Goal: Task Accomplishment & Management: Manage account settings

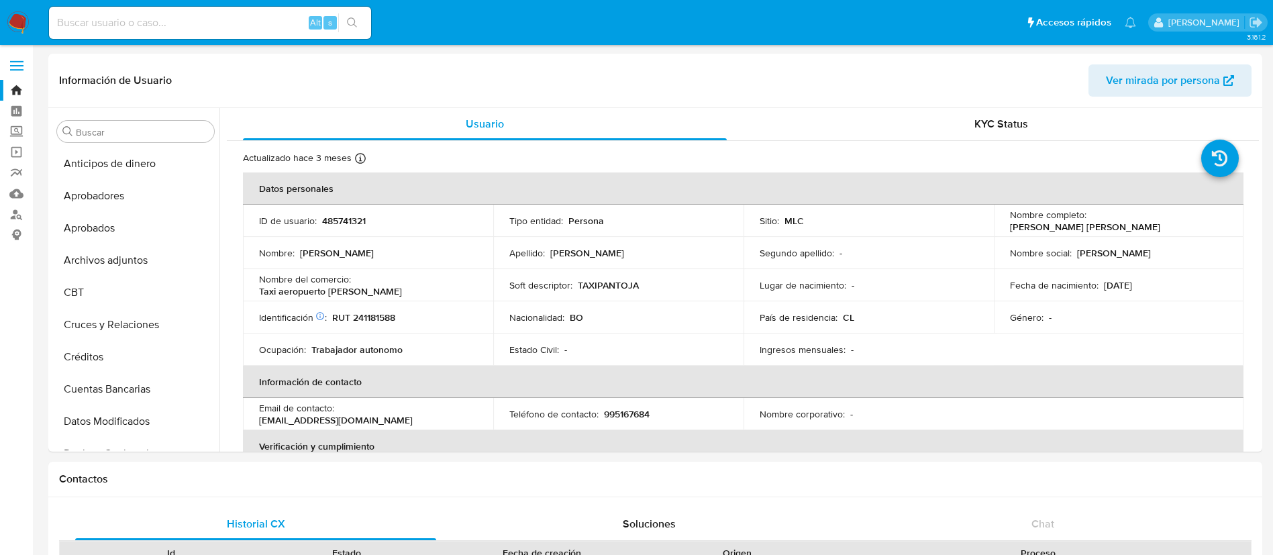
select select "10"
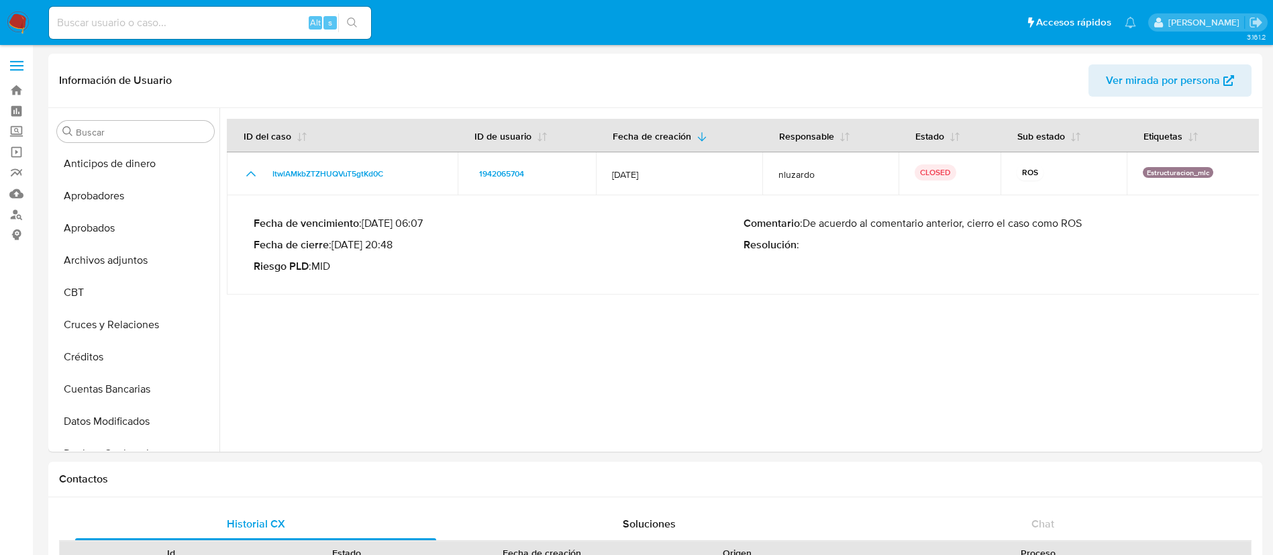
select select "10"
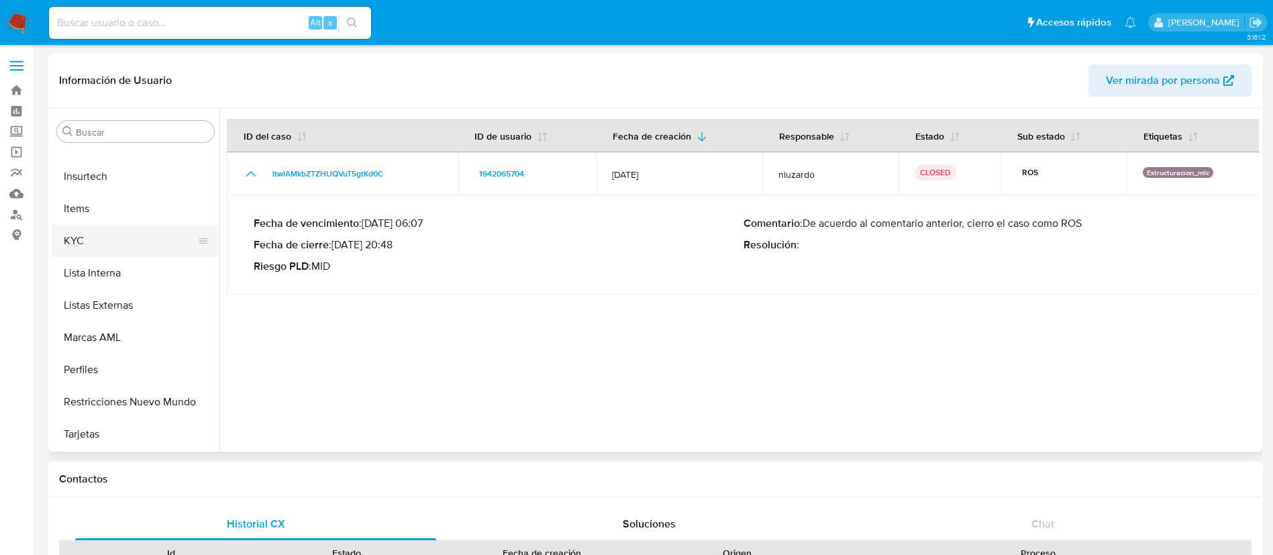
click at [111, 236] on button "KYC" at bounding box center [130, 241] width 157 height 32
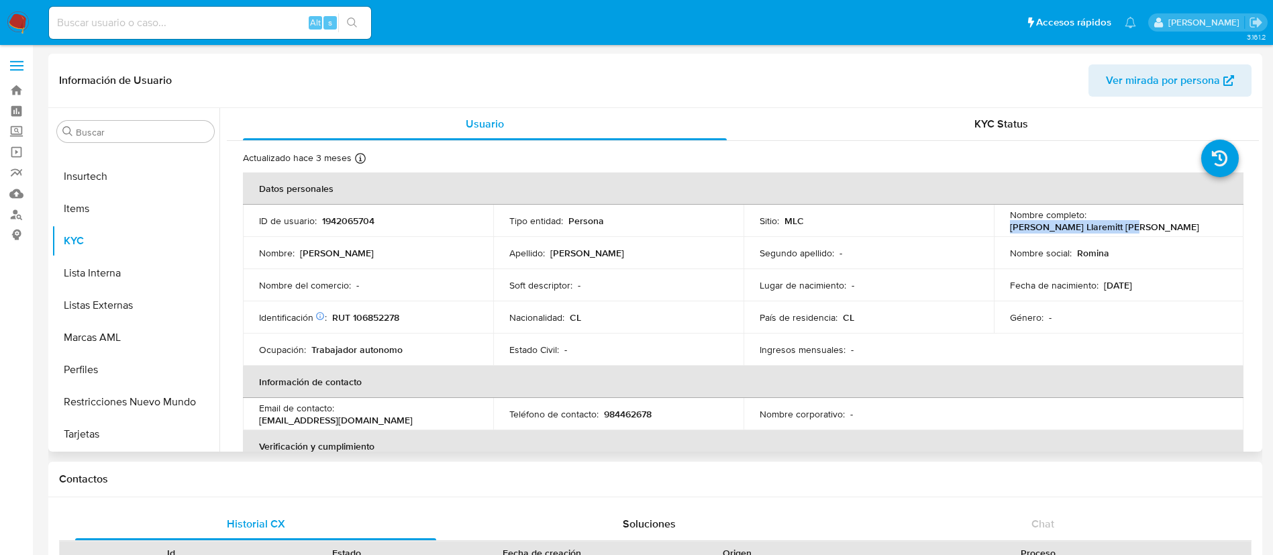
drag, startPoint x: 1088, startPoint y: 221, endPoint x: 1212, endPoint y: 219, distance: 123.4
click at [1212, 219] on div "Nombre completo : Romina Llaremitt Soto Salas" at bounding box center [1119, 221] width 218 height 24
copy p "Romina Llaremitt Soto Salas"
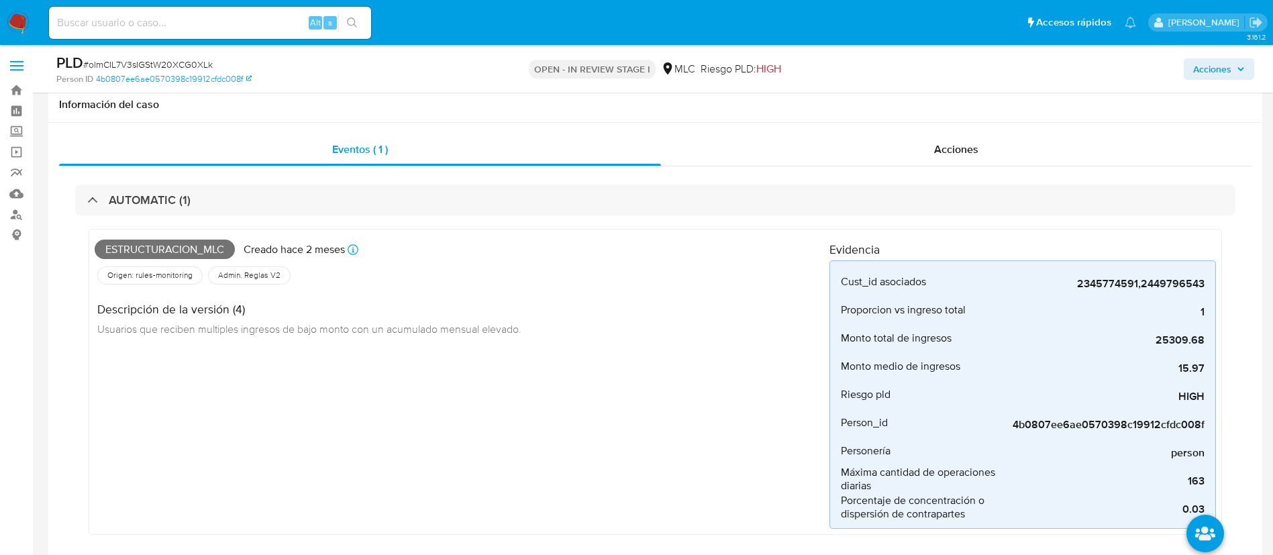
select select "10"
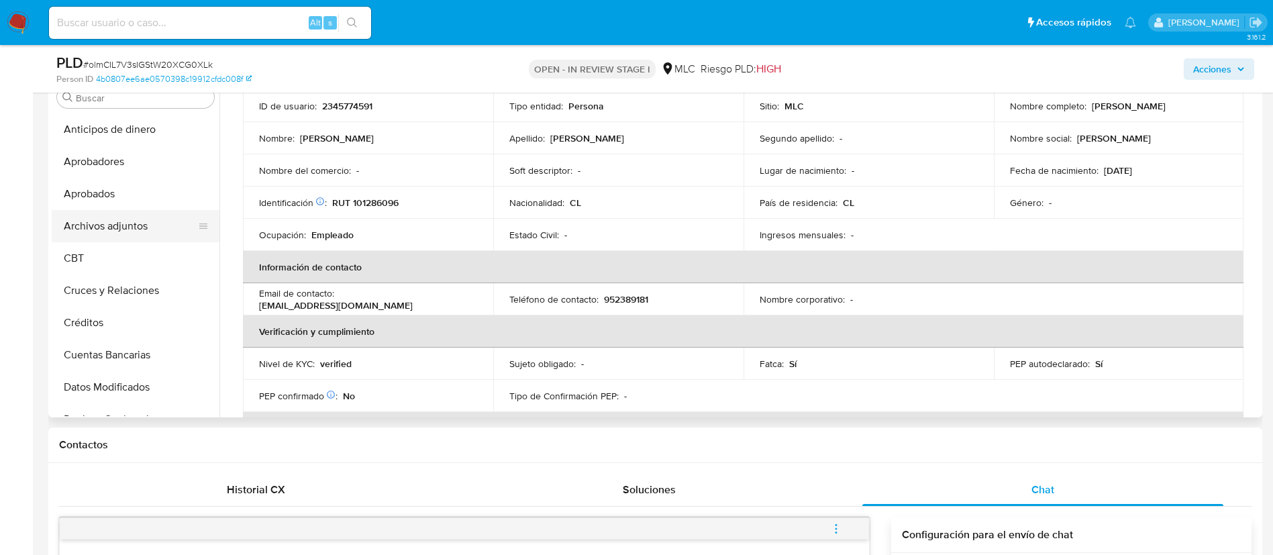
scroll to position [396, 0]
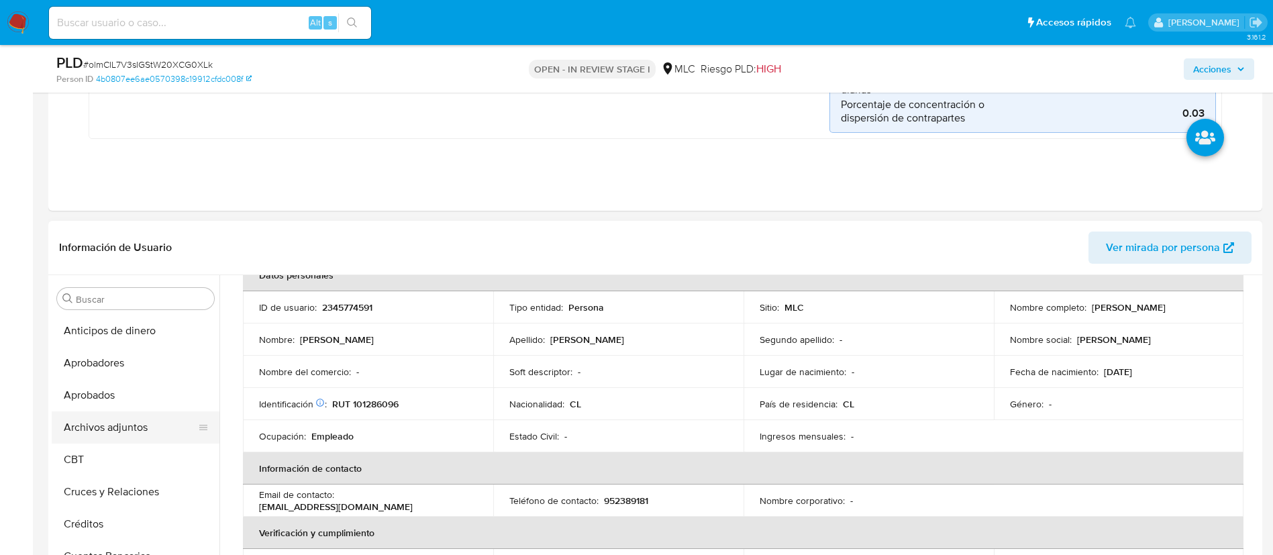
click at [141, 425] on button "Archivos adjuntos" at bounding box center [130, 427] width 157 height 32
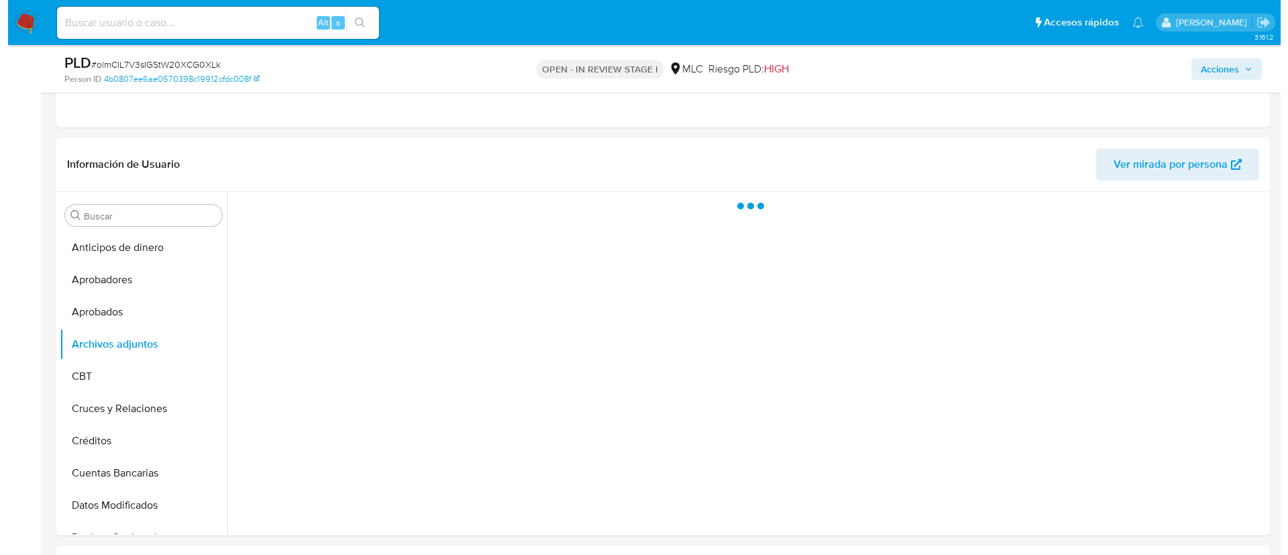
scroll to position [478, 0]
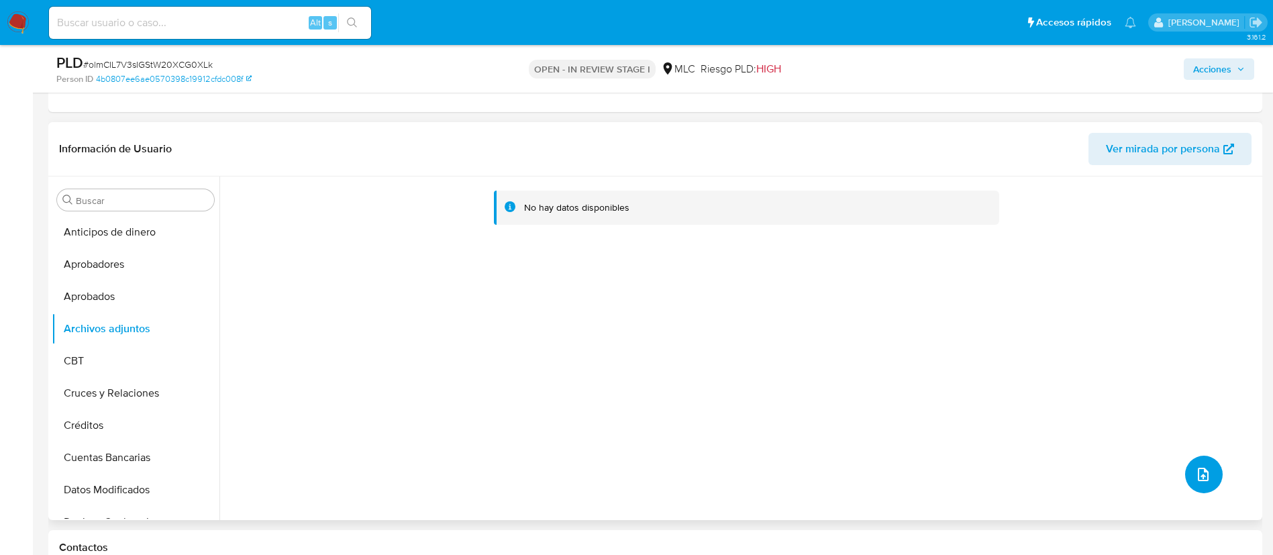
click at [1203, 467] on span "upload-file" at bounding box center [1203, 474] width 16 height 16
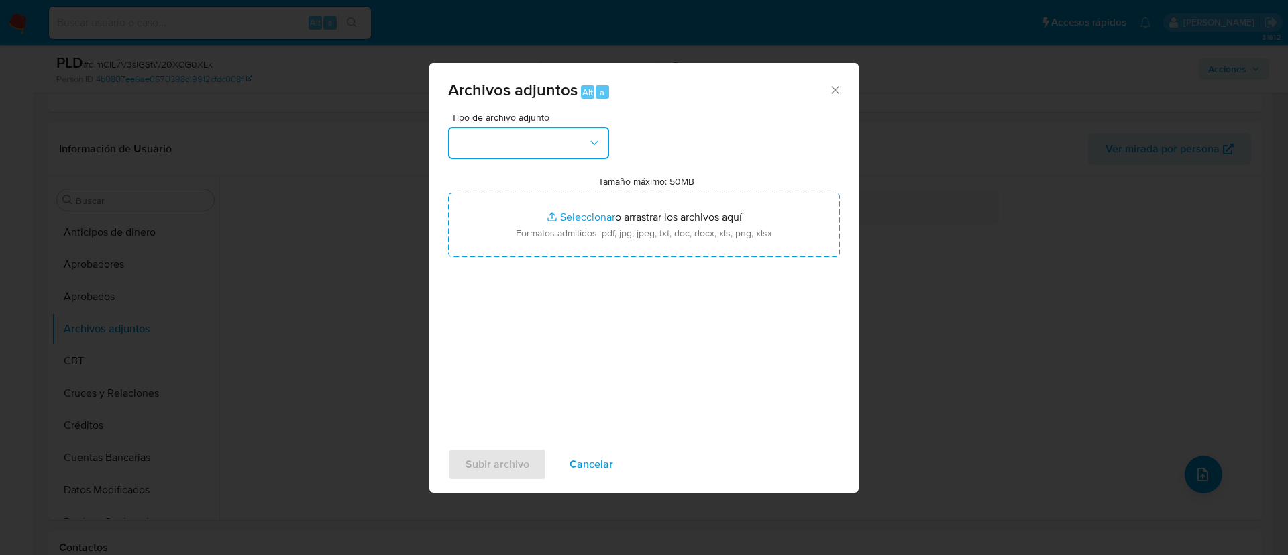
click at [531, 157] on button "button" at bounding box center [528, 143] width 161 height 32
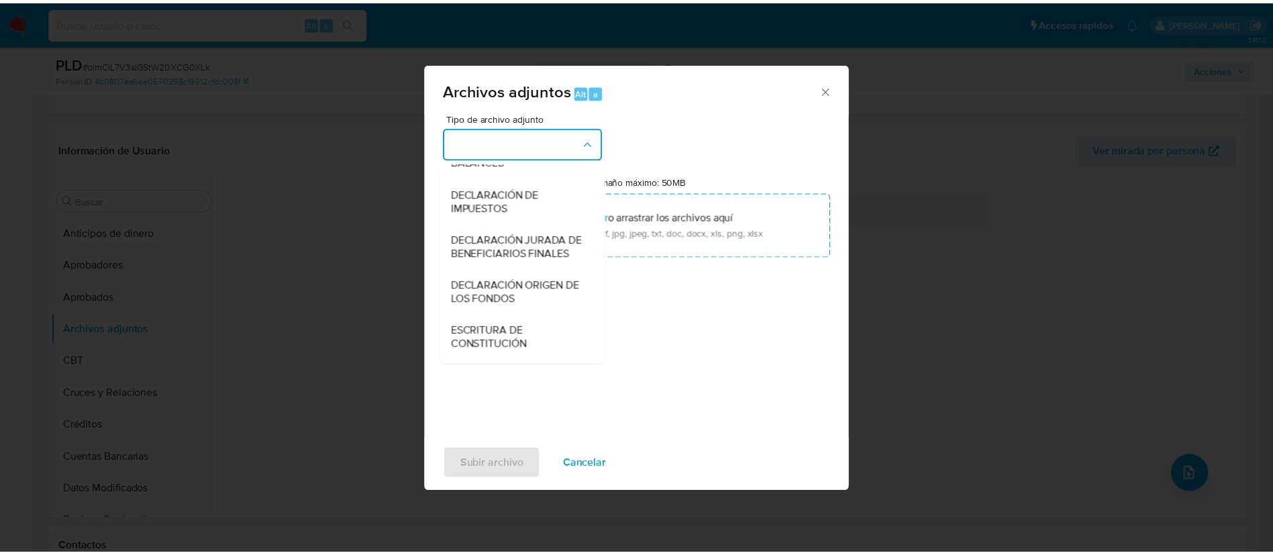
scroll to position [201, 0]
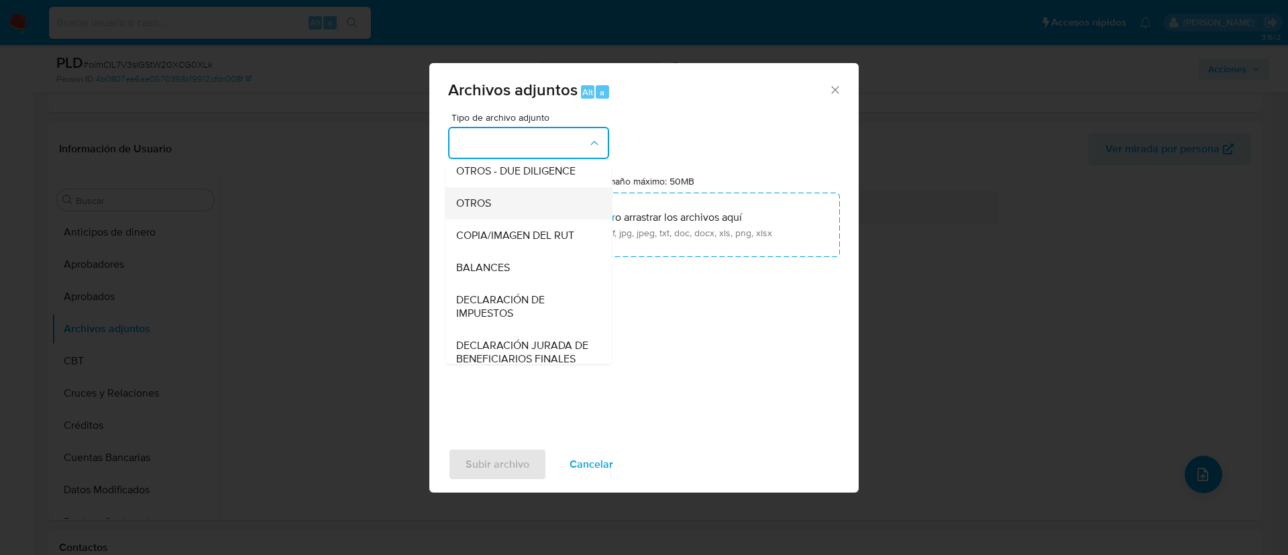
click at [500, 219] on div "OTROS" at bounding box center [524, 203] width 137 height 32
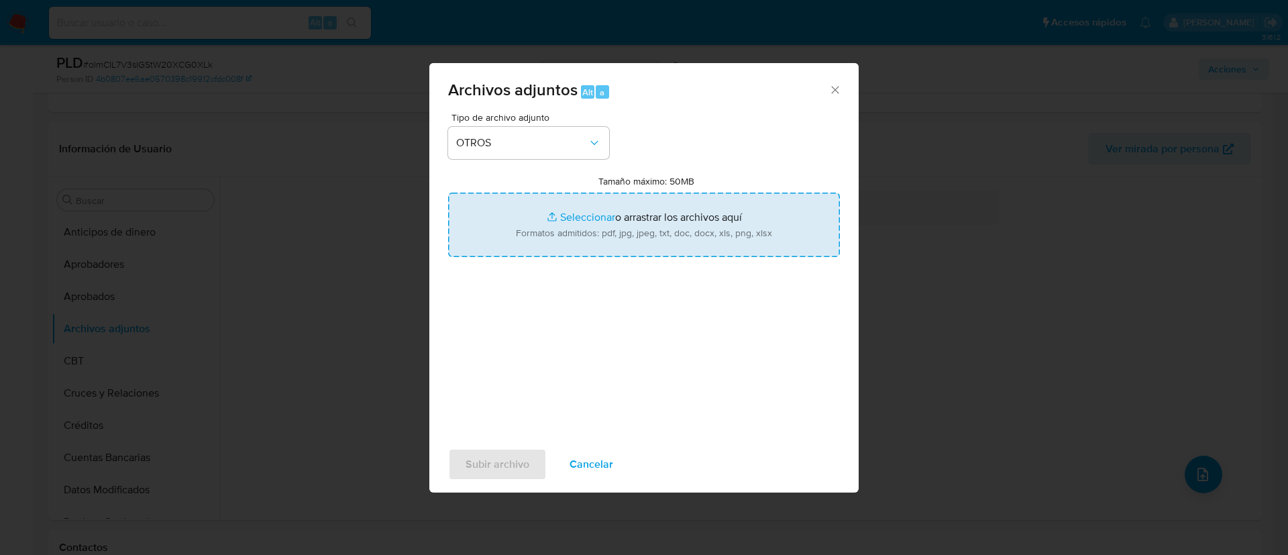
click at [591, 220] on input "Tamaño máximo: 50MB Seleccionar archivos" at bounding box center [644, 225] width 392 height 64
type input "C:\fakepath\2345774591 - 30_09_2025.xlsx"
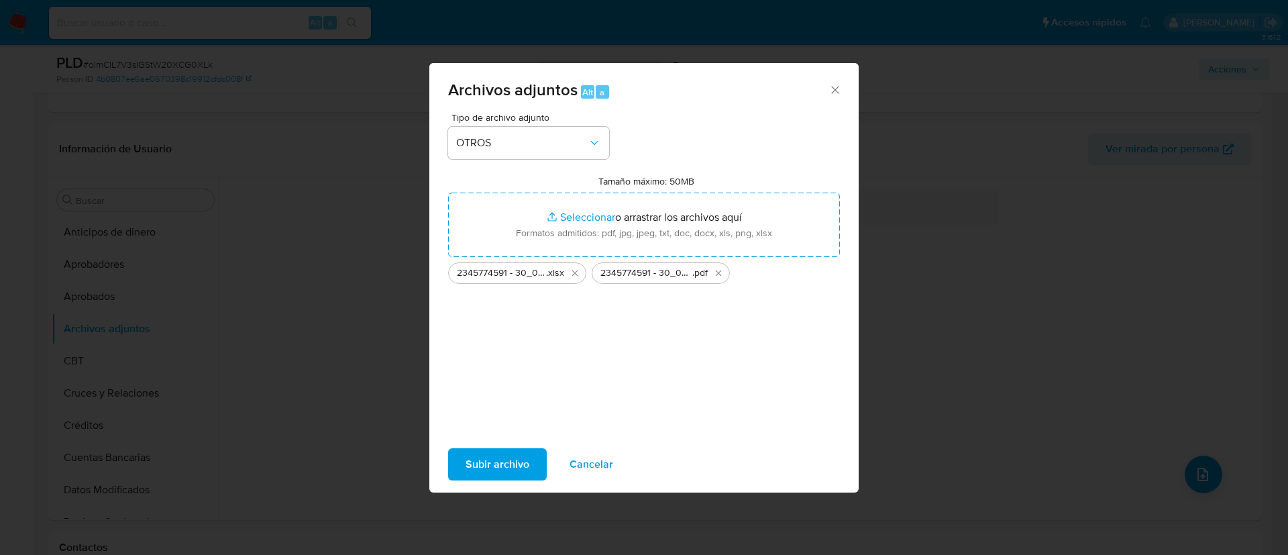
click at [511, 466] on span "Subir archivo" at bounding box center [498, 464] width 64 height 30
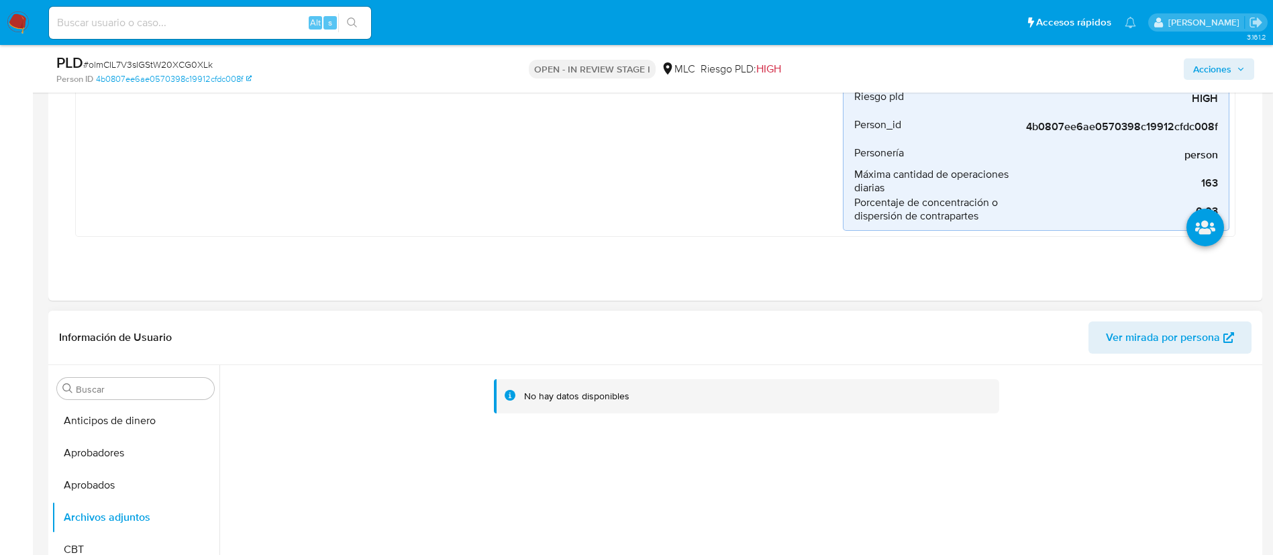
scroll to position [277, 0]
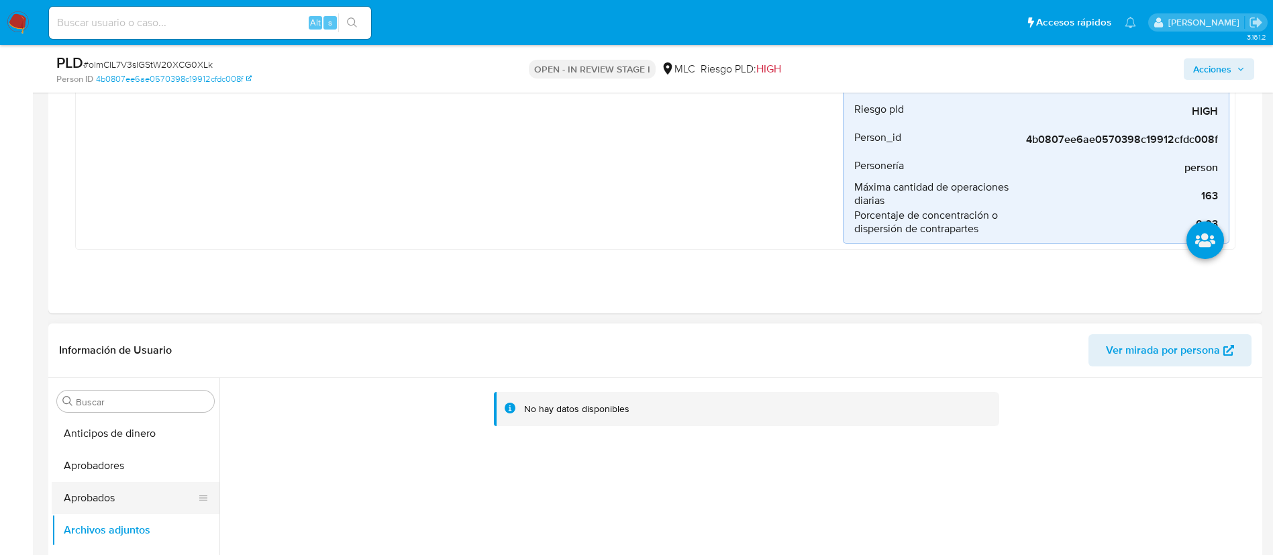
click at [138, 493] on button "Aprobados" at bounding box center [130, 498] width 157 height 32
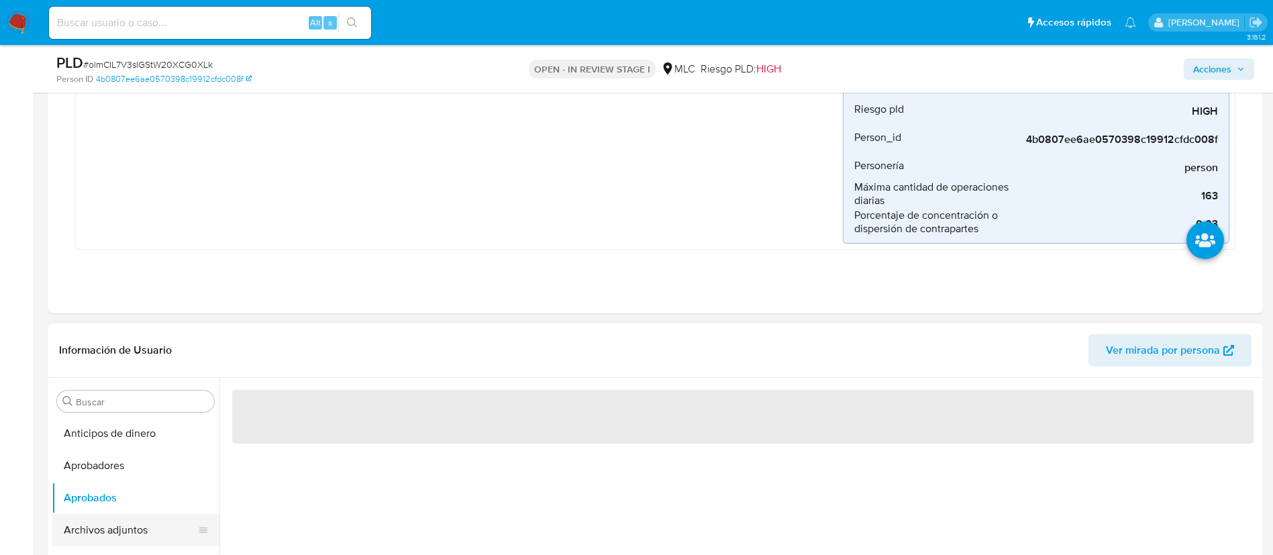
click at [136, 515] on button "Archivos adjuntos" at bounding box center [130, 530] width 157 height 32
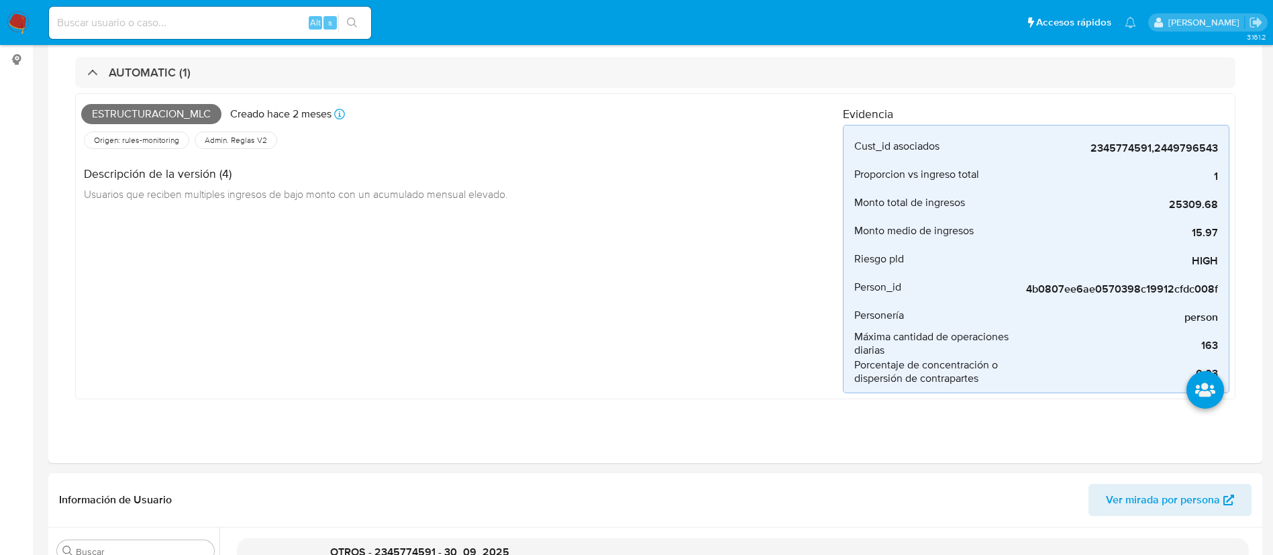
scroll to position [0, 0]
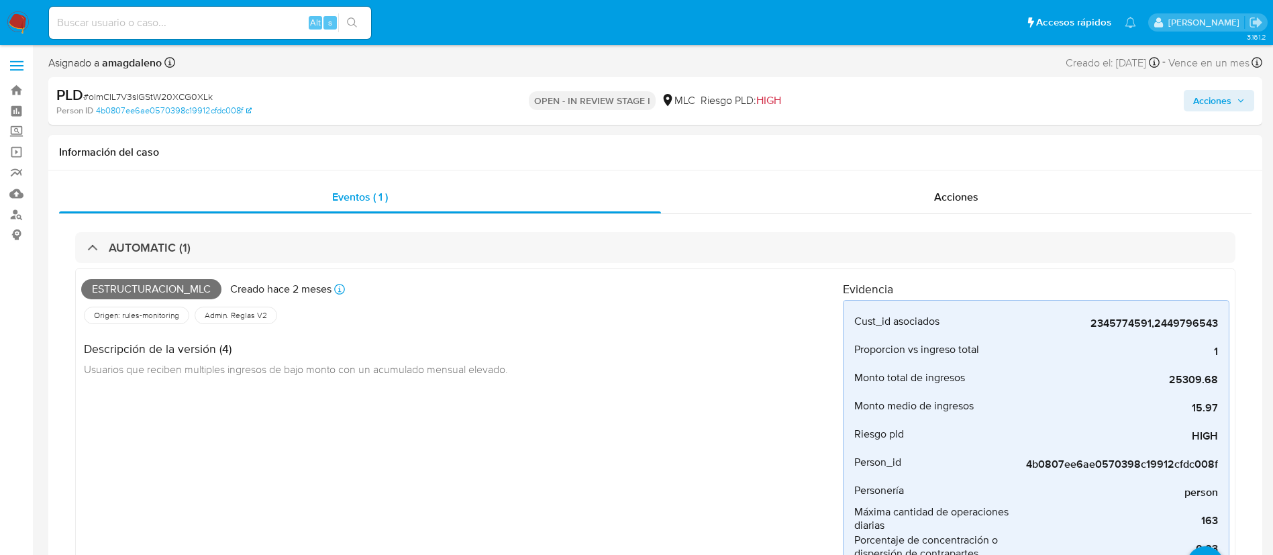
click at [1208, 99] on span "Acciones" at bounding box center [1212, 100] width 38 height 21
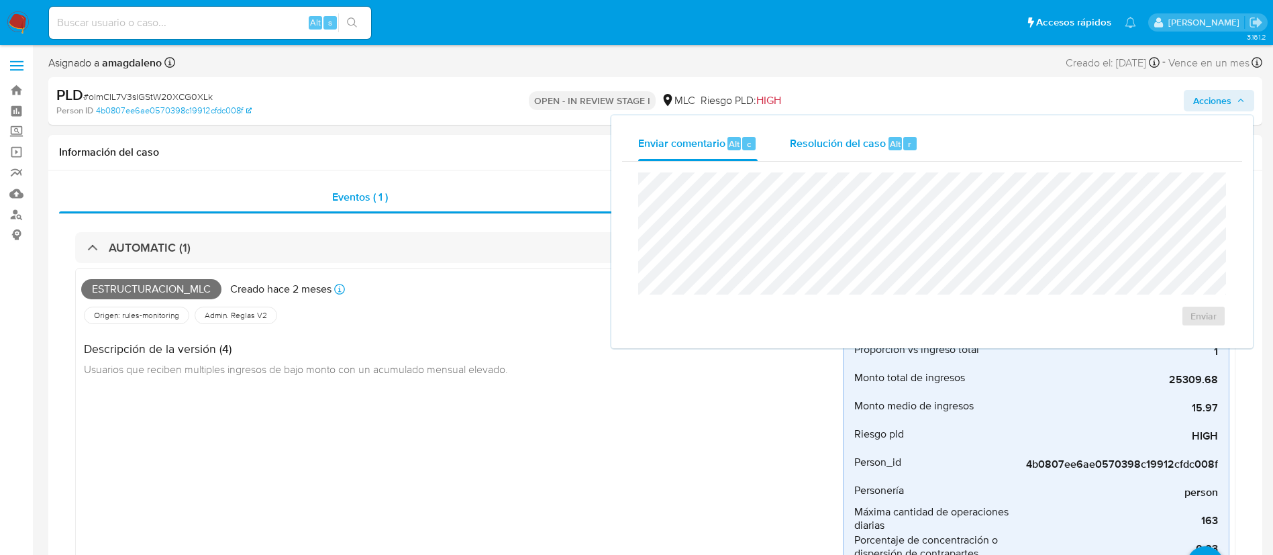
click at [798, 139] on span "Resolución del caso" at bounding box center [838, 143] width 96 height 15
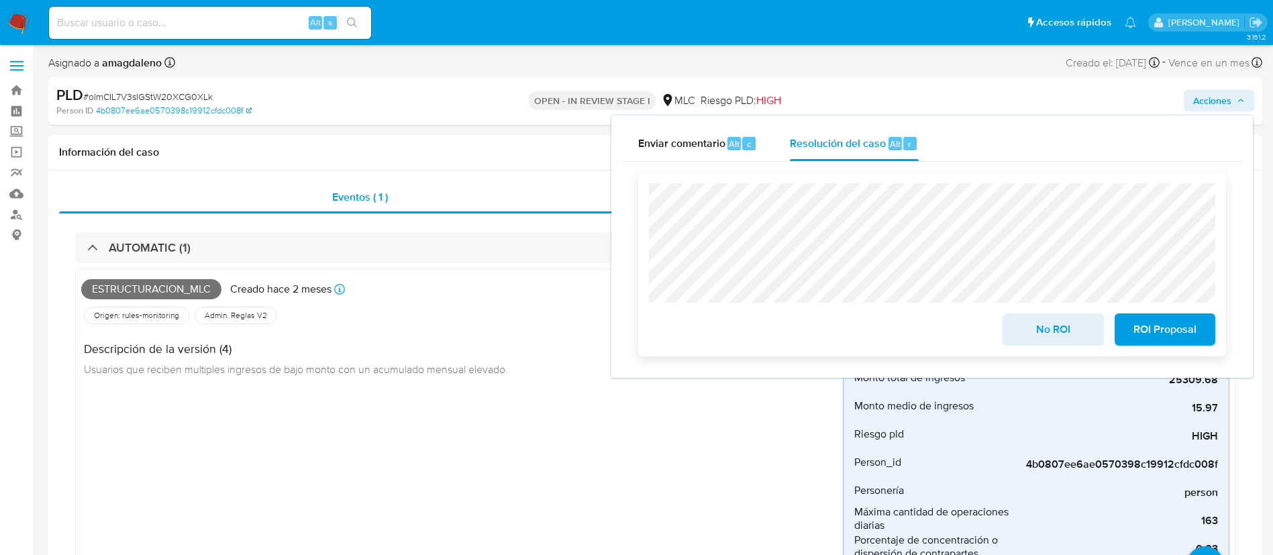
click at [1165, 327] on span "ROI Proposal" at bounding box center [1165, 330] width 66 height 30
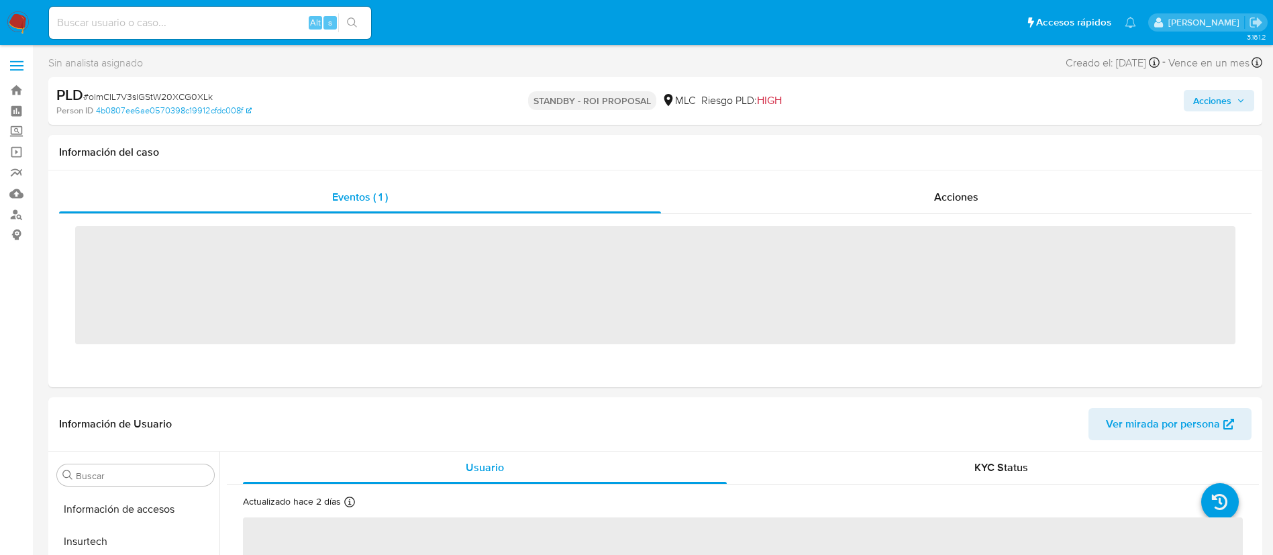
scroll to position [631, 0]
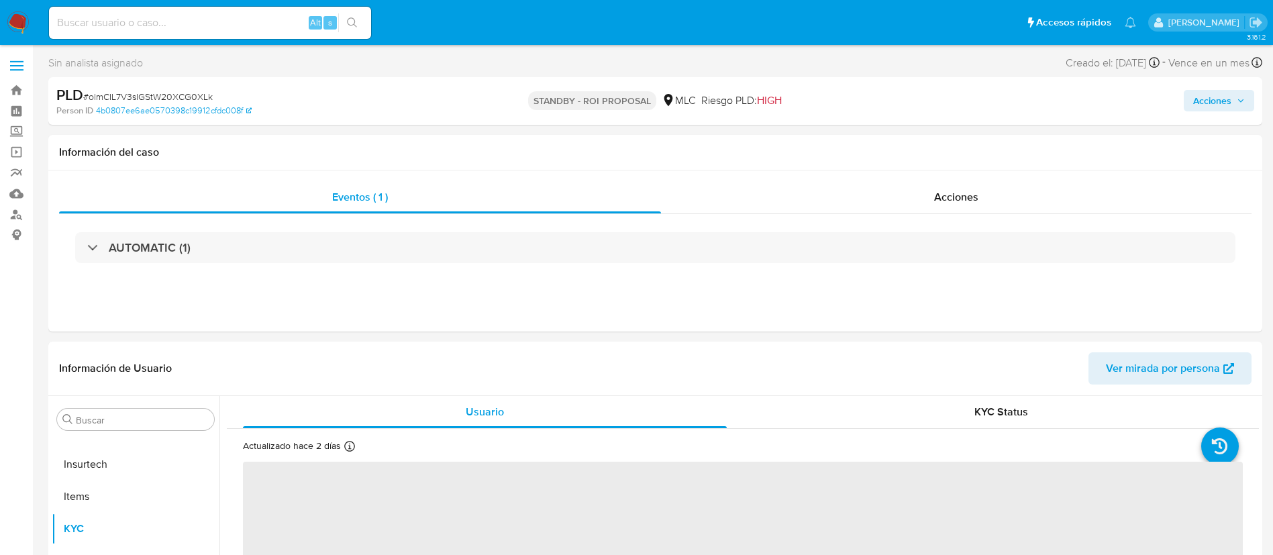
select select "10"
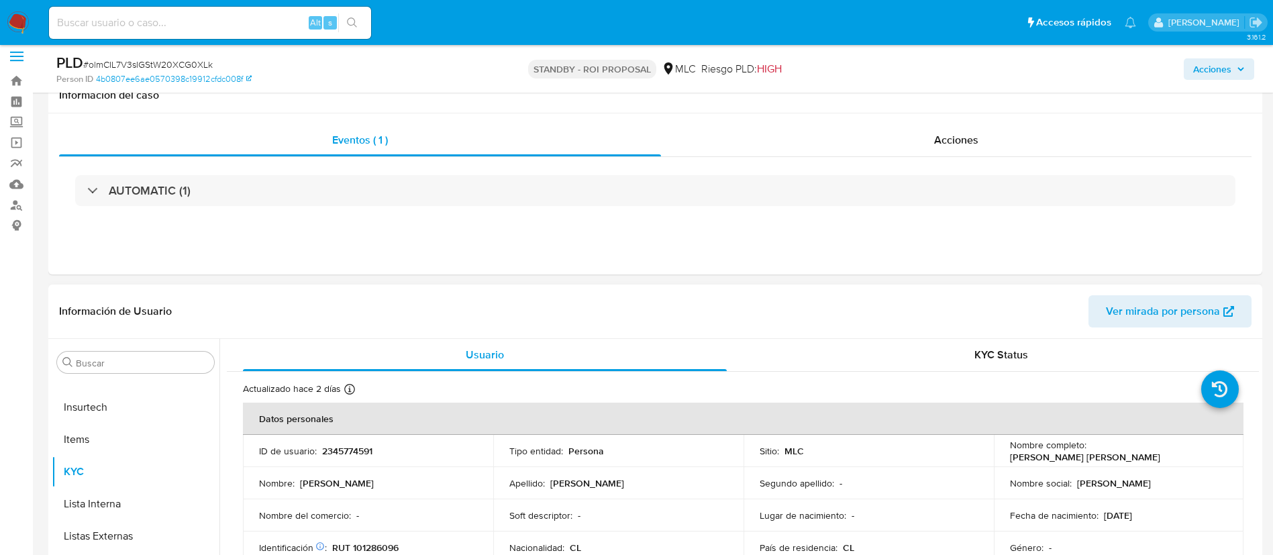
scroll to position [0, 0]
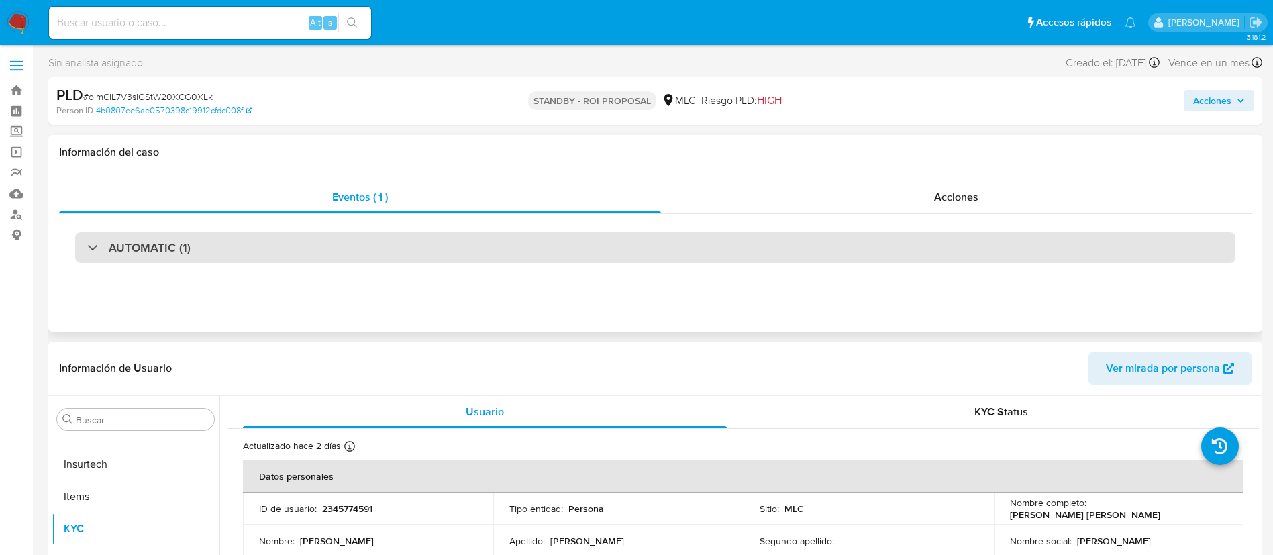
click at [408, 250] on div "AUTOMATIC (1)" at bounding box center [655, 247] width 1160 height 31
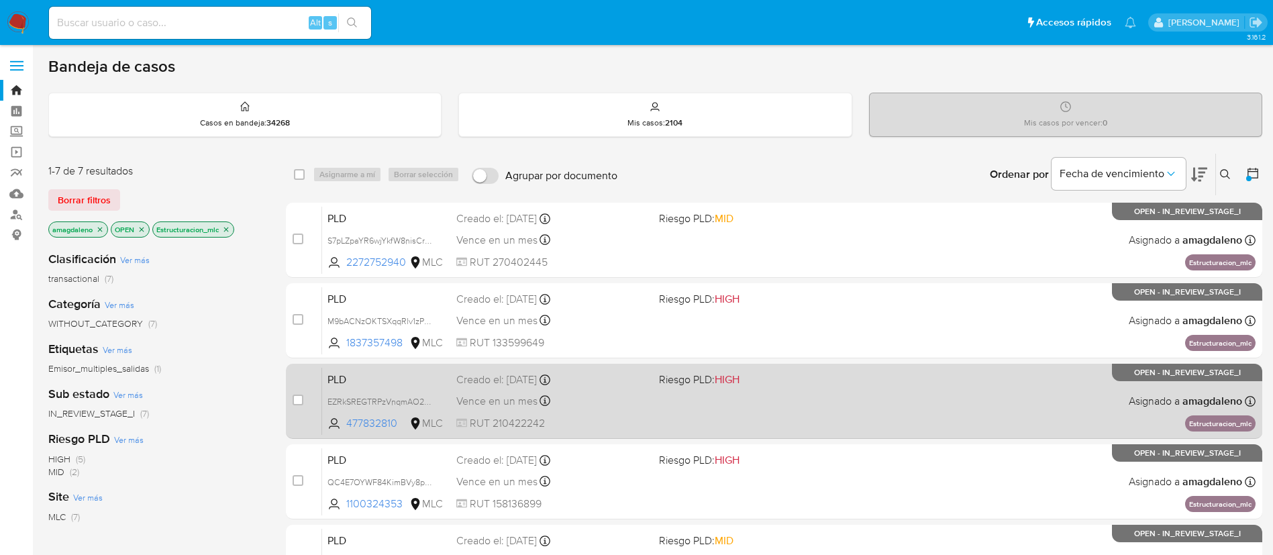
drag, startPoint x: 372, startPoint y: 423, endPoint x: 374, endPoint y: 411, distance: 12.9
click at [372, 423] on span "477832810" at bounding box center [376, 423] width 60 height 15
click at [629, 419] on span "RUT 210422242" at bounding box center [552, 423] width 192 height 15
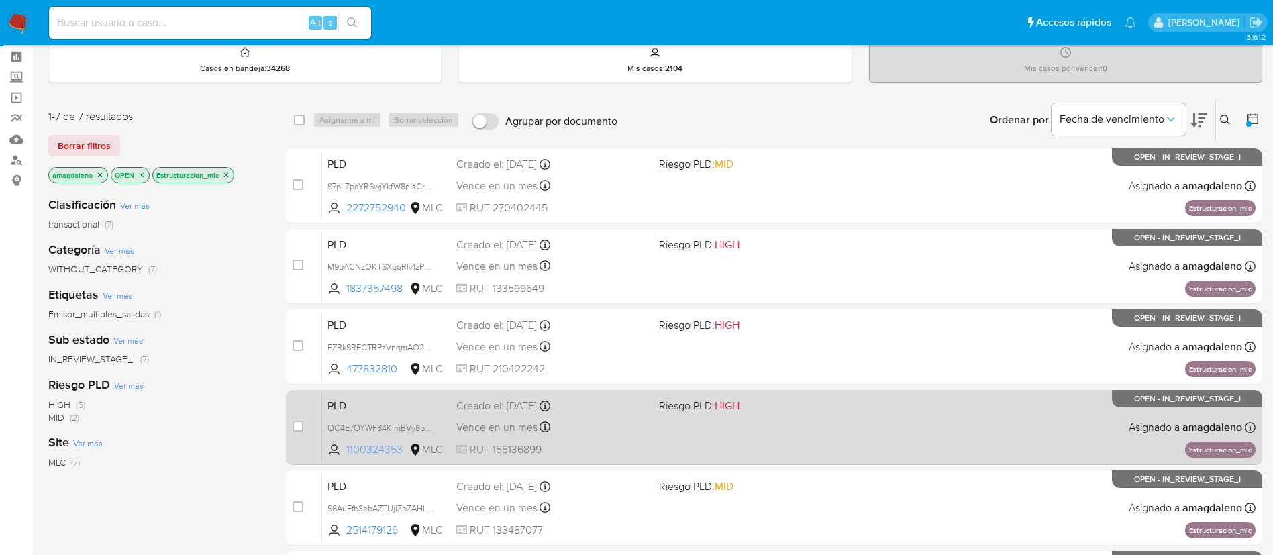
scroll to position [101, 0]
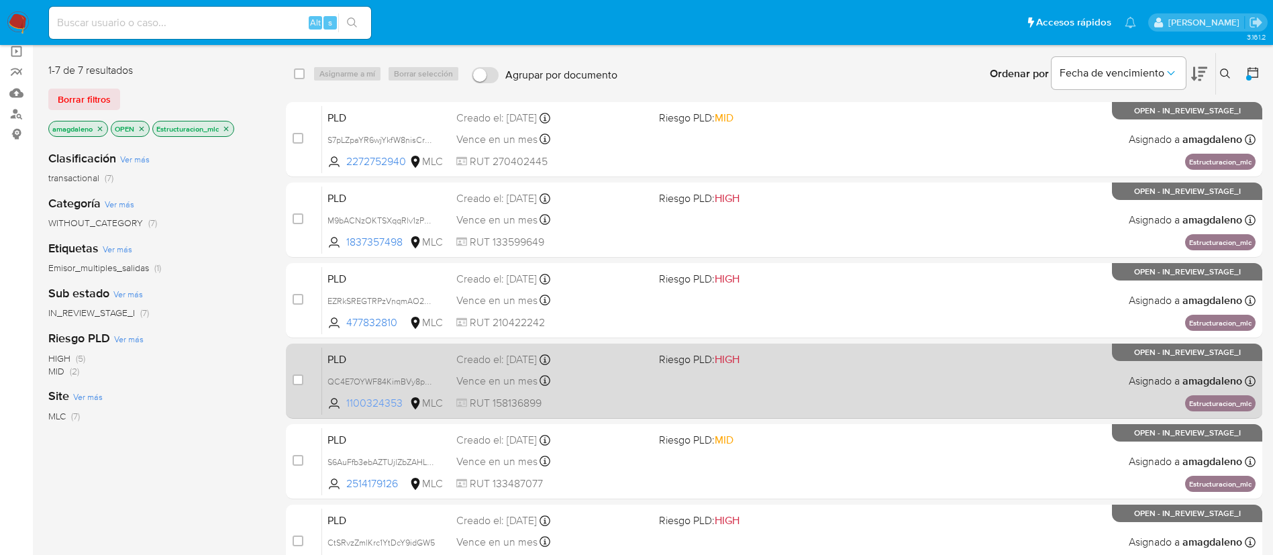
click at [374, 405] on span "1100324353" at bounding box center [376, 403] width 60 height 15
drag, startPoint x: 381, startPoint y: 485, endPoint x: 367, endPoint y: 415, distance: 71.8
click at [380, 485] on span "2514179126" at bounding box center [376, 483] width 60 height 15
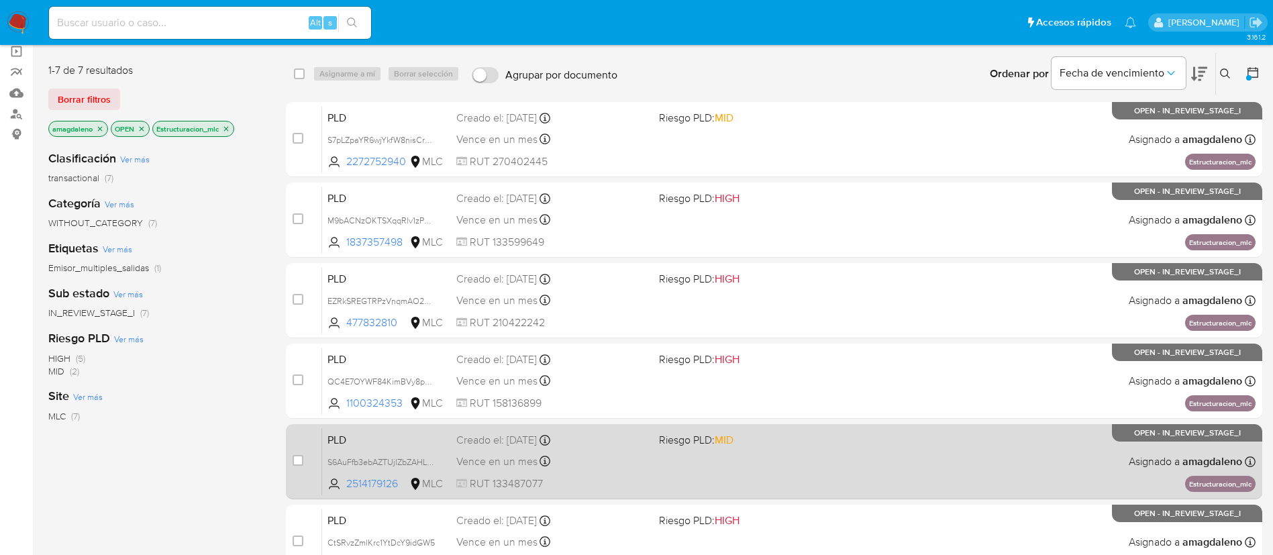
click at [610, 430] on span "Creado el: 12/08/2025 Creado el: 12/08/2025 06:04:29" at bounding box center [552, 438] width 192 height 17
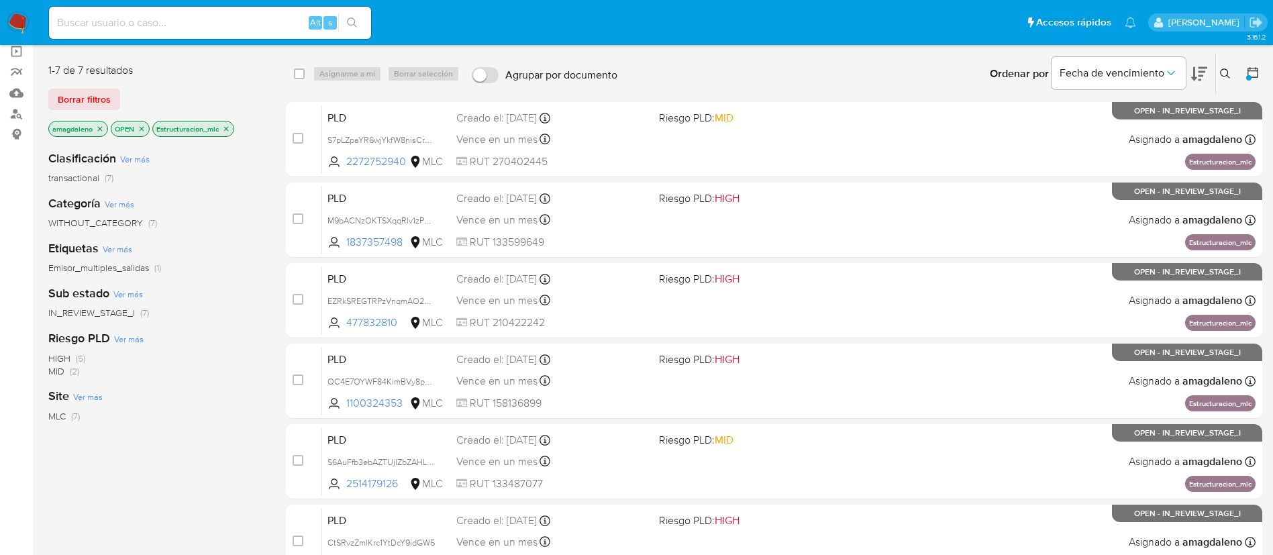
scroll to position [0, 0]
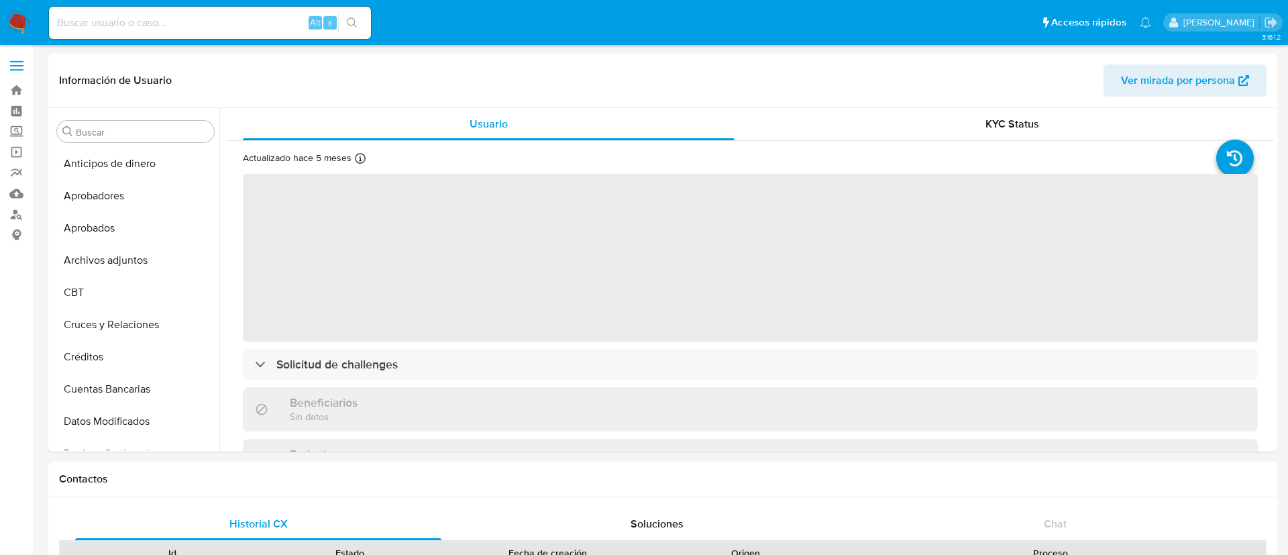
select select "10"
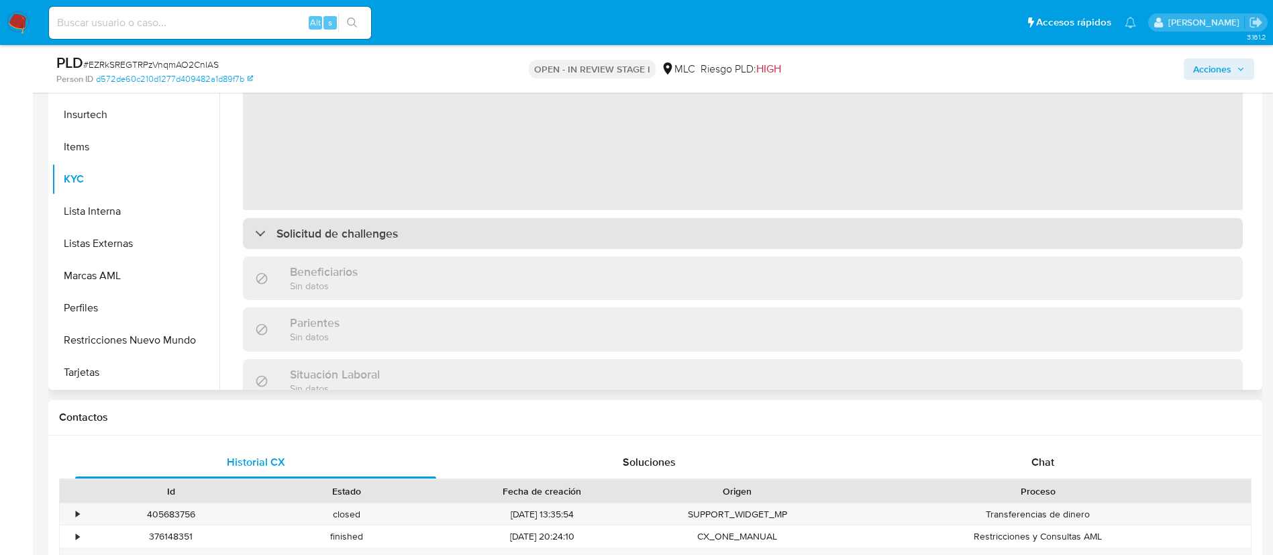
scroll to position [97, 0]
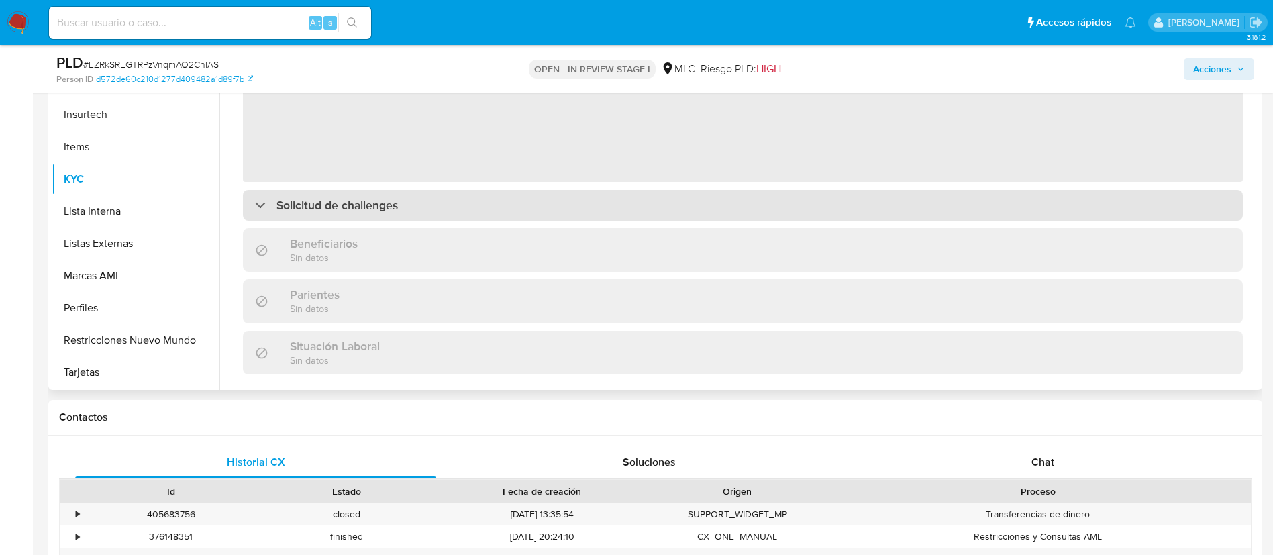
select select "10"
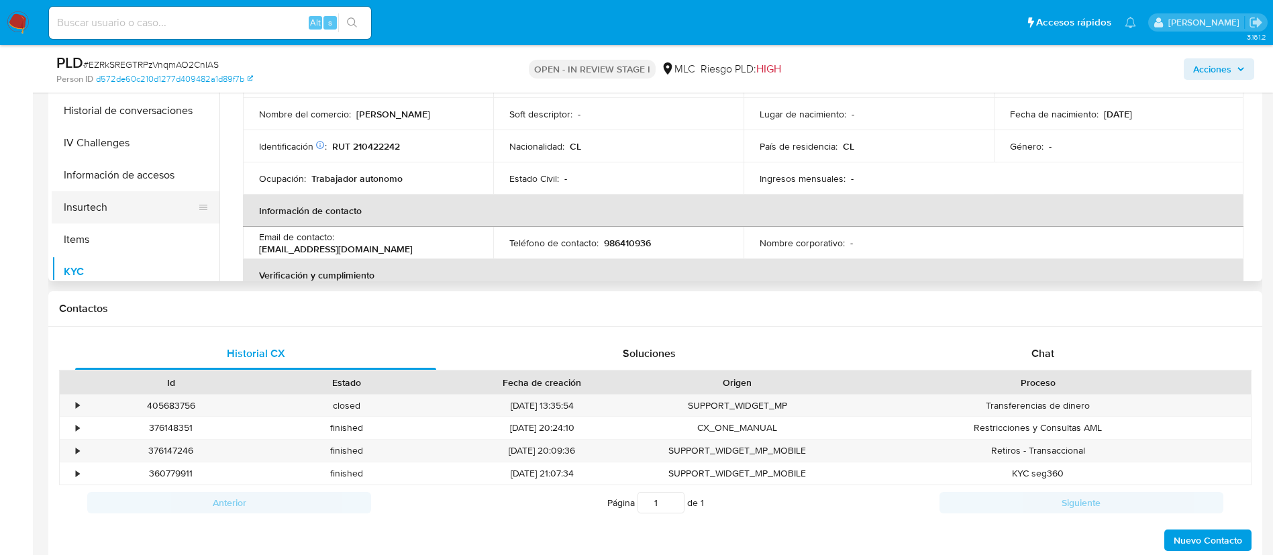
scroll to position [229, 0]
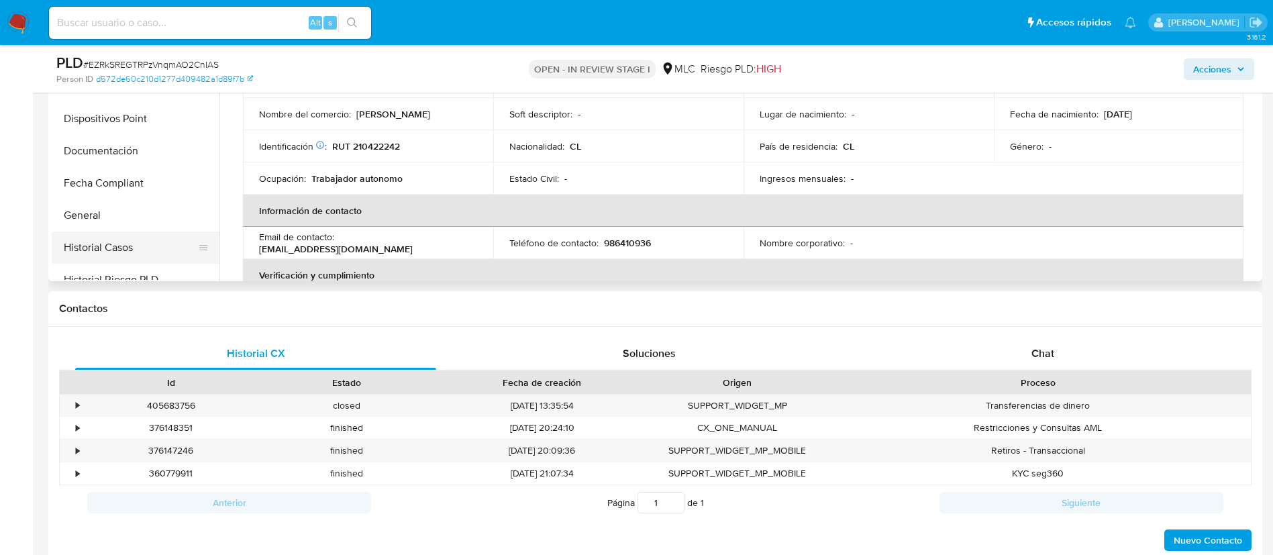
click at [119, 246] on button "Historial Casos" at bounding box center [130, 247] width 157 height 32
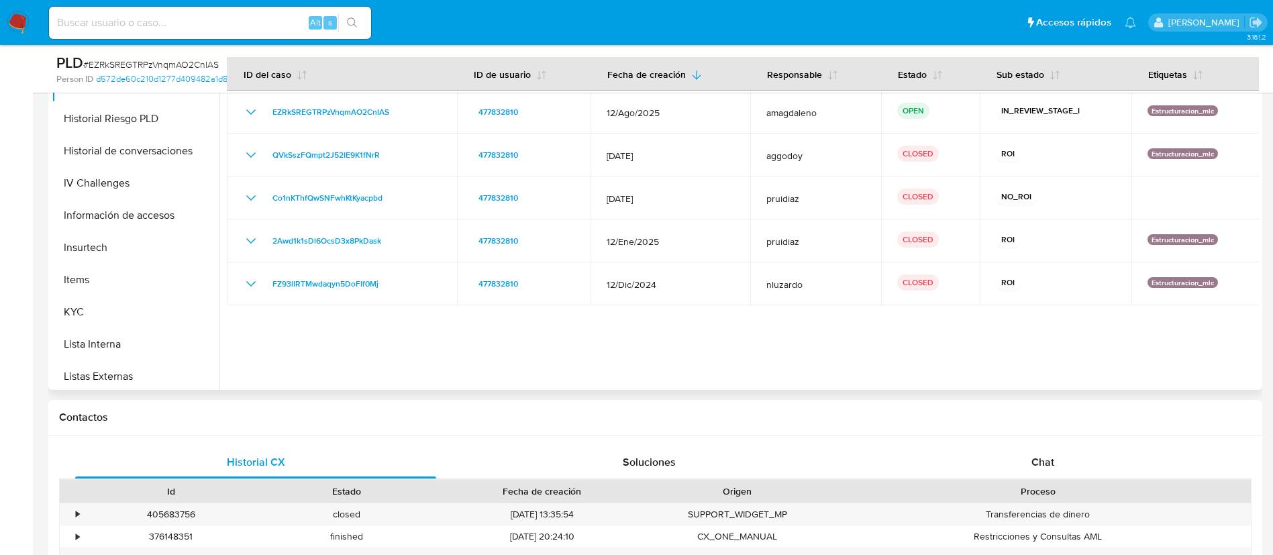
scroll to position [631, 0]
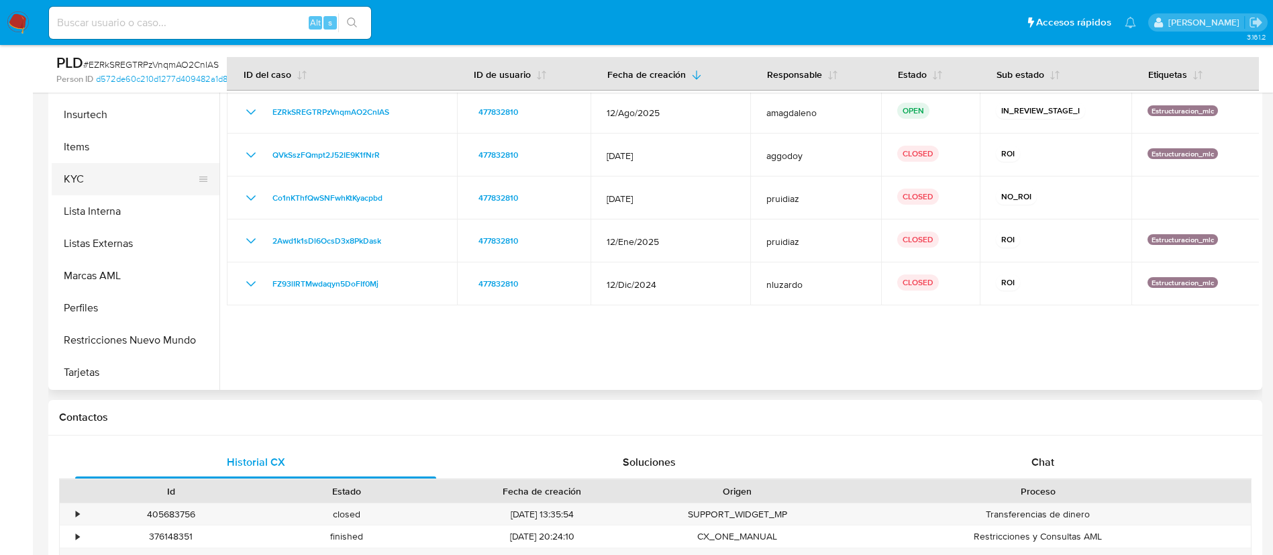
click at [132, 180] on button "KYC" at bounding box center [130, 179] width 157 height 32
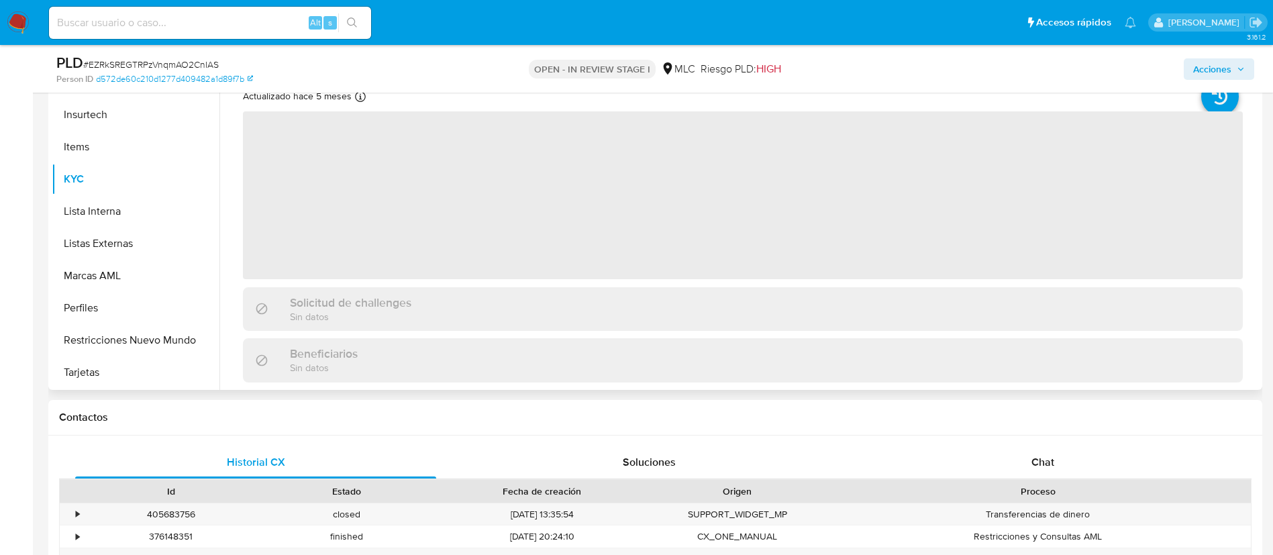
drag, startPoint x: 1053, startPoint y: 465, endPoint x: 1179, endPoint y: 332, distance: 182.7
click at [1053, 464] on span "Chat" at bounding box center [1042, 461] width 23 height 15
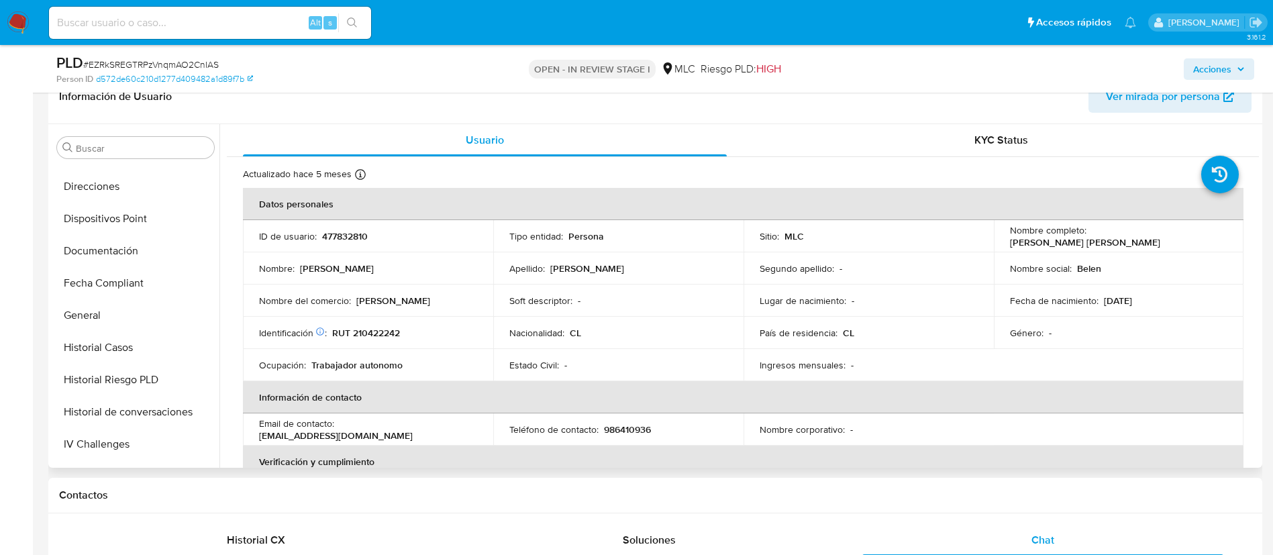
scroll to position [128, 0]
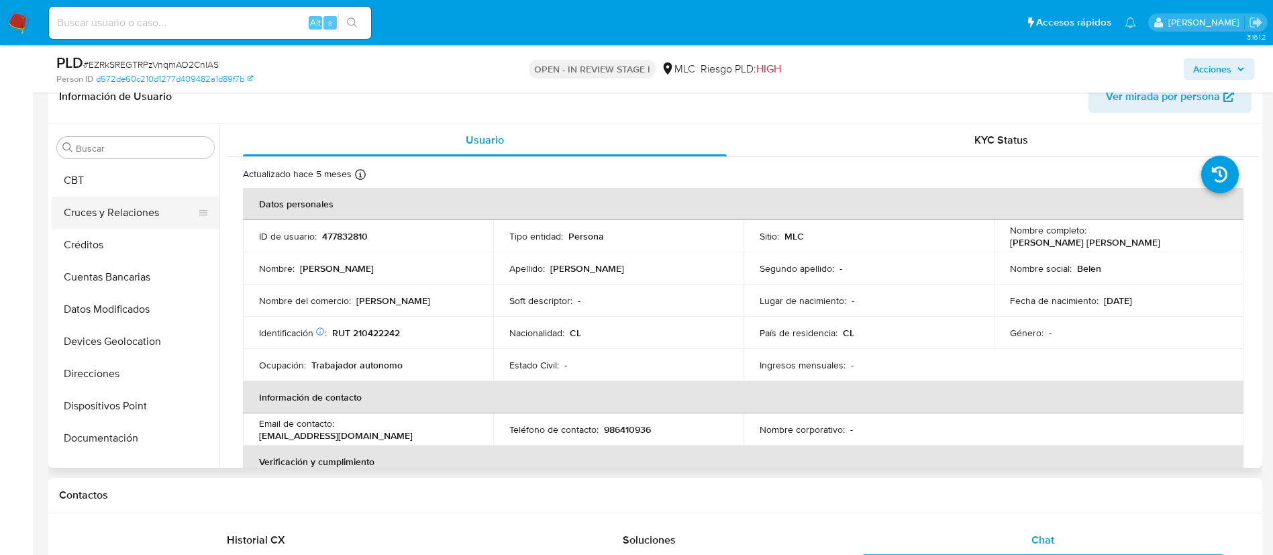
click at [114, 218] on button "Cruces y Relaciones" at bounding box center [130, 213] width 157 height 32
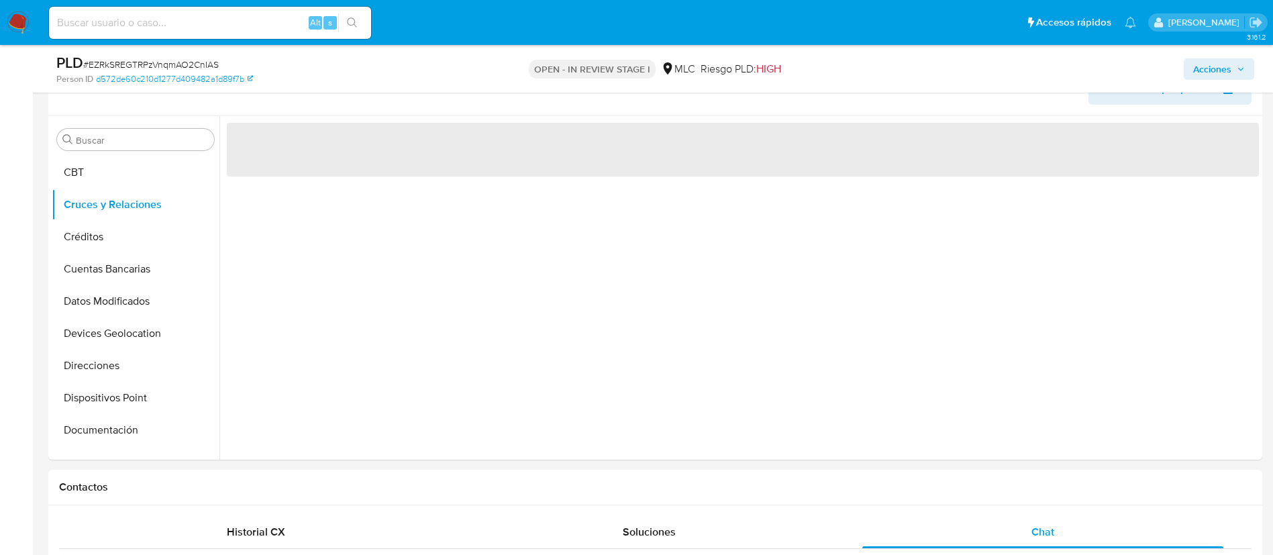
scroll to position [293, 0]
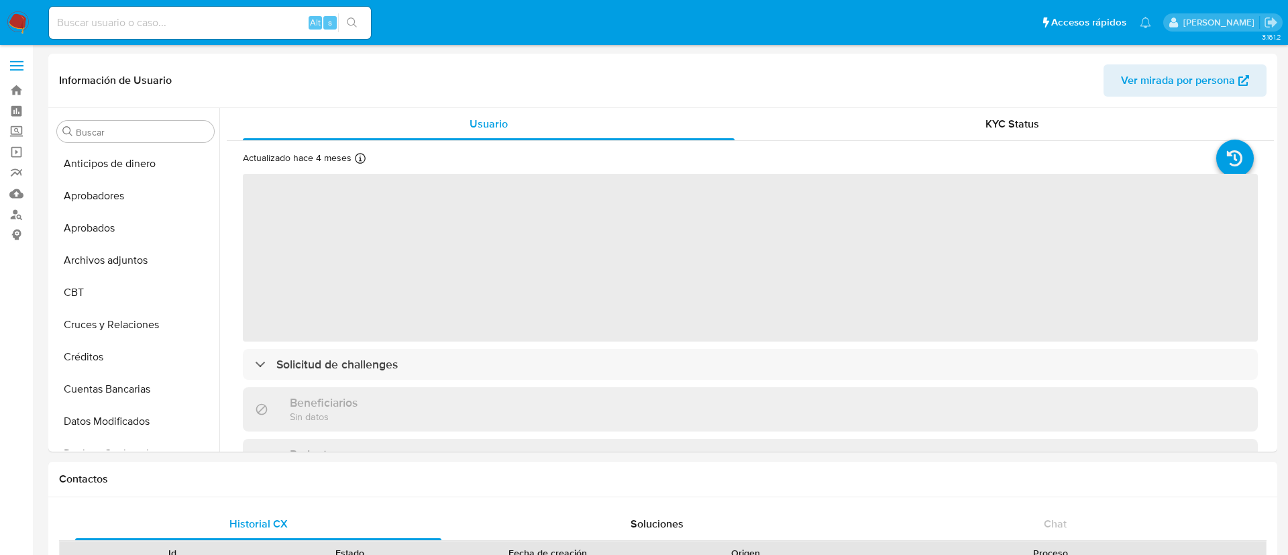
select select "10"
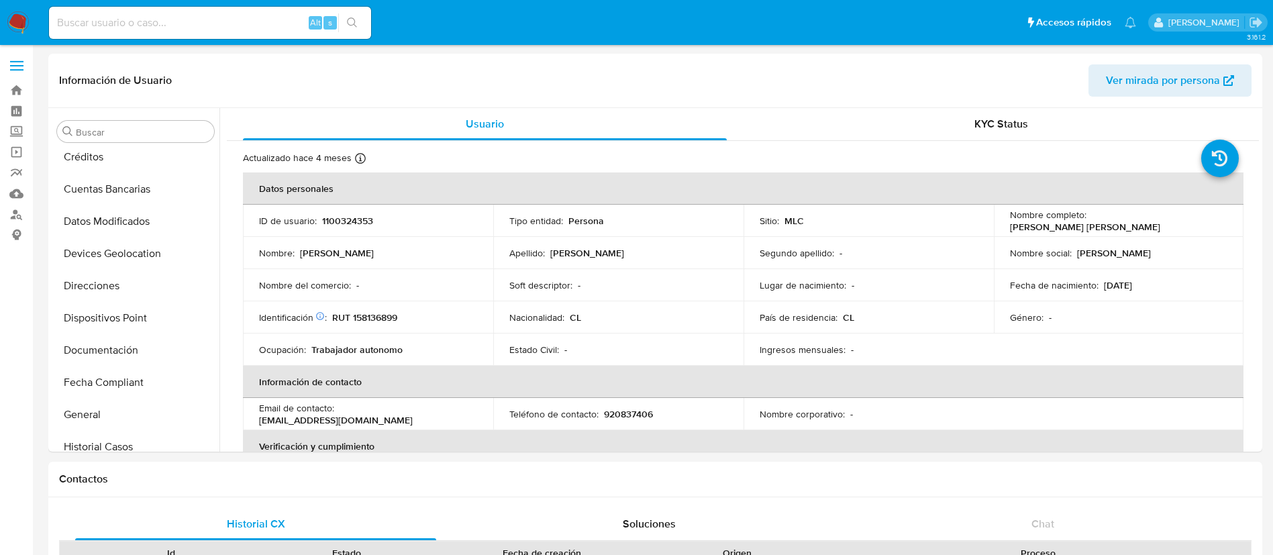
scroll to position [520, 0]
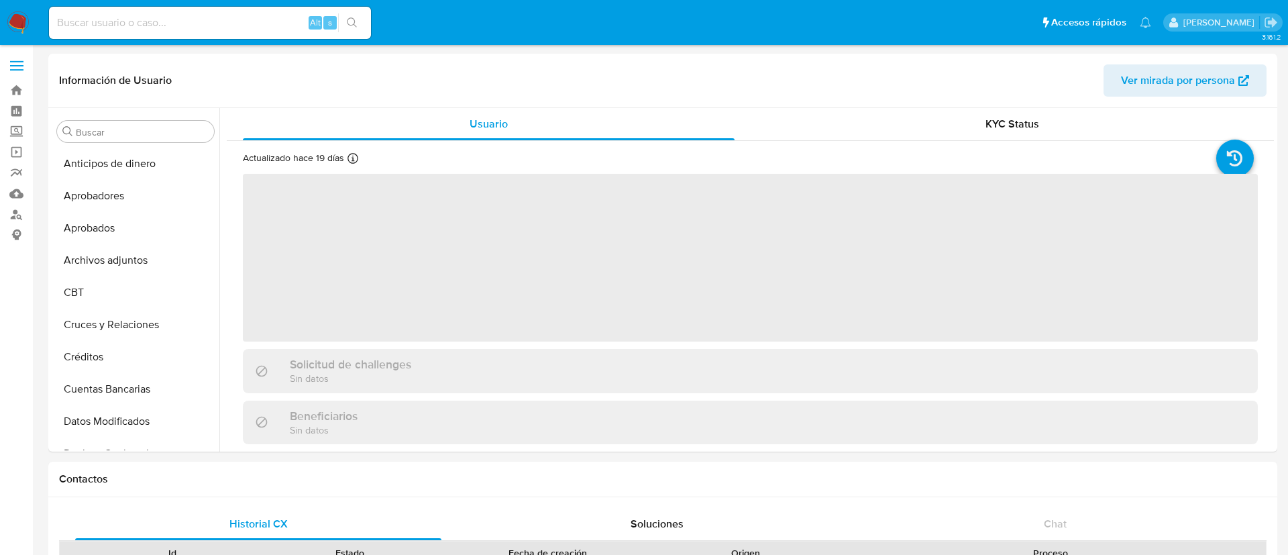
select select "10"
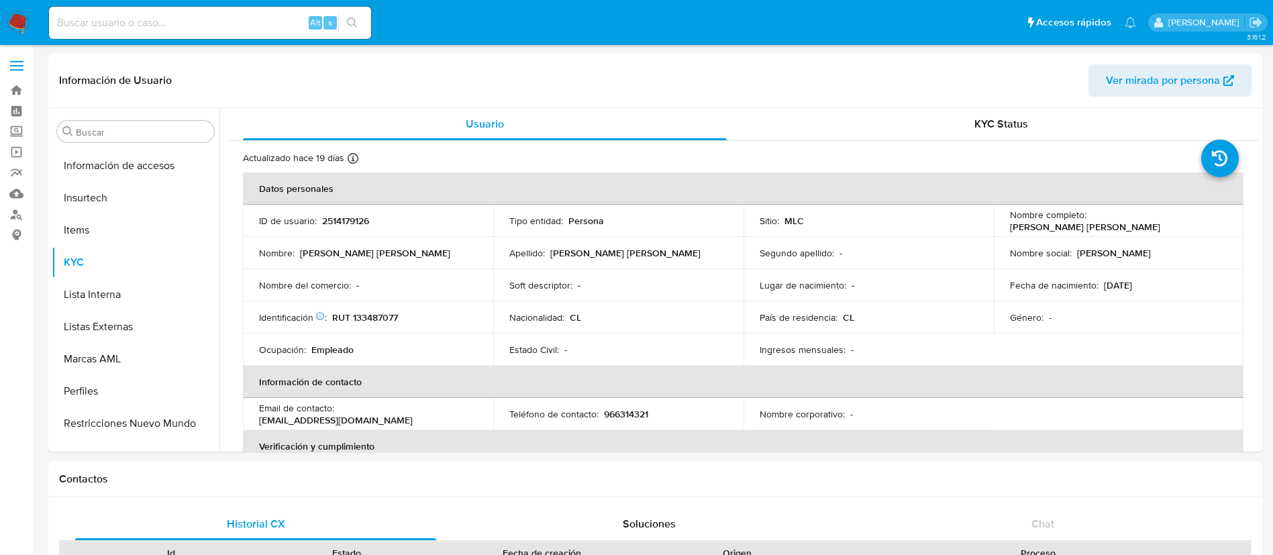
scroll to position [631, 0]
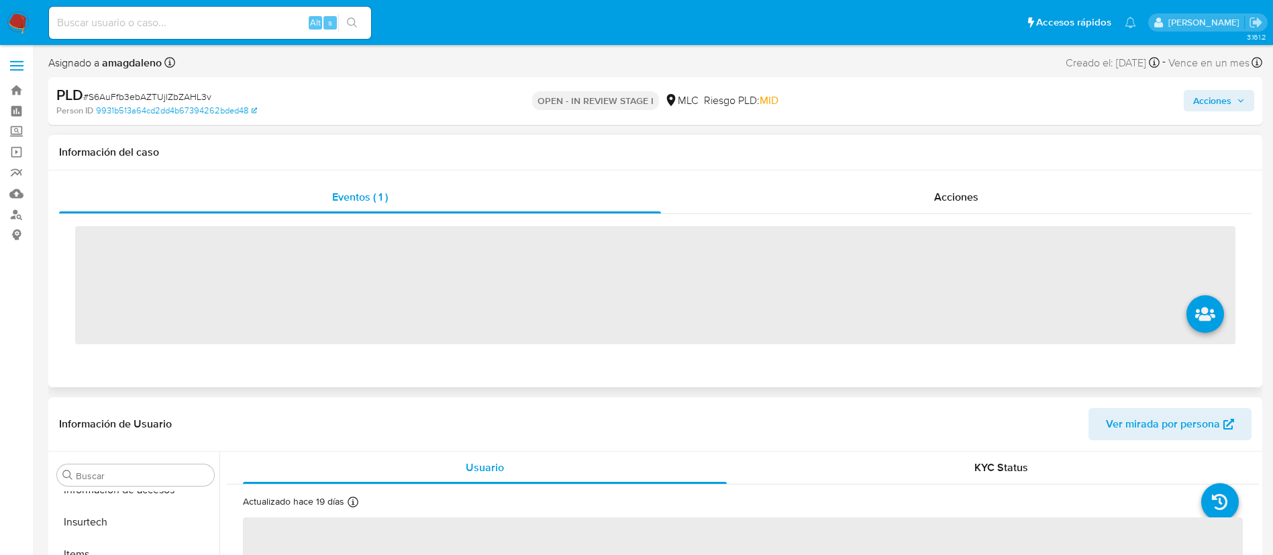
scroll to position [631, 0]
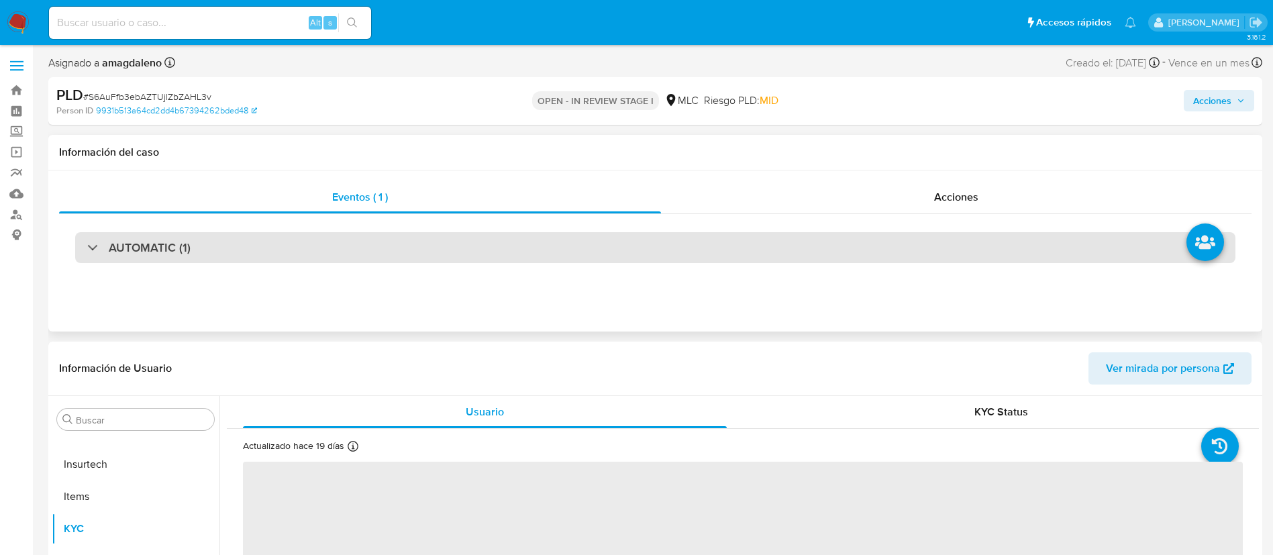
click at [345, 240] on div "AUTOMATIC (1)" at bounding box center [655, 247] width 1160 height 31
select select "10"
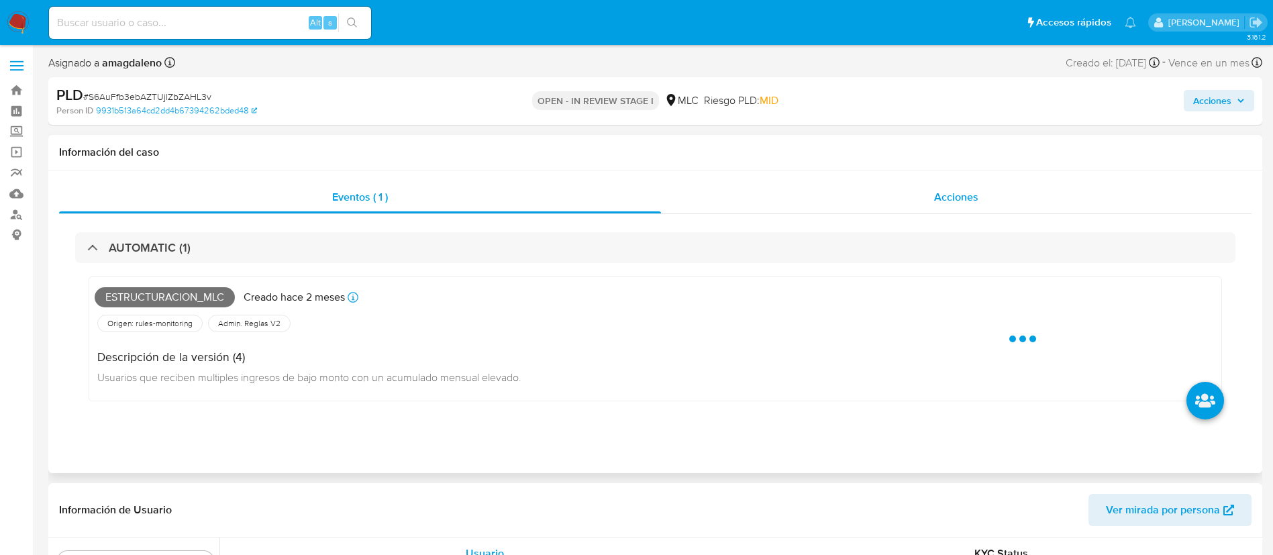
click at [808, 205] on div "Acciones" at bounding box center [956, 197] width 590 height 32
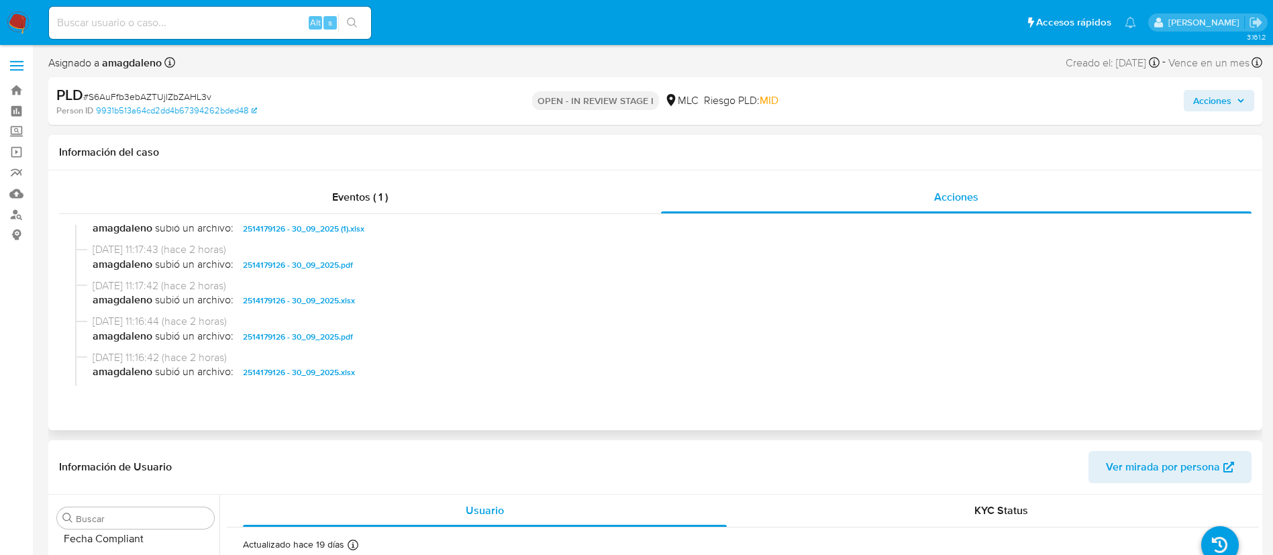
scroll to position [0, 0]
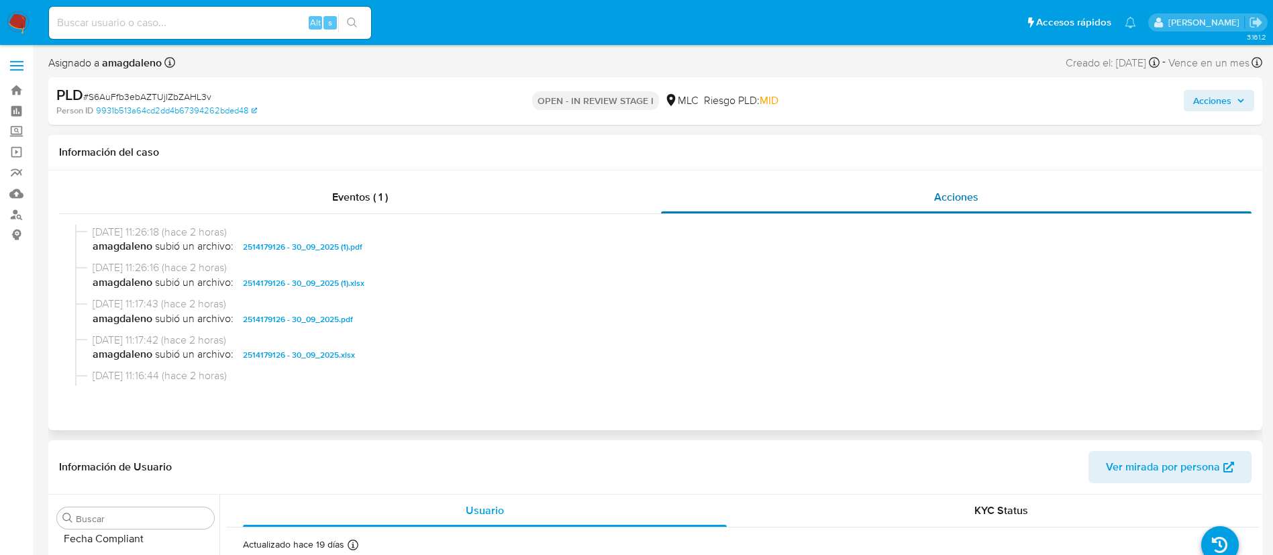
click at [814, 186] on div "Acciones" at bounding box center [956, 197] width 590 height 32
click at [535, 188] on div "Eventos ( 1 )" at bounding box center [360, 197] width 602 height 32
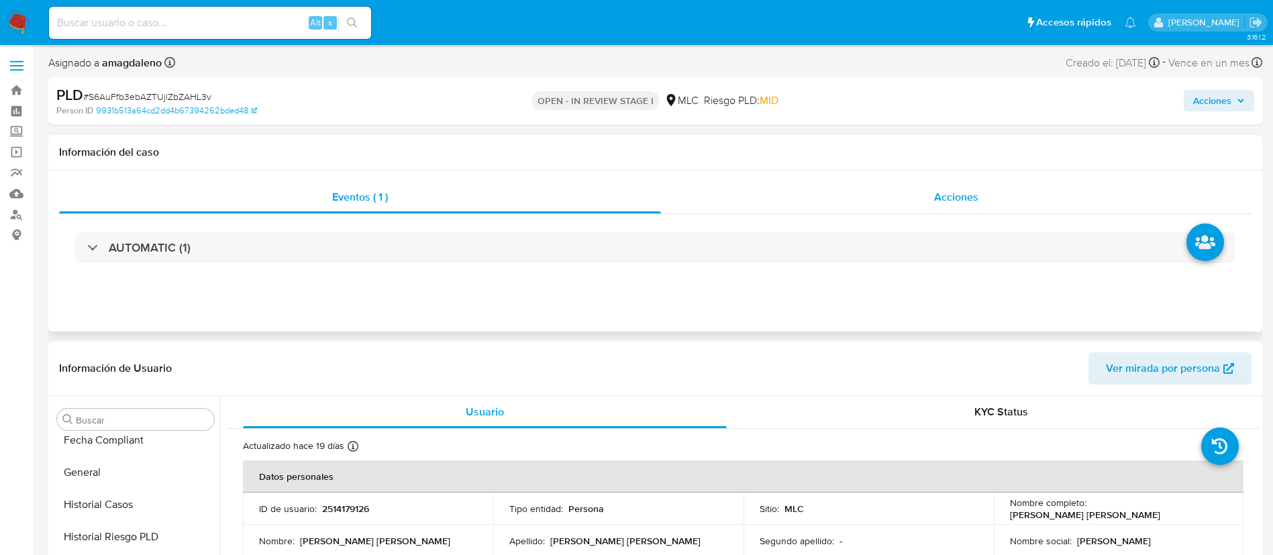
click at [809, 188] on div "Acciones" at bounding box center [956, 197] width 590 height 32
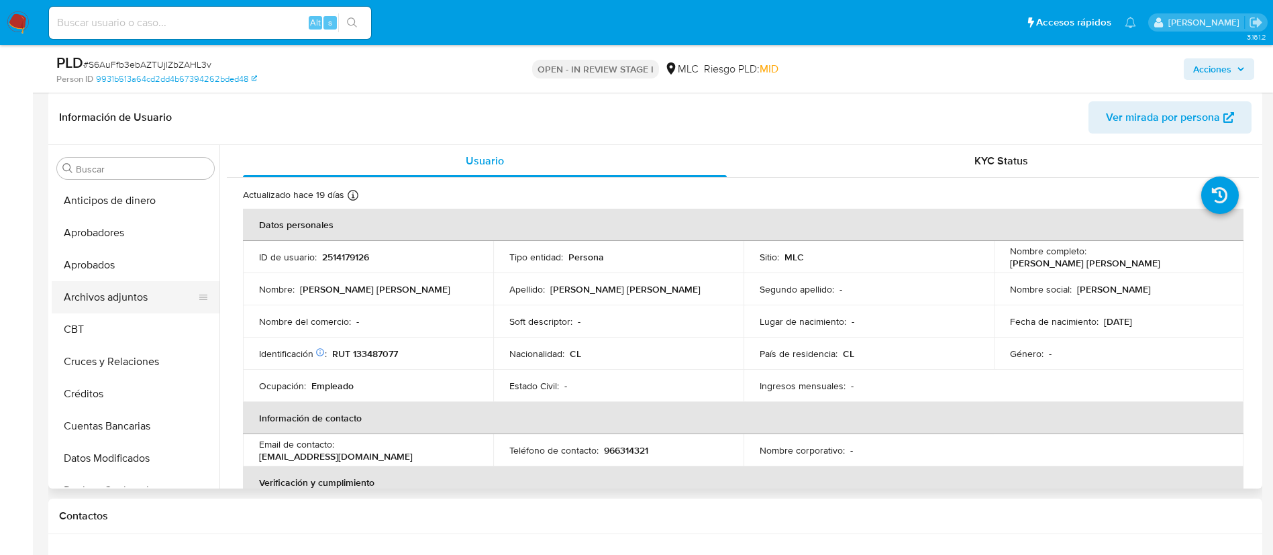
click at [129, 287] on button "Archivos adjuntos" at bounding box center [130, 297] width 157 height 32
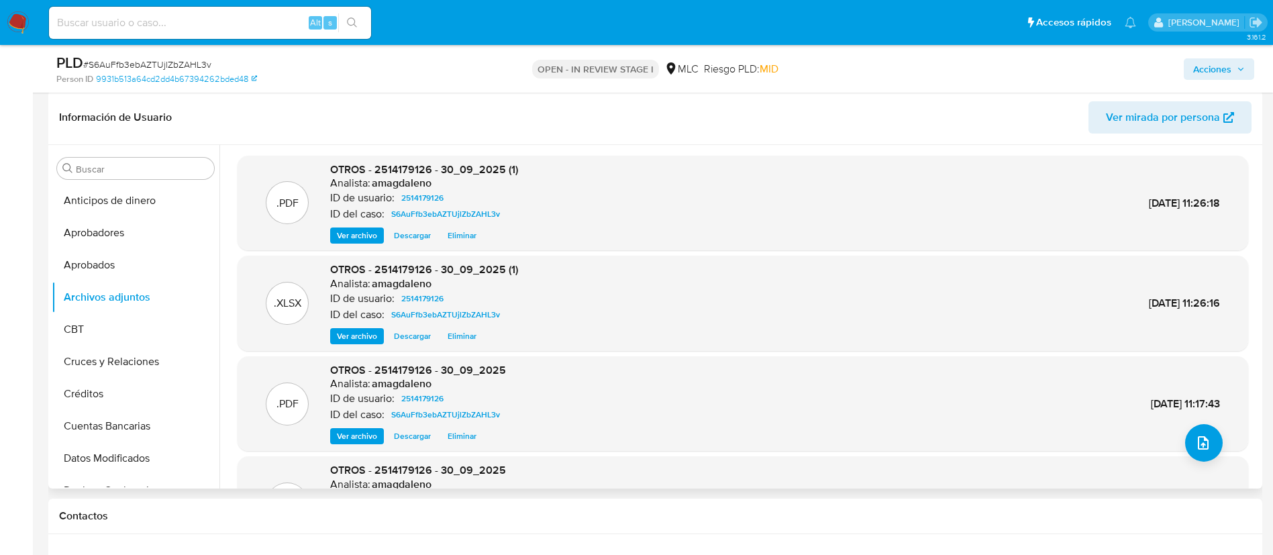
click at [347, 242] on span "Ver archivo" at bounding box center [357, 235] width 40 height 13
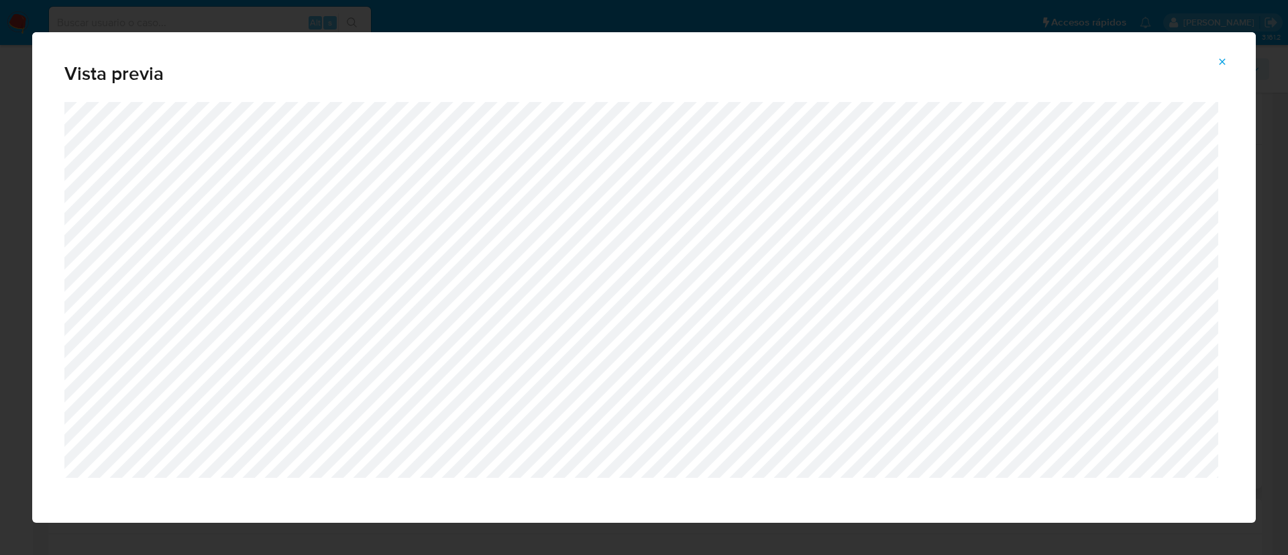
click at [1220, 60] on icon "Attachment preview" at bounding box center [1222, 61] width 11 height 11
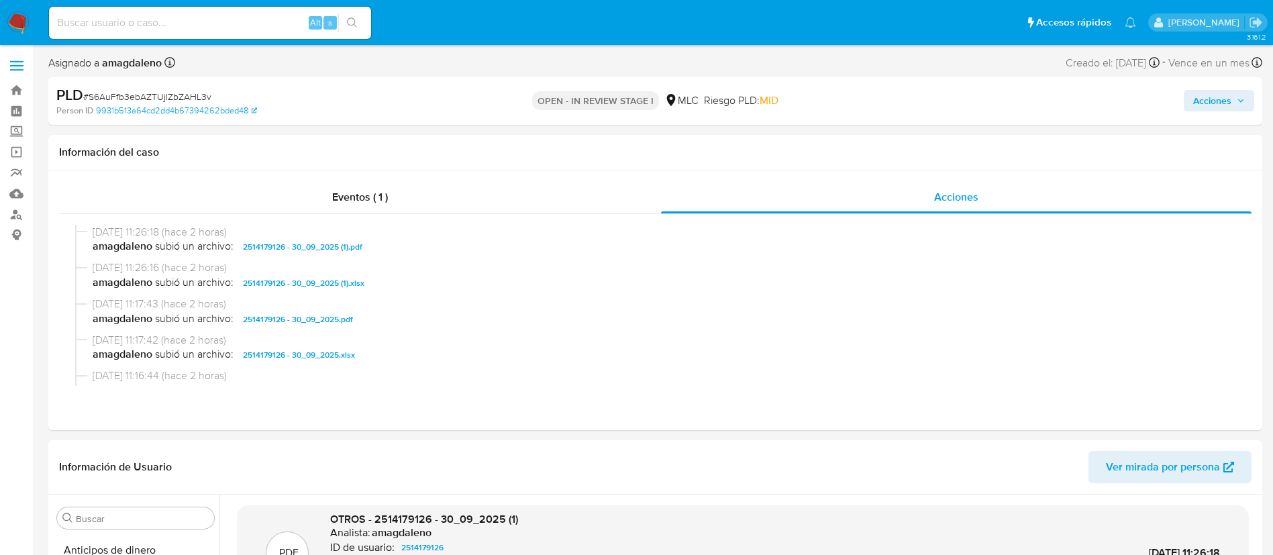
click at [1215, 93] on span "Acciones" at bounding box center [1212, 100] width 38 height 21
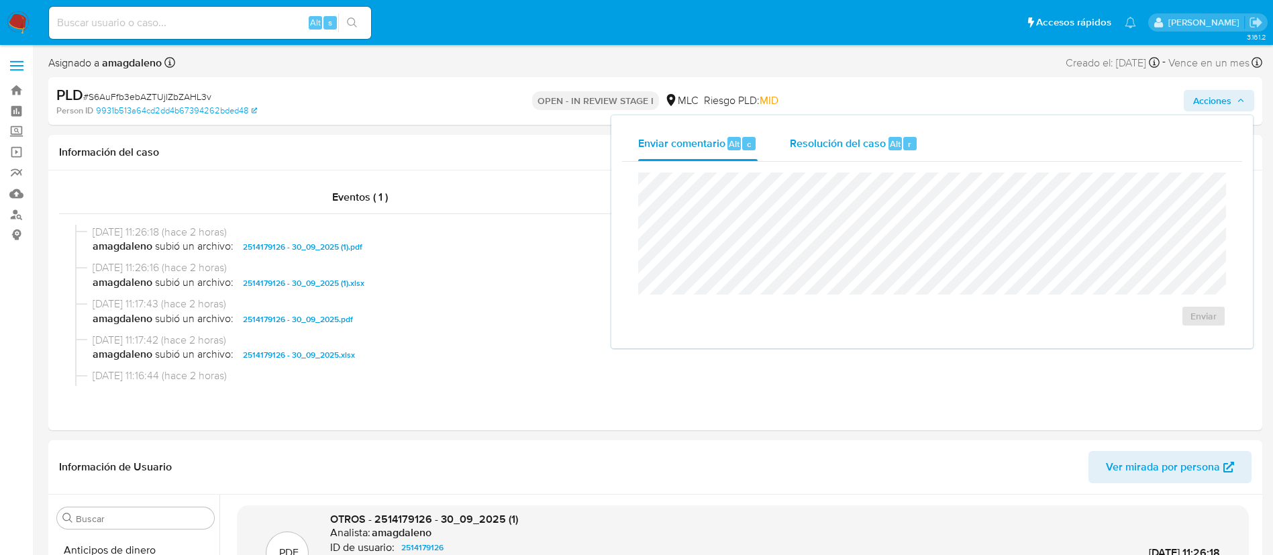
click at [851, 160] on div "Resolución del caso Alt r" at bounding box center [854, 143] width 128 height 35
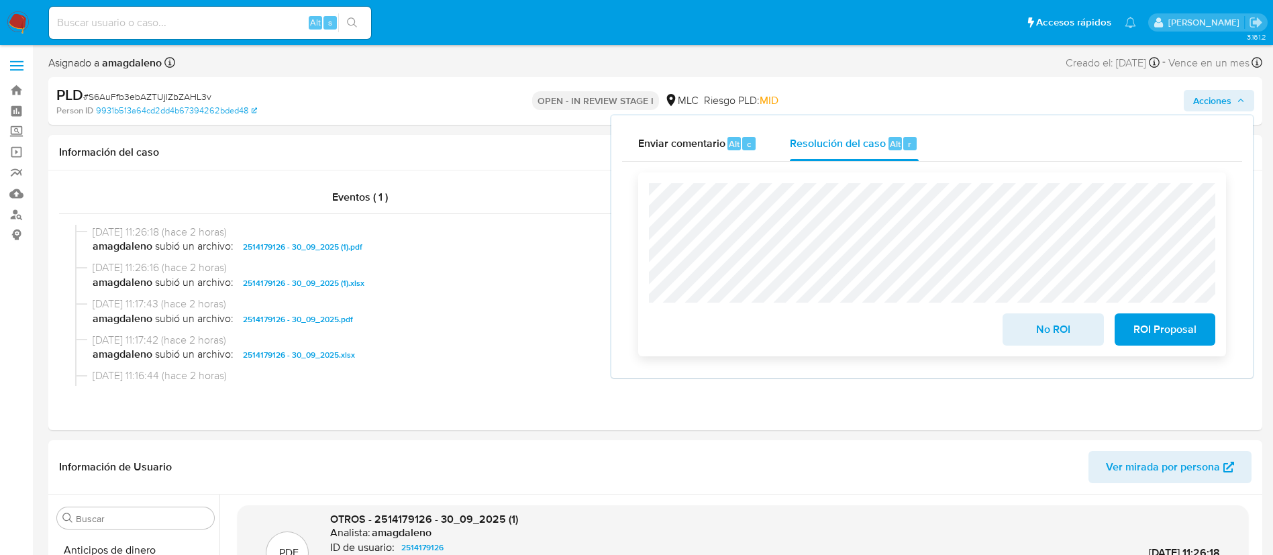
click at [1193, 333] on span "ROI Proposal" at bounding box center [1165, 330] width 66 height 30
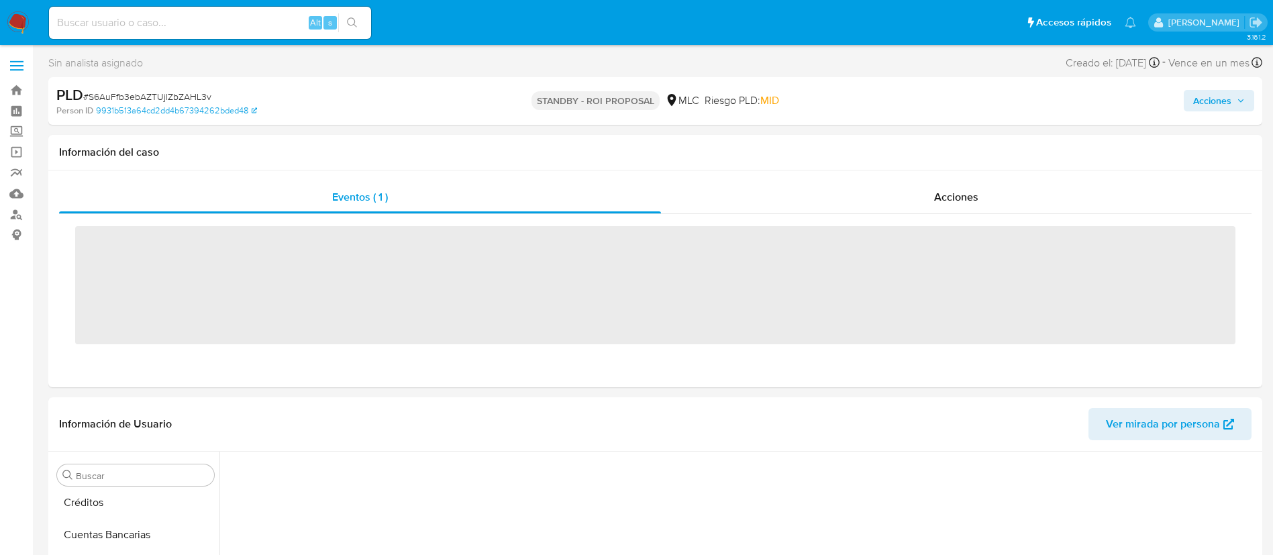
scroll to position [538, 0]
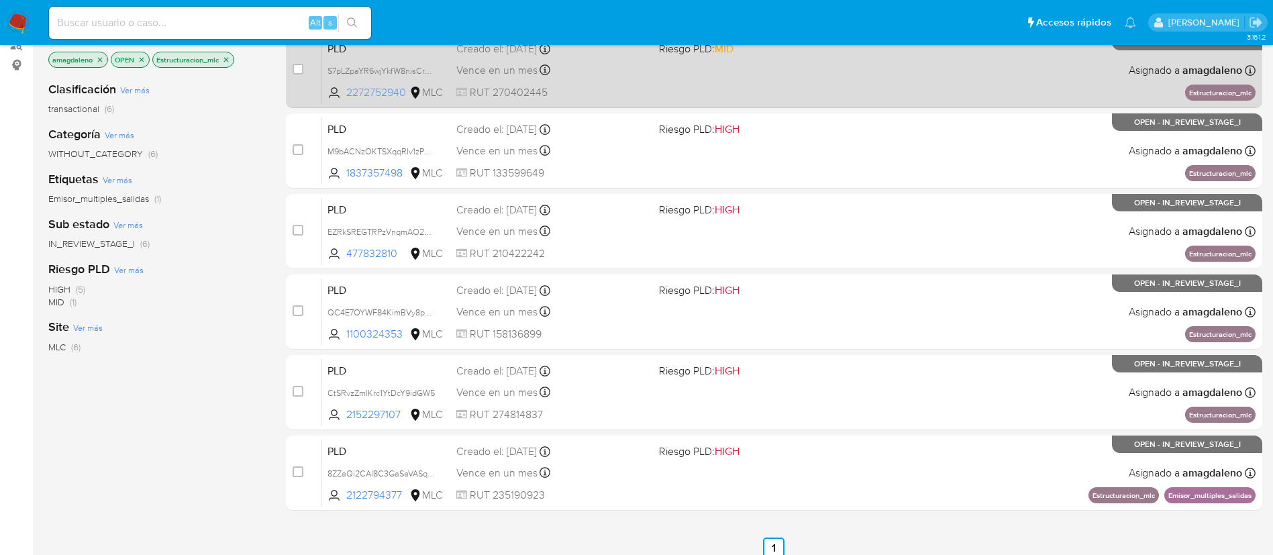
scroll to position [201, 0]
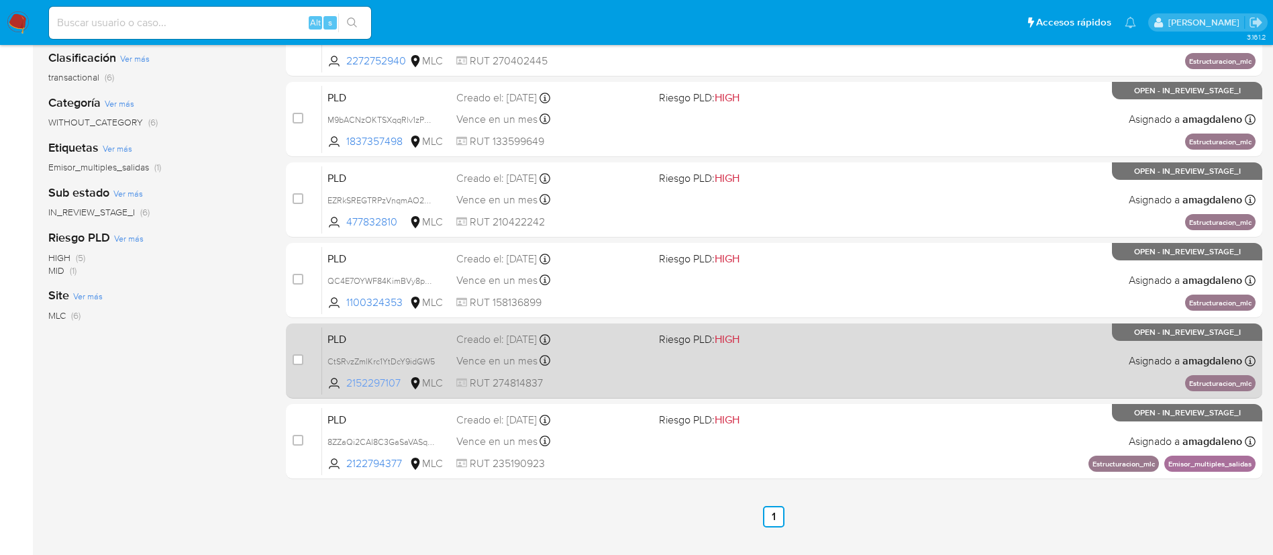
click at [365, 382] on span "2152297107" at bounding box center [376, 383] width 60 height 15
click at [582, 374] on div "PLD CtSRvzZmlKrc1YtDcY9idGW5 2152297107 MLC Riesgo PLD: HIGH Creado el: 12/08/2…" at bounding box center [788, 361] width 933 height 68
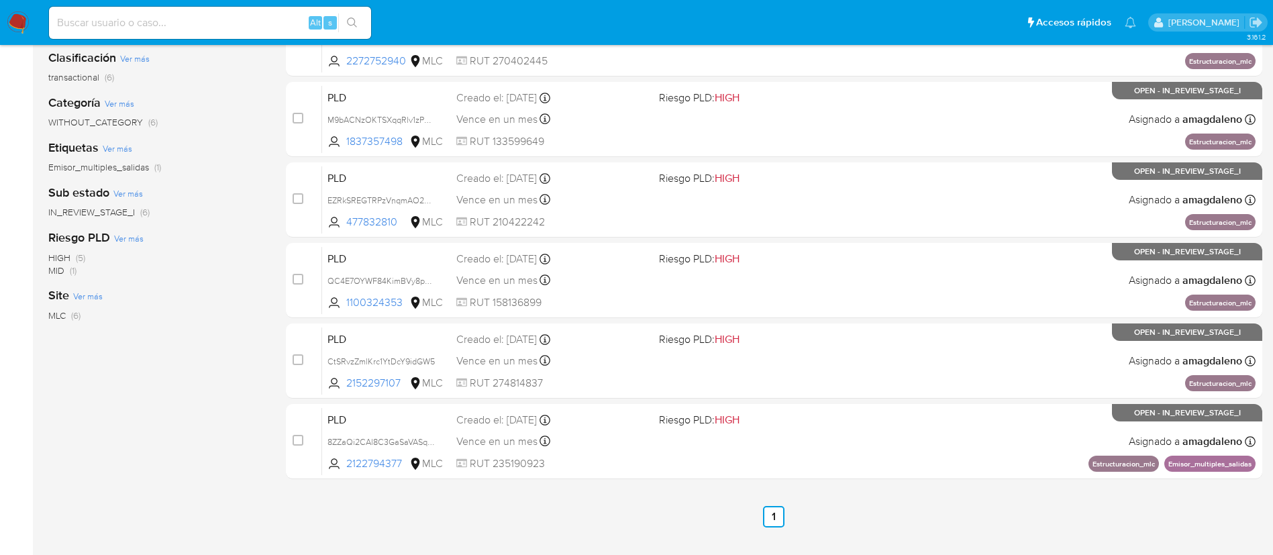
scroll to position [101, 0]
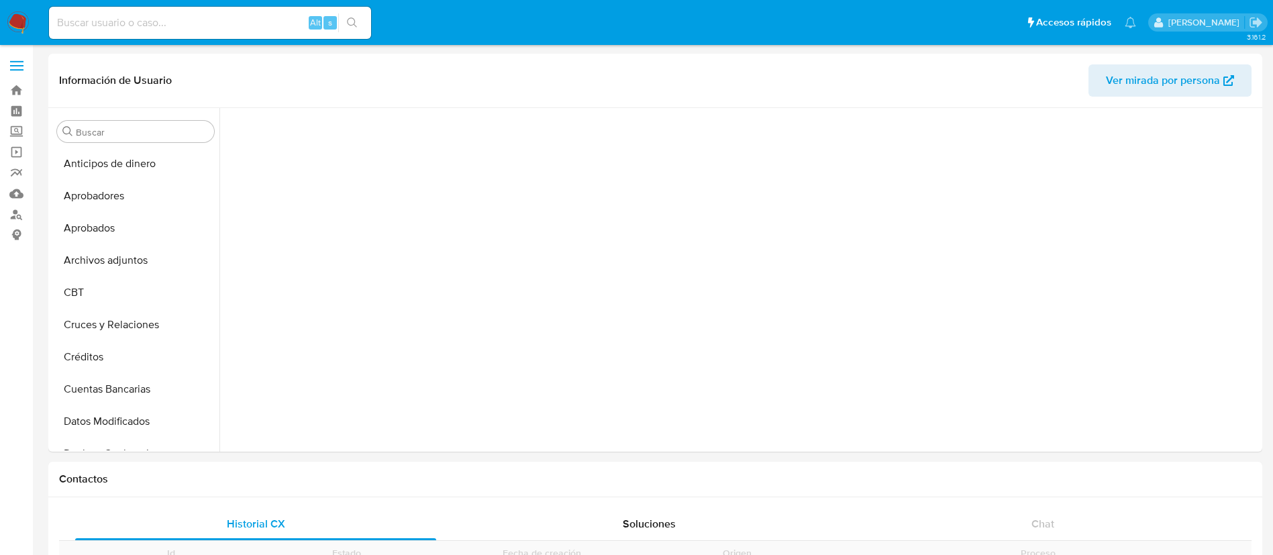
scroll to position [199, 0]
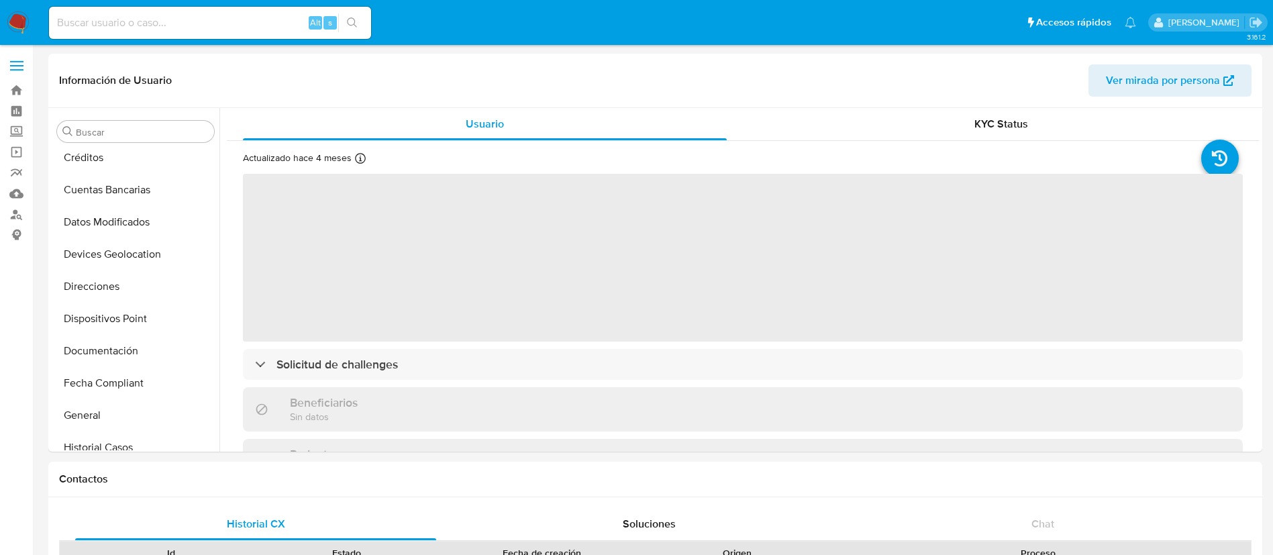
select select "10"
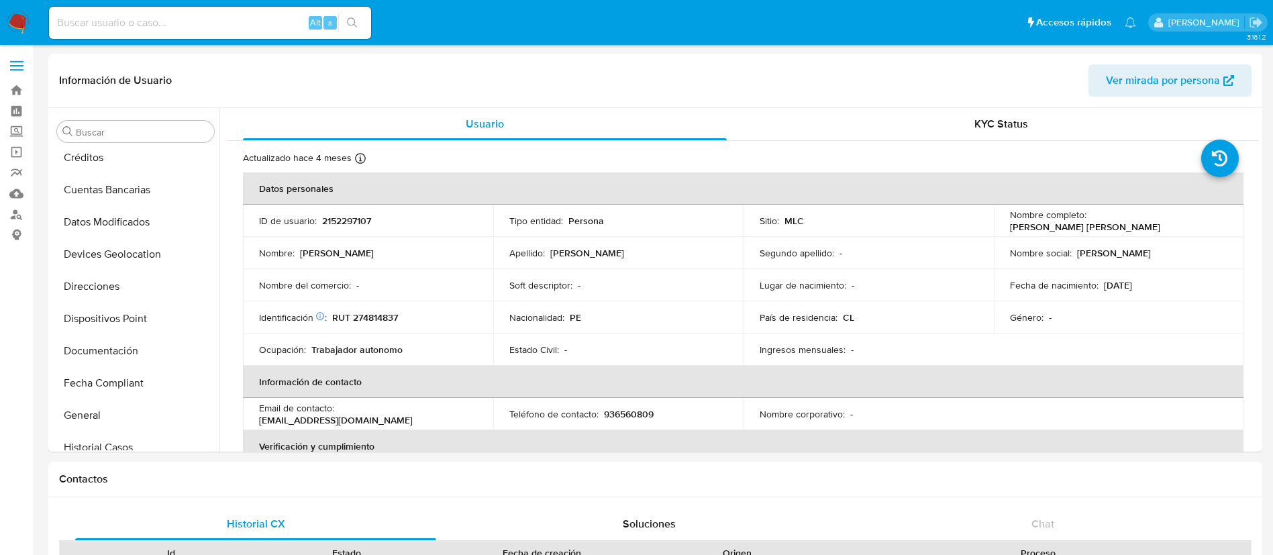
scroll to position [631, 0]
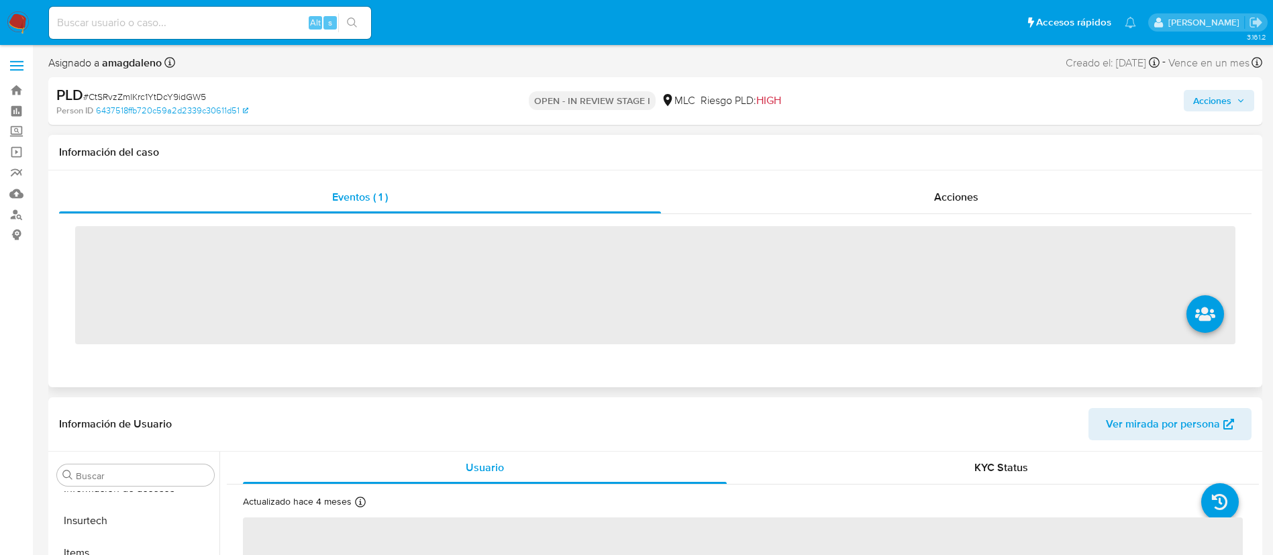
scroll to position [631, 0]
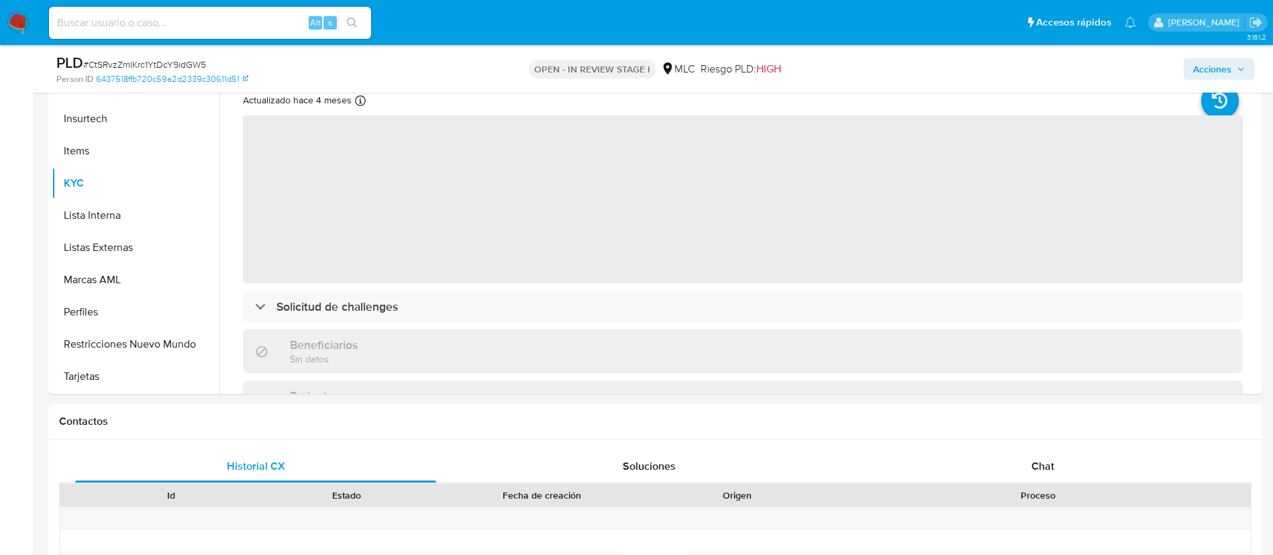
select select "10"
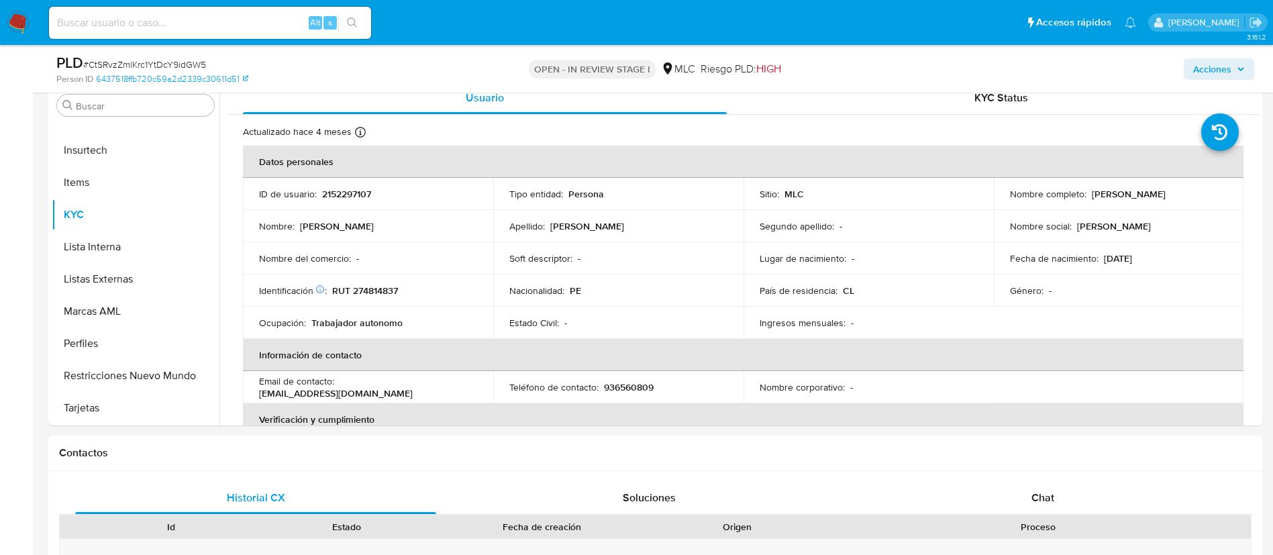
scroll to position [278, 0]
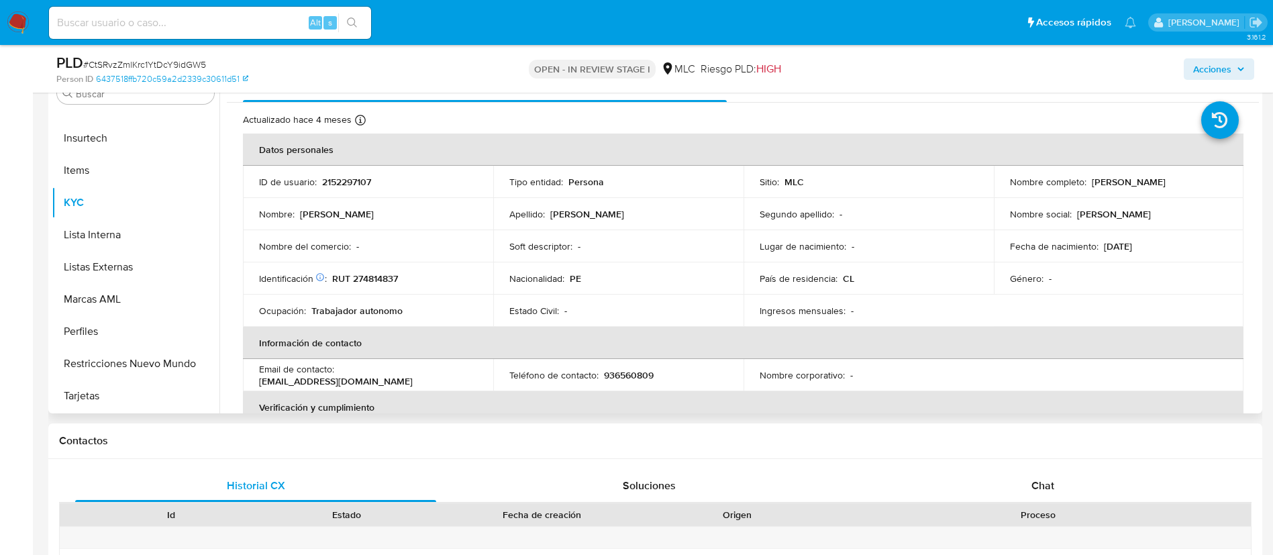
click at [390, 270] on td "Identificación Nº de serie: 603509577 : RUT 274814837" at bounding box center [368, 278] width 250 height 32
click at [372, 280] on p "RUT 274814837" at bounding box center [365, 278] width 66 height 12
copy p "274814837"
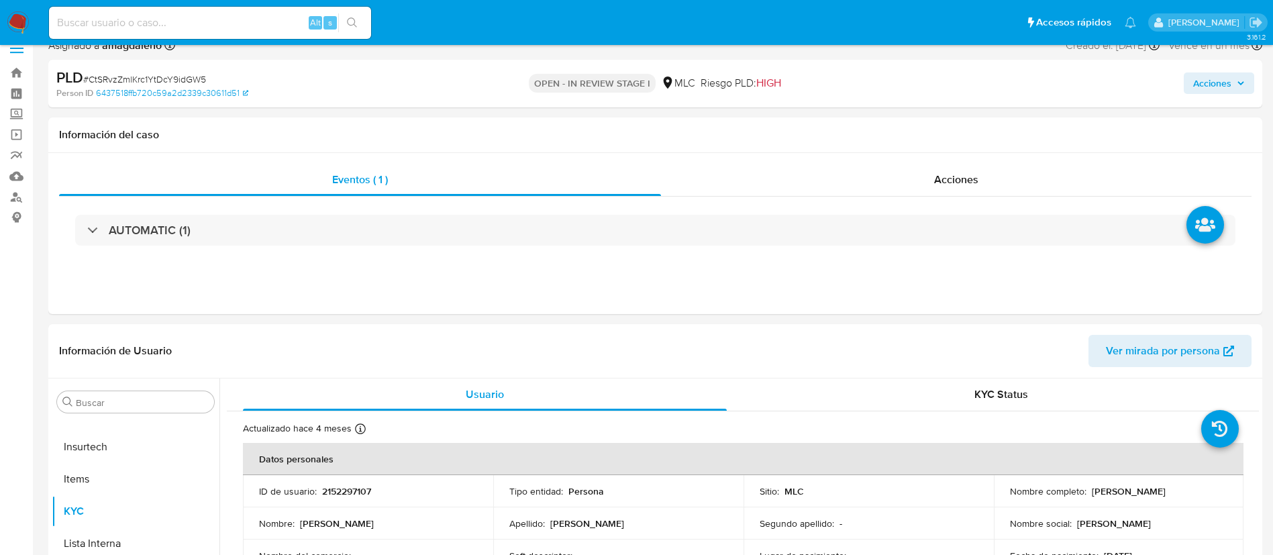
scroll to position [0, 0]
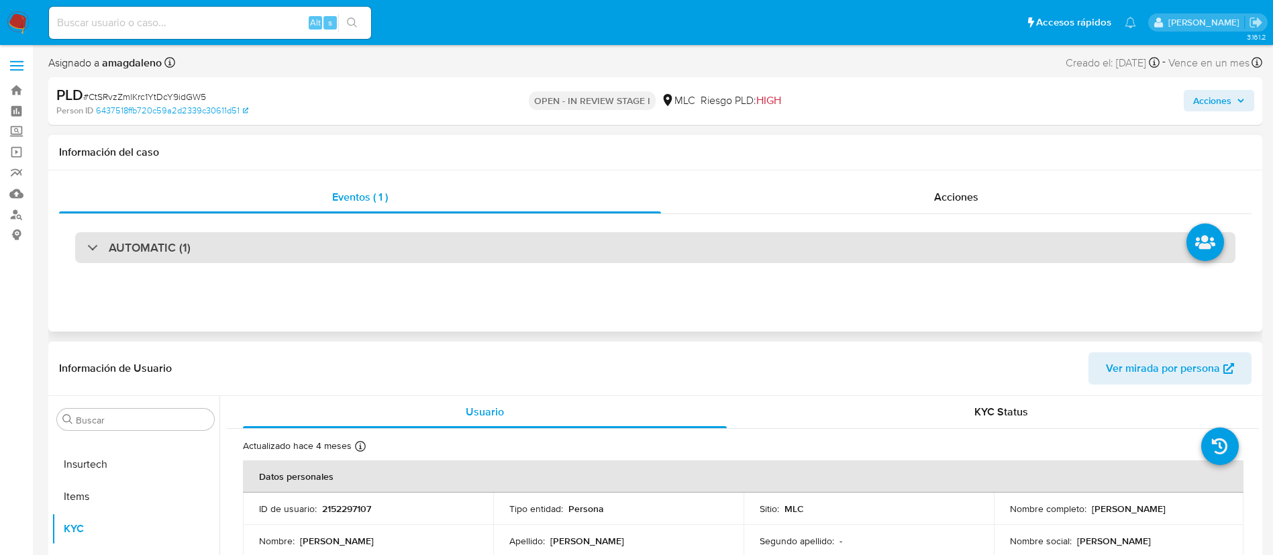
click at [494, 252] on div "AUTOMATIC (1)" at bounding box center [655, 247] width 1160 height 31
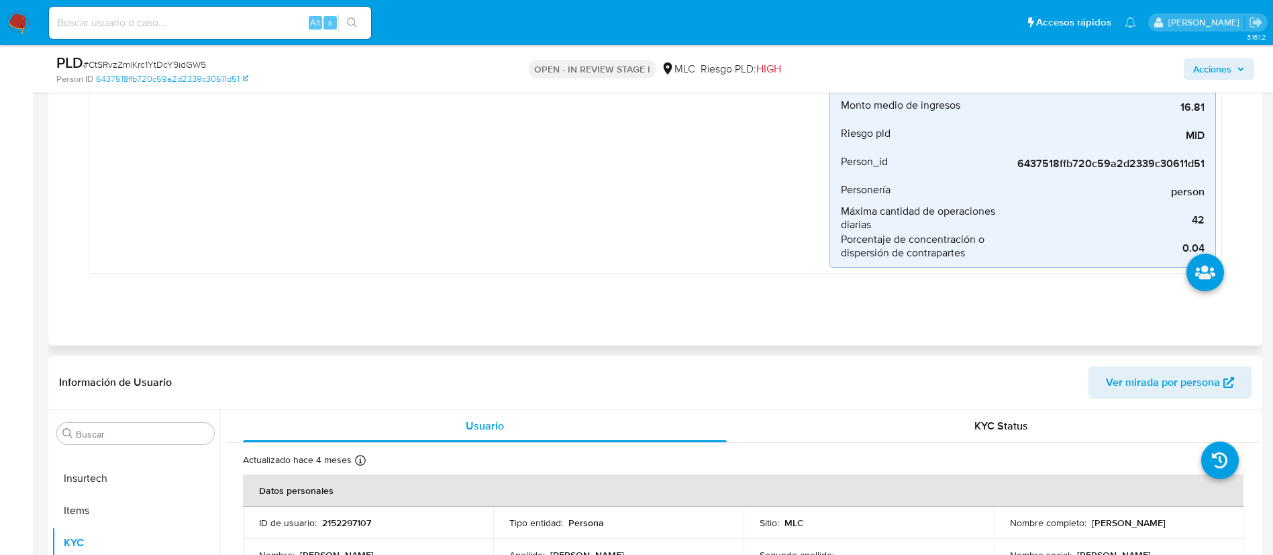
scroll to position [604, 0]
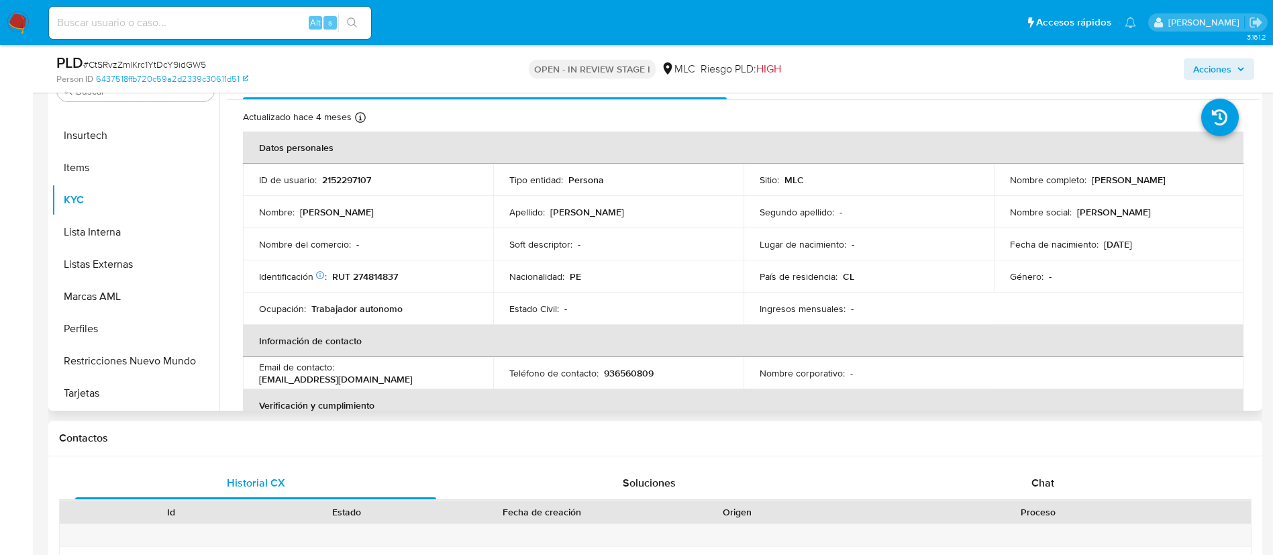
click at [368, 270] on p "RUT 274814837" at bounding box center [365, 276] width 66 height 12
click at [368, 272] on p "RUT 274814837" at bounding box center [365, 276] width 66 height 12
copy p "274814837"
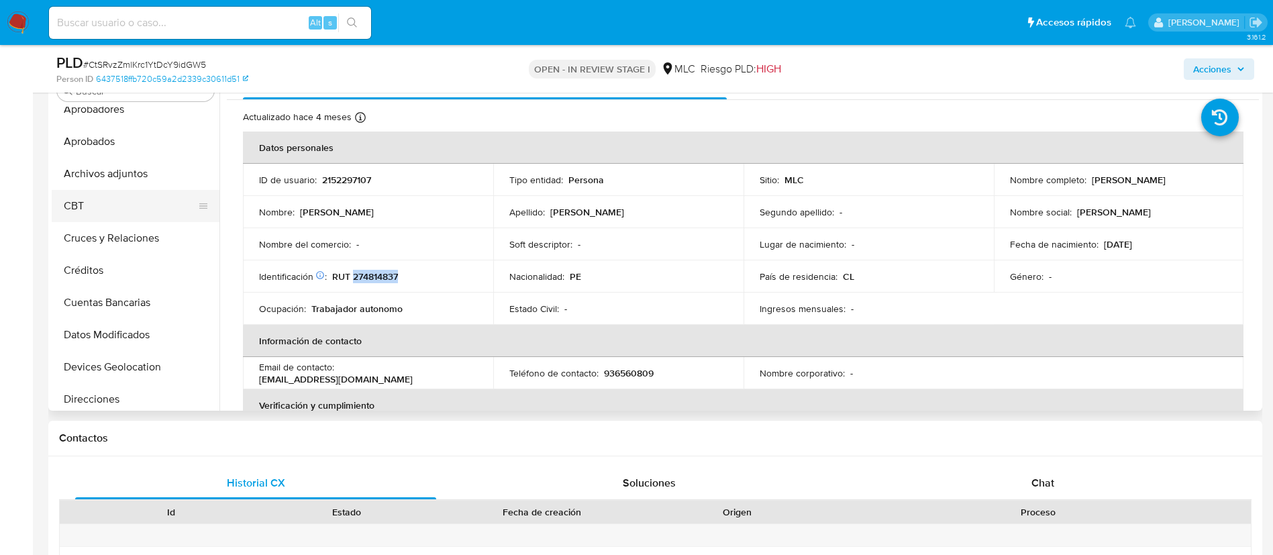
scroll to position [28, 0]
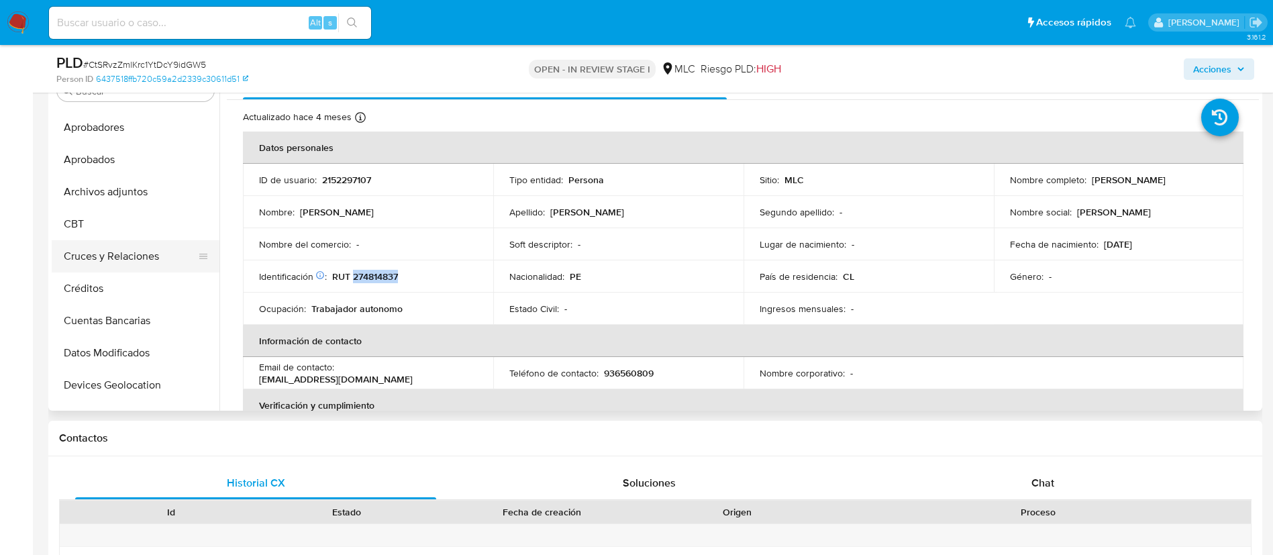
click at [143, 256] on button "Cruces y Relaciones" at bounding box center [130, 256] width 157 height 32
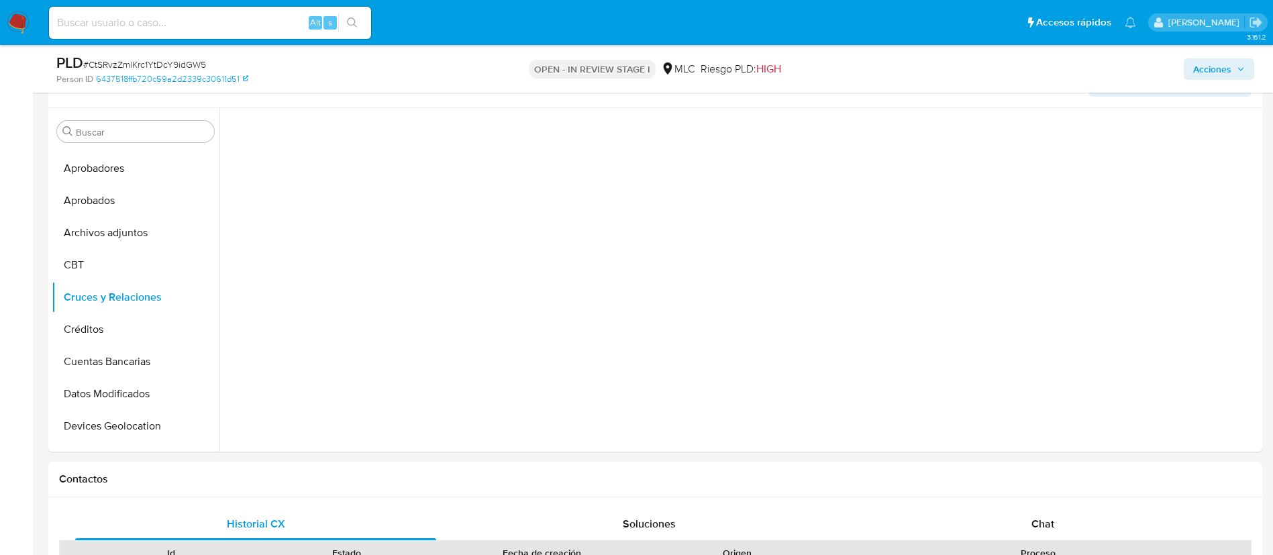
scroll to position [543, 0]
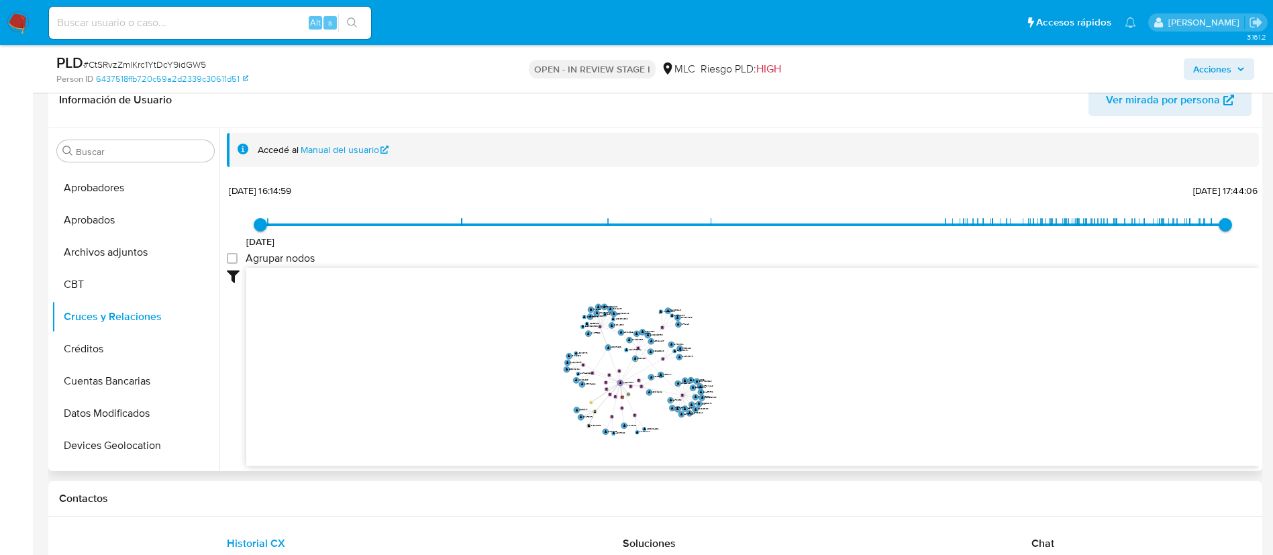
drag, startPoint x: 812, startPoint y: 336, endPoint x: 818, endPoint y: 380, distance: 44.0
click at [818, 380] on icon "user-2152297107  2152297107 user-2155074778  2155074778 user-1549431161  154…" at bounding box center [752, 365] width 1012 height 195
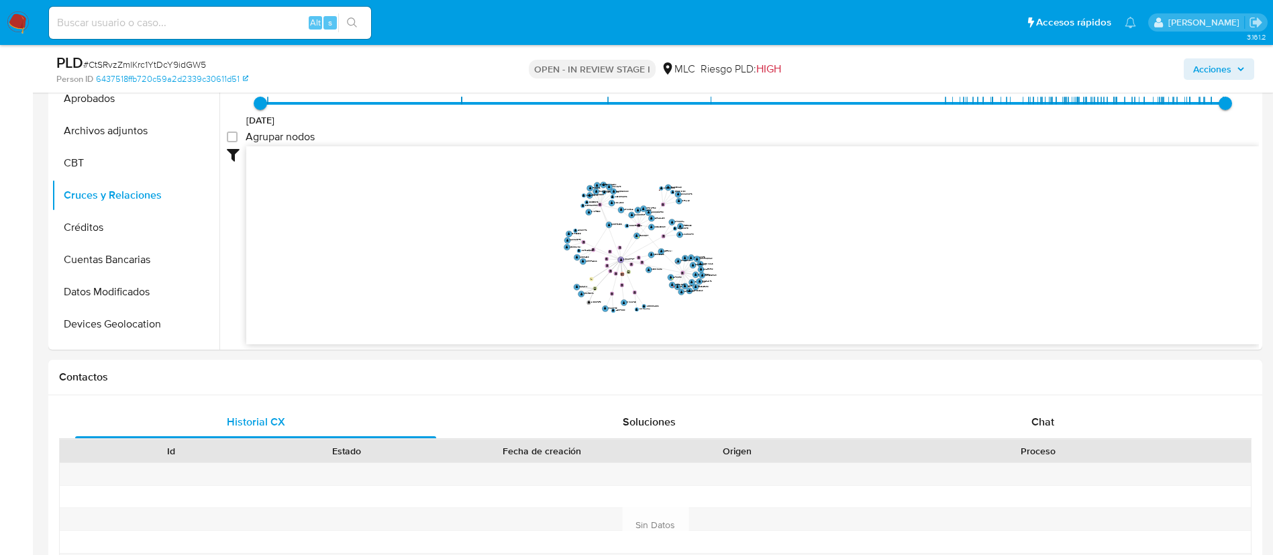
scroll to position [588, 0]
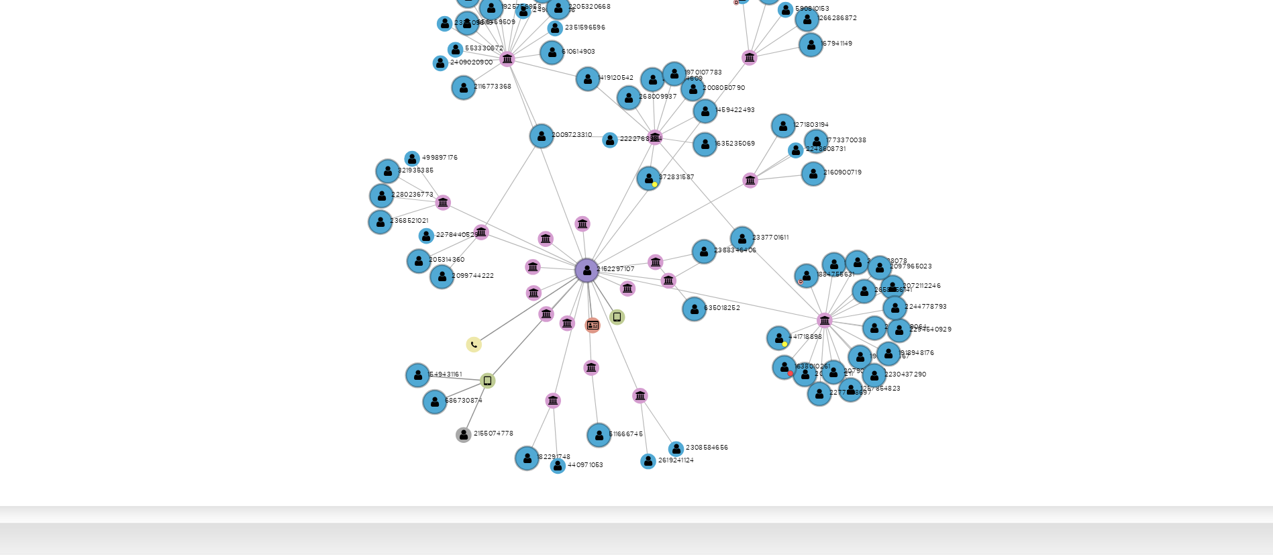
click at [765, 356] on icon "user-2152297107  2152297107 user-2155074778  2155074778 user-1549431161  154…" at bounding box center [752, 320] width 1012 height 195
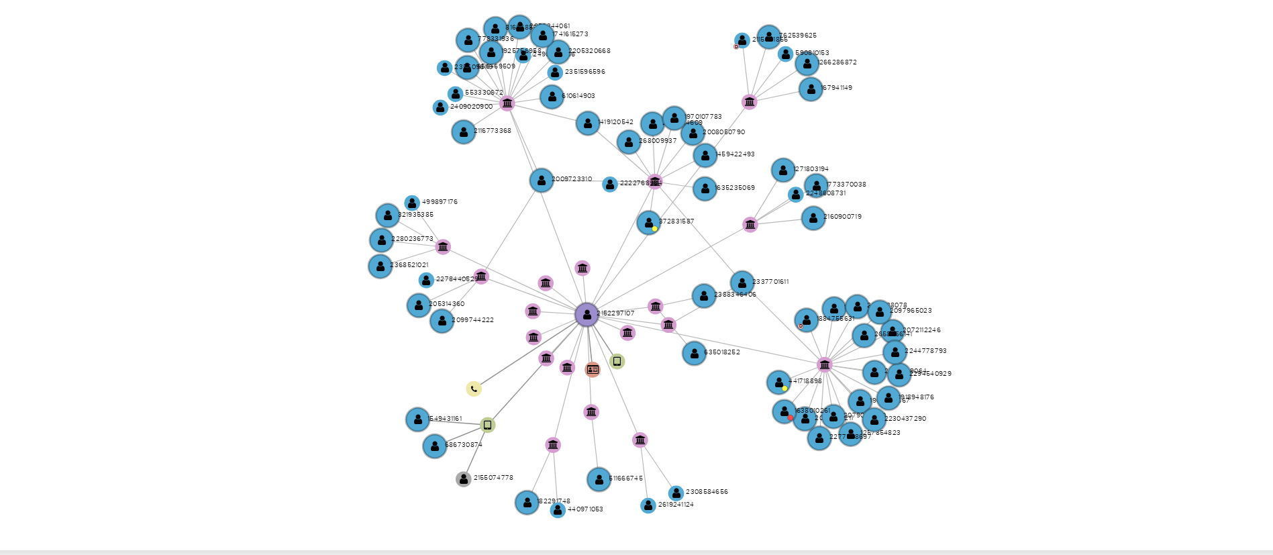
click at [751, 329] on icon "user-2152297107  2152297107 user-2155074778  2155074778 user-1549431161  154…" at bounding box center [752, 320] width 1012 height 195
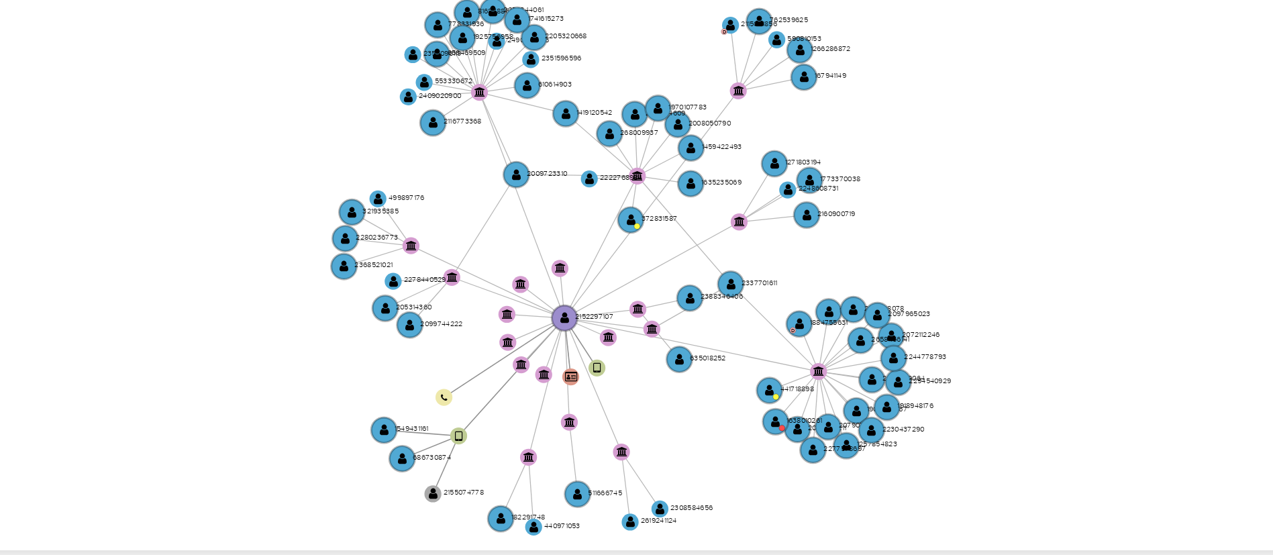
click at [754, 331] on icon "user-2152297107  2152297107 user-2155074778  2155074778 user-1549431161  154…" at bounding box center [752, 320] width 1012 height 195
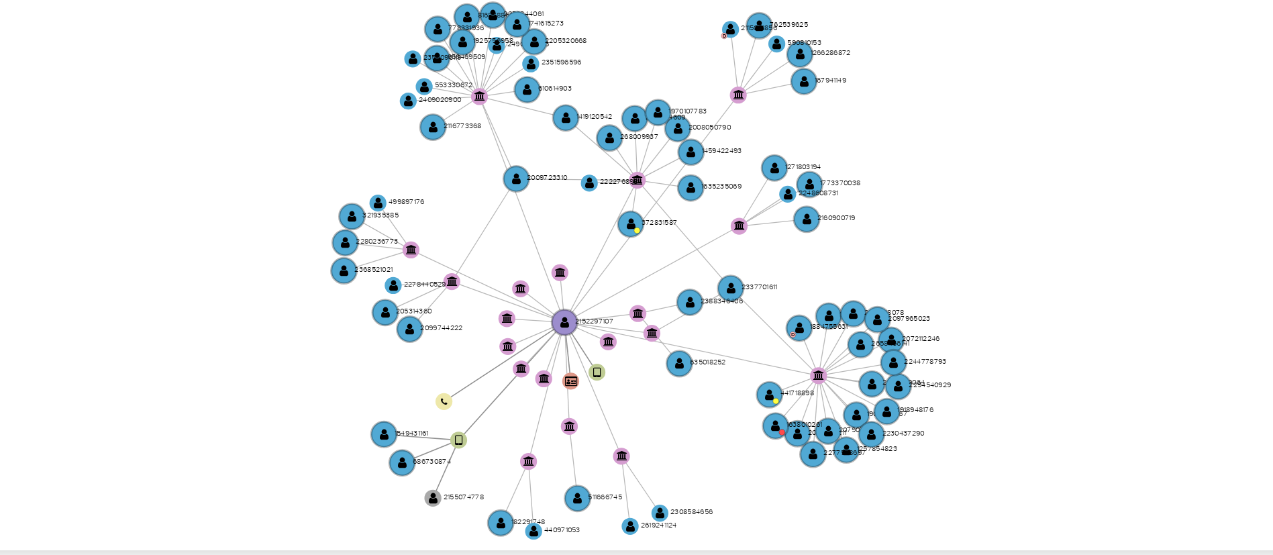
click at [754, 332] on icon "user-2152297107  2152297107 user-2155074778  2155074778 user-1549431161  154…" at bounding box center [752, 320] width 1012 height 195
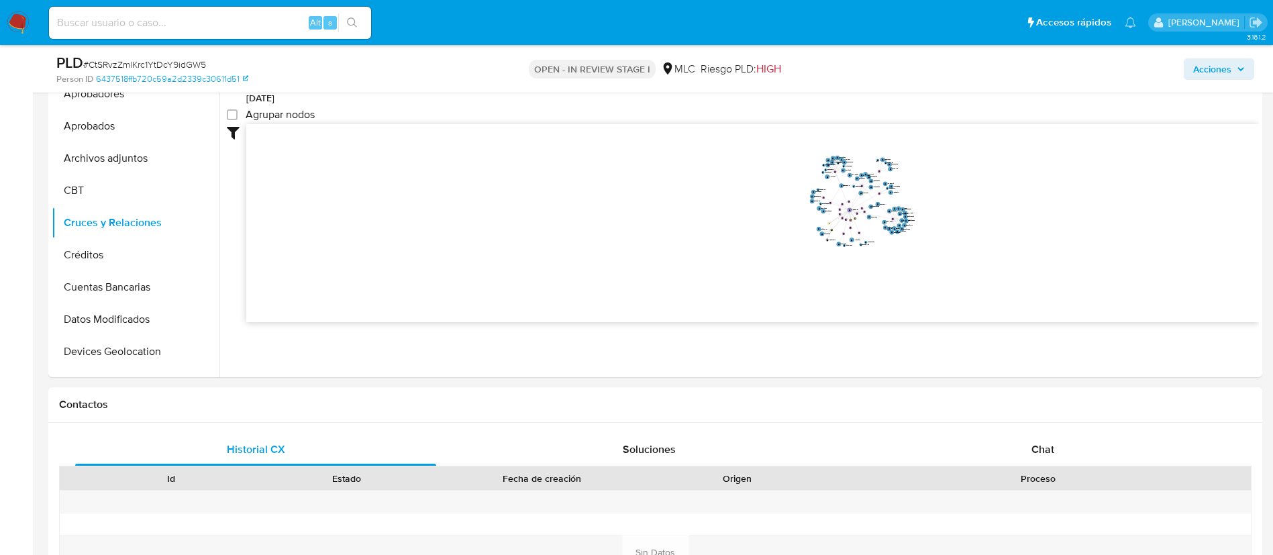
scroll to position [774, 0]
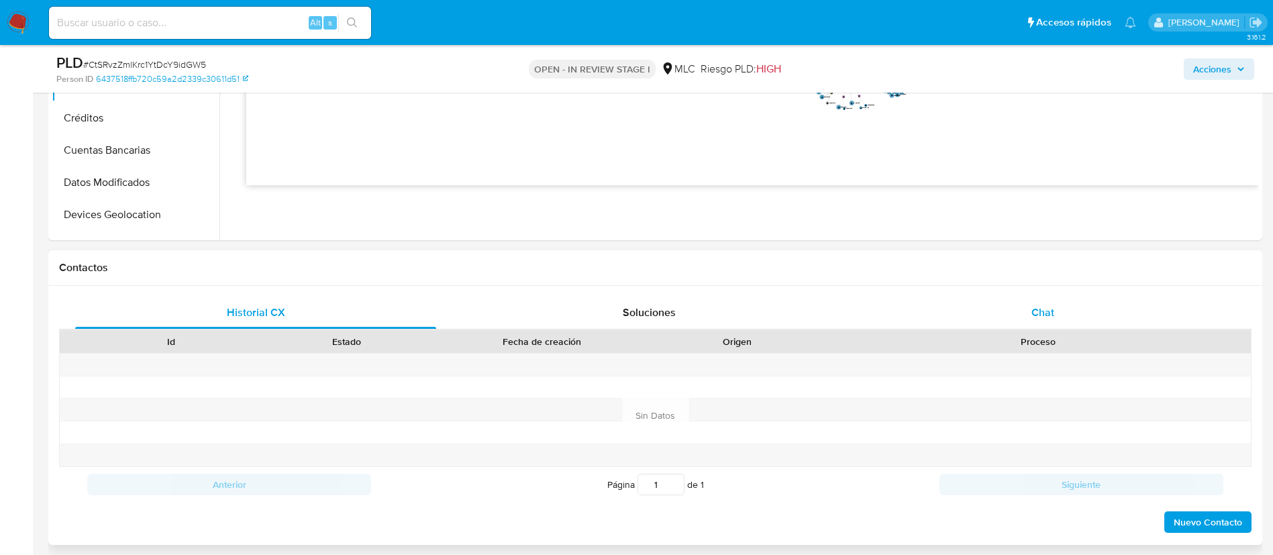
click at [1022, 319] on div "Chat" at bounding box center [1042, 313] width 361 height 32
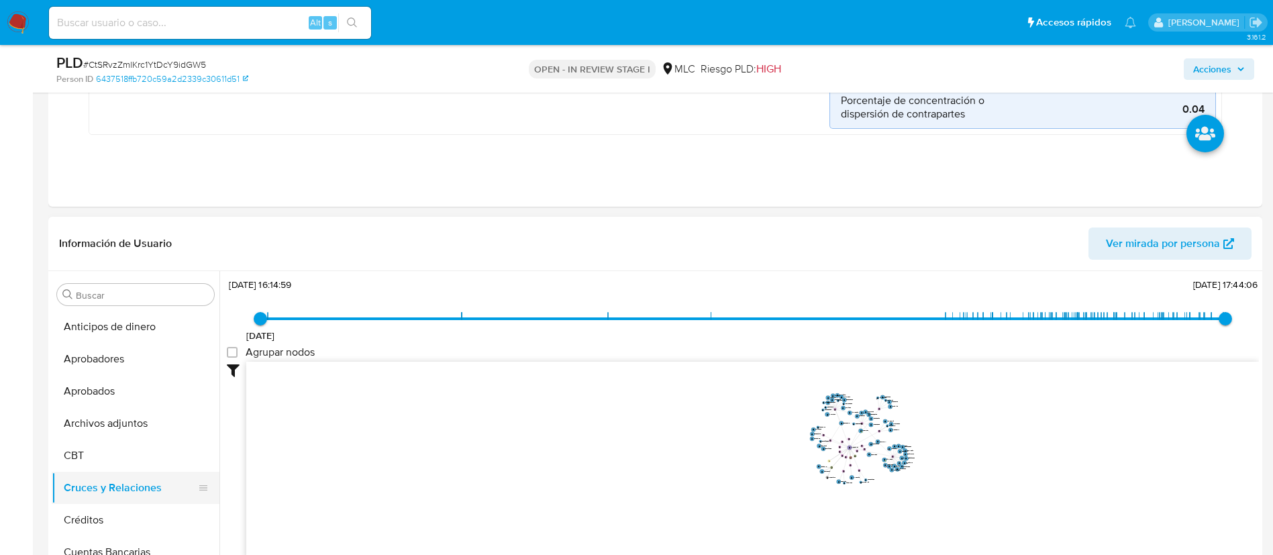
scroll to position [201, 0]
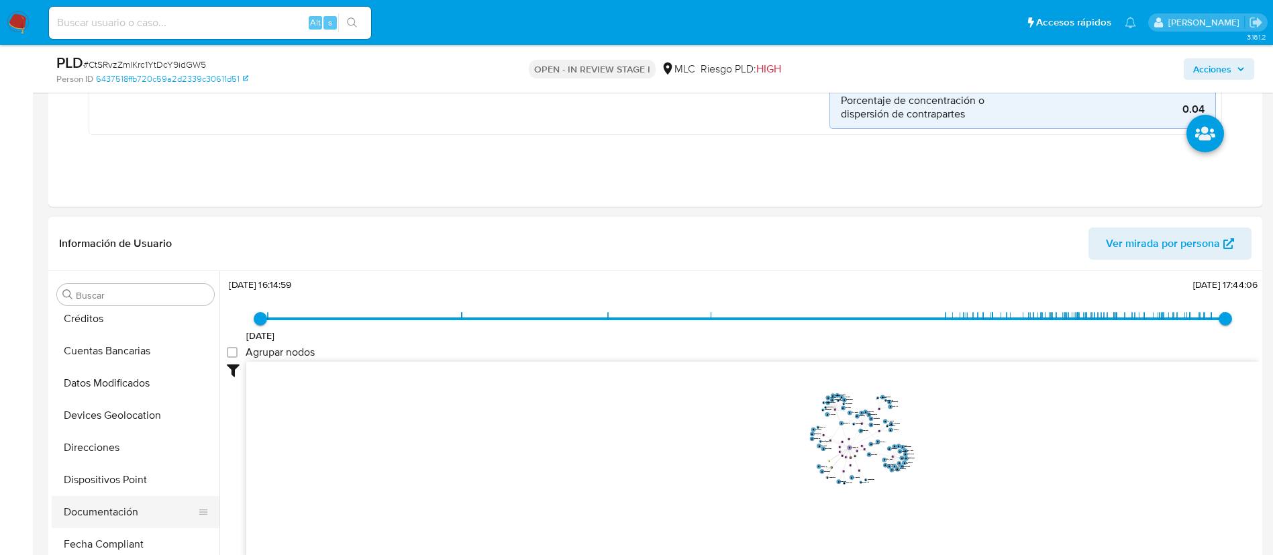
click at [126, 504] on button "Documentación" at bounding box center [130, 512] width 157 height 32
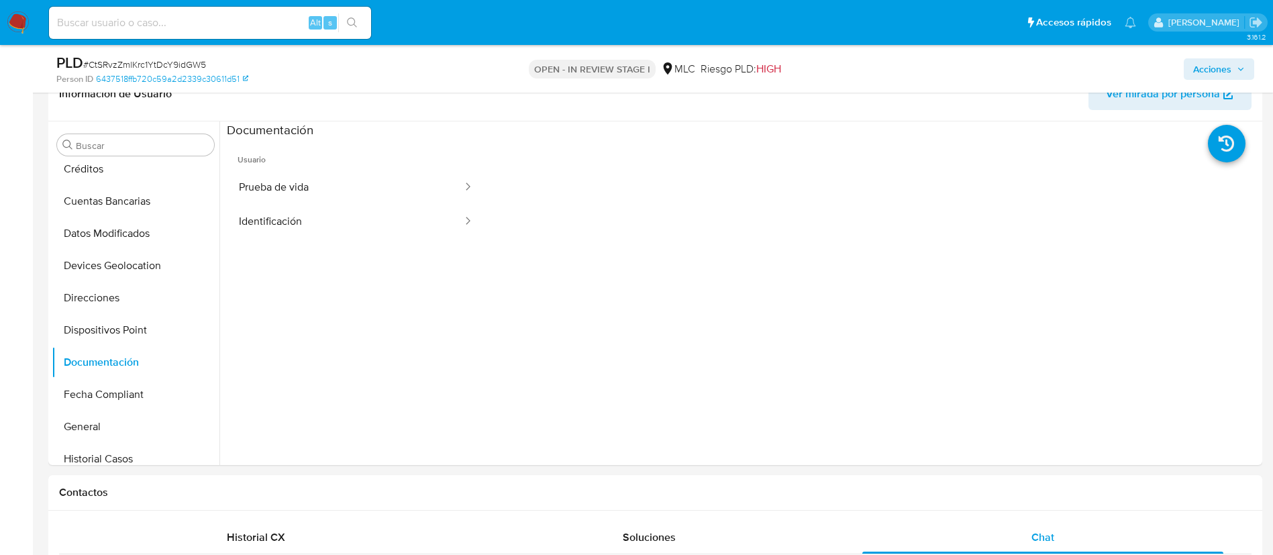
scroll to position [507, 0]
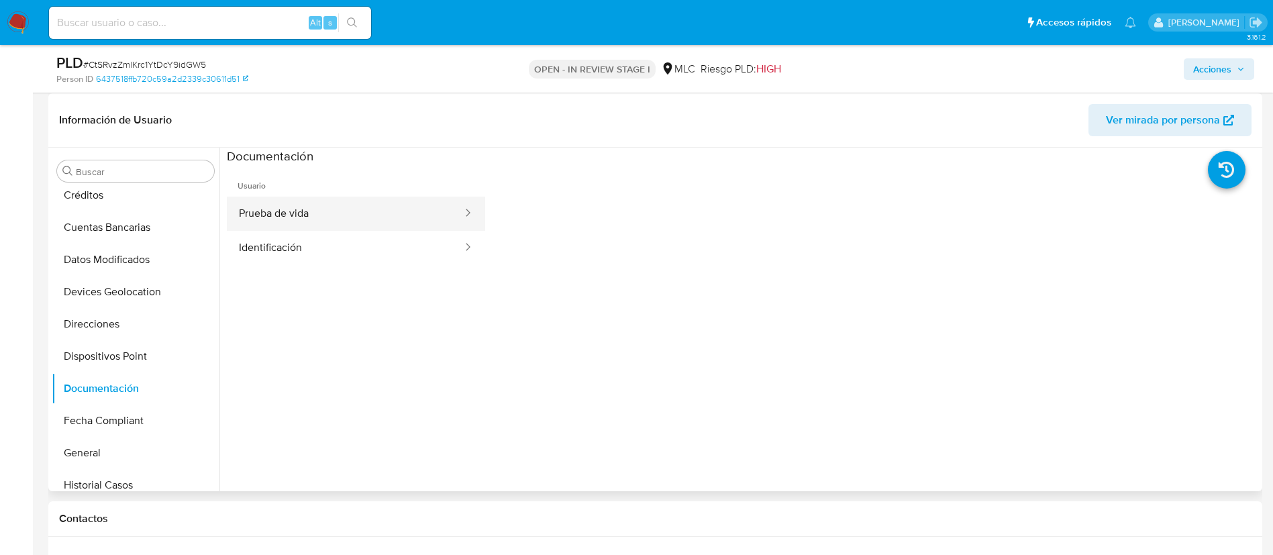
click at [313, 214] on button "Prueba de vida" at bounding box center [345, 214] width 237 height 34
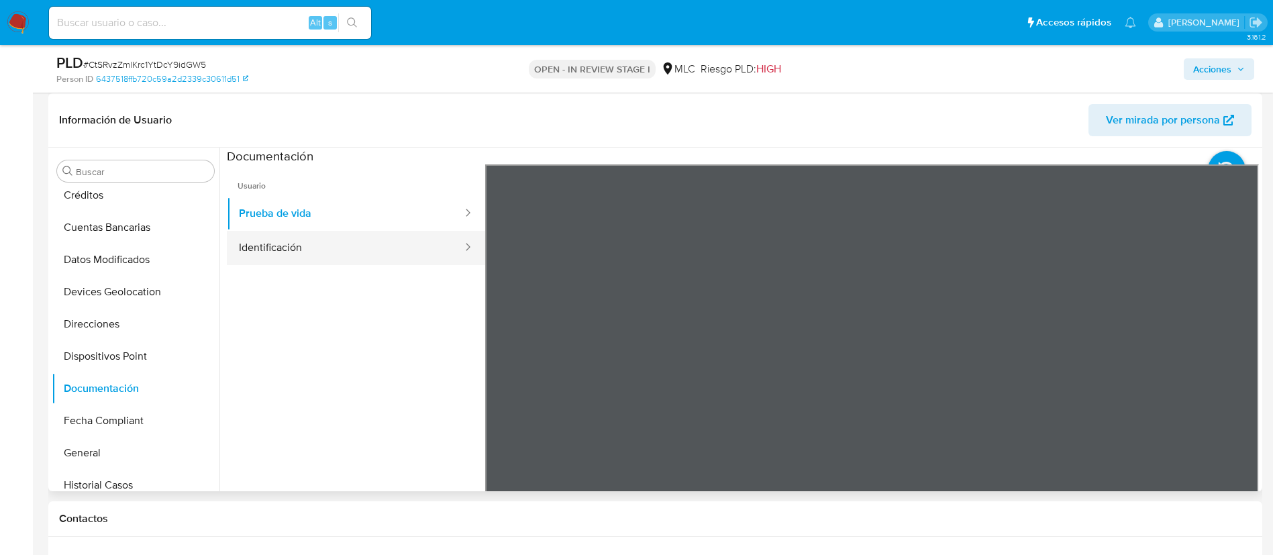
click at [271, 257] on button "Identificación" at bounding box center [345, 248] width 237 height 34
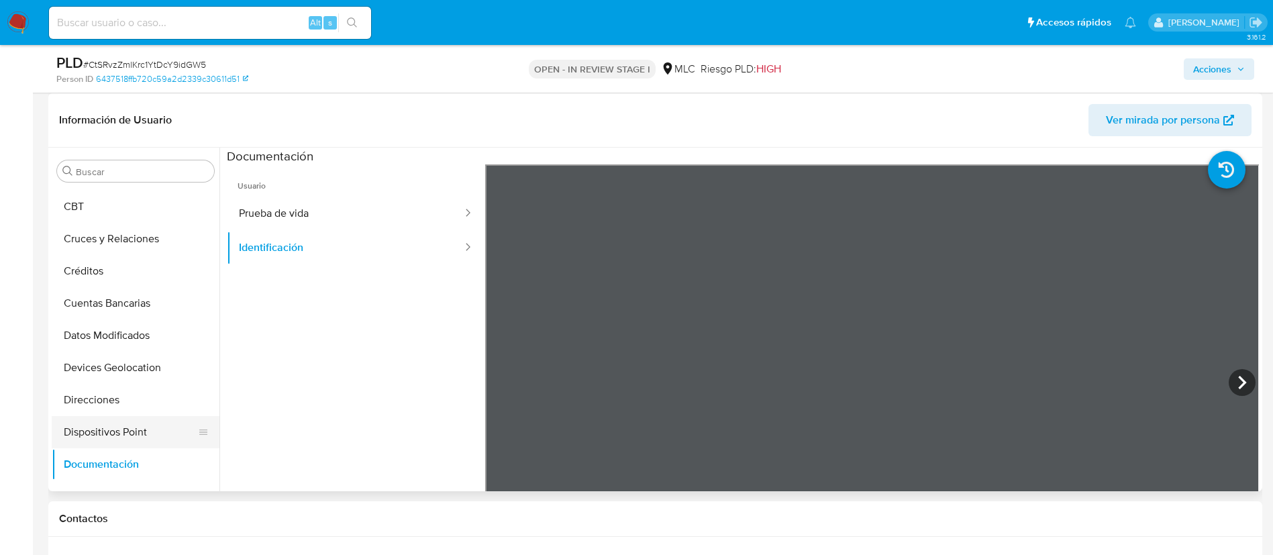
scroll to position [302, 0]
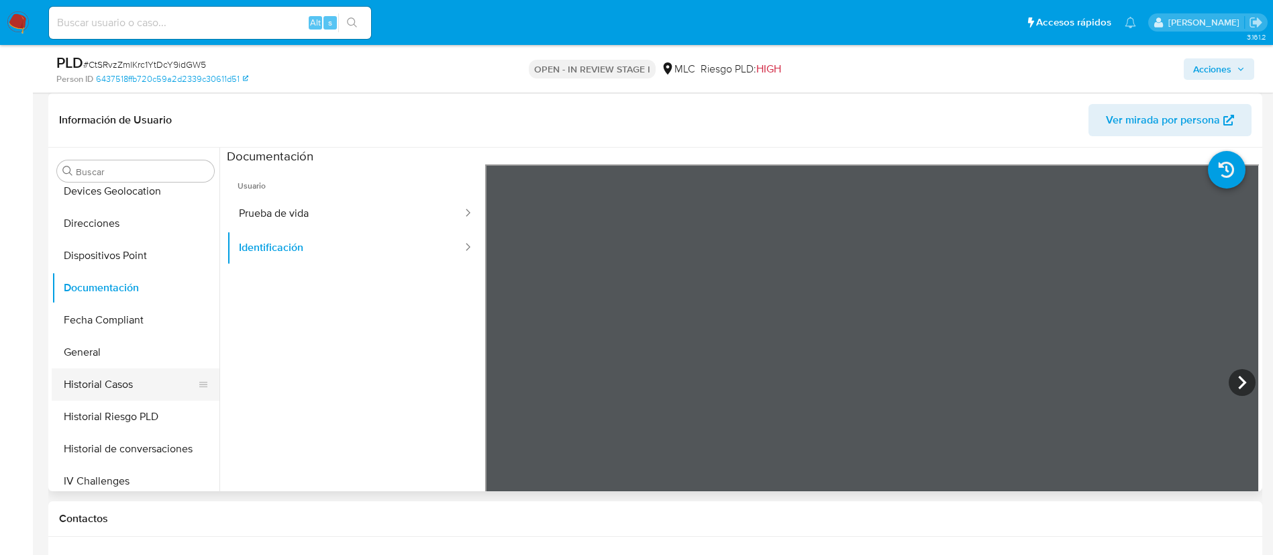
click at [130, 383] on button "Historial Casos" at bounding box center [130, 384] width 157 height 32
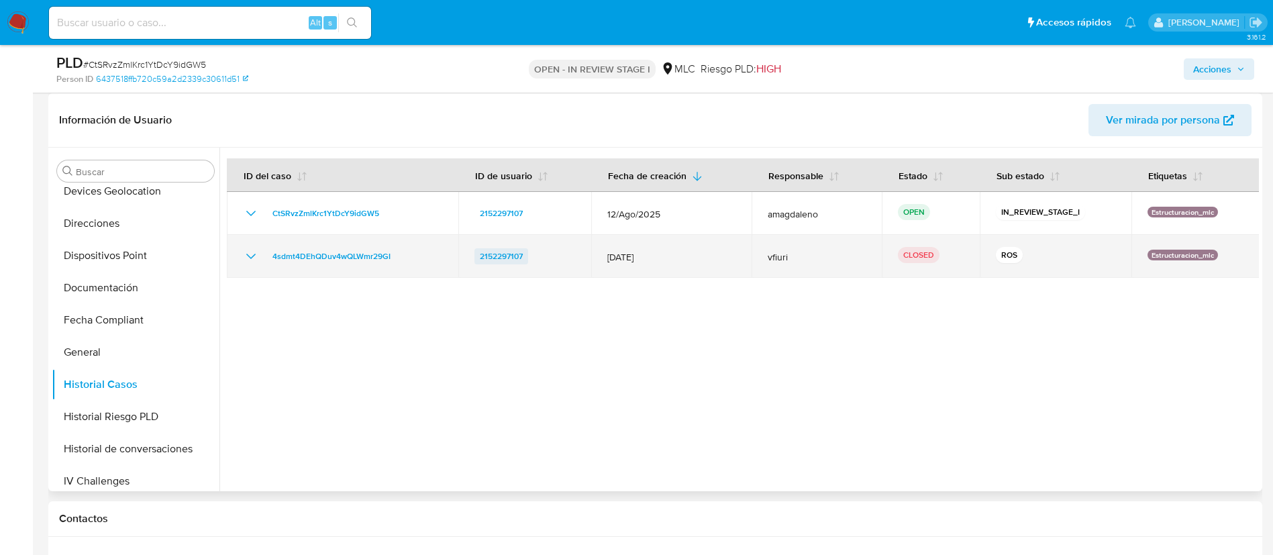
drag, startPoint x: 568, startPoint y: 259, endPoint x: 479, endPoint y: 260, distance: 89.2
click at [479, 260] on div "2152297107" at bounding box center [524, 256] width 101 height 16
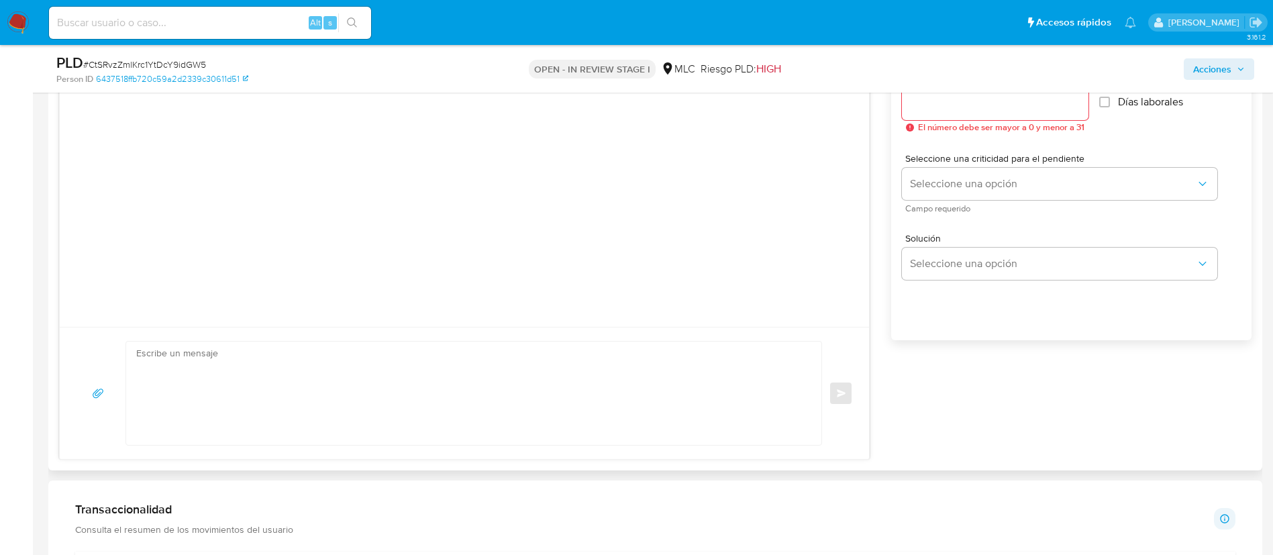
scroll to position [1111, 0]
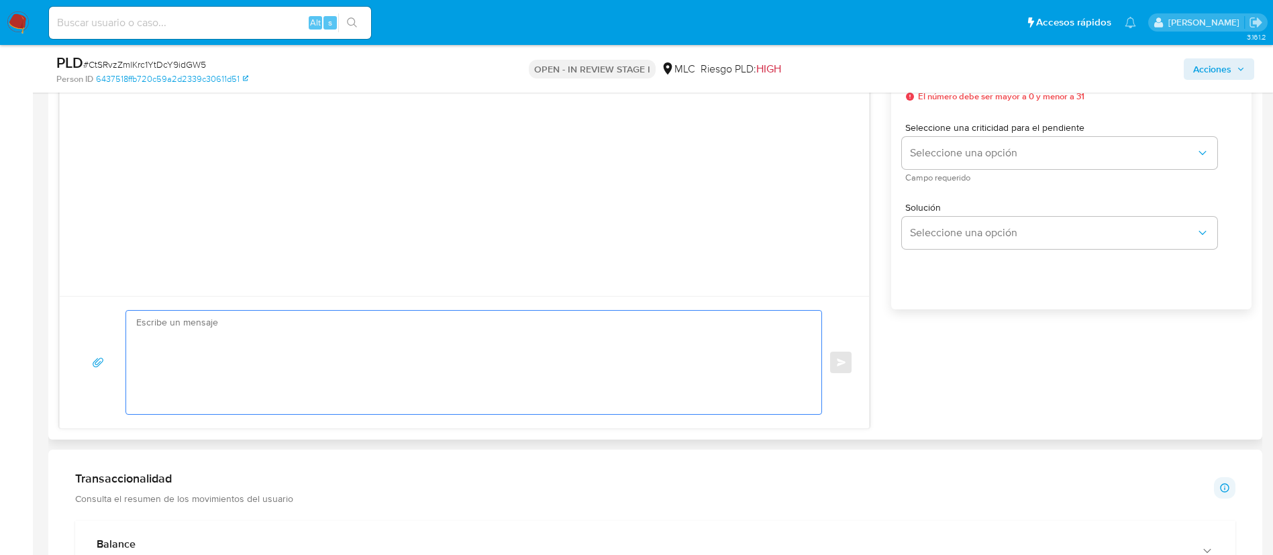
click at [647, 343] on textarea at bounding box center [470, 362] width 668 height 103
paste textarea "Hola XXX, Te contactamos desde el Equipo de Mercado Pago para verificar tus dat…"
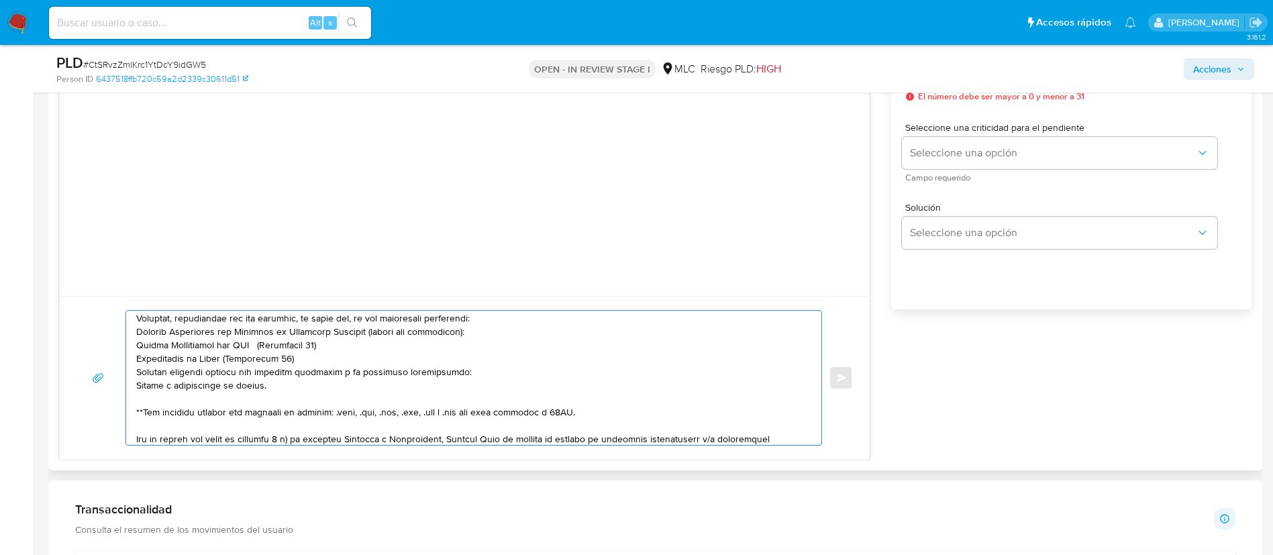
scroll to position [0, 0]
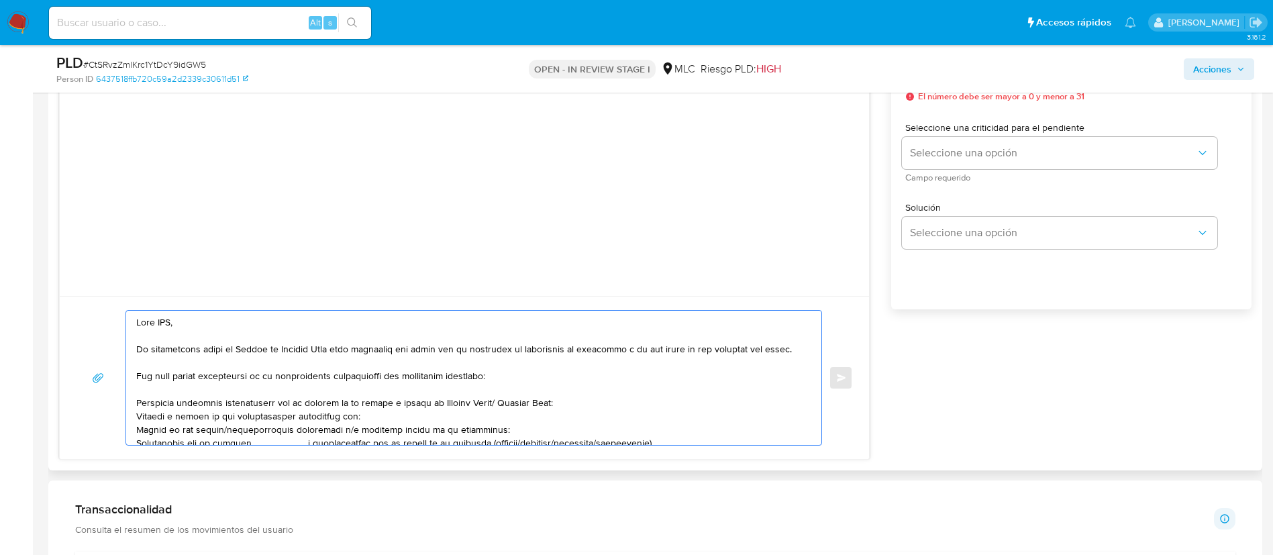
click at [159, 316] on textarea at bounding box center [470, 378] width 668 height 134
click at [208, 329] on textarea at bounding box center [470, 378] width 668 height 134
click at [203, 324] on textarea at bounding box center [470, 378] width 668 height 134
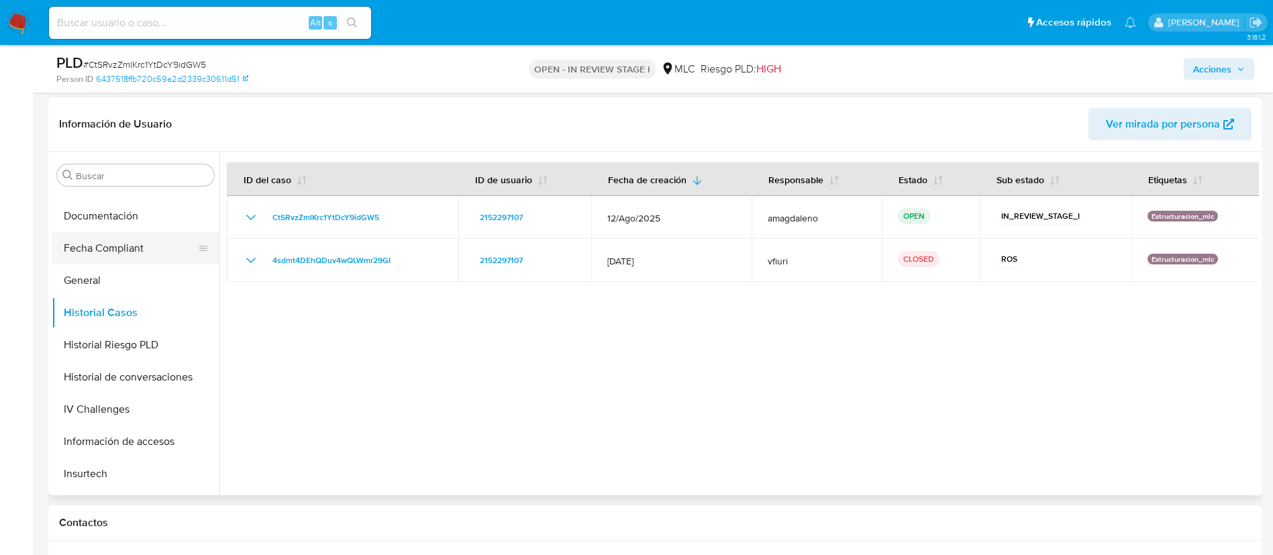
scroll to position [604, 0]
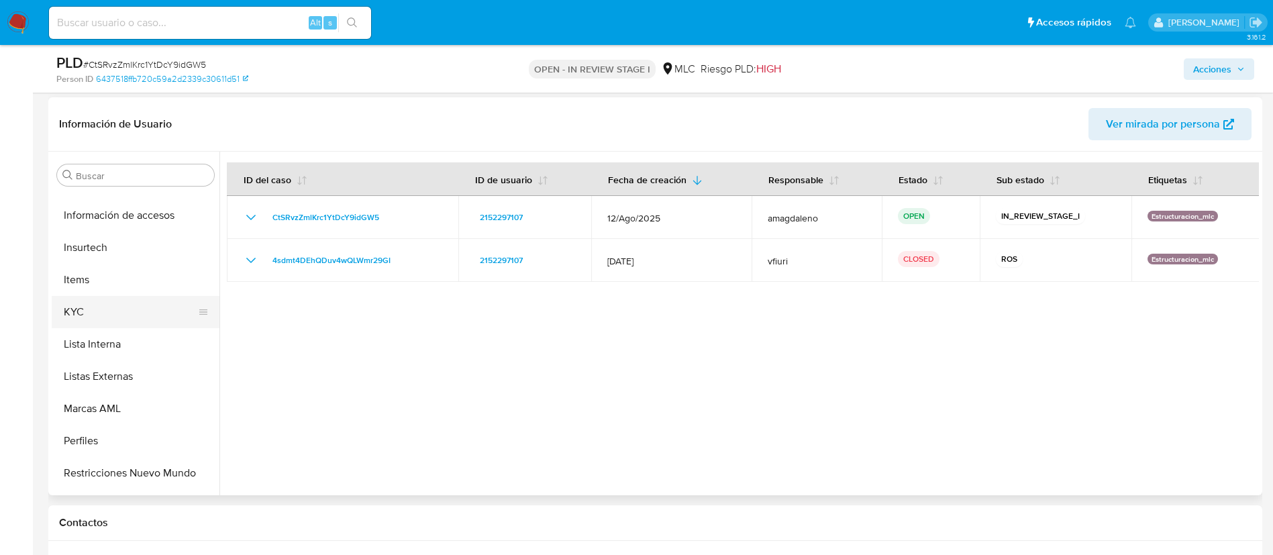
click at [109, 325] on button "KYC" at bounding box center [130, 312] width 157 height 32
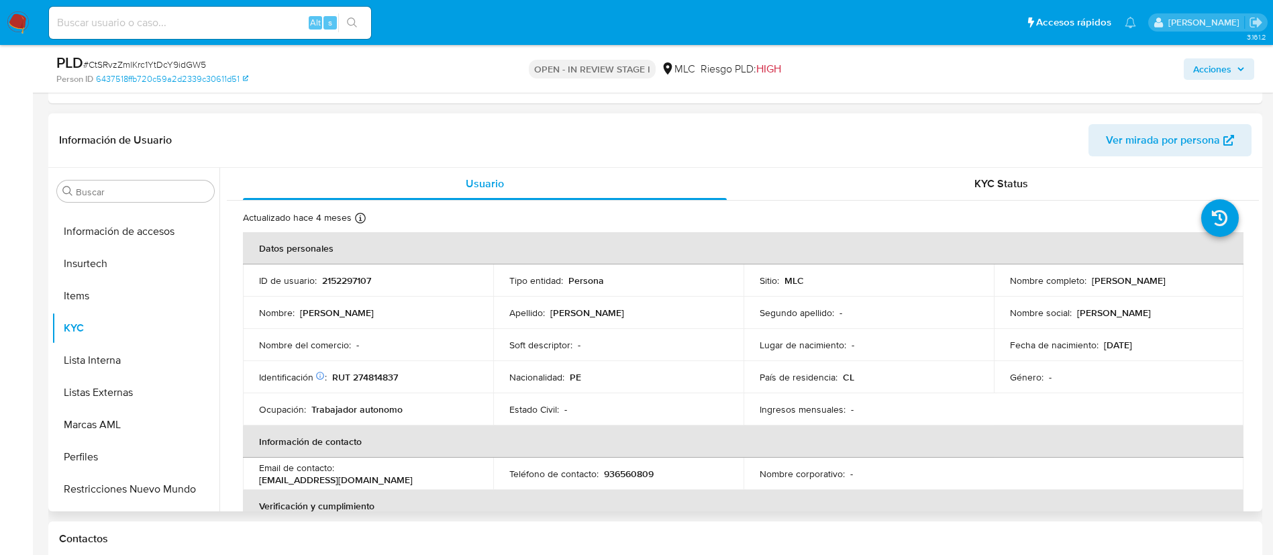
click at [1095, 286] on p "Leidy Haydee Arenas Guzman" at bounding box center [1128, 280] width 74 height 12
click at [1091, 286] on p "Leidy Haydee Arenas Guzman" at bounding box center [1128, 280] width 74 height 12
drag, startPoint x: 1087, startPoint y: 281, endPoint x: 1109, endPoint y: 283, distance: 22.2
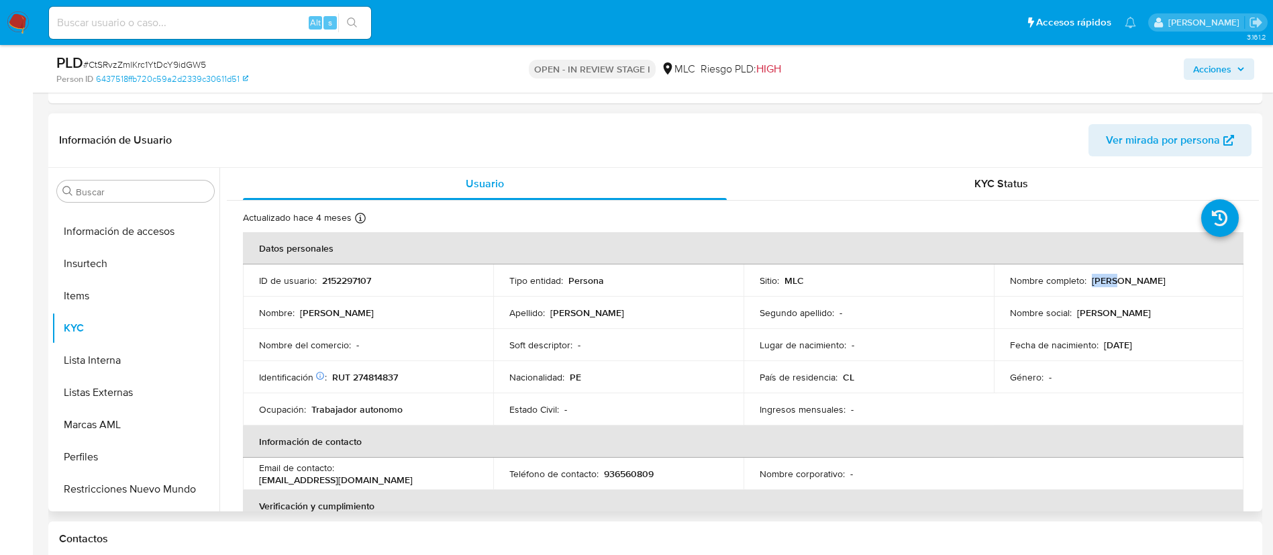
click at [1109, 283] on p "Leidy Haydee Arenas Guzman" at bounding box center [1128, 280] width 74 height 12
copy p "Leidy"
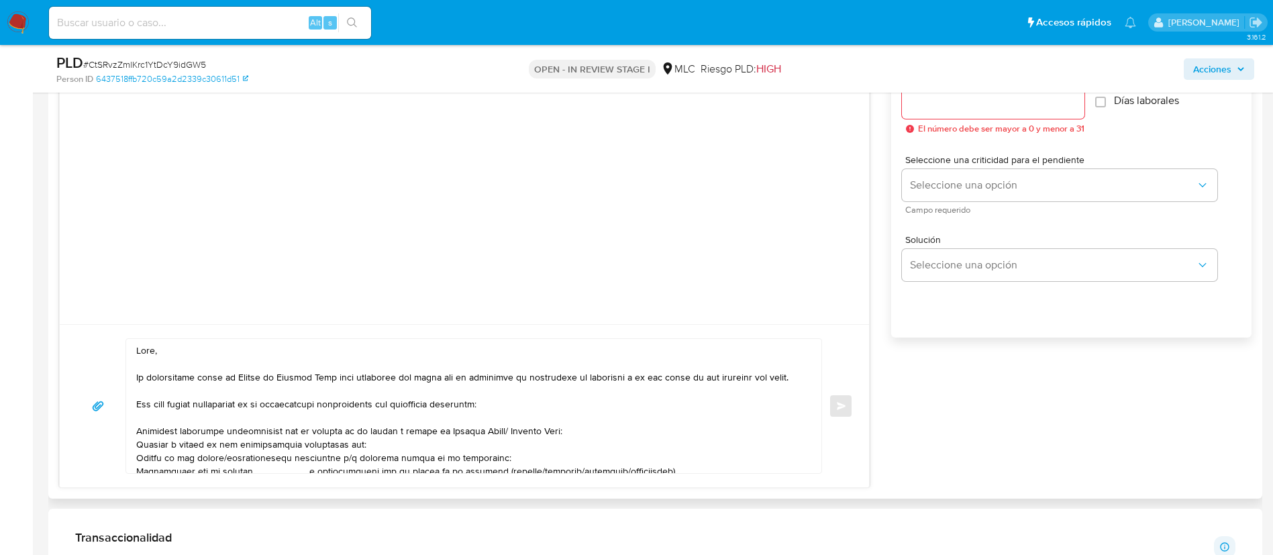
scroll to position [1006, 0]
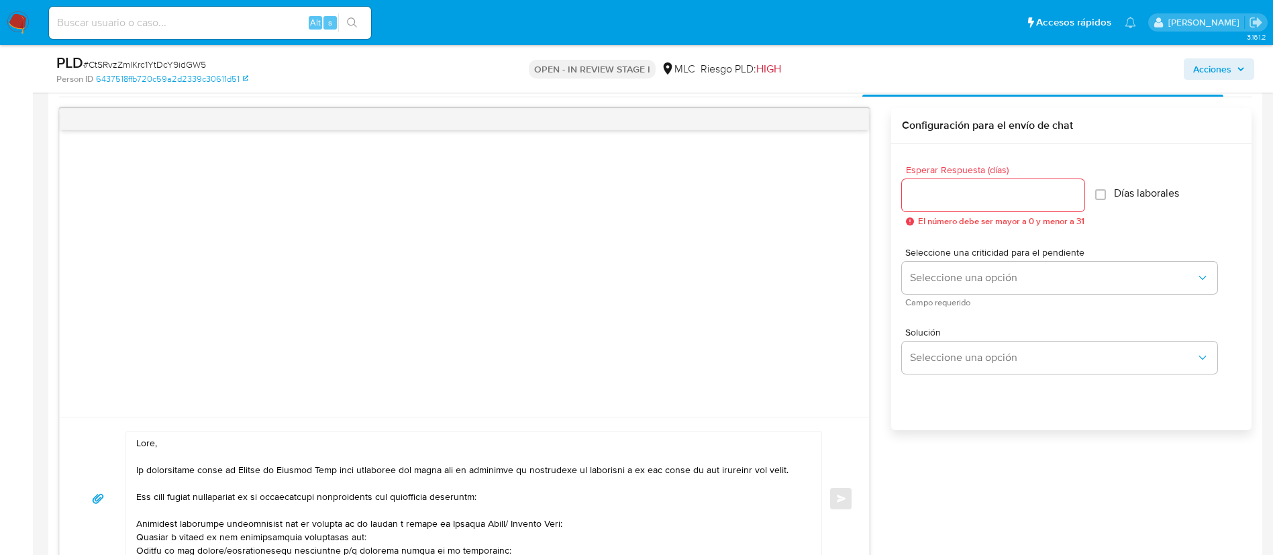
click at [213, 443] on textarea at bounding box center [470, 498] width 668 height 134
paste textarea "Leidy"
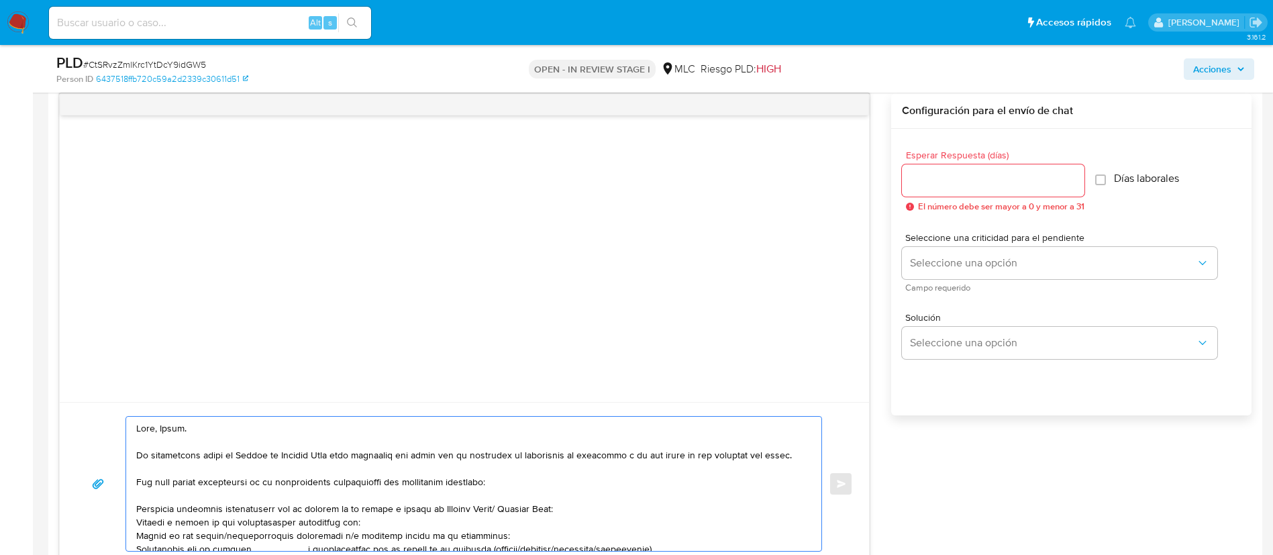
scroll to position [1208, 0]
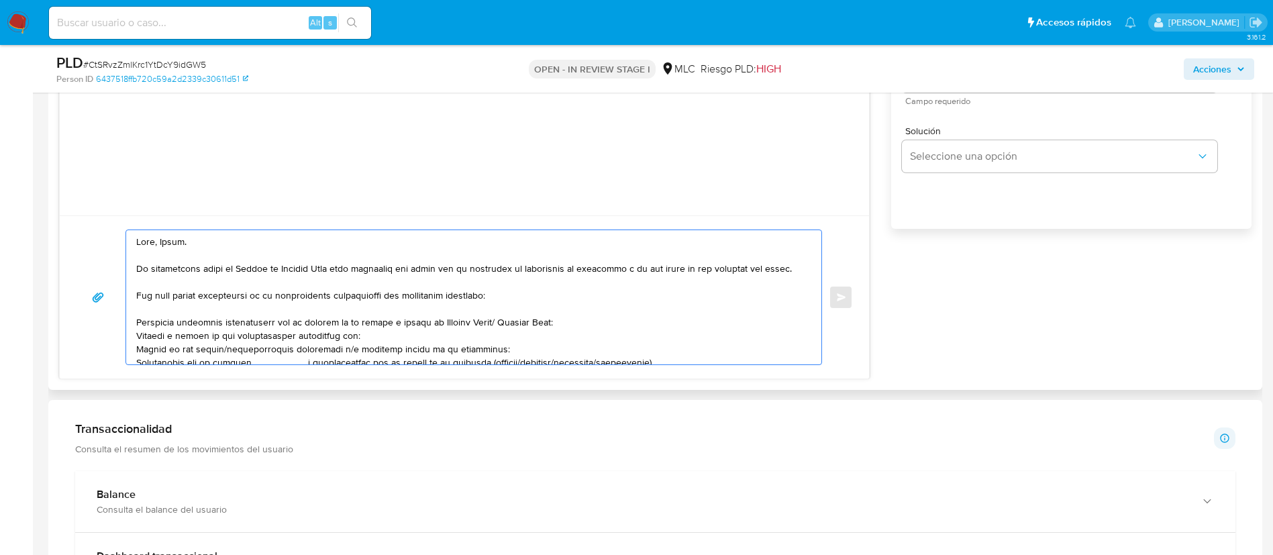
click at [307, 294] on textarea at bounding box center [470, 297] width 668 height 134
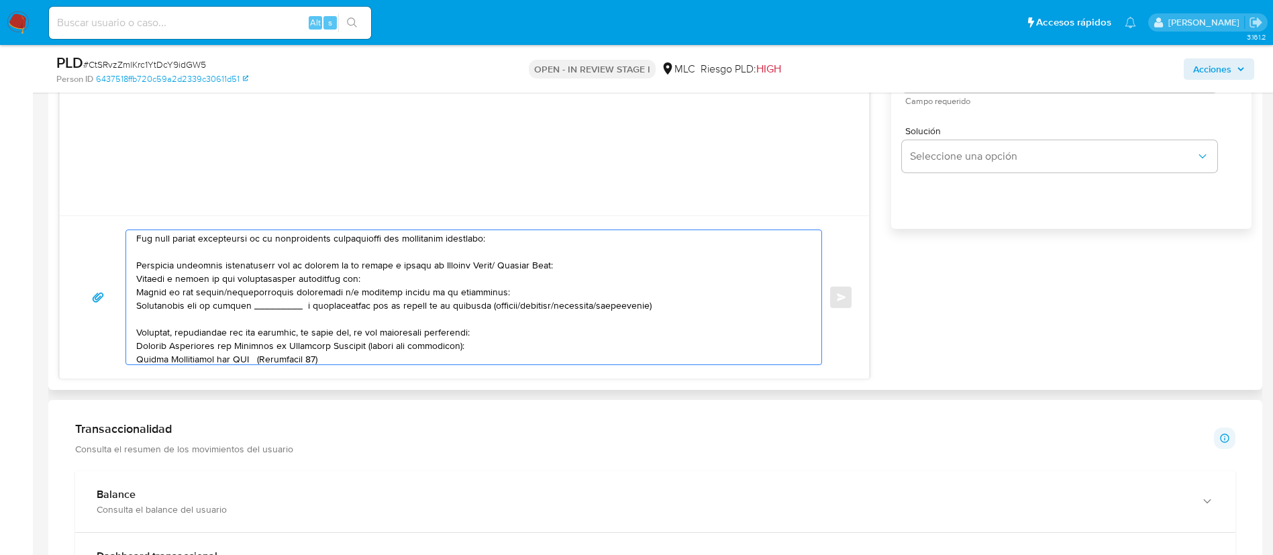
scroll to position [101, 0]
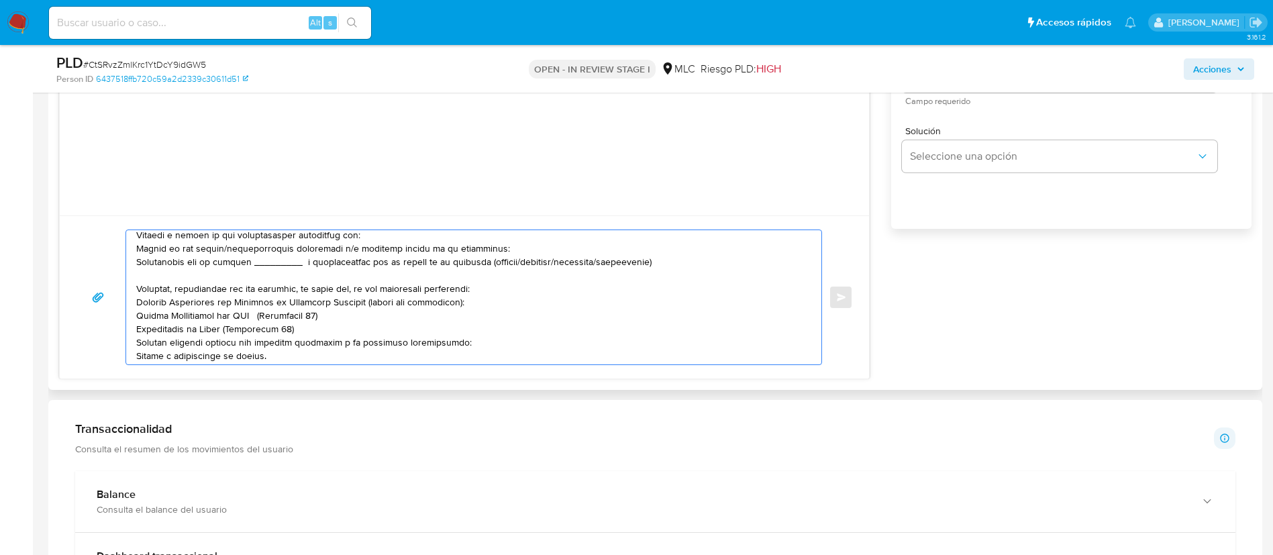
click at [361, 254] on textarea at bounding box center [470, 297] width 668 height 134
click at [357, 265] on textarea at bounding box center [470, 297] width 668 height 134
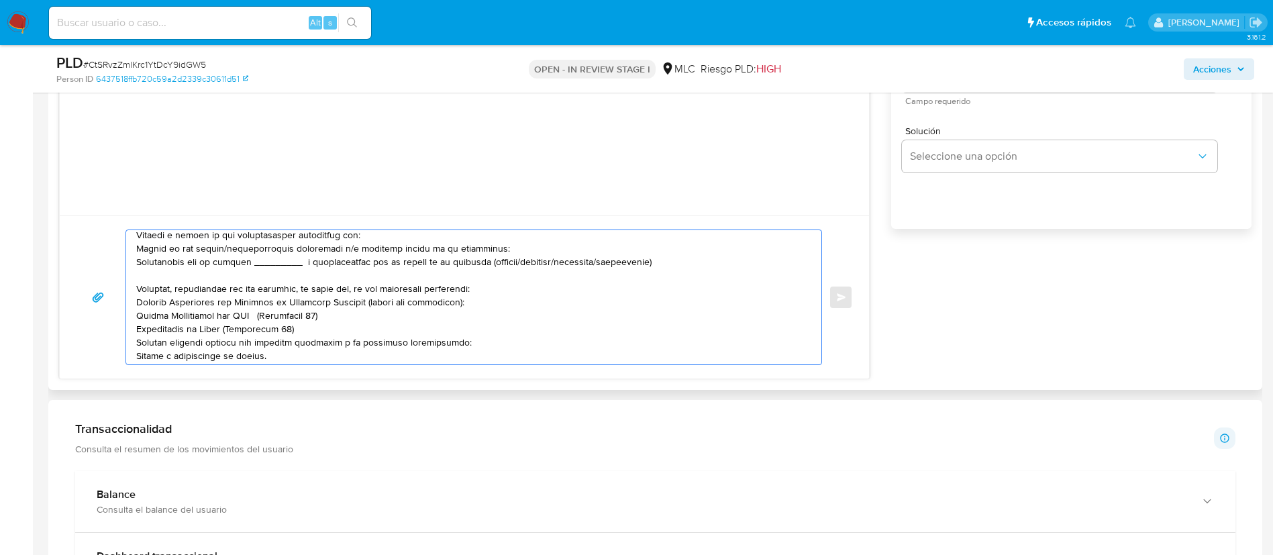
click at [357, 265] on textarea at bounding box center [470, 297] width 668 height 134
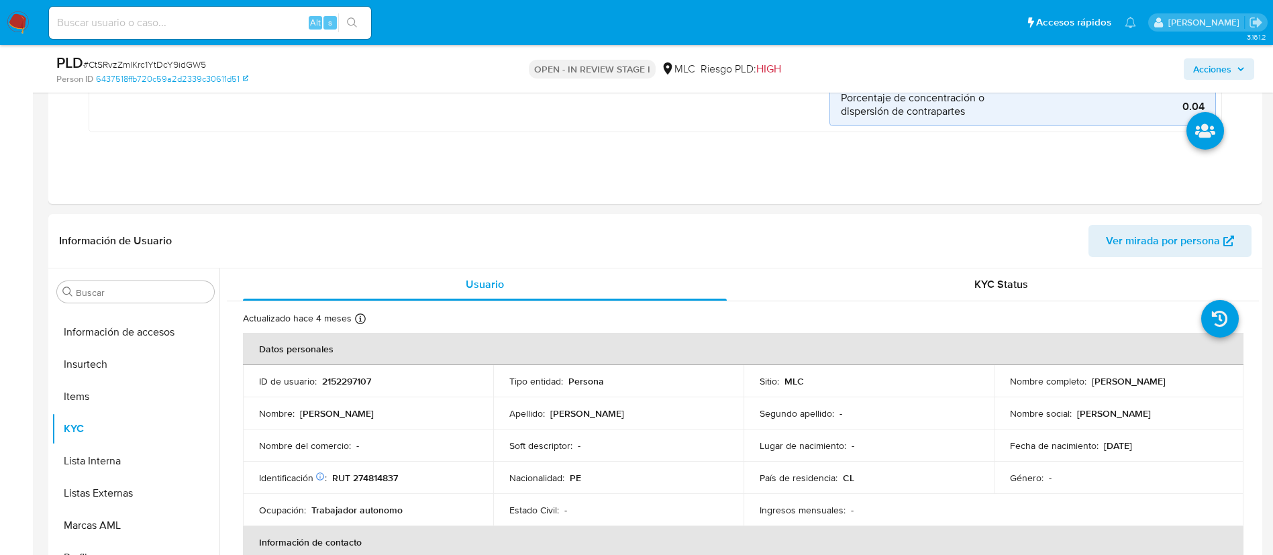
scroll to position [542, 0]
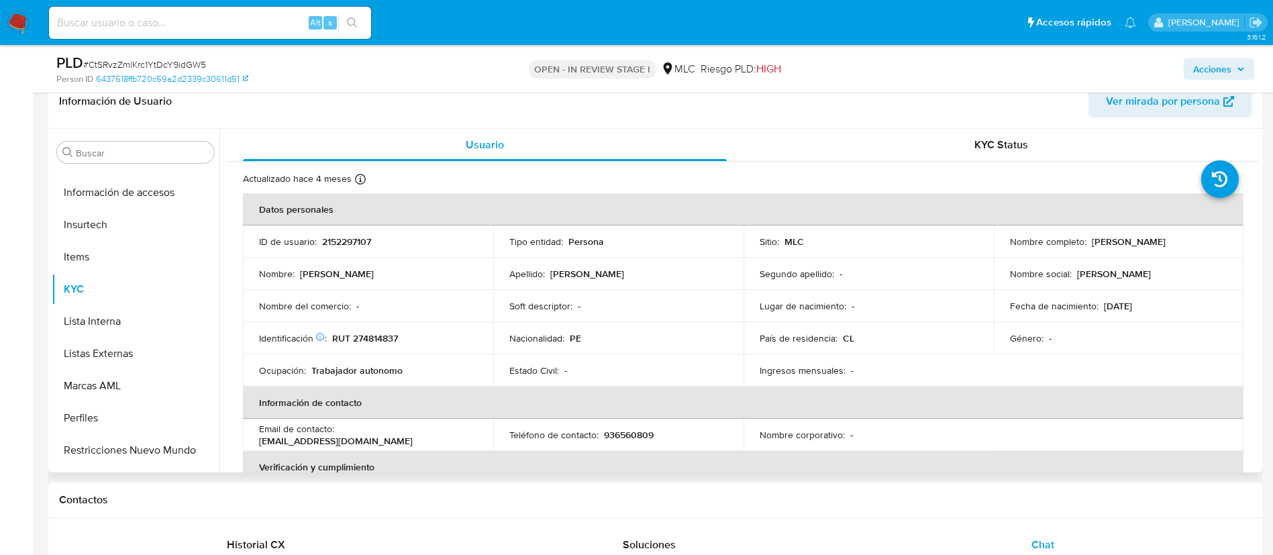
click at [376, 337] on p "RUT 274814837" at bounding box center [365, 338] width 66 height 12
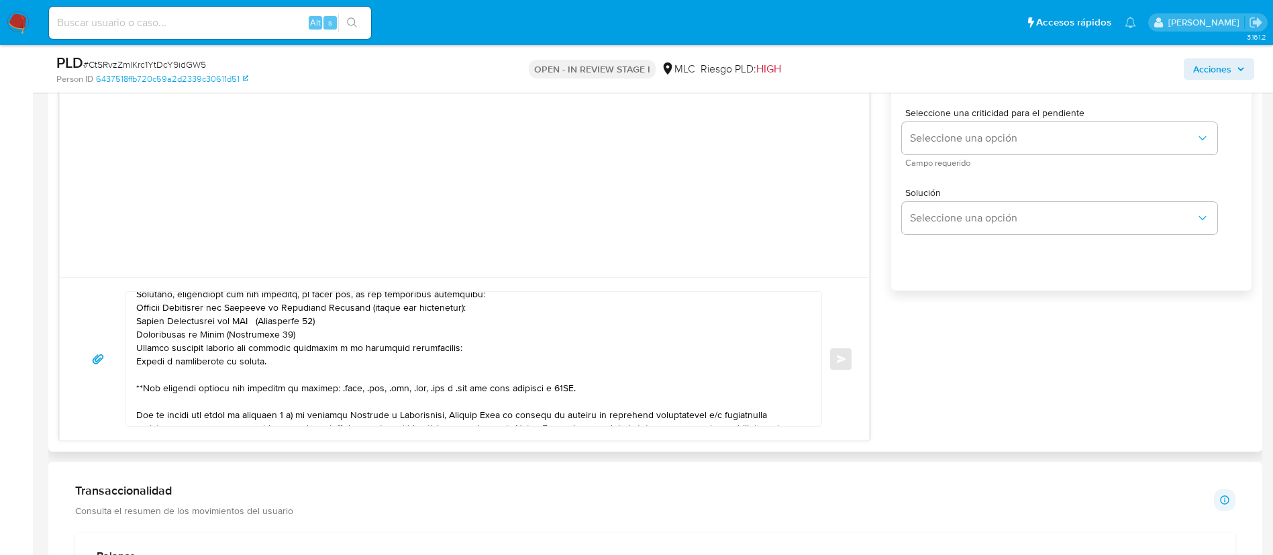
scroll to position [0, 0]
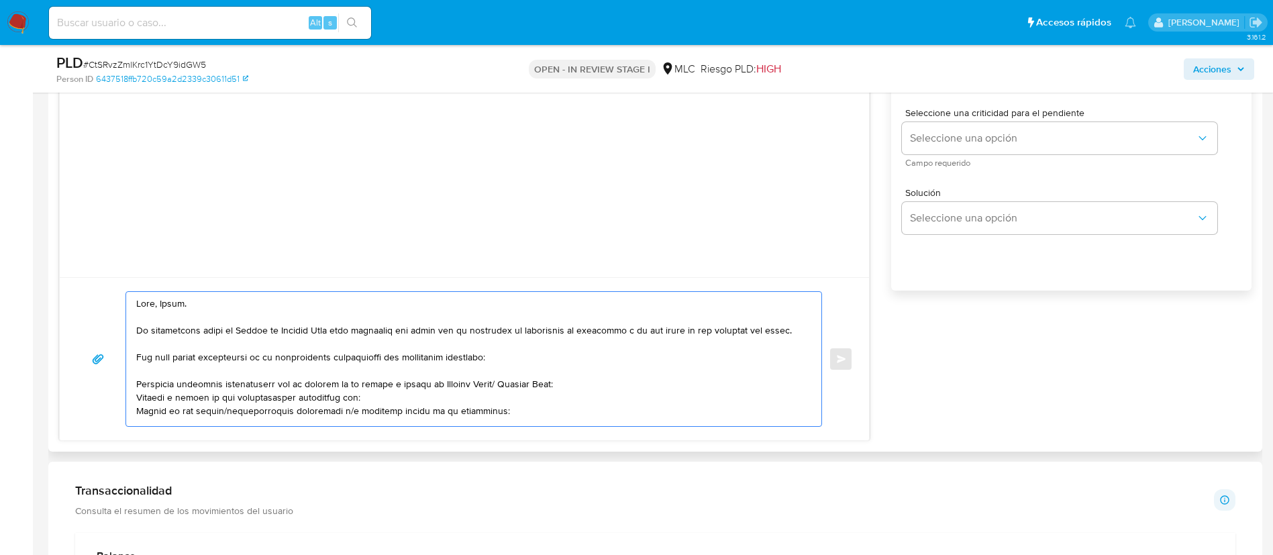
click at [253, 394] on textarea at bounding box center [470, 359] width 668 height 134
click at [233, 307] on textarea at bounding box center [470, 359] width 668 height 134
click at [369, 396] on textarea at bounding box center [470, 359] width 668 height 134
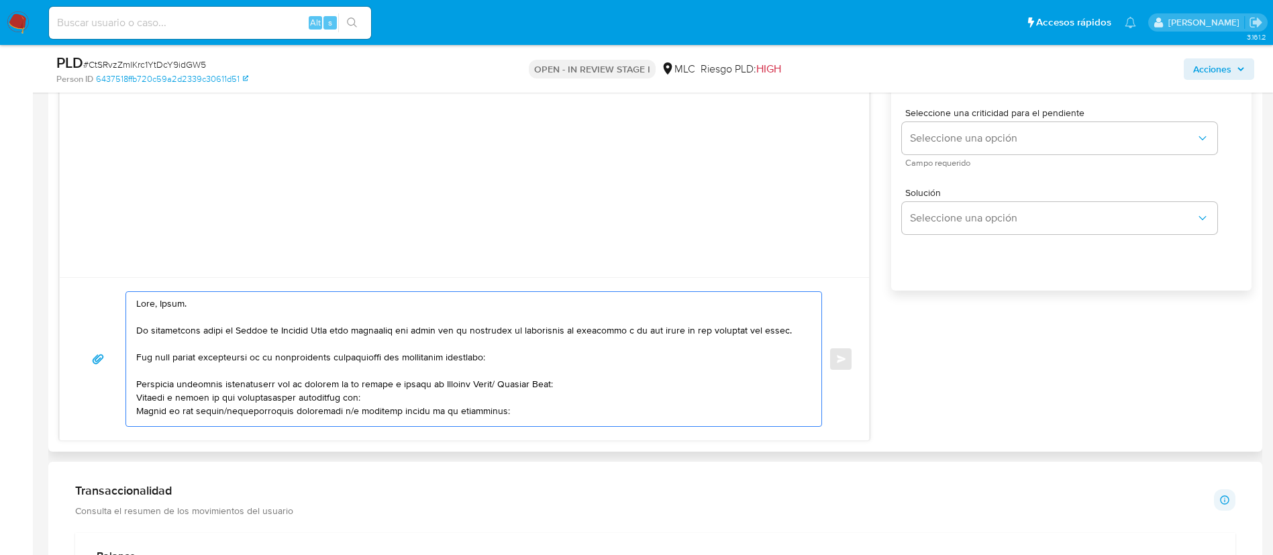
paste textarea "ENVIOS SANTIAGO ÑUBLE SPA"
paste textarea "ASTORGA VASQUEZ HILDA LUCY"
drag, startPoint x: 607, startPoint y: 400, endPoint x: 666, endPoint y: 400, distance: 59.0
click at [666, 400] on textarea at bounding box center [470, 359] width 668 height 134
click at [519, 400] on textarea at bounding box center [470, 359] width 668 height 134
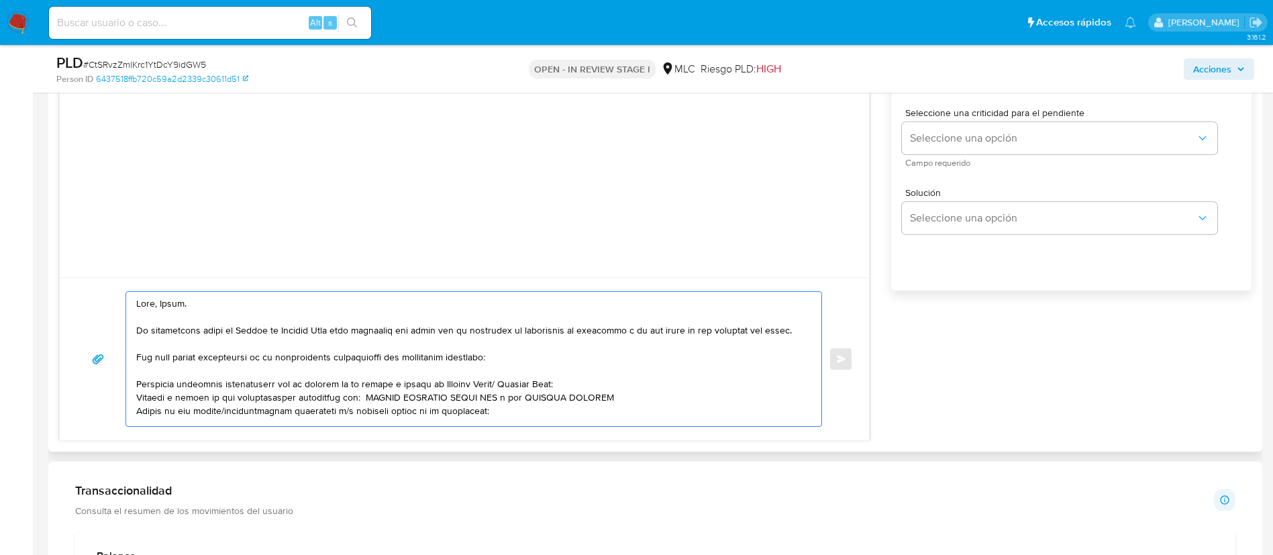
paste textarea "HILDA LUCY"
click at [636, 400] on textarea at bounding box center [470, 359] width 668 height 134
click at [630, 396] on textarea at bounding box center [470, 359] width 668 height 134
click at [0, 0] on lt-span "V Á SQUEZ" at bounding box center [0, 0] width 0 height 0
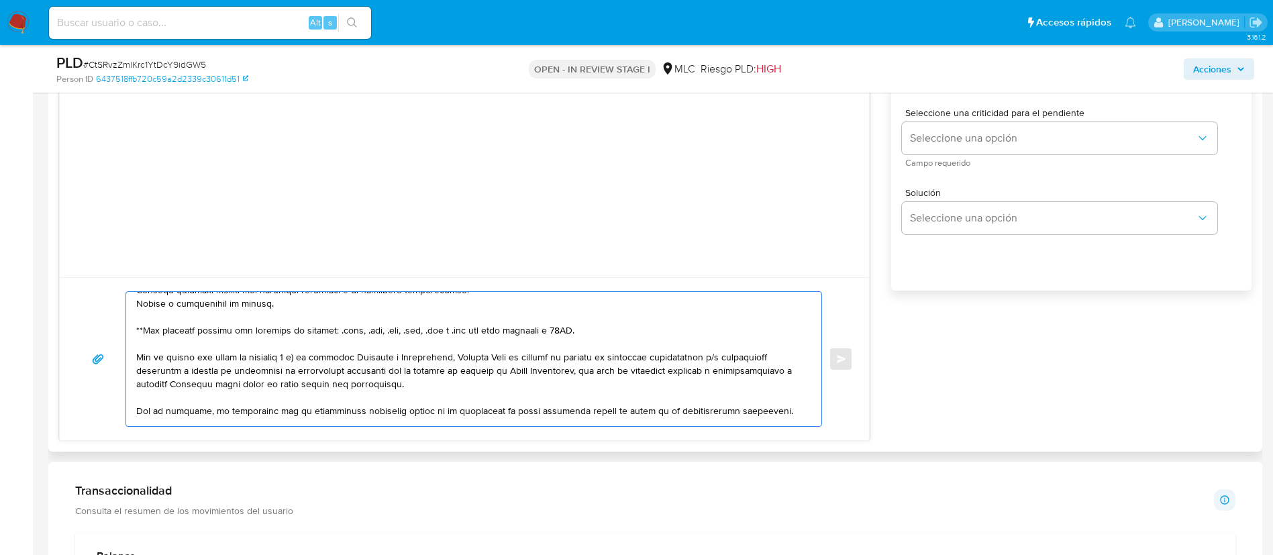
scroll to position [278, 0]
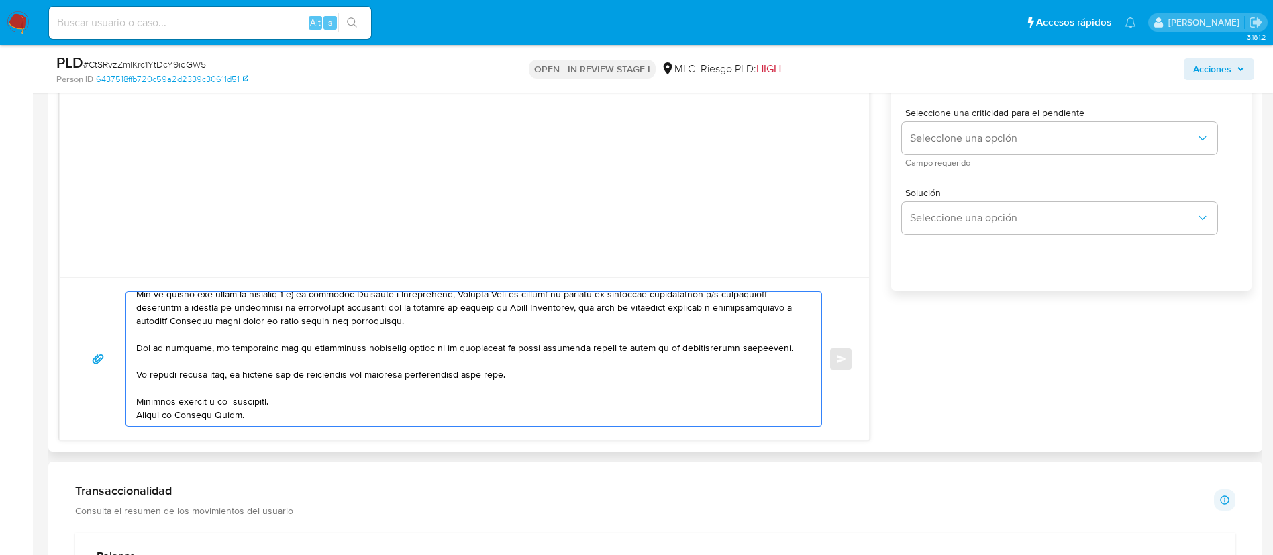
click at [239, 393] on textarea at bounding box center [470, 359] width 668 height 134
click at [235, 390] on textarea at bounding box center [470, 359] width 668 height 134
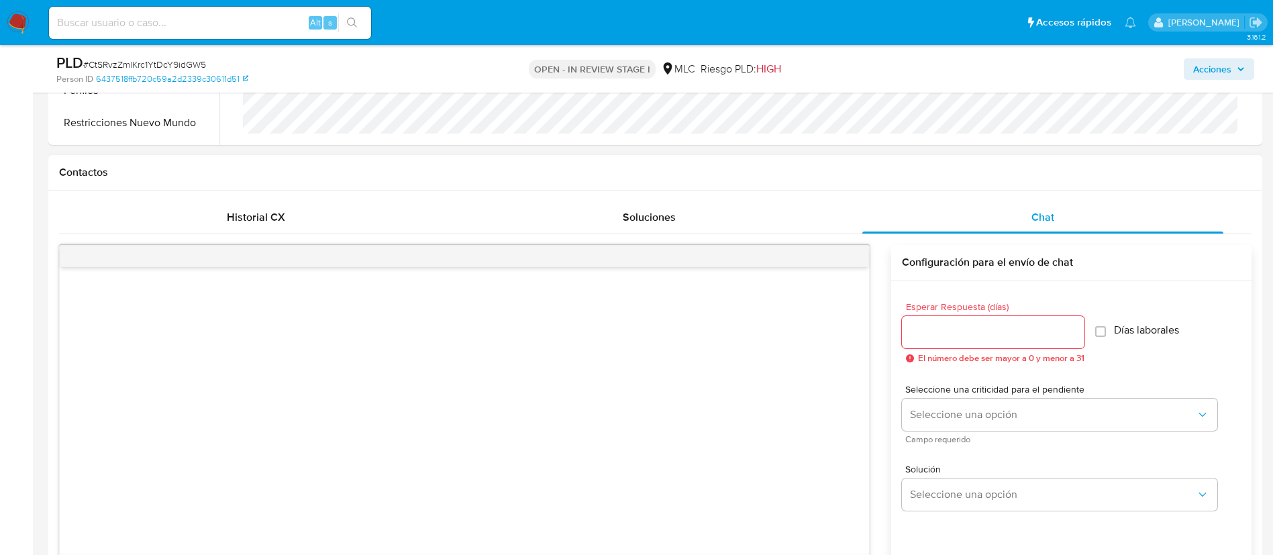
scroll to position [743, 0]
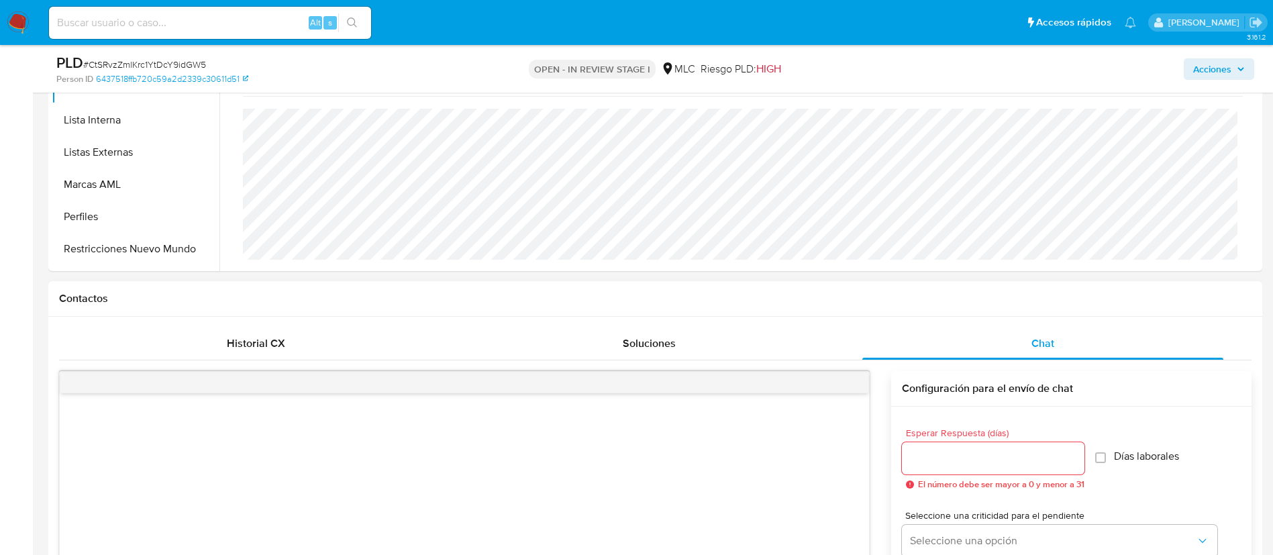
type textarea "Hola, Leidy. Te contactamos desde el Equipo de Mercado Pago para verificar tus …"
click at [939, 461] on input "Esperar Respuesta (días)" at bounding box center [993, 457] width 182 height 17
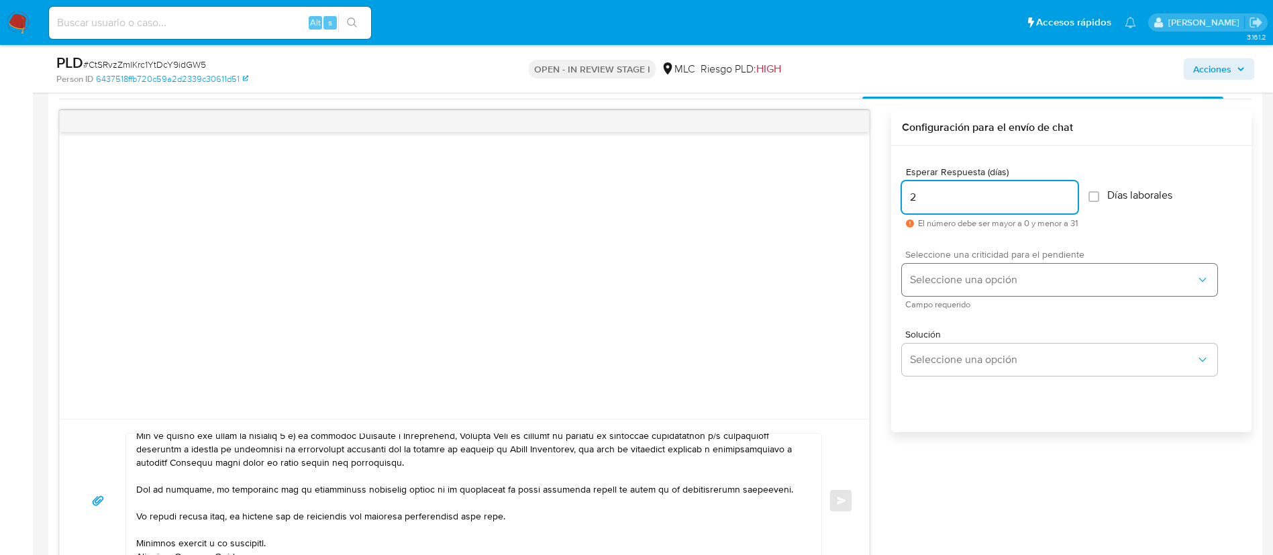
scroll to position [945, 0]
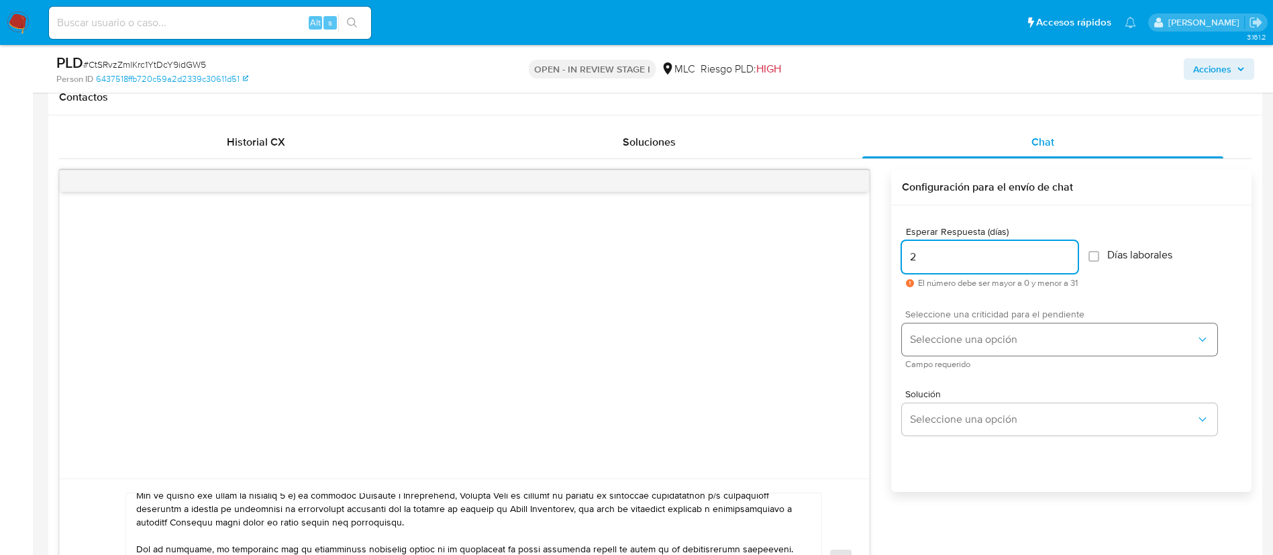
type input "2"
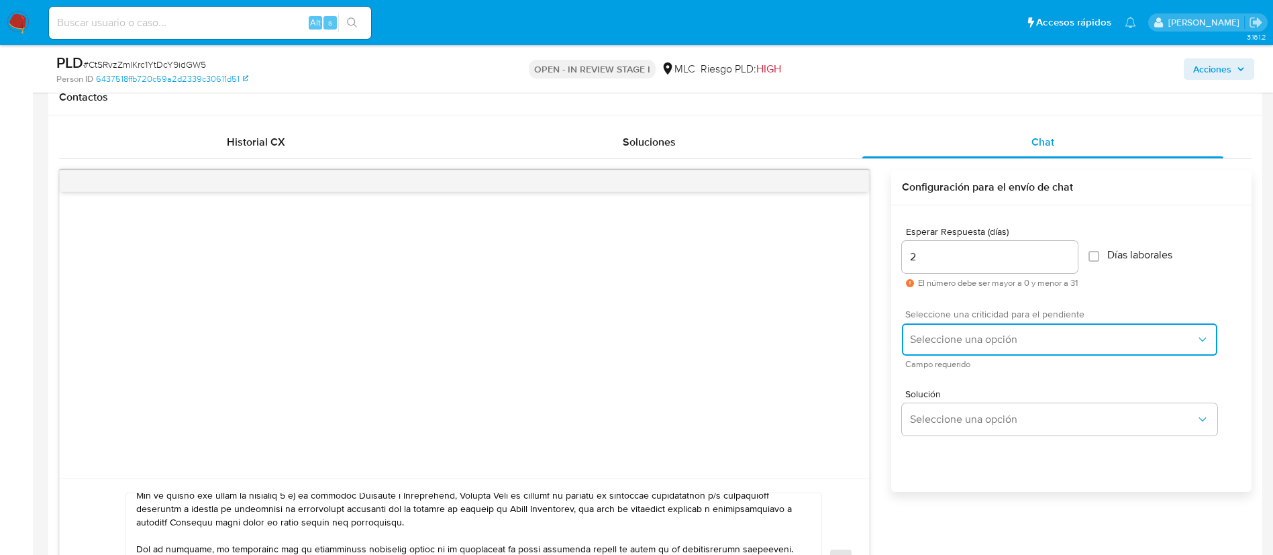
click at [987, 341] on span "Seleccione una opción" at bounding box center [1053, 339] width 286 height 13
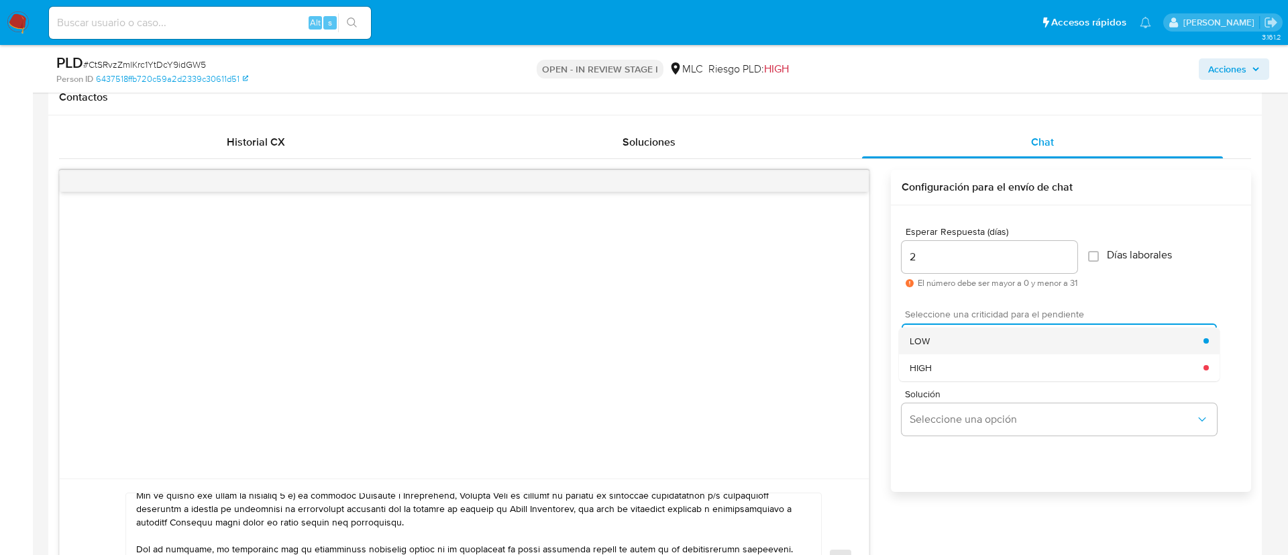
click at [957, 341] on div "LOW" at bounding box center [1057, 340] width 294 height 27
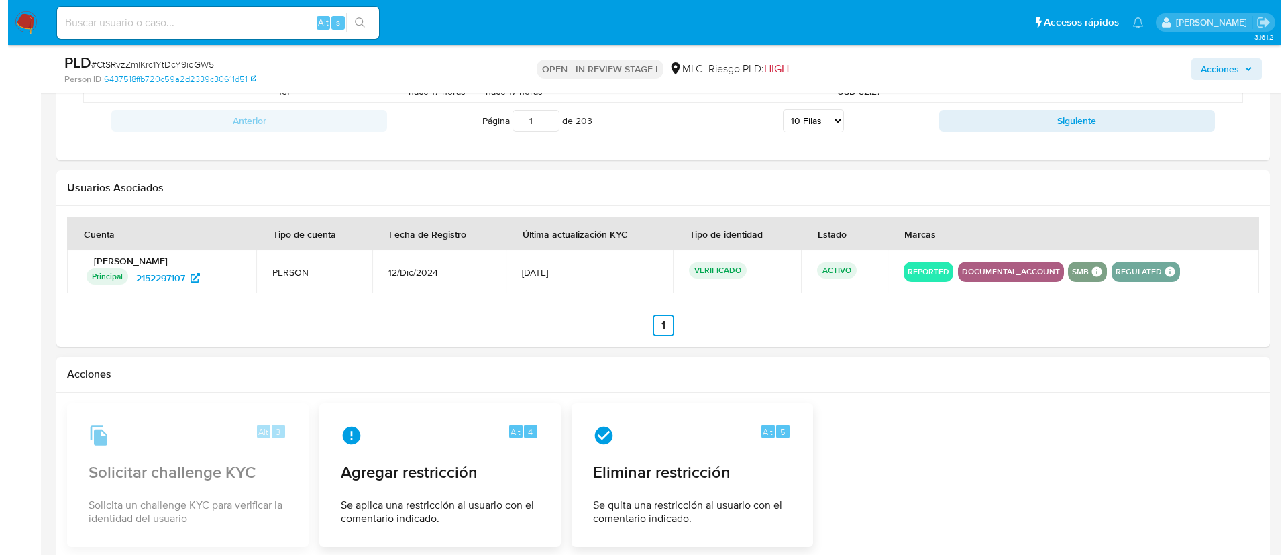
scroll to position [2306, 0]
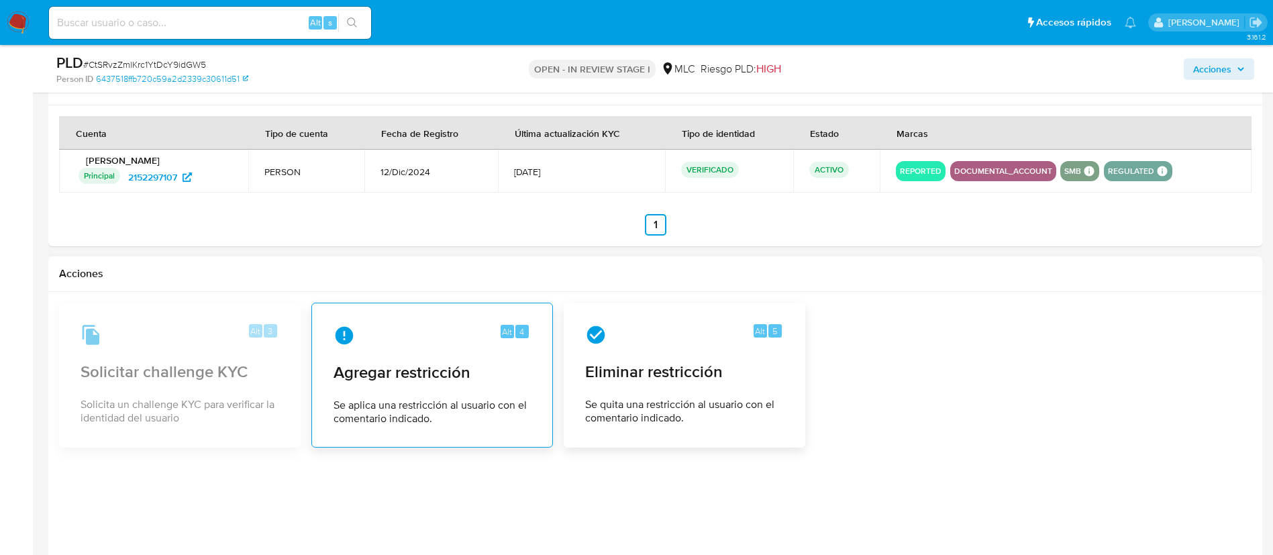
click at [514, 370] on span "Agregar restricción" at bounding box center [431, 372] width 197 height 20
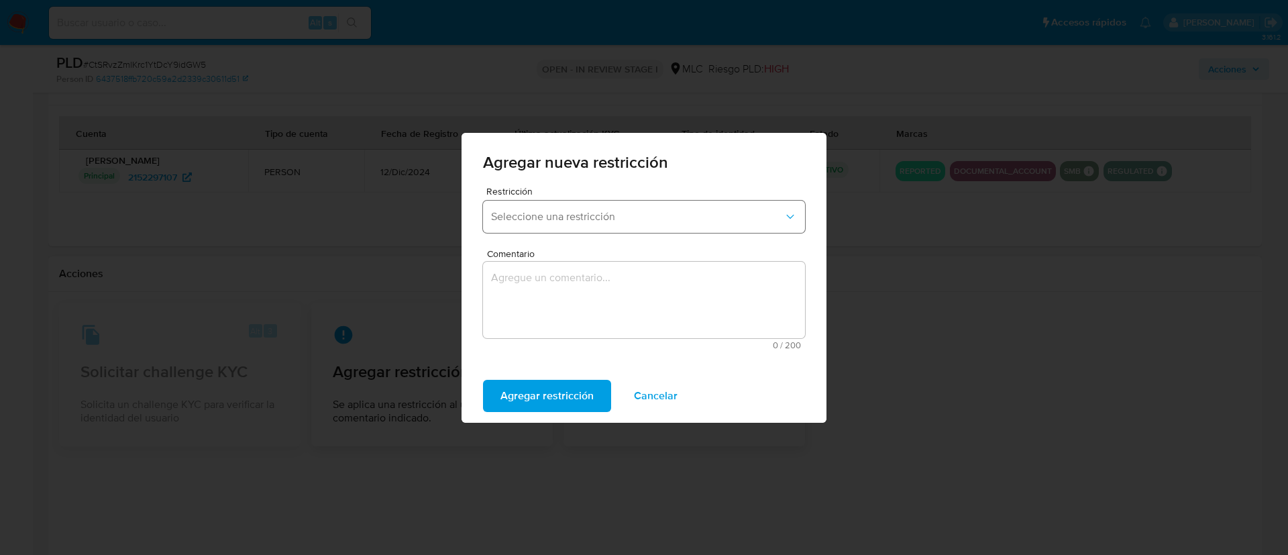
click at [592, 225] on button "Seleccione una restricción" at bounding box center [644, 217] width 322 height 32
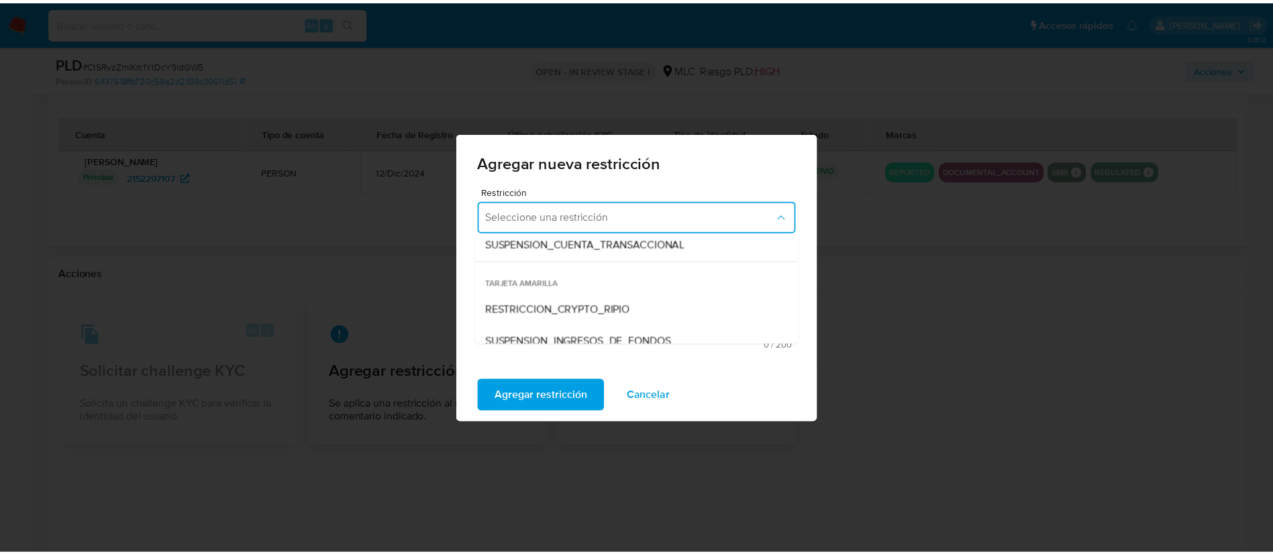
scroll to position [280, 0]
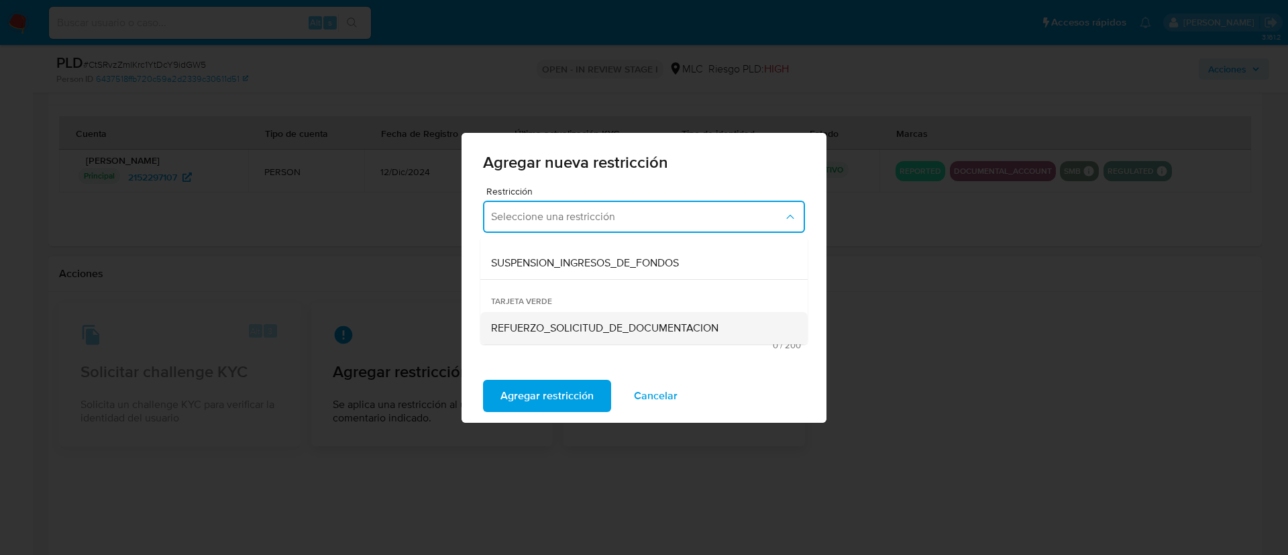
click at [587, 327] on span "REFUERZO_SOLICITUD_DE_DOCUMENTACION" at bounding box center [604, 327] width 227 height 13
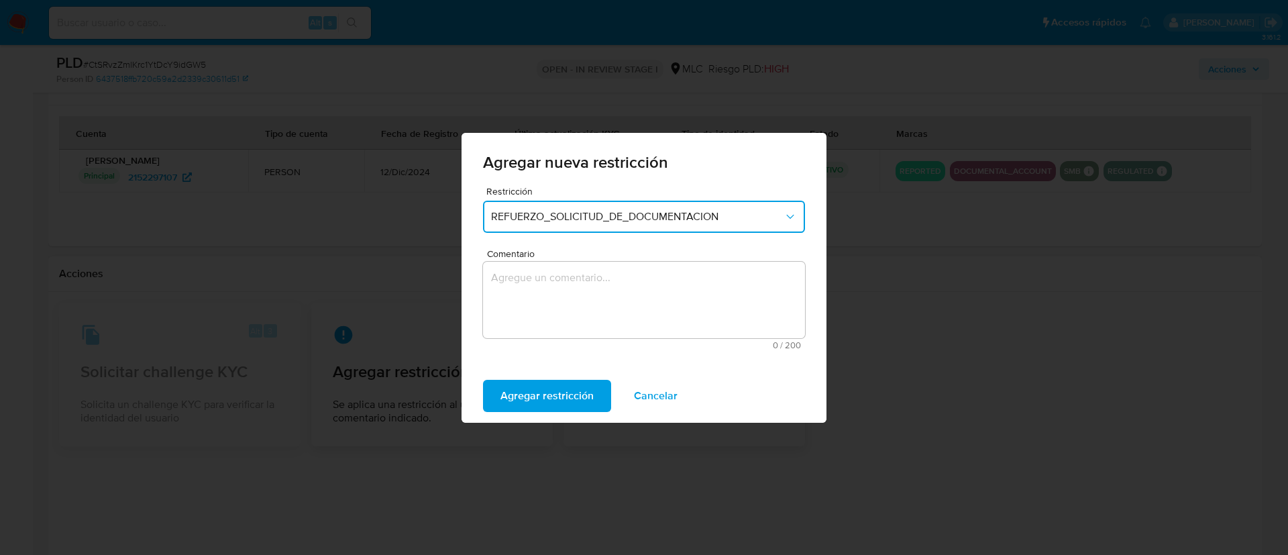
click at [605, 319] on textarea "Comentario" at bounding box center [644, 300] width 322 height 76
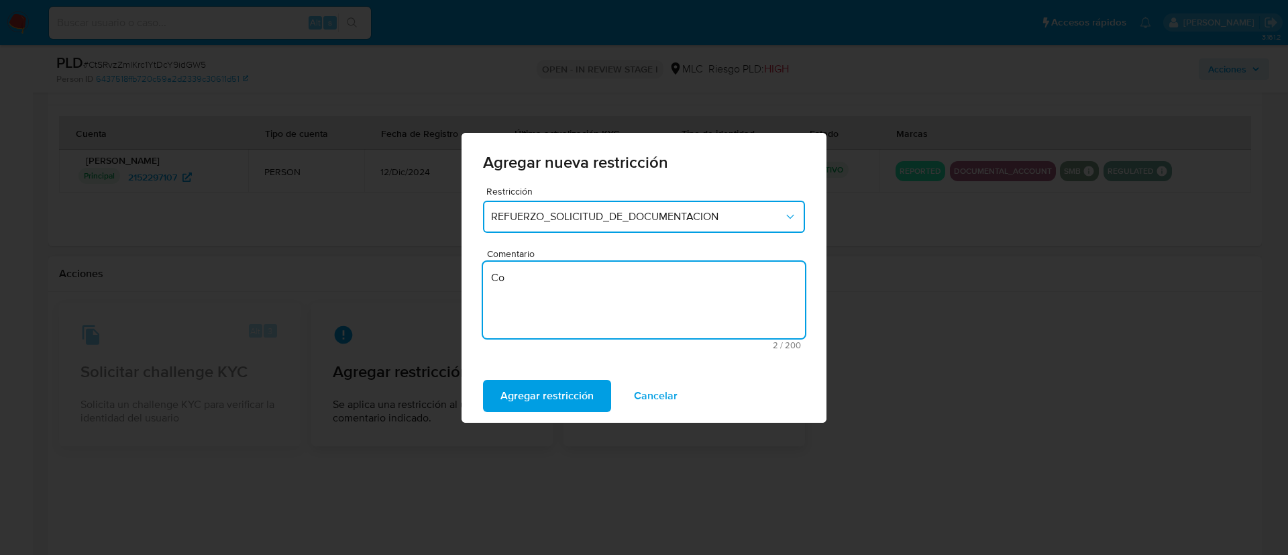
type textarea "C"
click at [538, 287] on textarea "Intento de ocntacto AML" at bounding box center [644, 300] width 322 height 76
click at [544, 285] on textarea "Intento de ocntacto AML" at bounding box center [644, 300] width 322 height 76
click at [557, 280] on textarea "Intento de ocntacto AML" at bounding box center [644, 300] width 322 height 76
click at [0, 0] on lt-span "co ntacto" at bounding box center [0, 0] width 0 height 0
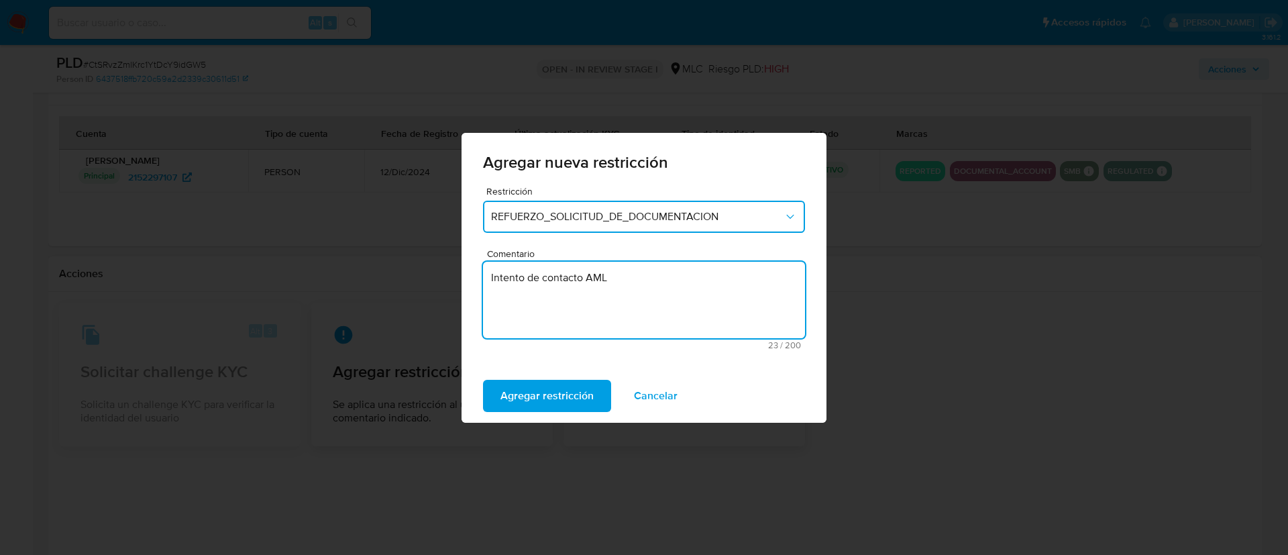
click at [557, 314] on textarea "Intento de contacto AML" at bounding box center [644, 300] width 322 height 76
type textarea "Intento de contacto AML"
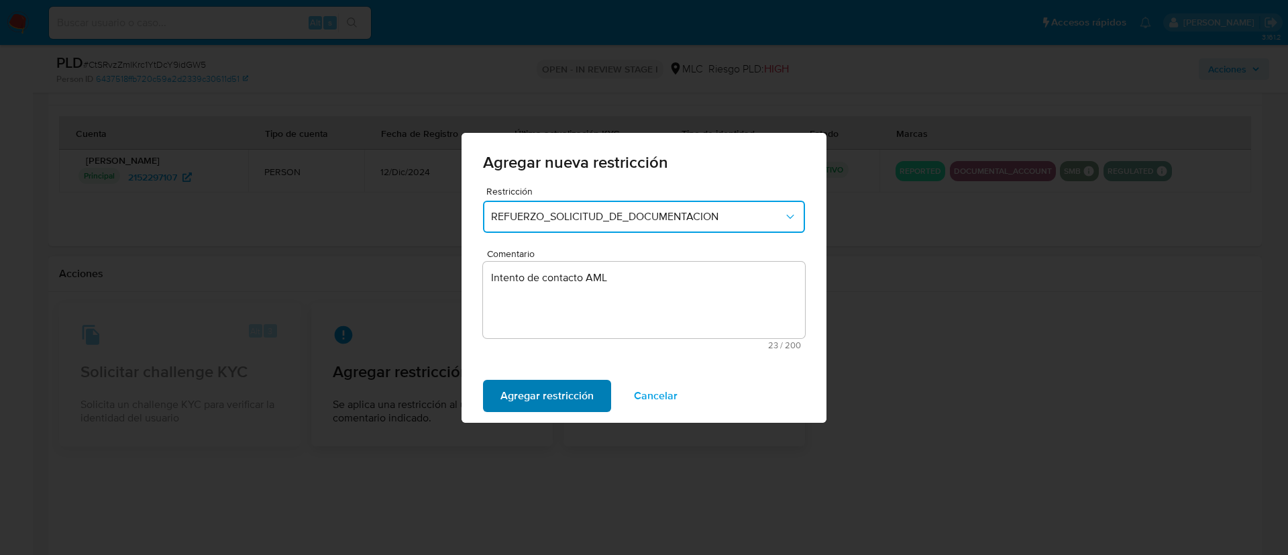
click at [568, 396] on span "Agregar restricción" at bounding box center [546, 396] width 93 height 30
click at [535, 384] on span "Confirmar" at bounding box center [524, 396] width 48 height 30
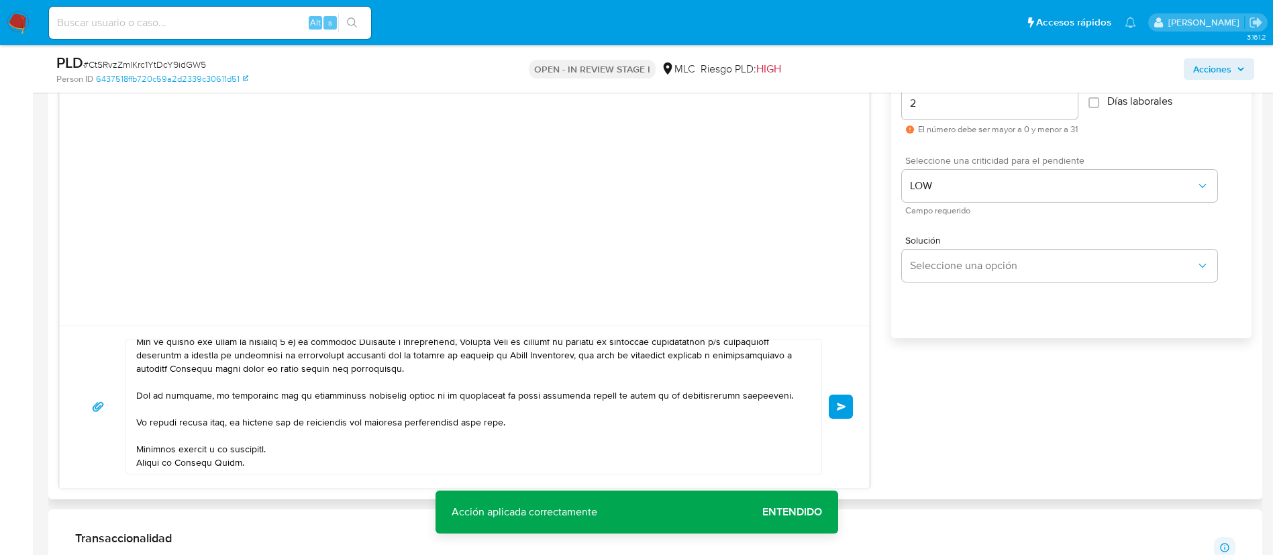
scroll to position [0, 0]
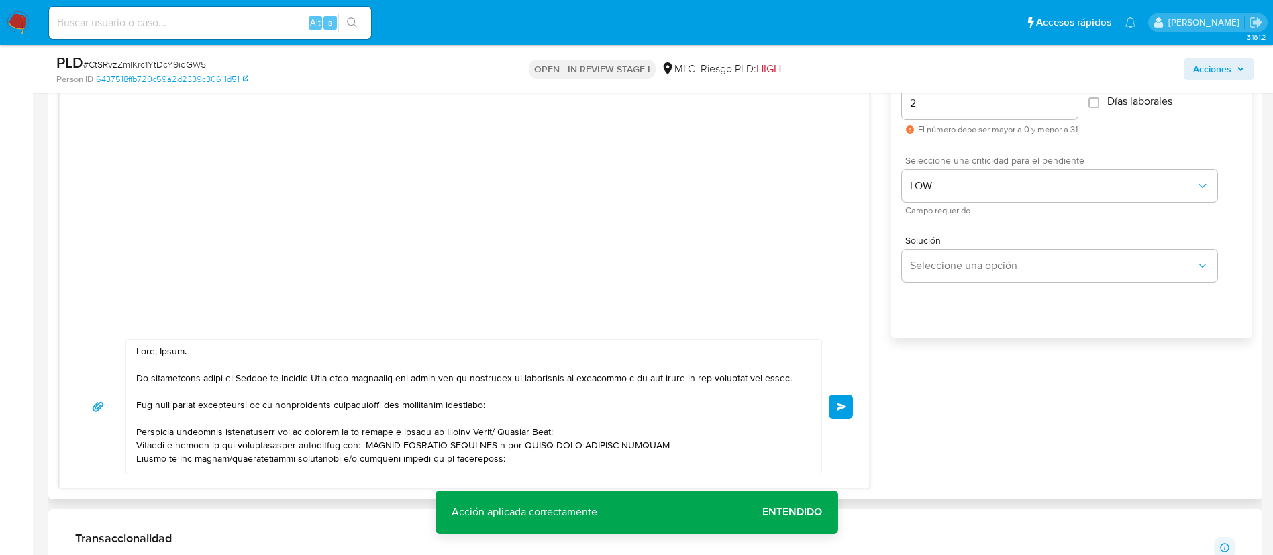
click at [362, 443] on textarea at bounding box center [470, 406] width 668 height 134
click at [0, 0] on lt-span "ENVÍOS" at bounding box center [0, 0] width 0 height 0
click at [341, 441] on textarea at bounding box center [470, 406] width 668 height 134
click at [358, 443] on textarea at bounding box center [470, 406] width 668 height 134
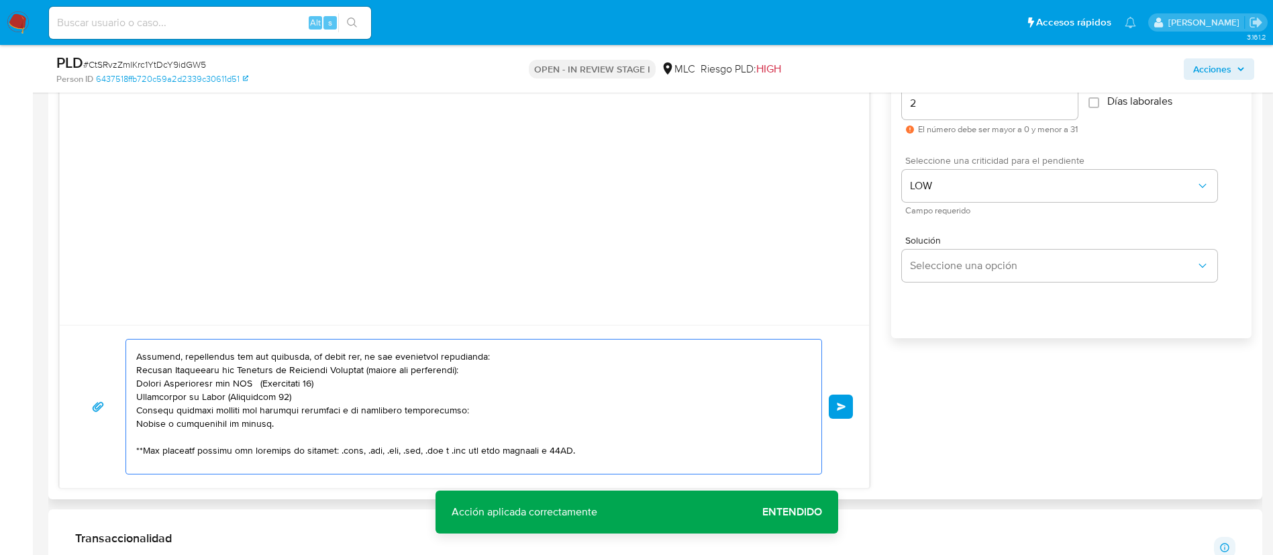
scroll to position [201, 0]
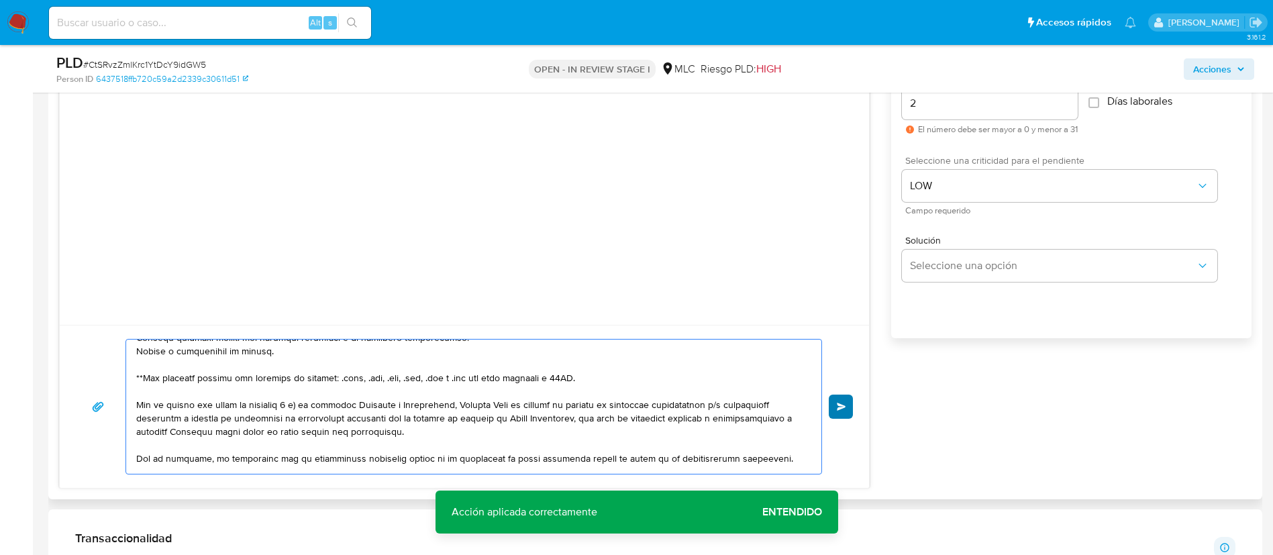
type textarea "Hola, Leidy. Te contactamos desde el Equipo de Mercado Pago para verificar tus …"
click at [840, 406] on span "Enviar" at bounding box center [841, 406] width 9 height 8
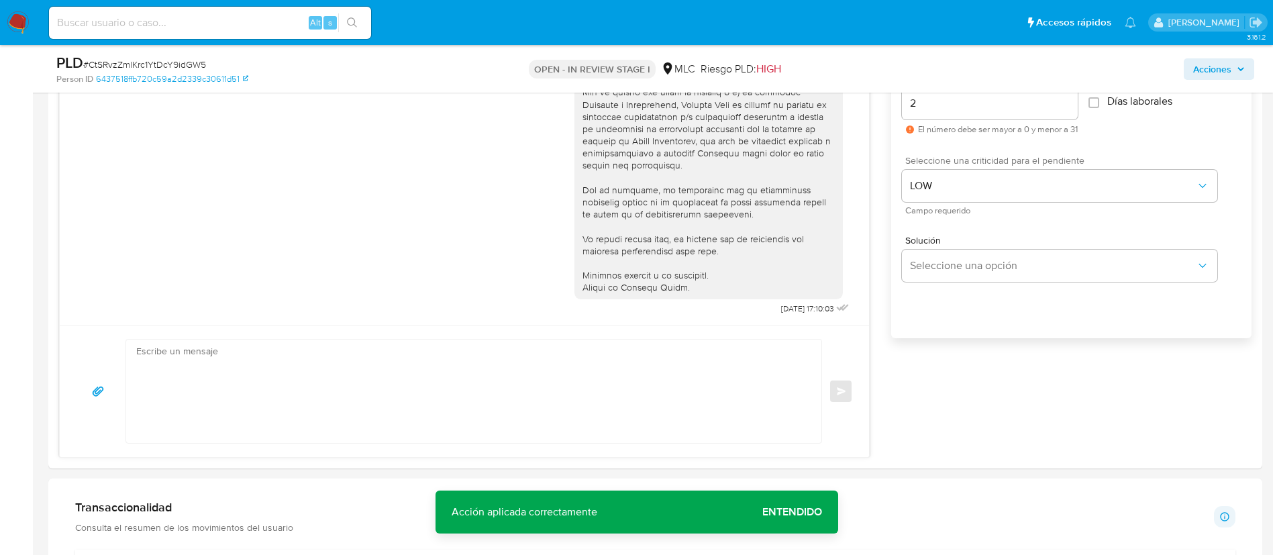
scroll to position [0, 0]
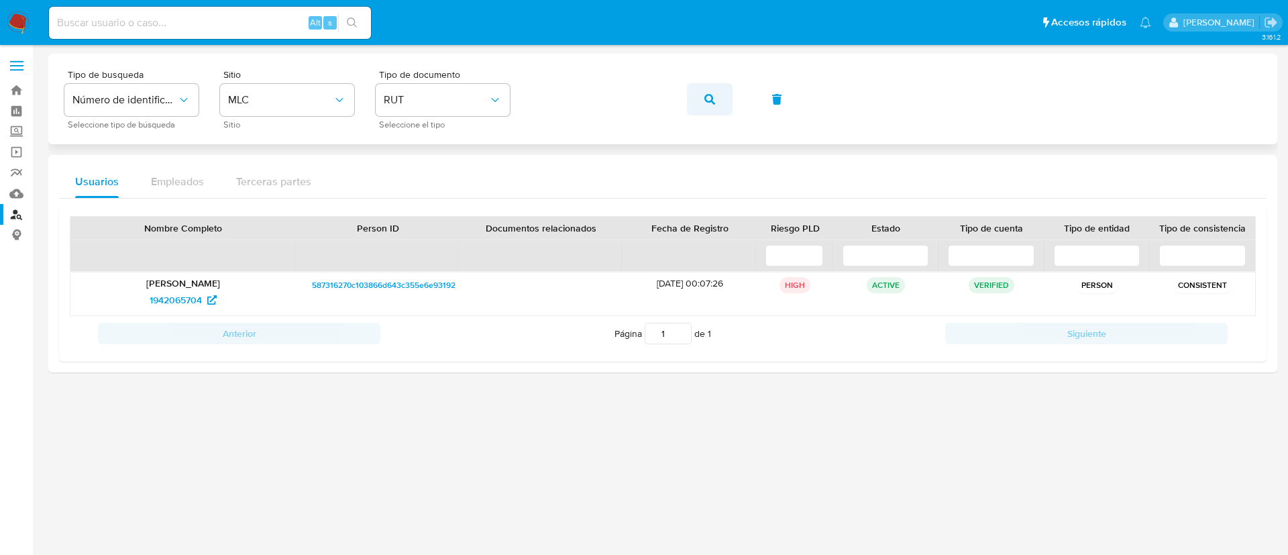
click at [706, 101] on icon "button" at bounding box center [709, 99] width 11 height 11
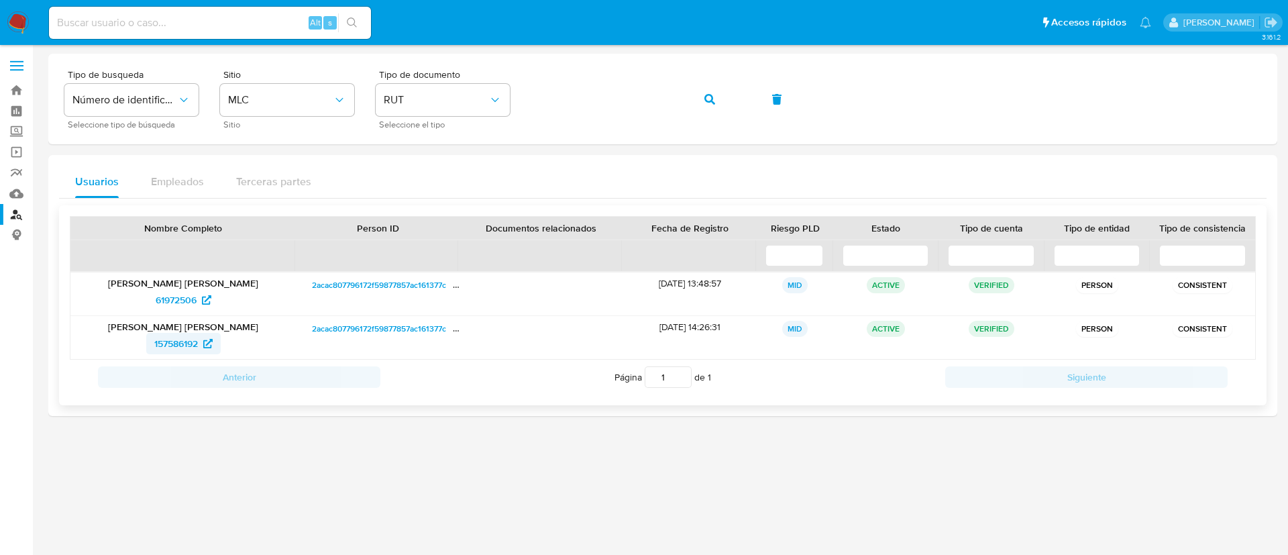
click at [178, 350] on span "157586192" at bounding box center [176, 343] width 44 height 21
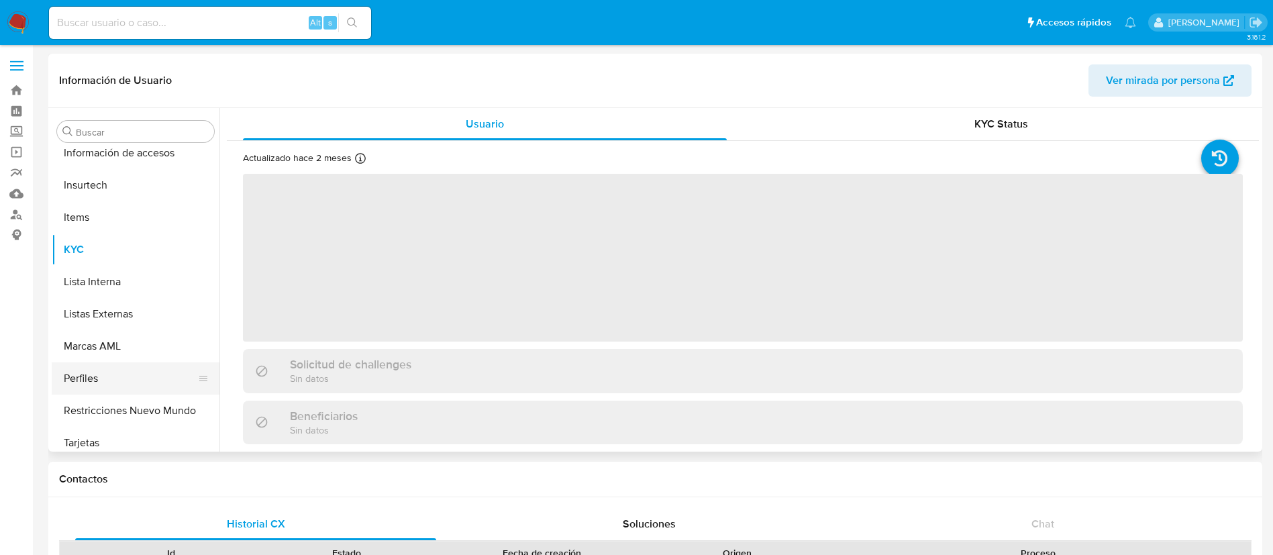
scroll to position [631, 0]
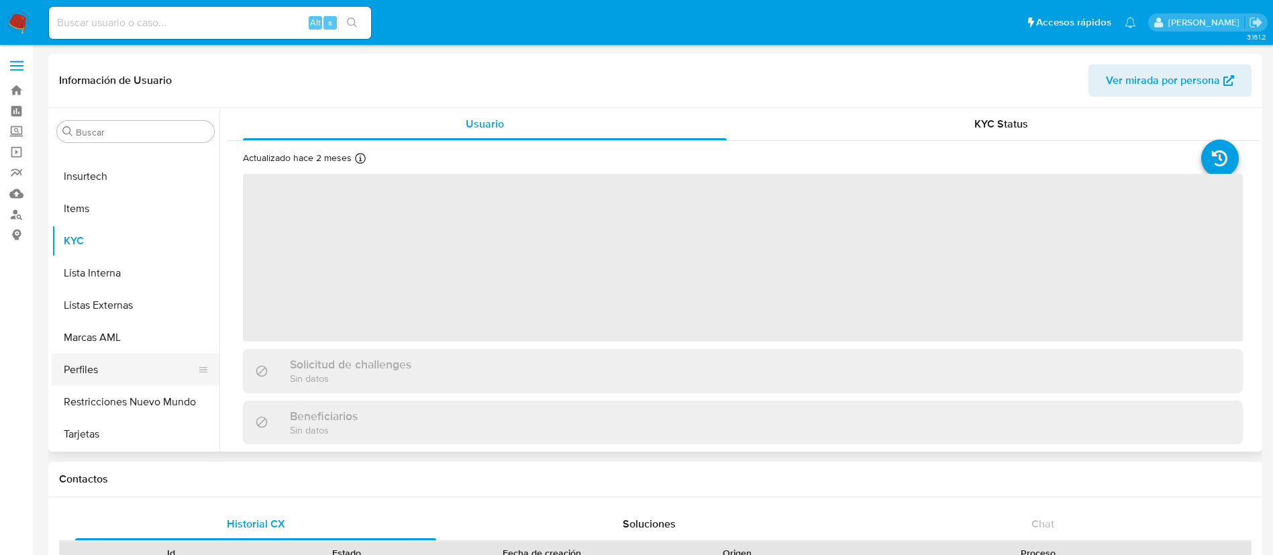
select select "10"
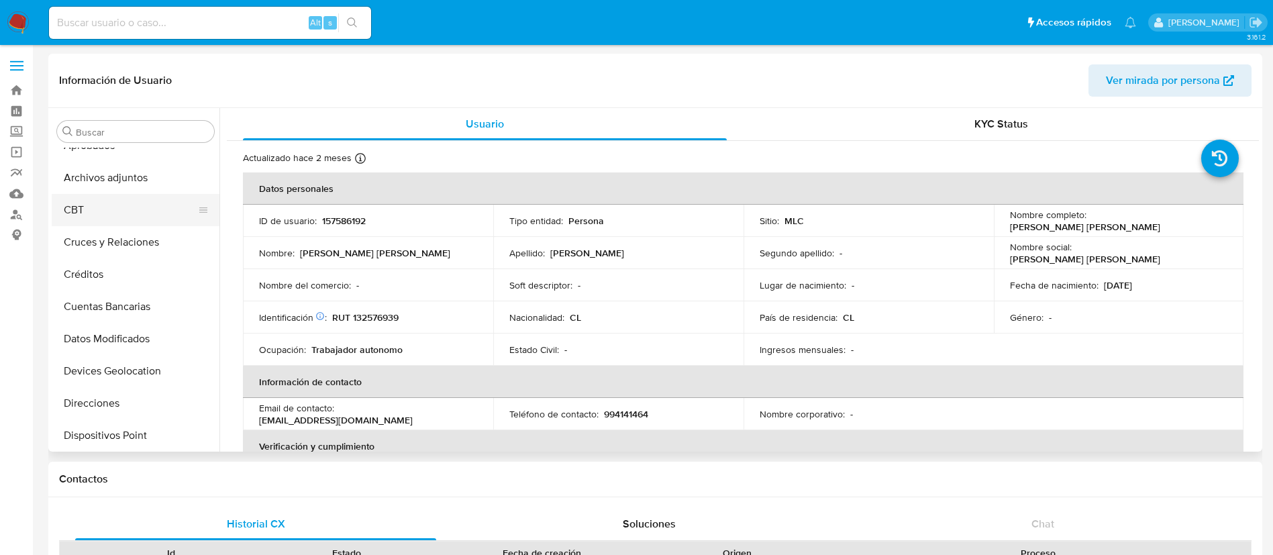
scroll to position [128, 0]
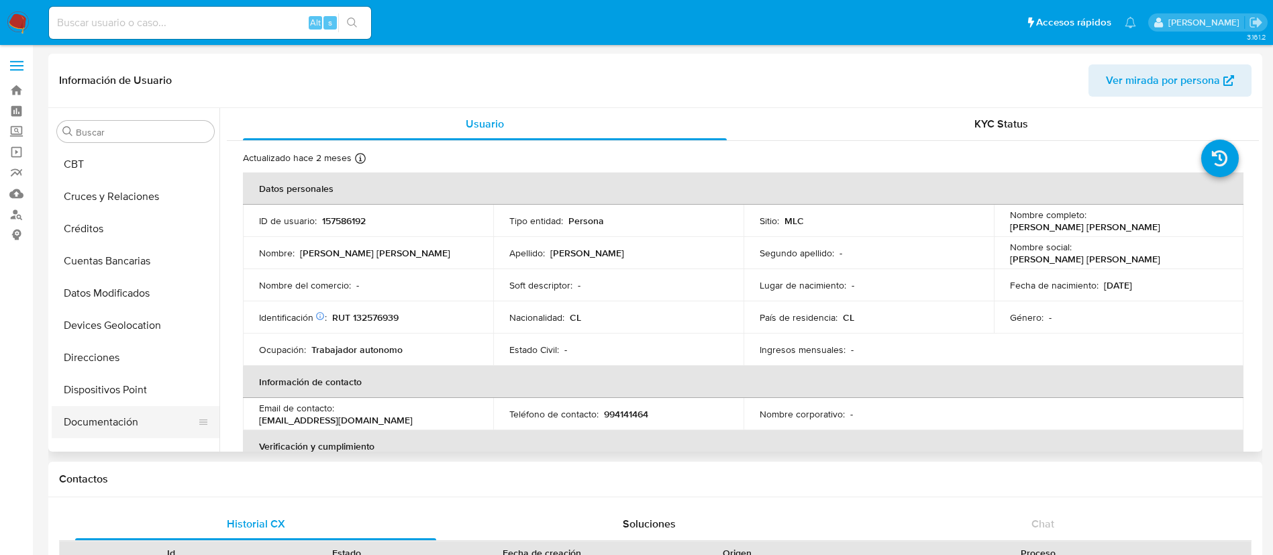
click at [122, 424] on button "Documentación" at bounding box center [130, 422] width 157 height 32
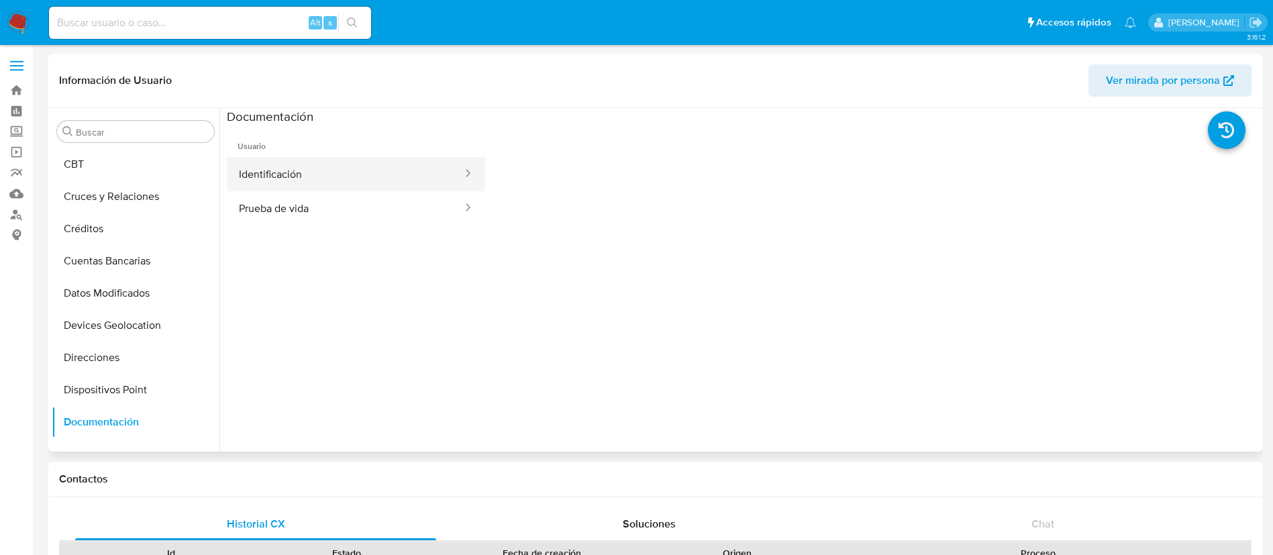
click at [329, 171] on button "Identificación" at bounding box center [345, 174] width 237 height 34
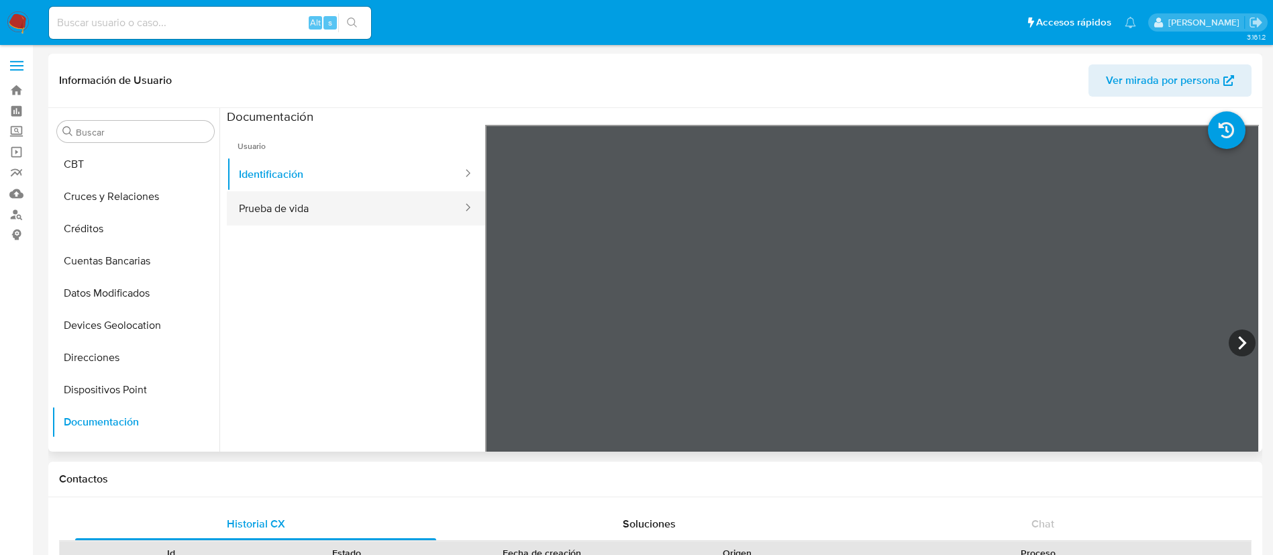
click at [340, 217] on button "Prueba de vida" at bounding box center [345, 208] width 237 height 34
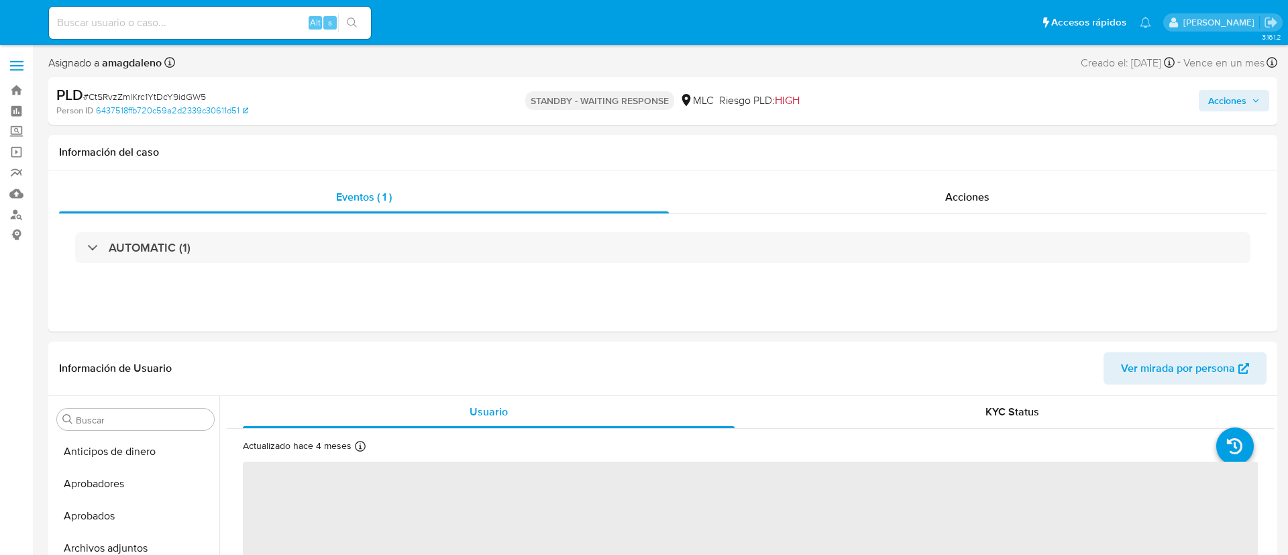
select select "10"
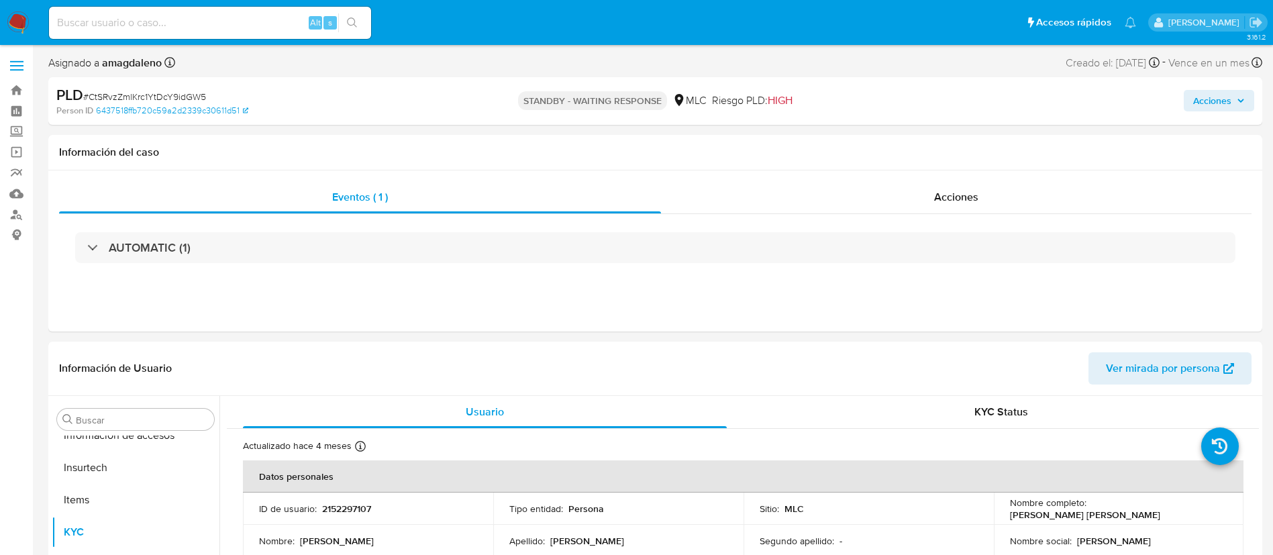
scroll to position [631, 0]
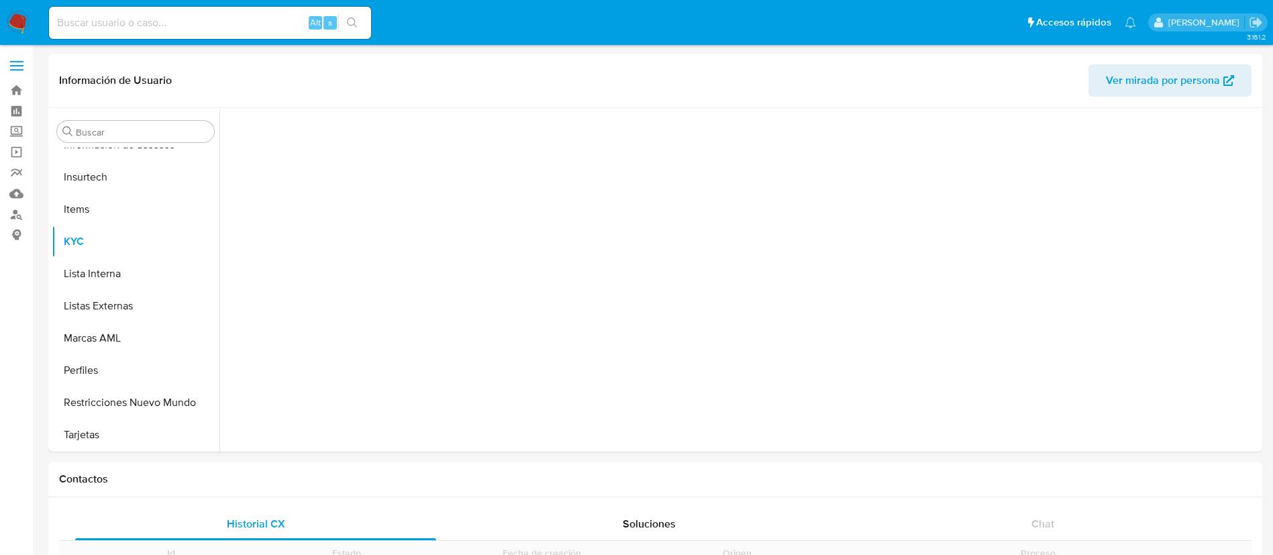
scroll to position [631, 0]
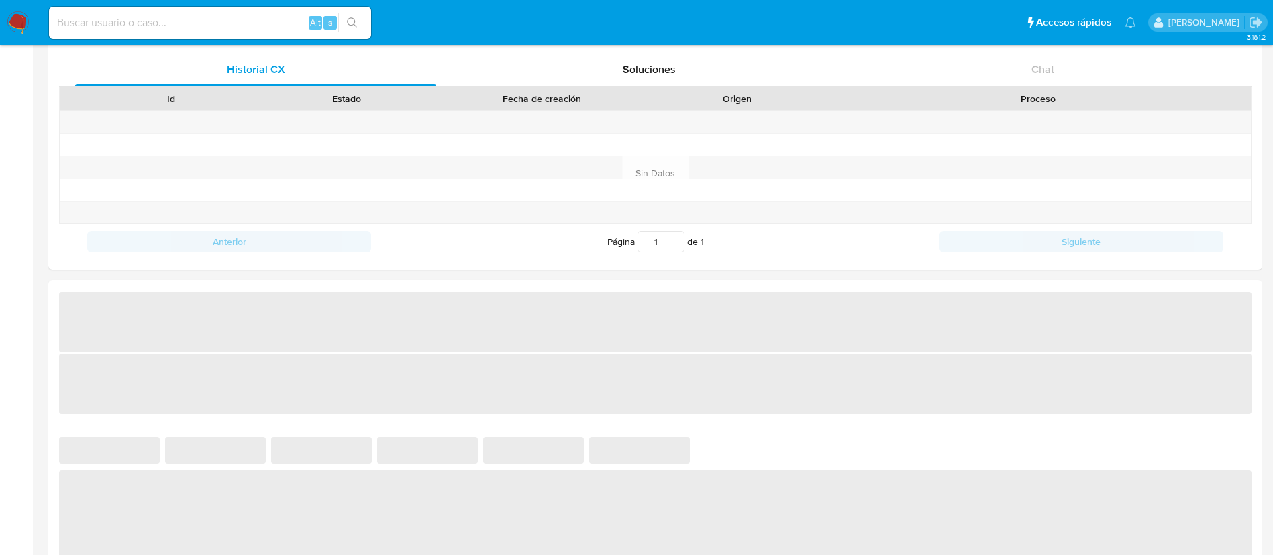
select select "10"
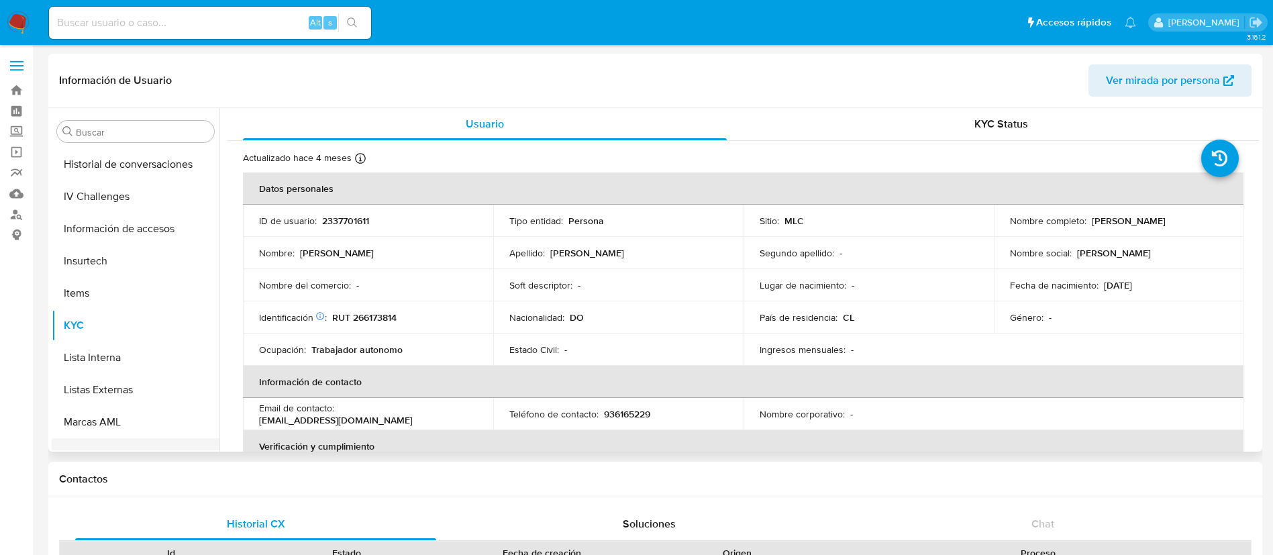
scroll to position [430, 0]
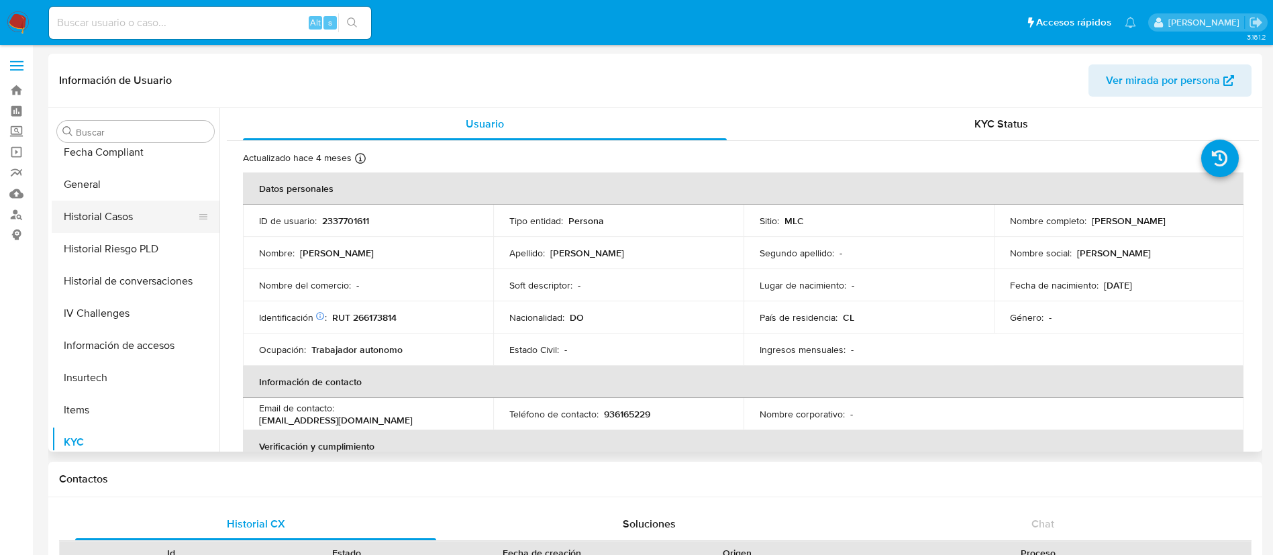
click at [129, 223] on button "Historial Casos" at bounding box center [130, 217] width 157 height 32
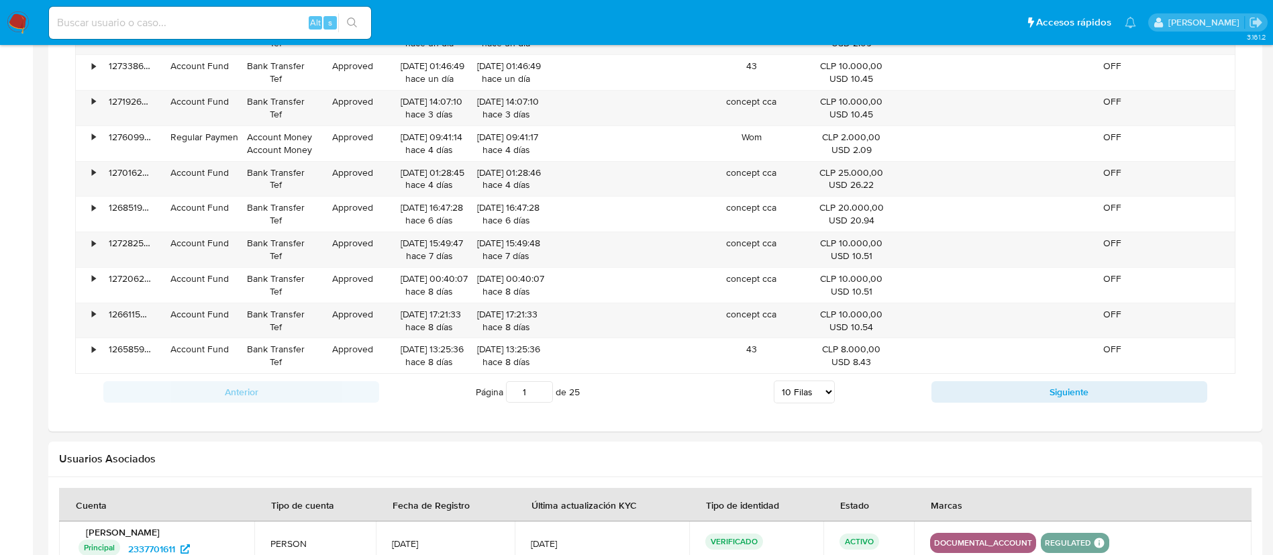
scroll to position [990, 0]
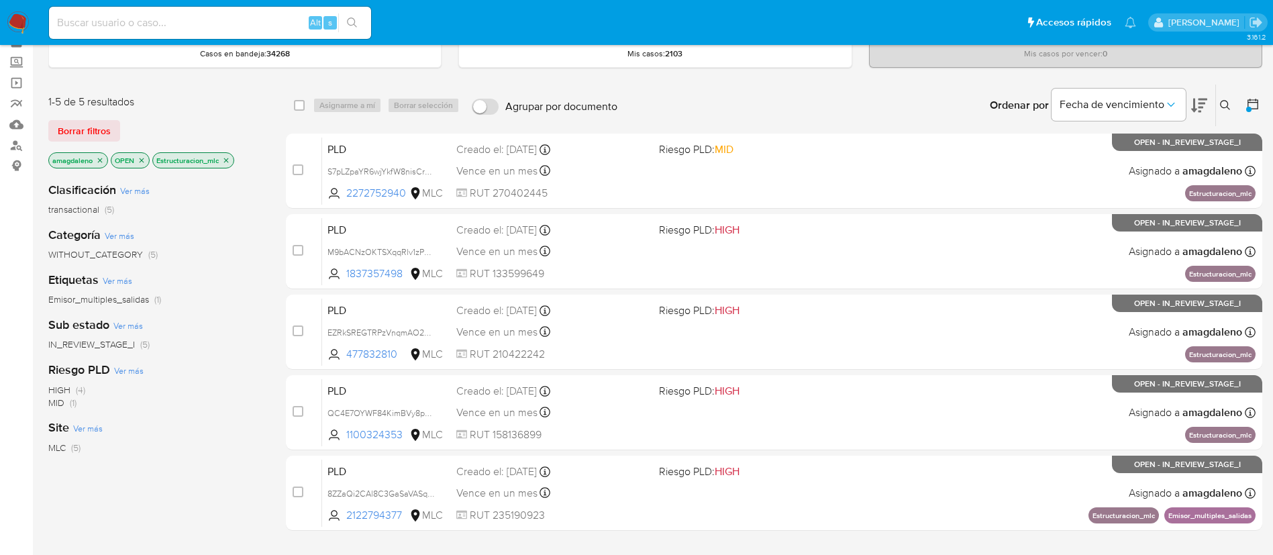
scroll to position [101, 0]
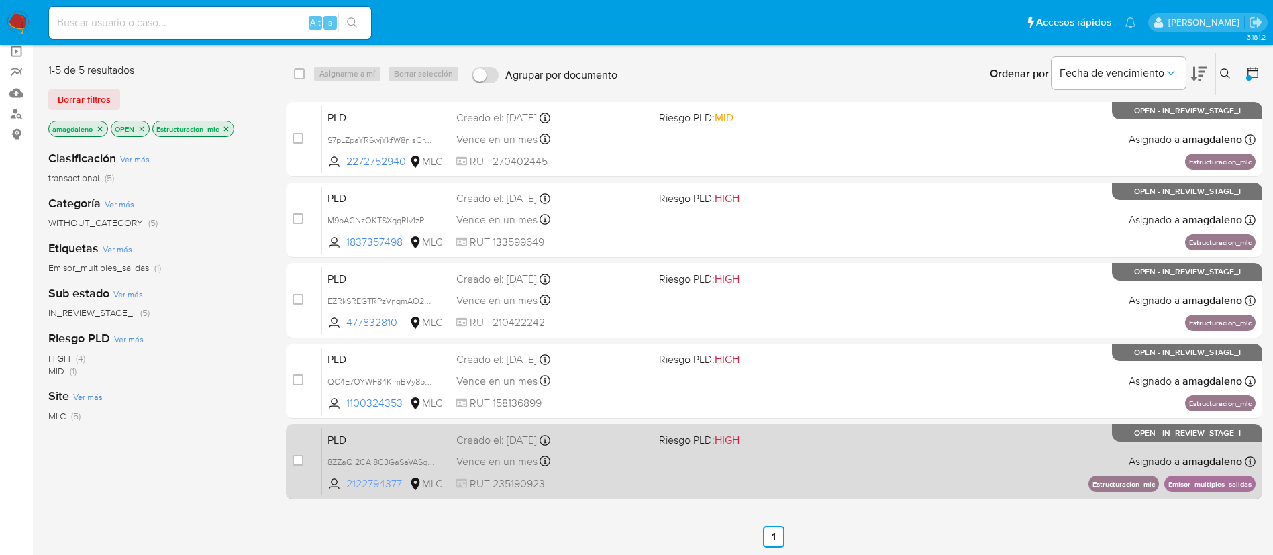
click at [343, 480] on span "2122794377 MLC" at bounding box center [386, 483] width 118 height 15
drag, startPoint x: 379, startPoint y: 484, endPoint x: 383, endPoint y: 466, distance: 18.6
click at [379, 485] on span "2122794377" at bounding box center [376, 483] width 60 height 15
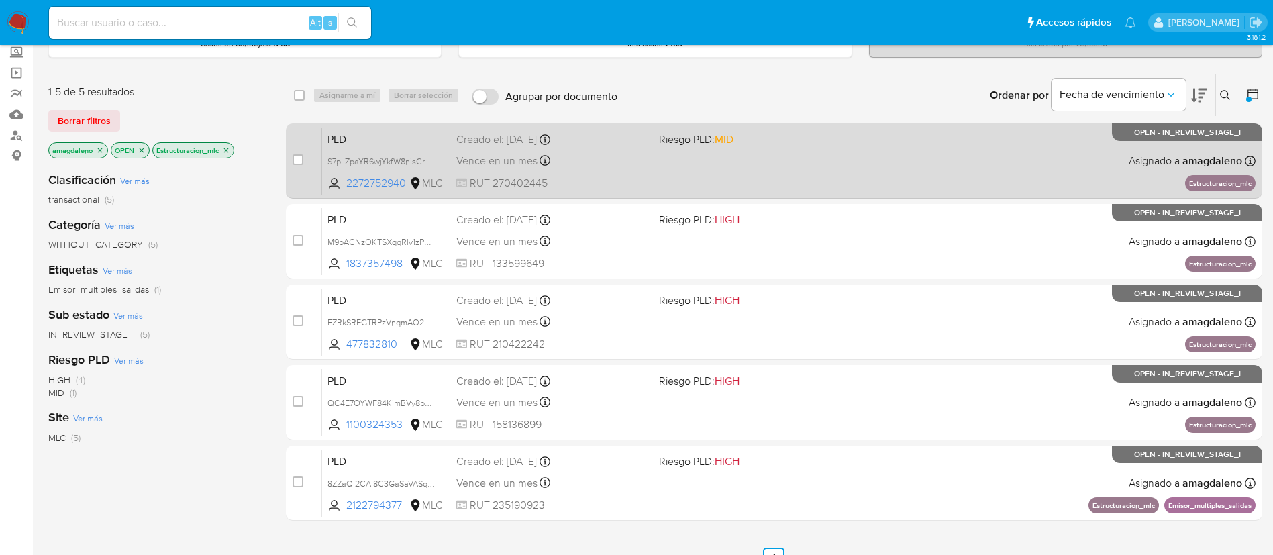
scroll to position [0, 0]
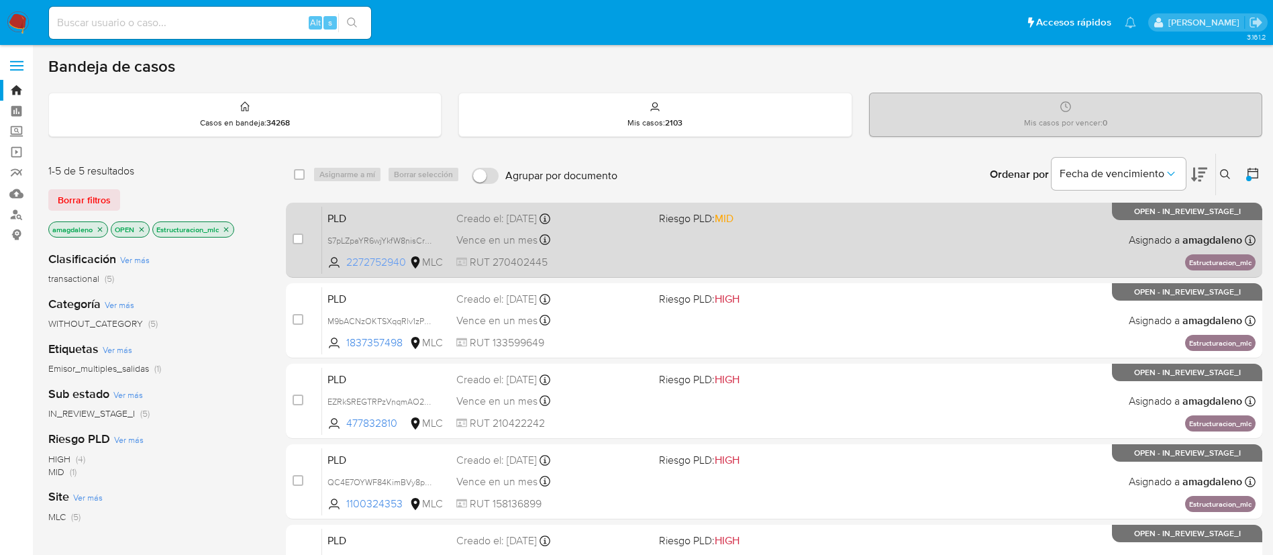
click at [382, 264] on span "2272752940" at bounding box center [376, 262] width 60 height 15
click at [613, 233] on div "Vence en un mes Vence el 10/11/2025 06:05:40" at bounding box center [552, 240] width 192 height 18
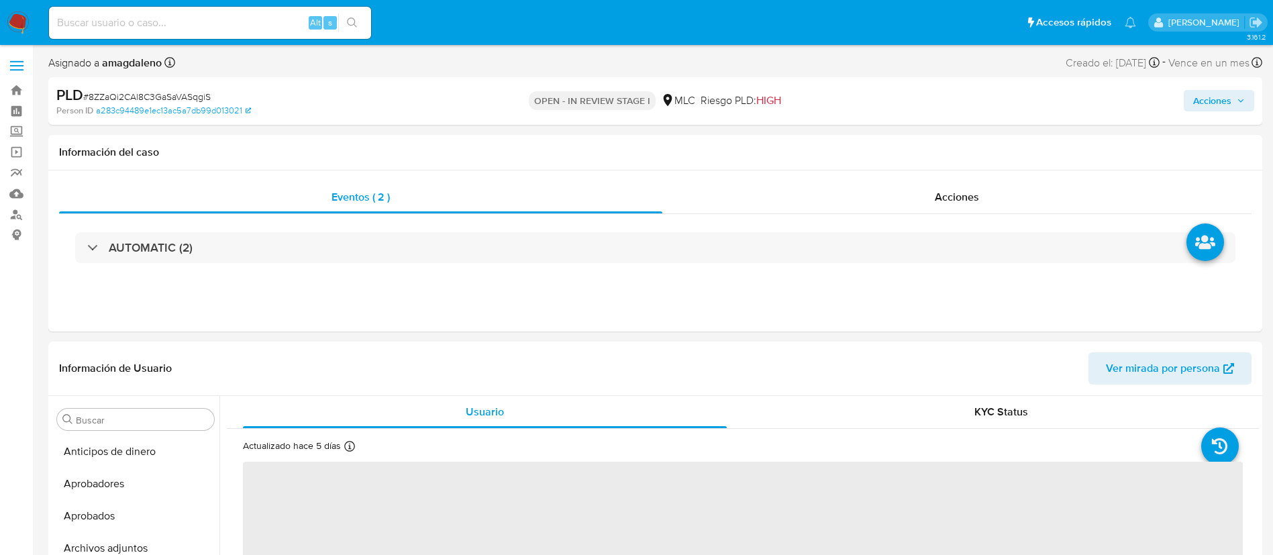
select select "10"
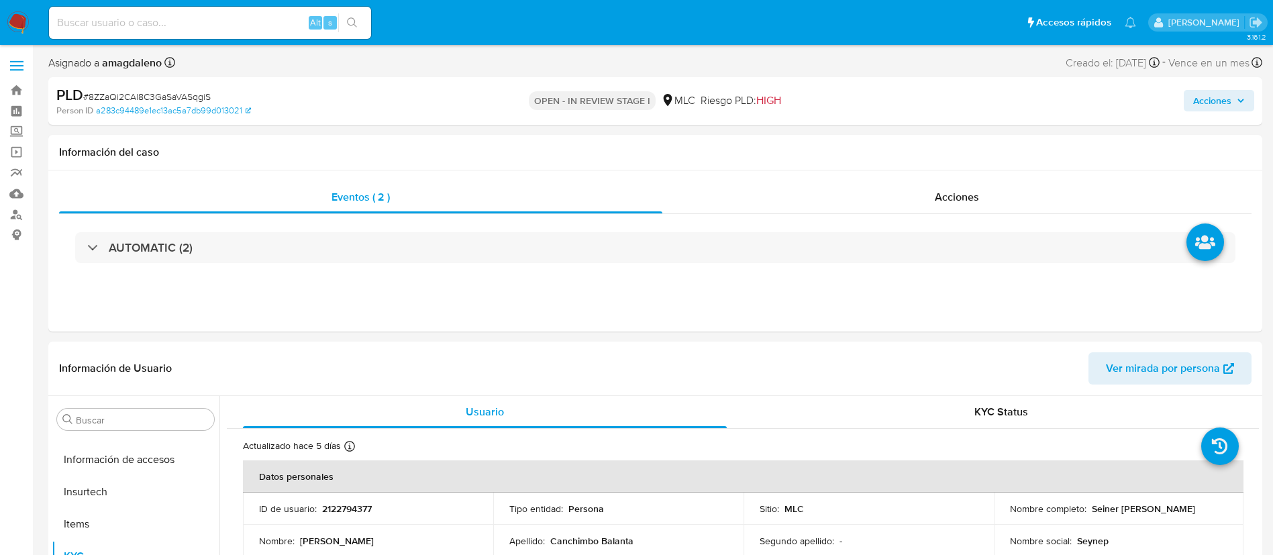
scroll to position [629, 0]
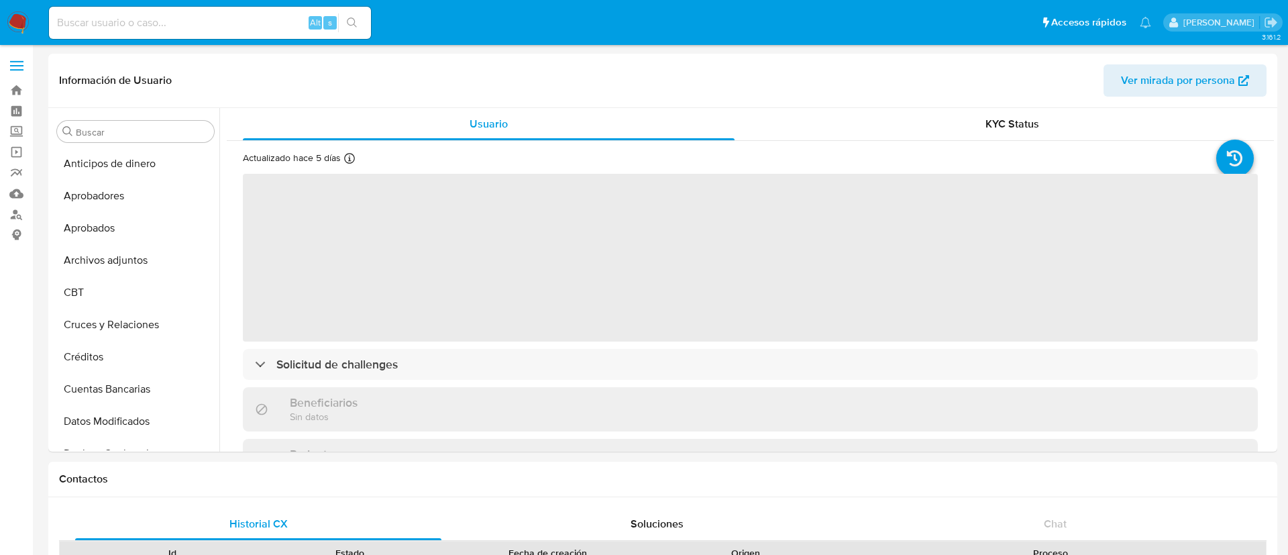
select select "10"
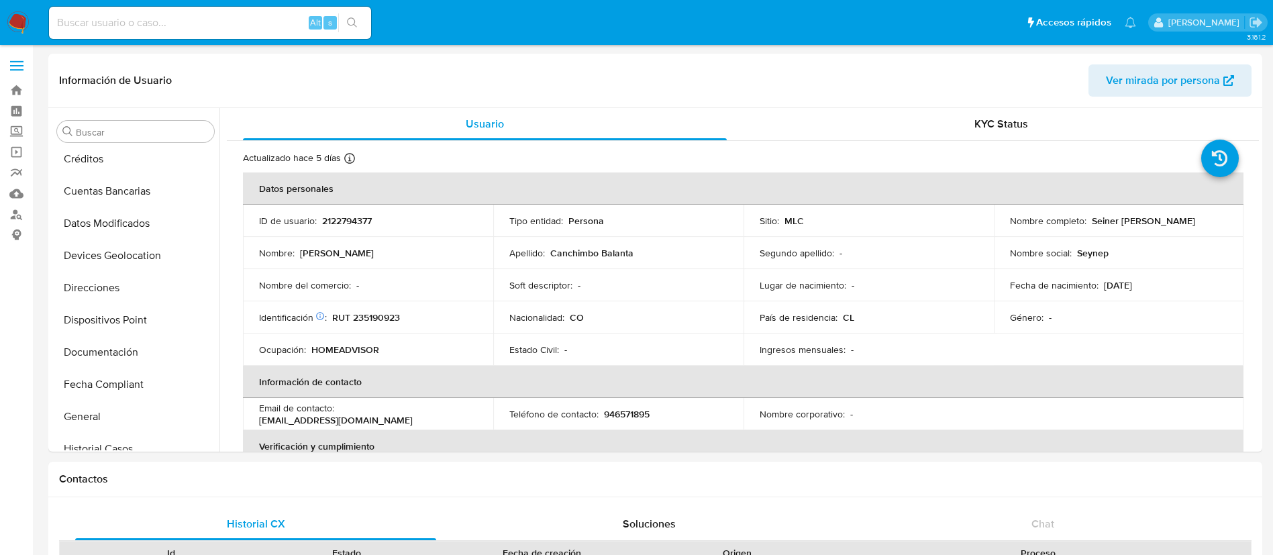
scroll to position [604, 0]
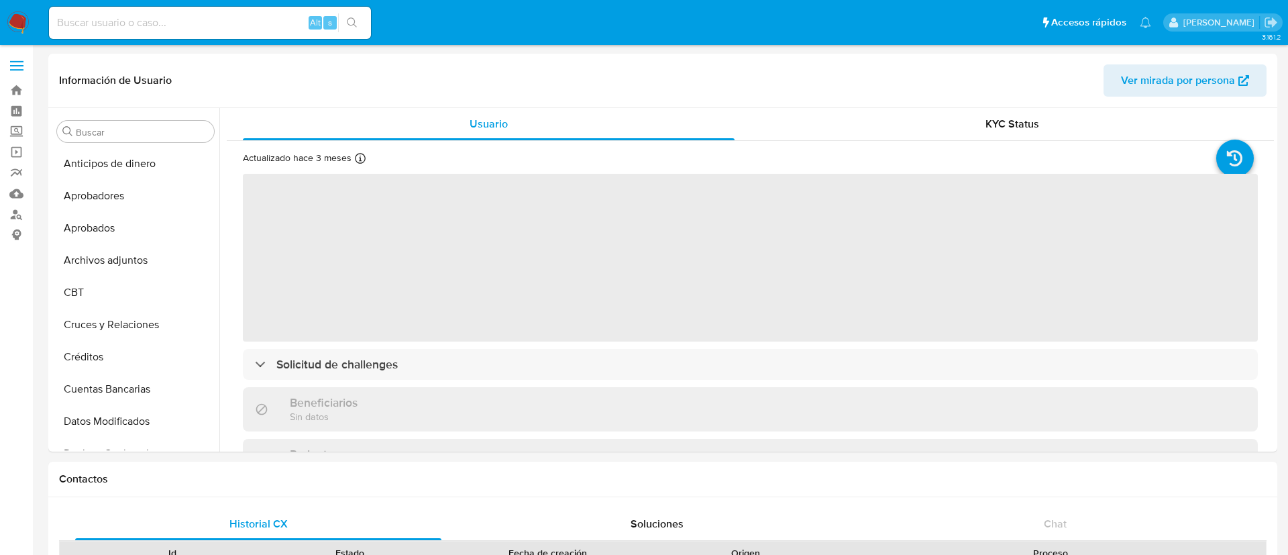
select select "10"
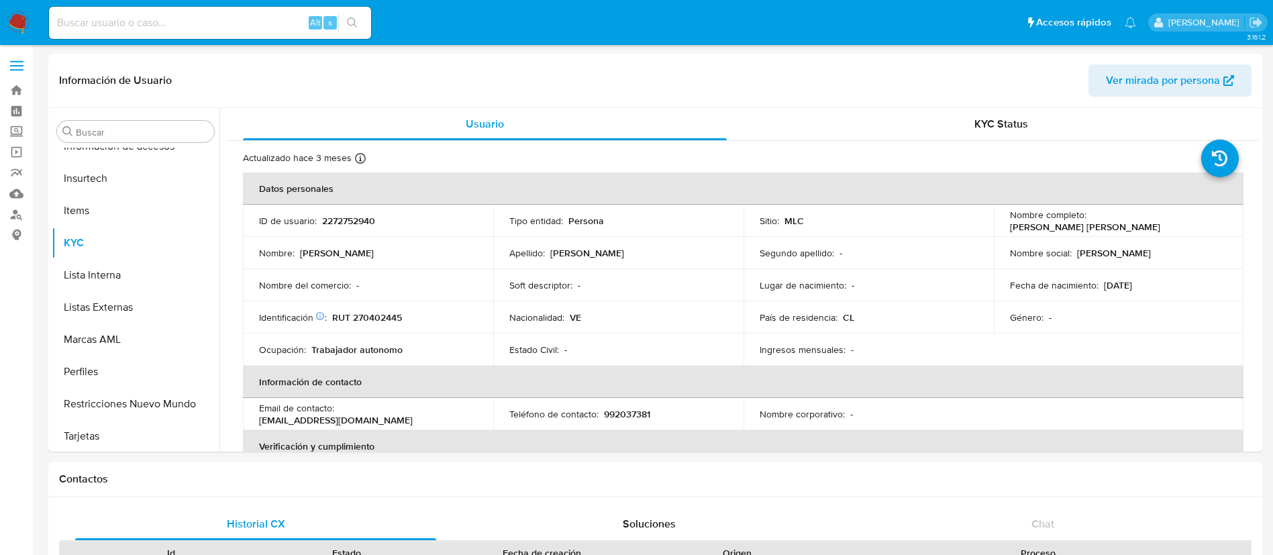
scroll to position [631, 0]
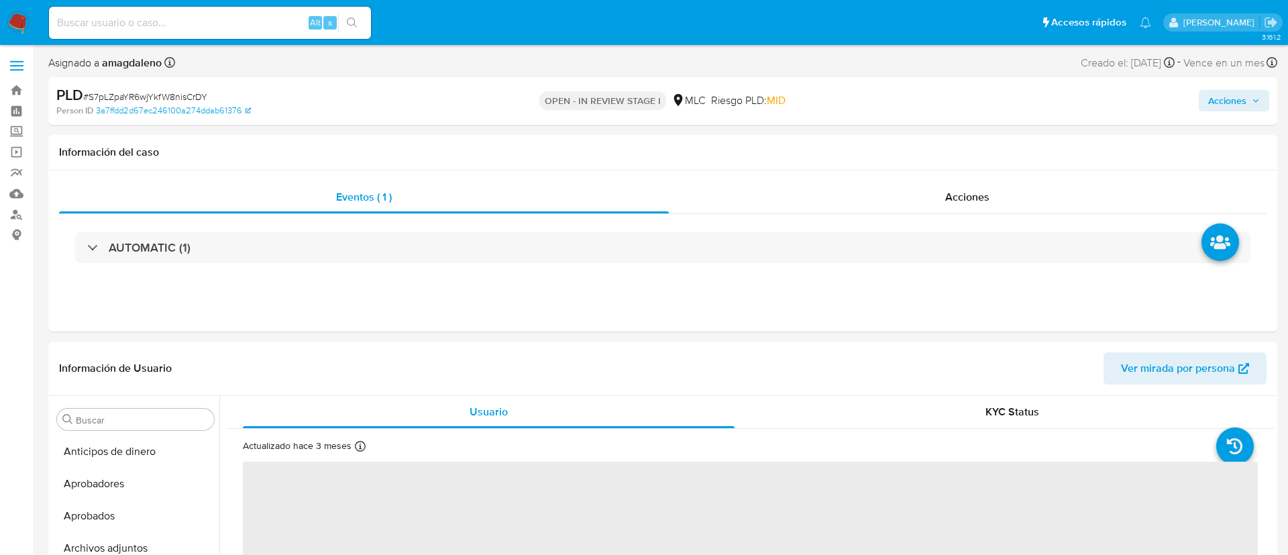
select select "10"
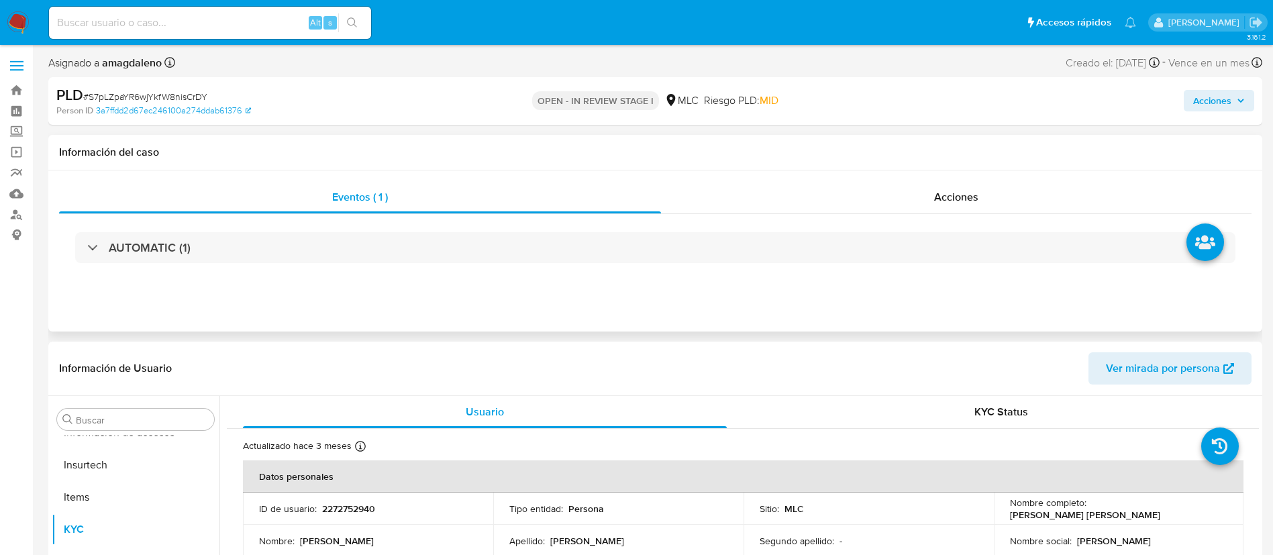
scroll to position [631, 0]
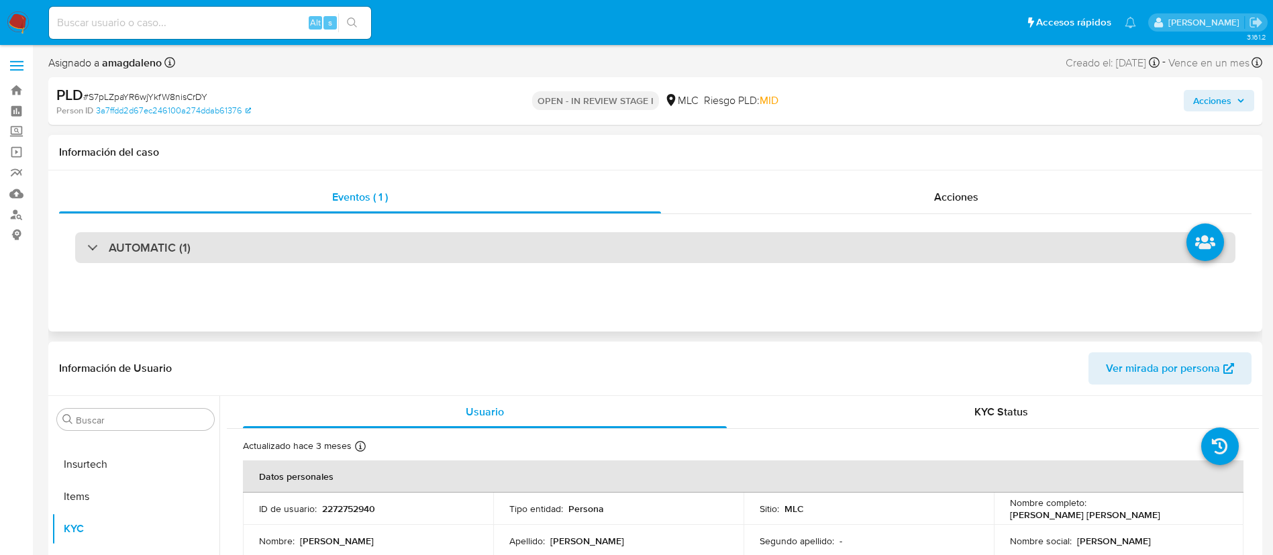
click at [651, 247] on div "AUTOMATIC (1)" at bounding box center [655, 247] width 1160 height 31
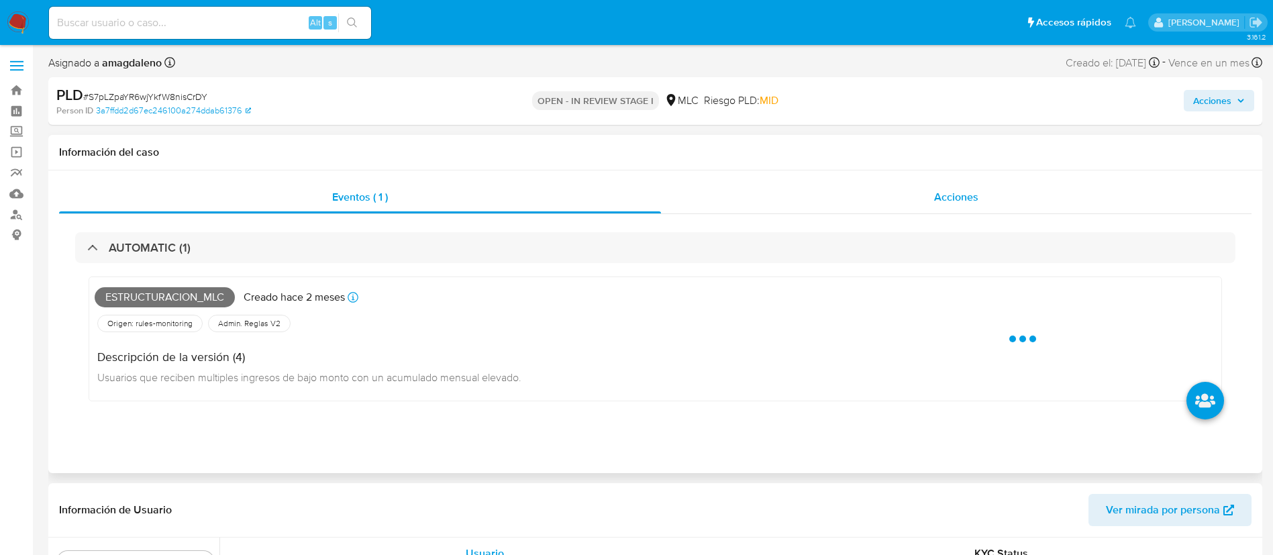
click at [838, 186] on div "Acciones" at bounding box center [956, 197] width 590 height 32
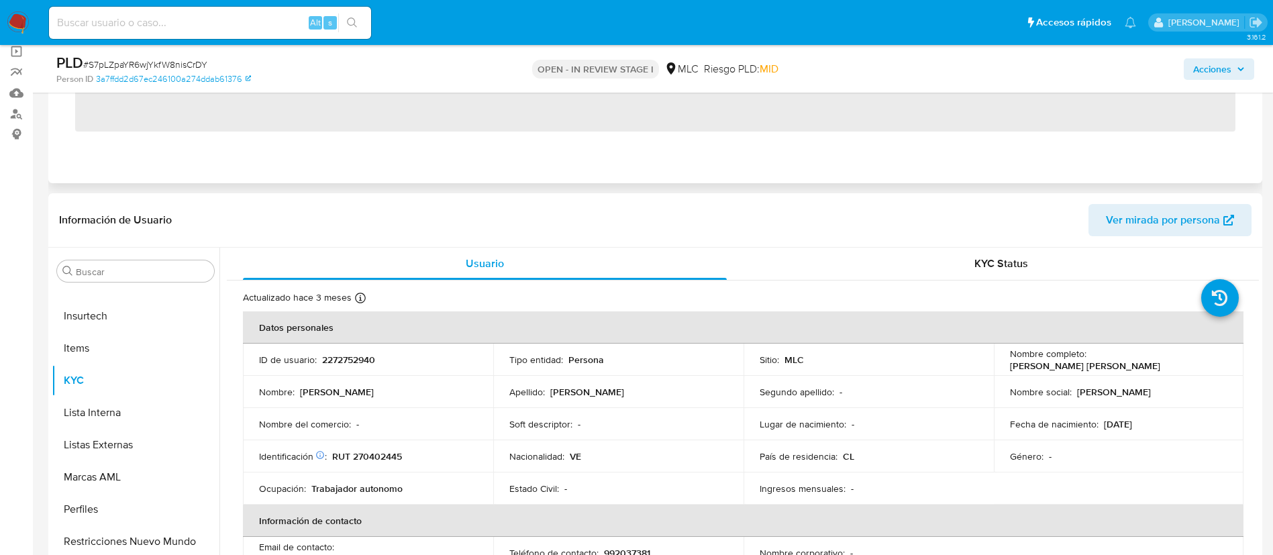
scroll to position [0, 0]
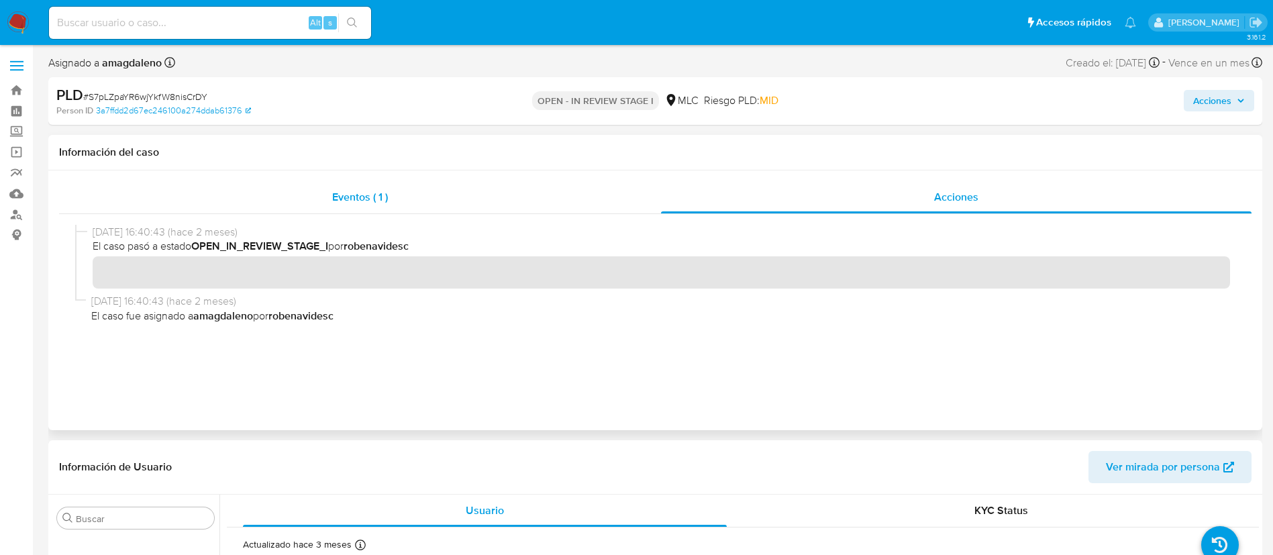
click at [354, 203] on span "Eventos ( 1 )" at bounding box center [360, 196] width 56 height 15
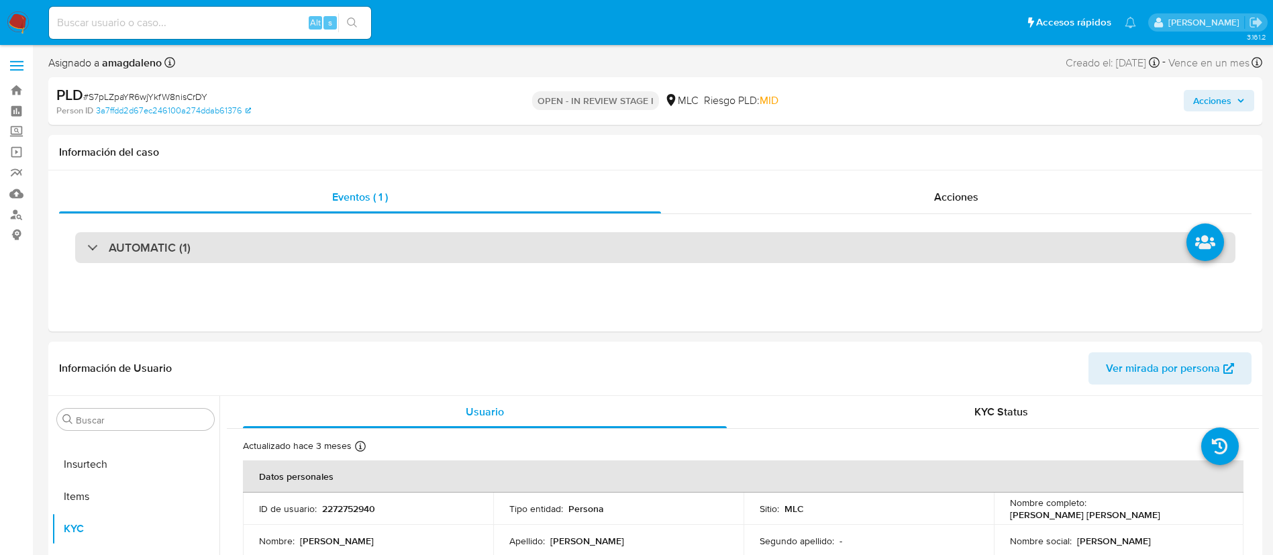
click at [258, 247] on div "AUTOMATIC (1)" at bounding box center [655, 247] width 1160 height 31
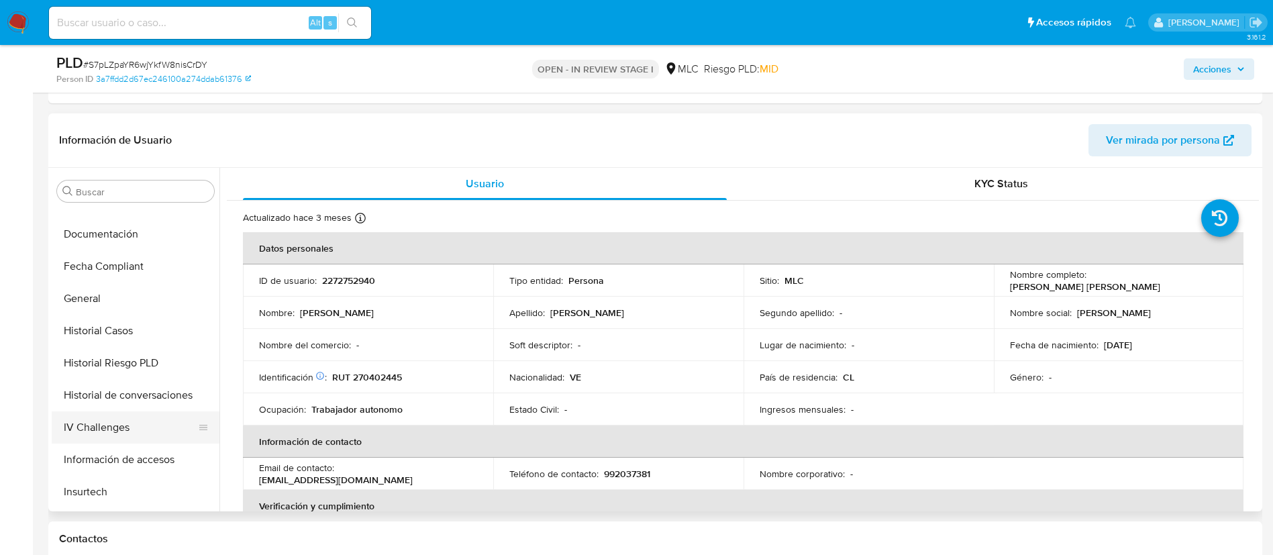
scroll to position [329, 0]
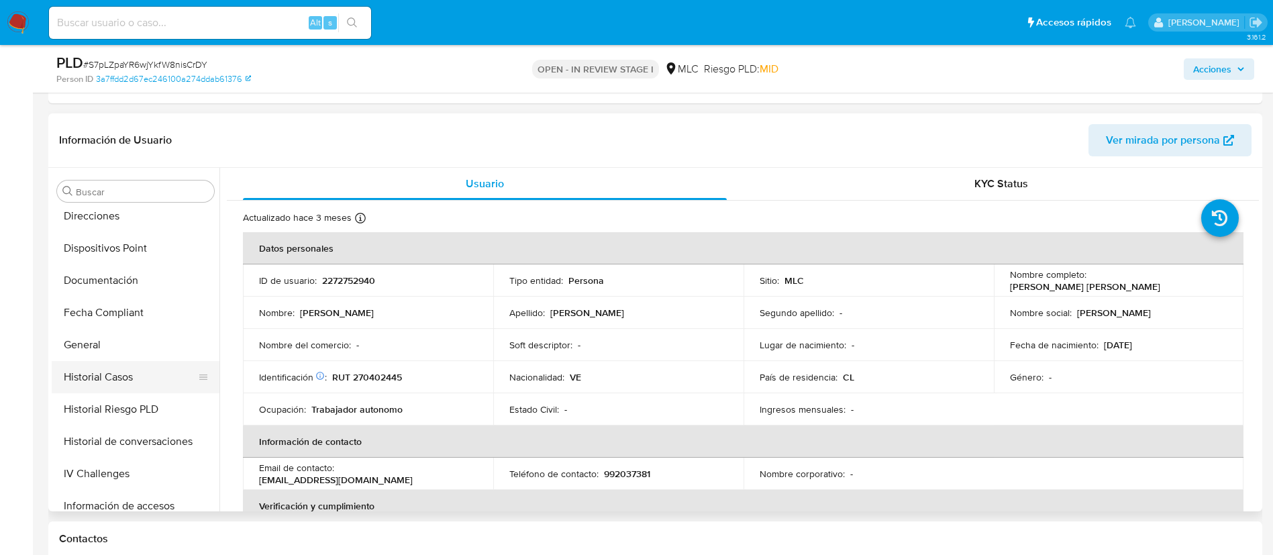
drag, startPoint x: 138, startPoint y: 370, endPoint x: 148, endPoint y: 370, distance: 10.8
click at [138, 369] on button "Historial Casos" at bounding box center [130, 377] width 157 height 32
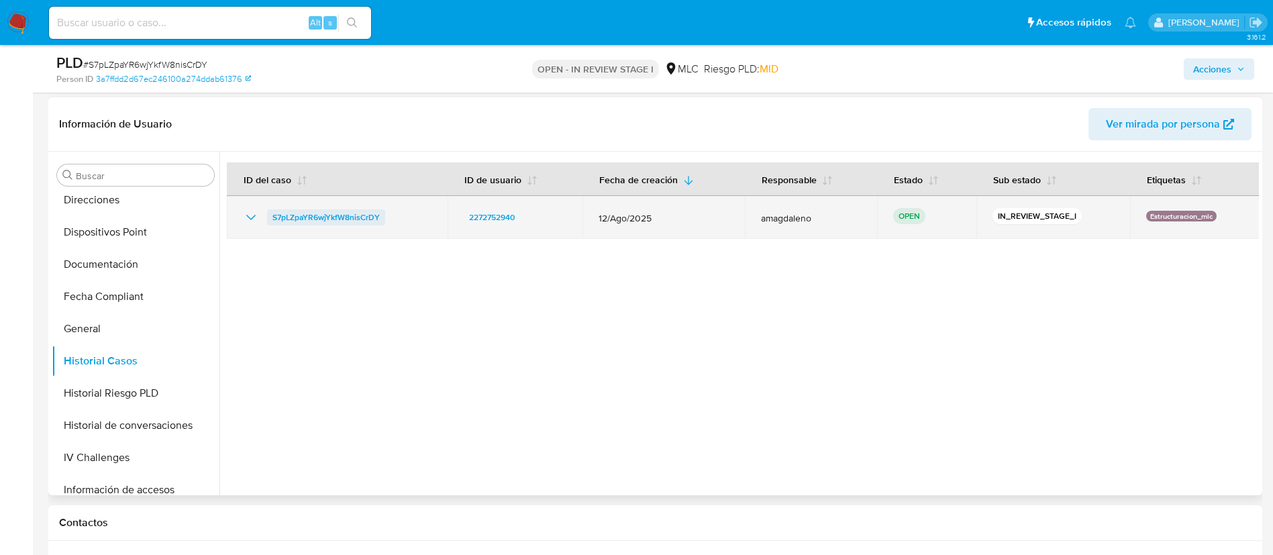
click at [335, 217] on span "S7pLZpaYR6wjYkfW8nisCrDY" at bounding box center [325, 217] width 107 height 16
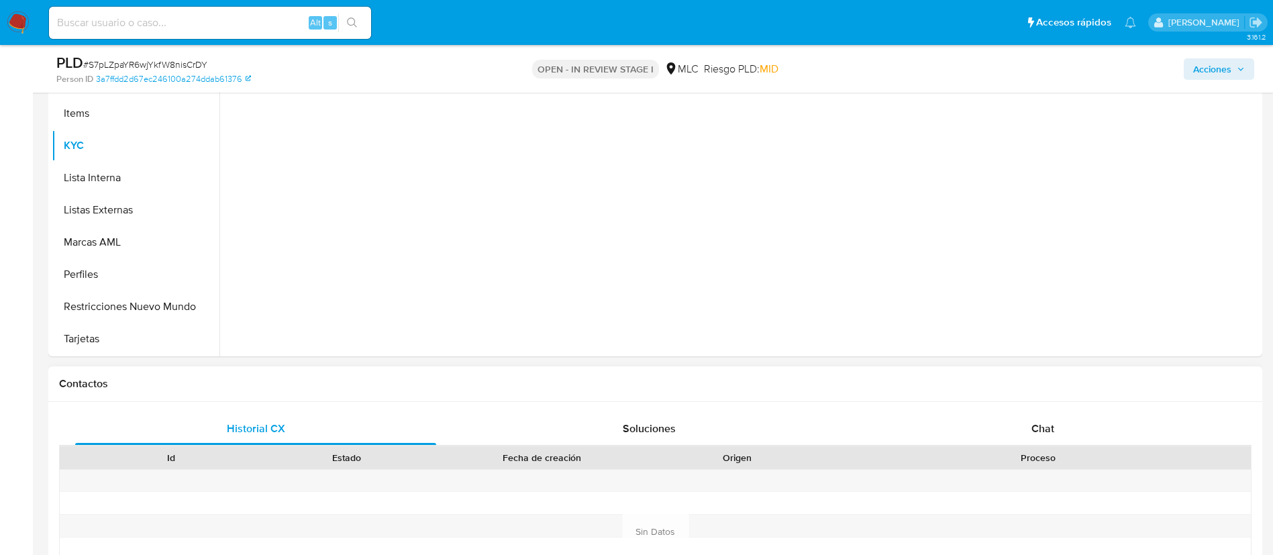
scroll to position [402, 0]
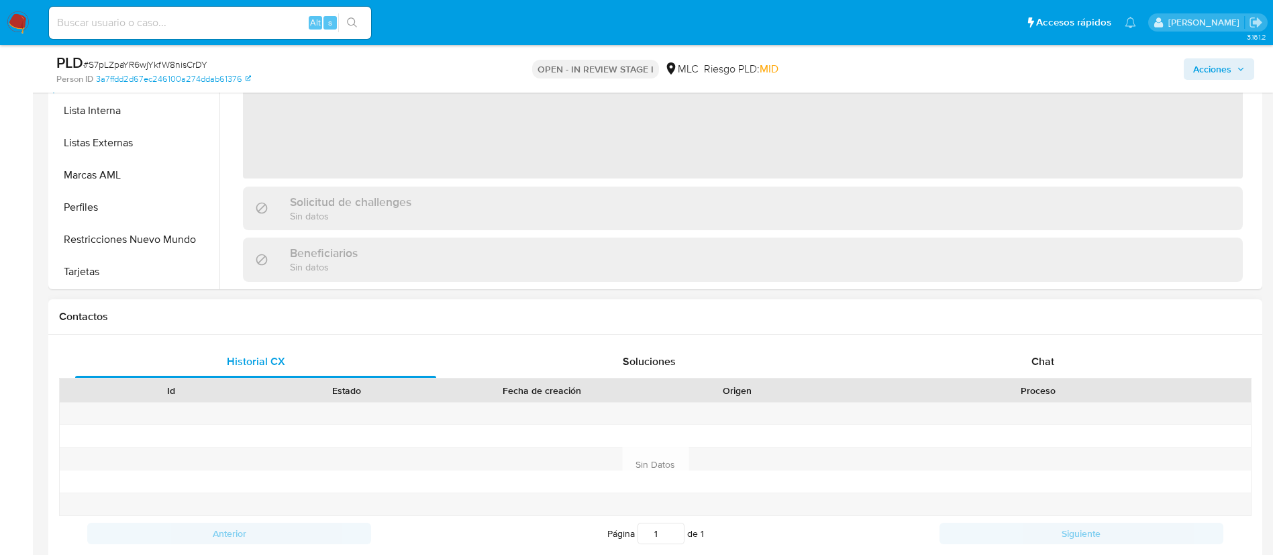
click at [1026, 421] on div at bounding box center [1037, 413] width 425 height 22
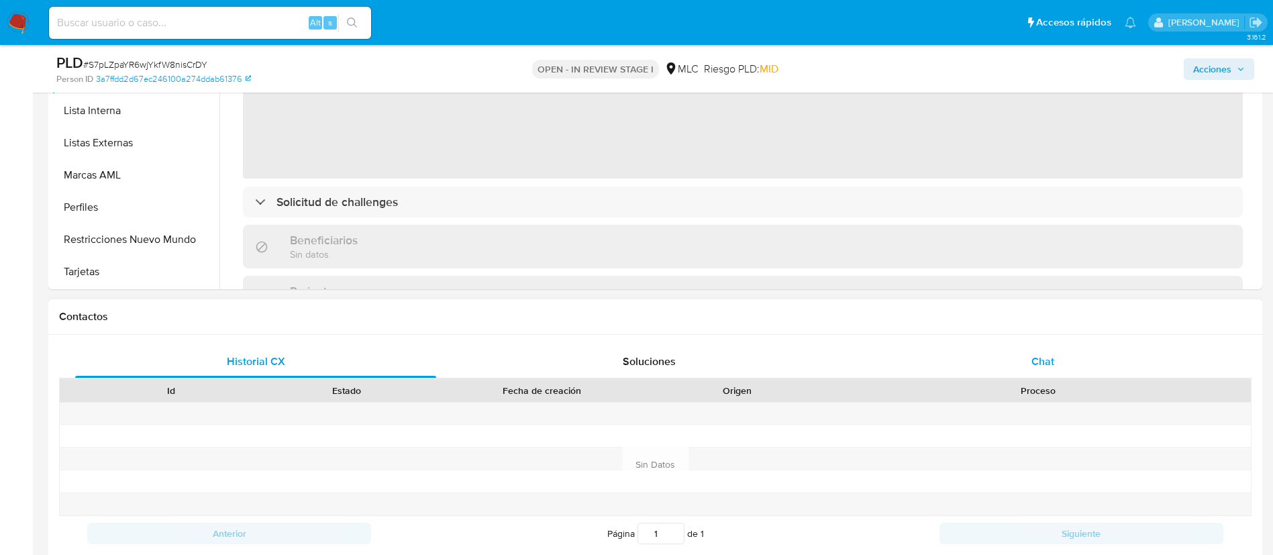
click at [1069, 362] on div "Chat" at bounding box center [1042, 361] width 361 height 32
select select "10"
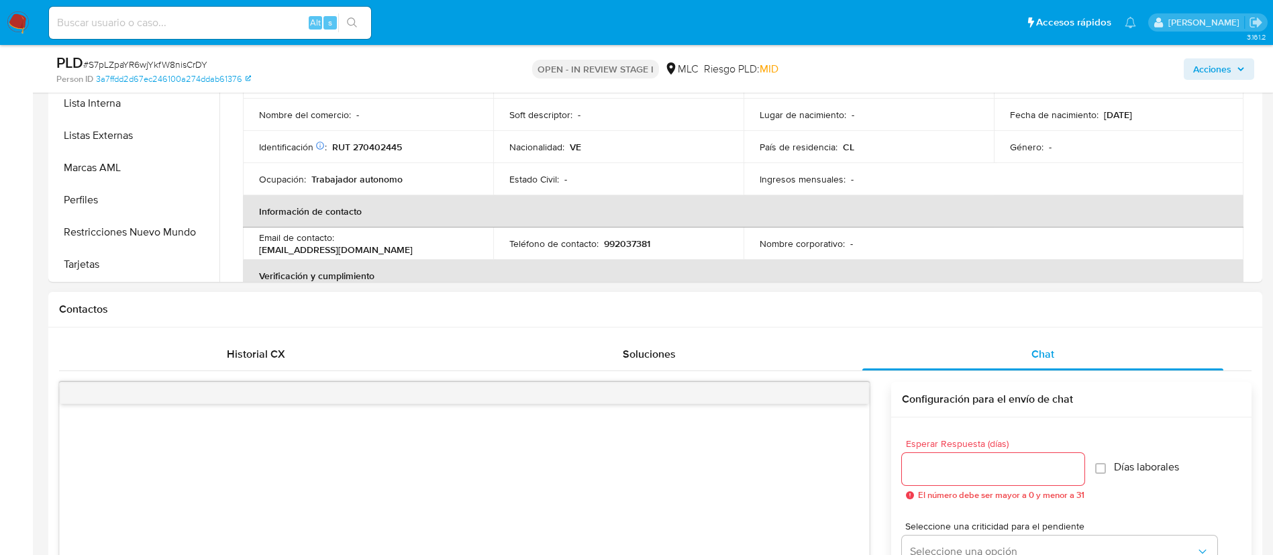
scroll to position [201, 0]
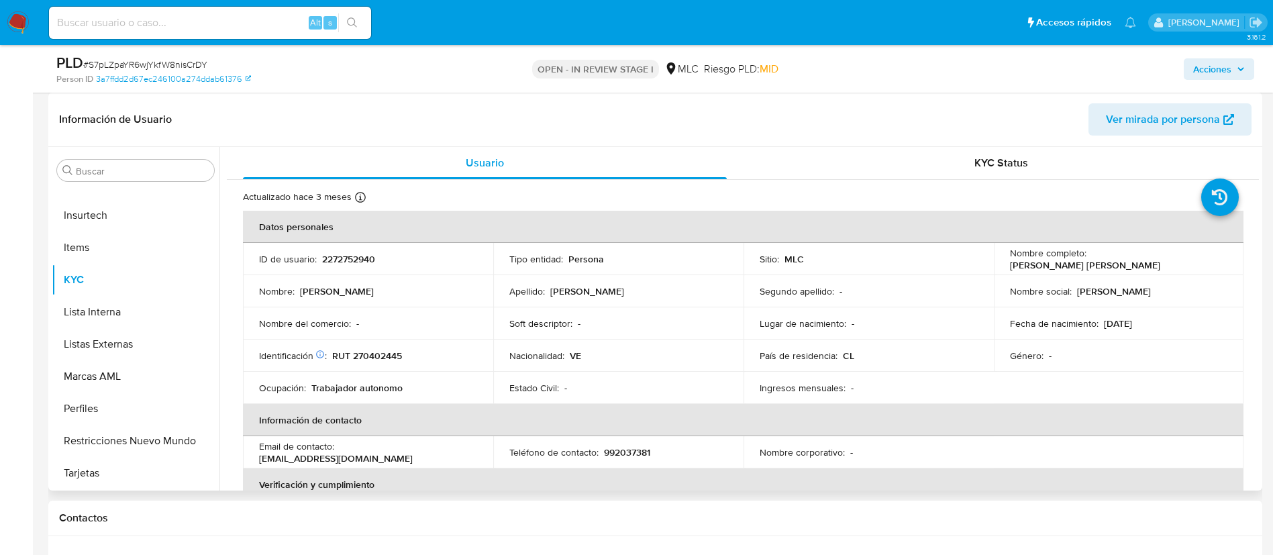
click at [376, 360] on p "RUT 270402445" at bounding box center [367, 356] width 70 height 12
copy p "270402445"
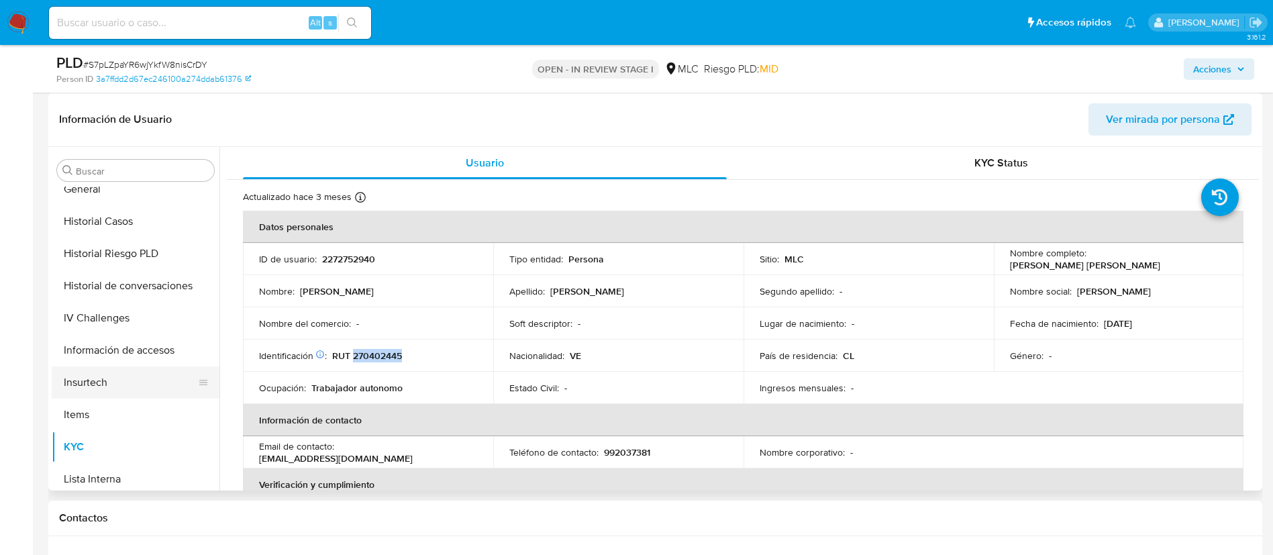
scroll to position [329, 0]
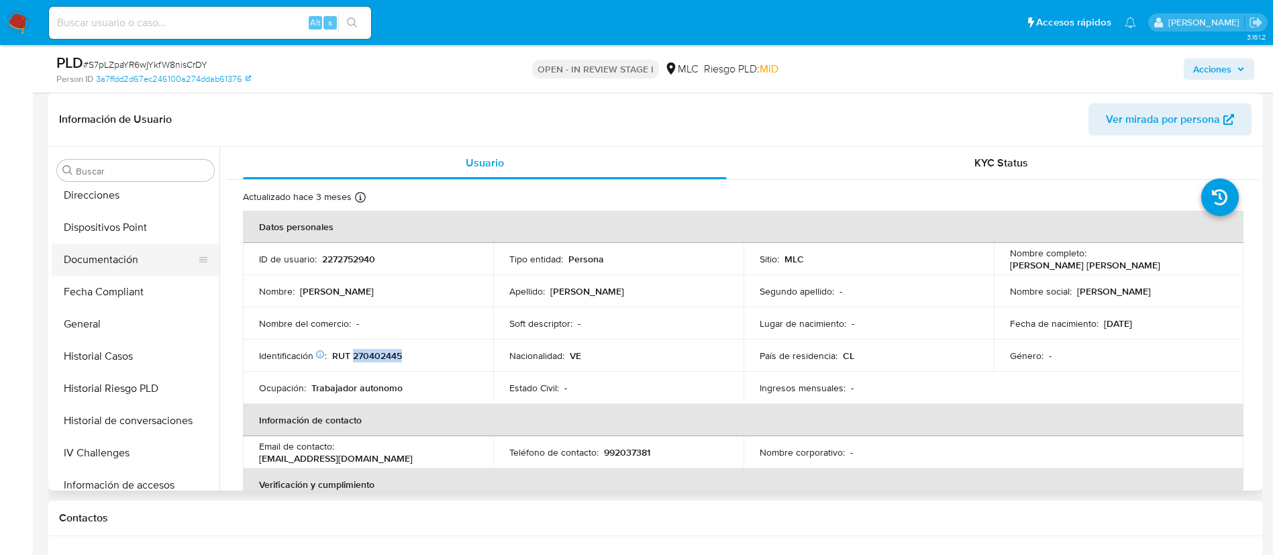
click at [123, 248] on button "Documentación" at bounding box center [130, 260] width 157 height 32
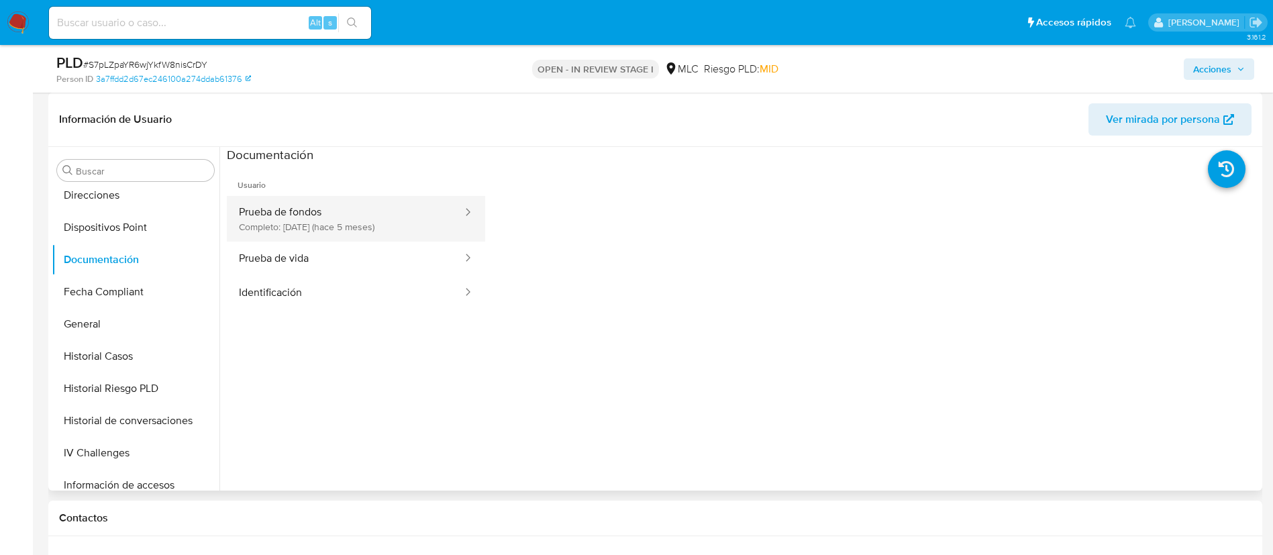
click at [341, 232] on button "Prueba de fondos Completo: [DATE] (hace 5 meses)" at bounding box center [345, 219] width 237 height 46
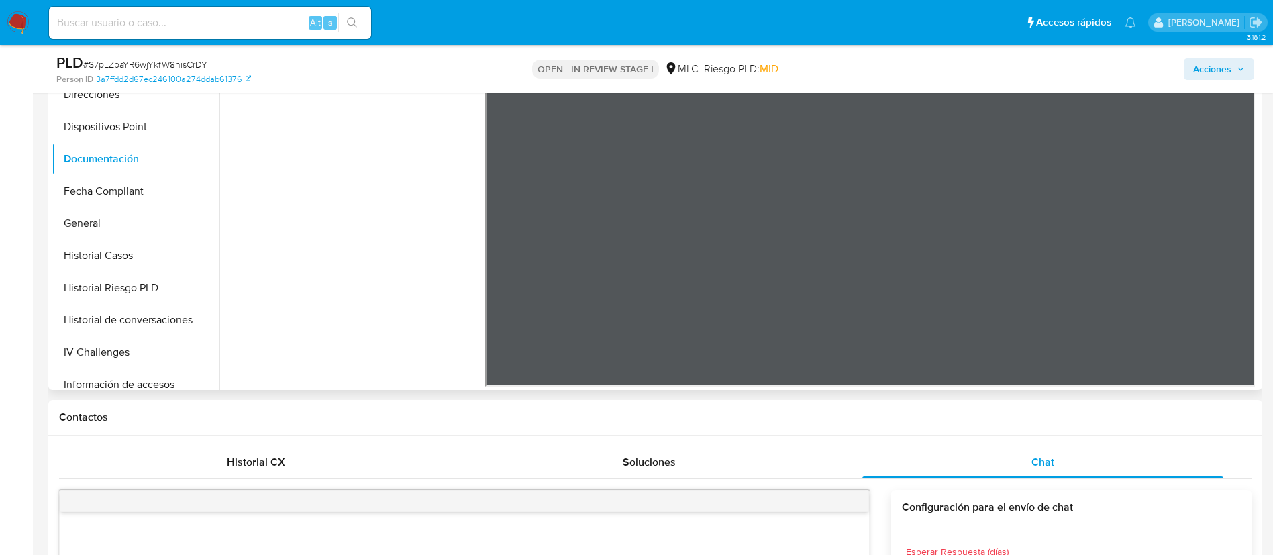
scroll to position [16, 0]
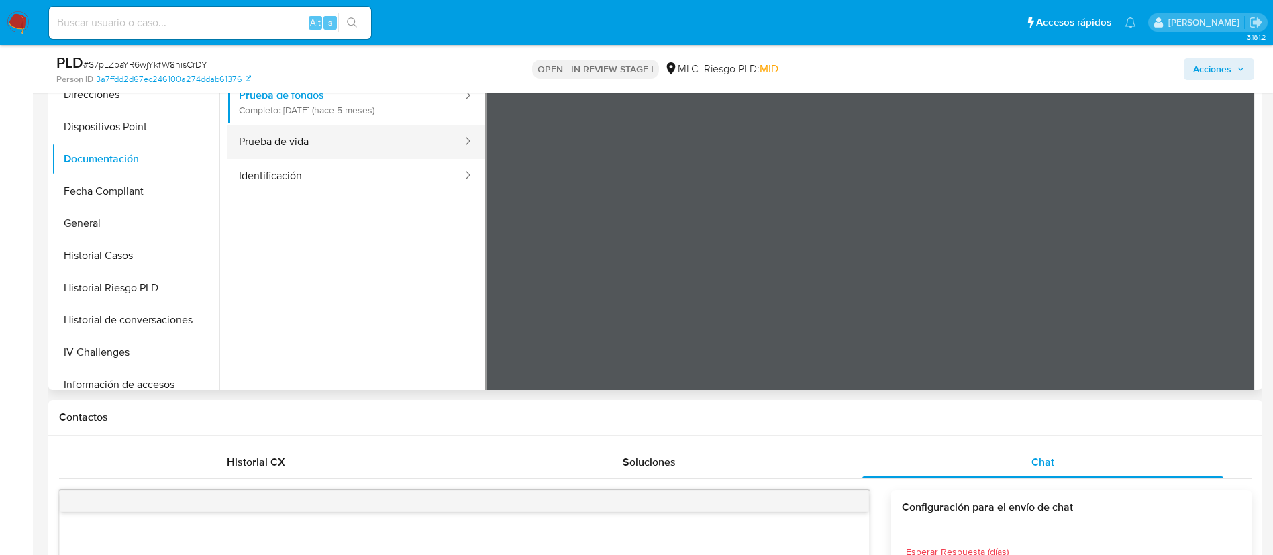
click at [274, 136] on button "Prueba de vida" at bounding box center [345, 142] width 237 height 34
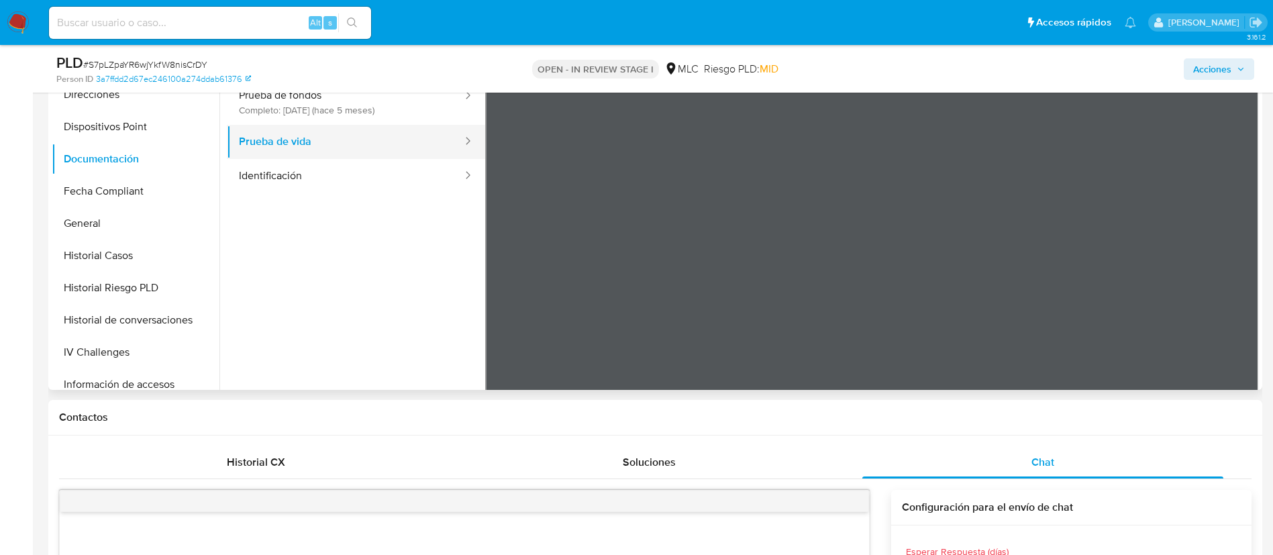
click at [313, 158] on button "Prueba de vida" at bounding box center [345, 142] width 237 height 34
click at [317, 178] on button "Identificación" at bounding box center [345, 176] width 237 height 34
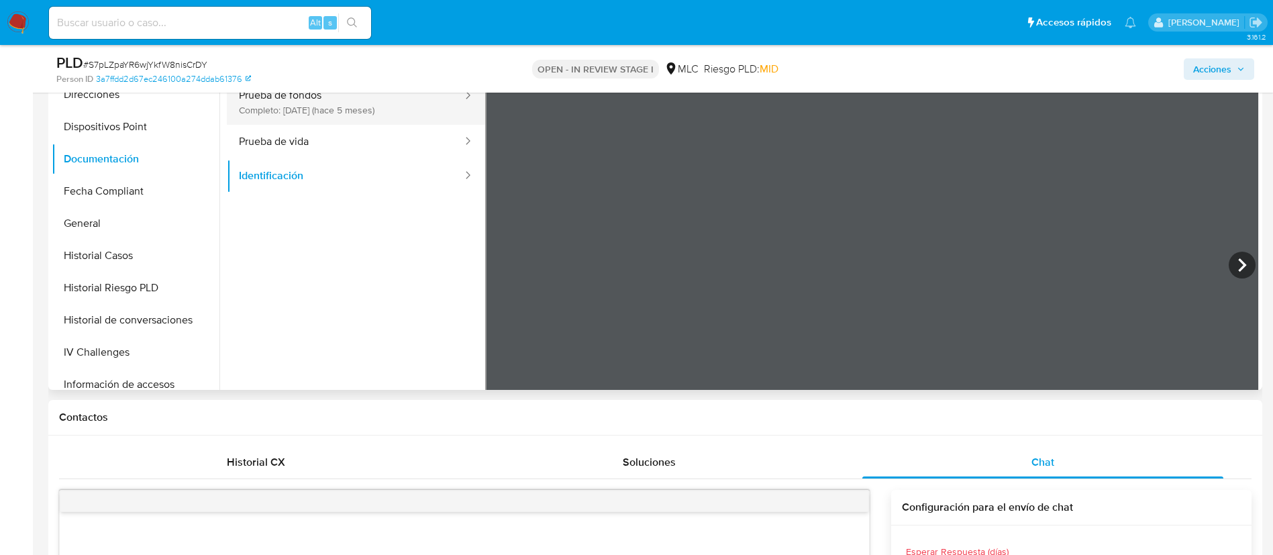
click at [299, 121] on button "Prueba de fondos Completo: 18/04/2025 (hace 5 meses)" at bounding box center [345, 102] width 237 height 46
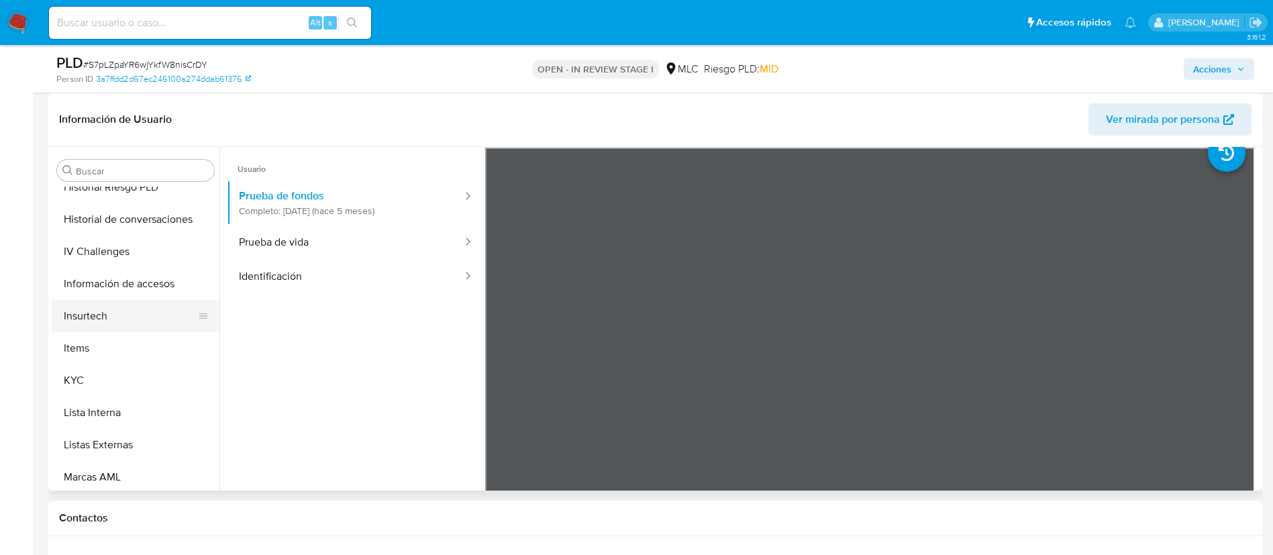
scroll to position [631, 0]
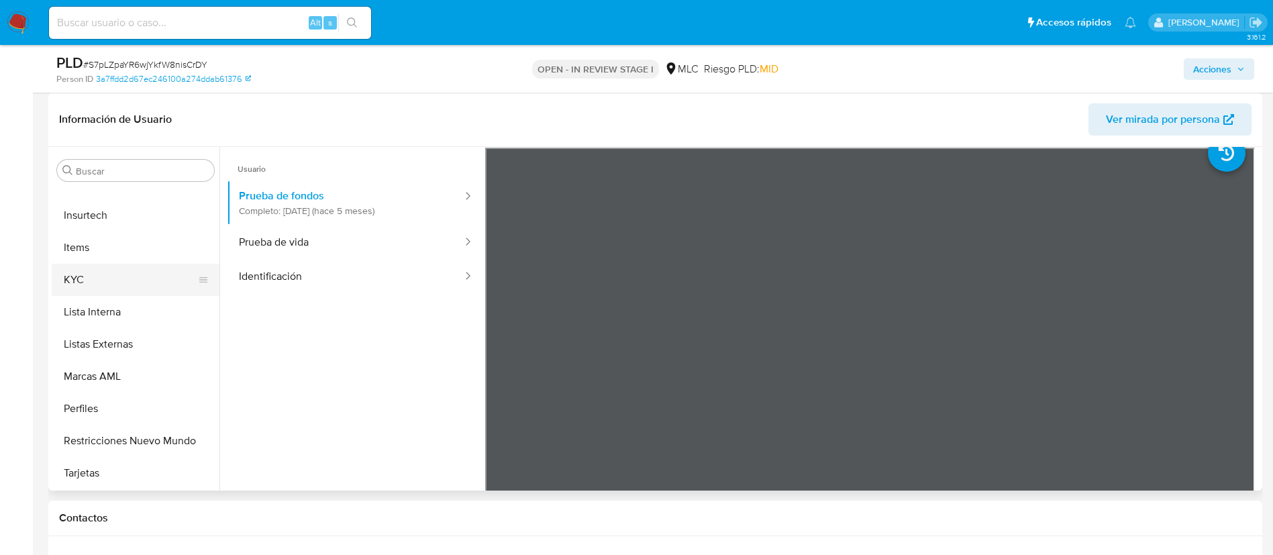
click at [121, 278] on button "KYC" at bounding box center [130, 280] width 157 height 32
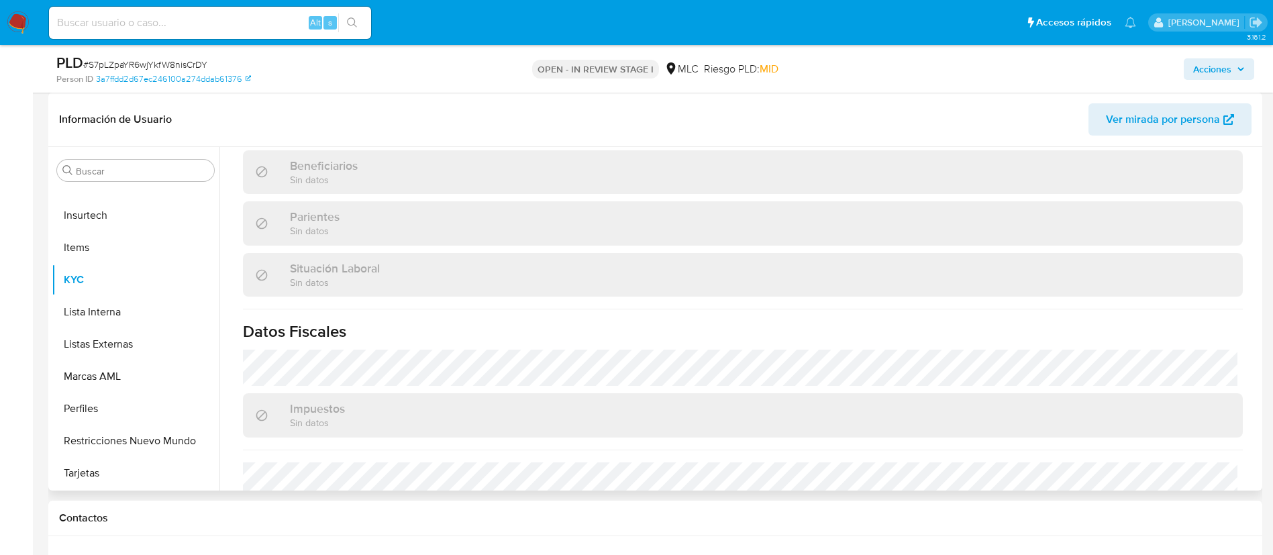
scroll to position [302, 0]
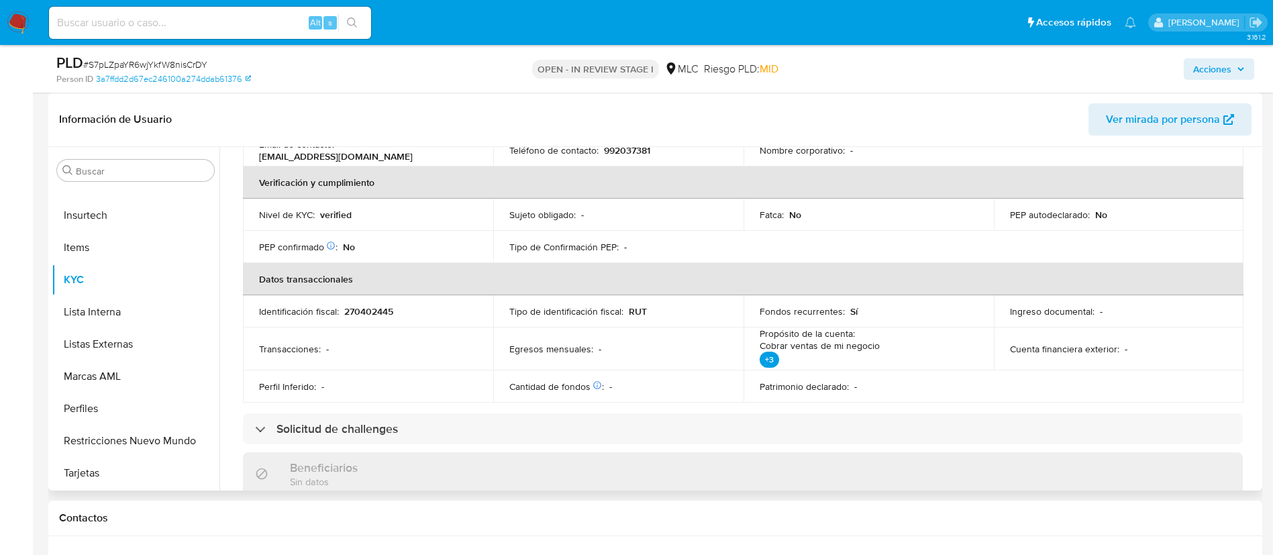
click at [376, 311] on p "270402445" at bounding box center [368, 311] width 49 height 12
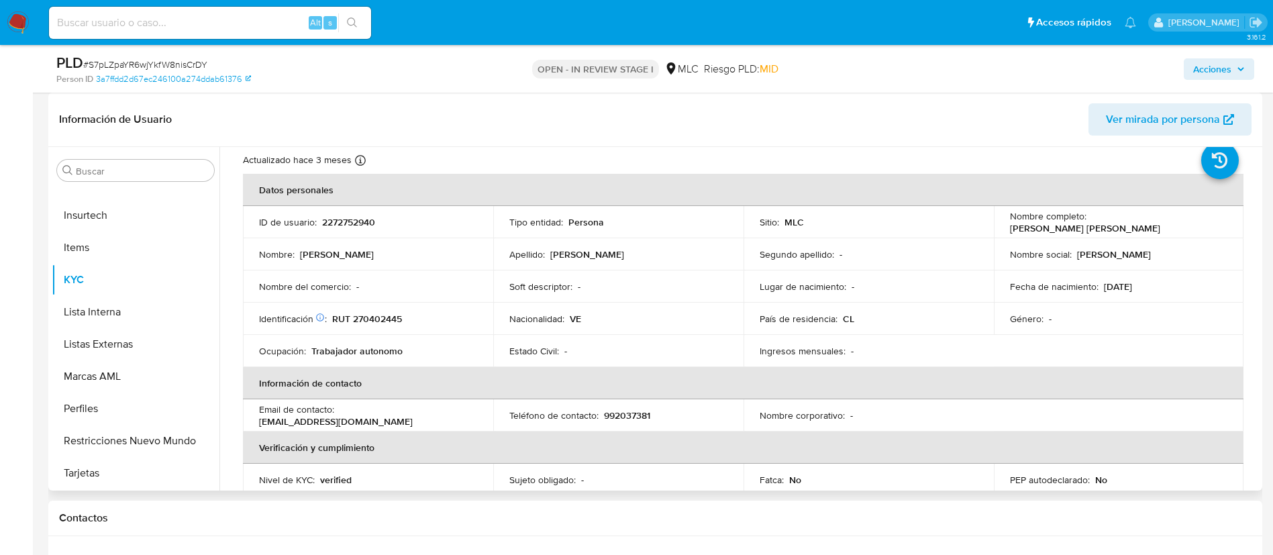
scroll to position [0, 0]
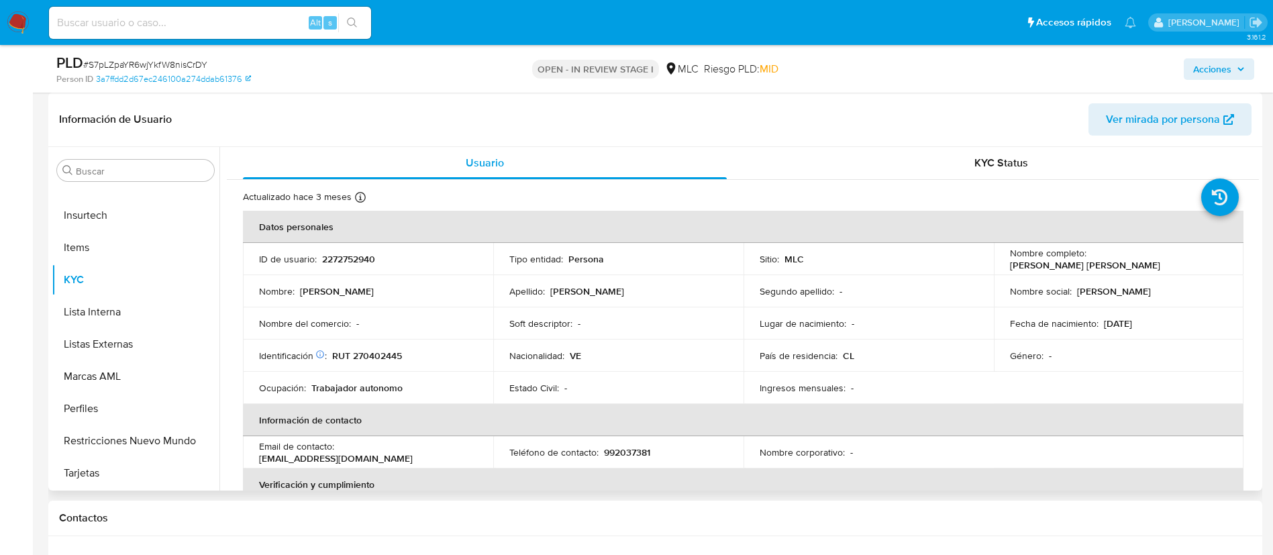
click at [372, 353] on p "RUT 270402445" at bounding box center [367, 356] width 70 height 12
copy p "270402445"
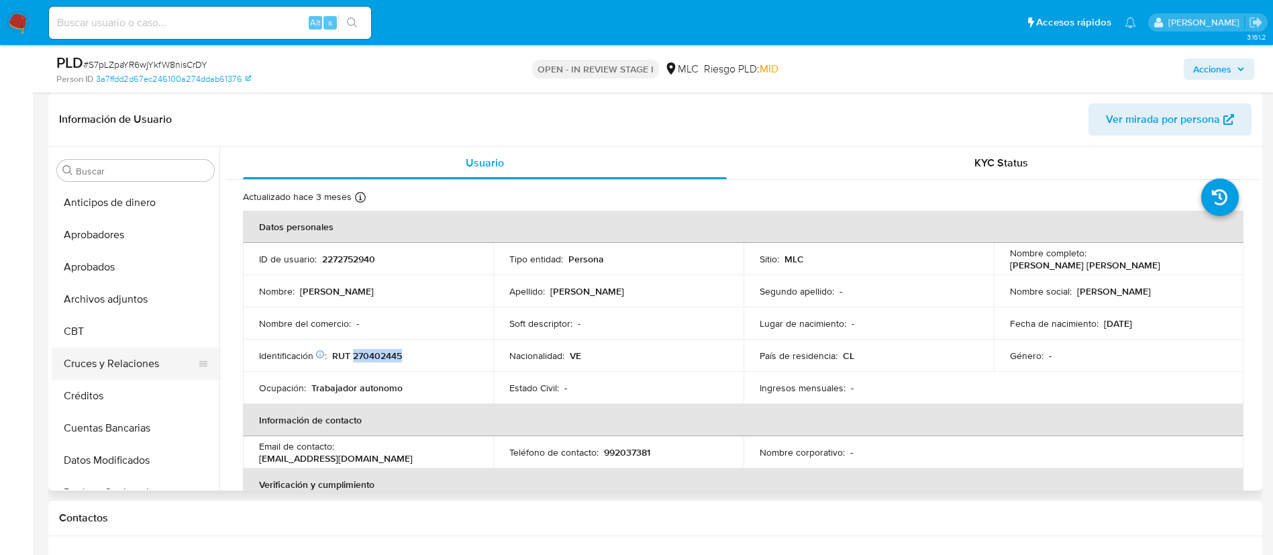
click at [141, 350] on button "Cruces y Relaciones" at bounding box center [130, 363] width 157 height 32
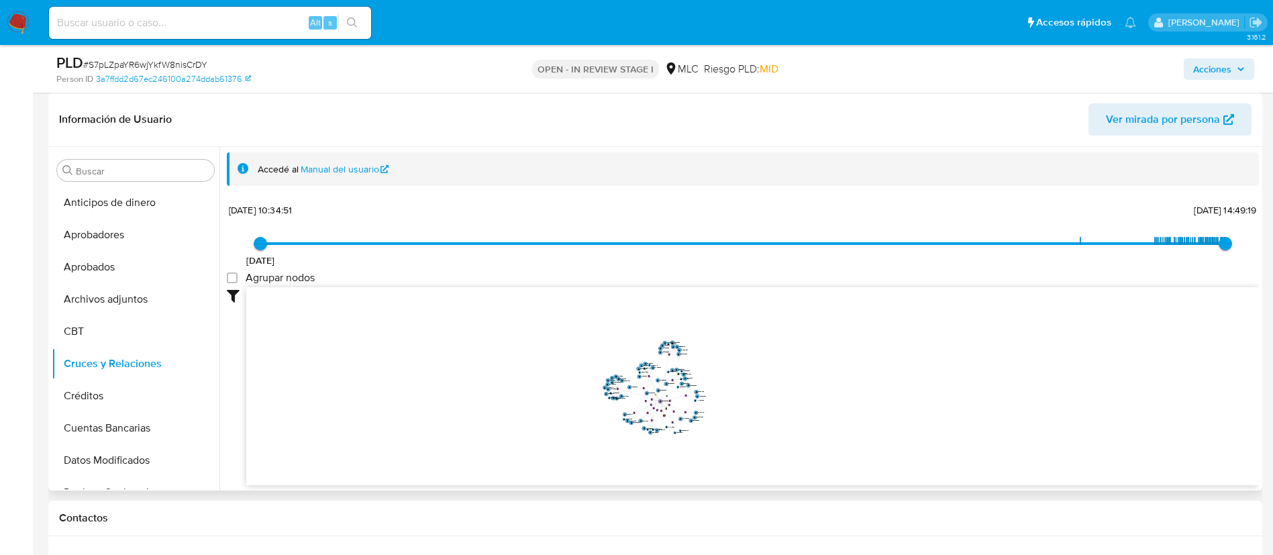
drag, startPoint x: 850, startPoint y: 358, endPoint x: 761, endPoint y: 408, distance: 101.8
click at [761, 412] on icon "device-67b145054cd431d6bdbc9543  user-2272752940  2272752940 user-811319458 …" at bounding box center [752, 384] width 1012 height 195
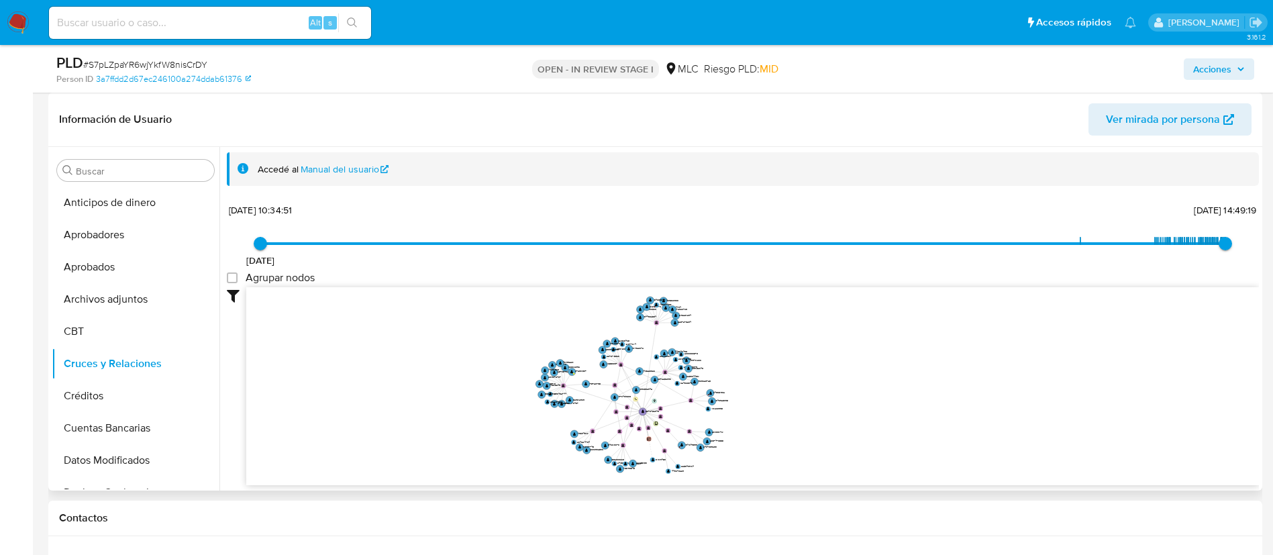
click at [835, 428] on icon "device-67b145054cd431d6bdbc9543  user-2272752940  2272752940 user-811319458 …" at bounding box center [752, 384] width 1012 height 195
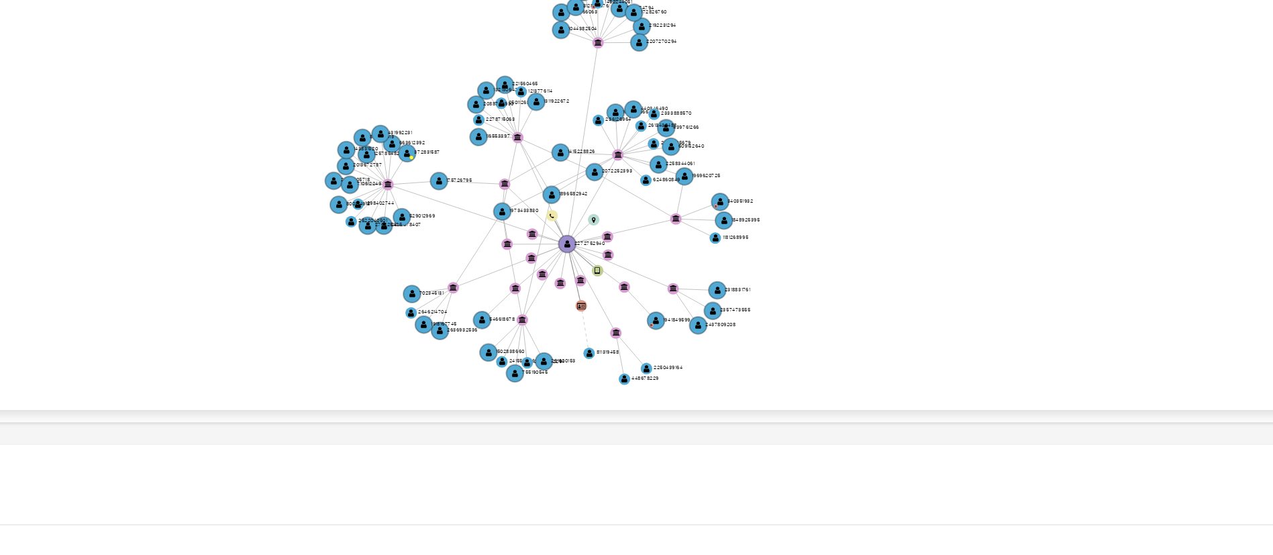
scroll to position [195, 0]
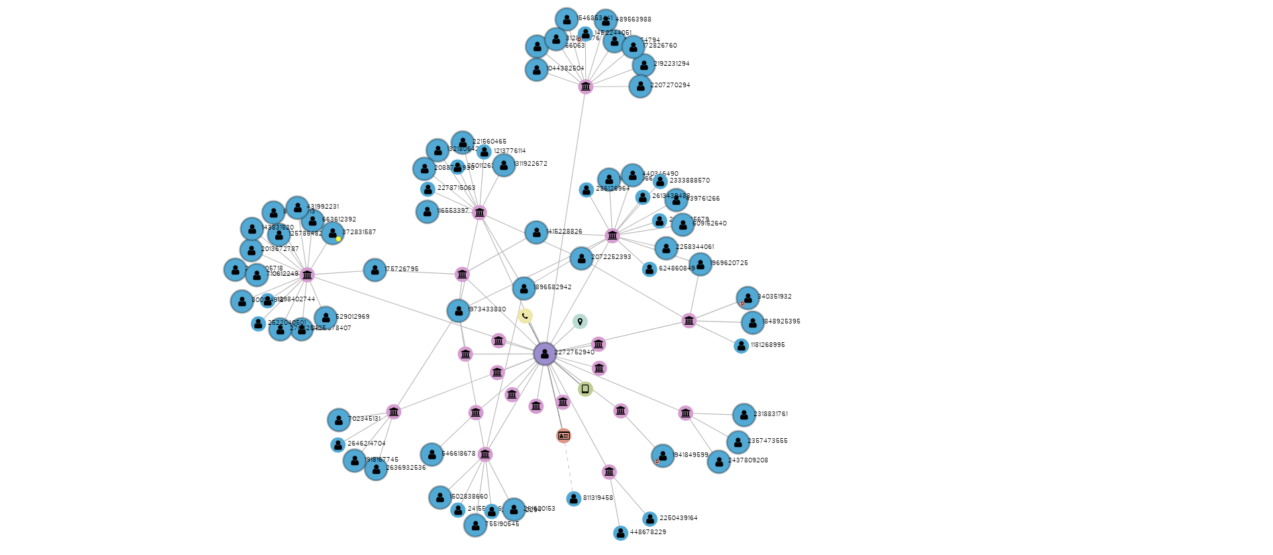
drag, startPoint x: 812, startPoint y: 410, endPoint x: 820, endPoint y: 408, distance: 7.6
click at [820, 408] on icon "device-67b145054cd431d6bdbc9543  user-2272752940  2272752940 user-811319458 …" at bounding box center [752, 391] width 1012 height 195
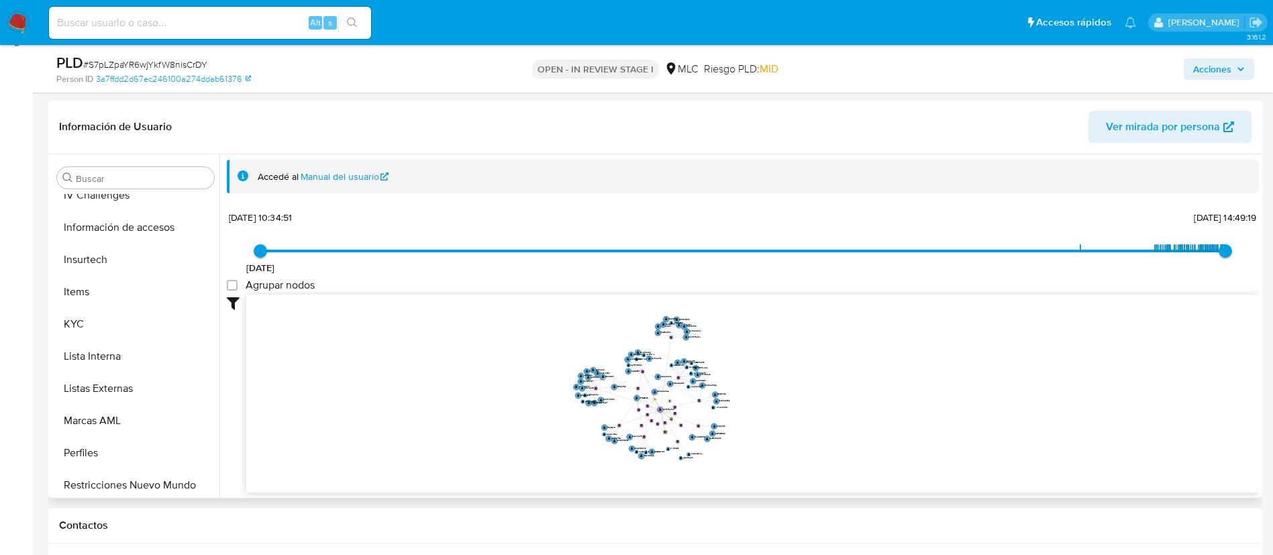
scroll to position [604, 0]
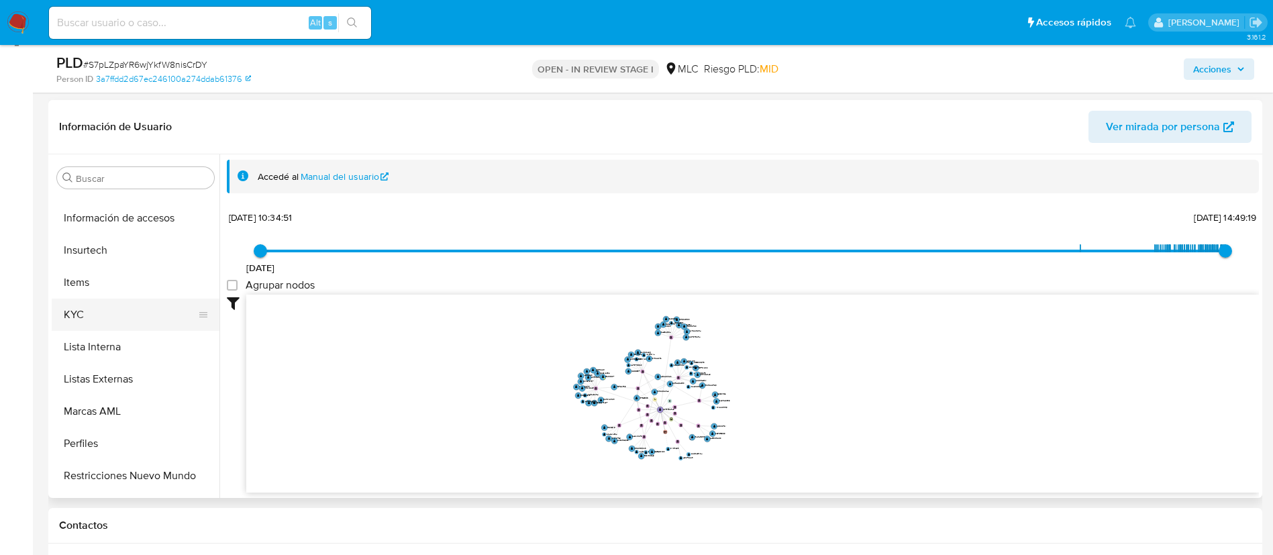
click at [142, 317] on button "KYC" at bounding box center [130, 315] width 157 height 32
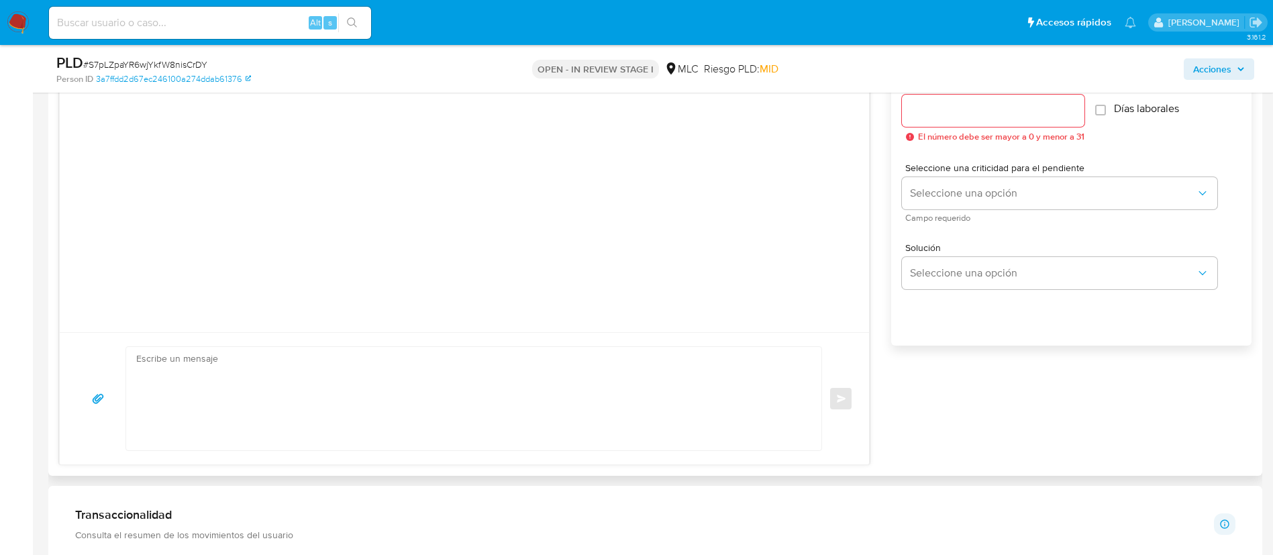
scroll to position [800, 0]
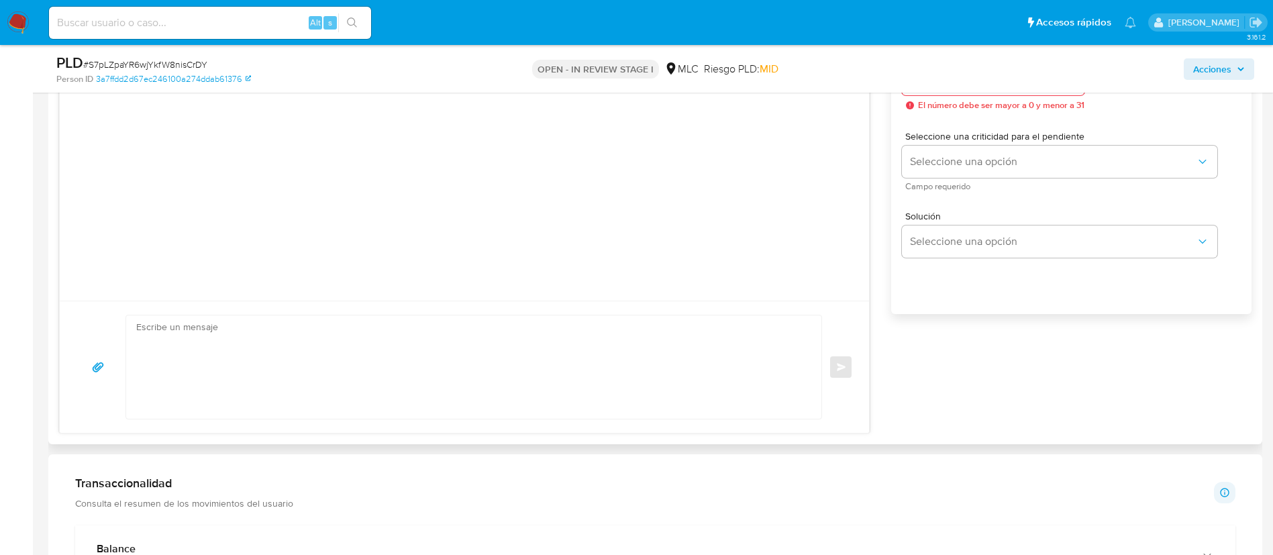
click at [345, 363] on textarea at bounding box center [470, 366] width 668 height 103
paste textarea "Hola XXX, Te contactamos desde el Equipo de Mercado Pago para verificar tus dat…"
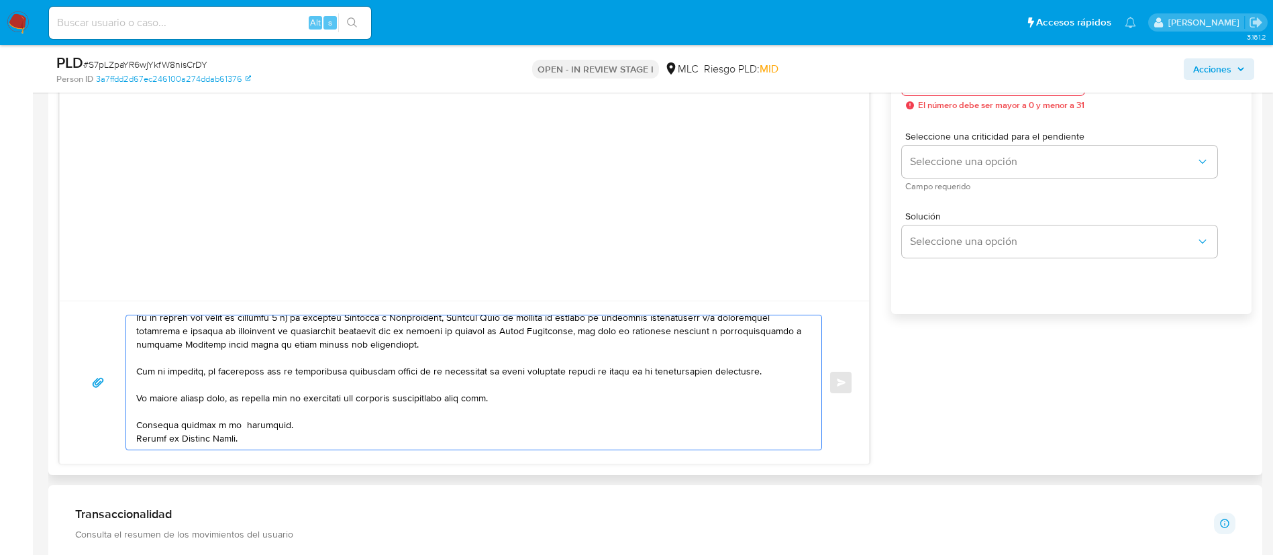
scroll to position [0, 0]
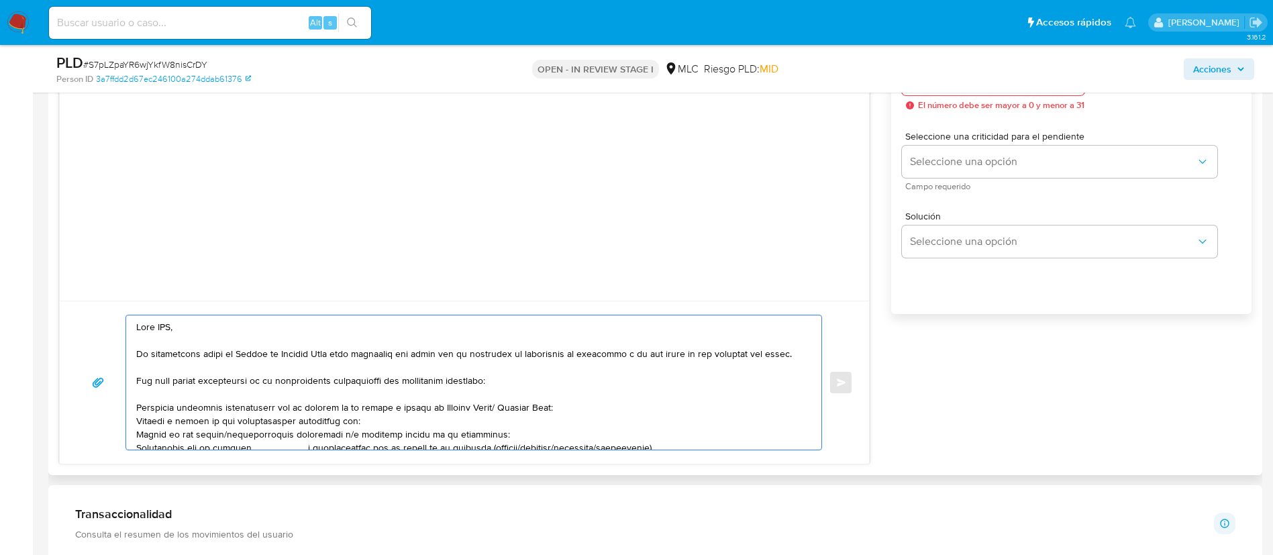
click at [162, 328] on textarea at bounding box center [470, 382] width 668 height 134
paste textarea "KARELYN"
click at [406, 377] on textarea at bounding box center [470, 382] width 668 height 134
click at [209, 329] on textarea at bounding box center [470, 382] width 668 height 134
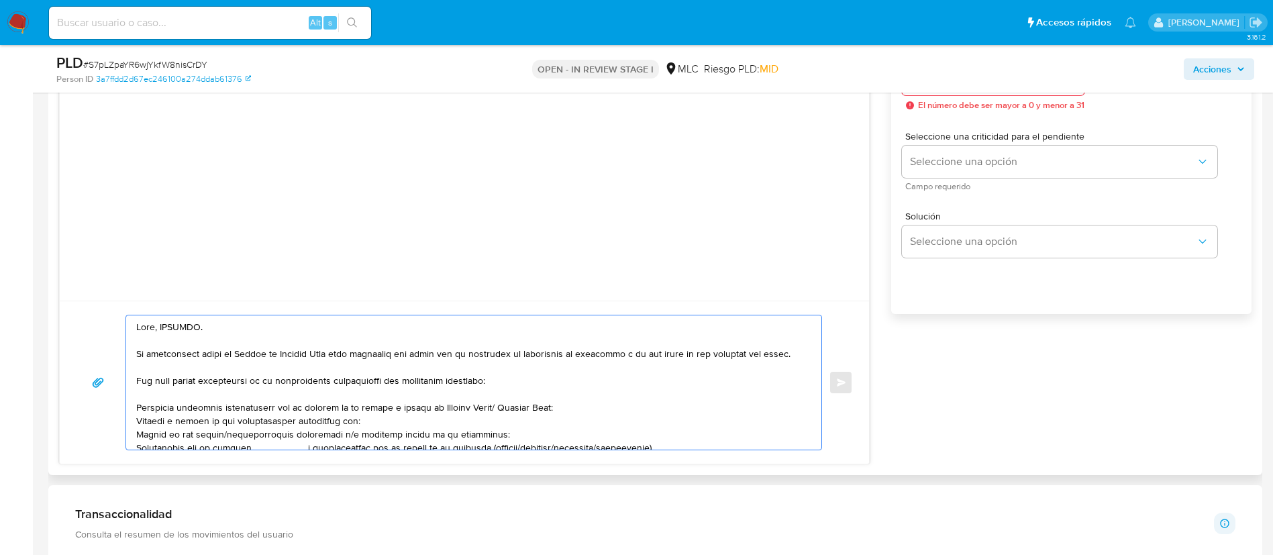
click at [197, 352] on textarea at bounding box center [470, 382] width 668 height 134
click at [199, 330] on textarea at bounding box center [470, 382] width 668 height 134
click at [227, 333] on textarea at bounding box center [470, 382] width 668 height 134
click at [218, 350] on textarea at bounding box center [470, 382] width 668 height 134
click at [167, 337] on textarea at bounding box center [470, 382] width 668 height 134
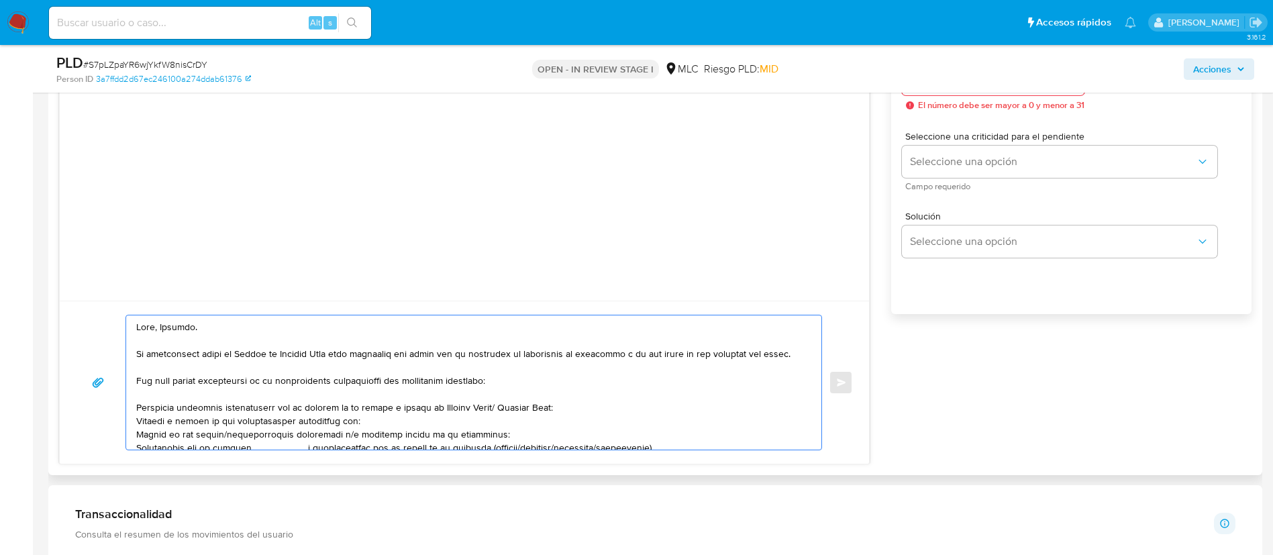
click at [195, 351] on textarea at bounding box center [470, 382] width 668 height 134
click at [438, 380] on textarea at bounding box center [470, 382] width 668 height 134
click at [498, 384] on textarea at bounding box center [470, 382] width 668 height 134
click at [368, 421] on textarea at bounding box center [470, 382] width 668 height 134
paste textarea "KARELYN"
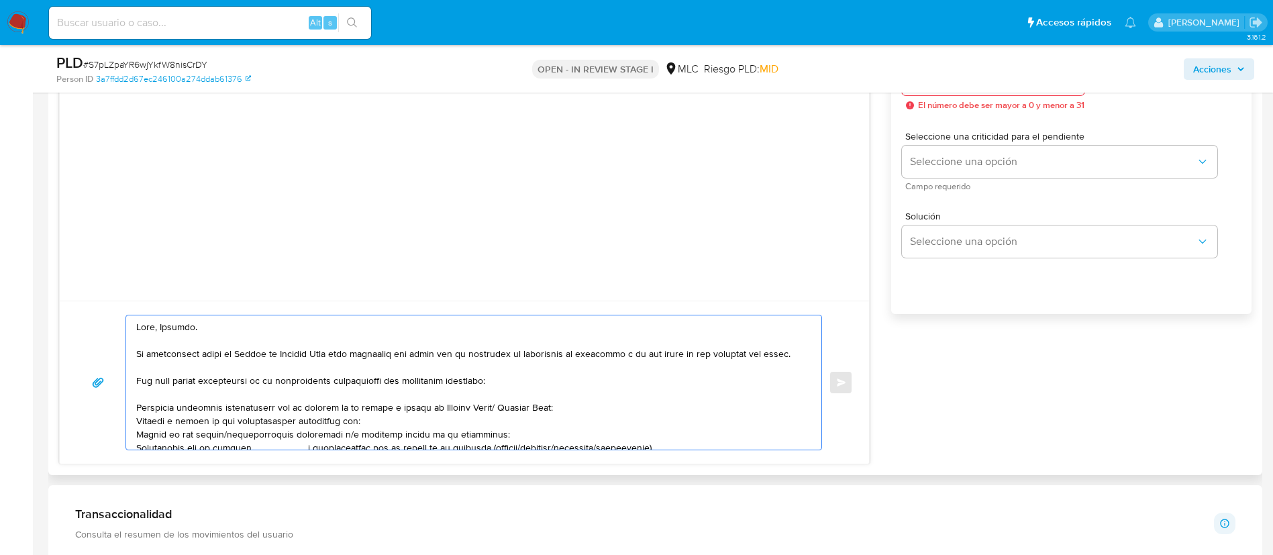
paste textarea "GRUPO TITÁN SPA"
paste textarea "name: GINGER ANALY PINA DONIS || alias:"
drag, startPoint x: 471, startPoint y: 422, endPoint x: 444, endPoint y: 419, distance: 27.0
click at [444, 419] on textarea at bounding box center [470, 382] width 668 height 134
drag, startPoint x: 564, startPoint y: 422, endPoint x: 607, endPoint y: 426, distance: 43.1
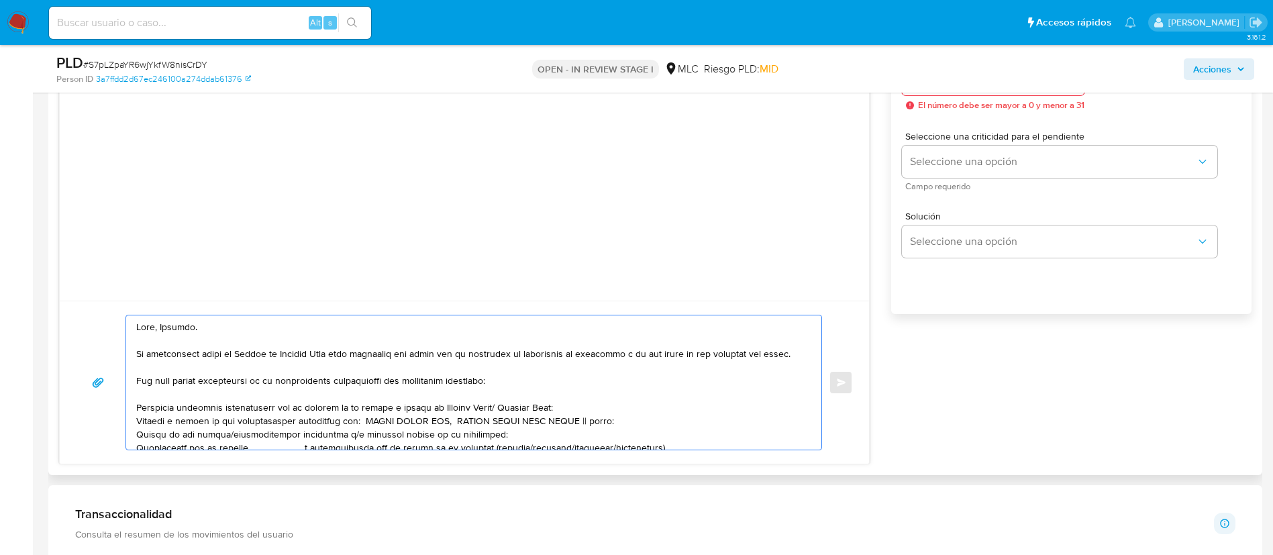
click at [607, 426] on textarea at bounding box center [470, 382] width 668 height 134
paste textarea "name: HENRYMAR MAURIANA RAMIREZ || alias:"
click at [584, 419] on textarea at bounding box center [470, 382] width 668 height 134
drag, startPoint x: 712, startPoint y: 423, endPoint x: 742, endPoint y: 421, distance: 29.6
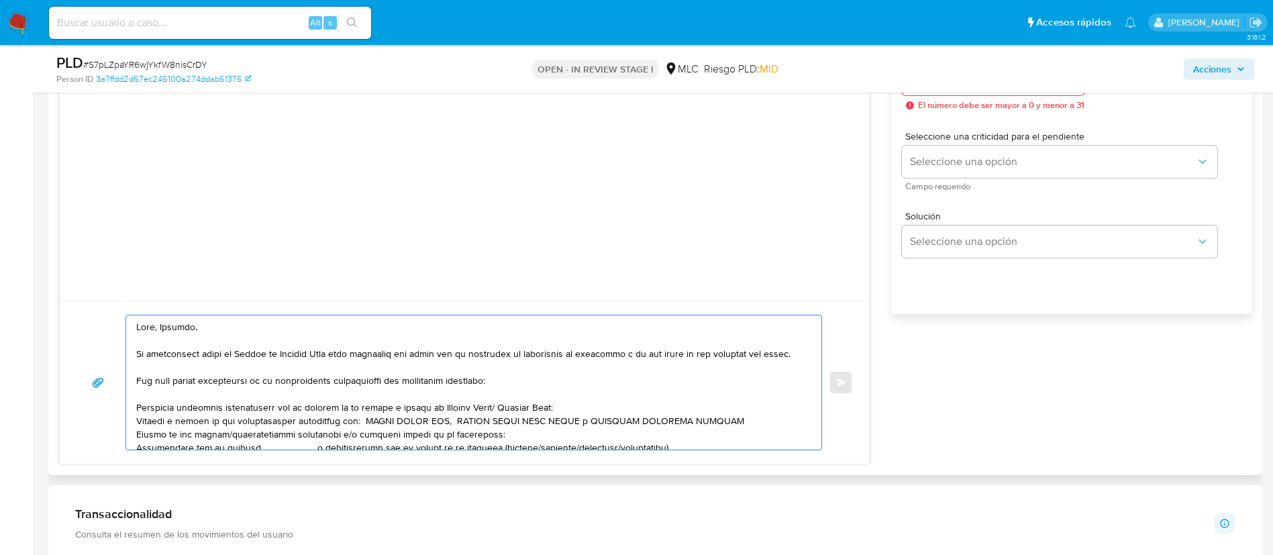
click at [443, 419] on textarea at bounding box center [470, 382] width 668 height 134
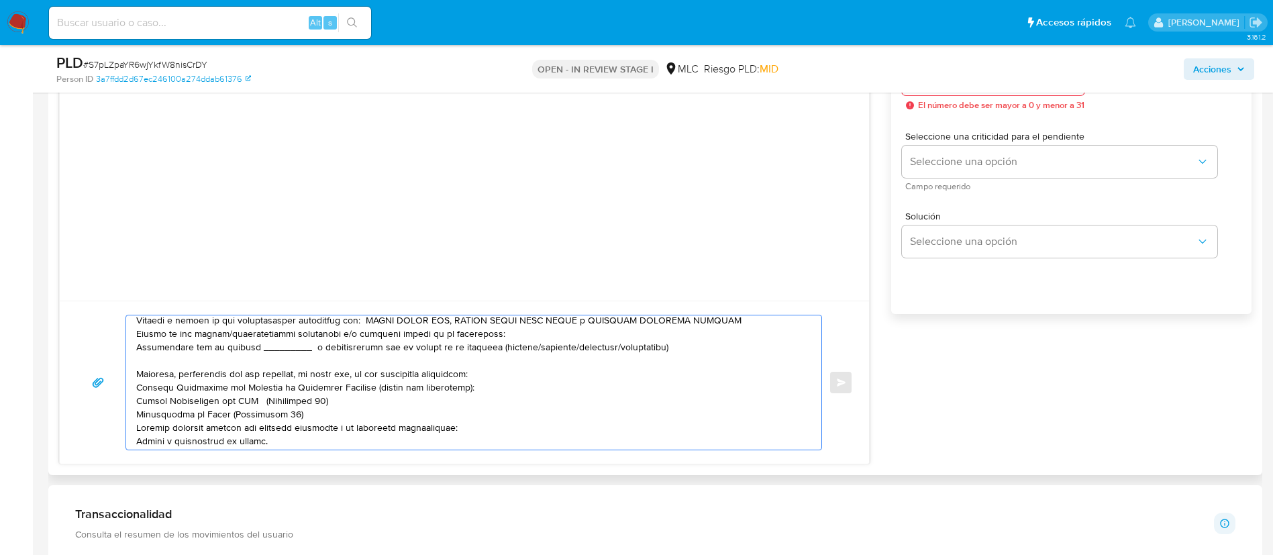
click at [211, 358] on textarea at bounding box center [470, 382] width 668 height 134
click at [272, 353] on textarea at bounding box center [470, 382] width 668 height 134
click at [213, 350] on textarea at bounding box center [470, 382] width 668 height 134
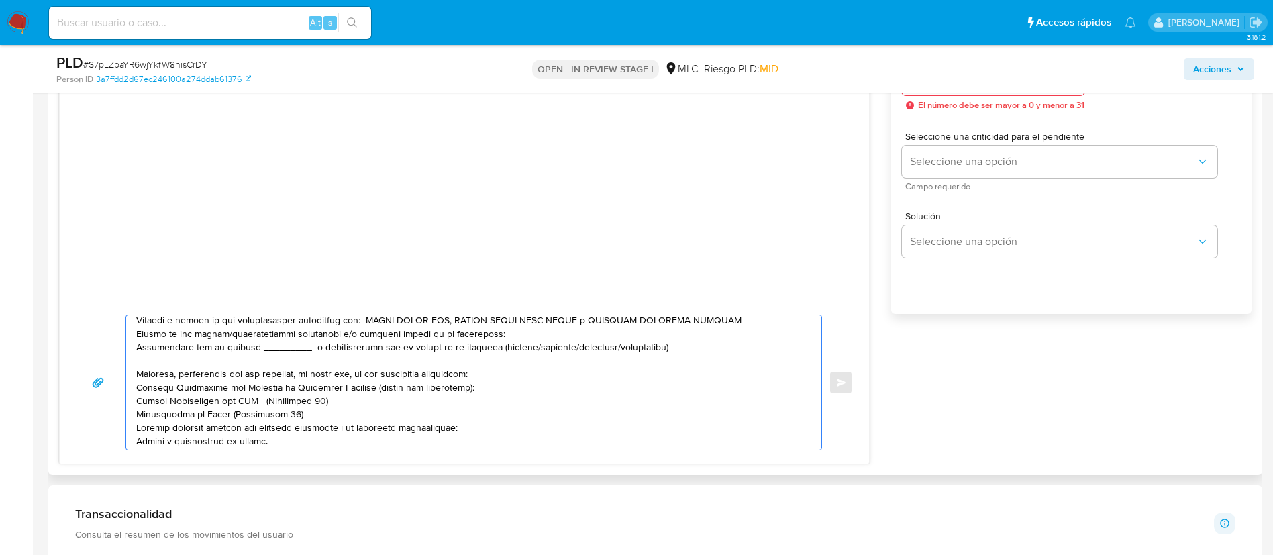
click at [213, 350] on textarea at bounding box center [470, 382] width 668 height 134
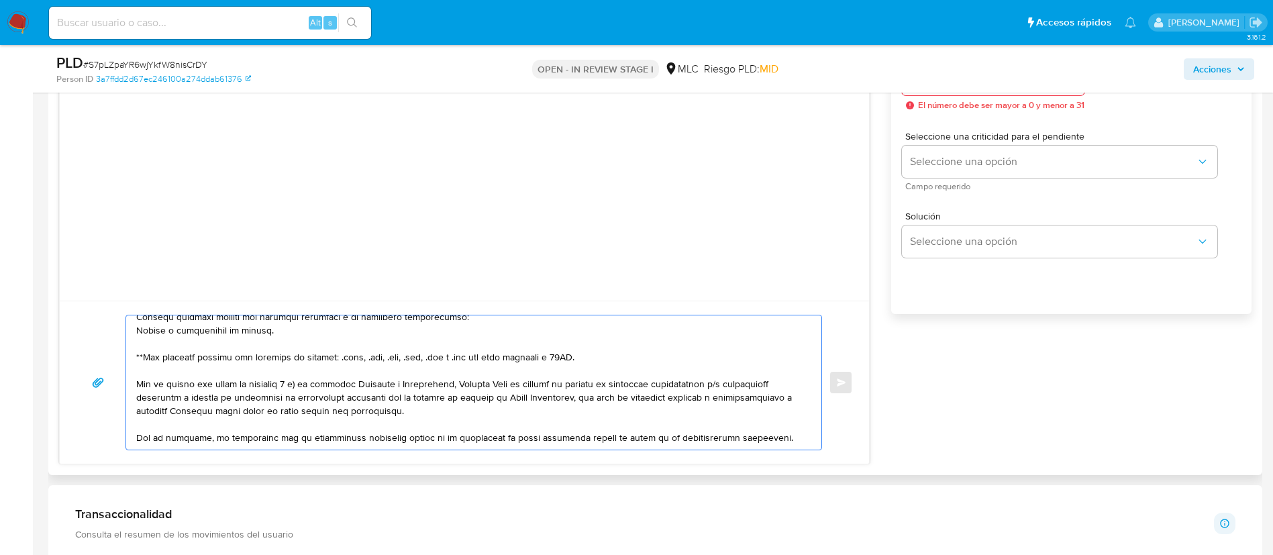
scroll to position [278, 0]
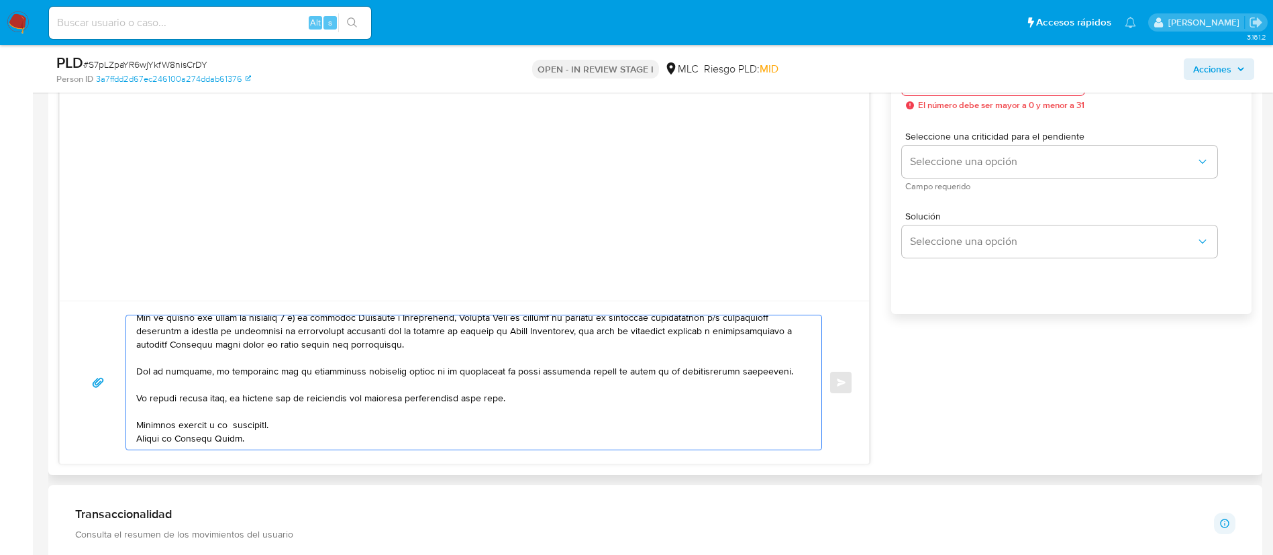
click at [239, 411] on textarea at bounding box center [470, 382] width 668 height 134
click at [237, 412] on textarea at bounding box center [470, 382] width 668 height 134
click at [289, 420] on textarea at bounding box center [470, 382] width 668 height 134
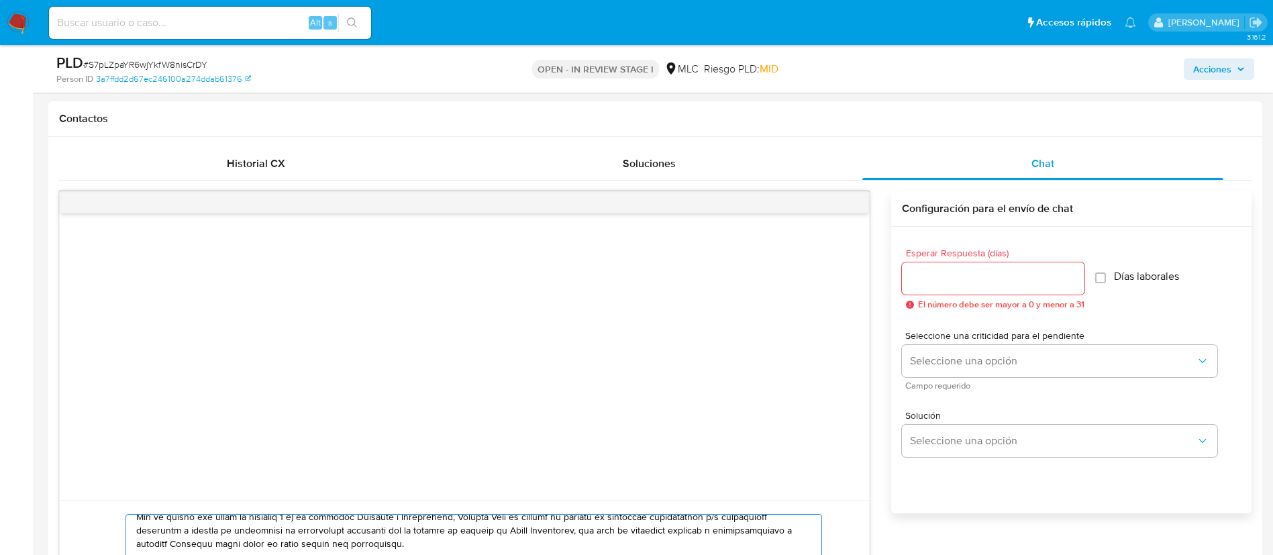
scroll to position [498, 0]
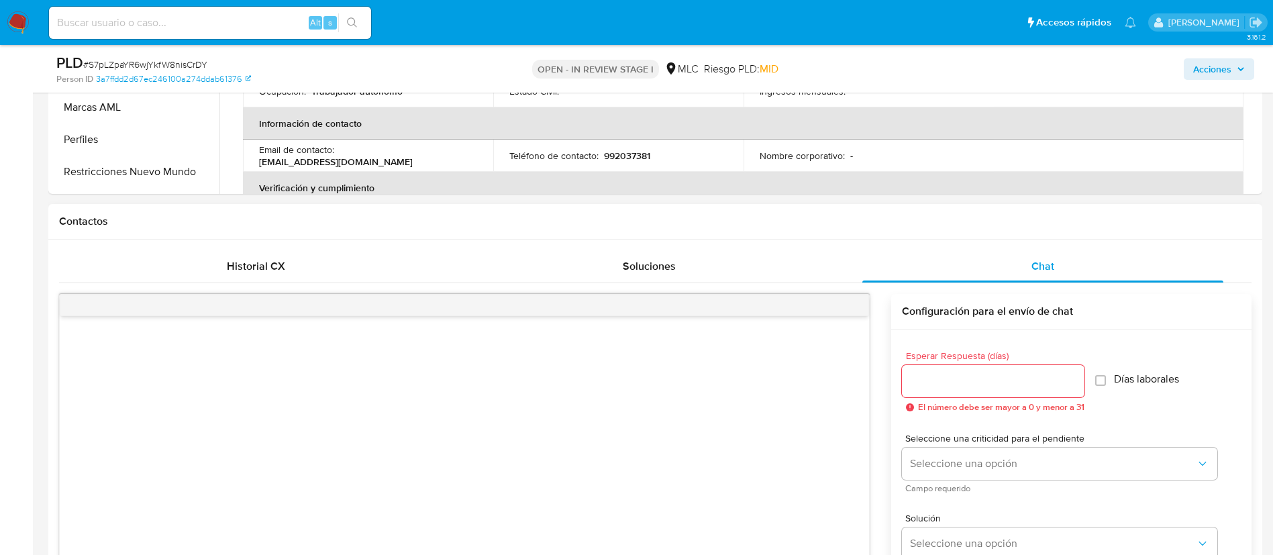
type textarea "Hola, Karelyn. Te contactamos desde el Equipo de Mercado Pago para verificar tu…"
click at [959, 386] on input "Esperar Respuesta (días)" at bounding box center [993, 380] width 182 height 17
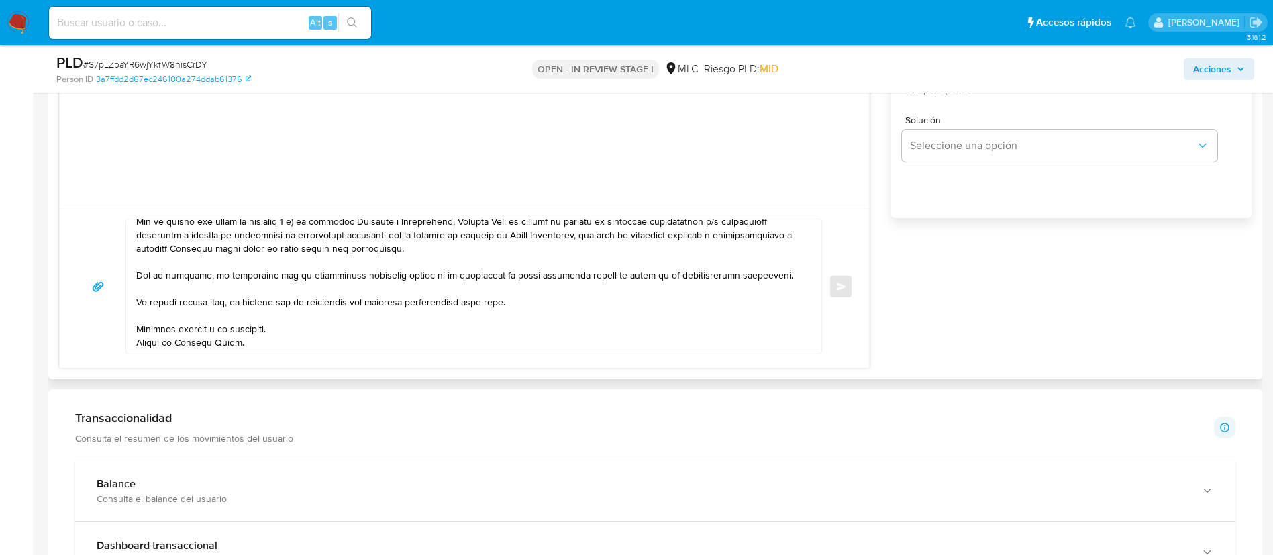
scroll to position [800, 0]
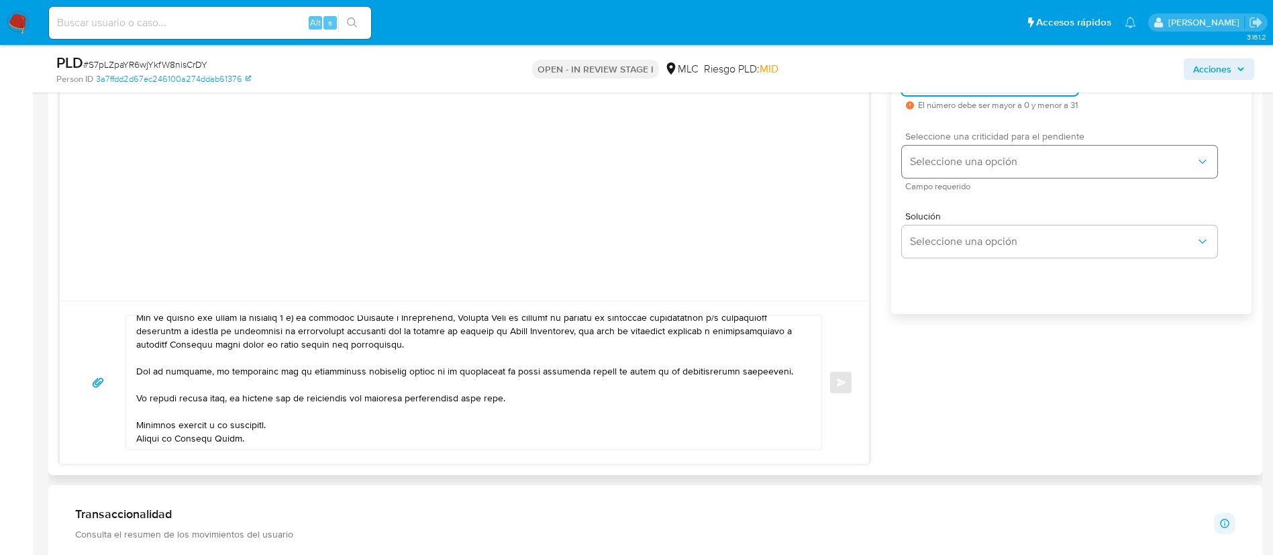
type input "1"
click at [1007, 169] on button "Seleccione una opción" at bounding box center [1059, 162] width 315 height 32
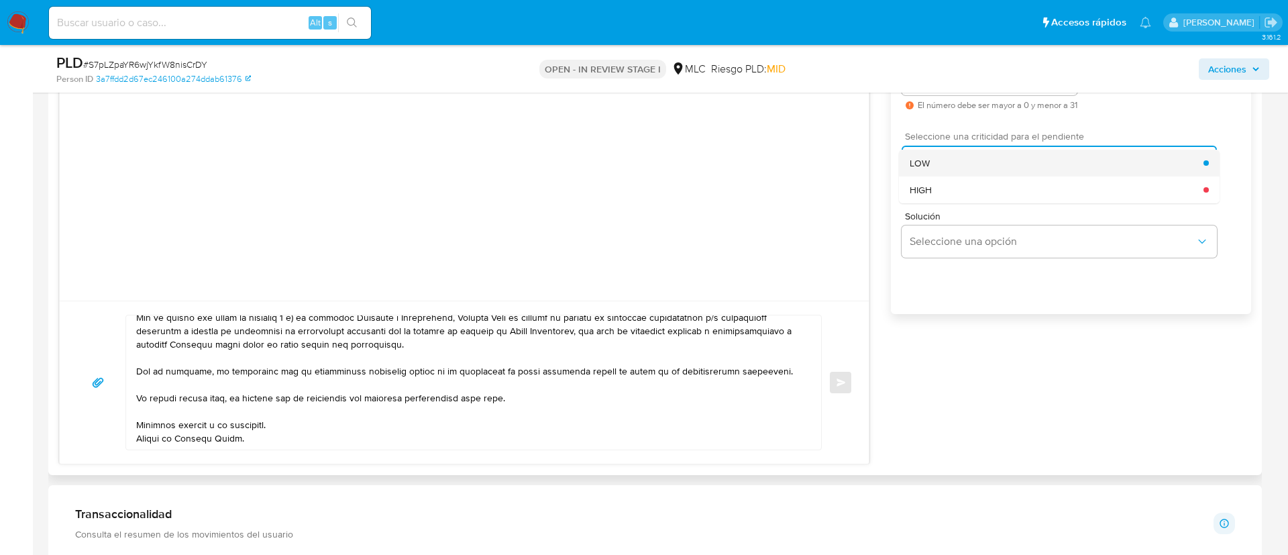
click at [987, 166] on div "LOW" at bounding box center [1057, 163] width 294 height 27
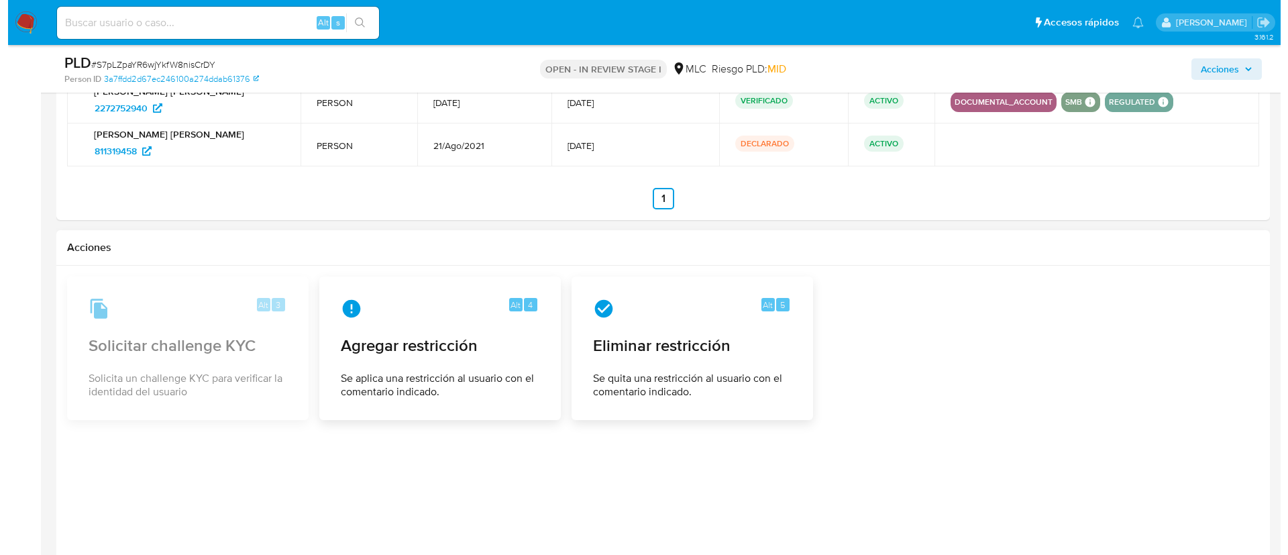
scroll to position [2165, 0]
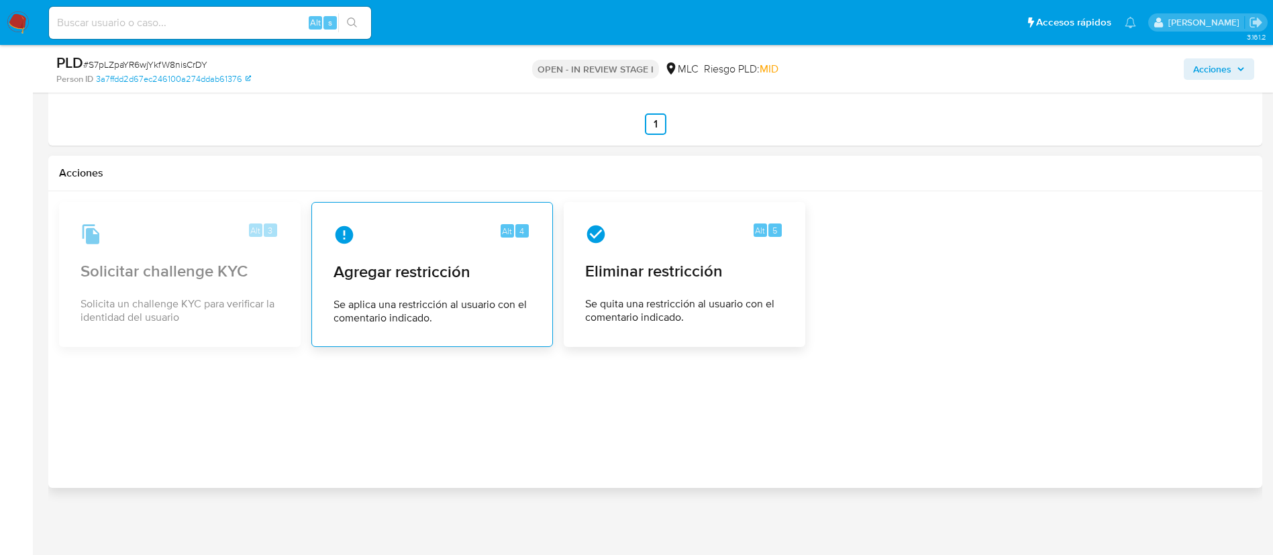
click at [396, 273] on span "Agregar restricción" at bounding box center [431, 272] width 197 height 20
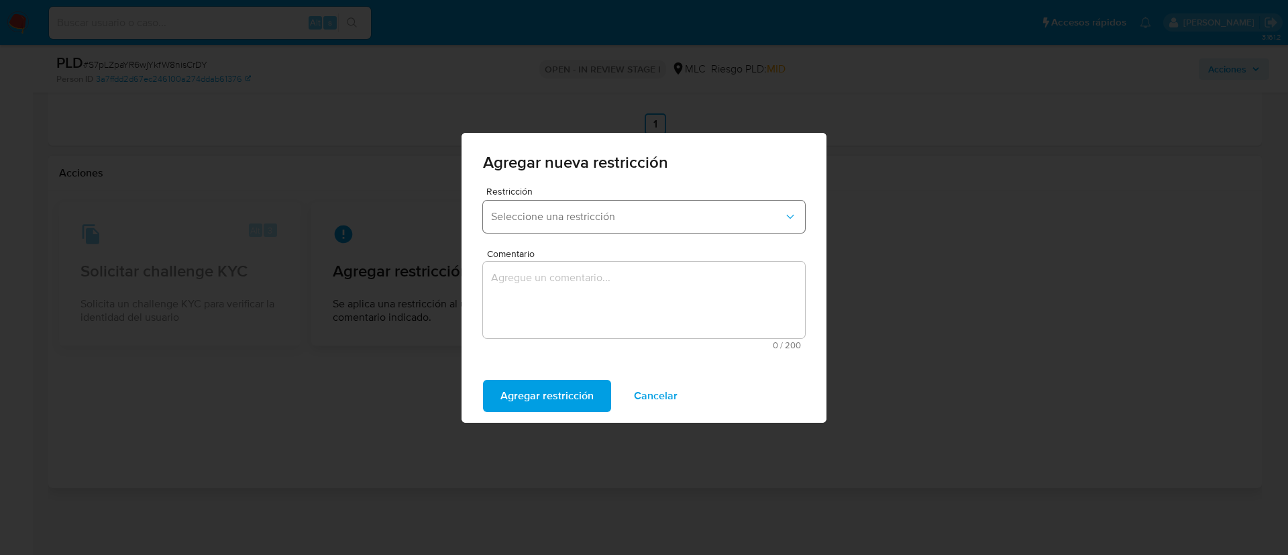
click at [595, 221] on span "Seleccione una restricción" at bounding box center [637, 216] width 292 height 13
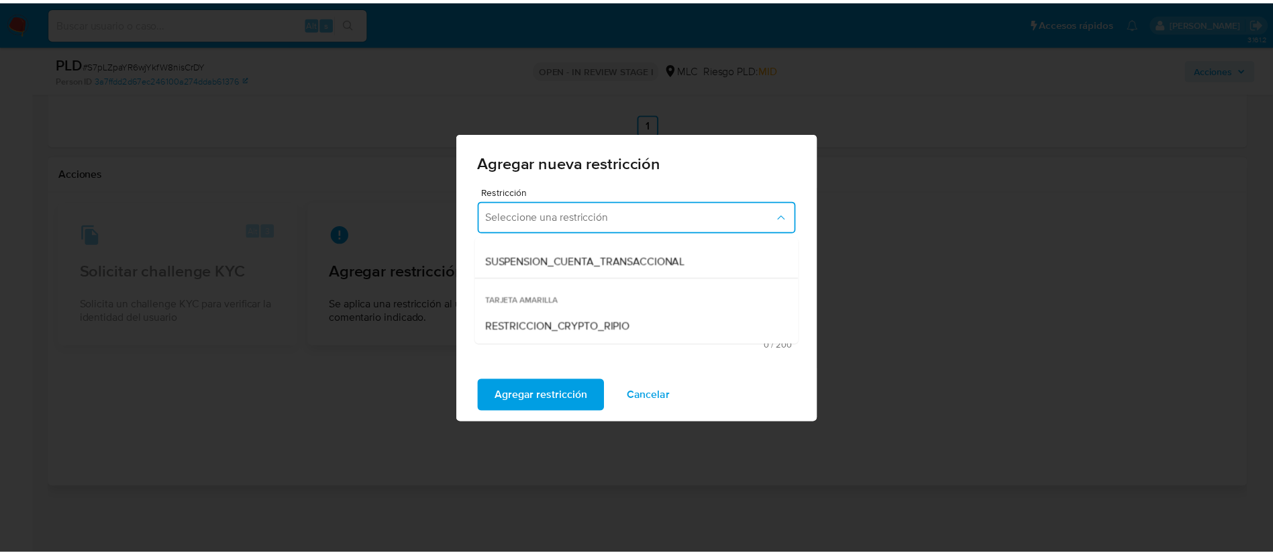
scroll to position [280, 0]
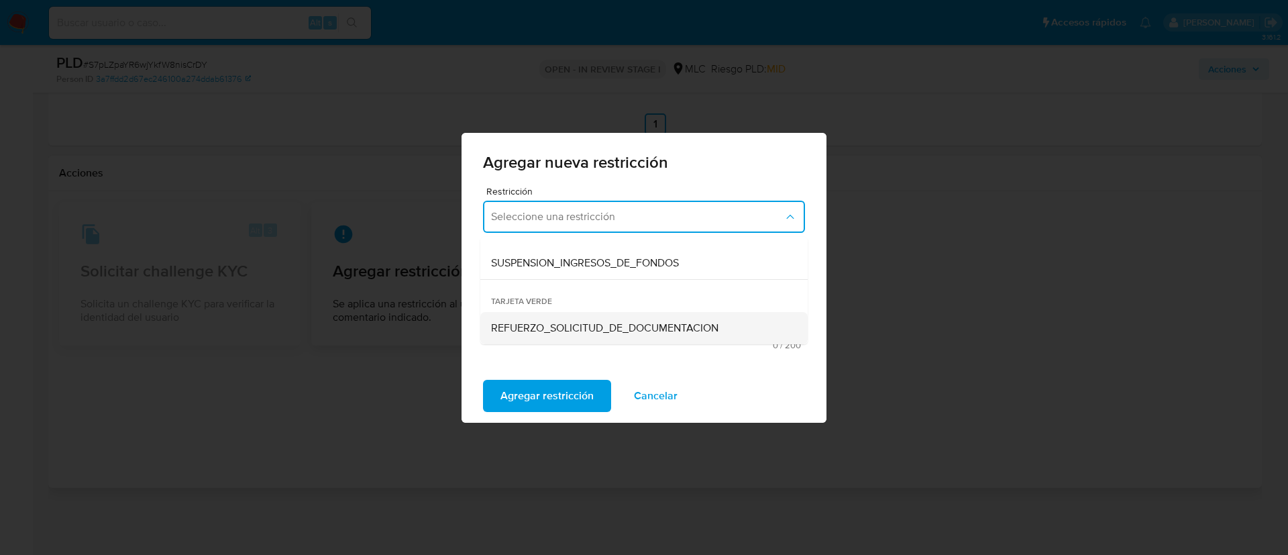
click at [600, 315] on div "REFUERZO_SOLICITUD_DE_DOCUMENTACION" at bounding box center [640, 328] width 298 height 32
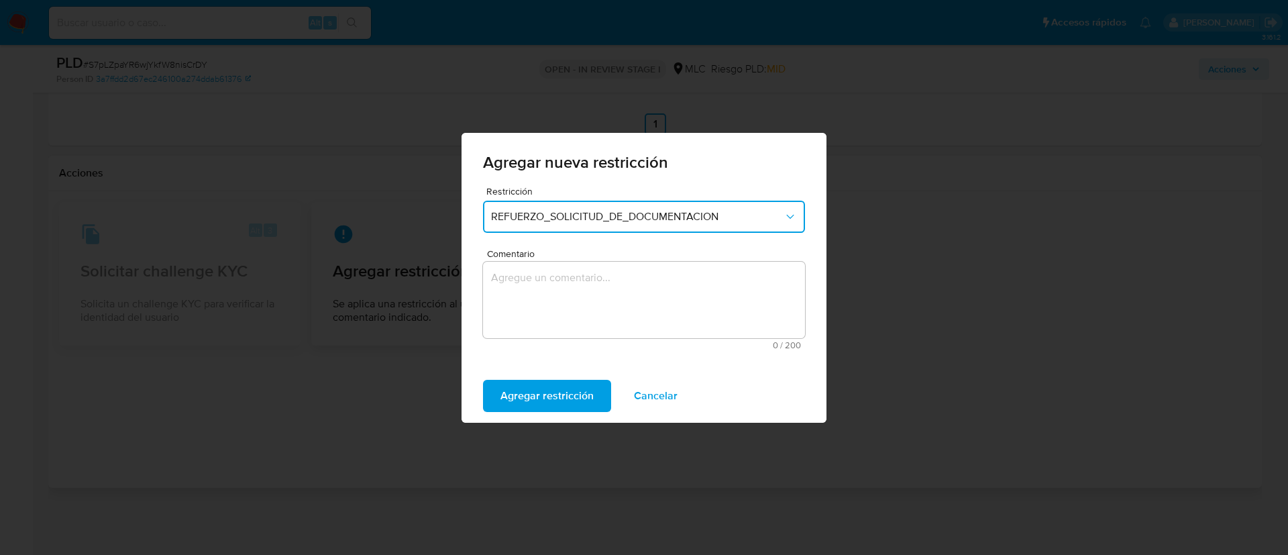
click at [580, 315] on textarea "Comentario" at bounding box center [644, 300] width 322 height 76
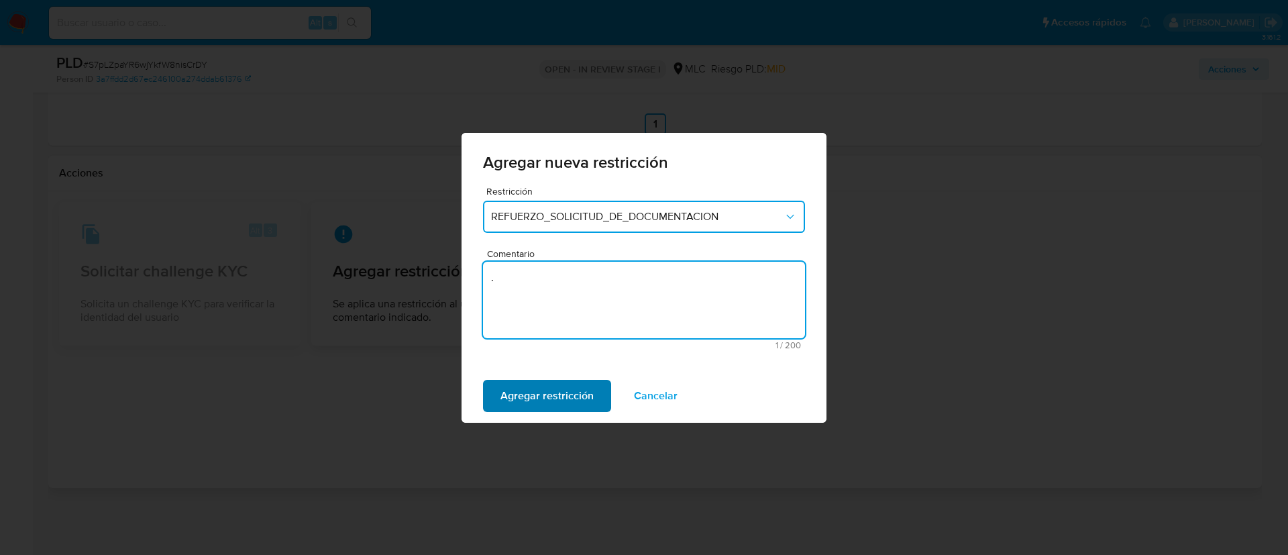
type textarea "."
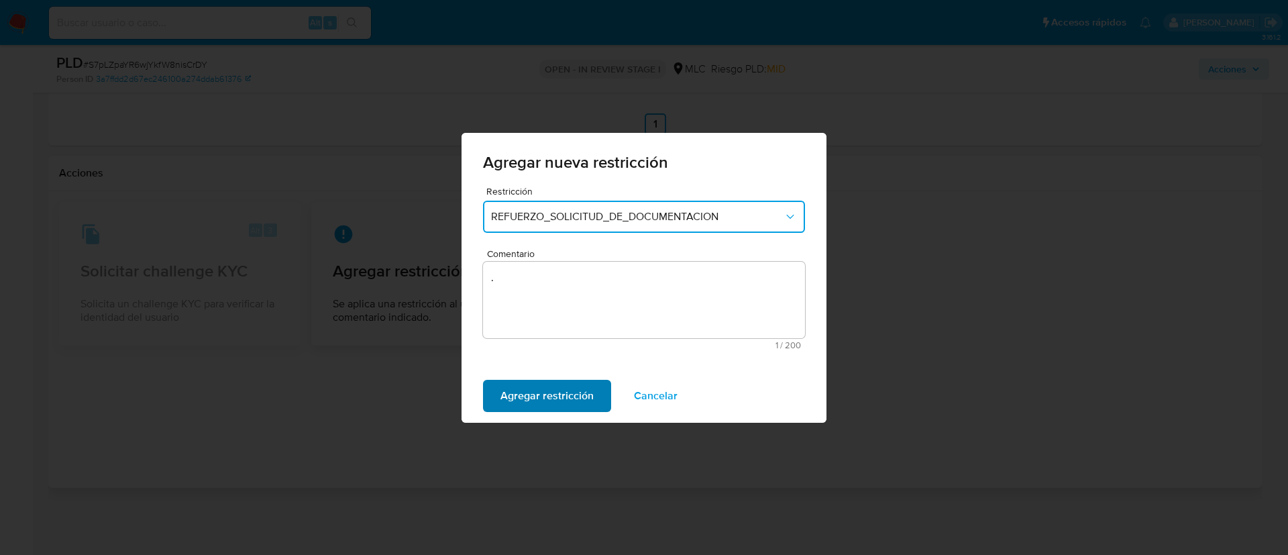
click at [547, 394] on span "Agregar restricción" at bounding box center [546, 396] width 93 height 30
click at [547, 394] on span "Confirmar" at bounding box center [524, 396] width 48 height 30
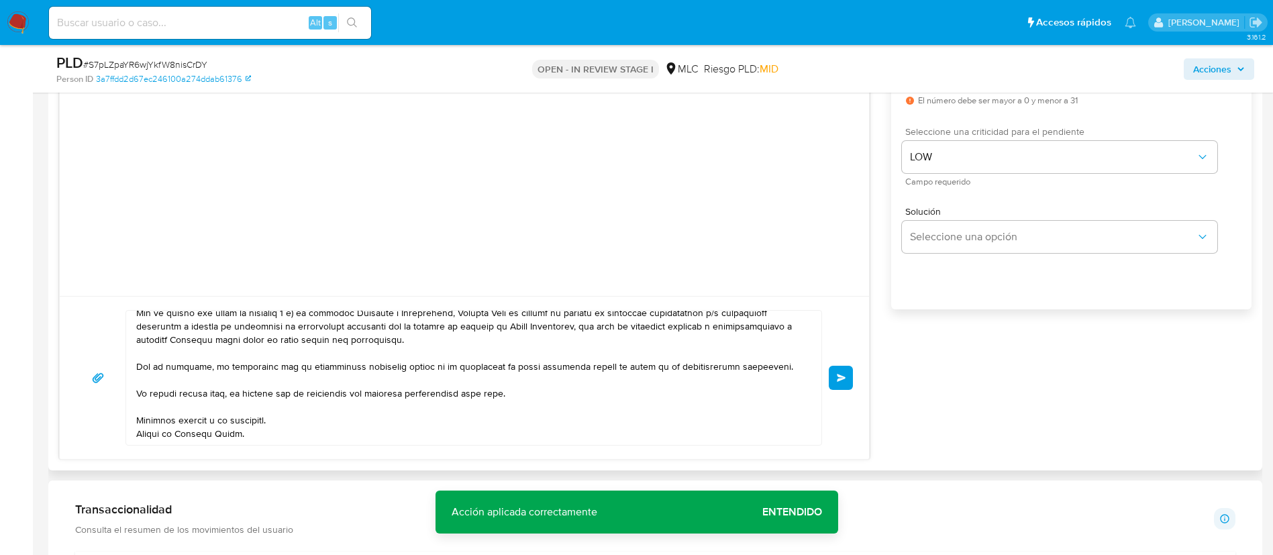
scroll to position [1058, 0]
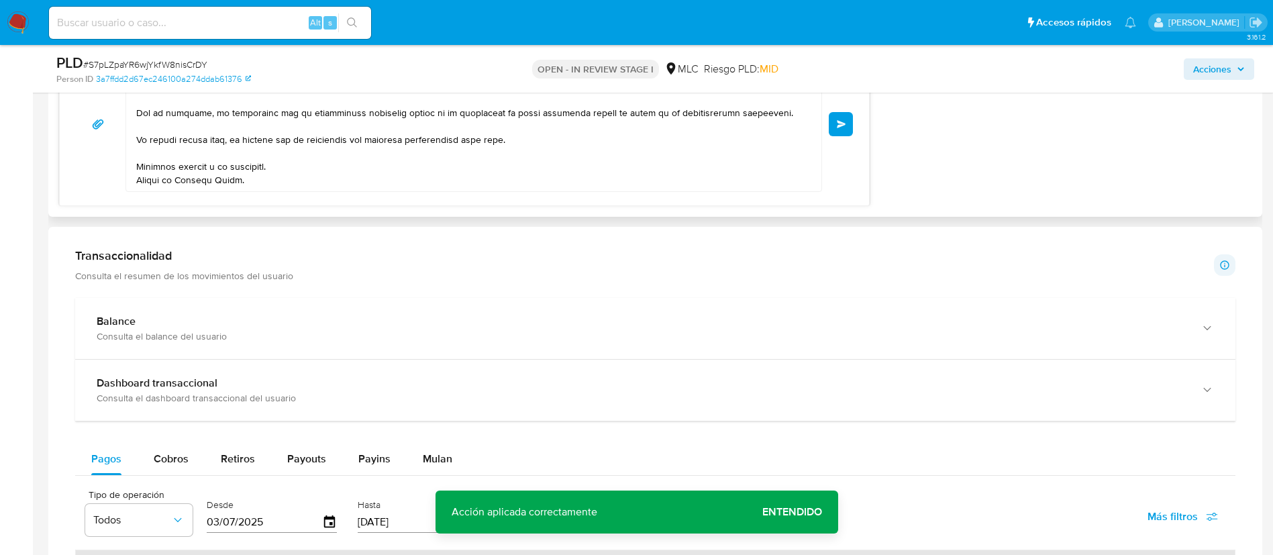
click at [847, 123] on button "Enviar" at bounding box center [840, 124] width 24 height 24
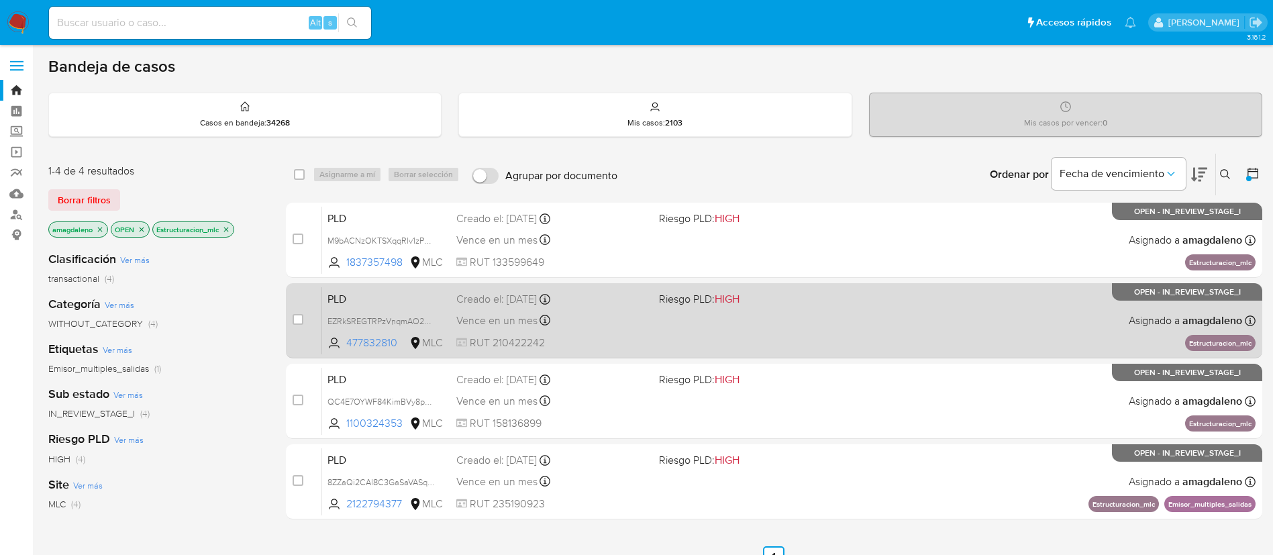
scroll to position [101, 0]
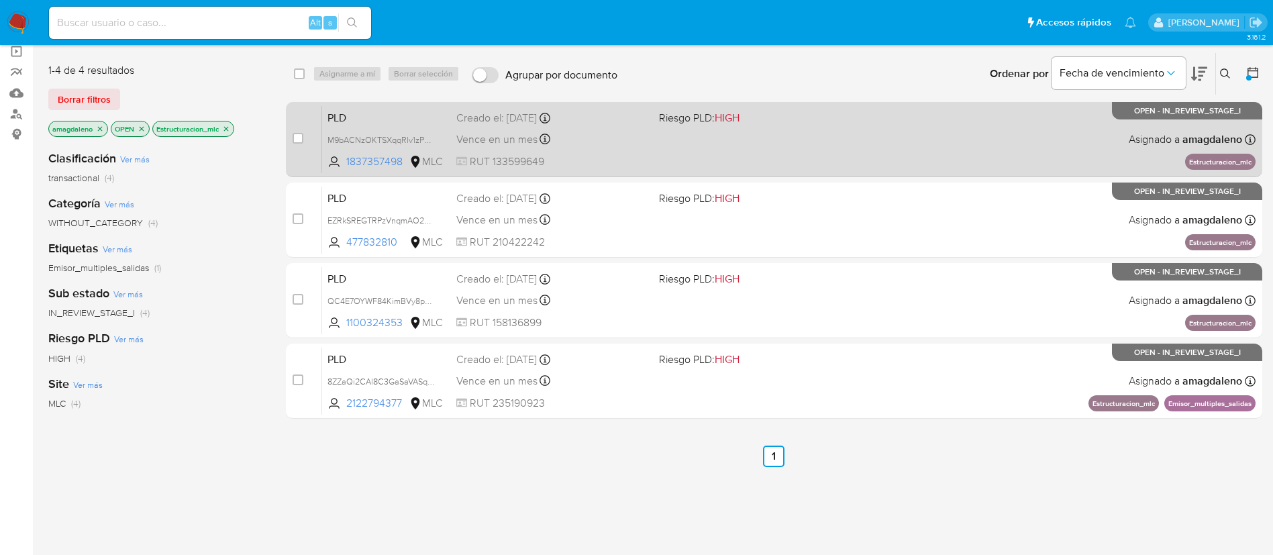
drag, startPoint x: 394, startPoint y: 160, endPoint x: 400, endPoint y: 125, distance: 35.5
click at [394, 160] on span "1837357498" at bounding box center [376, 161] width 60 height 15
click at [678, 157] on div "PLD M9bACNzOKTSXqqRlv1zPuTYU 1837357498 MLC Riesgo PLD: HIGH Creado el: [DATE] …" at bounding box center [788, 139] width 933 height 68
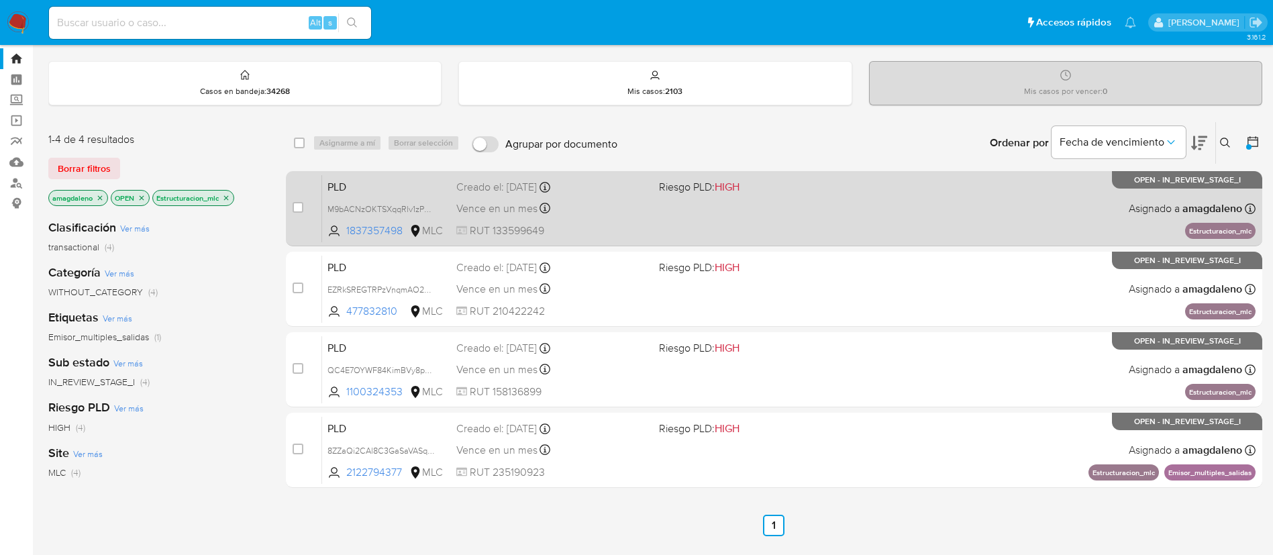
scroll to position [0, 0]
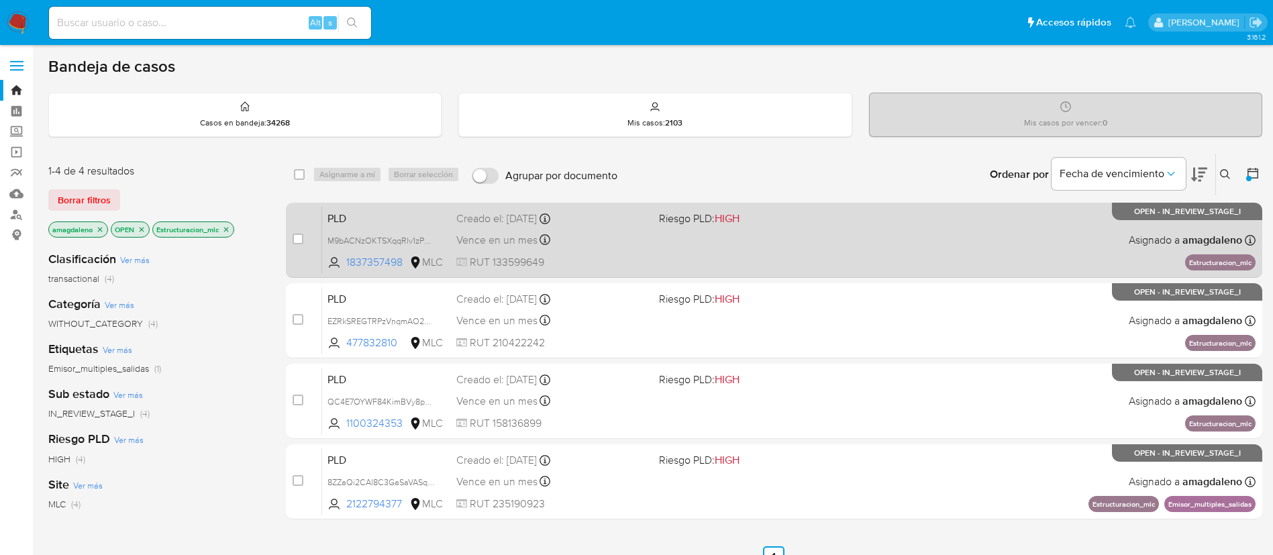
click at [608, 244] on div "Vence en un mes Vence el [DATE] 06:05:17" at bounding box center [552, 240] width 192 height 18
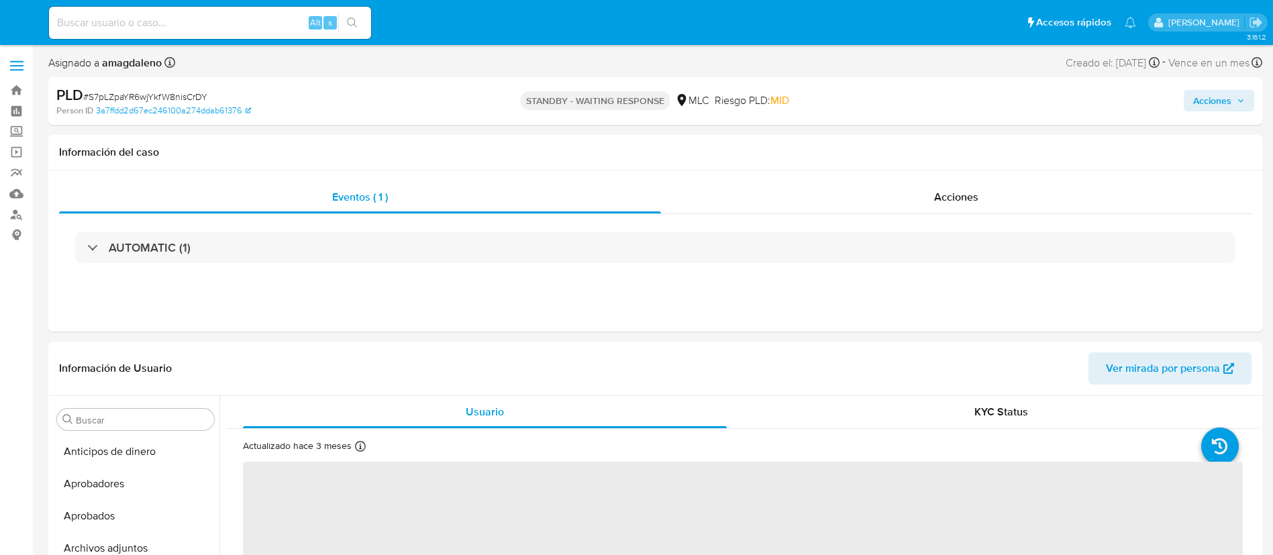
select select "10"
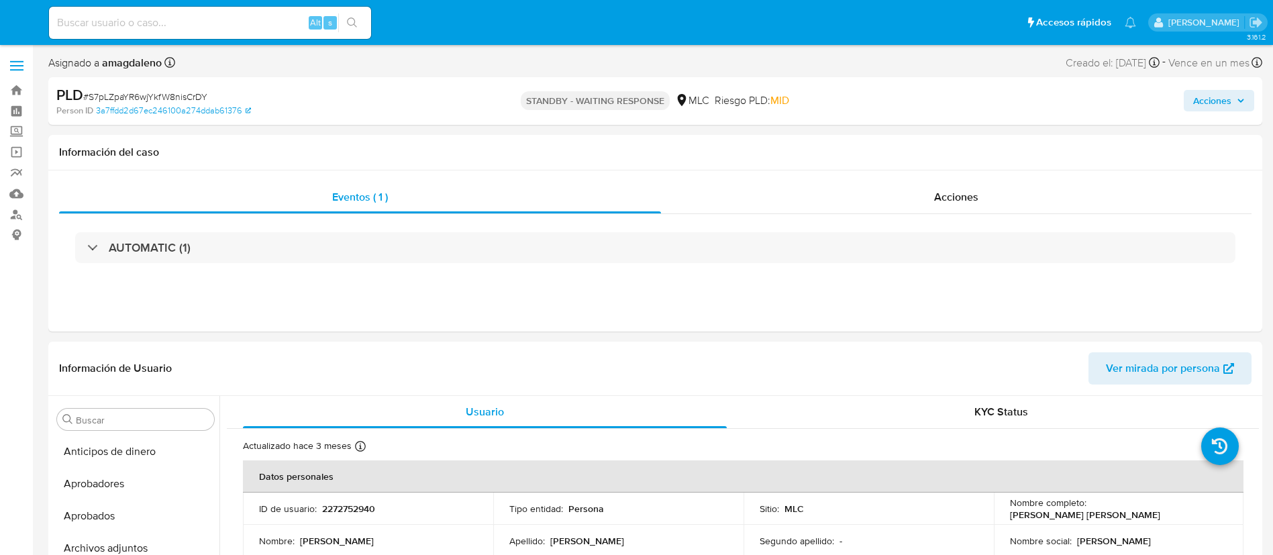
scroll to position [285, 0]
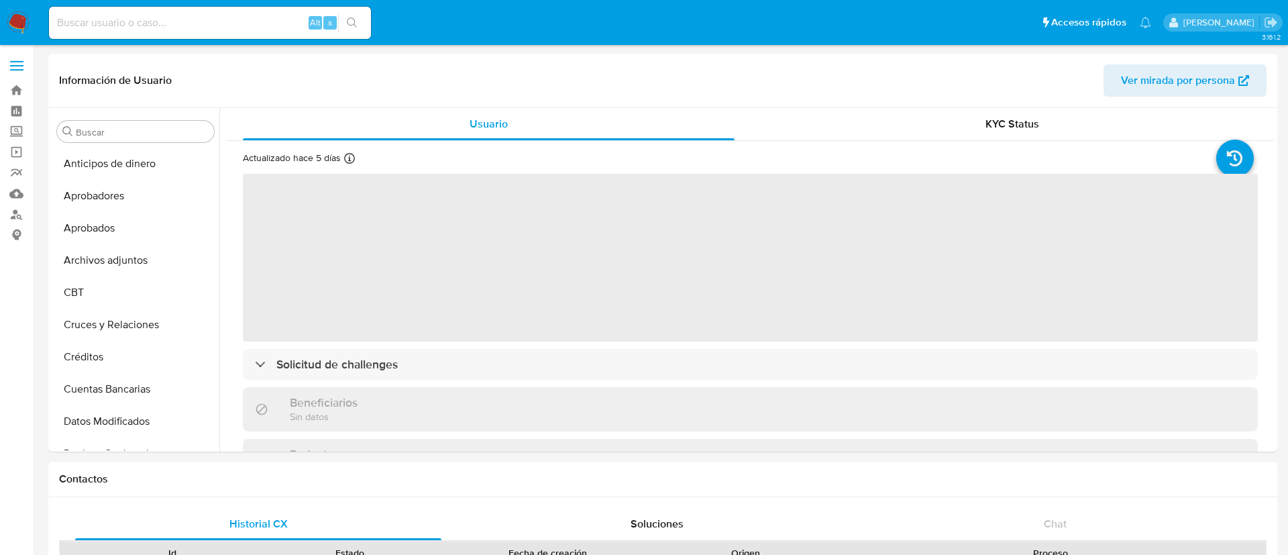
select select "10"
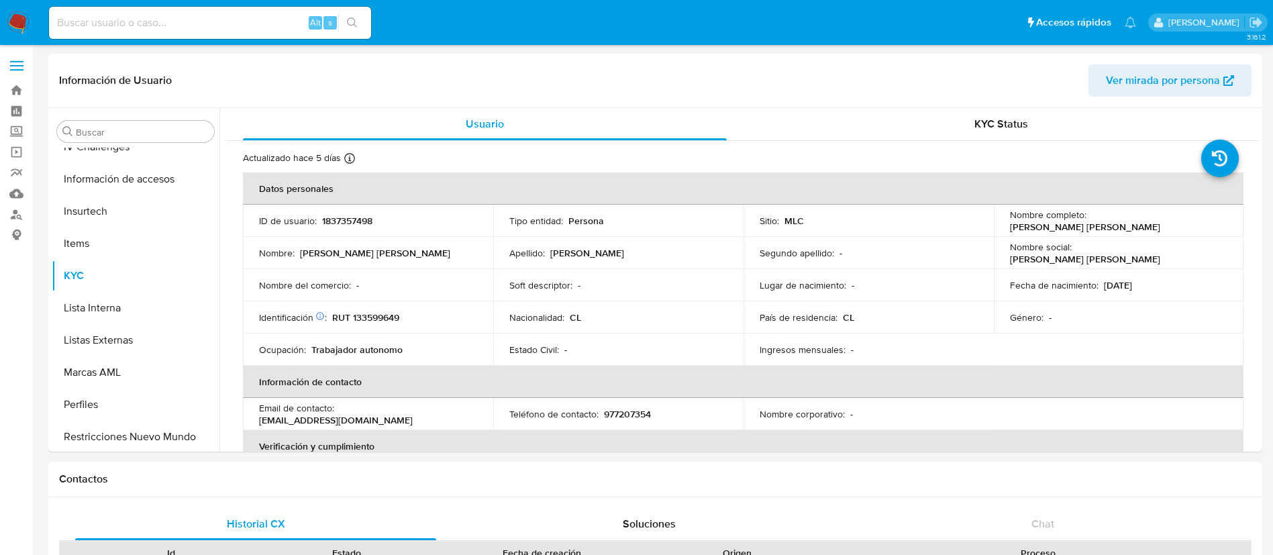
scroll to position [631, 0]
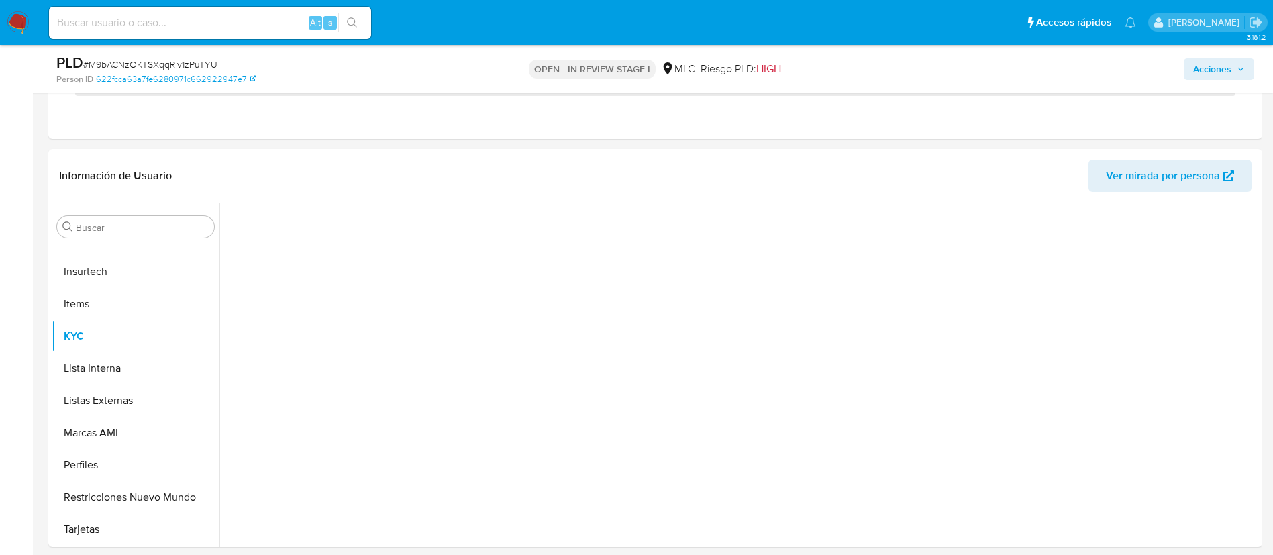
scroll to position [229, 0]
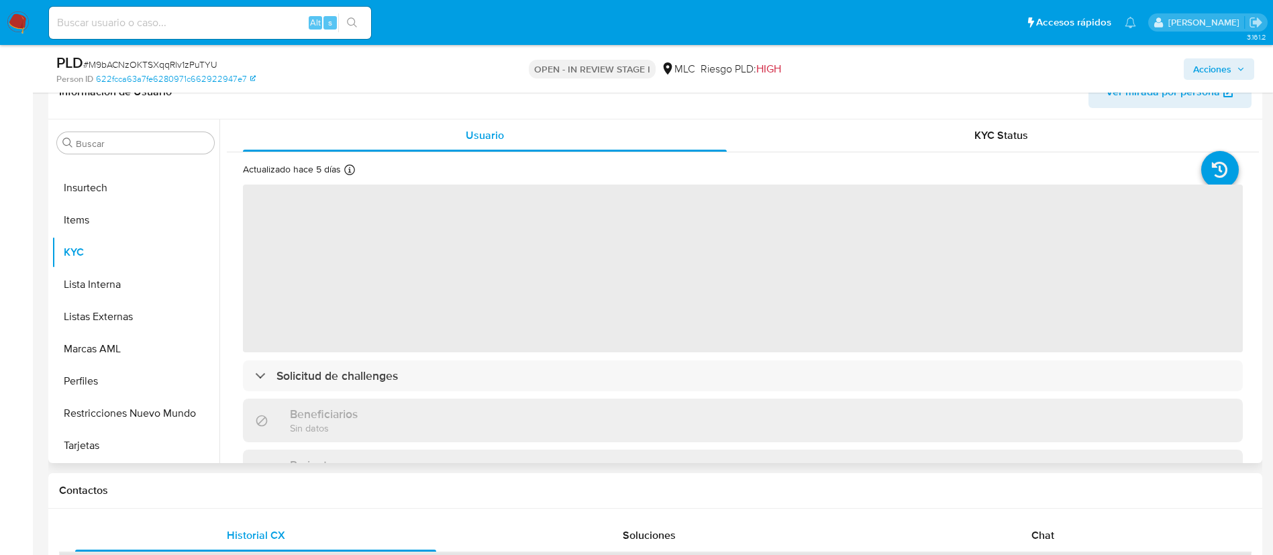
select select "10"
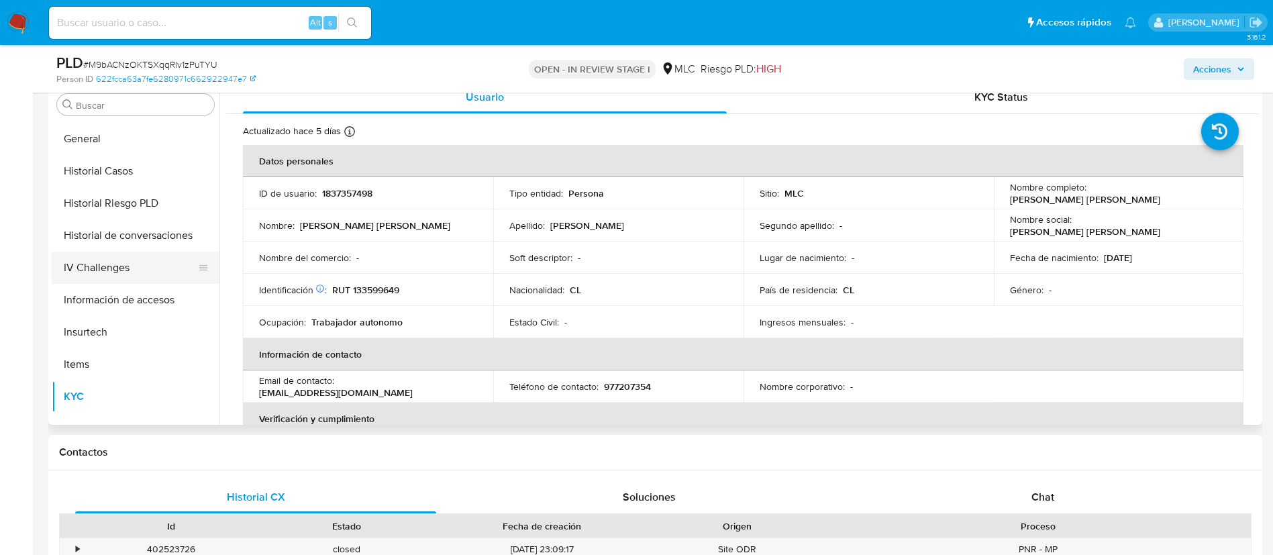
scroll to position [430, 0]
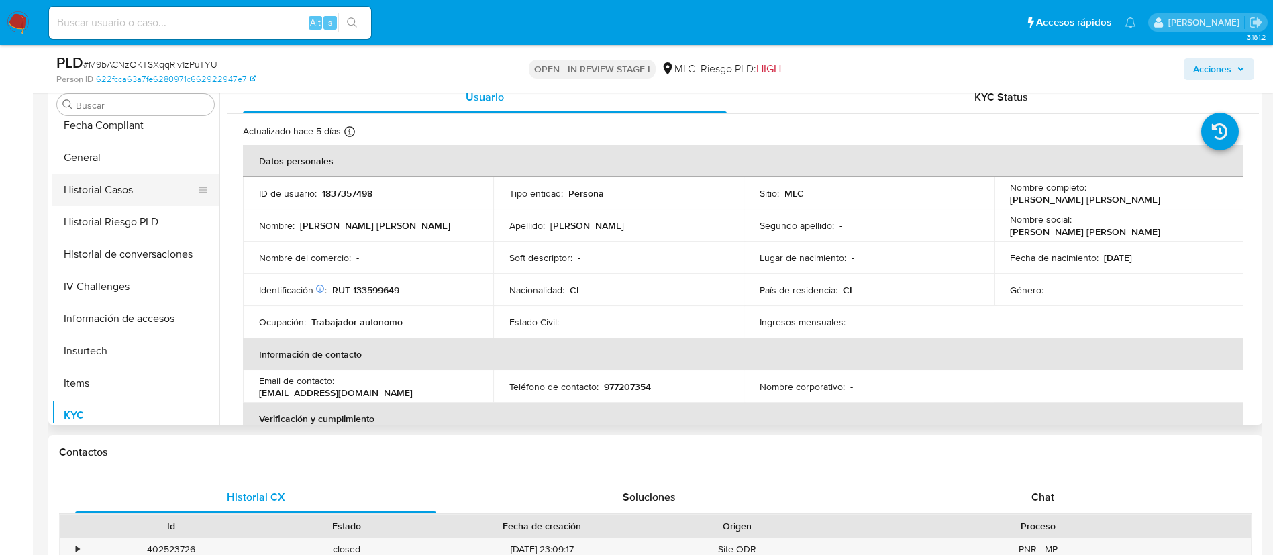
click at [110, 180] on button "Historial Casos" at bounding box center [130, 190] width 157 height 32
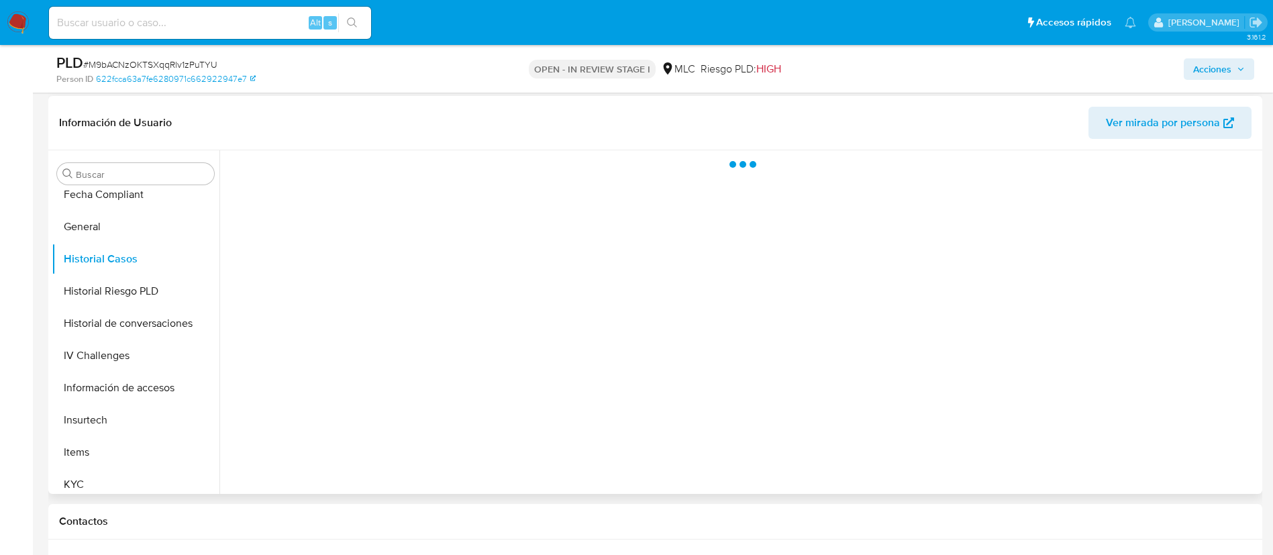
scroll to position [166, 0]
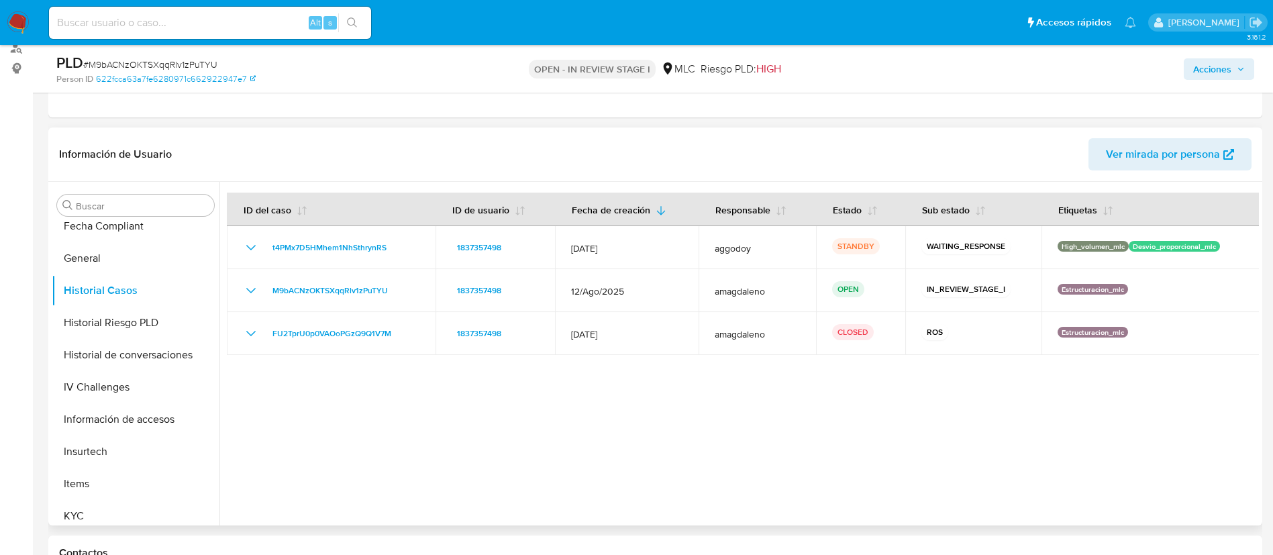
click at [678, 420] on div at bounding box center [738, 353] width 1039 height 343
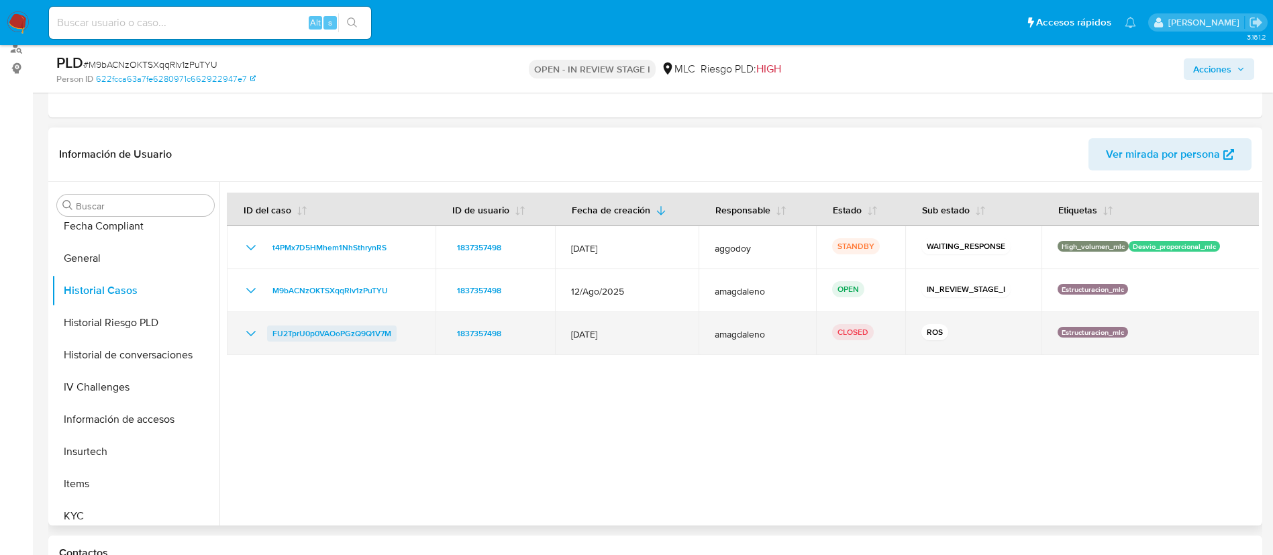
drag, startPoint x: 407, startPoint y: 337, endPoint x: 268, endPoint y: 340, distance: 138.9
click at [268, 340] on div "FU2TprU0p0VAOoPGzQ9Q1V7M" at bounding box center [331, 333] width 176 height 16
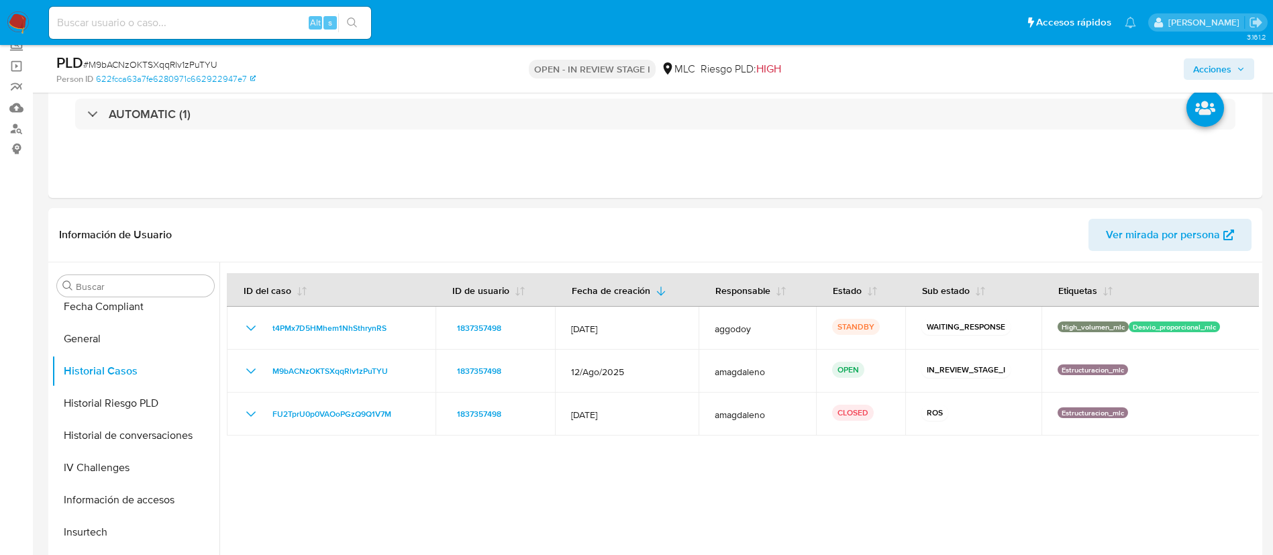
scroll to position [402, 0]
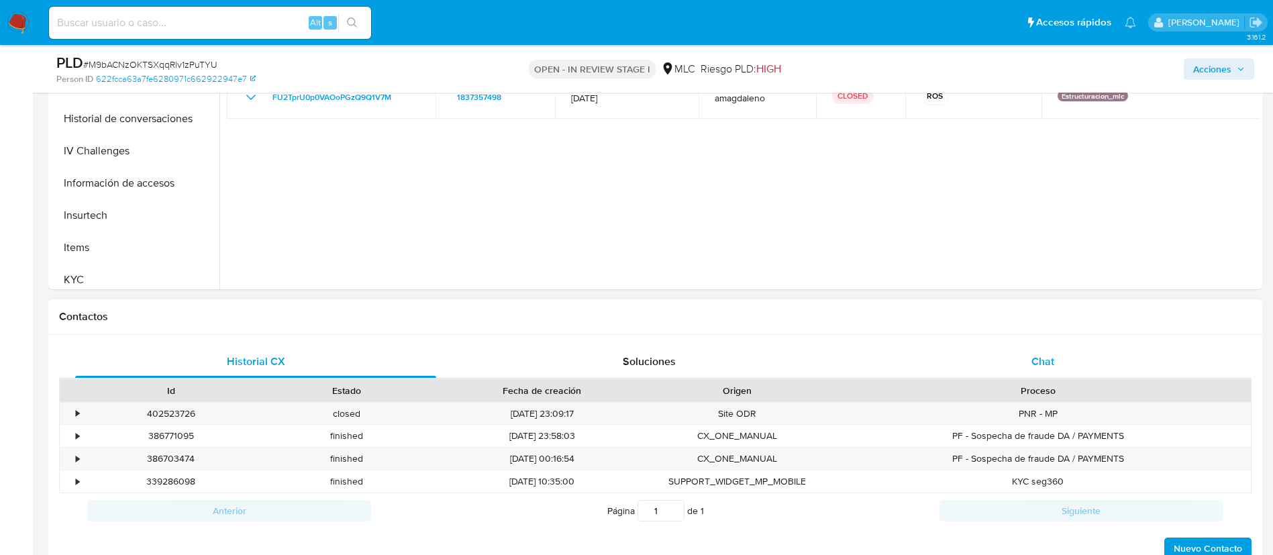
click at [1039, 359] on span "Chat" at bounding box center [1042, 361] width 23 height 15
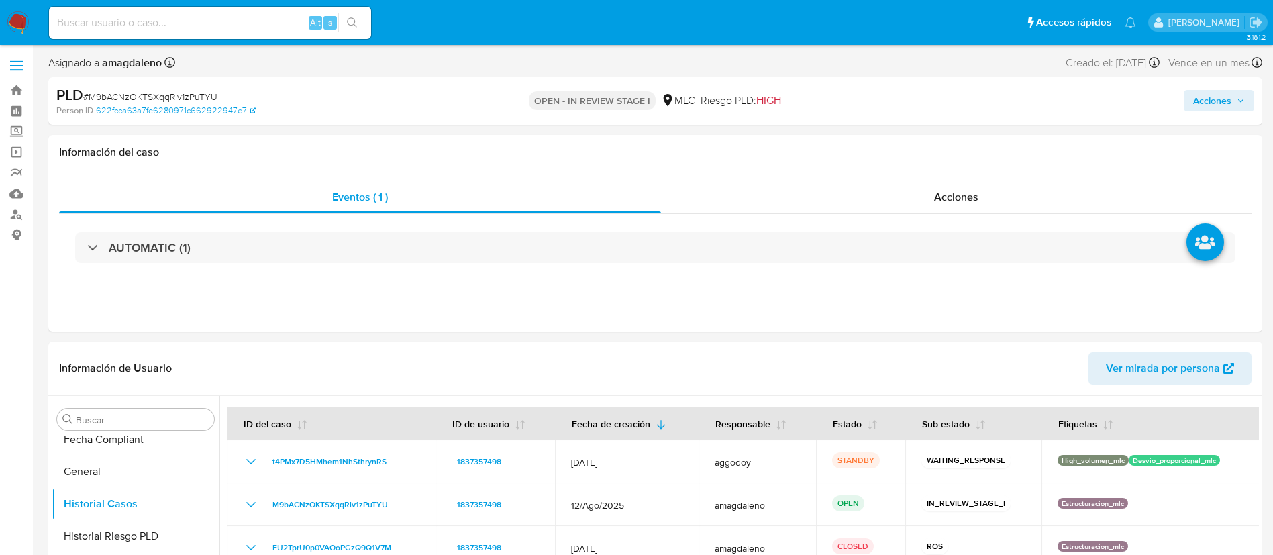
scroll to position [431, 0]
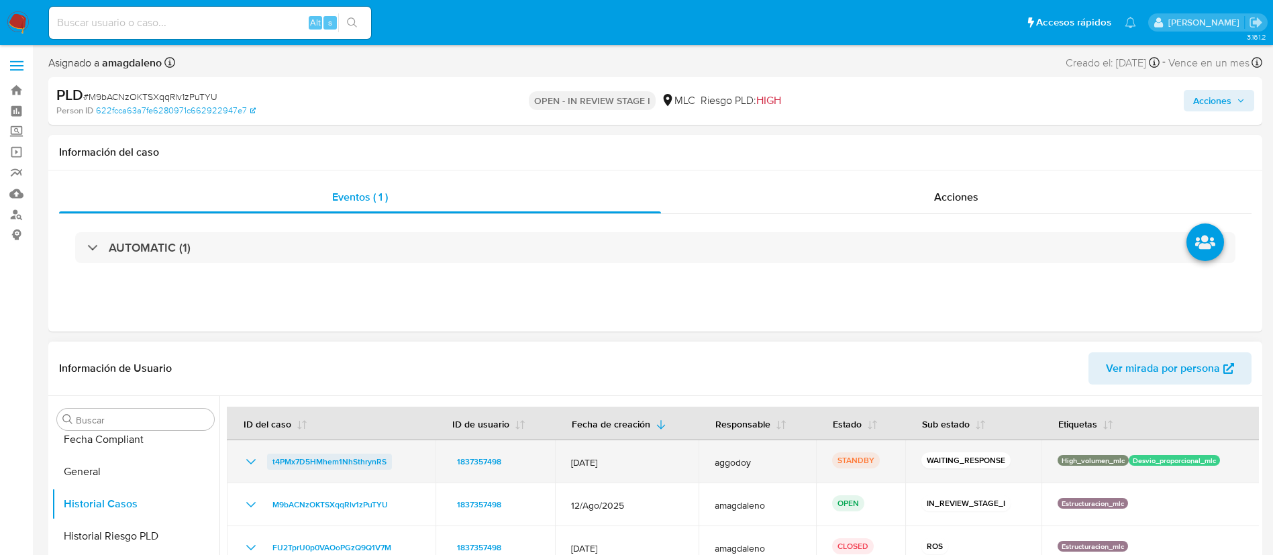
drag, startPoint x: 402, startPoint y: 466, endPoint x: 271, endPoint y: 466, distance: 131.5
click at [271, 466] on div "t4PMx7D5HMhem1NhSthrynRS" at bounding box center [331, 461] width 176 height 16
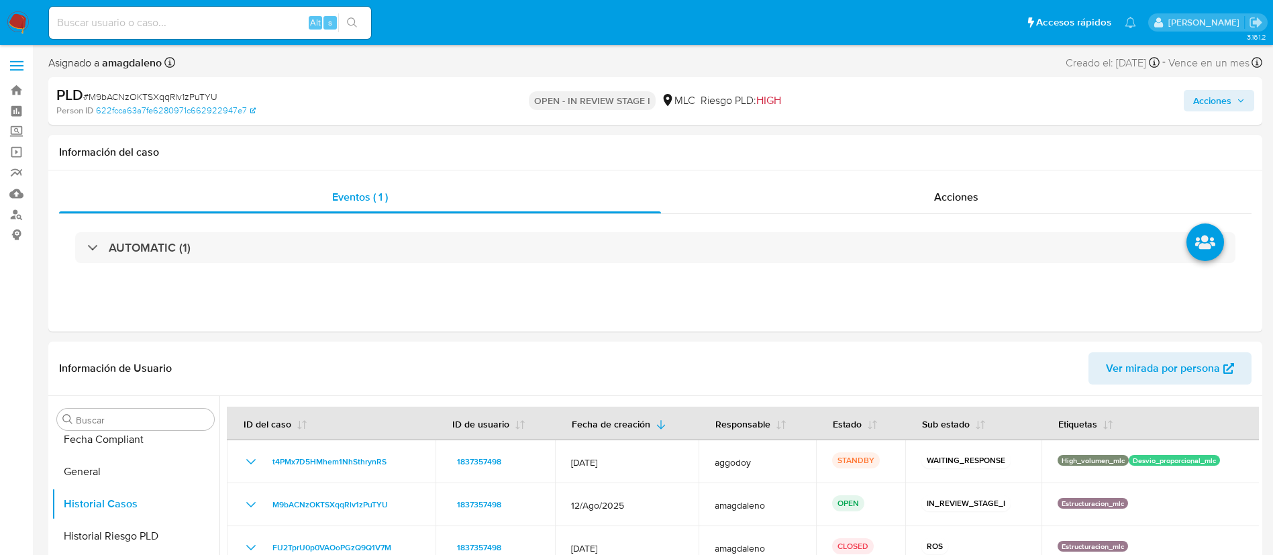
scroll to position [7, 0]
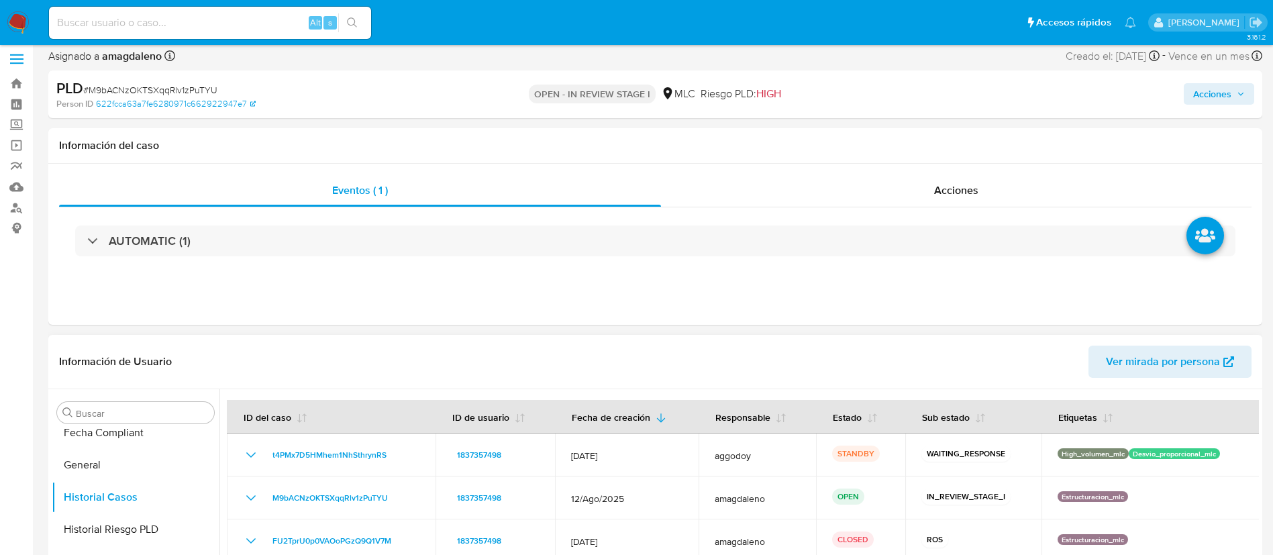
click at [215, 427] on div "Buscar Anticipos de dinero Aprobadores Aprobados Archivos adjuntos CBT Cruces y…" at bounding box center [136, 561] width 168 height 341
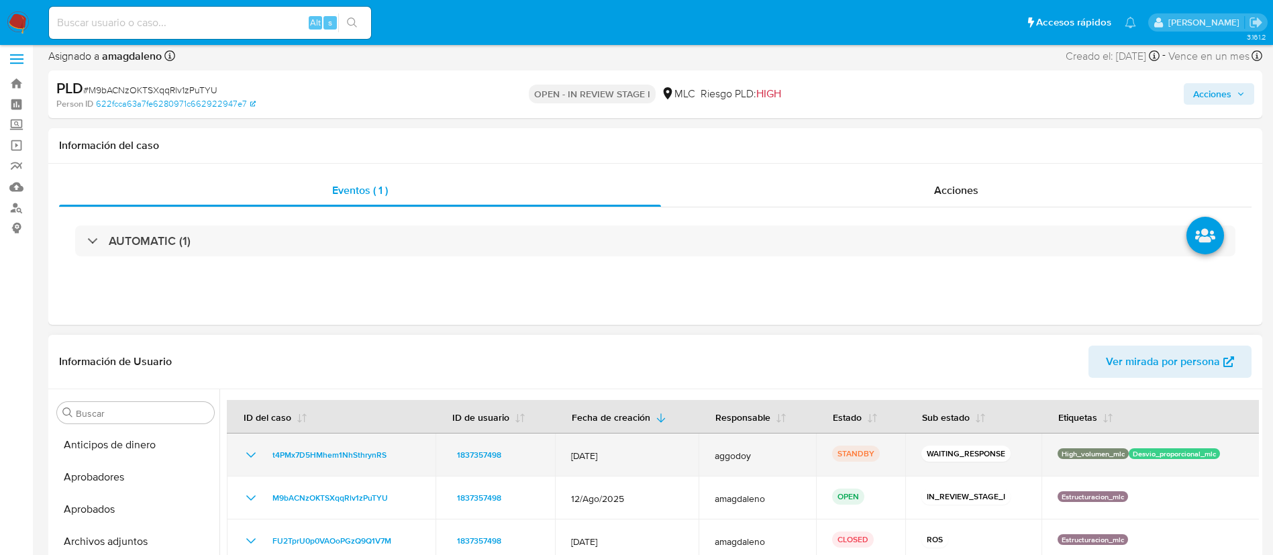
drag, startPoint x: 394, startPoint y: 455, endPoint x: 263, endPoint y: 457, distance: 130.8
click at [263, 457] on div "t4PMx7D5HMhem1NhSthrynRS" at bounding box center [331, 455] width 176 height 16
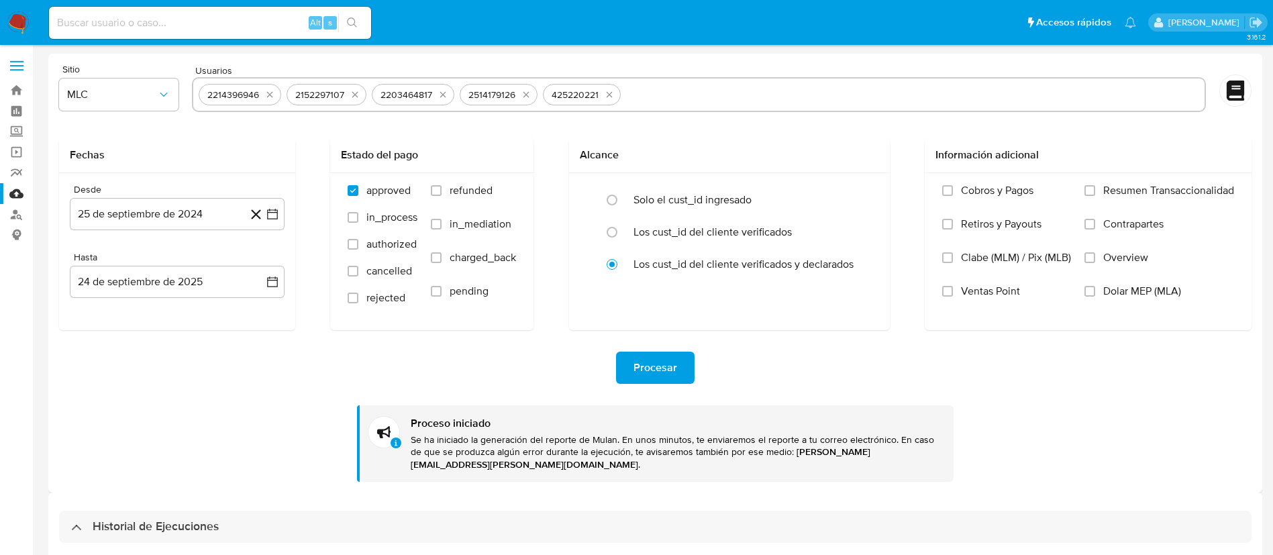
select select "10"
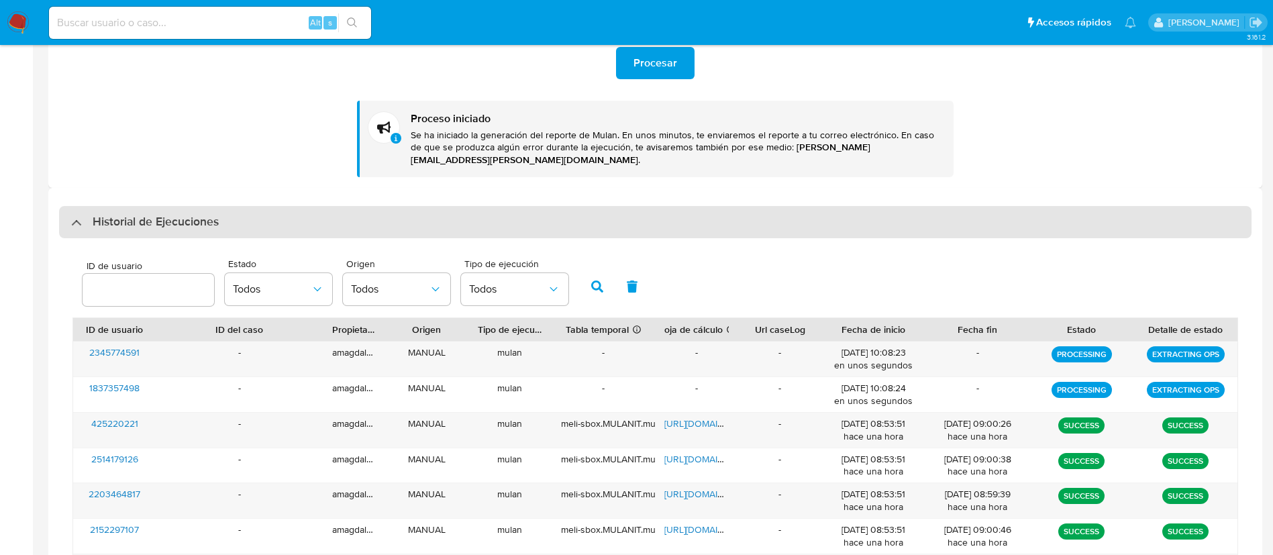
click at [83, 214] on div "Historial de Ejecuciones" at bounding box center [145, 222] width 148 height 16
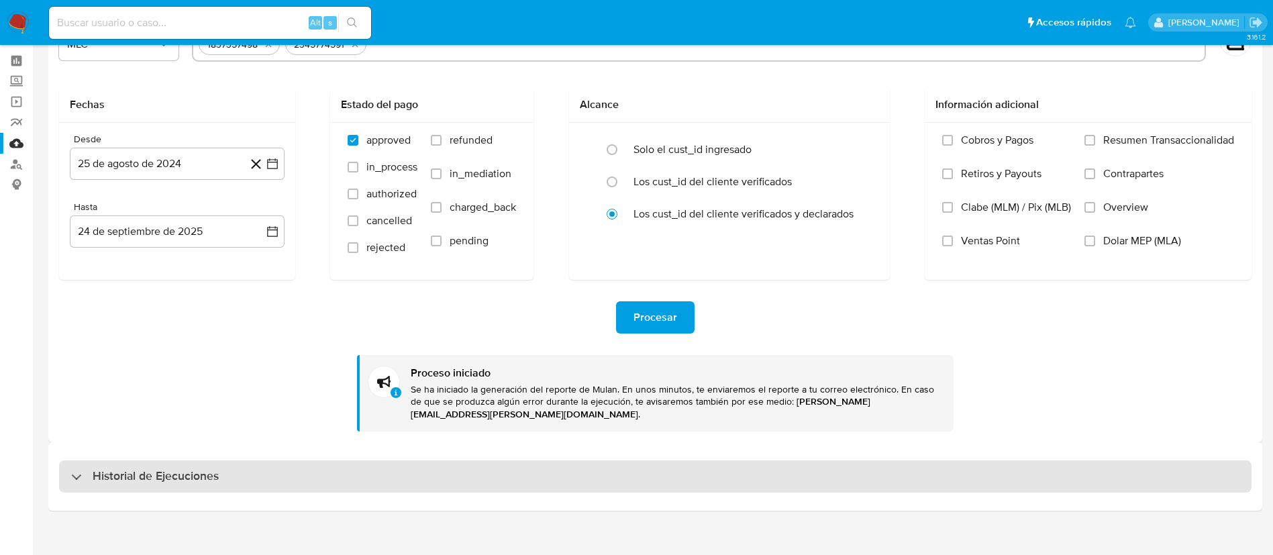
click at [65, 460] on div "Historial de Ejecuciones" at bounding box center [655, 476] width 1192 height 32
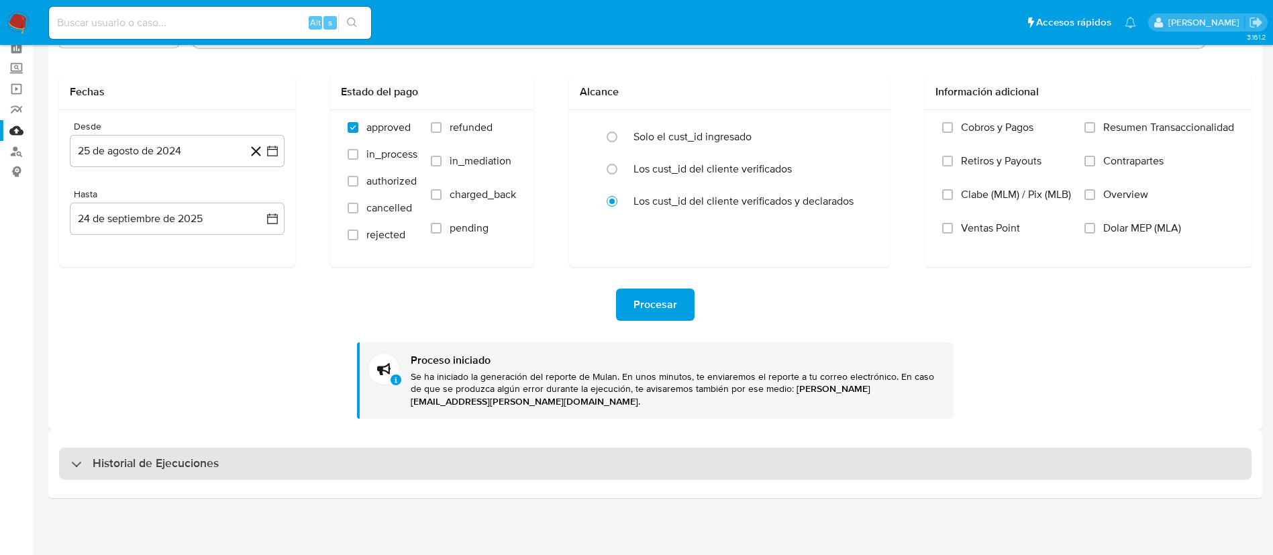
select select "10"
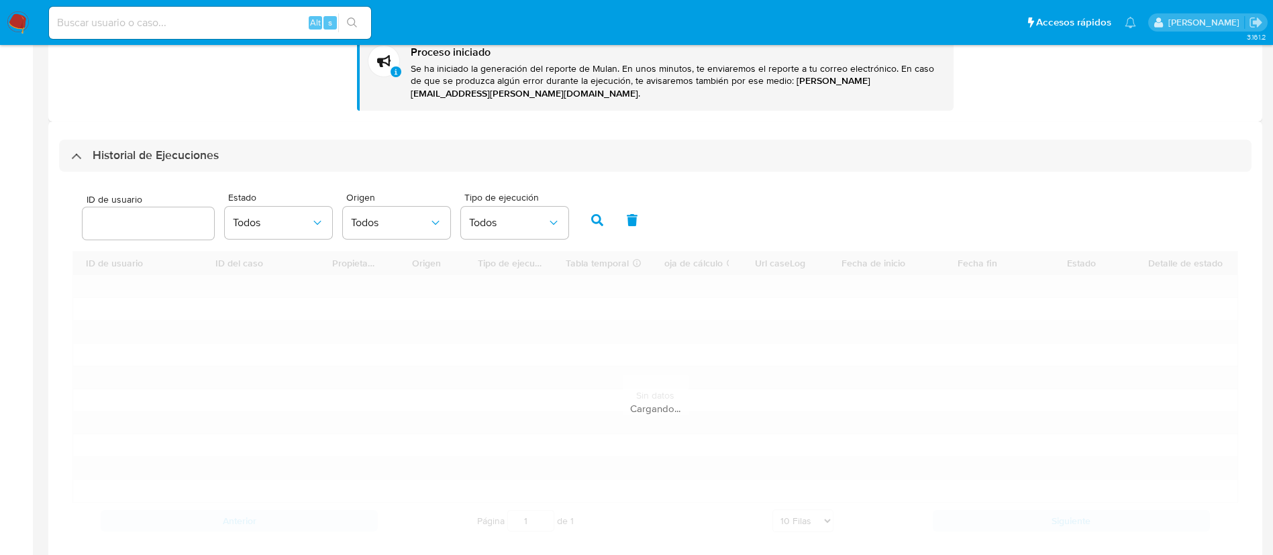
scroll to position [431, 0]
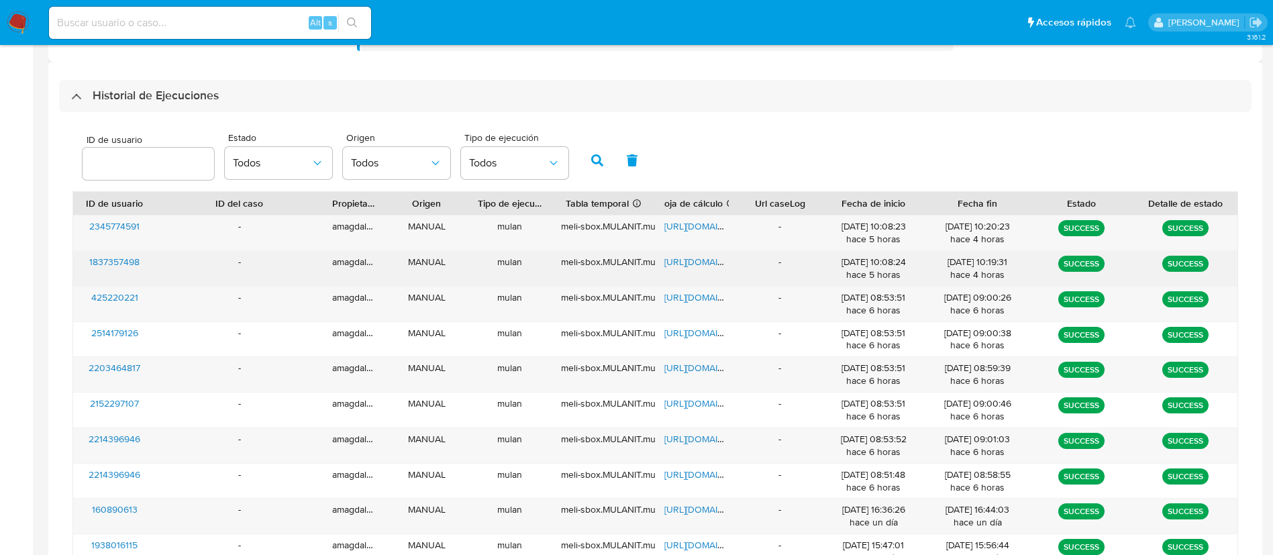
click at [131, 255] on span "1837357498" at bounding box center [114, 261] width 50 height 13
click at [682, 255] on span "https://docs.google.com/spreadsheets/d/1fSbuN1dkZ6y_7bpK830Vgeh1j-7CeDiNqbWsahk…" at bounding box center [710, 261] width 93 height 13
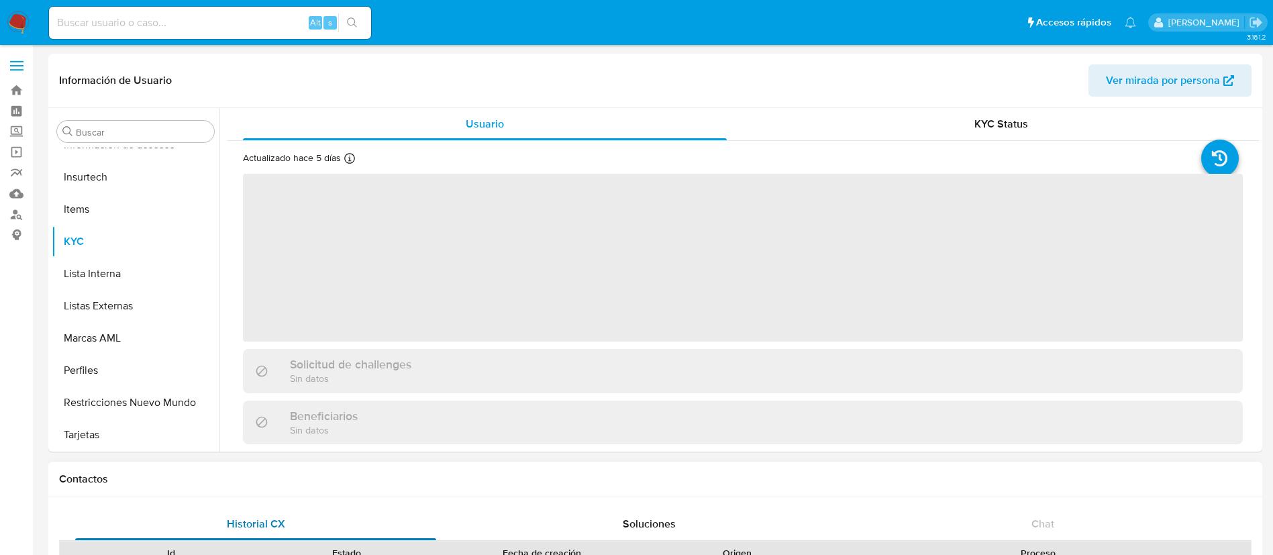
scroll to position [631, 0]
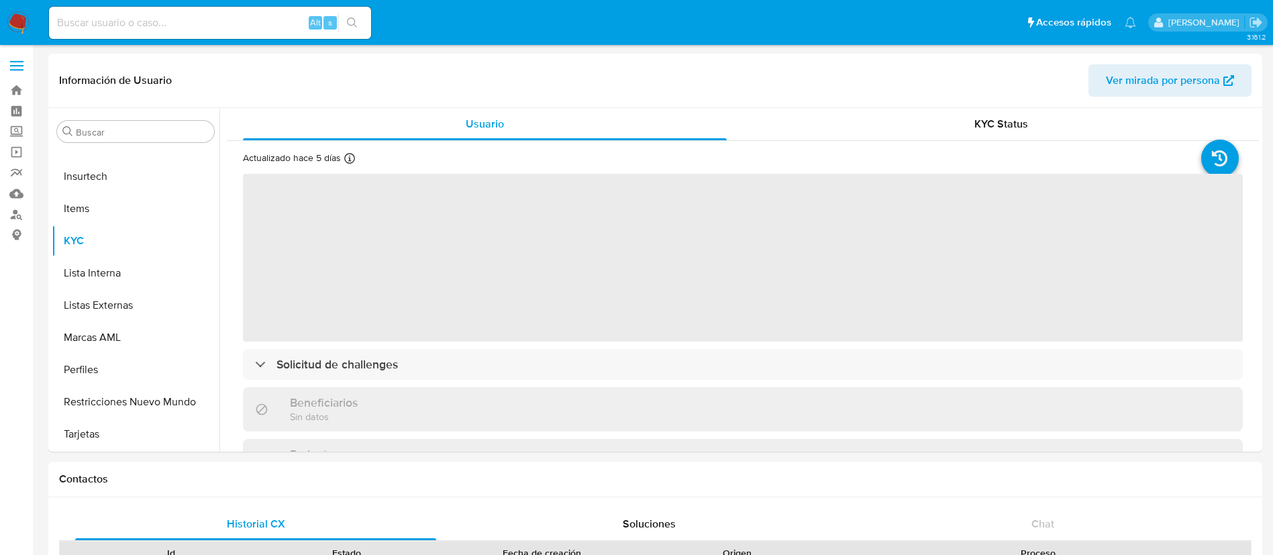
select select "10"
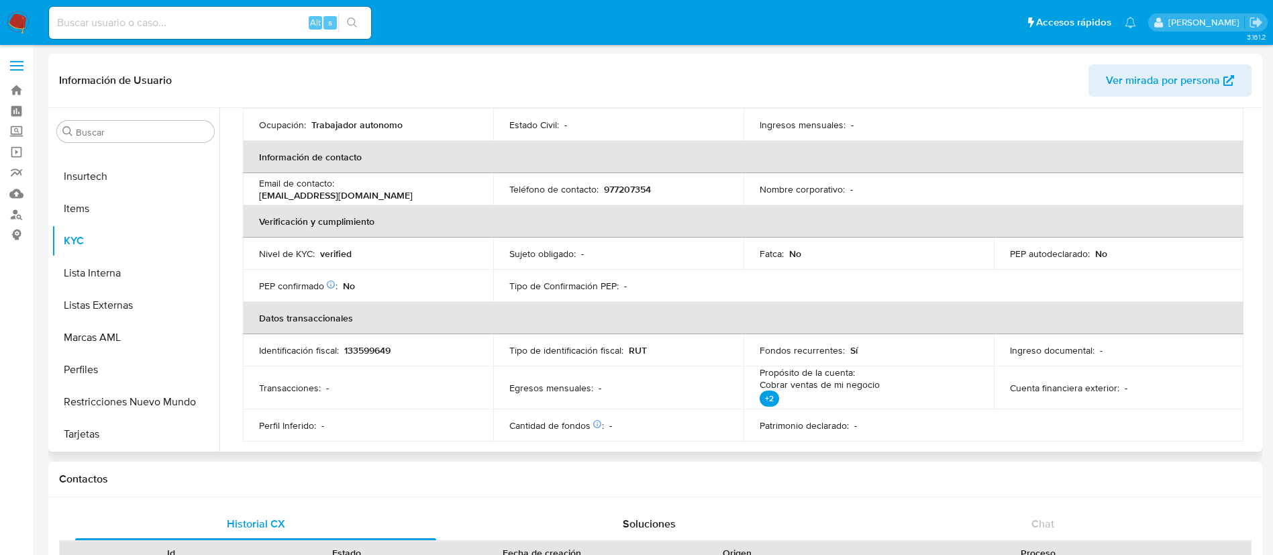
scroll to position [134, 0]
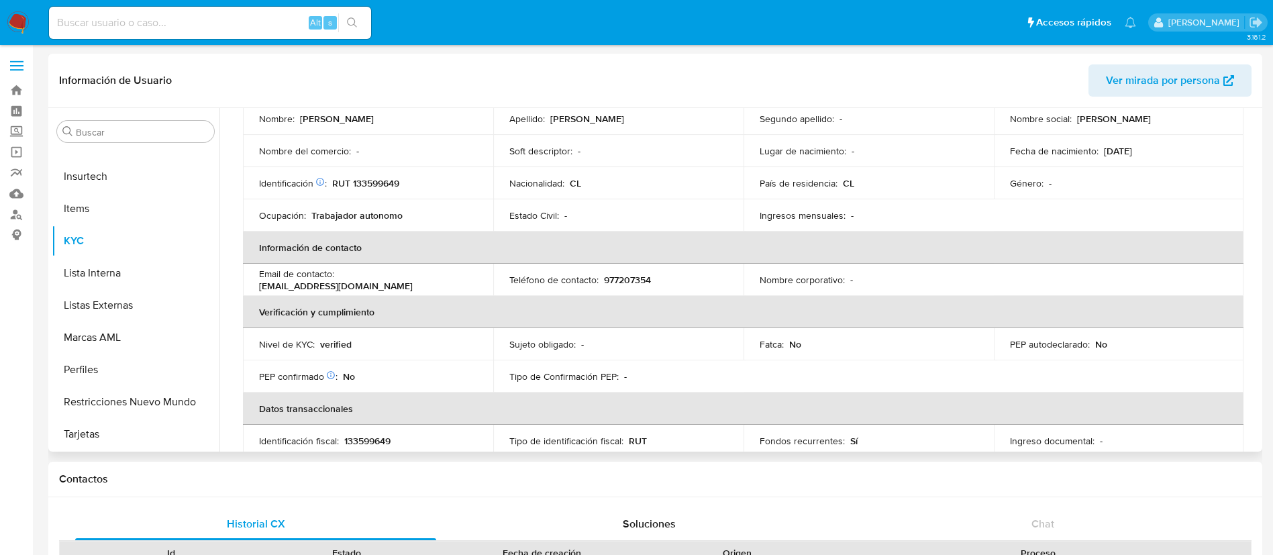
click at [364, 185] on p "RUT 133599649" at bounding box center [365, 183] width 67 height 12
copy p "133599649"
click at [384, 182] on p "RUT 133599649" at bounding box center [365, 183] width 67 height 12
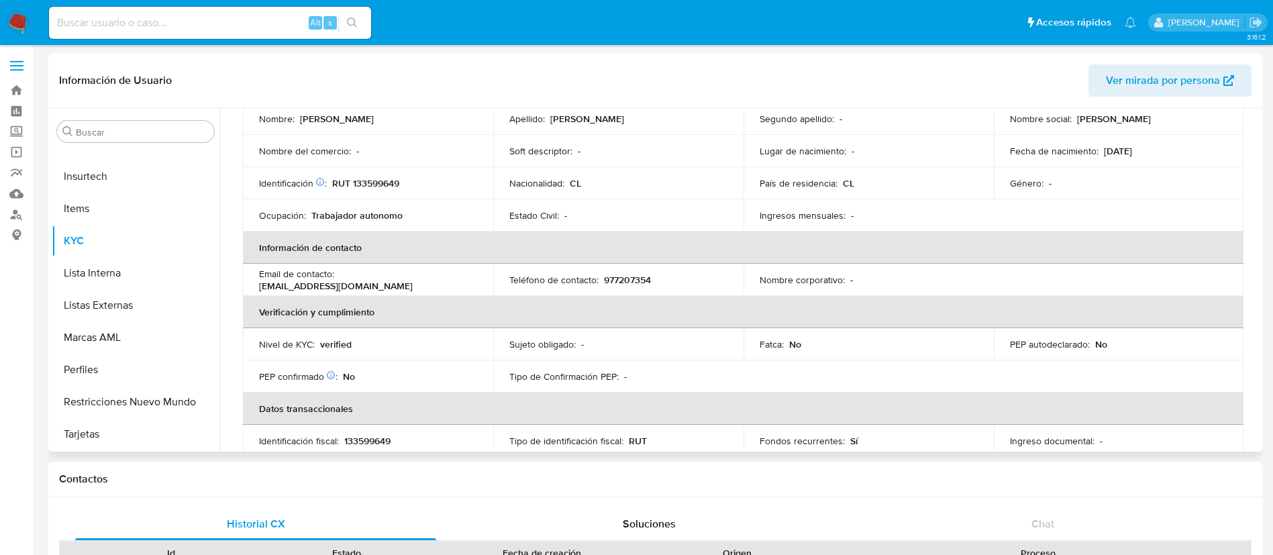
drag, startPoint x: 380, startPoint y: 169, endPoint x: 381, endPoint y: 176, distance: 6.8
click at [380, 172] on td "Identificación Nº de serie: 534751428 : RUT 133599649" at bounding box center [368, 183] width 250 height 32
click at [382, 190] on td "Identificación Nº de serie: 534751428 : RUT 133599649" at bounding box center [368, 183] width 250 height 32
click at [382, 183] on p "RUT 133599649" at bounding box center [365, 183] width 67 height 12
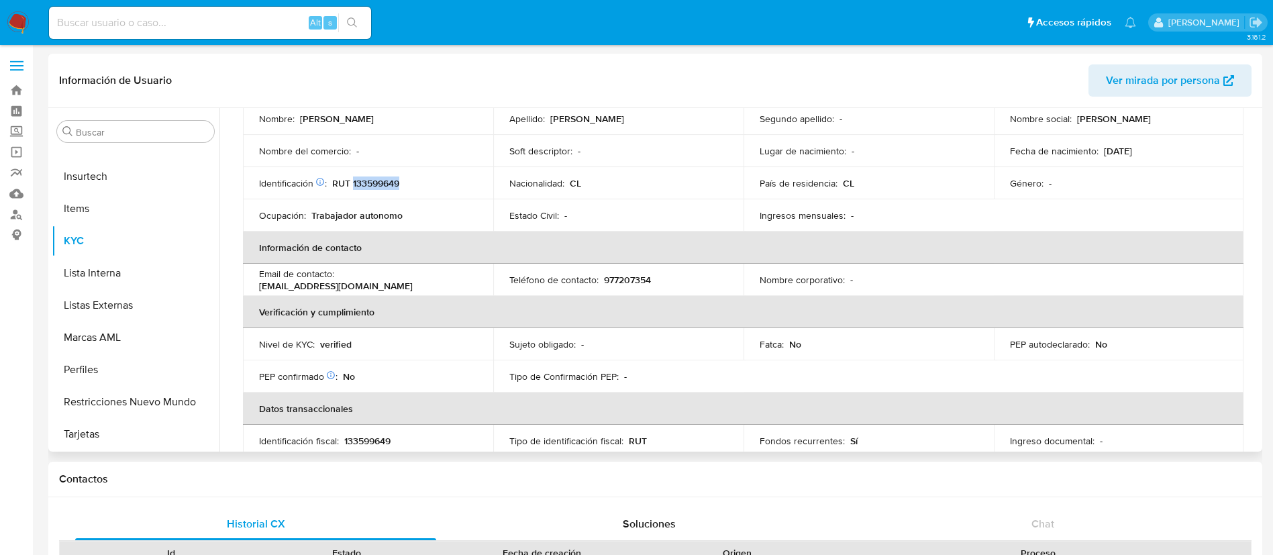
copy p "133599649"
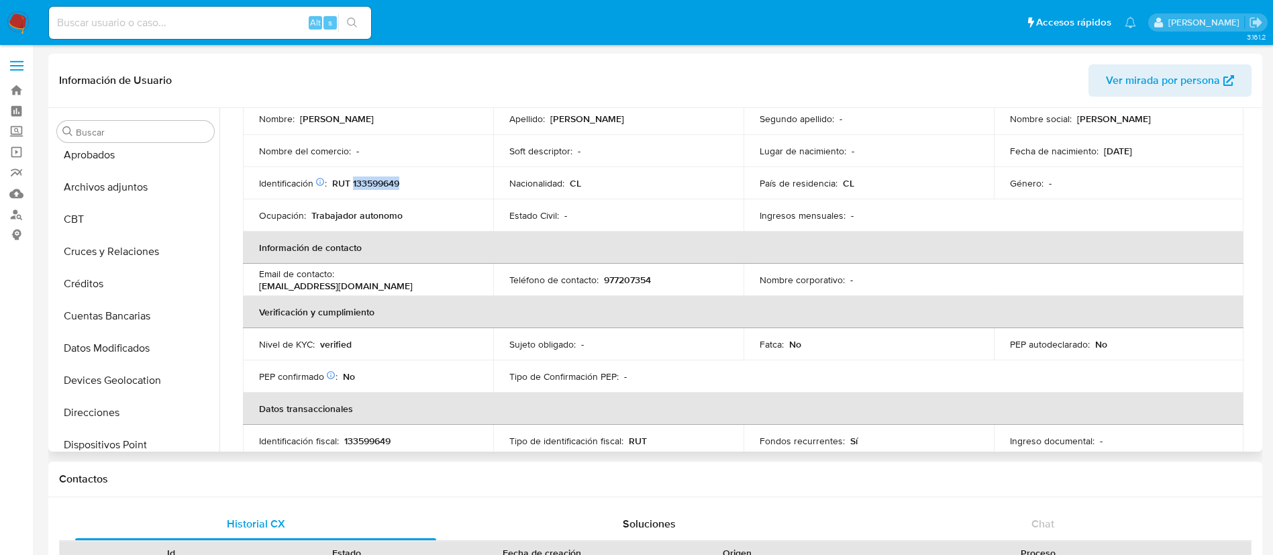
scroll to position [28, 0]
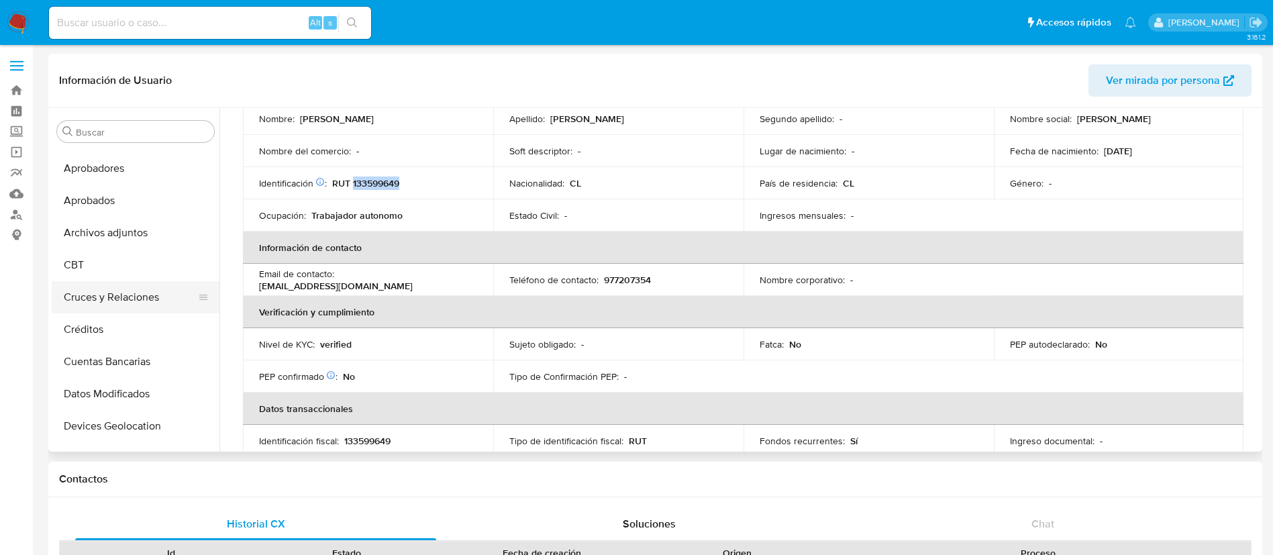
click at [139, 287] on button "Cruces y Relaciones" at bounding box center [130, 297] width 157 height 32
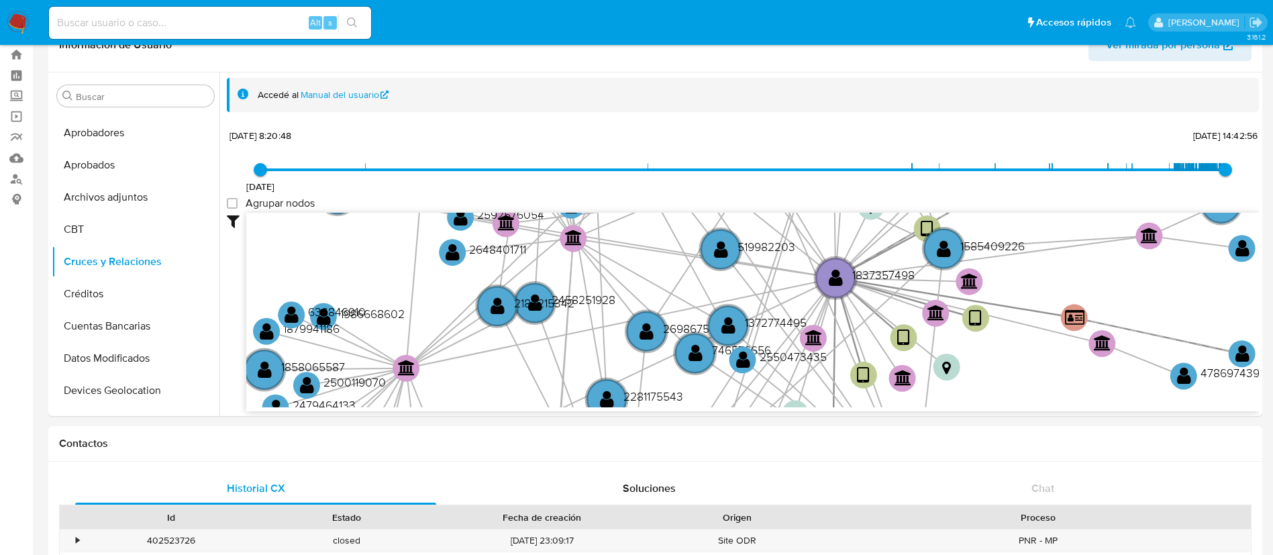
scroll to position [70, 0]
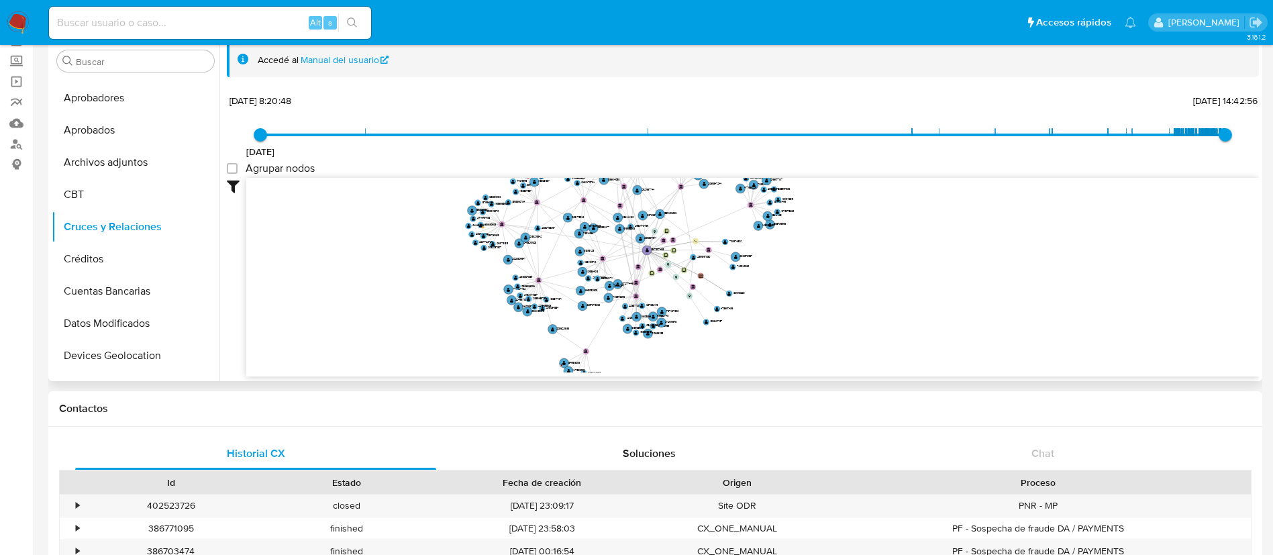
drag, startPoint x: 800, startPoint y: 288, endPoint x: 934, endPoint y: 295, distance: 133.7
click at [934, 295] on icon "device-66591b8dbf760d81d2ea7477  user-1837357498  1837357498 device-684468b31…" at bounding box center [752, 275] width 1012 height 195
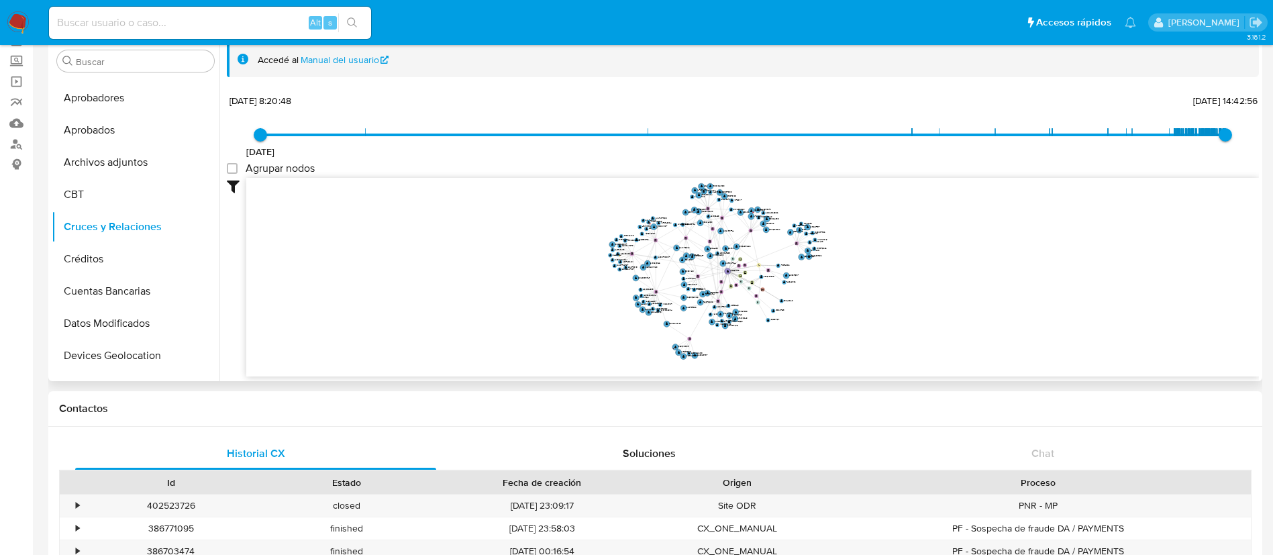
drag, startPoint x: 934, startPoint y: 295, endPoint x: 903, endPoint y: 301, distance: 31.4
click at [916, 301] on icon "device-66591b8dbf760d81d2ea7477  user-1837357498  1837357498 device-684468b31…" at bounding box center [752, 275] width 1012 height 195
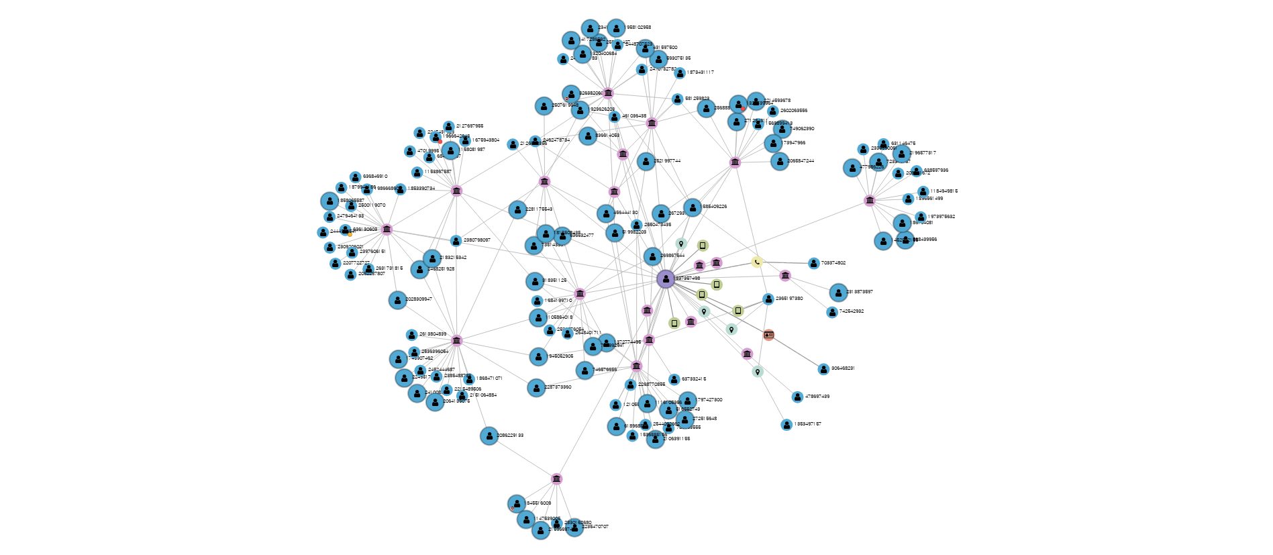
drag, startPoint x: 807, startPoint y: 294, endPoint x: 767, endPoint y: 301, distance: 40.8
click at [767, 301] on icon "device-66591b8dbf760d81d2ea7477  user-1837357498  1837357498 device-684468b31…" at bounding box center [752, 275] width 1012 height 195
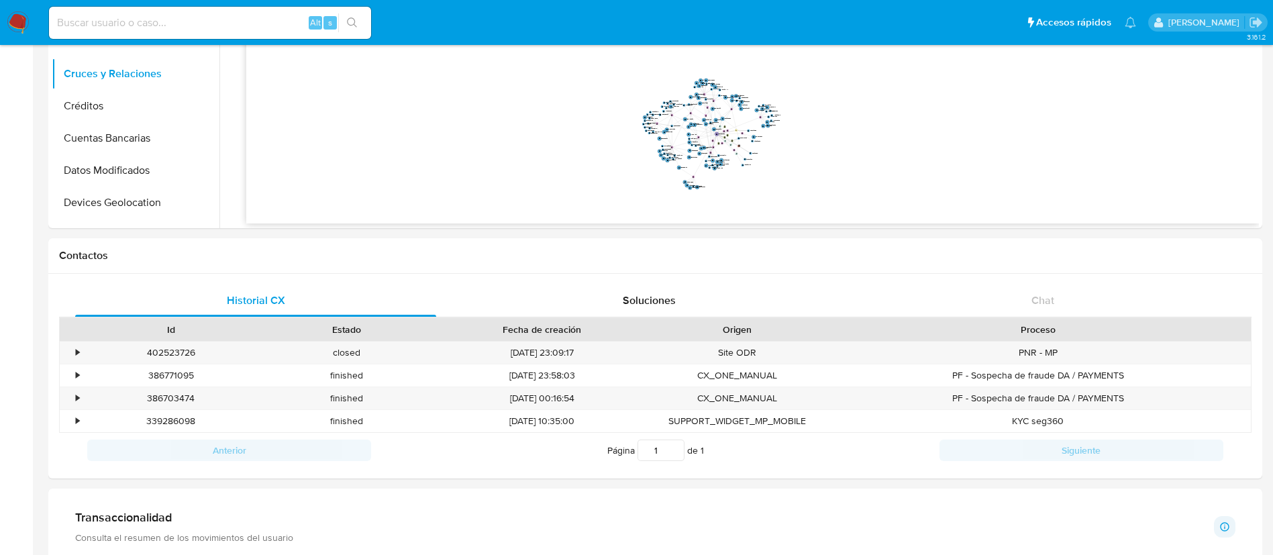
scroll to position [251, 0]
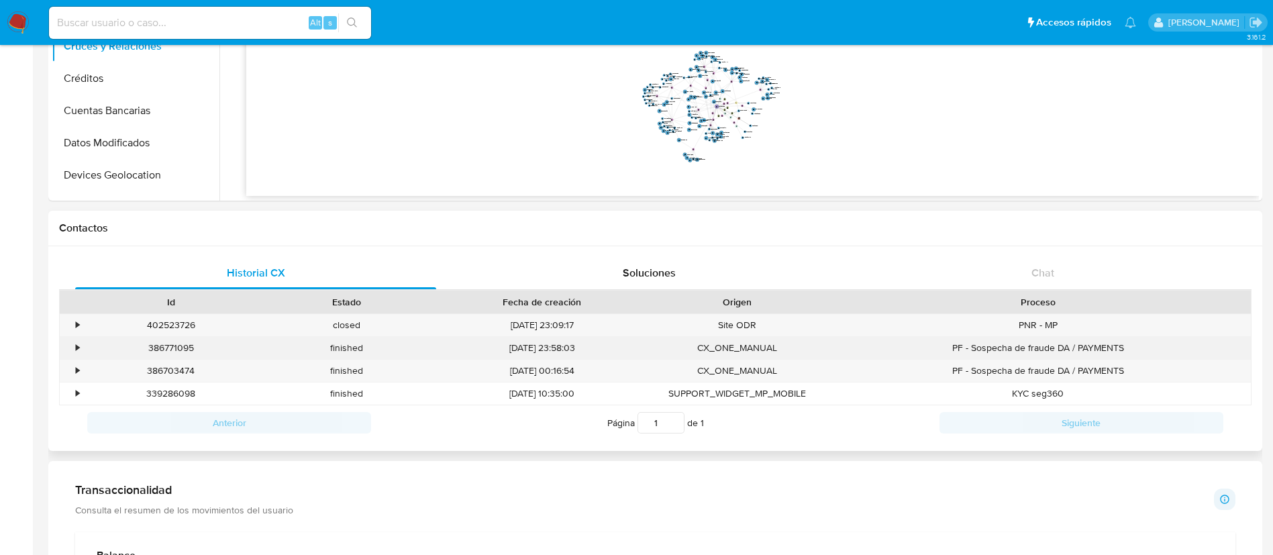
click at [74, 348] on div "•" at bounding box center [71, 348] width 23 height 22
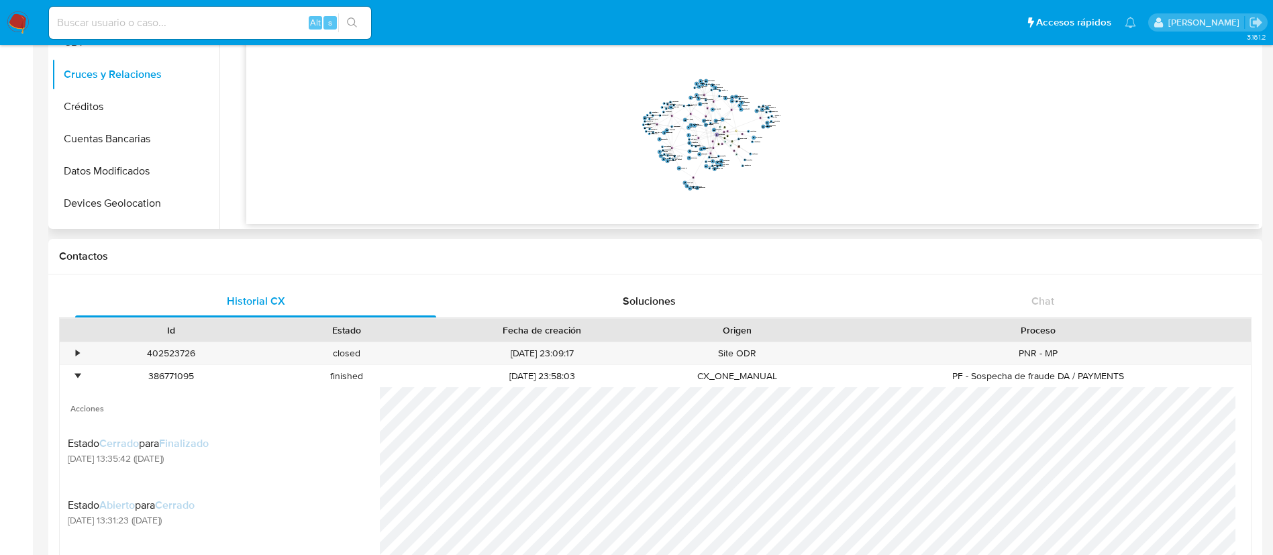
scroll to position [50, 0]
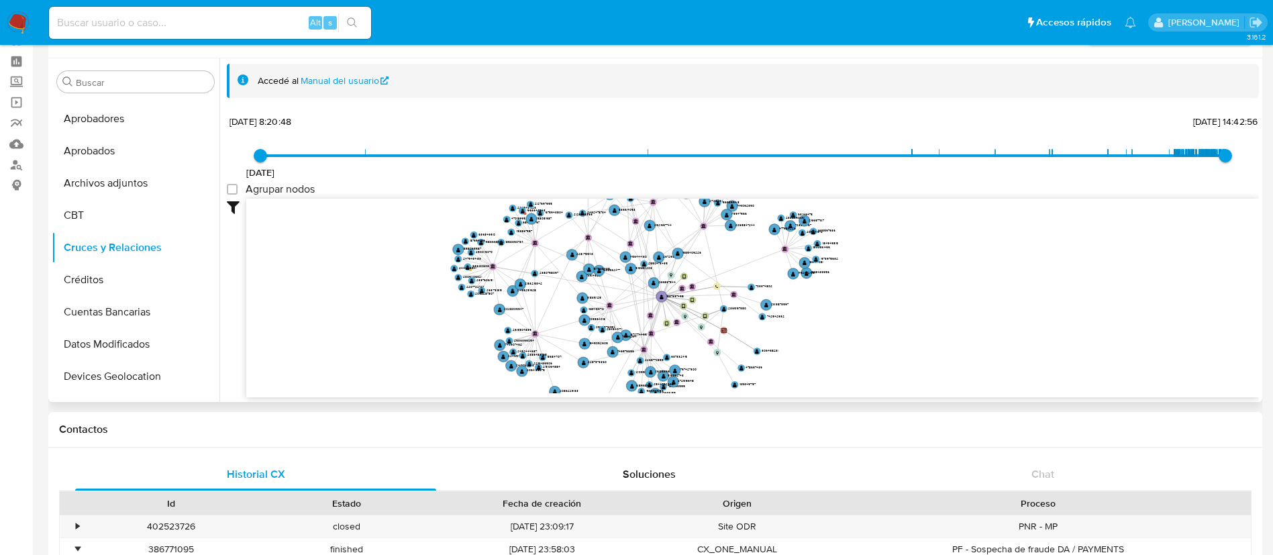
drag, startPoint x: 341, startPoint y: 278, endPoint x: 417, endPoint y: 271, distance: 76.2
click at [745, 255] on icon "device-66591b8dbf760d81d2ea7477  user-1837357498  1837357498 device-684468b31…" at bounding box center [752, 296] width 1012 height 195
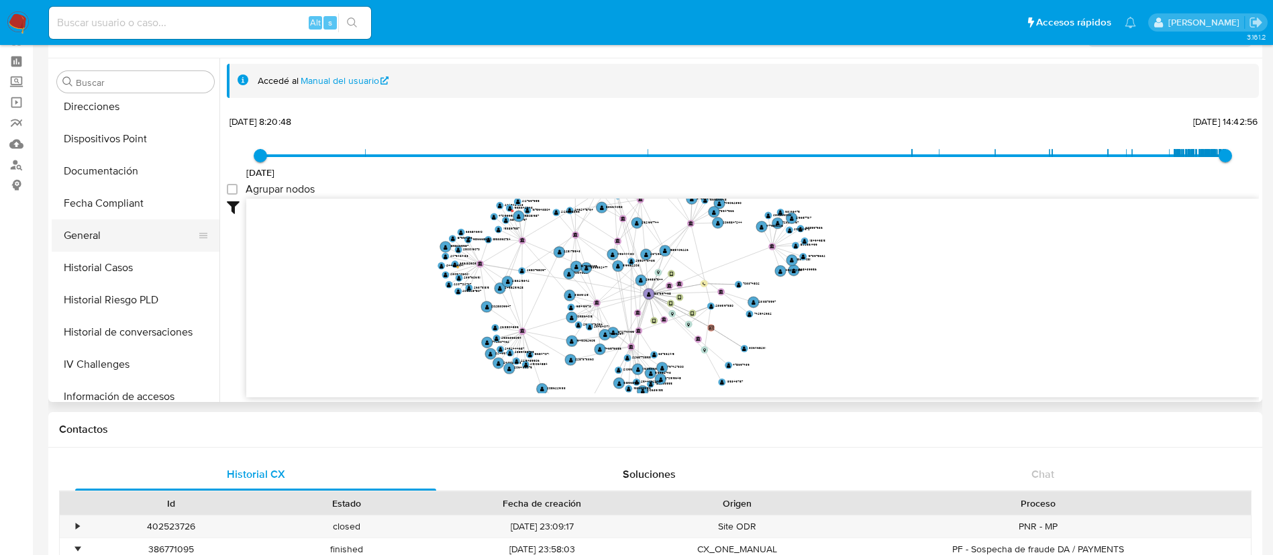
scroll to position [430, 0]
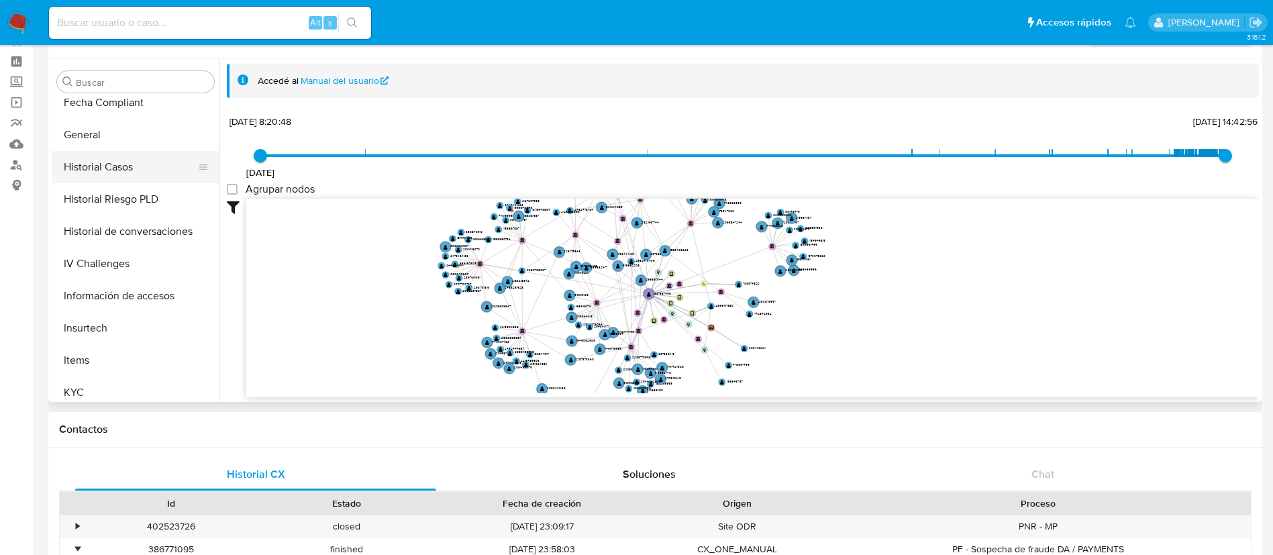
click at [144, 170] on button "Historial Casos" at bounding box center [130, 167] width 157 height 32
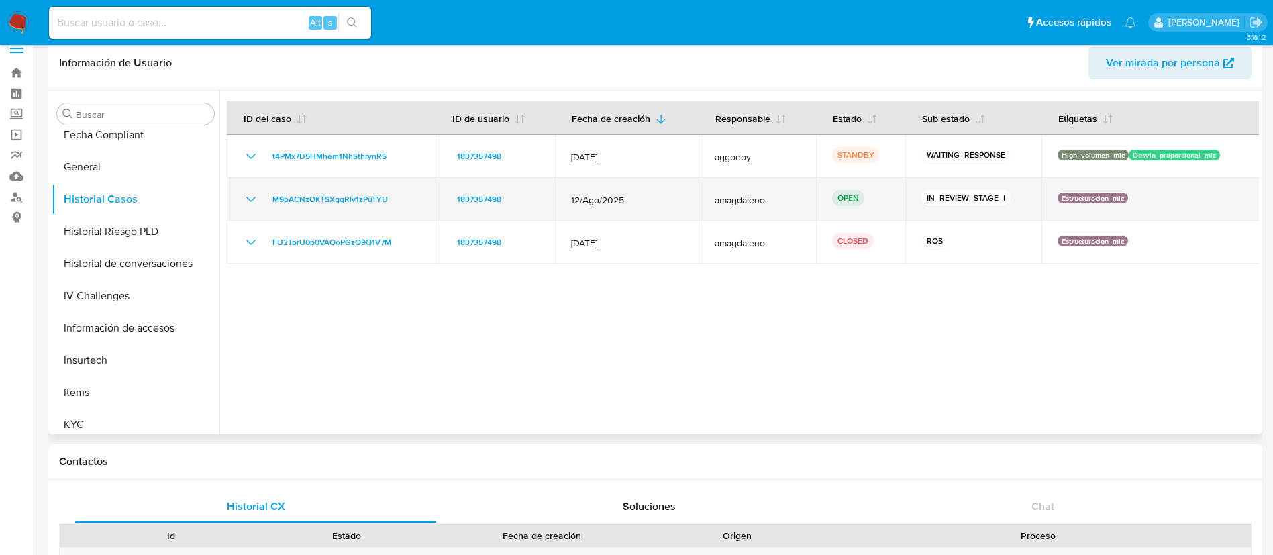
scroll to position [0, 0]
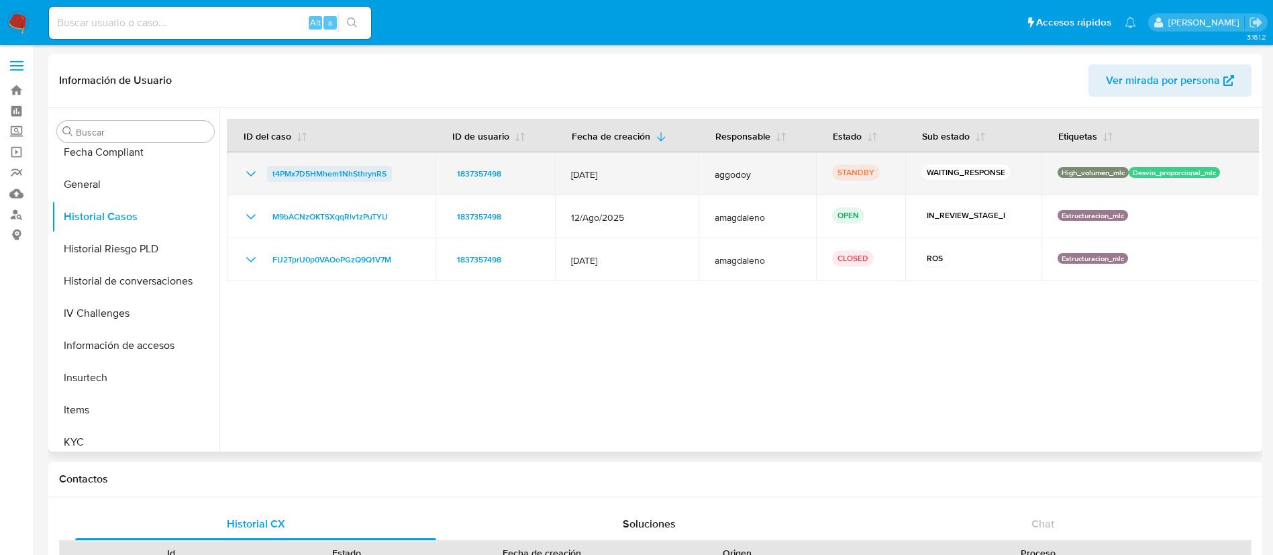
drag, startPoint x: 400, startPoint y: 173, endPoint x: 268, endPoint y: 177, distance: 131.5
click at [268, 177] on div "t4PMx7D5HMhem1NhSthrynRS" at bounding box center [331, 174] width 176 height 16
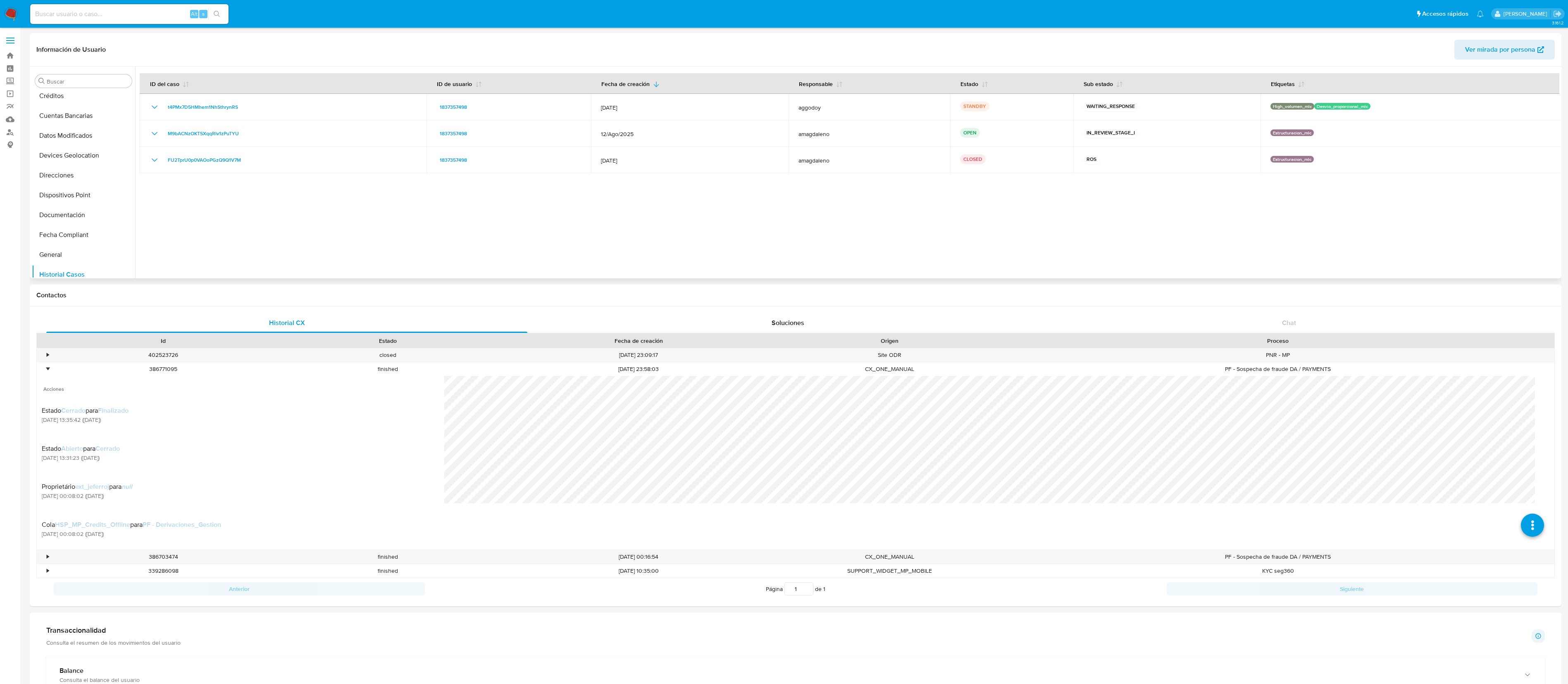
scroll to position [102, 0]
click at [107, 97] on button "Cruces y Relaciones" at bounding box center [80, 97] width 97 height 20
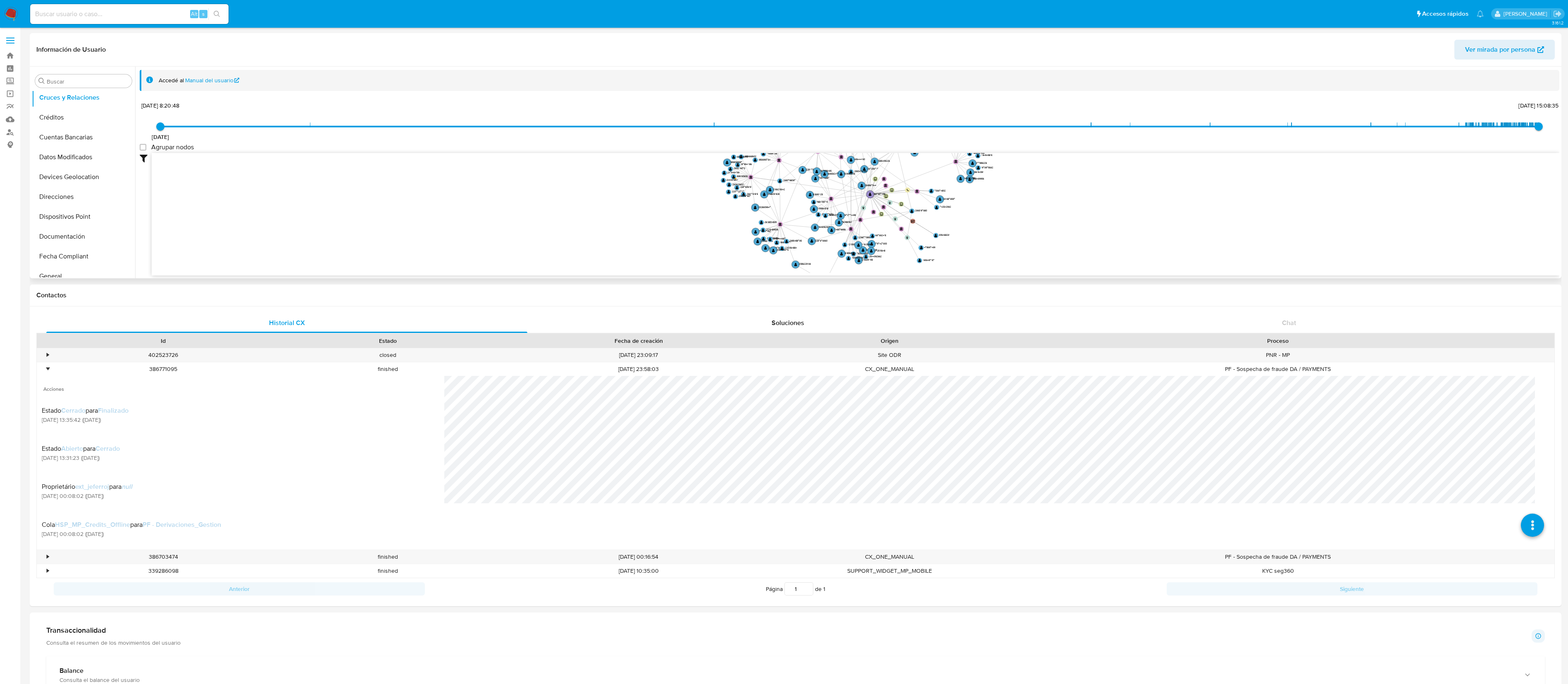
drag, startPoint x: 902, startPoint y: 241, endPoint x: 856, endPoint y: 200, distance: 61.6
click at [793, 200] on icon "device-66591b8dbf760d81d2ea7477  user-1837357498  1837357498 device-684468b31…" at bounding box center [855, 213] width 1408 height 120
drag, startPoint x: 131, startPoint y: 157, endPoint x: 118, endPoint y: 25, distance: 132.6
click at [118, 25] on div "Pausado Ver notificaciones Alt s Accesos rápidos Presiona las siguientes teclas…" at bounding box center [784, 635] width 1568 height 1270
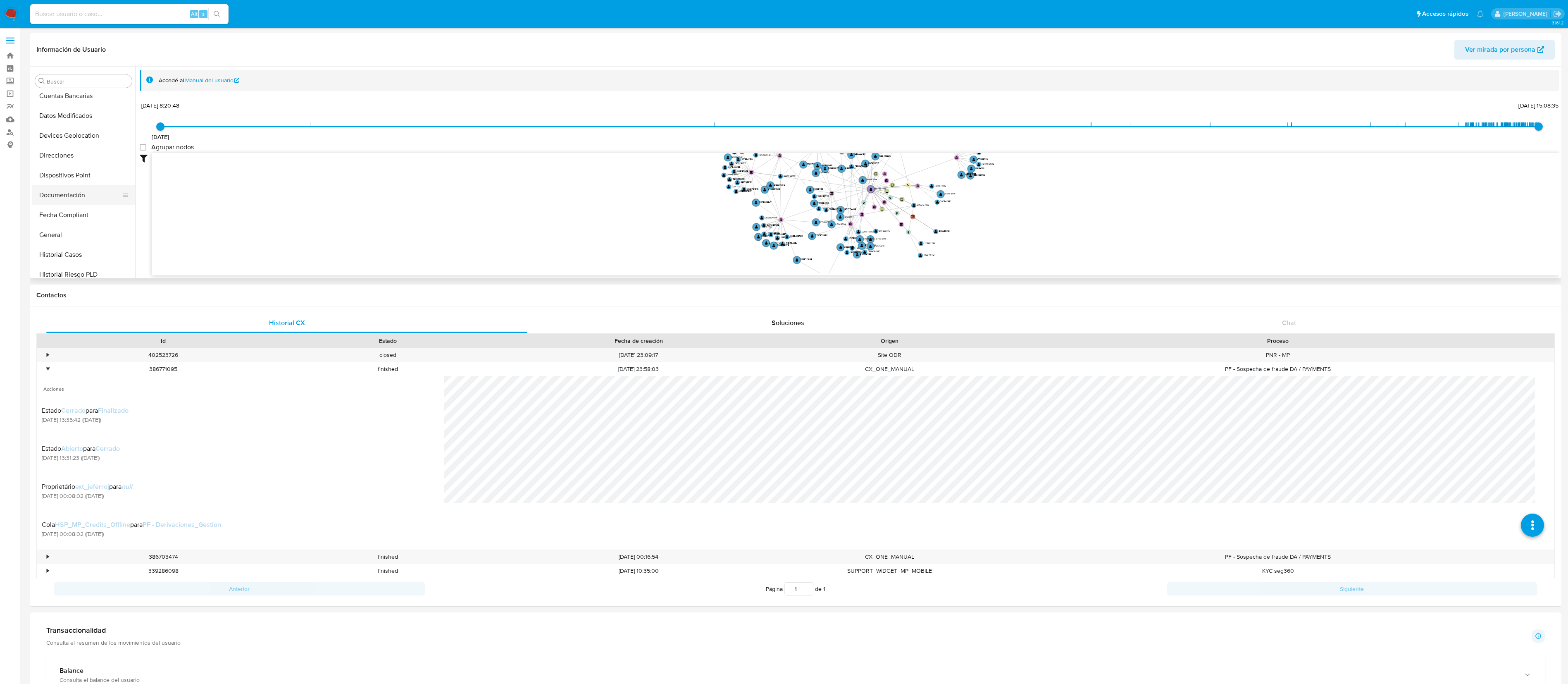
click at [75, 197] on button "Documentación" at bounding box center [80, 195] width 97 height 20
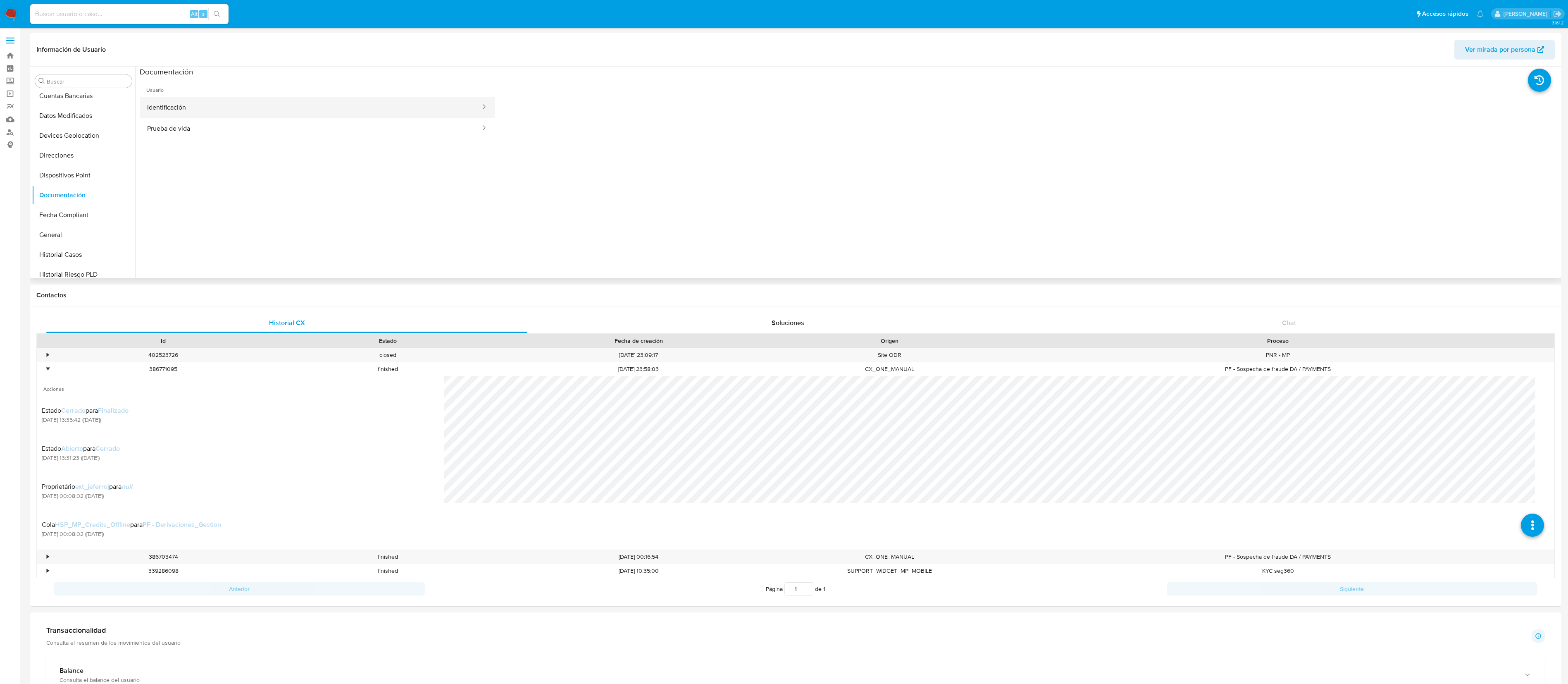
click at [250, 111] on button "Identificación" at bounding box center [311, 107] width 342 height 21
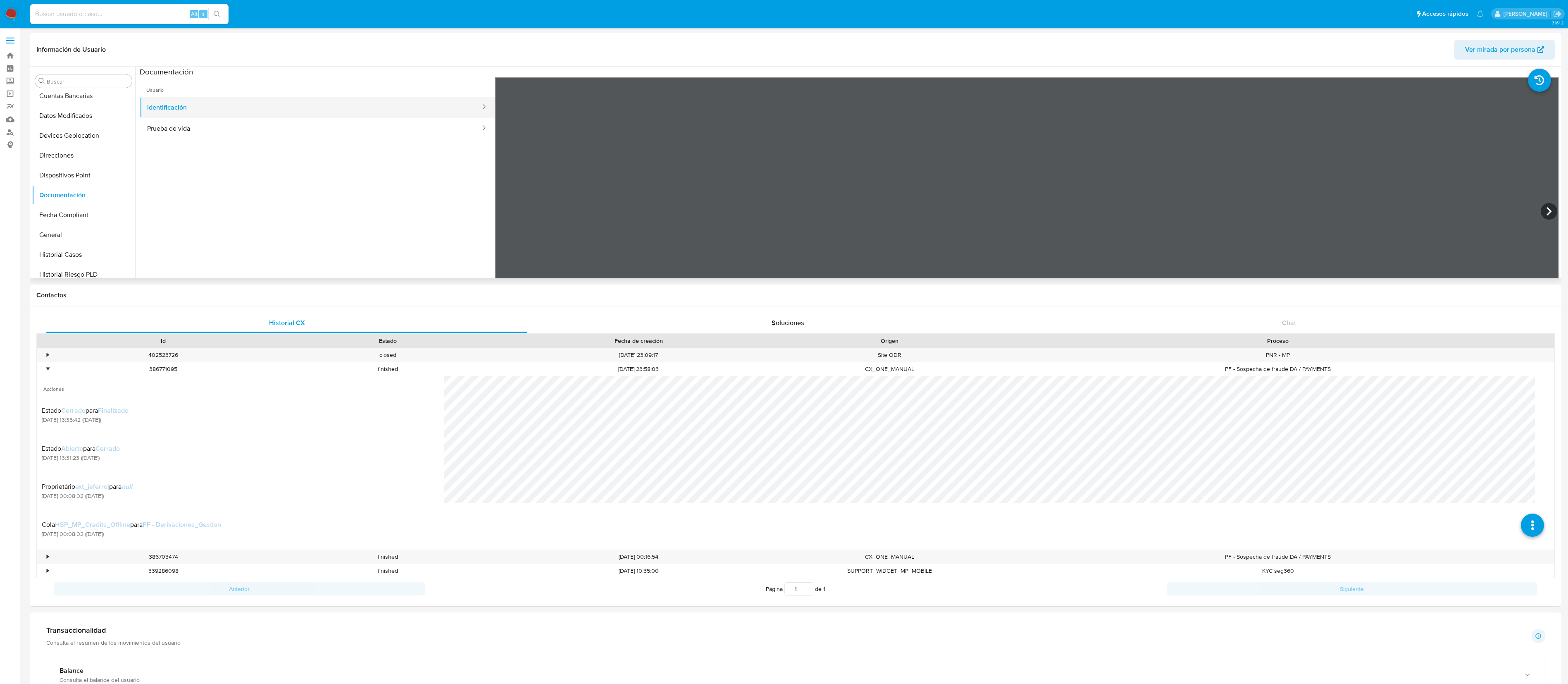
click at [256, 113] on button "Identificación" at bounding box center [311, 107] width 342 height 21
click at [254, 132] on button "Prueba de vida" at bounding box center [311, 128] width 342 height 21
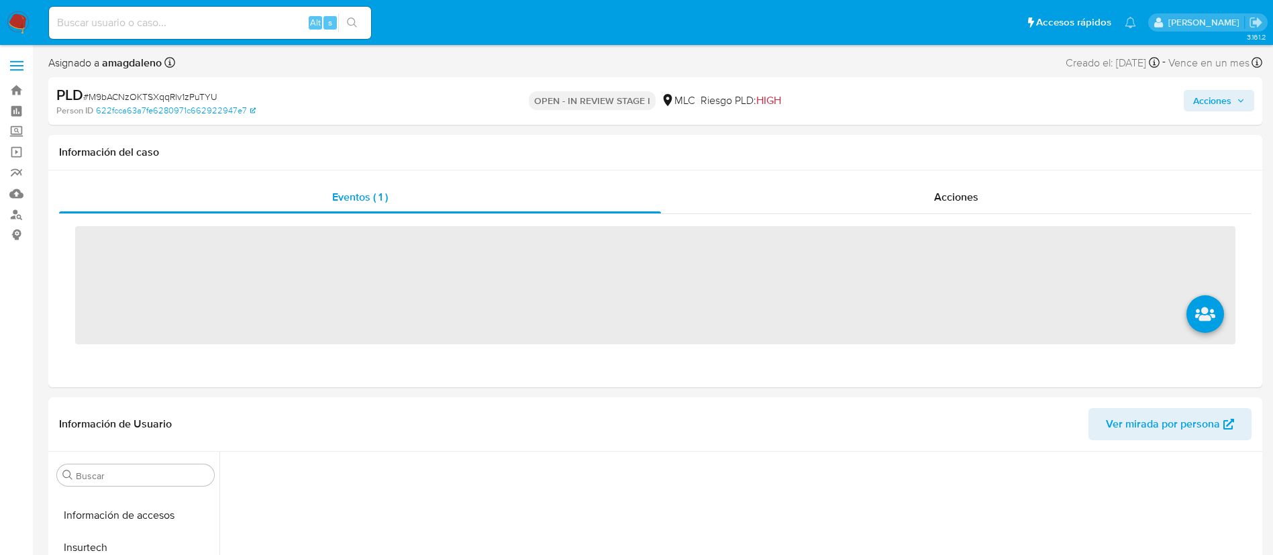
scroll to position [631, 0]
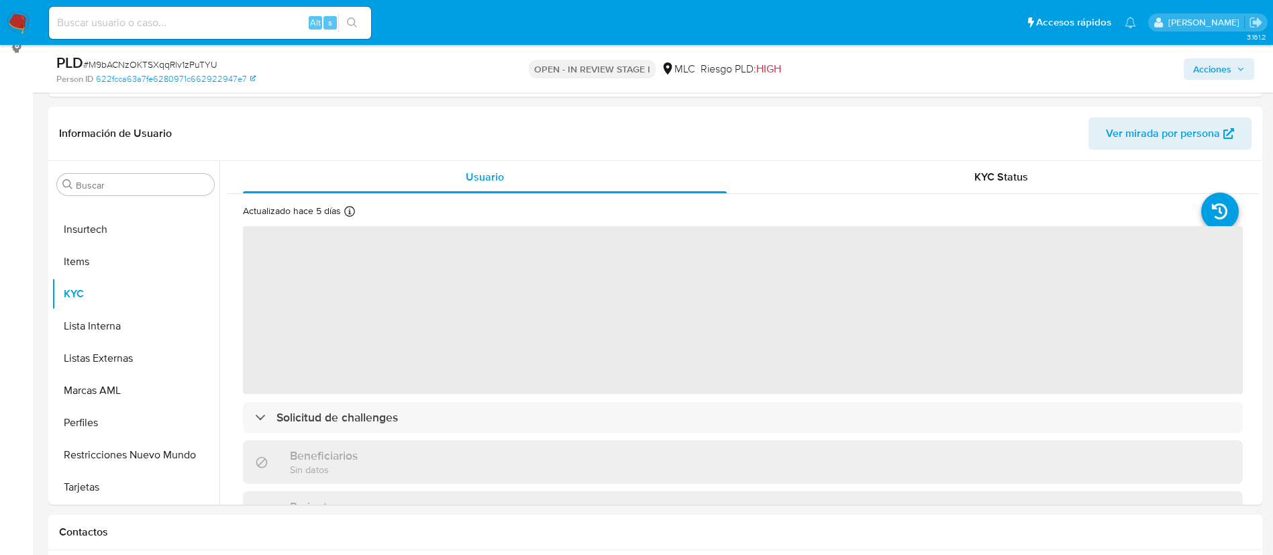
select select "10"
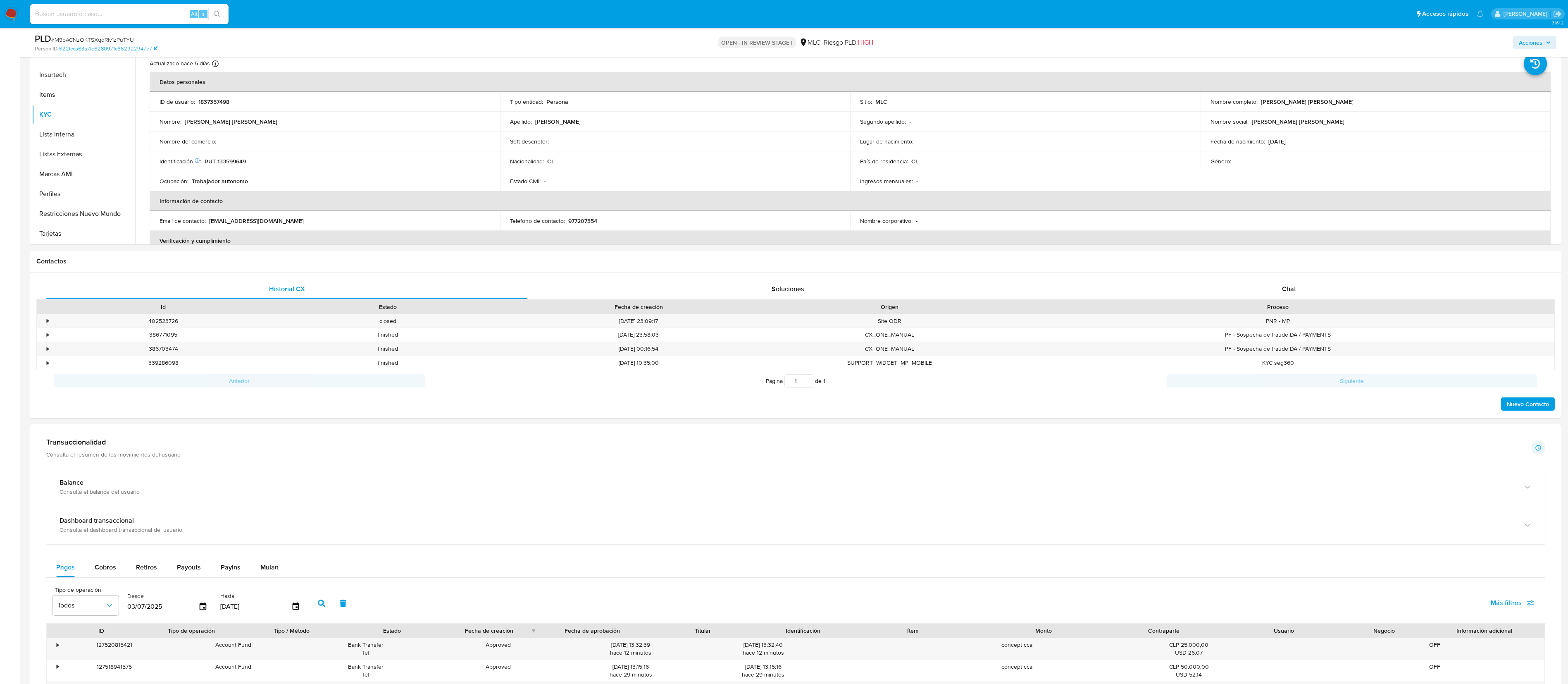
scroll to position [389, 0]
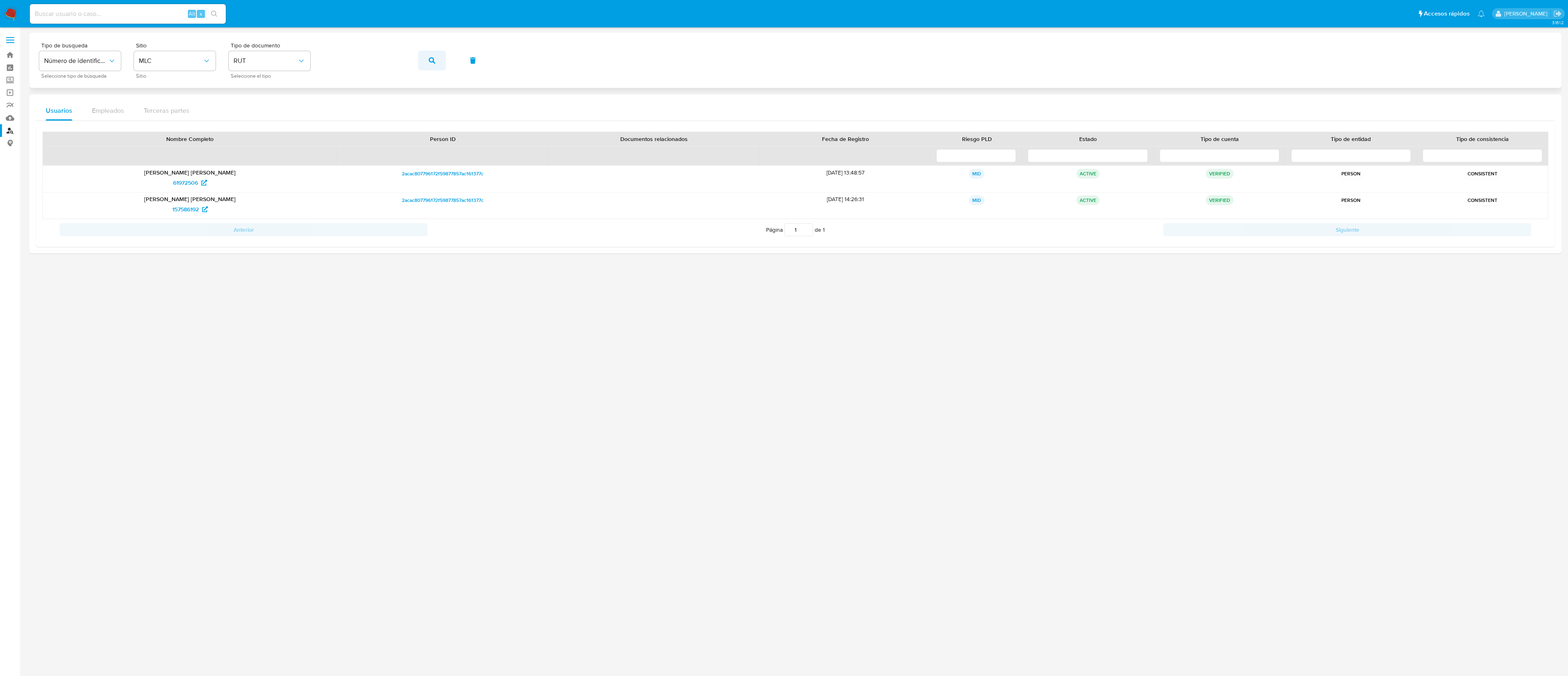
click at [444, 56] on button "button" at bounding box center [432, 60] width 28 height 19
click at [416, 217] on span "782a160aedf6c0a159459ad3badb5ea5" at bounding box center [443, 212] width 85 height 10
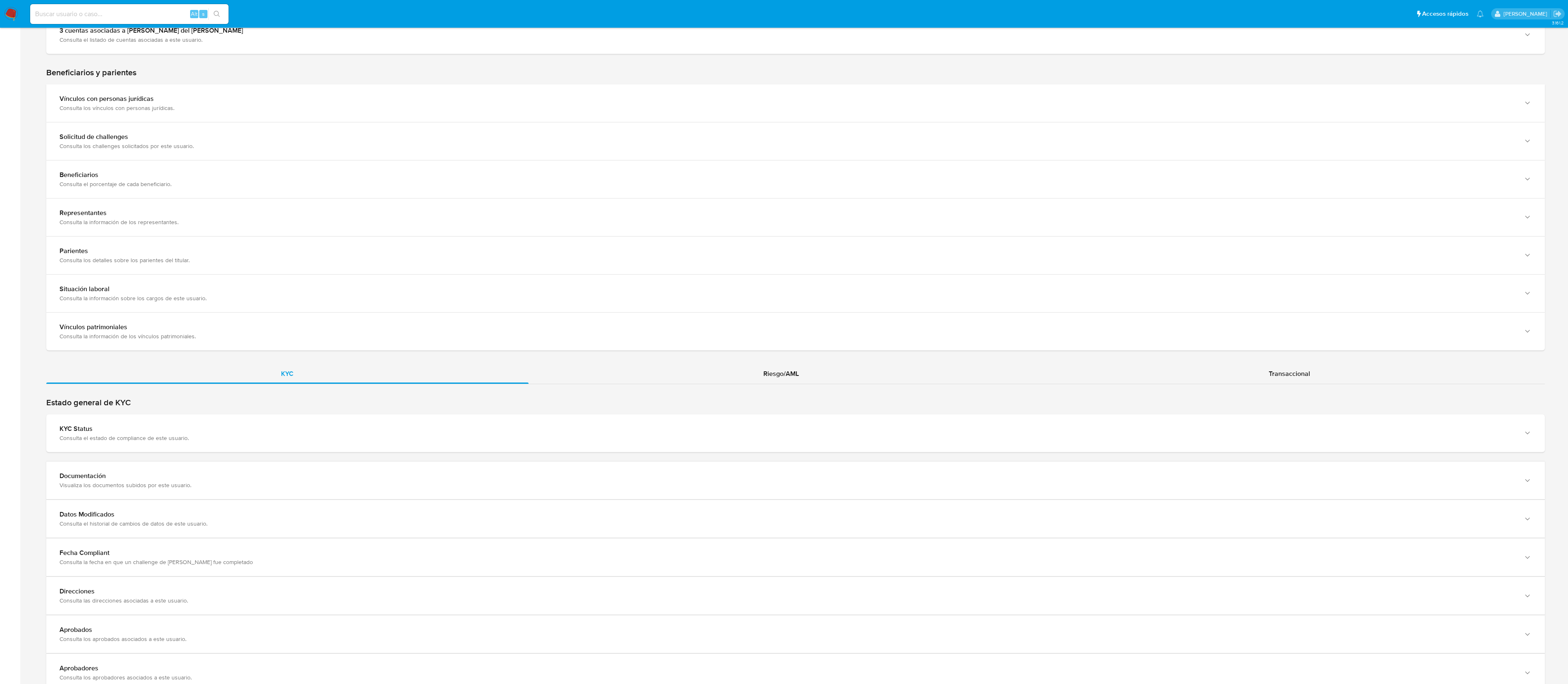
scroll to position [505, 0]
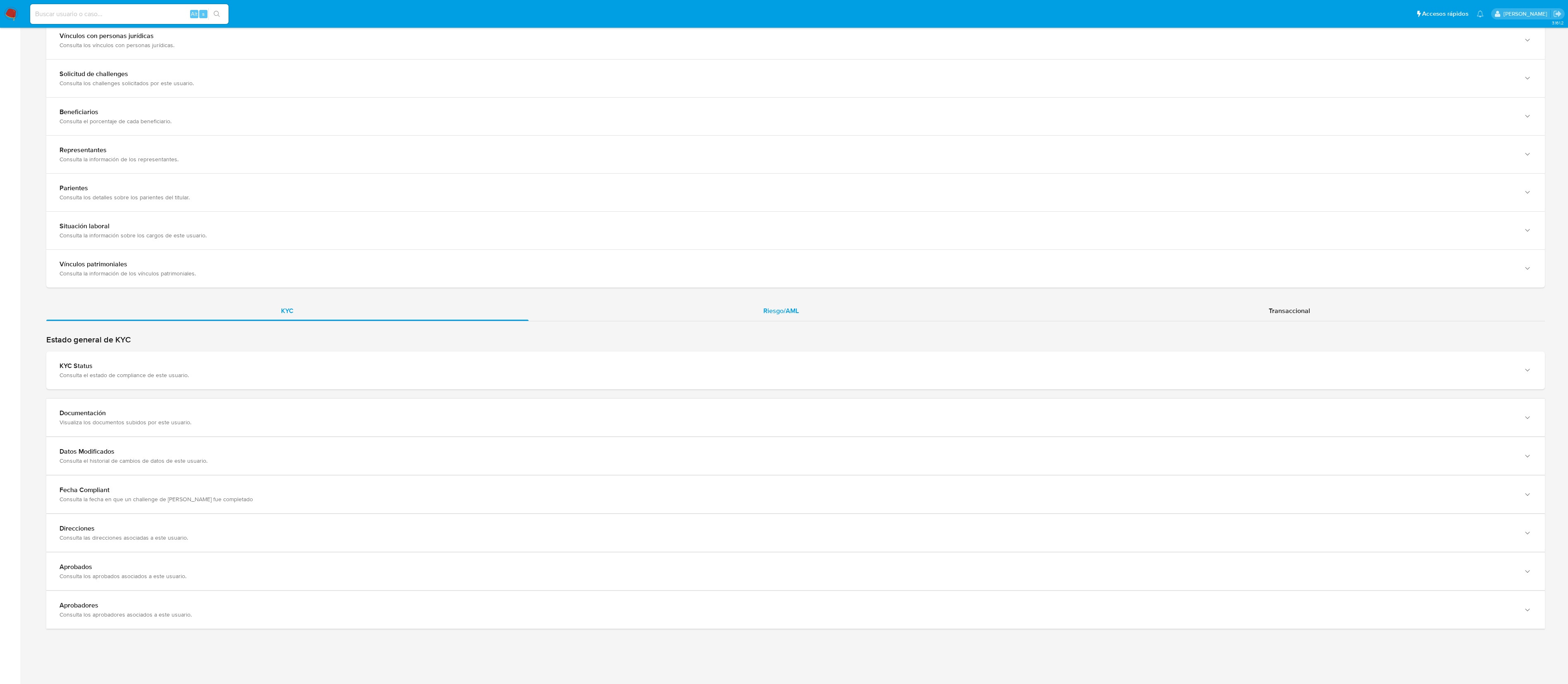
click at [735, 304] on div "Riesgo/AML" at bounding box center [781, 311] width 505 height 20
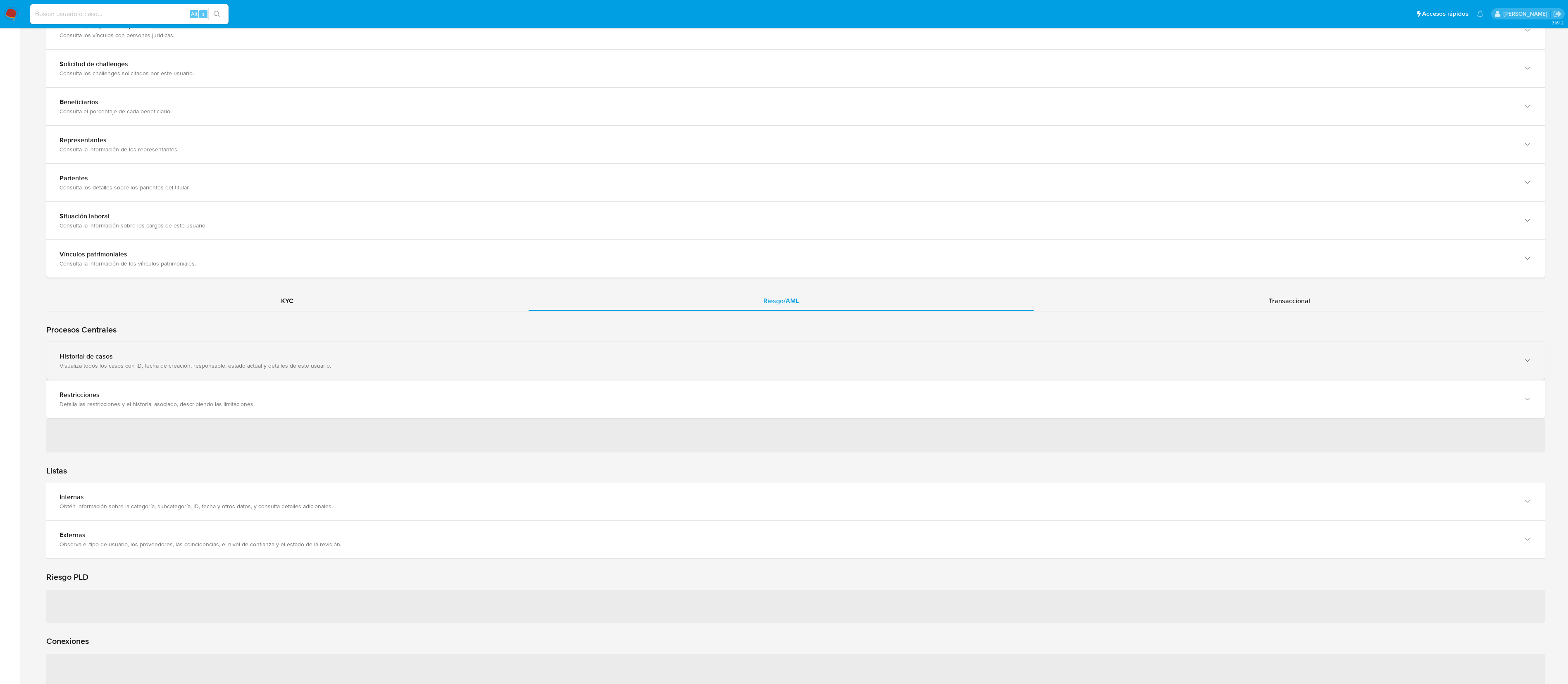
click at [225, 365] on div "Visualiza todos los casos con ID, fecha de creación, responsable, estado actual…" at bounding box center [787, 365] width 1456 height 7
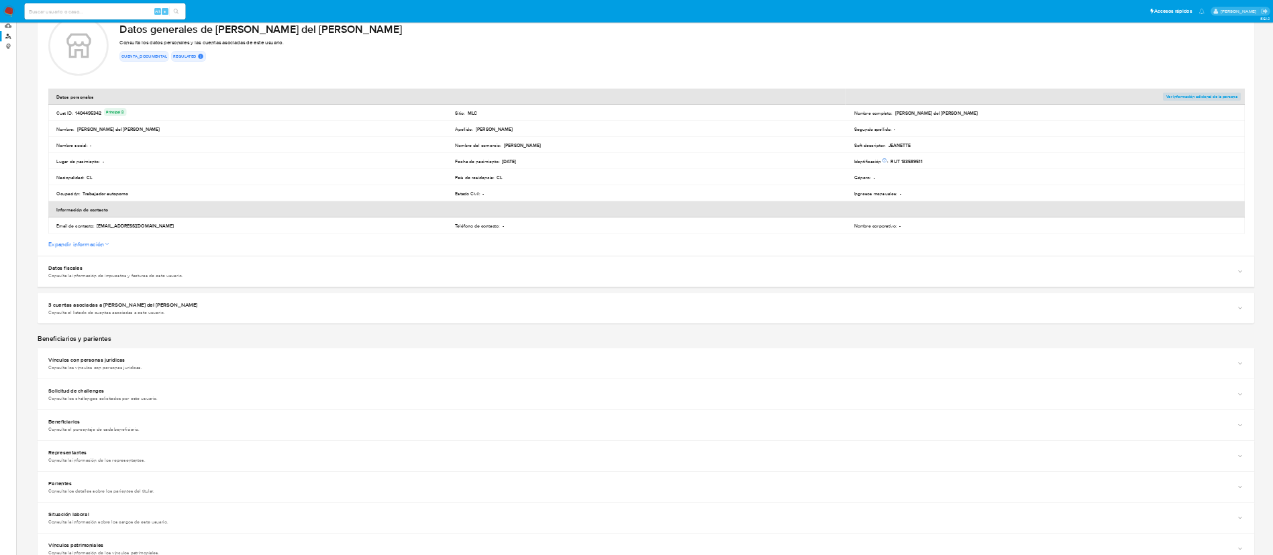
scroll to position [0, 0]
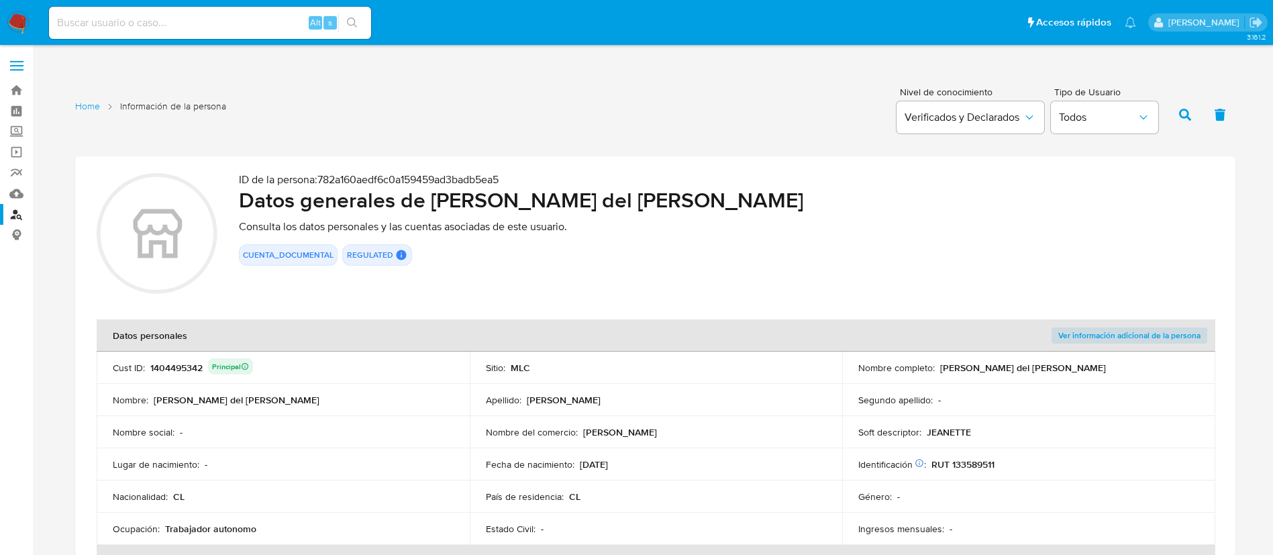
click at [158, 362] on div "1404495342 Principal" at bounding box center [201, 367] width 103 height 19
click at [22, 80] on link "Bandeja" at bounding box center [80, 90] width 160 height 21
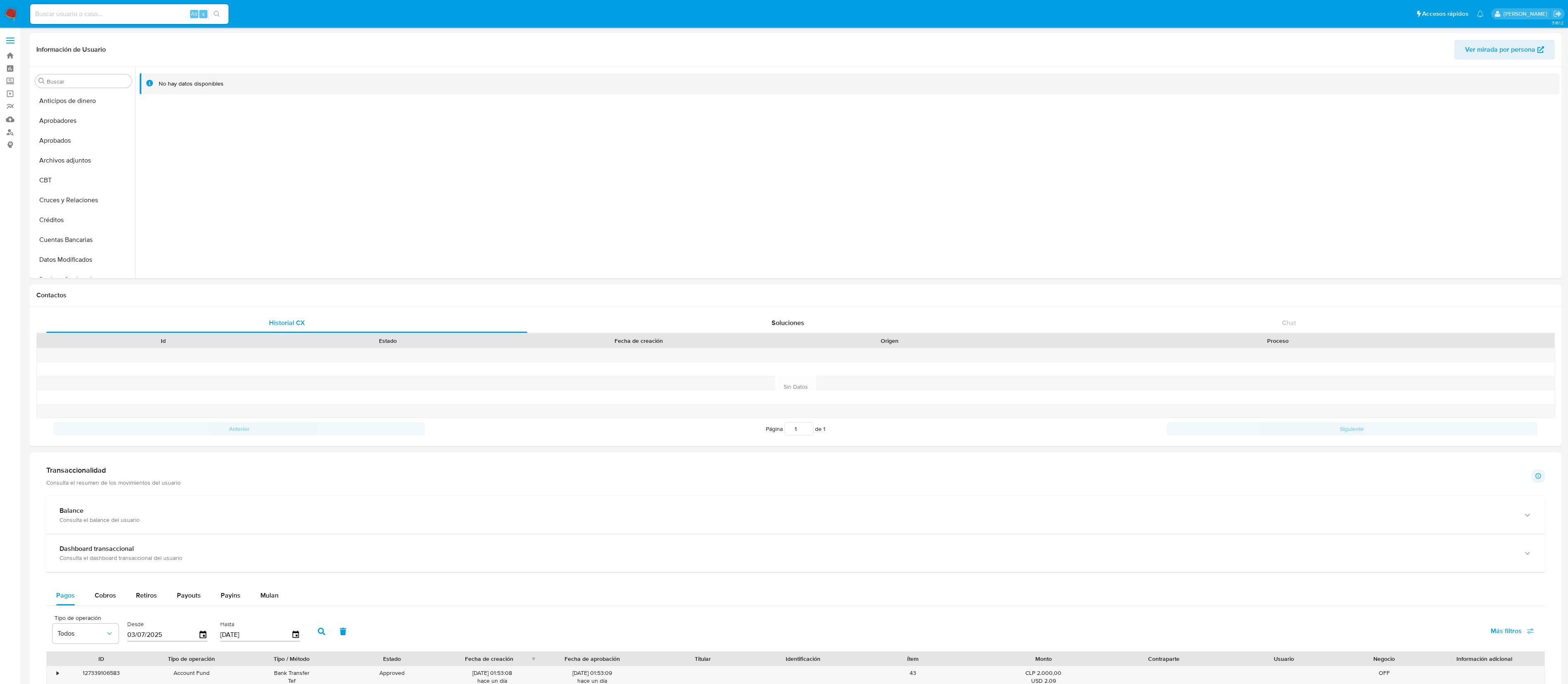
select select "10"
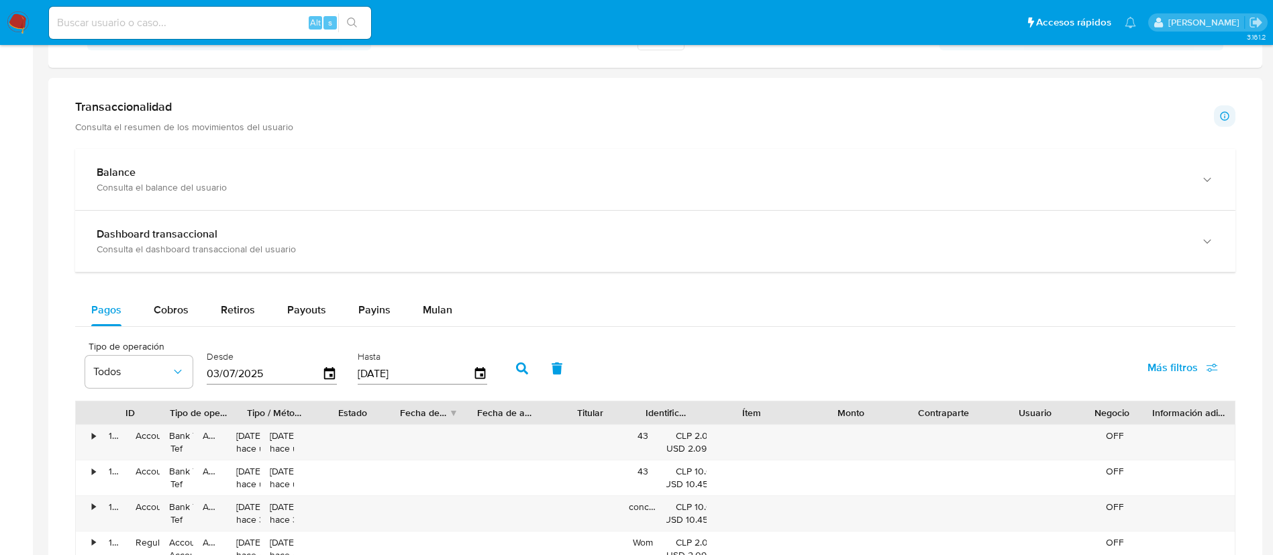
scroll to position [431, 0]
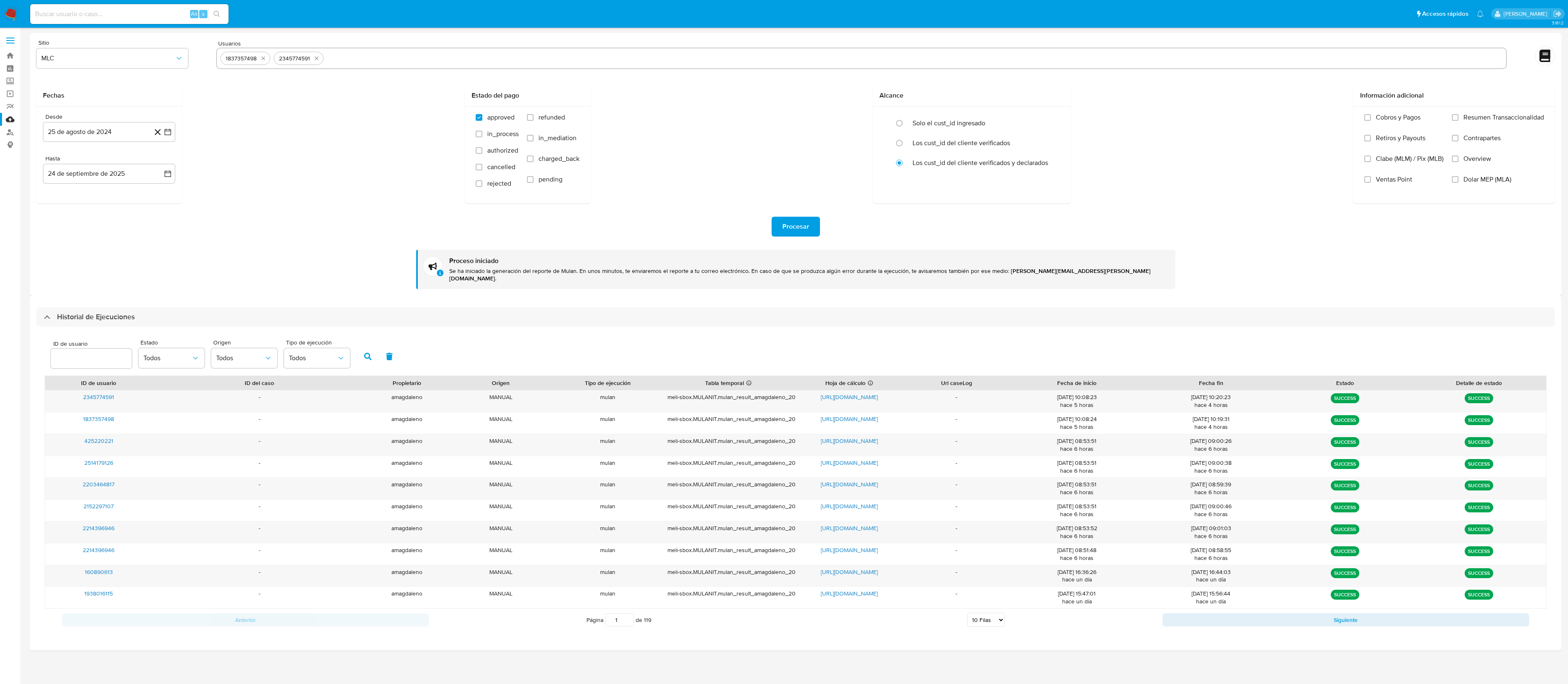
select select "10"
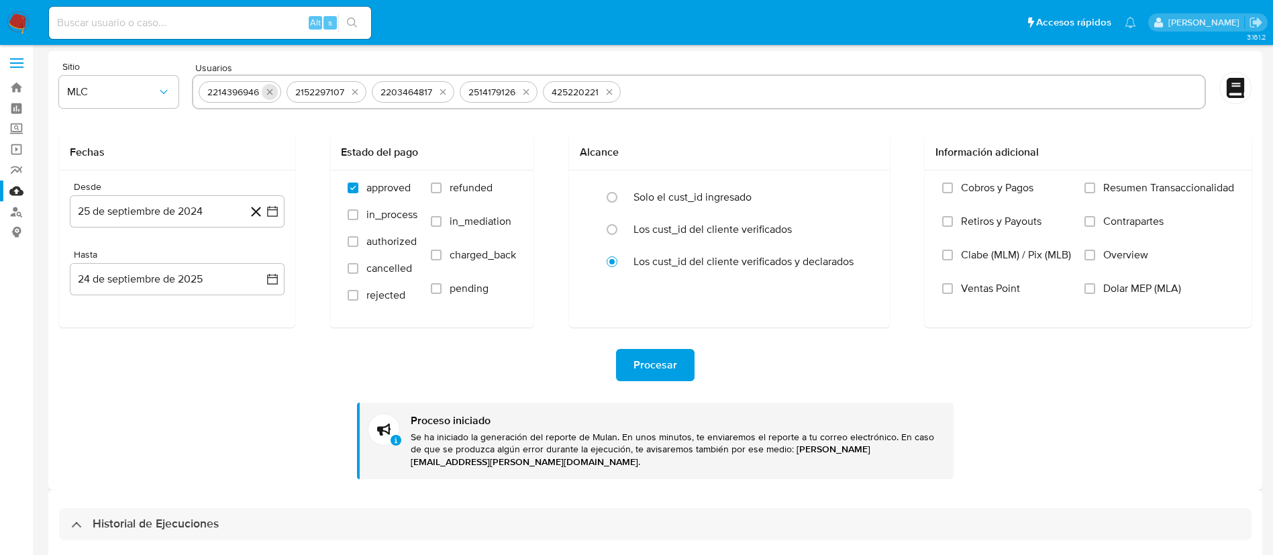
click at [273, 95] on icon "quitar 2214396946" at bounding box center [269, 92] width 11 height 11
click at [273, 95] on button "quitar 2152297107" at bounding box center [267, 92] width 16 height 16
click at [350, 95] on icon "quitar 2203464817" at bounding box center [355, 92] width 11 height 11
click at [430, 95] on button "quitar 2514179126" at bounding box center [438, 92] width 16 height 16
click at [273, 95] on button "quitar 425220221" at bounding box center [265, 92] width 16 height 16
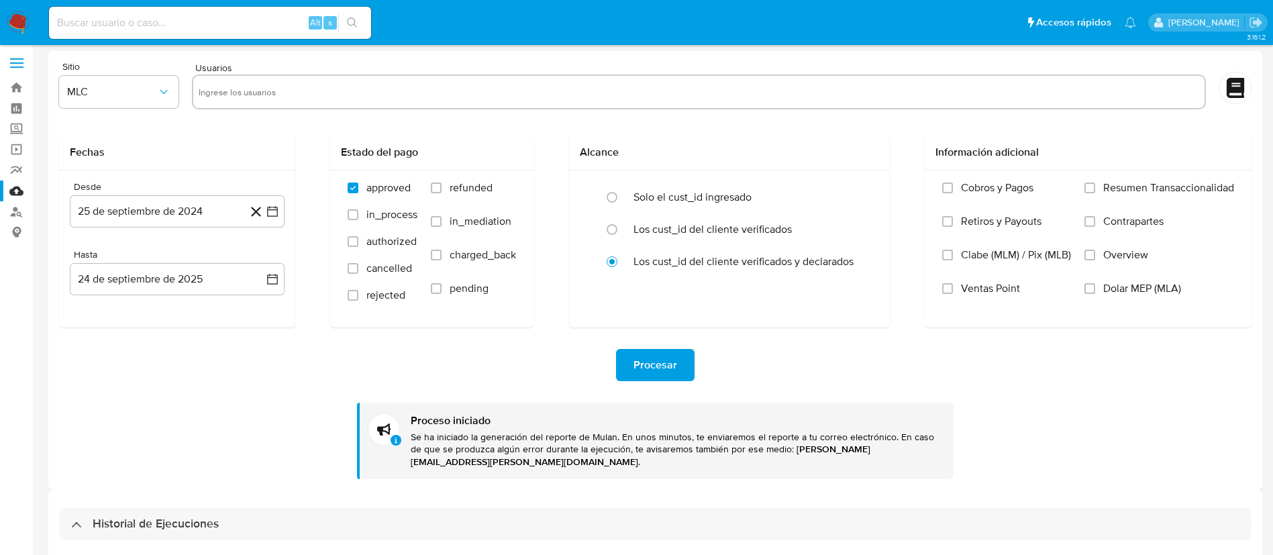
click at [273, 95] on input "text" at bounding box center [699, 91] width 1000 height 21
paste input "2122794377"
type input "2122794377"
click at [672, 376] on span "Procesar" at bounding box center [655, 365] width 44 height 30
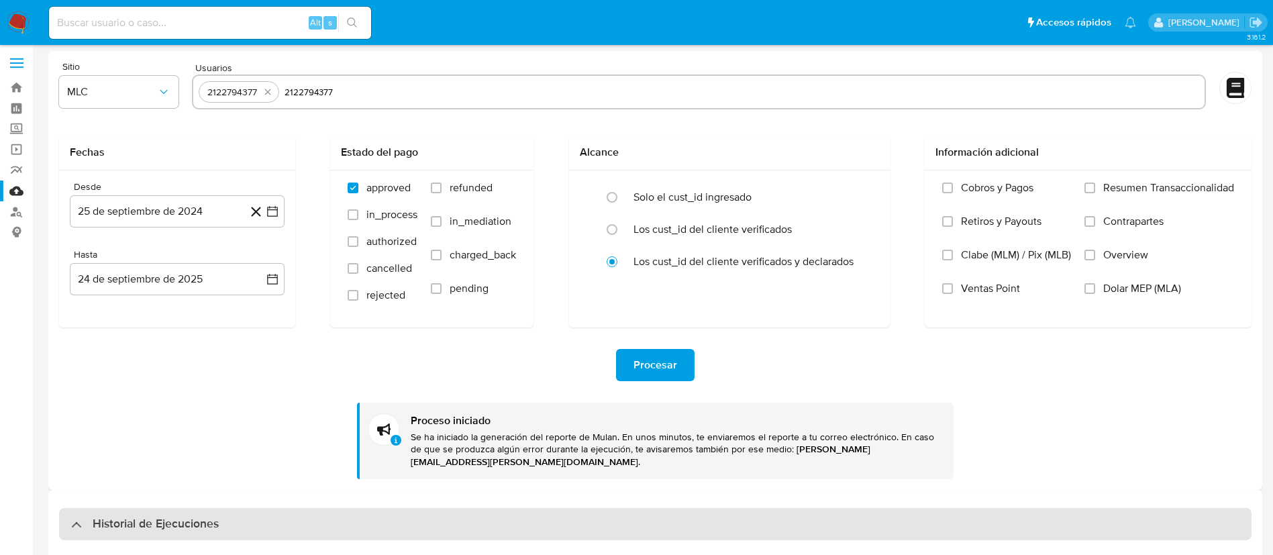
click at [73, 516] on div "Historial de Ejecuciones" at bounding box center [145, 524] width 148 height 16
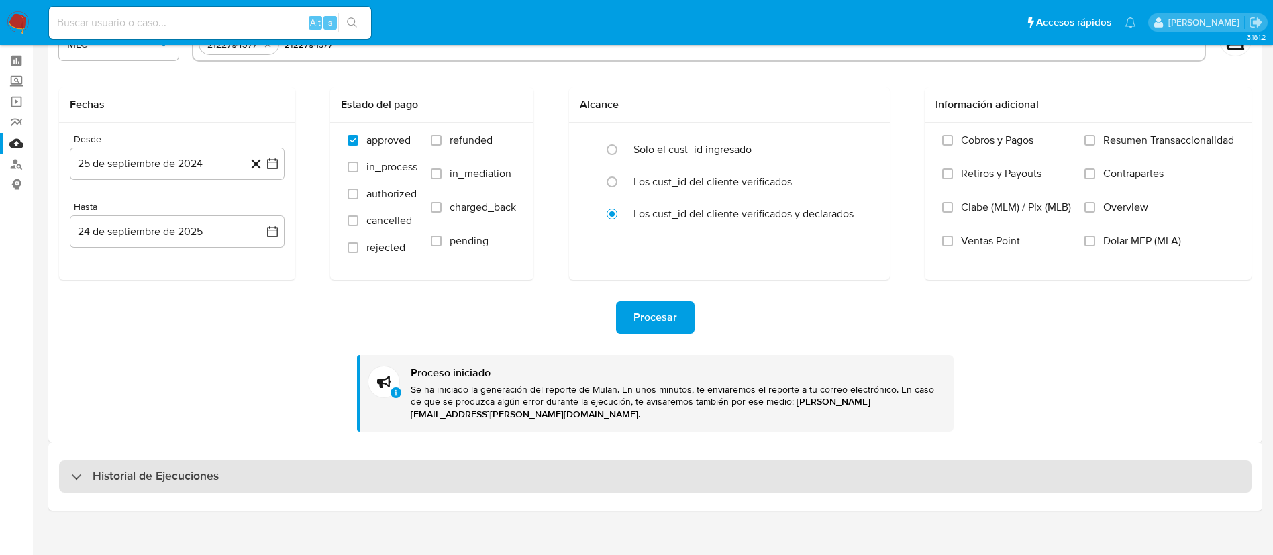
click at [71, 476] on div at bounding box center [71, 476] width 0 height 0
select select "10"
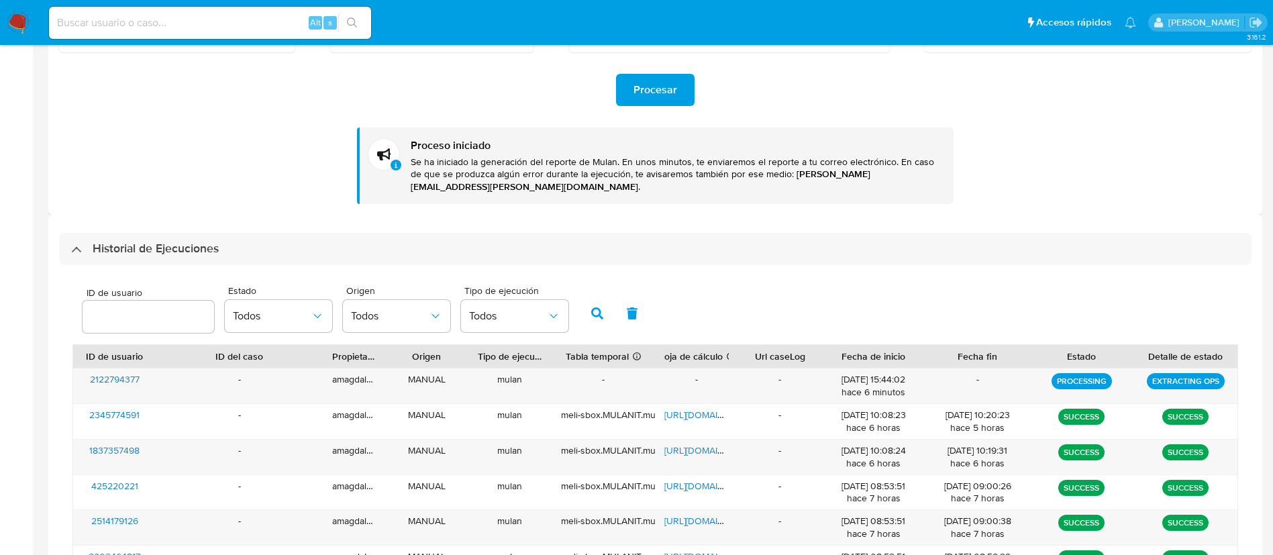
scroll to position [352, 0]
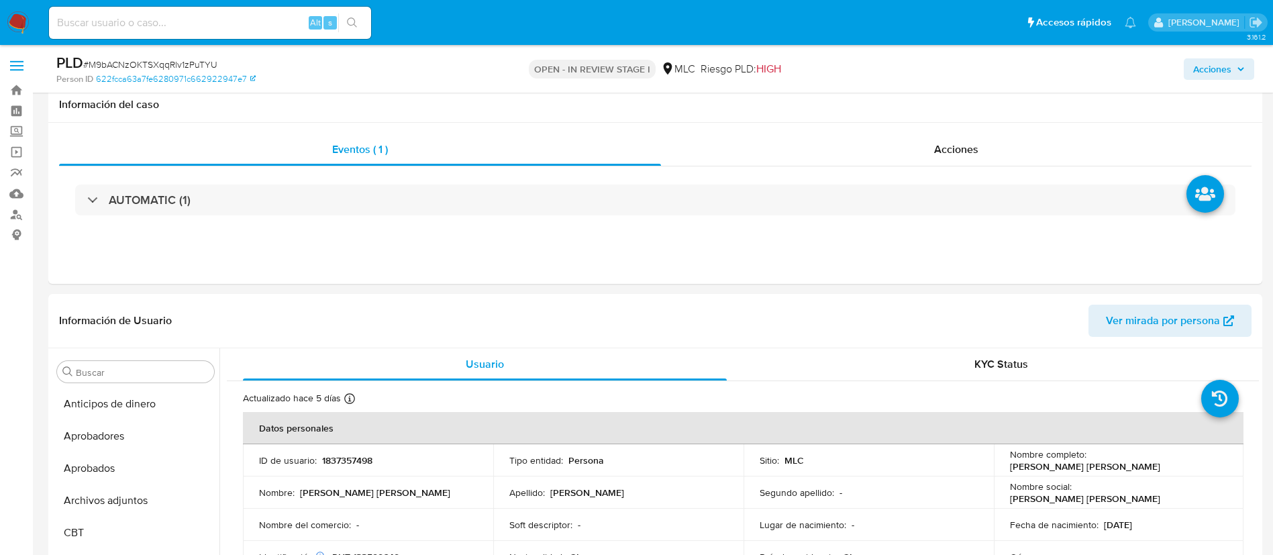
select select "10"
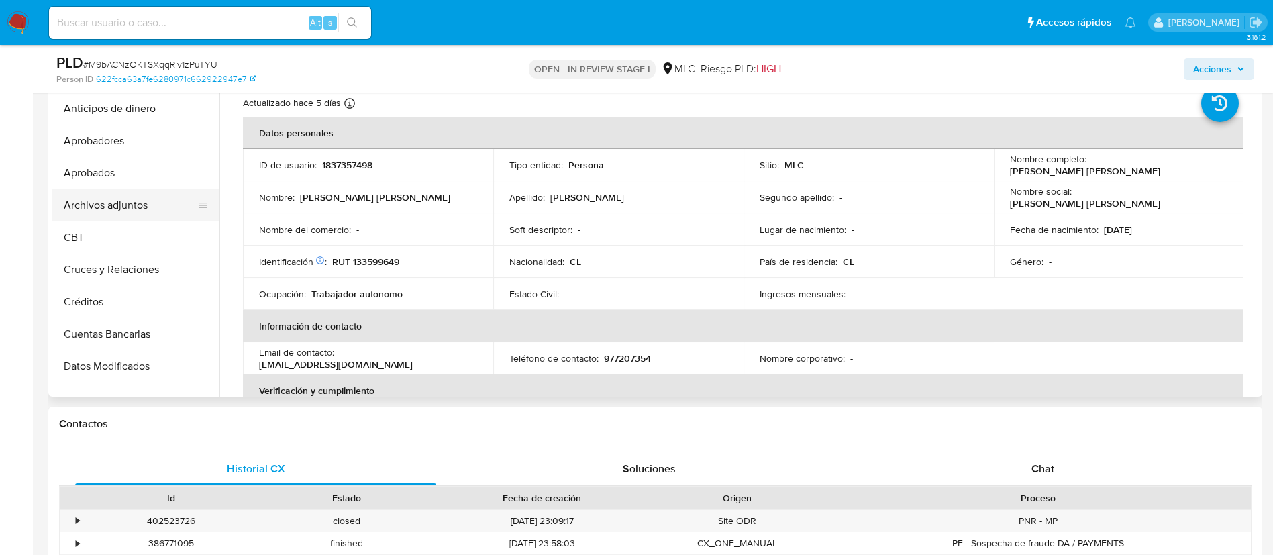
click at [127, 209] on button "Archivos adjuntos" at bounding box center [130, 205] width 157 height 32
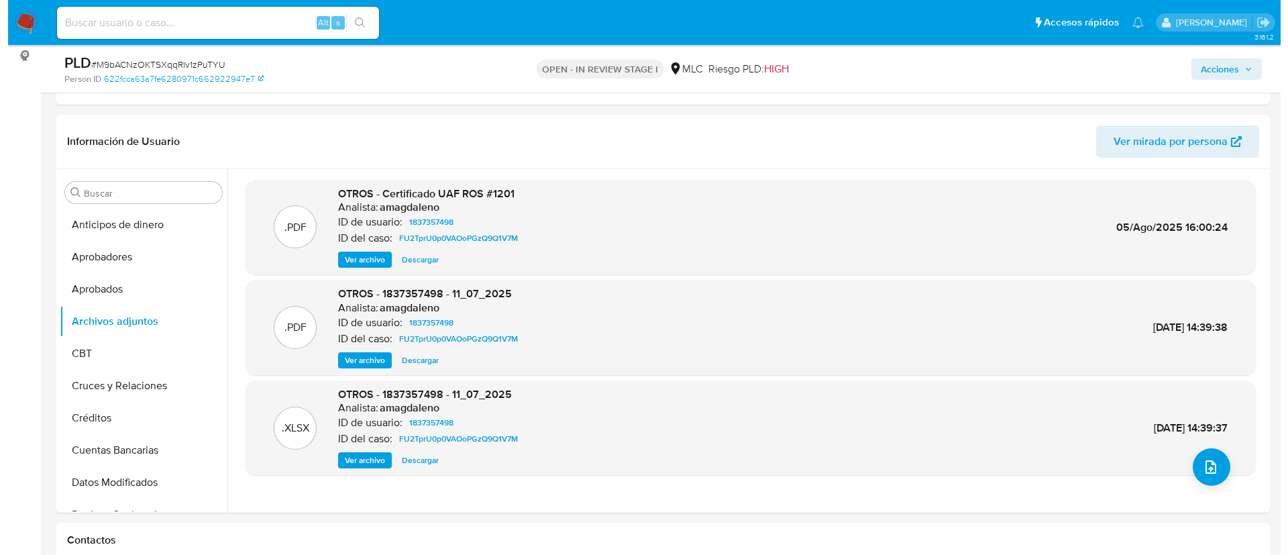
scroll to position [222, 0]
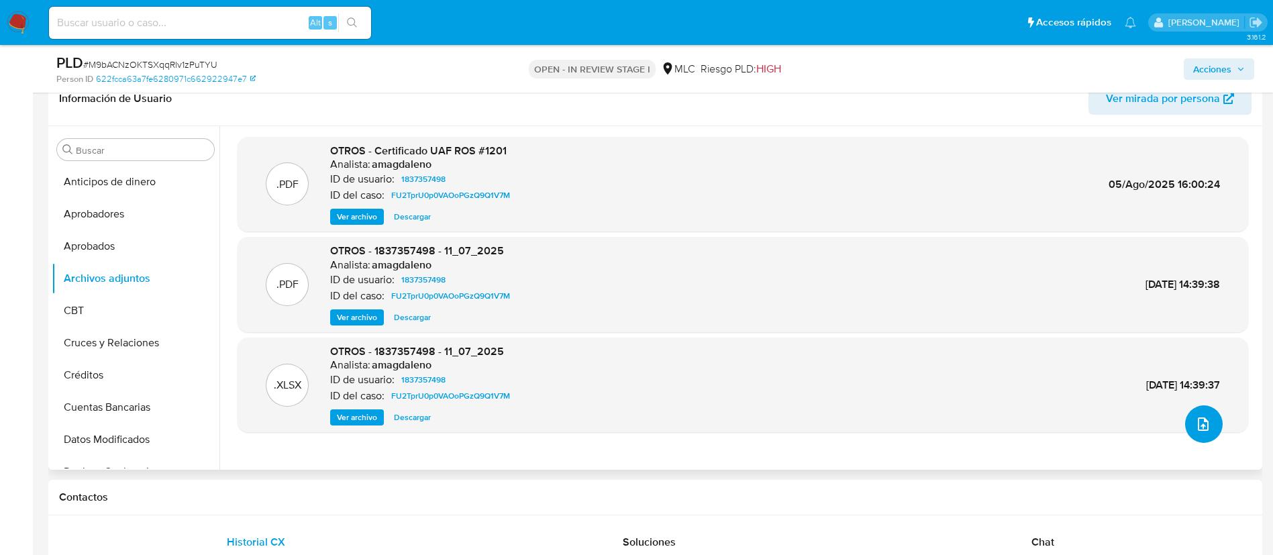
click at [1201, 421] on icon "upload-file" at bounding box center [1203, 424] width 16 height 16
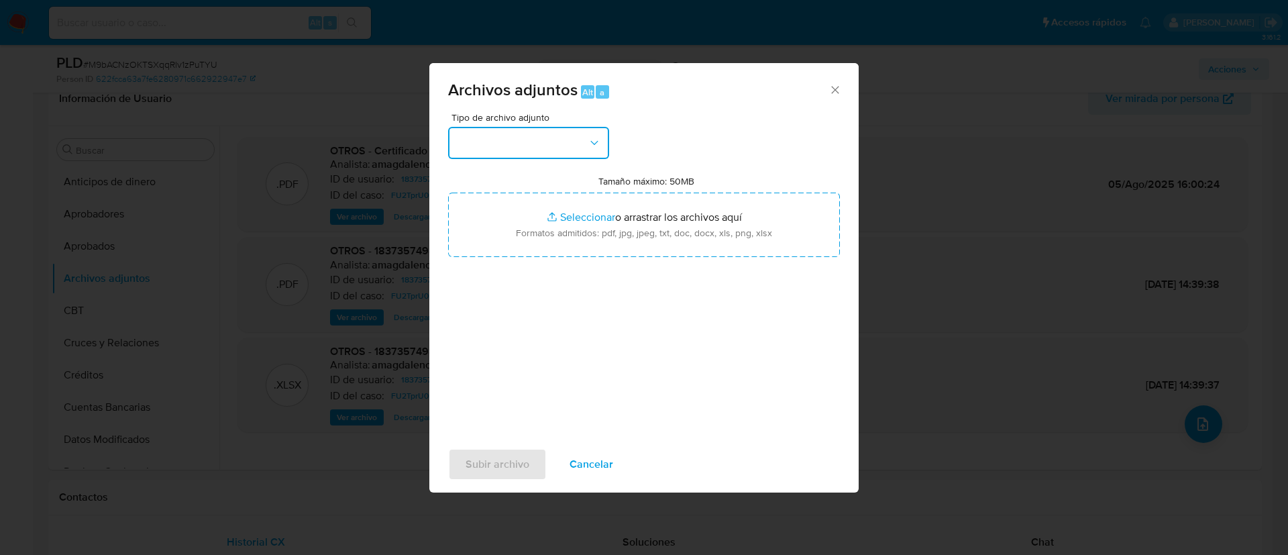
click at [560, 150] on button "button" at bounding box center [528, 143] width 161 height 32
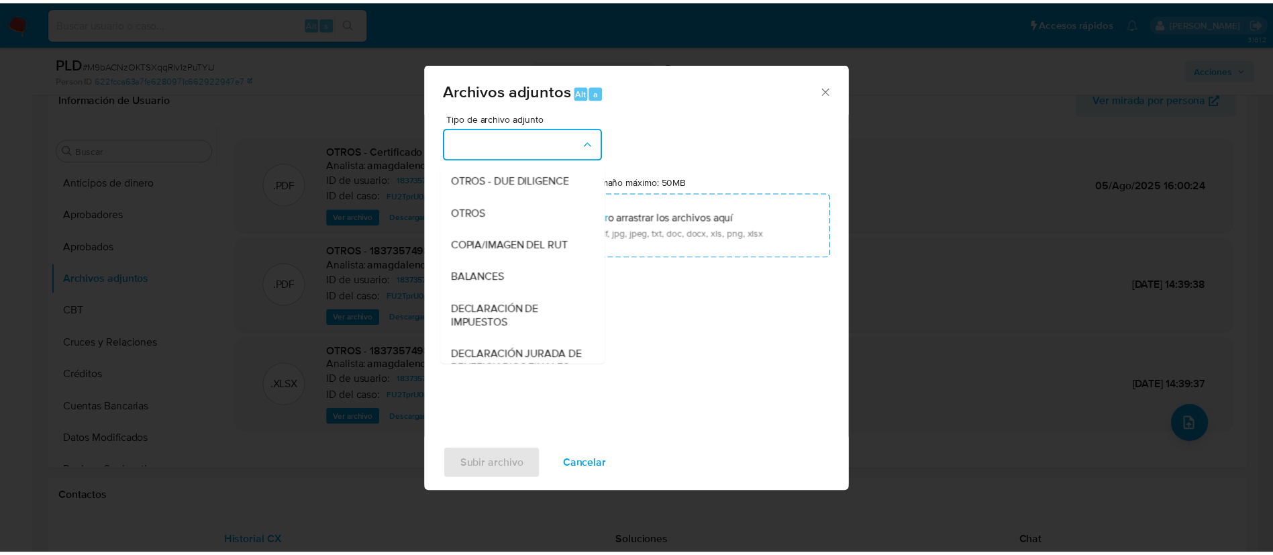
scroll to position [184, 0]
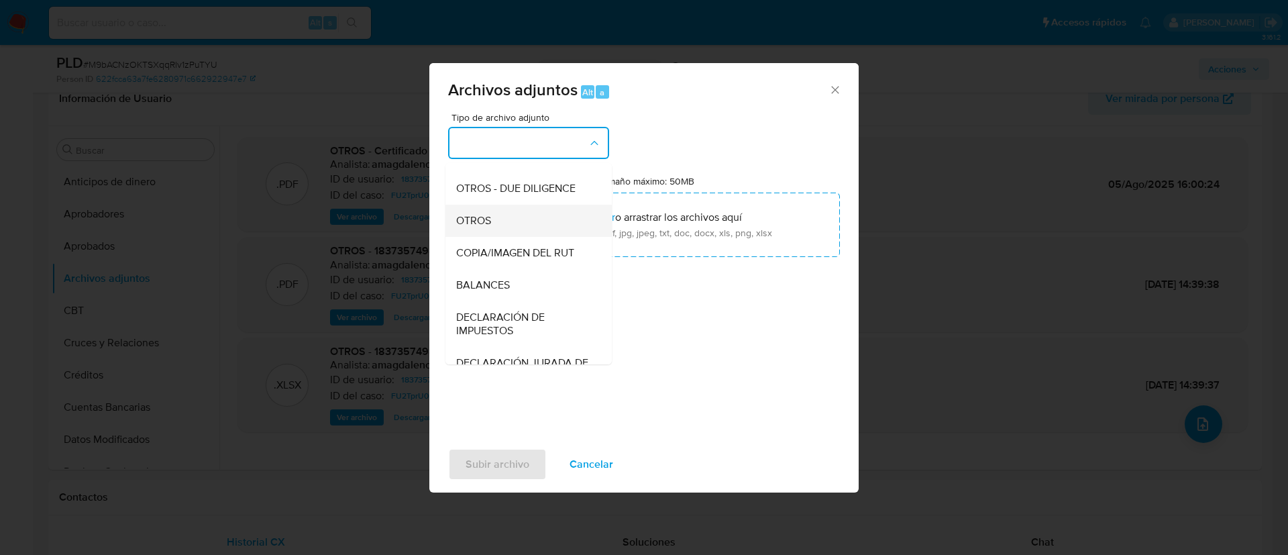
click at [557, 237] on div "OTROS" at bounding box center [524, 221] width 137 height 32
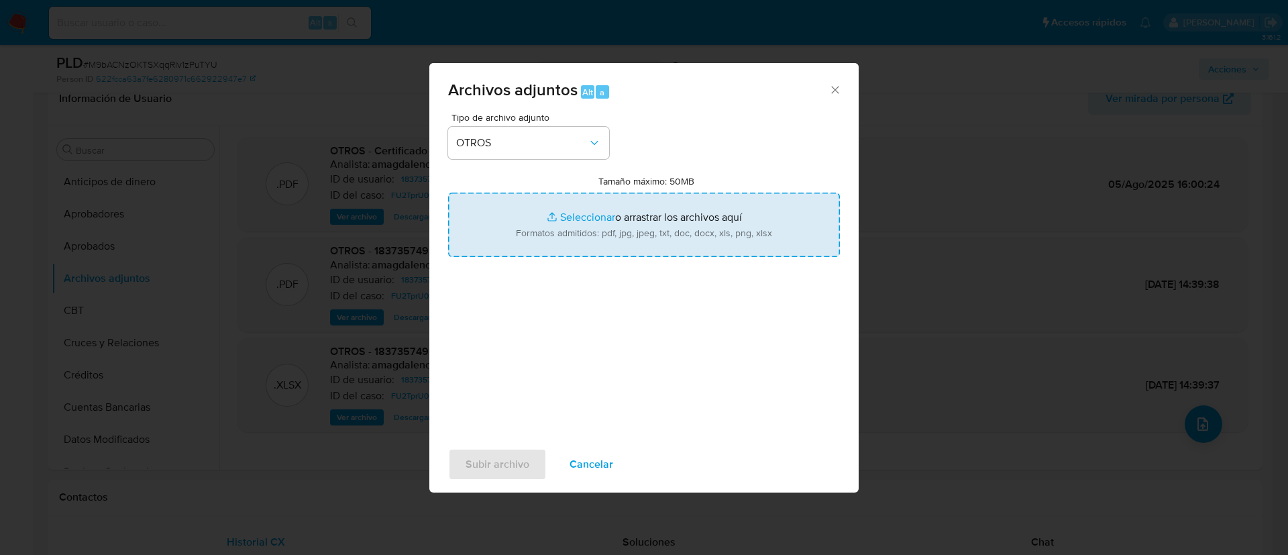
click at [588, 216] on input "Tamaño máximo: 50MB Seleccionar archivos" at bounding box center [644, 225] width 392 height 64
type input "C:\fakepath\1837357498 - 30_09_2025.xlsx"
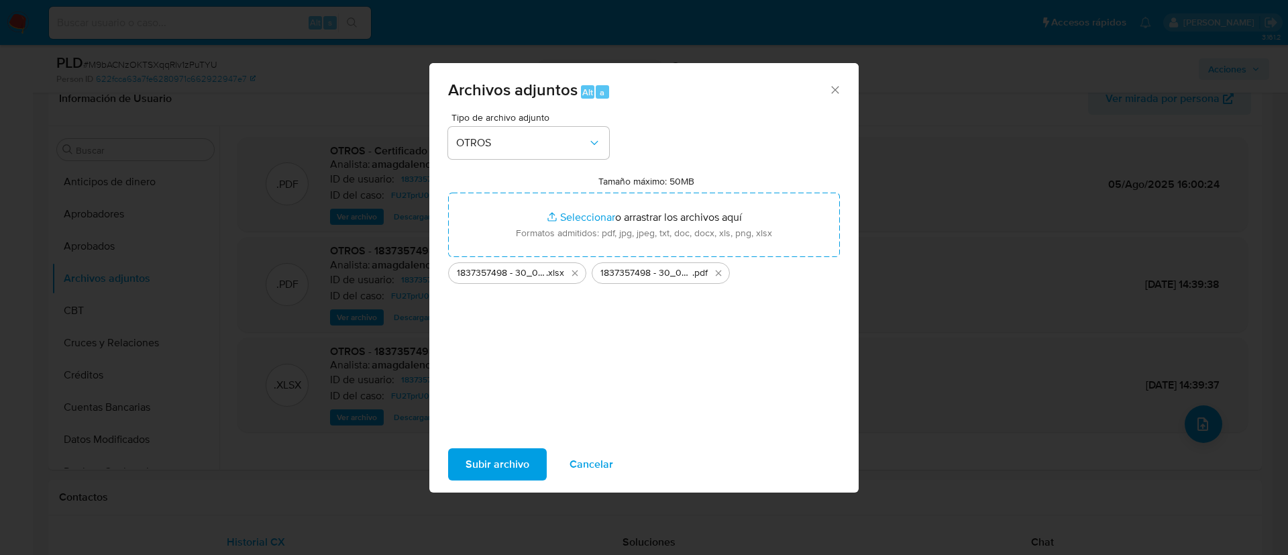
click at [501, 468] on span "Subir archivo" at bounding box center [498, 464] width 64 height 30
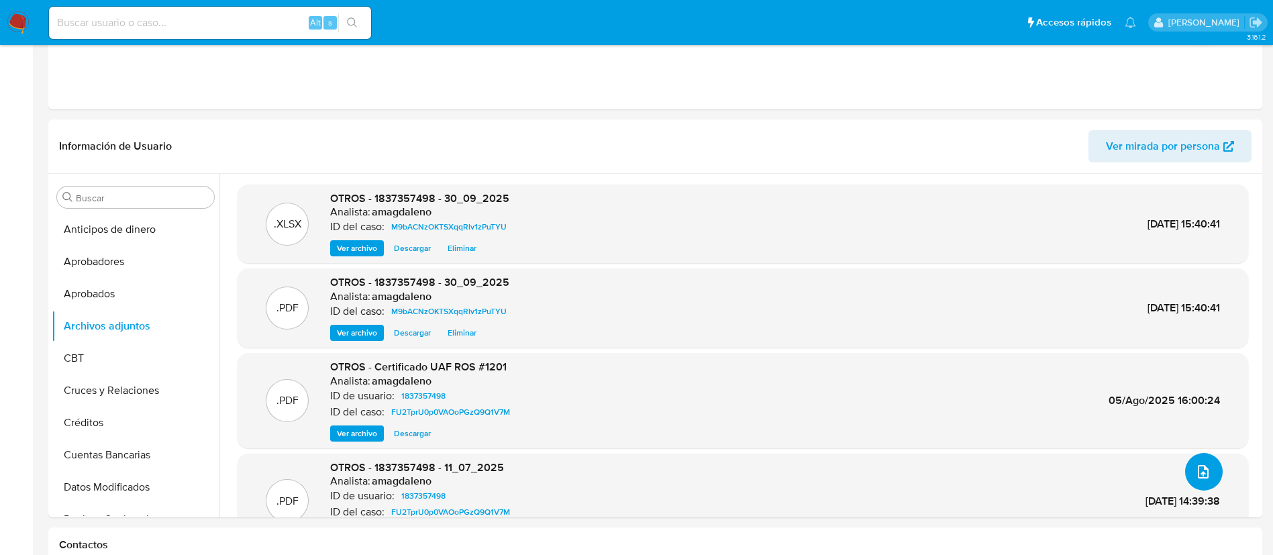
scroll to position [0, 0]
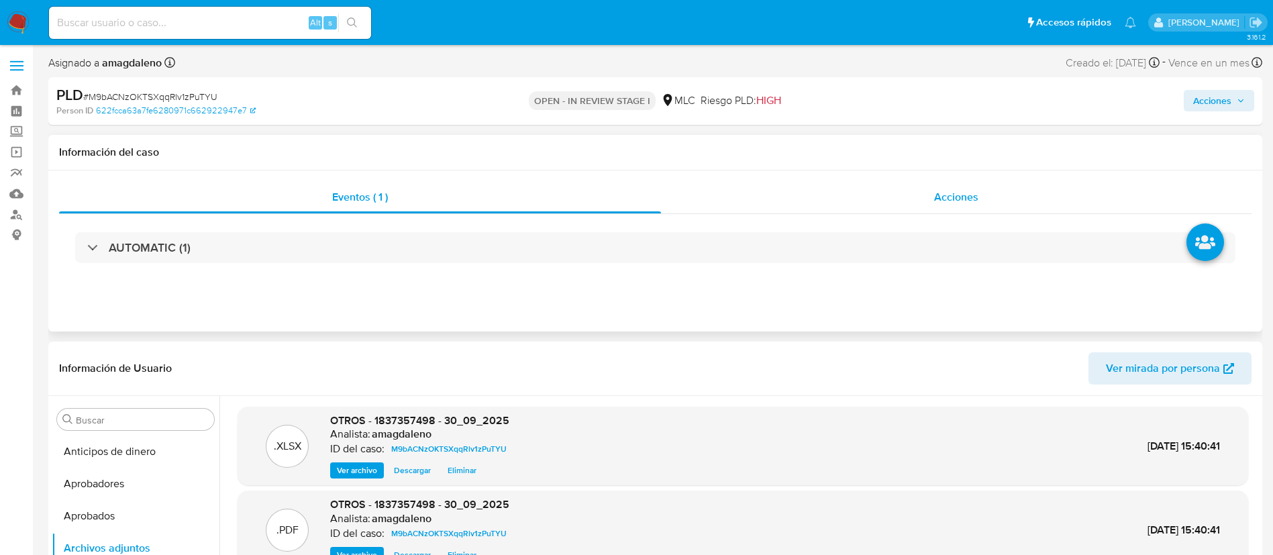
click at [729, 181] on div "Acciones" at bounding box center [956, 197] width 590 height 32
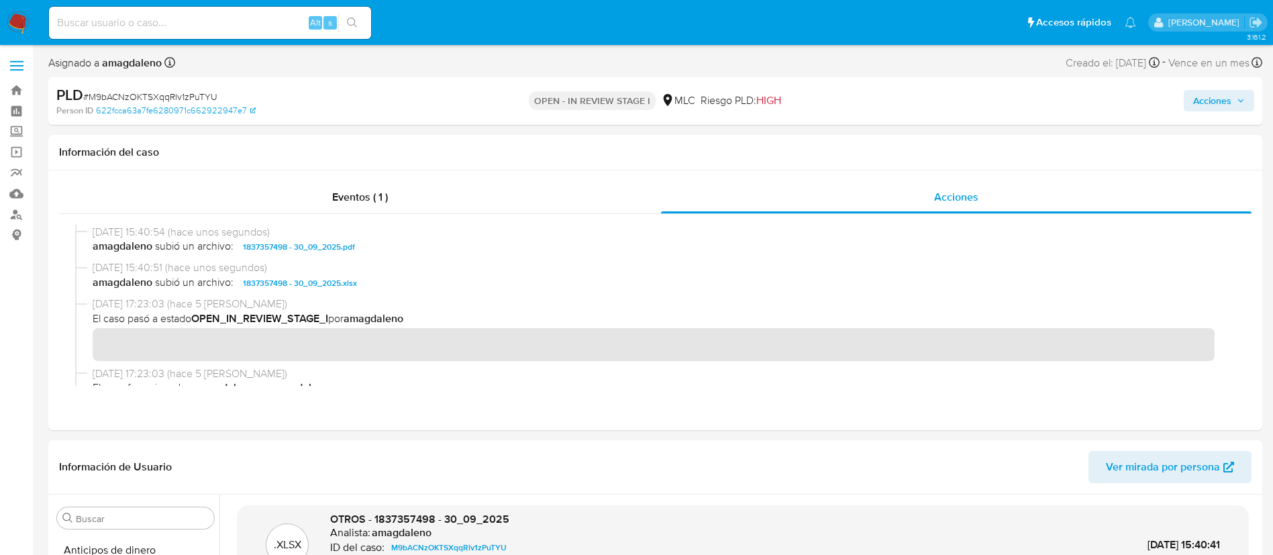
click at [1199, 100] on span "Acciones" at bounding box center [1212, 100] width 38 height 21
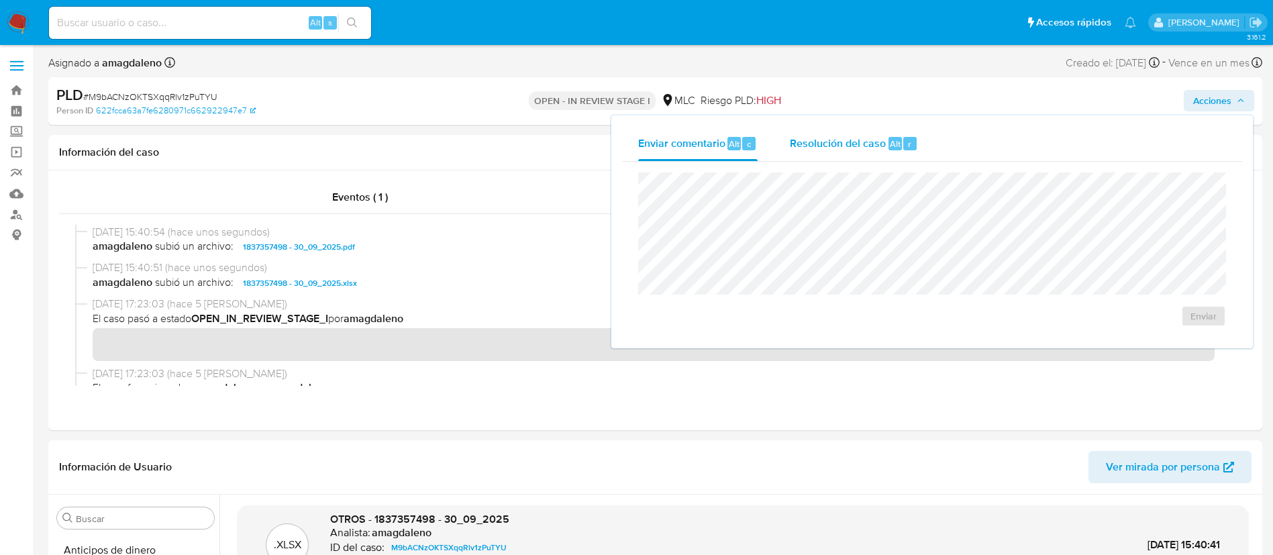
click at [828, 146] on span "Resolución del caso" at bounding box center [838, 143] width 96 height 15
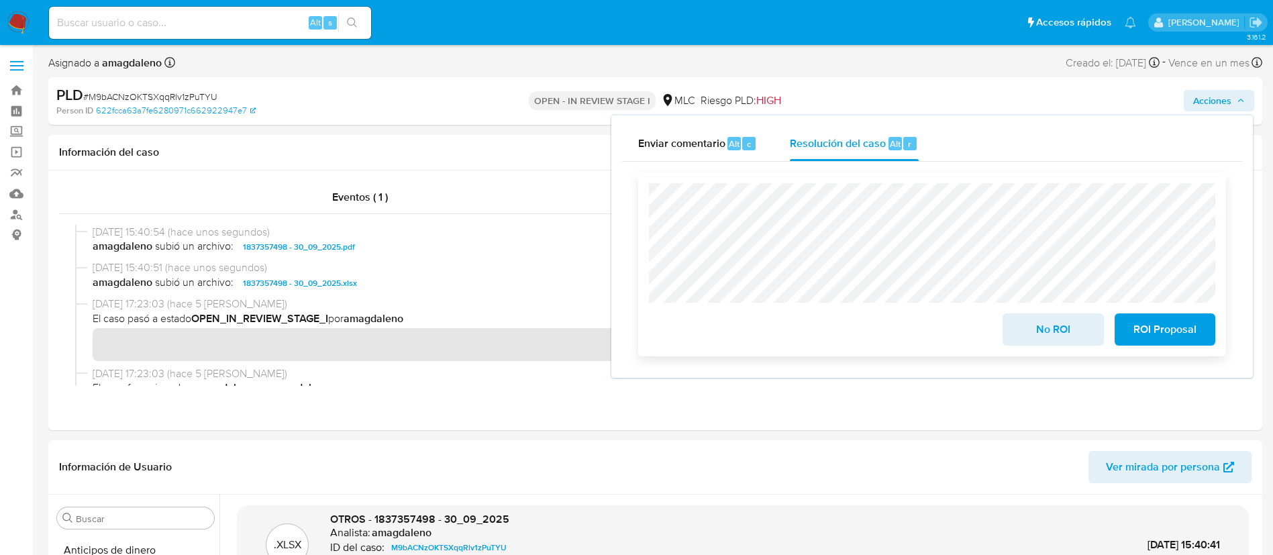
click at [1162, 342] on span "ROI Proposal" at bounding box center [1165, 330] width 66 height 30
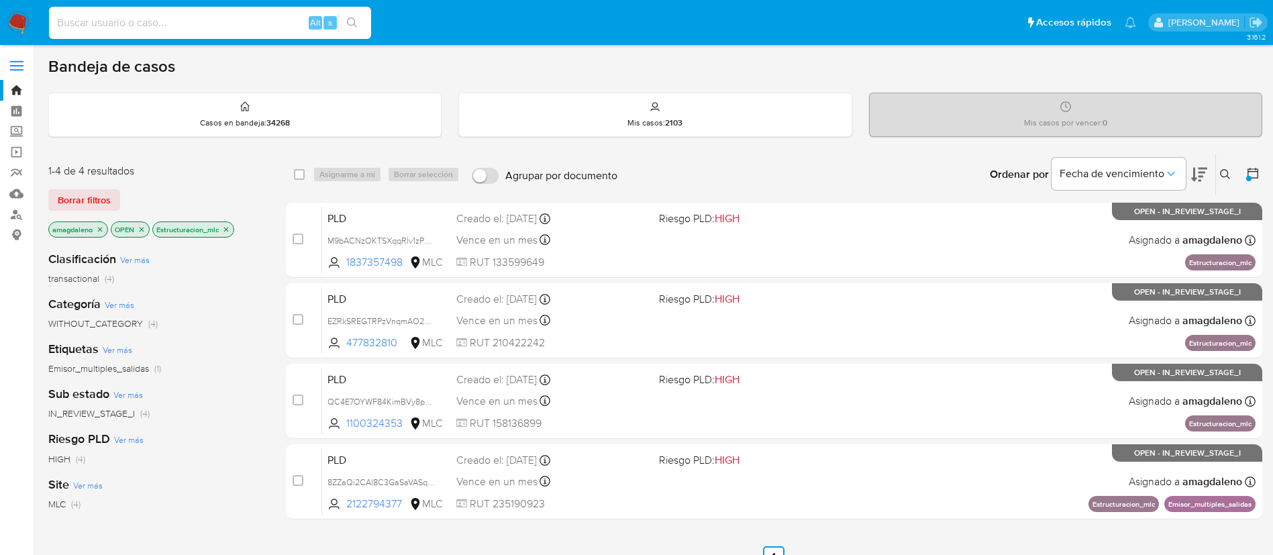
click at [268, 25] on input at bounding box center [210, 22] width 322 height 17
type input "1404495342"
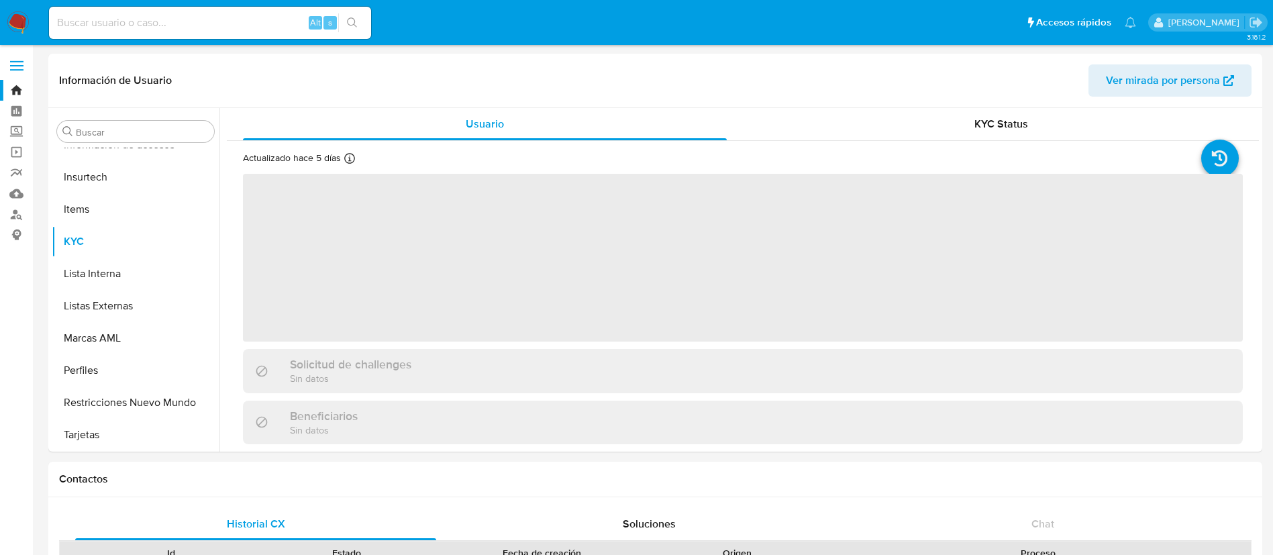
scroll to position [631, 0]
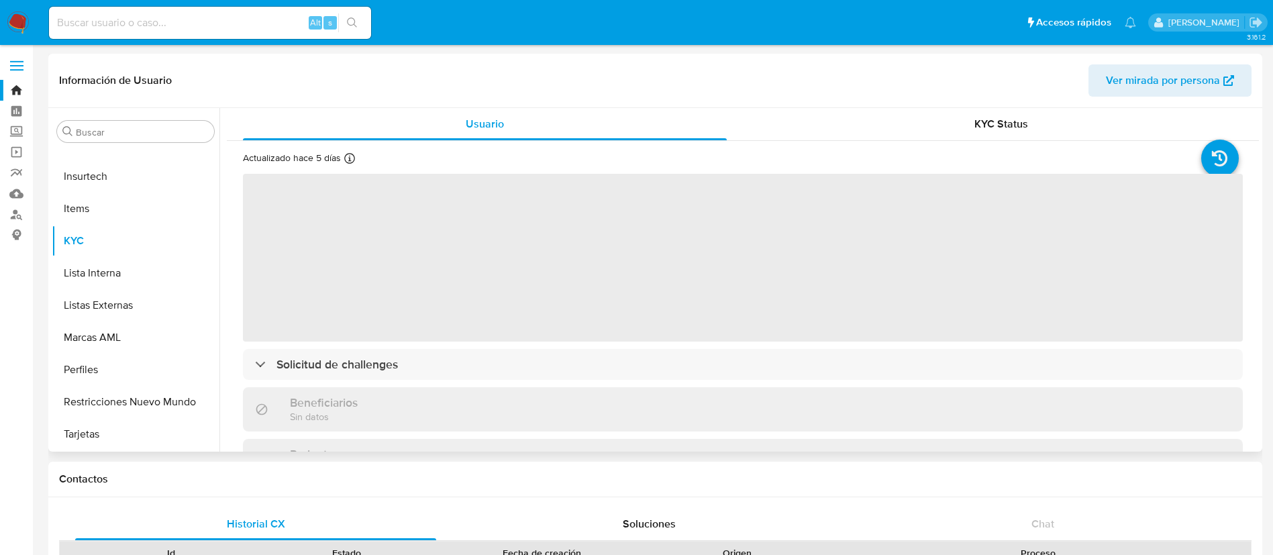
select select "10"
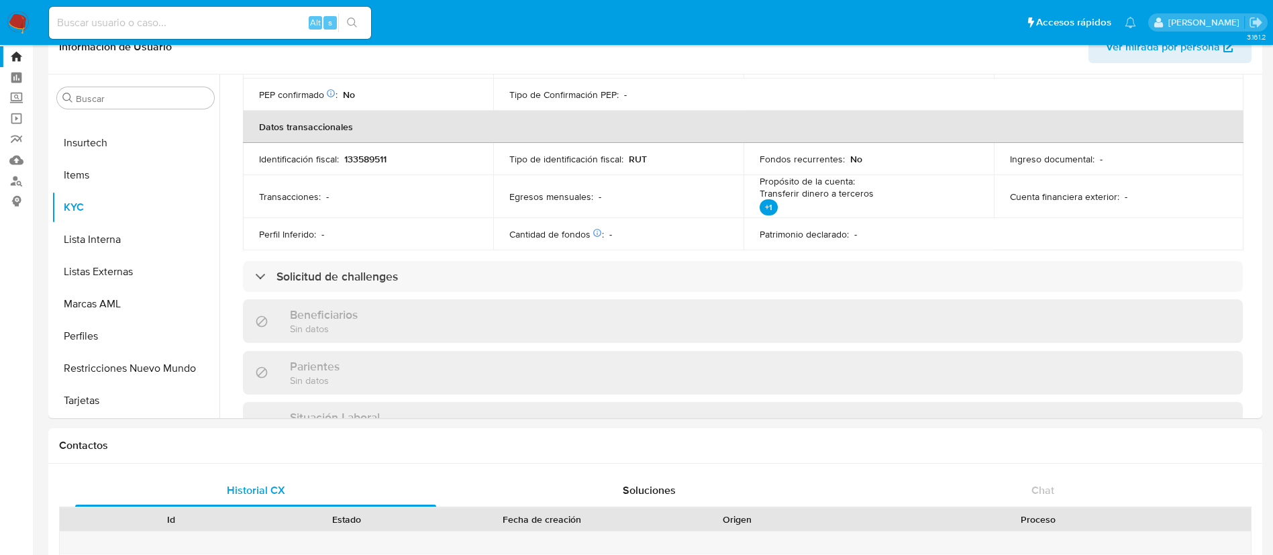
scroll to position [0, 0]
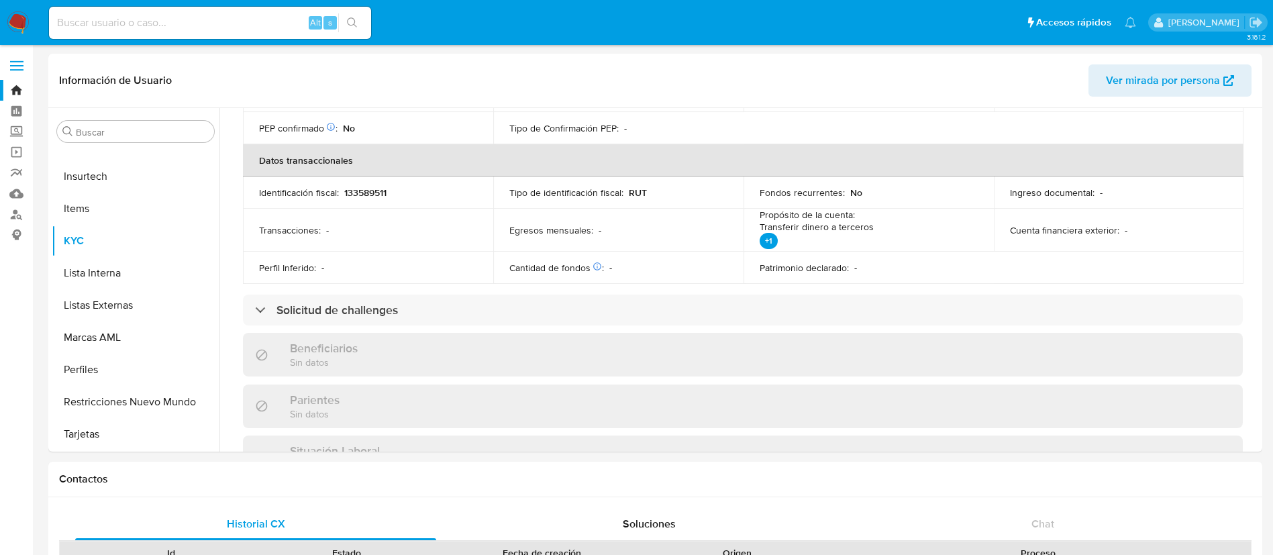
click at [16, 89] on link "Bandeja" at bounding box center [80, 90] width 160 height 21
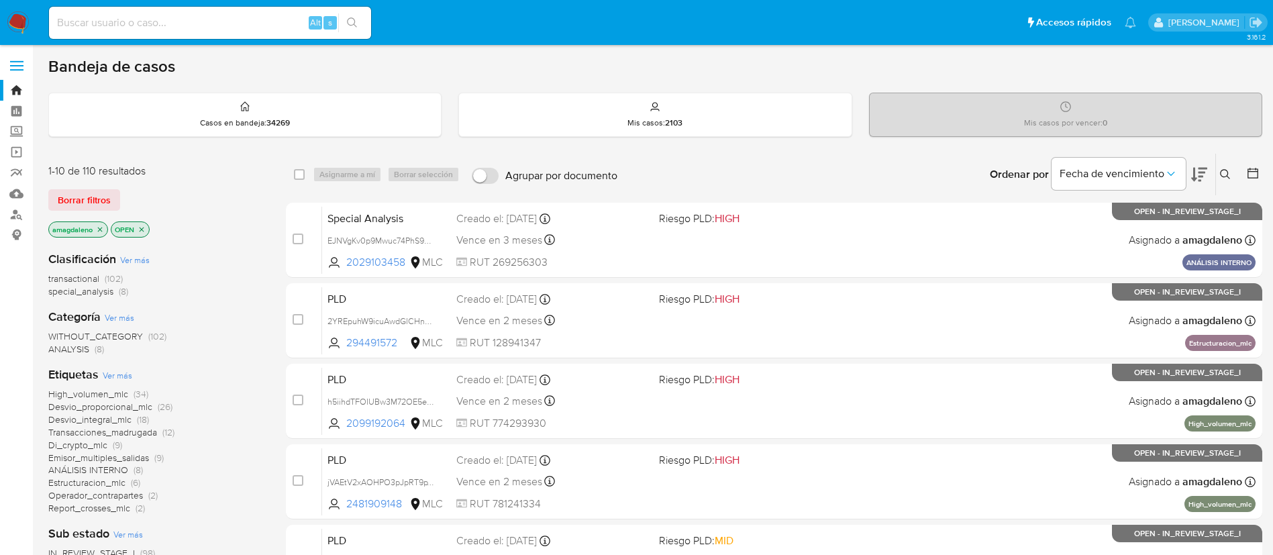
click at [100, 231] on icon "close-filter" at bounding box center [100, 229] width 8 height 8
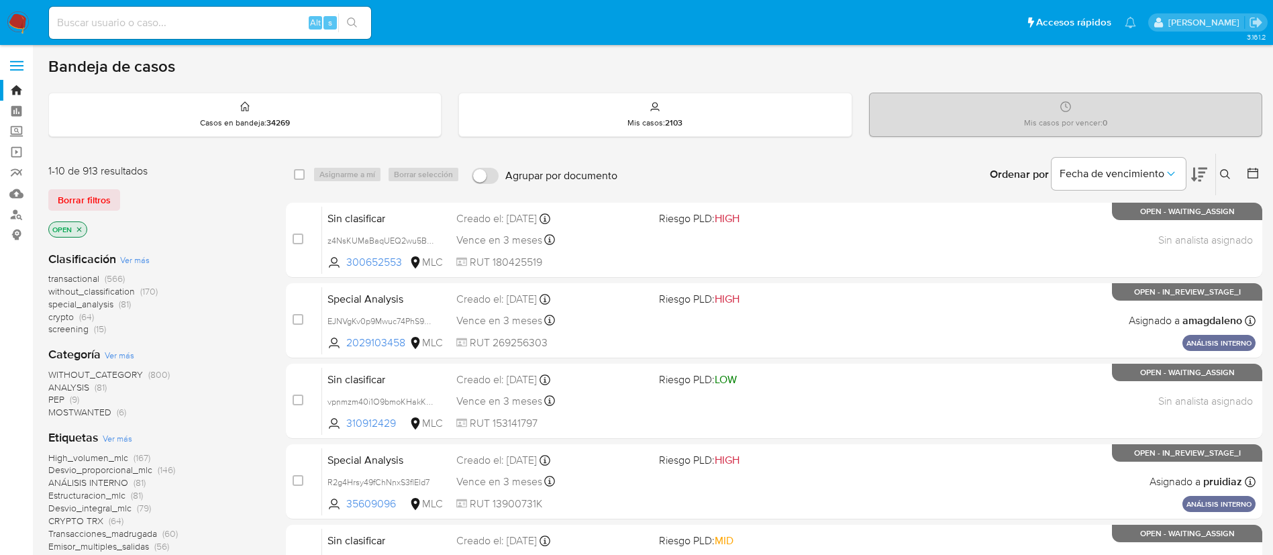
click at [1240, 176] on div at bounding box center [1250, 175] width 24 height 42
click at [1224, 168] on button at bounding box center [1227, 174] width 22 height 16
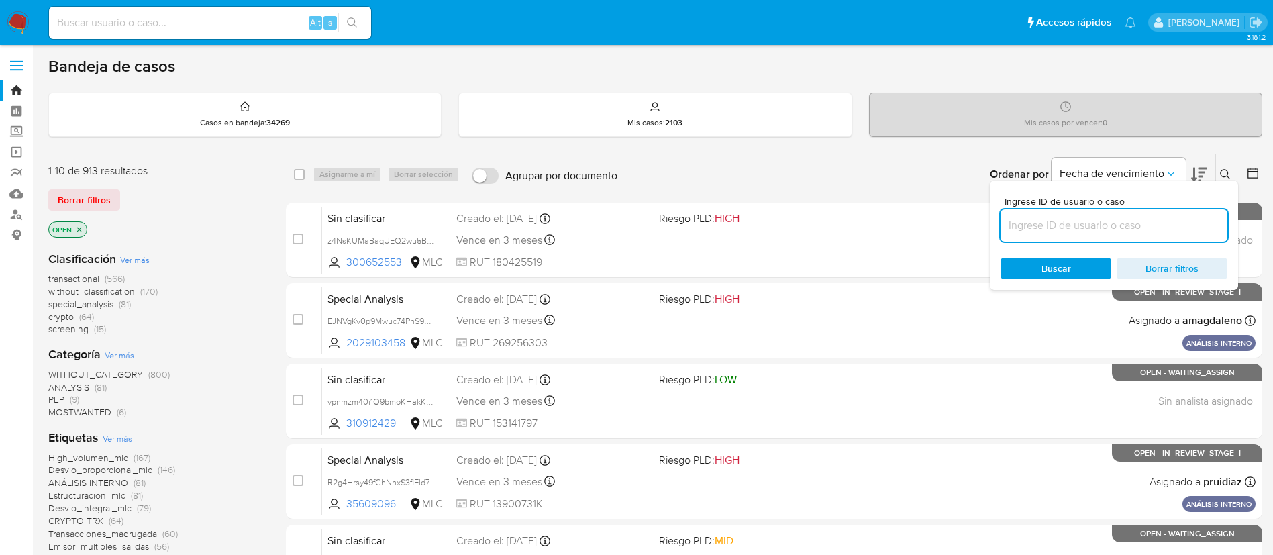
click at [1121, 223] on input at bounding box center [1113, 225] width 227 height 17
type input "t4PMx7D5HMhem1NhSthrynRS"
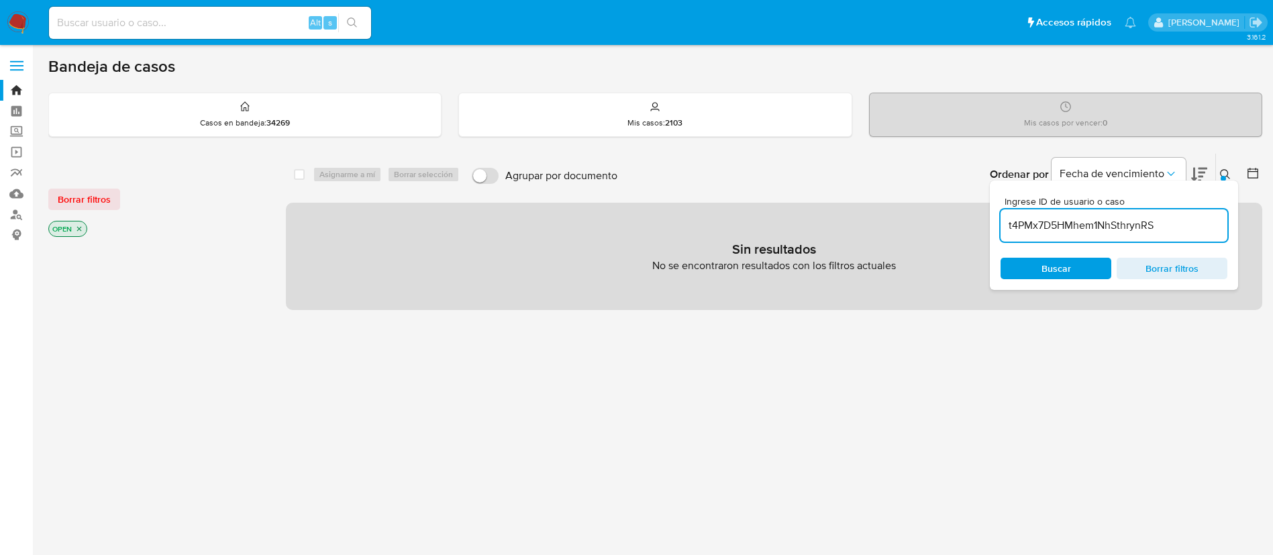
click at [1226, 166] on button at bounding box center [1227, 174] width 22 height 16
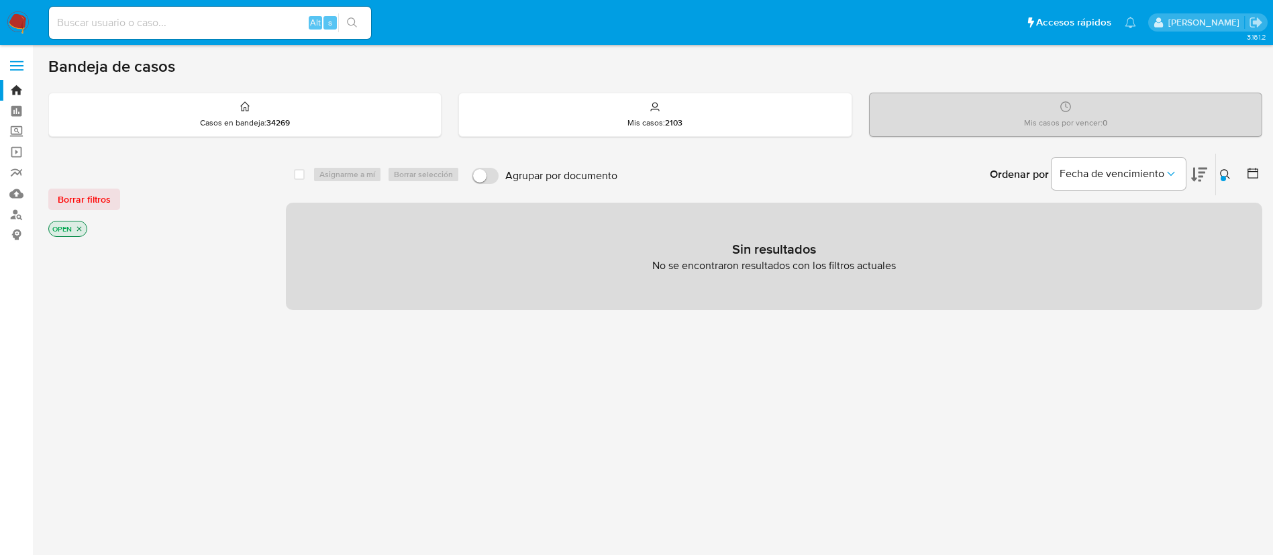
click at [1224, 174] on icon at bounding box center [1225, 174] width 11 height 11
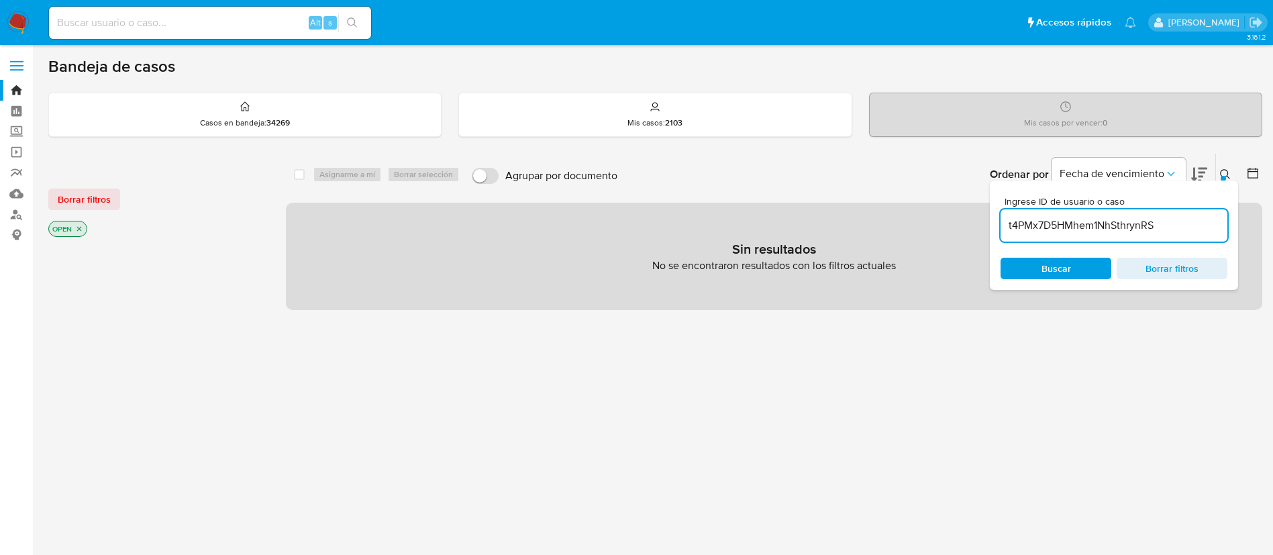
click at [1201, 170] on icon at bounding box center [1199, 174] width 16 height 16
click at [1155, 169] on span "Fecha de vencimiento" at bounding box center [1111, 173] width 105 height 13
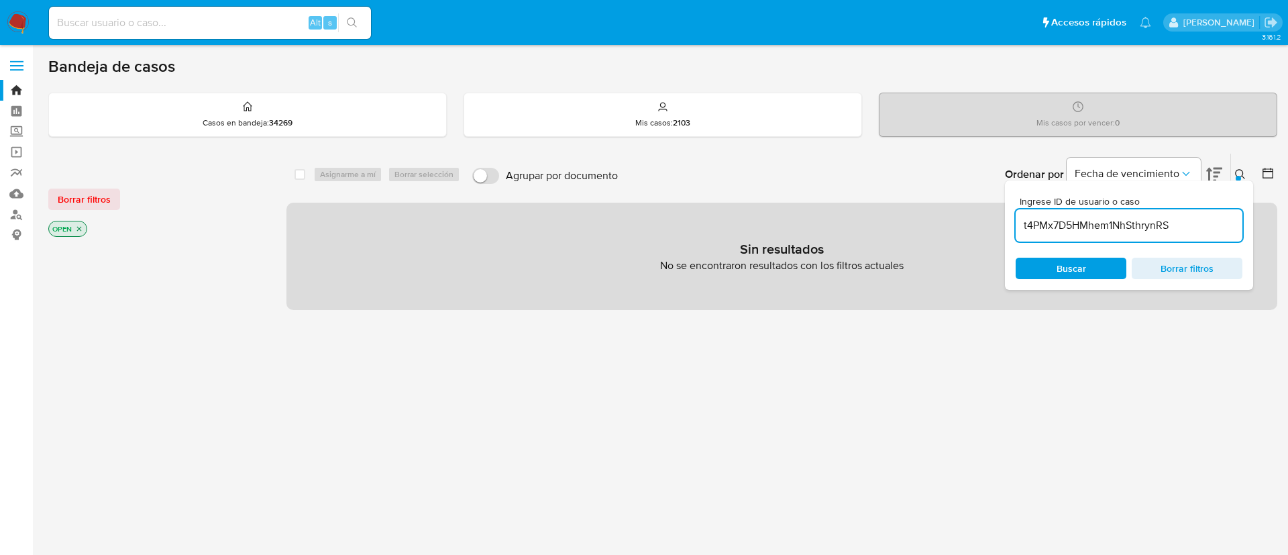
click at [1282, 193] on html "Pausado Ver notificaciones Alt s Accesos rápidos Presiona las siguientes teclas…" at bounding box center [644, 408] width 1288 height 817
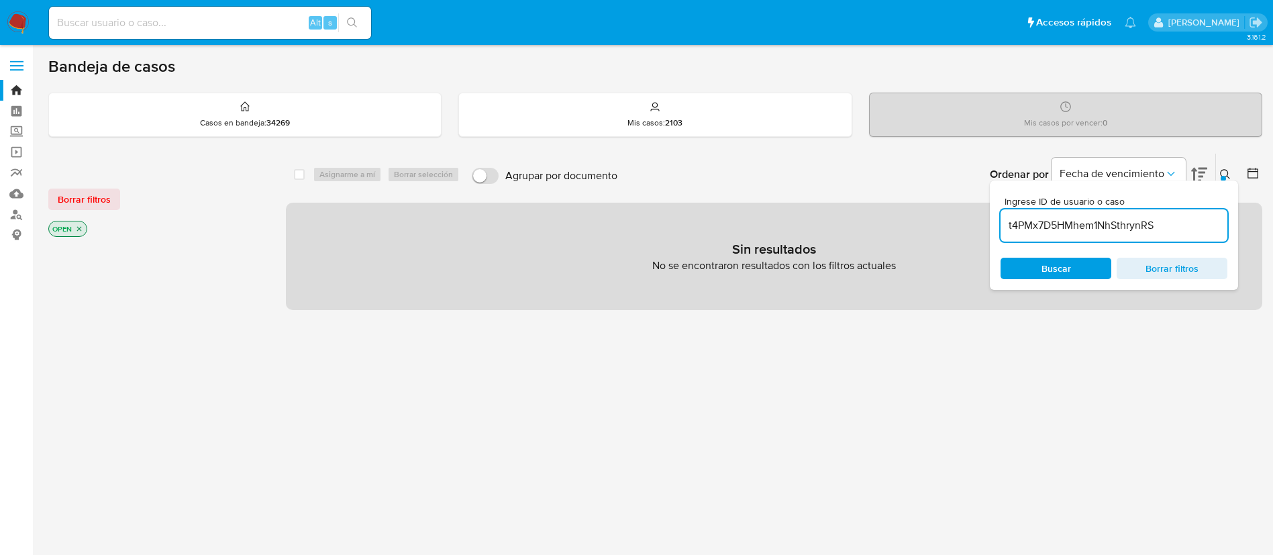
click at [1118, 182] on div "Ingrese ID de usuario o caso t4PMx7D5HMhem1NhSthrynRS Buscar Borrar filtros" at bounding box center [1113, 234] width 248 height 109
click at [1161, 174] on span "Fecha de vencimiento" at bounding box center [1111, 173] width 105 height 13
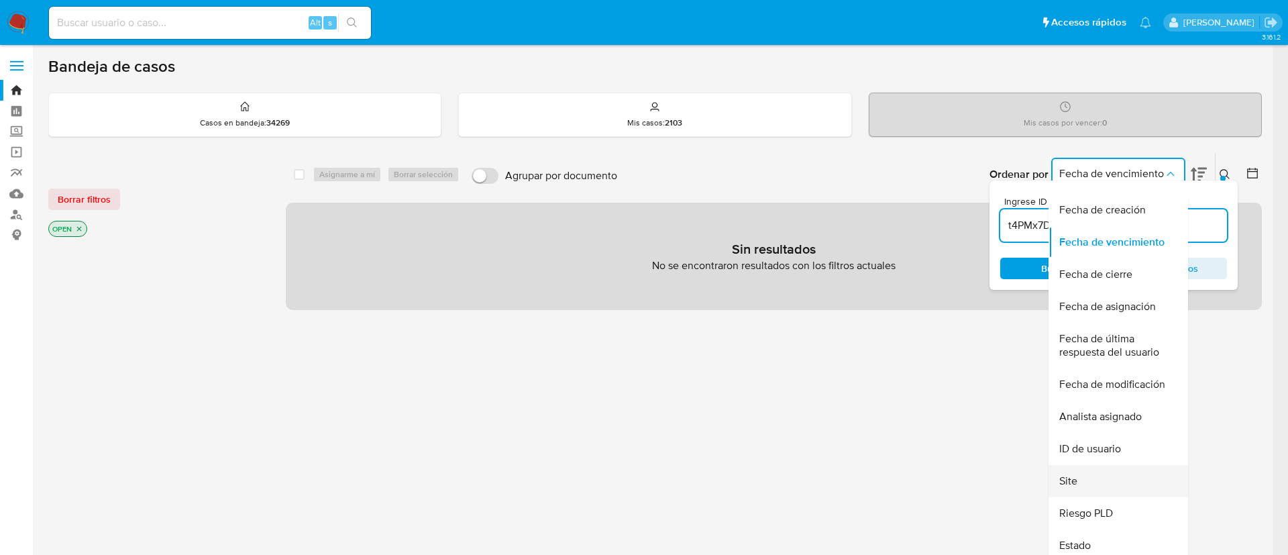
click at [1104, 484] on div "Site" at bounding box center [1114, 481] width 110 height 32
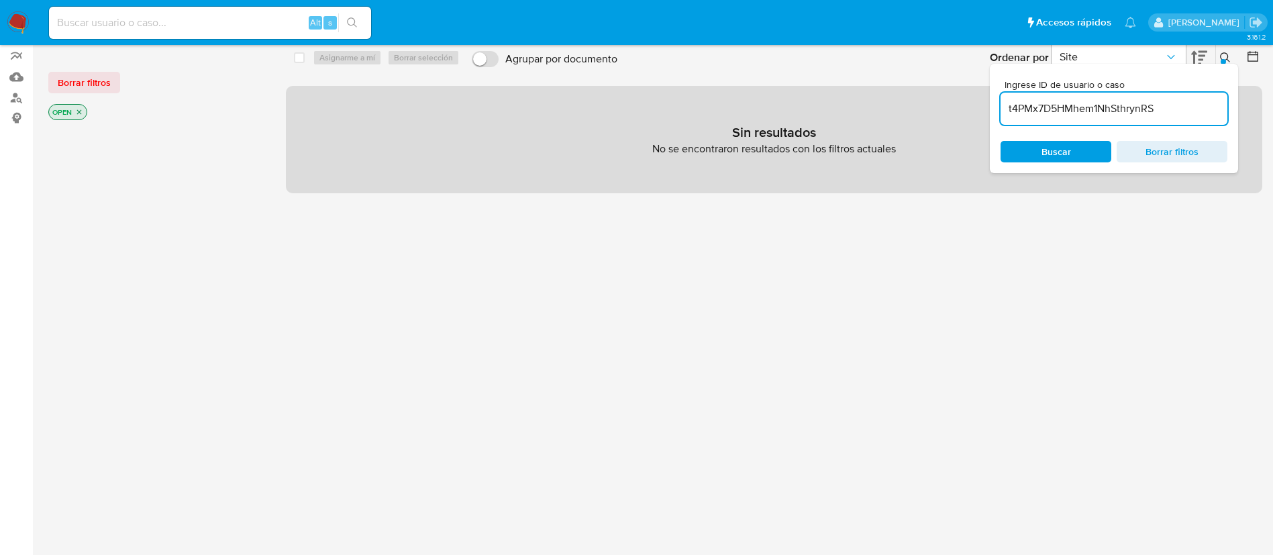
scroll to position [118, 0]
click at [1170, 54] on icon "Ordenar por" at bounding box center [1170, 55] width 13 height 13
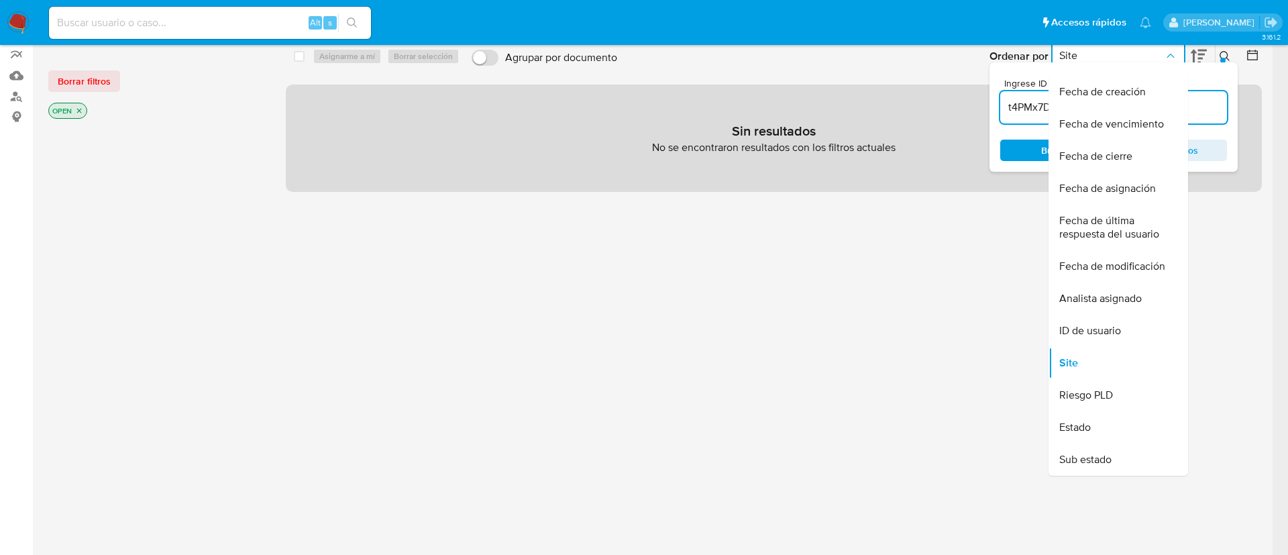
click at [1173, 49] on icon "Ordenar por" at bounding box center [1170, 55] width 13 height 13
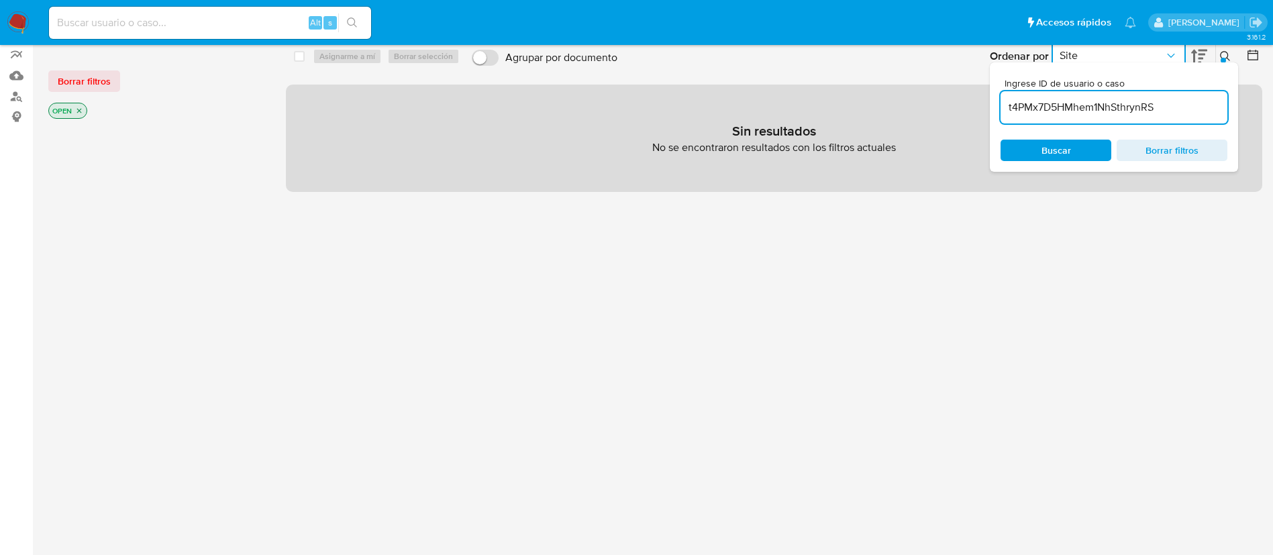
click at [1223, 52] on icon at bounding box center [1225, 56] width 11 height 11
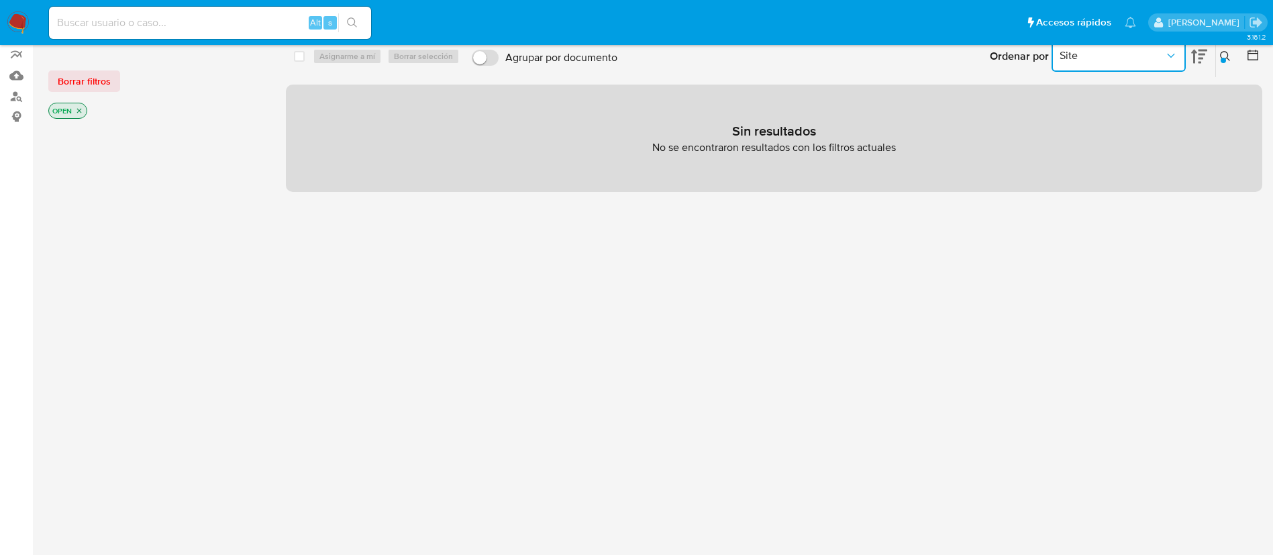
click at [1223, 52] on icon at bounding box center [1225, 56] width 11 height 11
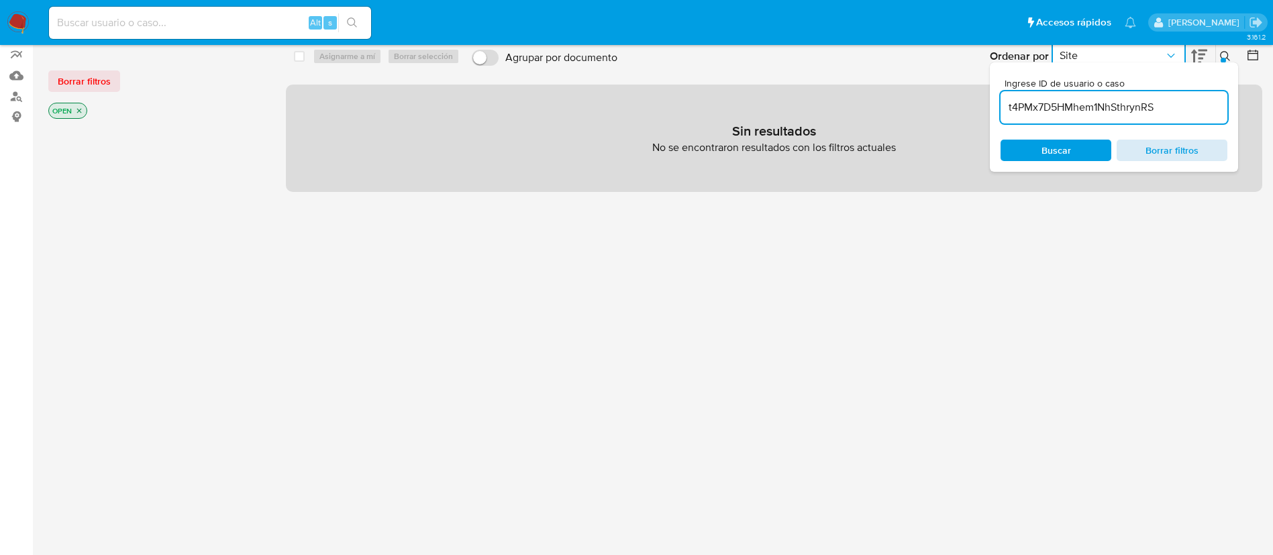
click at [1161, 148] on span "Borrar filtros" at bounding box center [1172, 150] width 92 height 19
click at [1136, 107] on input at bounding box center [1113, 107] width 227 height 17
type input "t4PMx7D5HMhem1NhSthrynRS"
click at [80, 113] on icon "close-filter" at bounding box center [79, 111] width 8 height 8
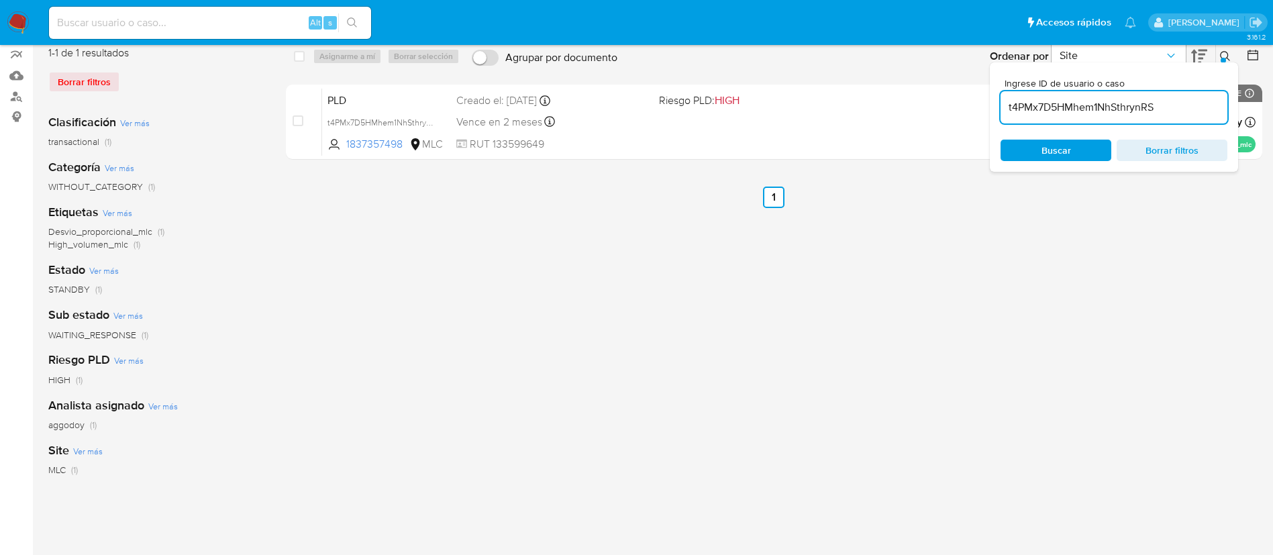
click at [1244, 268] on div "select-all-cases-checkbox Asignarme a mí Borrar selección Agrupar por documento…" at bounding box center [774, 329] width 976 height 589
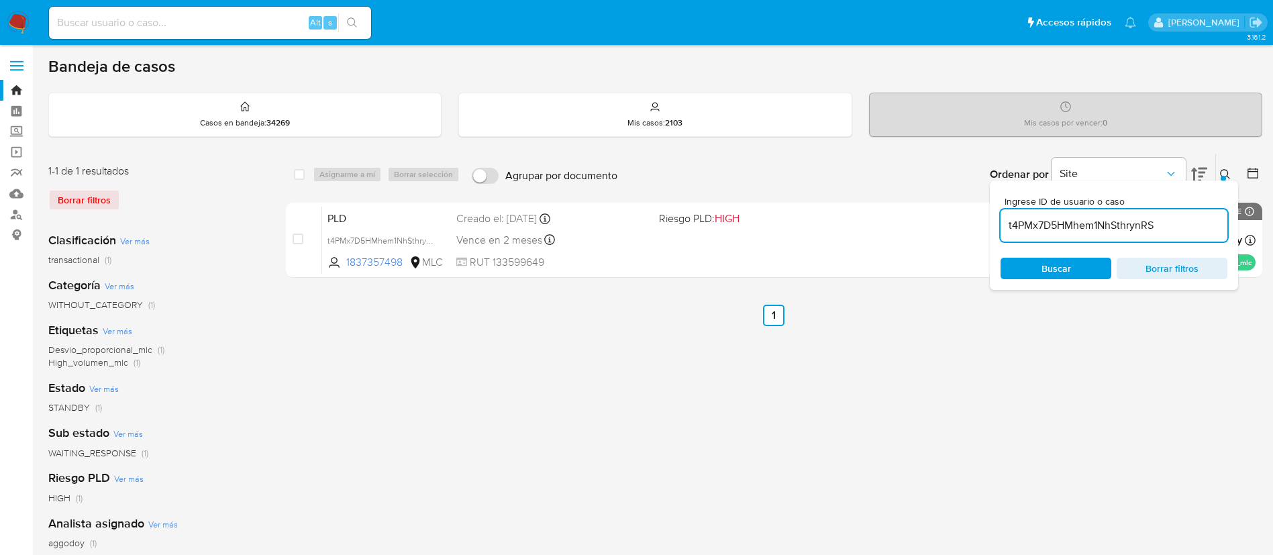
click at [1208, 190] on div "Ingrese ID de usuario o caso t4PMx7D5HMhem1NhSthrynRS Buscar Borrar filtros" at bounding box center [1113, 234] width 248 height 109
click at [1174, 274] on span "Borrar filtros" at bounding box center [1172, 268] width 92 height 19
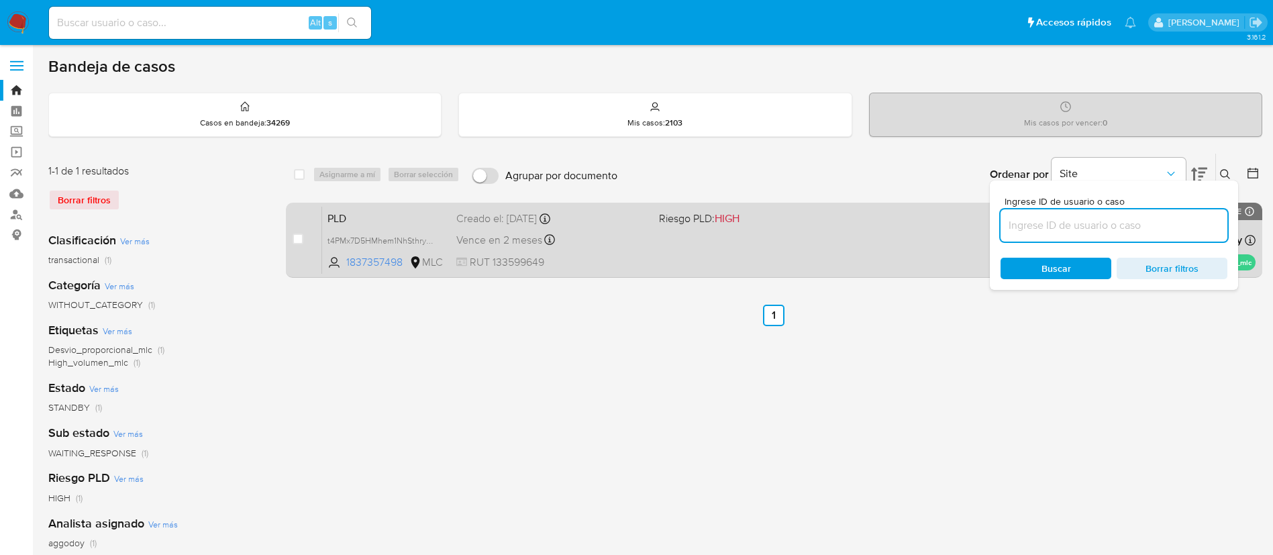
click at [676, 248] on div "PLD t4PMx7D5HMhem1NhSthrynRS 1837357498 MLC Riesgo PLD: HIGH Creado el: 12/09/2…" at bounding box center [788, 240] width 933 height 68
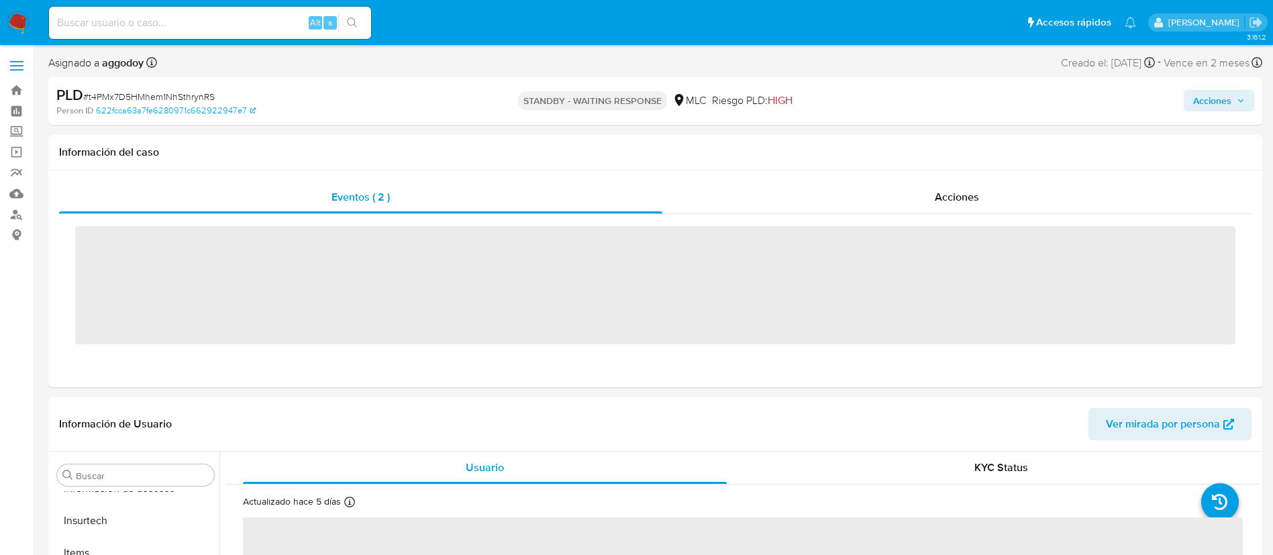
scroll to position [631, 0]
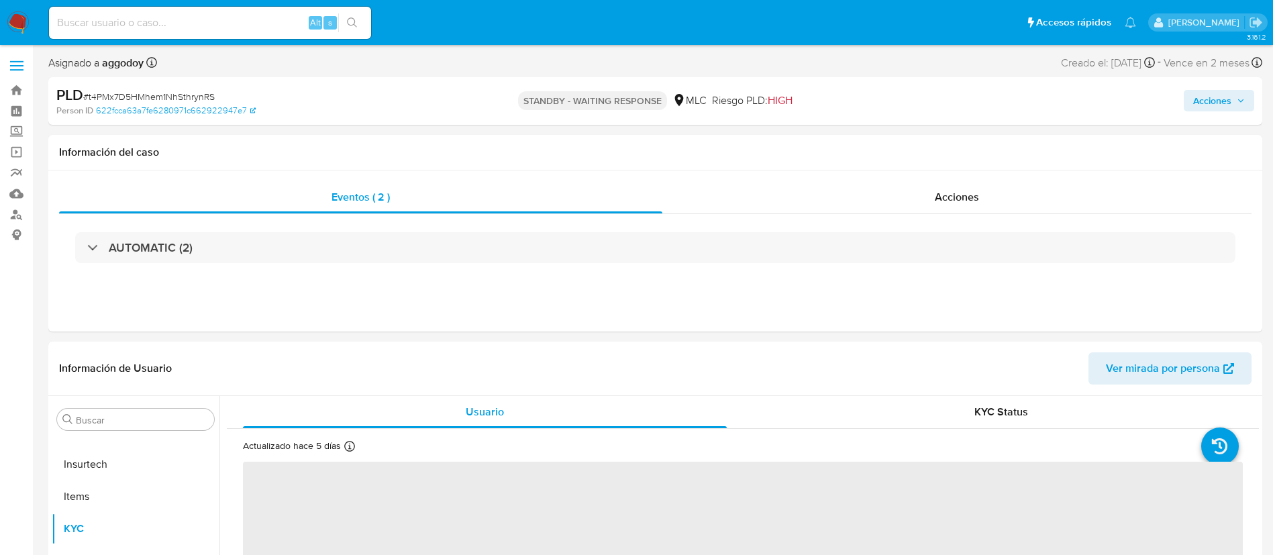
select select "10"
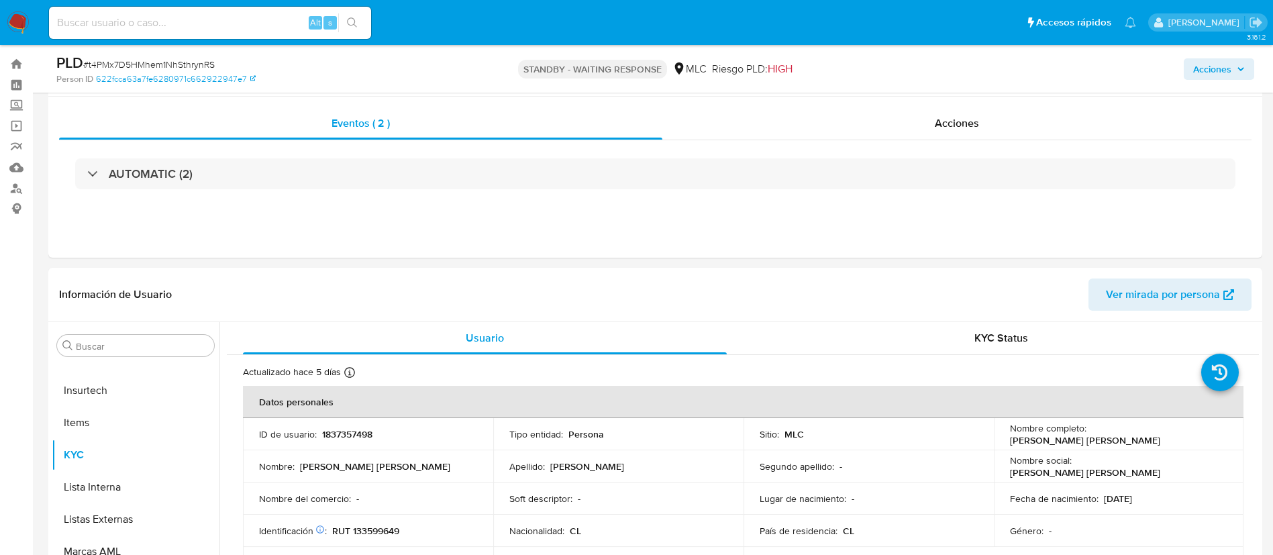
scroll to position [0, 0]
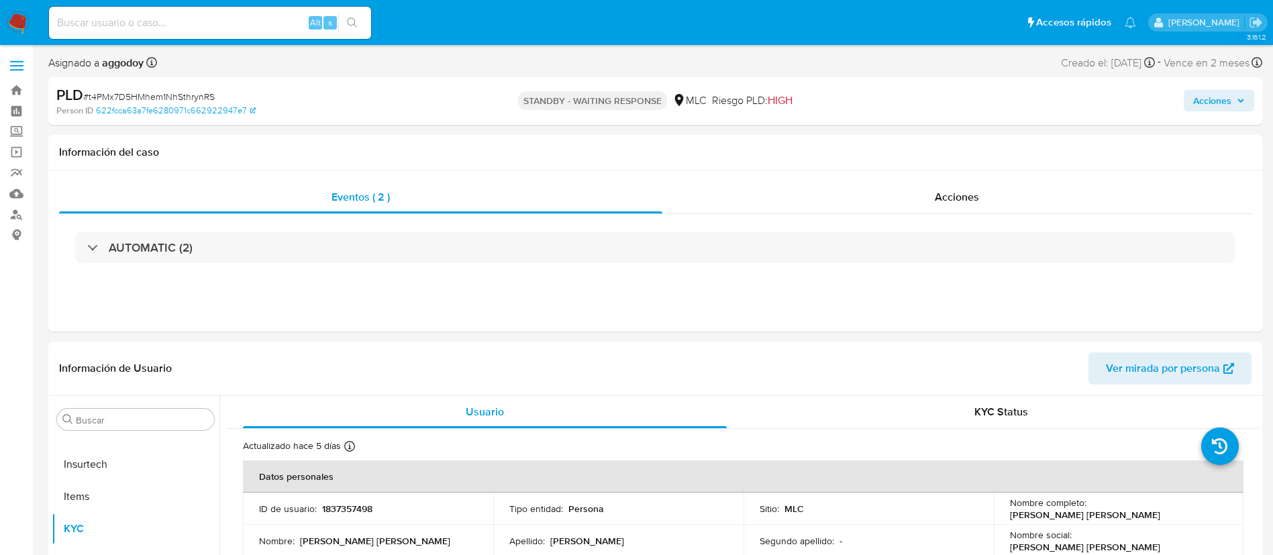
click at [108, 95] on span "# t4PMx7D5HMhem1NhSthrynRS" at bounding box center [148, 96] width 131 height 13
click at [154, 101] on span "# t4PMx7D5HMhem1NhSthrynRS" at bounding box center [148, 96] width 131 height 13
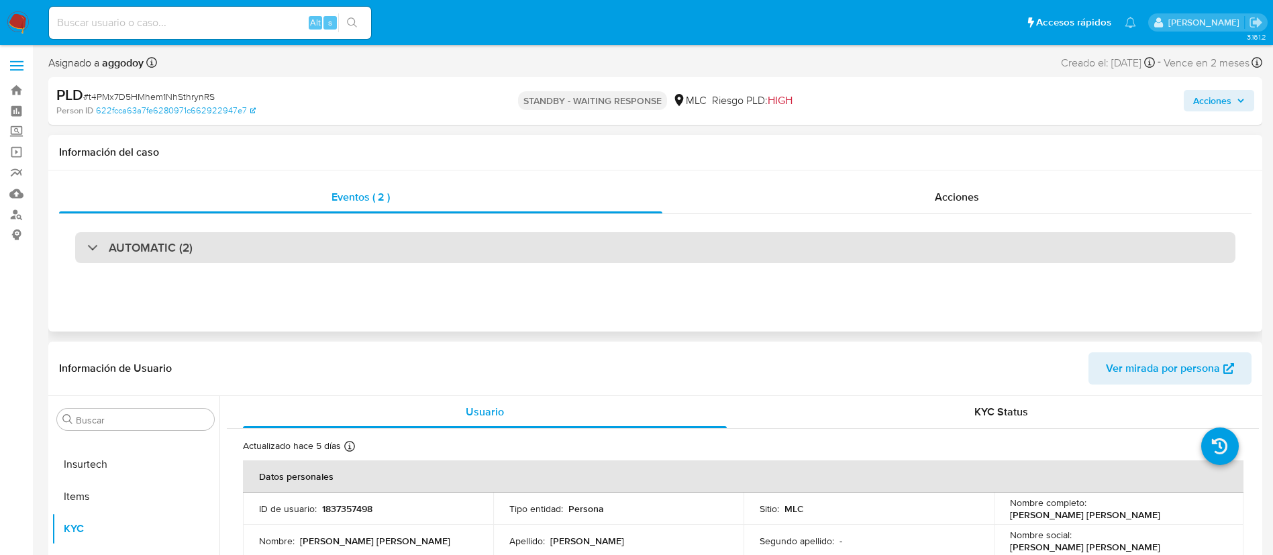
click at [590, 238] on div "AUTOMATIC (2)" at bounding box center [655, 247] width 1160 height 31
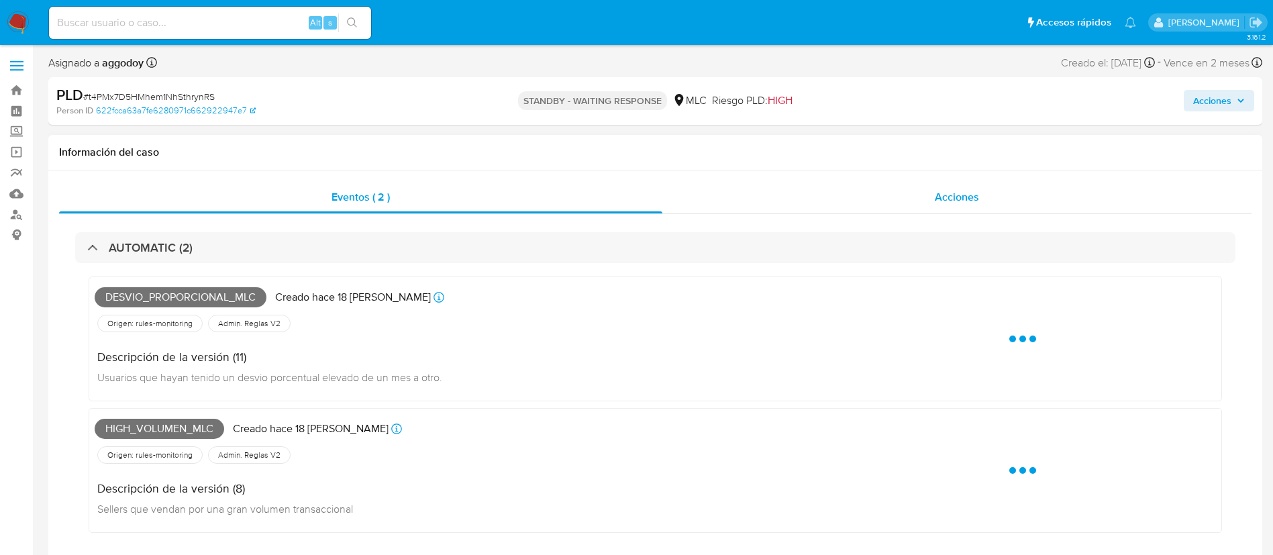
click at [771, 187] on div "Acciones" at bounding box center [956, 197] width 589 height 32
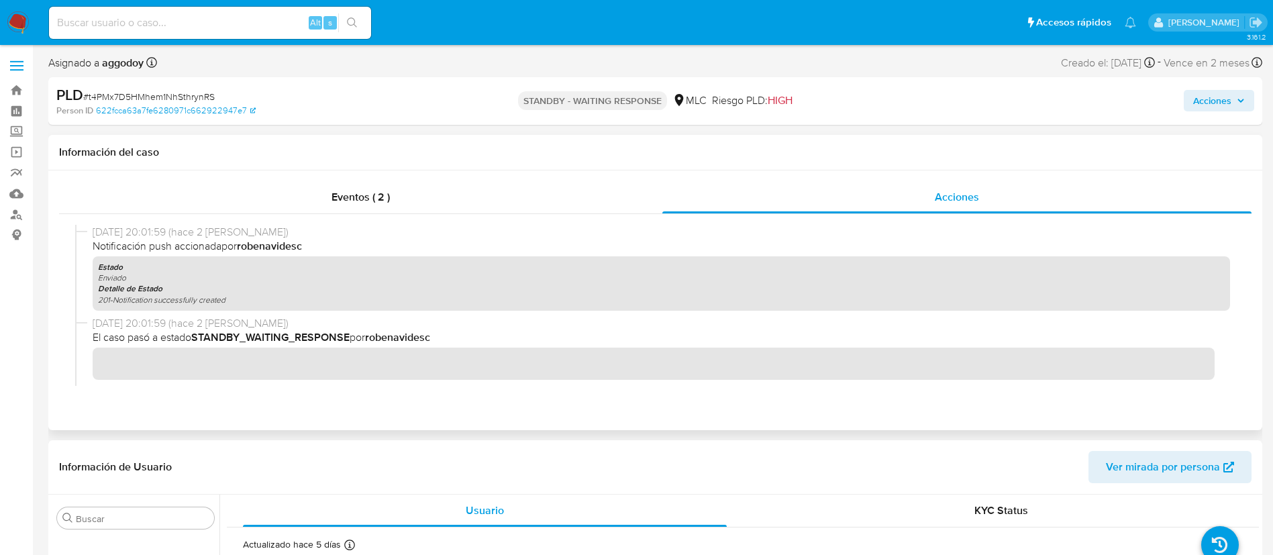
click at [309, 337] on b "STANDBY_WAITING_RESPONSE" at bounding box center [270, 336] width 158 height 15
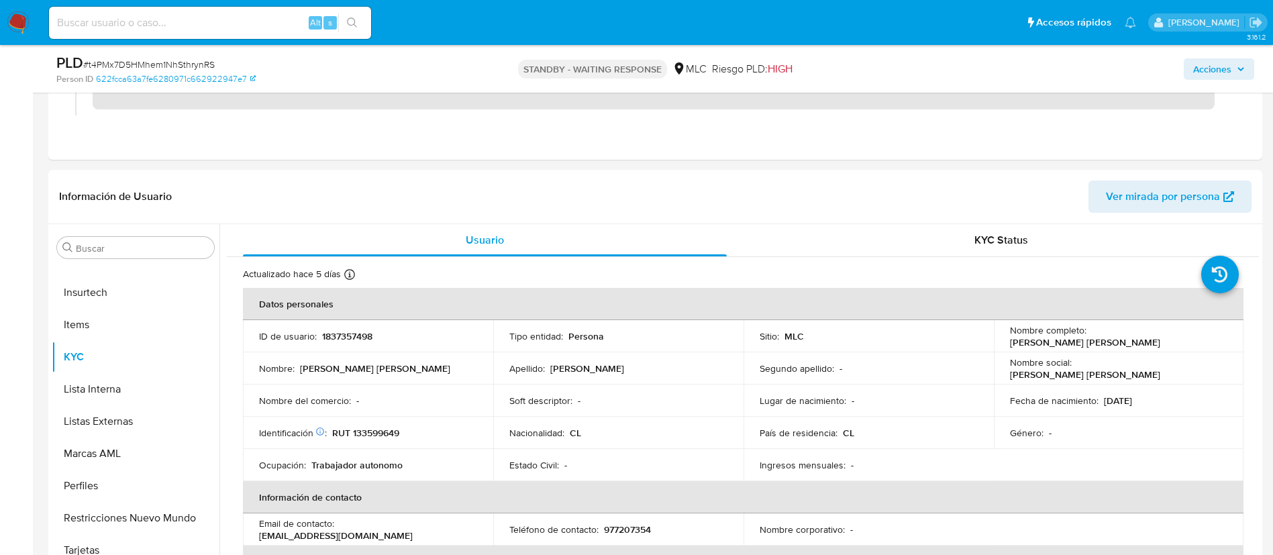
scroll to position [220, 0]
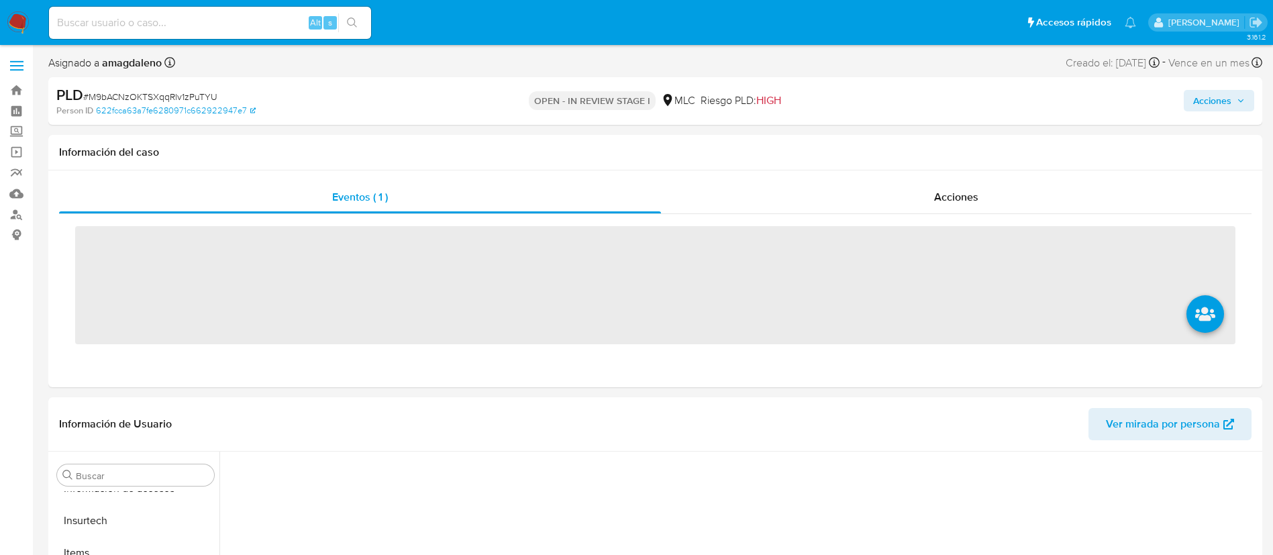
scroll to position [631, 0]
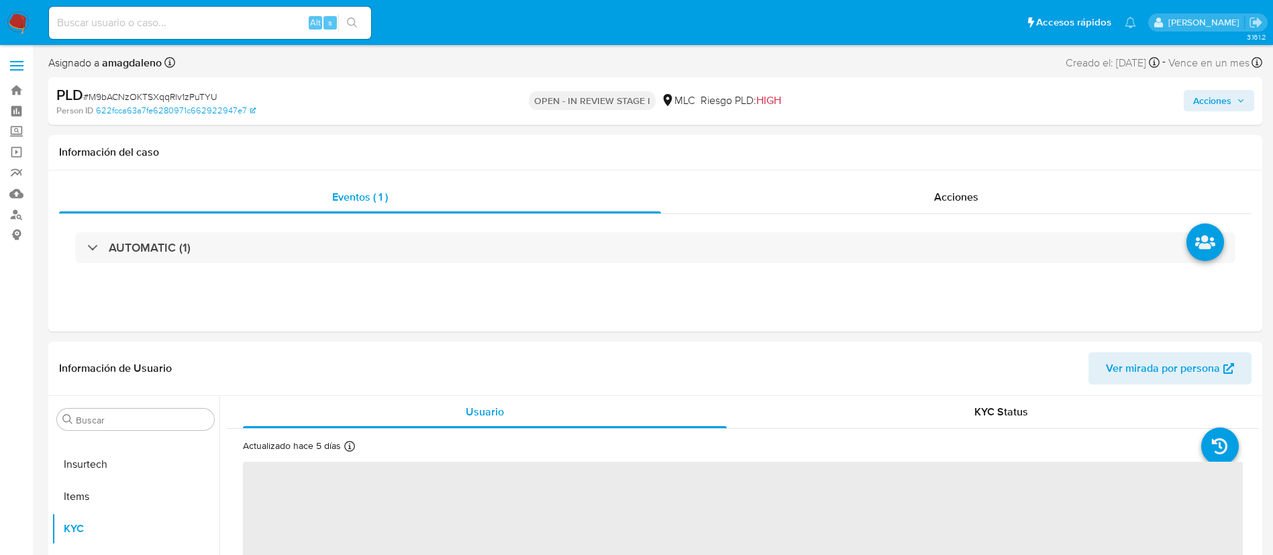
select select "10"
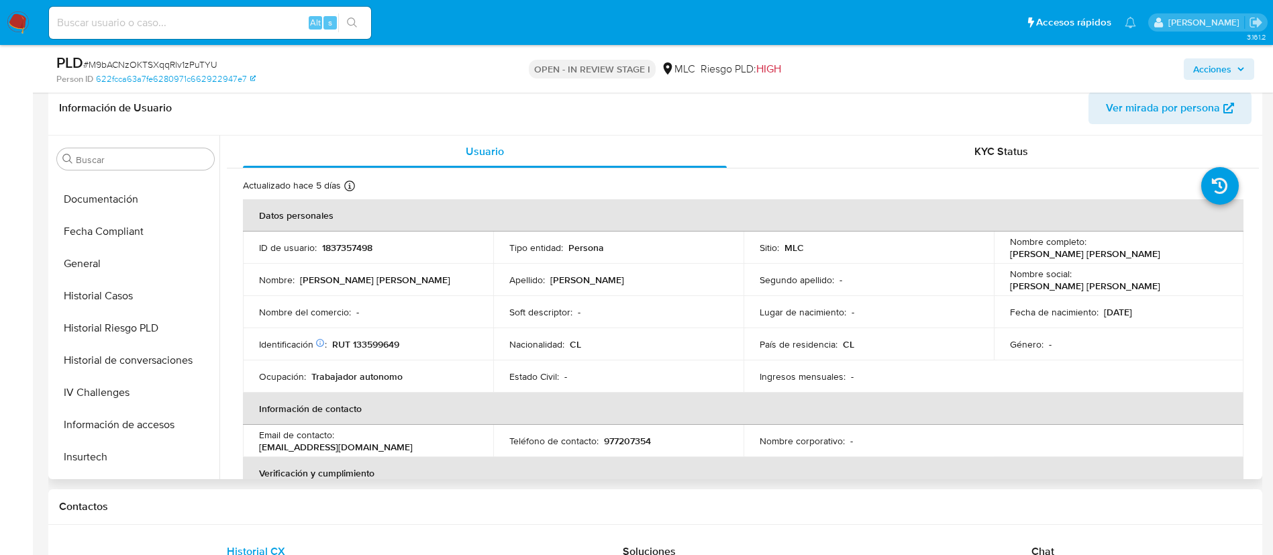
scroll to position [350, 0]
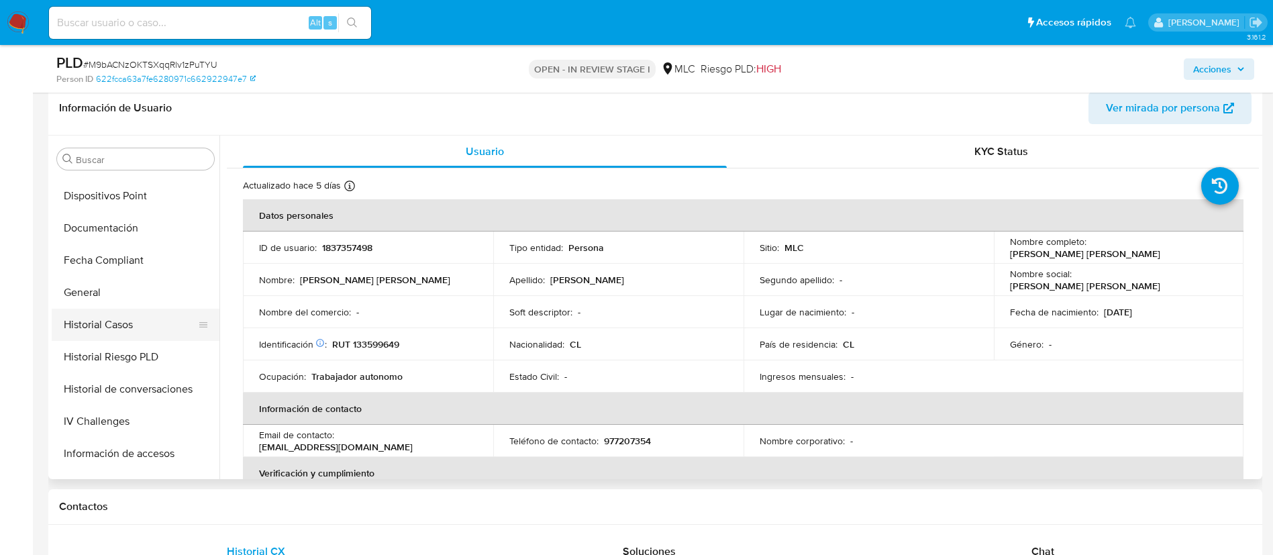
click at [127, 315] on button "Historial Casos" at bounding box center [130, 325] width 157 height 32
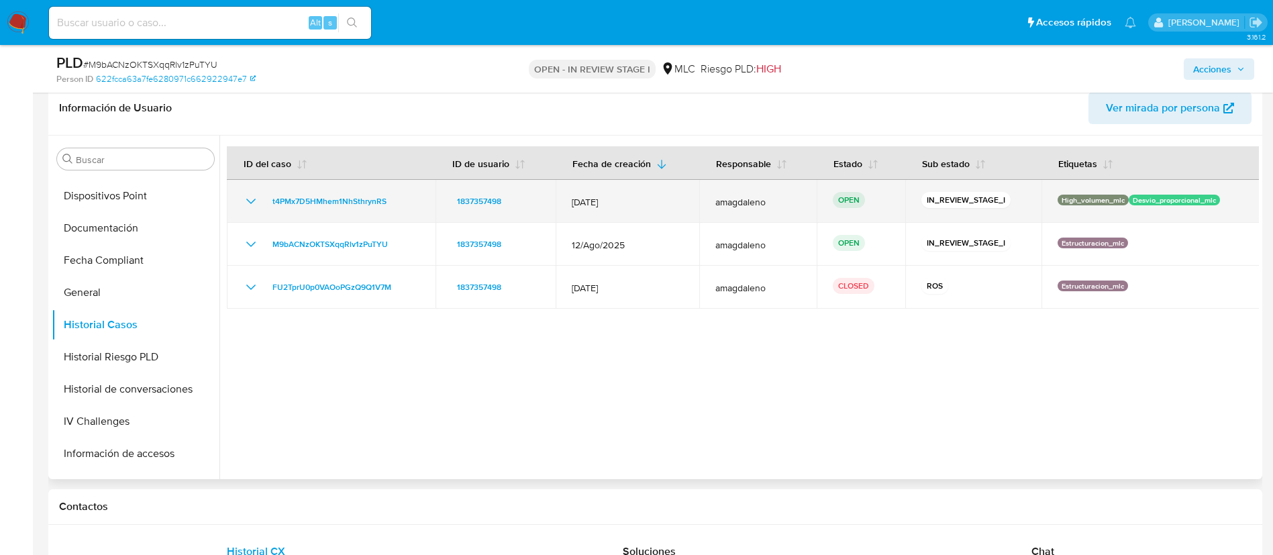
drag, startPoint x: 398, startPoint y: 200, endPoint x: 264, endPoint y: 205, distance: 134.9
click at [264, 205] on div "t4PMx7D5HMhem1NhSthrynRS" at bounding box center [331, 201] width 176 height 16
click at [304, 197] on span "t4PMx7D5HMhem1NhSthrynRS" at bounding box center [329, 201] width 114 height 16
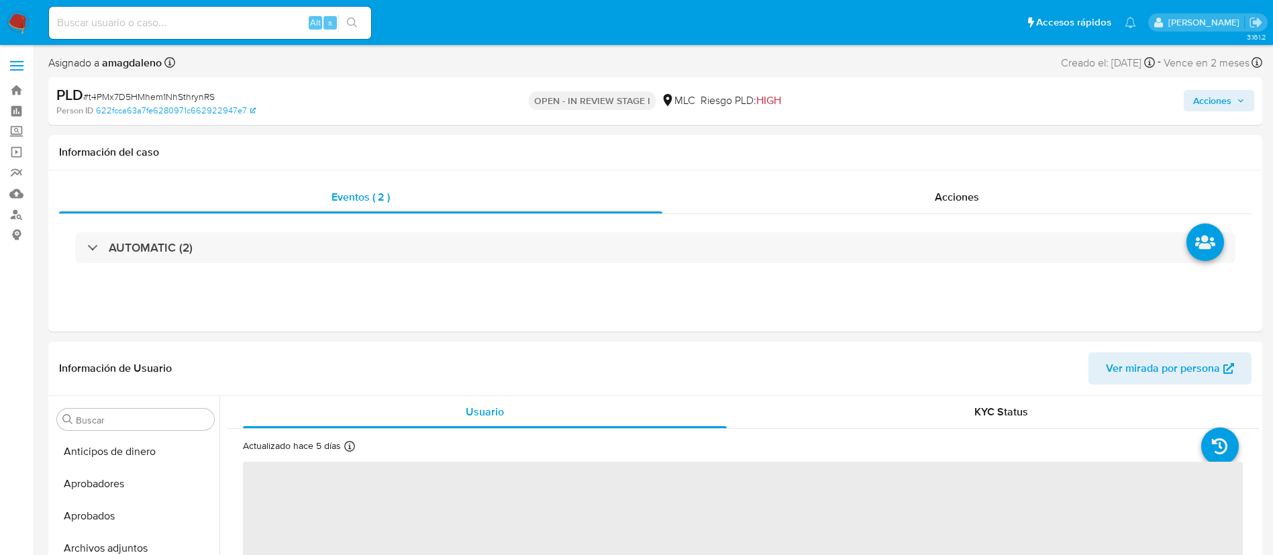
scroll to position [631, 0]
select select "10"
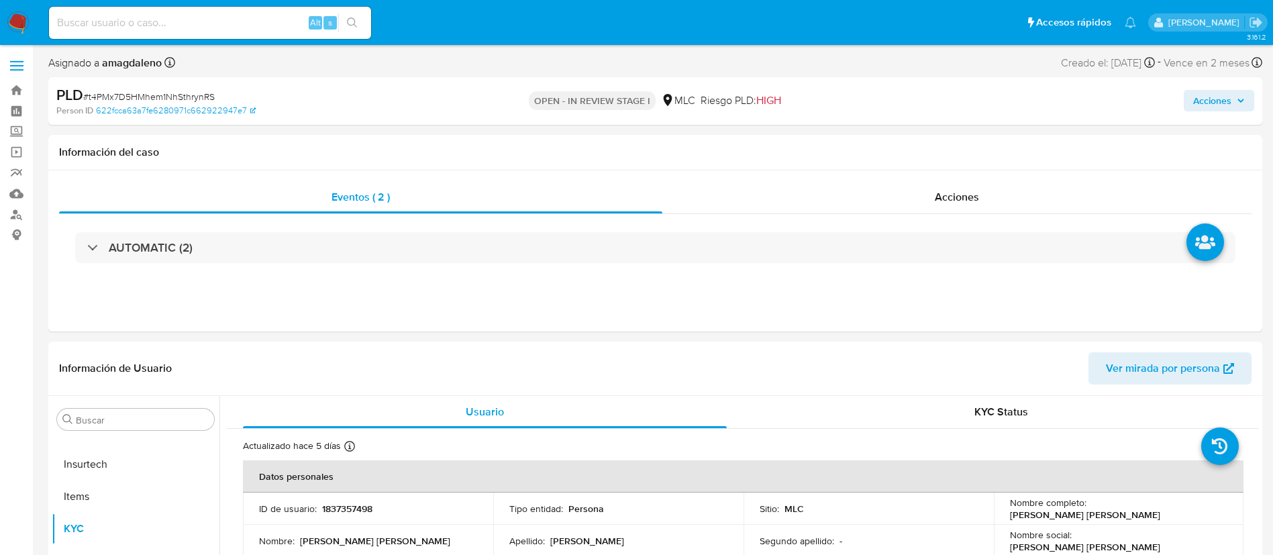
click at [1216, 106] on span "Acciones" at bounding box center [1212, 100] width 38 height 21
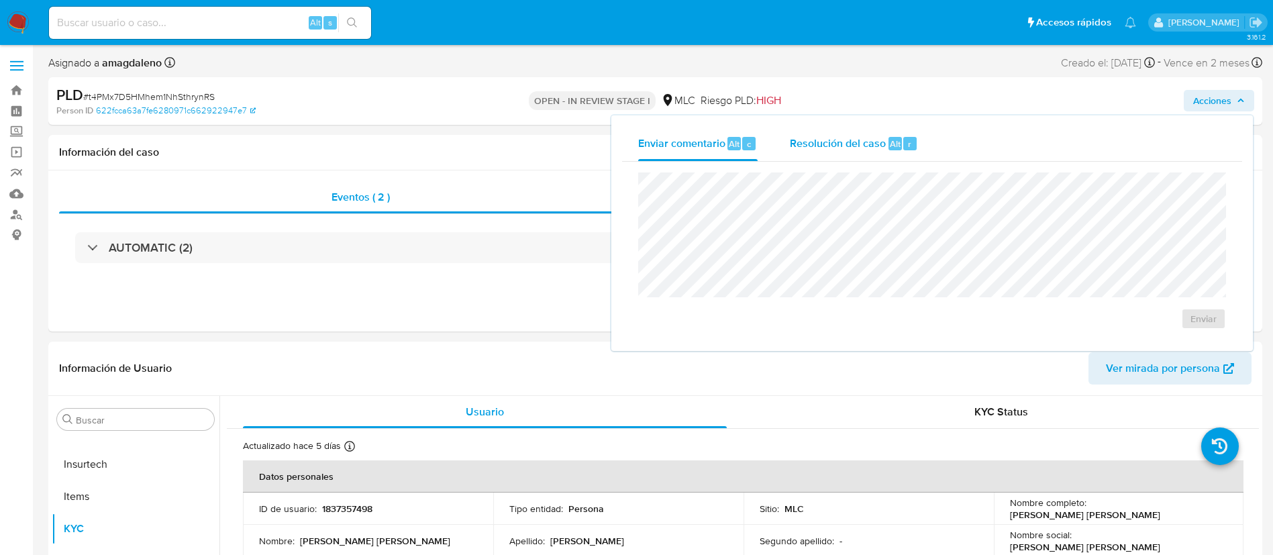
click at [831, 139] on span "Resolución del caso" at bounding box center [838, 143] width 96 height 15
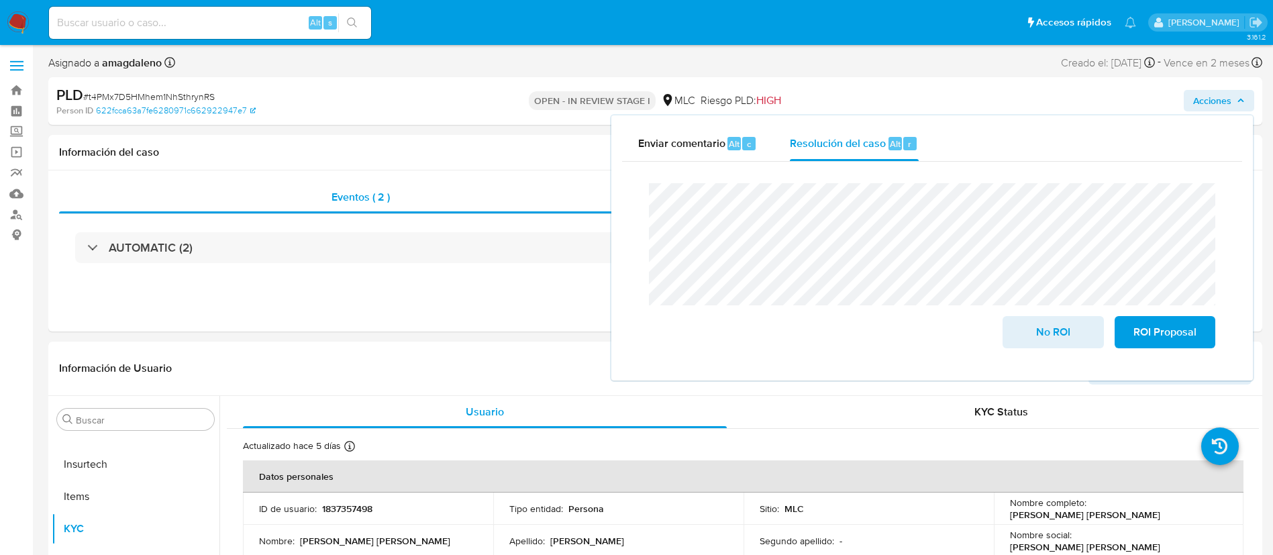
click at [0, 0] on lt-span "con" at bounding box center [0, 0] width 0 height 0
click at [1148, 343] on span "ROI Proposal" at bounding box center [1165, 332] width 66 height 30
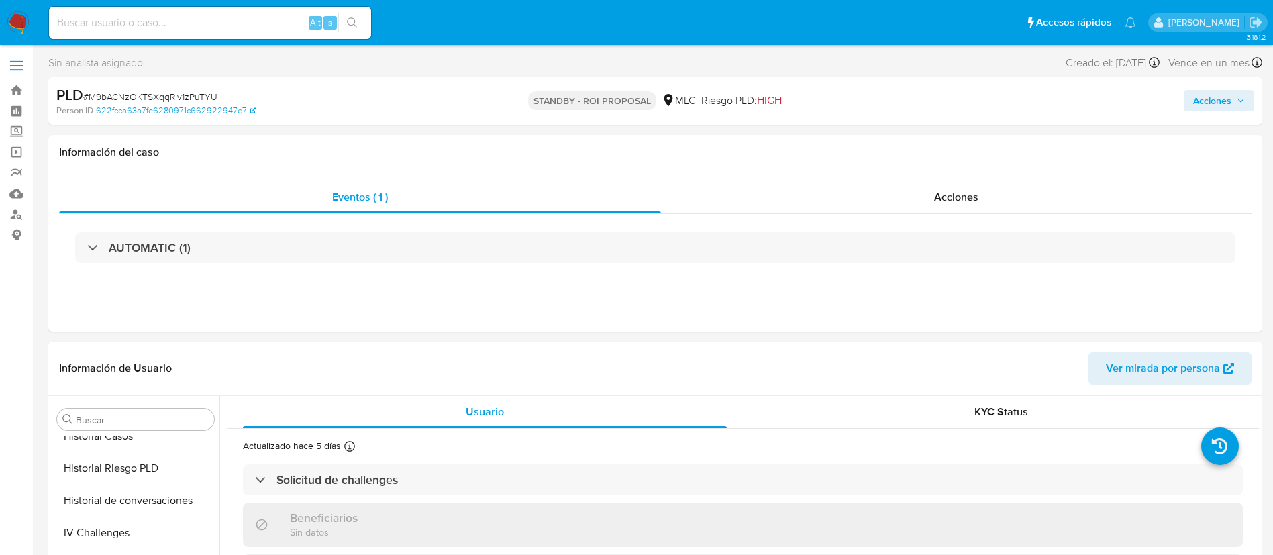
select select "10"
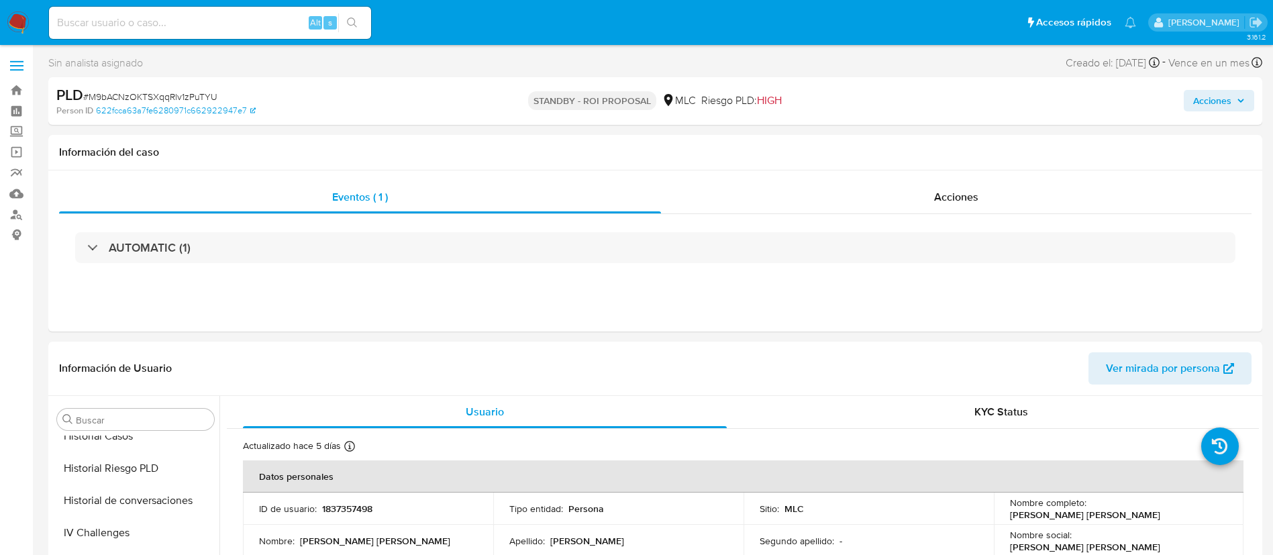
scroll to position [631, 0]
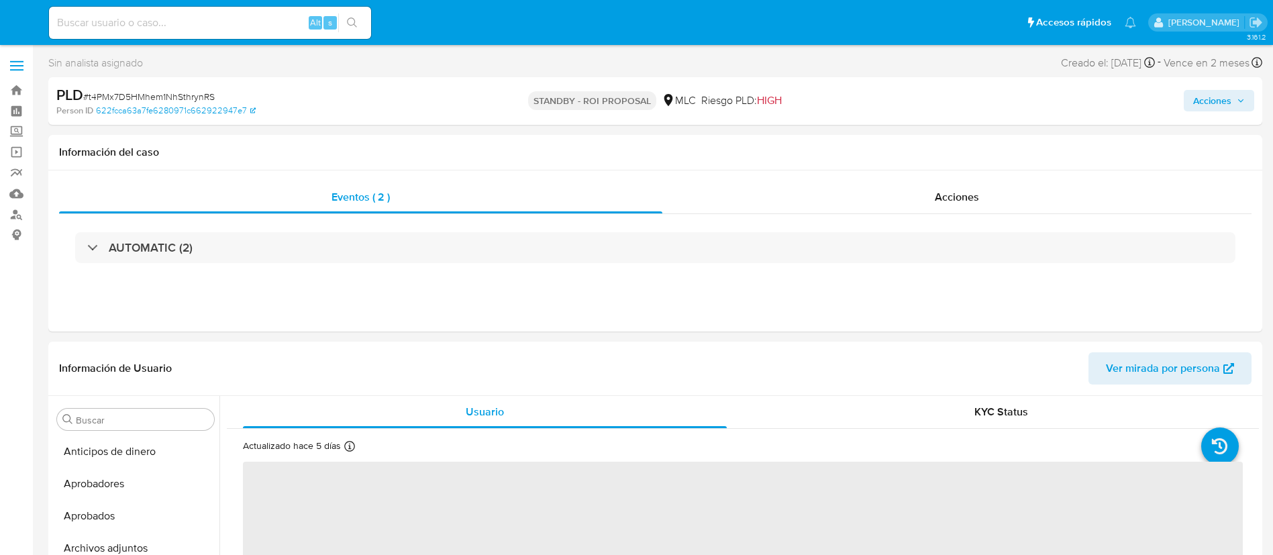
select select "10"
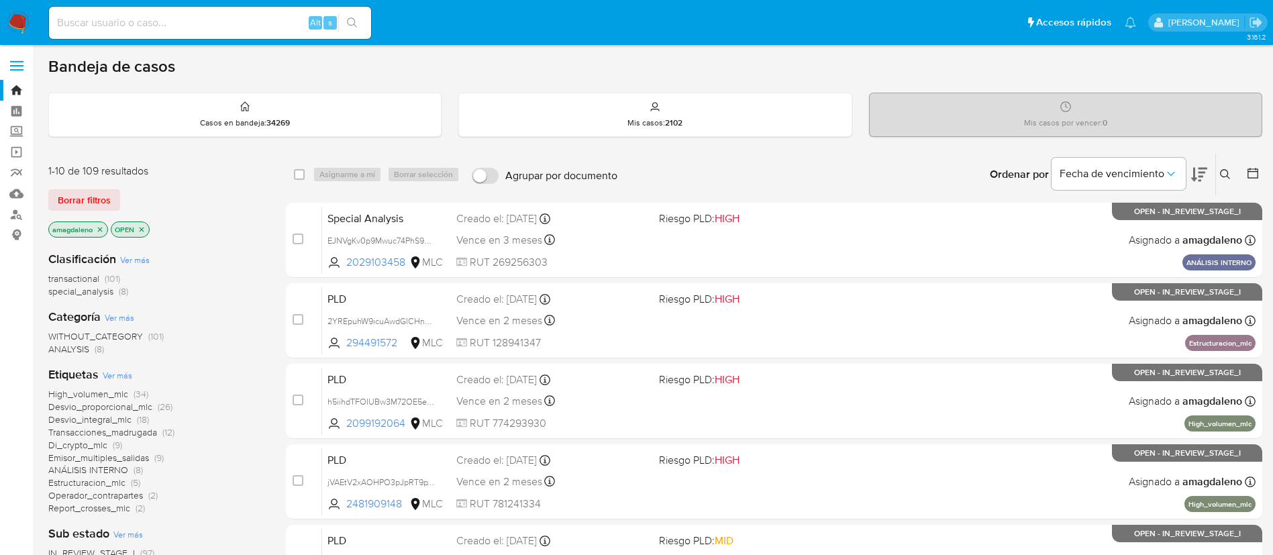
click at [87, 483] on span "Estructuracion_mlc" at bounding box center [86, 482] width 77 height 13
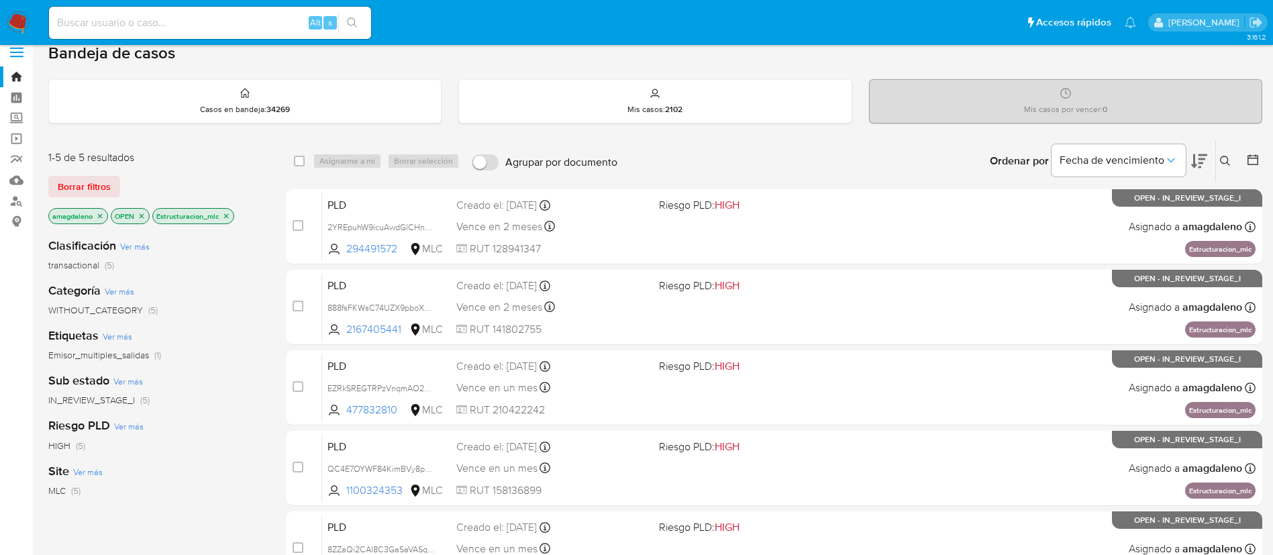
scroll to position [15, 0]
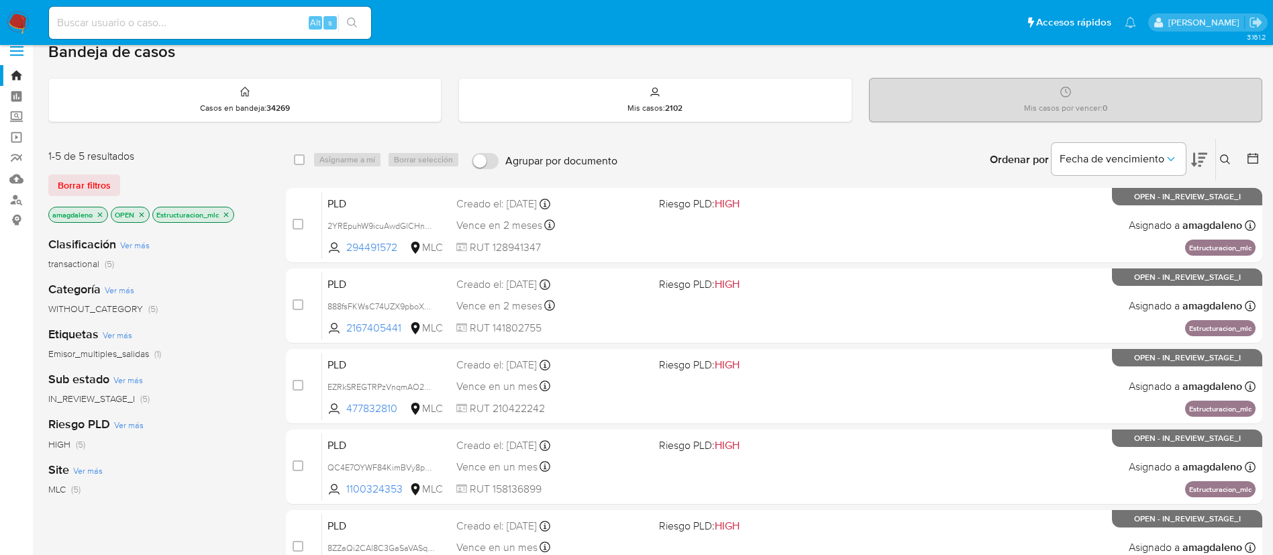
click at [1252, 162] on icon at bounding box center [1252, 158] width 13 height 13
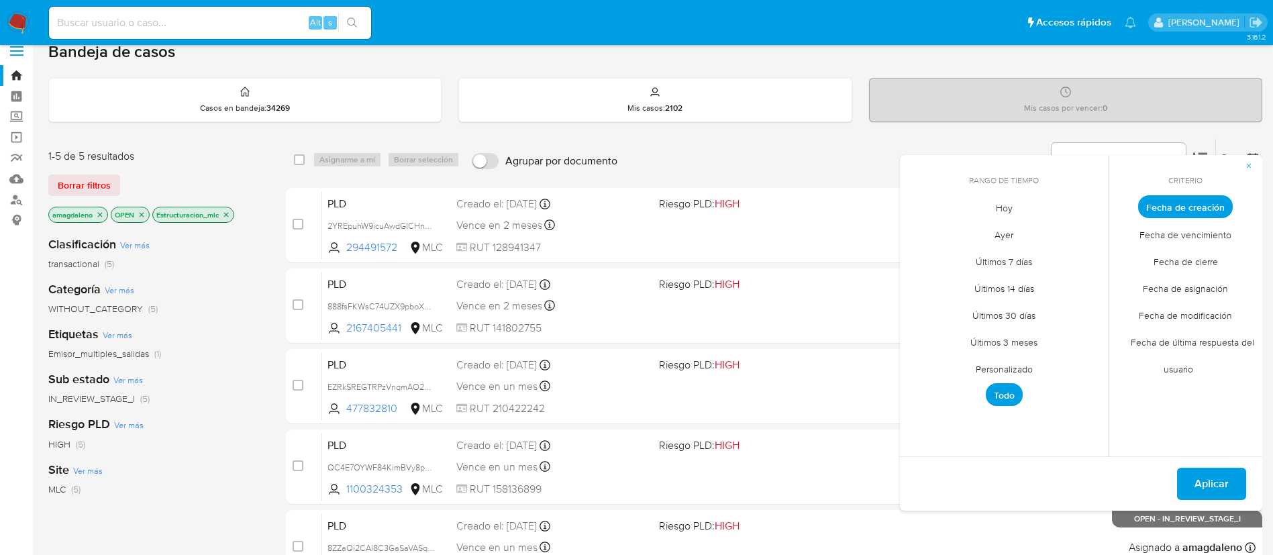
click at [1020, 372] on span "Personalizado" at bounding box center [1003, 369] width 85 height 28
click at [922, 236] on icon "Mes anterior" at bounding box center [920, 231] width 16 height 16
click at [943, 287] on button "1" at bounding box center [949, 280] width 21 height 21
click at [1087, 235] on icon "Mes siguiente" at bounding box center [1087, 231] width 16 height 16
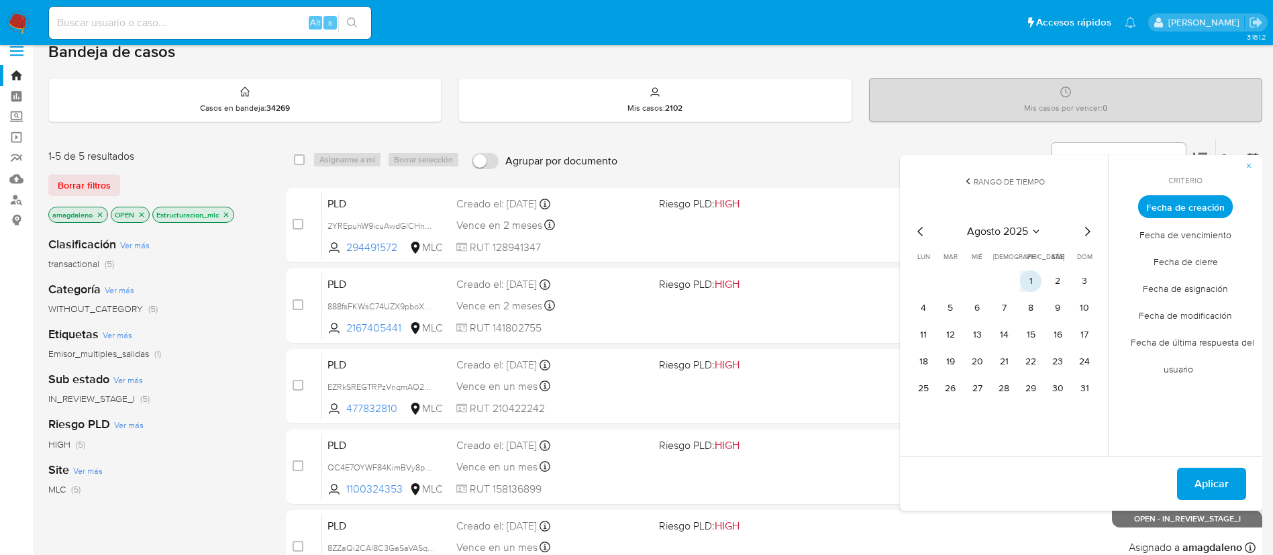
click at [1032, 279] on button "1" at bounding box center [1030, 280] width 21 height 21
click at [1081, 387] on button "31" at bounding box center [1083, 388] width 21 height 21
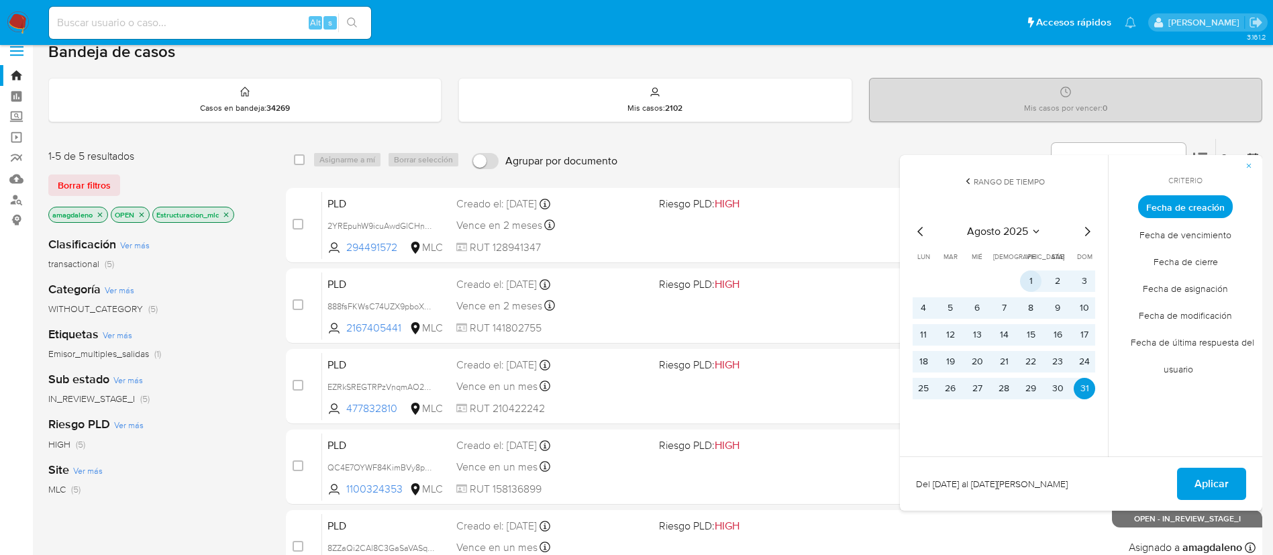
click at [1030, 282] on button "1" at bounding box center [1030, 280] width 21 height 21
click at [1187, 486] on button "Aplicar" at bounding box center [1211, 484] width 69 height 32
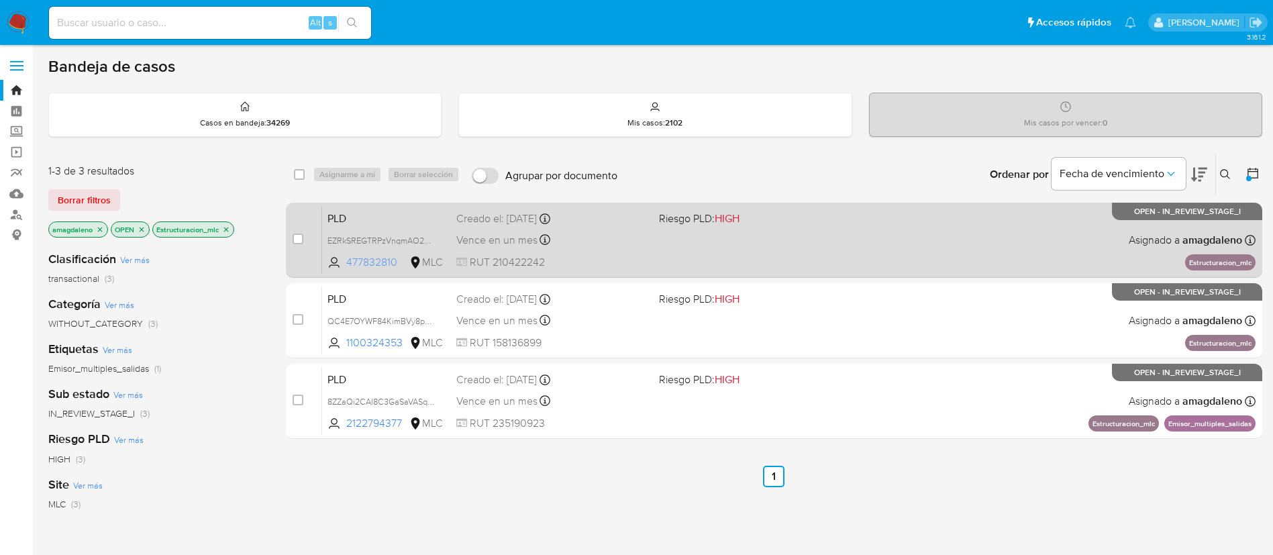
click at [362, 264] on span "477832810" at bounding box center [376, 262] width 60 height 15
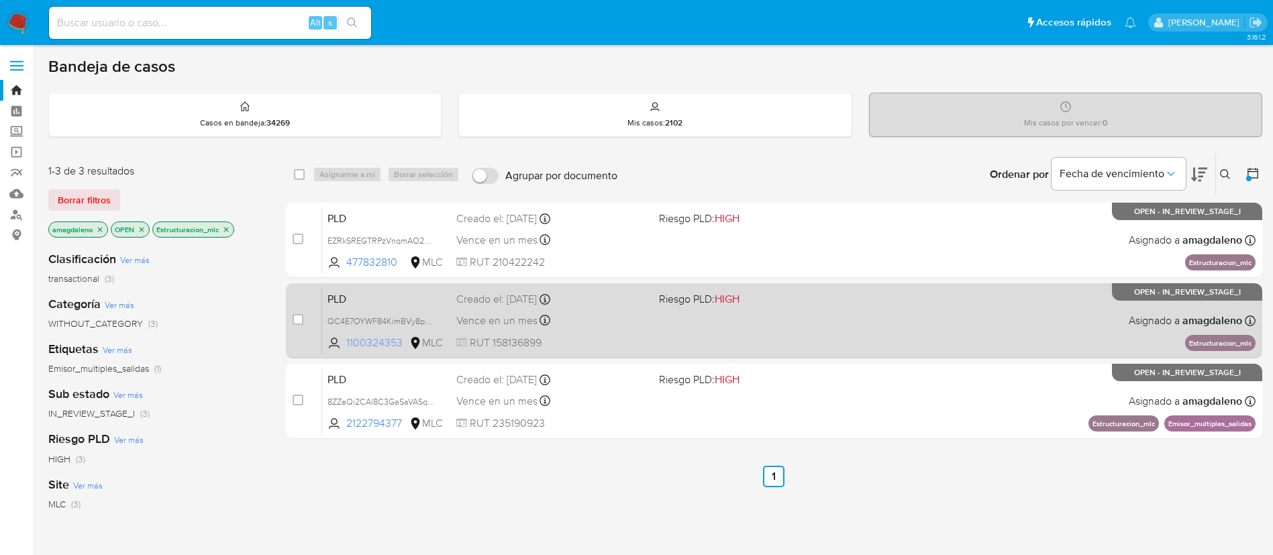
click at [386, 347] on span "1100324353" at bounding box center [376, 342] width 60 height 15
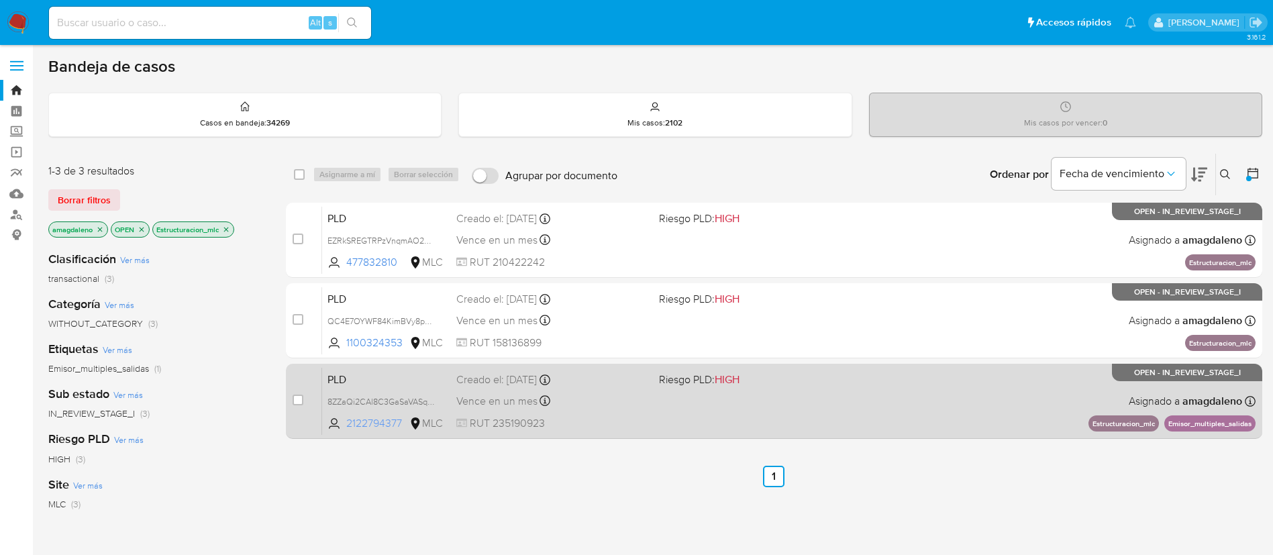
click at [369, 421] on span "2122794377" at bounding box center [376, 423] width 60 height 15
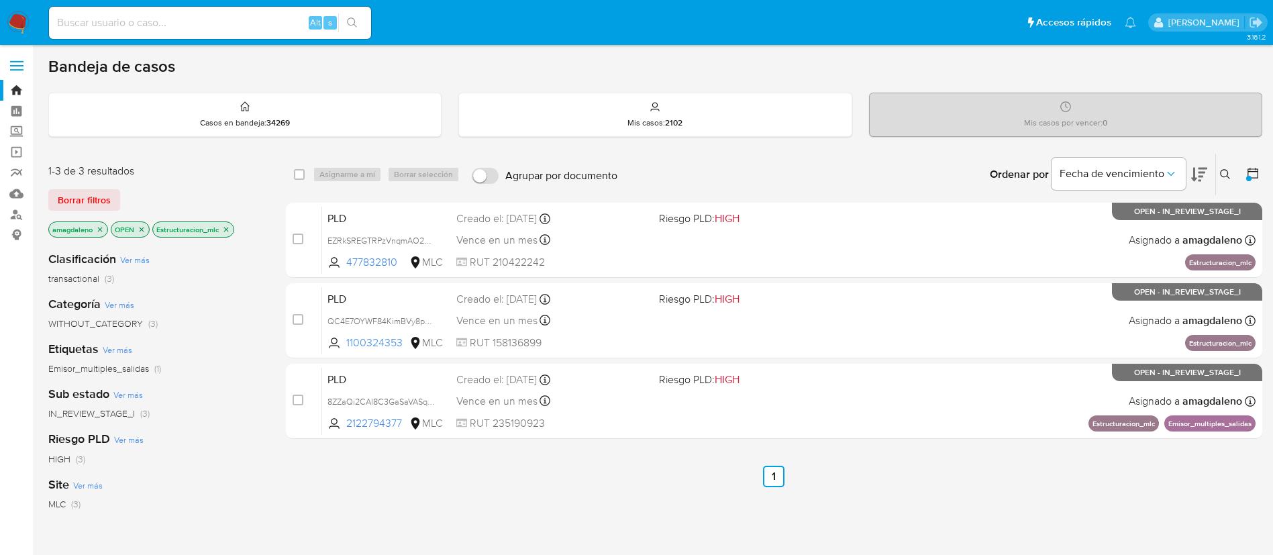
click at [230, 229] on icon "close-filter" at bounding box center [226, 229] width 8 height 8
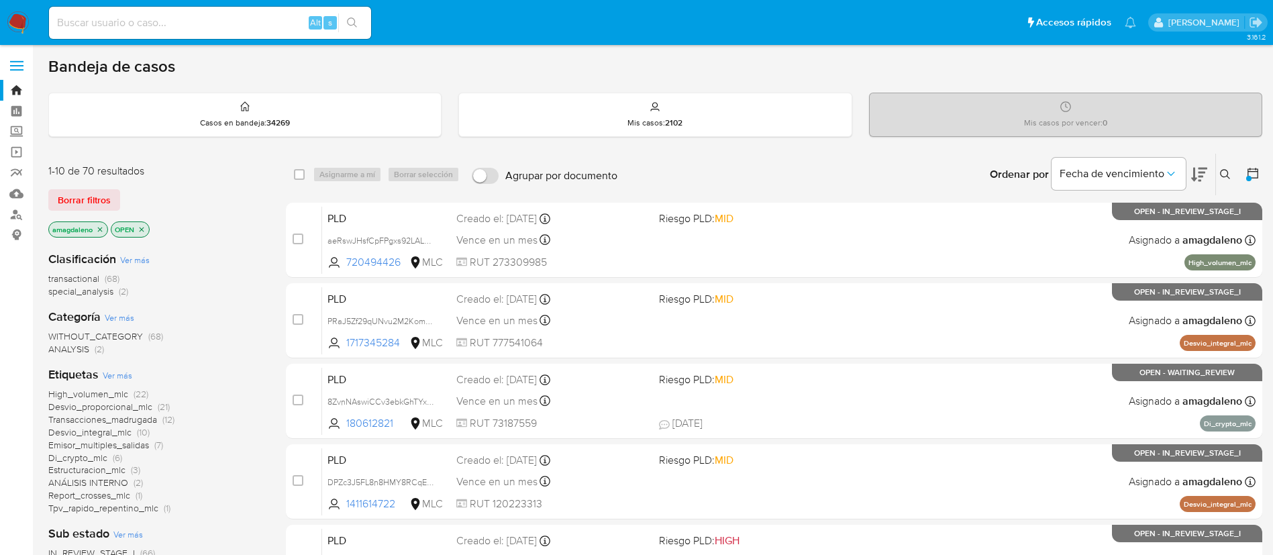
click at [131, 444] on span "Emisor_multiples_salidas" at bounding box center [98, 444] width 101 height 13
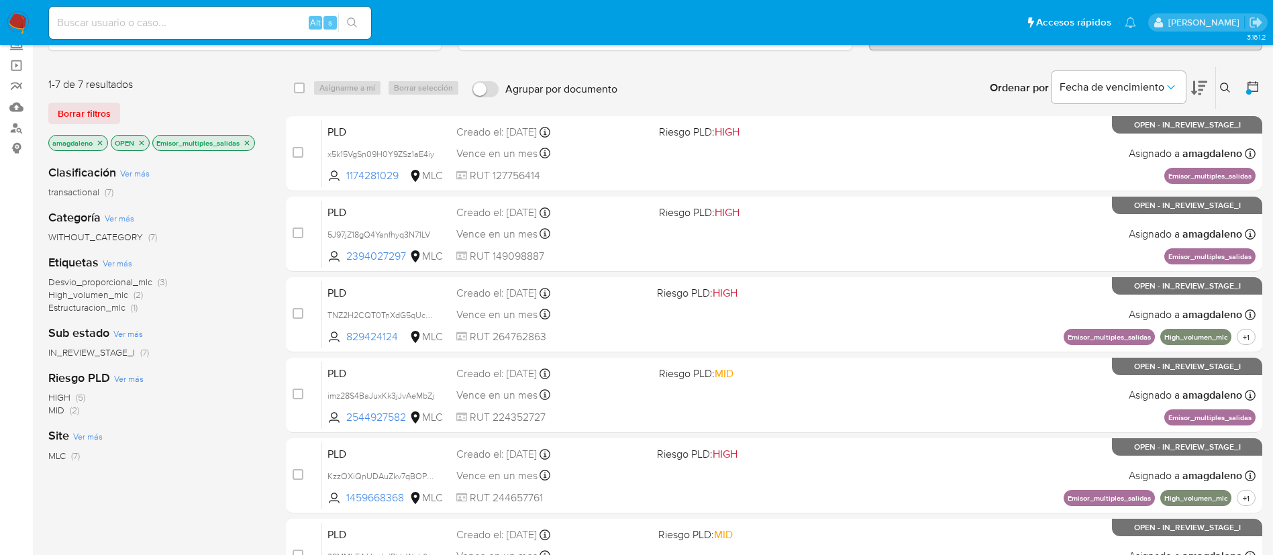
scroll to position [88, 0]
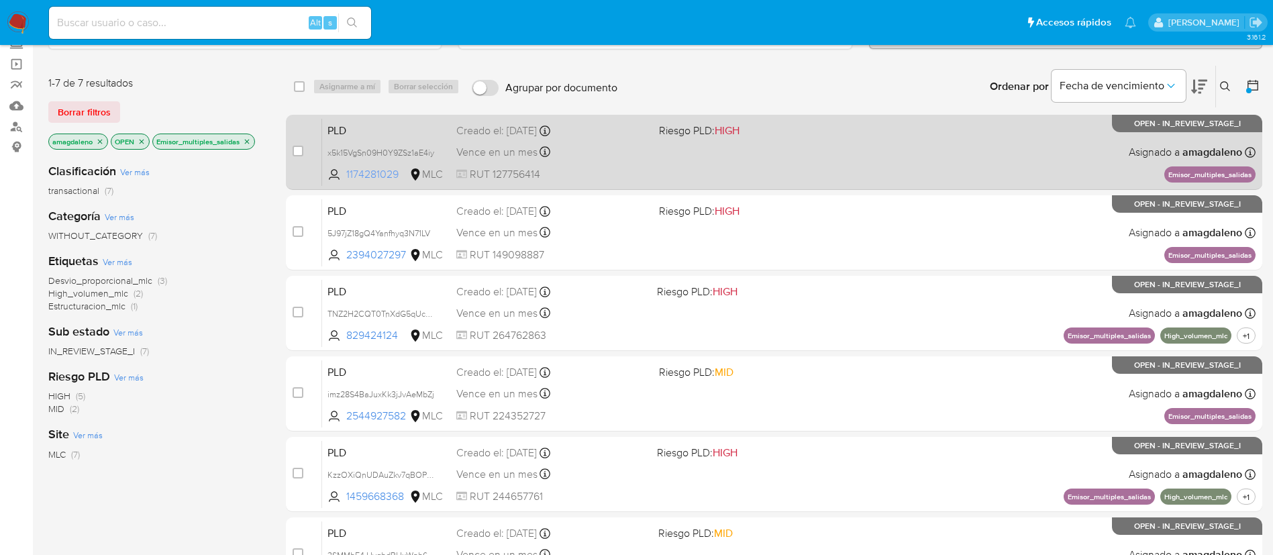
click at [365, 168] on span "1174281029" at bounding box center [376, 174] width 60 height 15
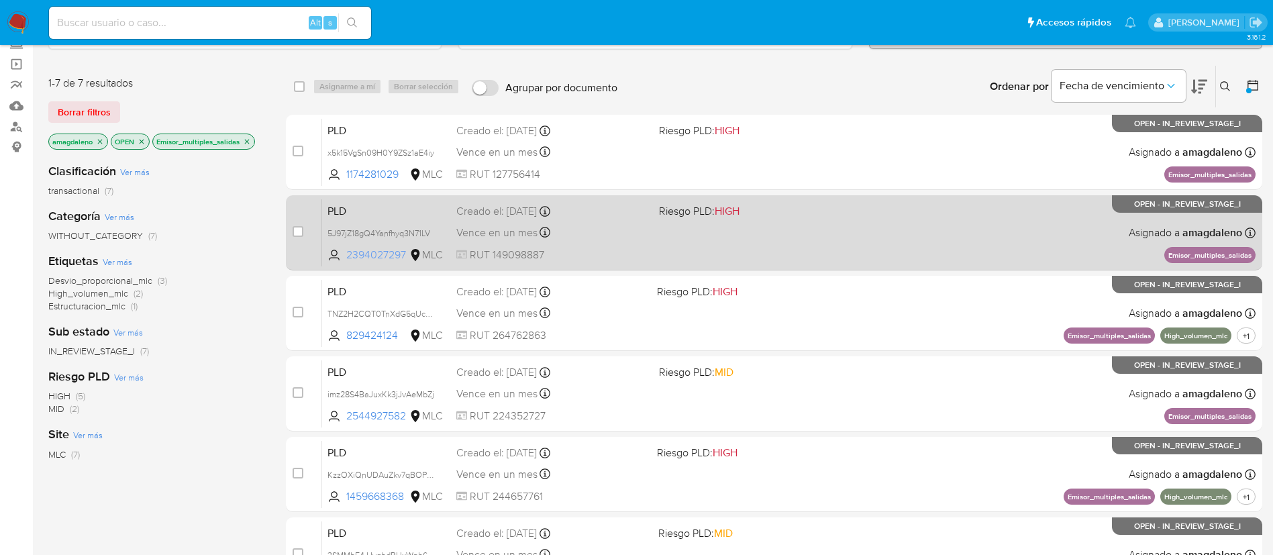
click at [367, 260] on span "2394027297" at bounding box center [376, 255] width 60 height 15
click at [570, 243] on div "PLD 5J97jZ18gQ4Yanfhyq3N71LV 2394027297 MLC Riesgo PLD: HIGH Creado el: 12/08/2…" at bounding box center [788, 233] width 933 height 68
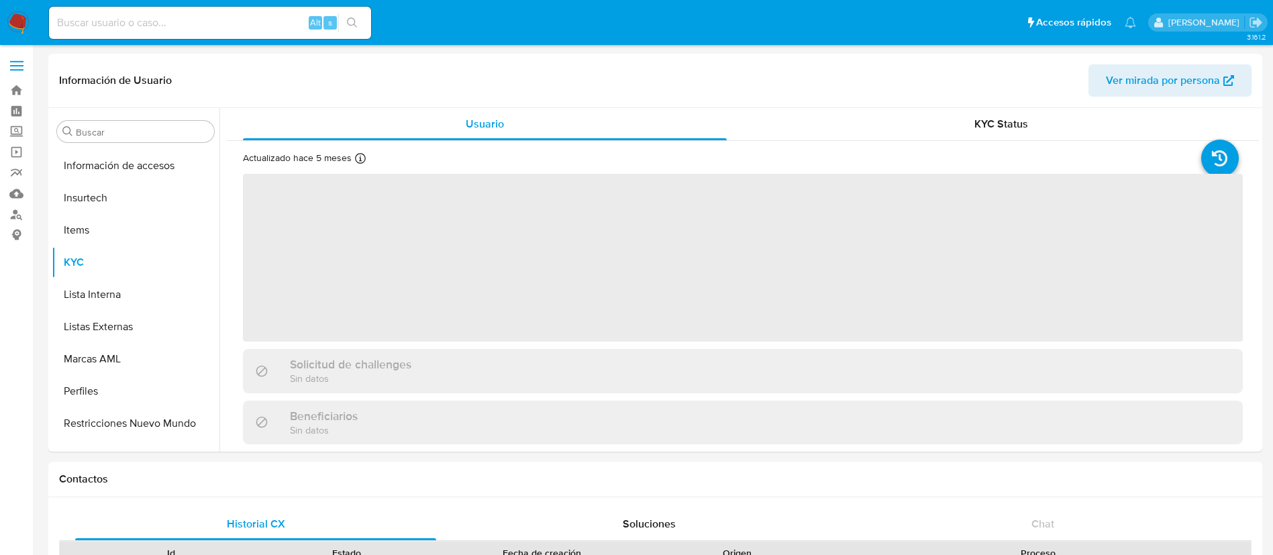
scroll to position [631, 0]
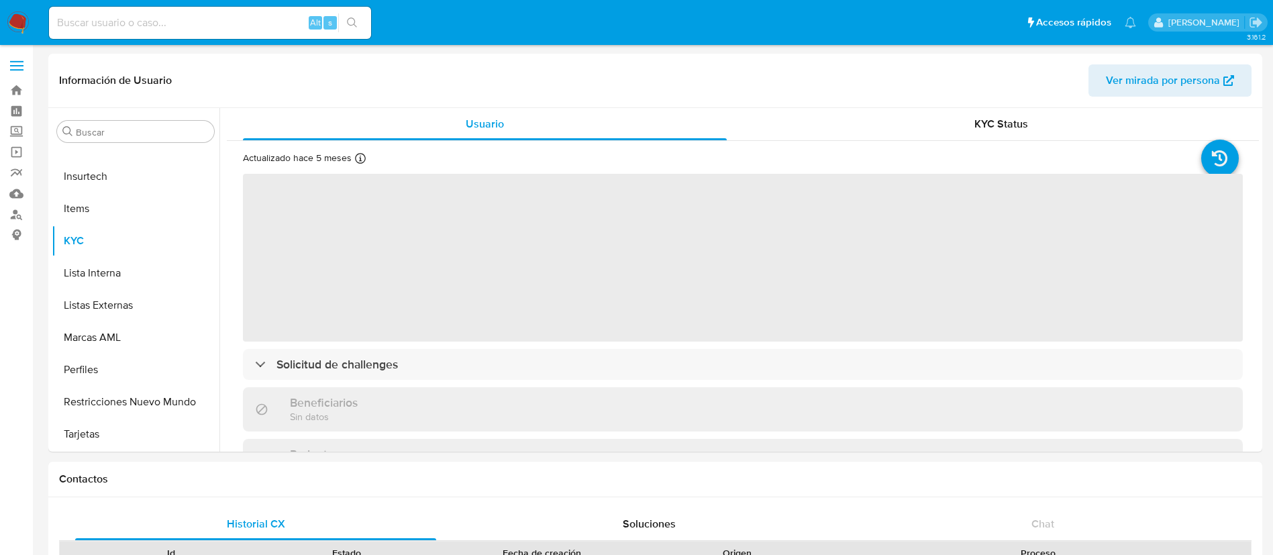
select select "10"
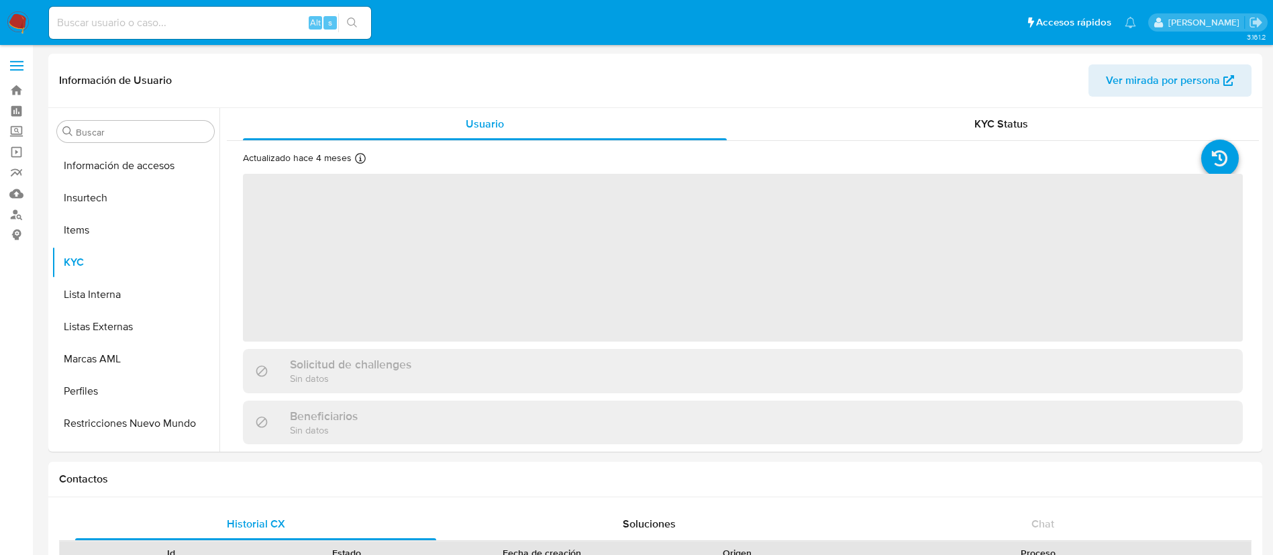
scroll to position [631, 0]
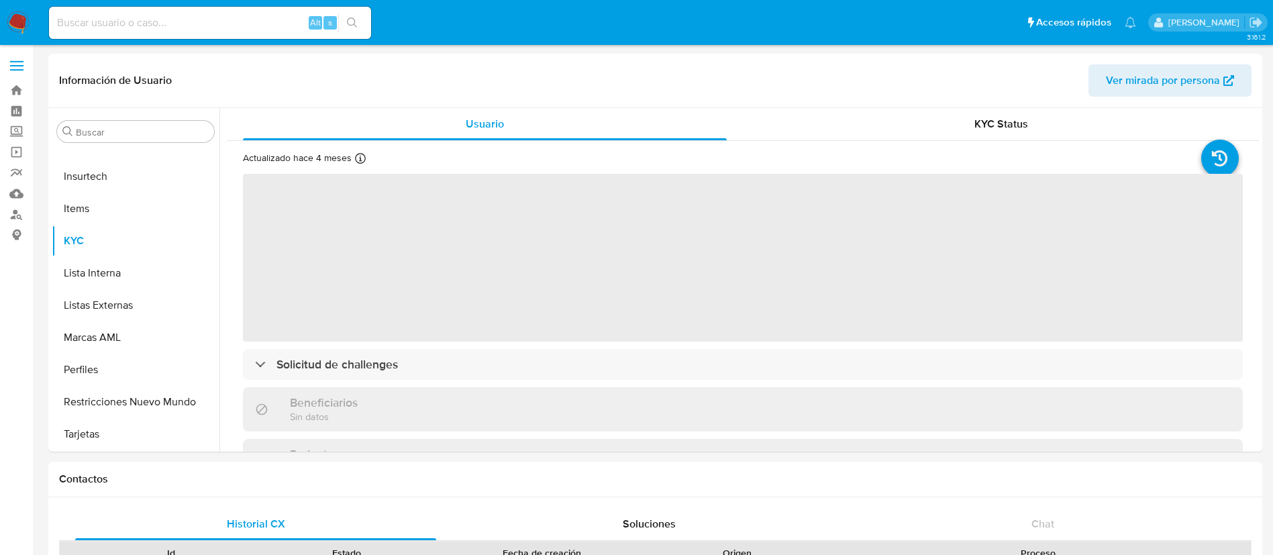
select select "10"
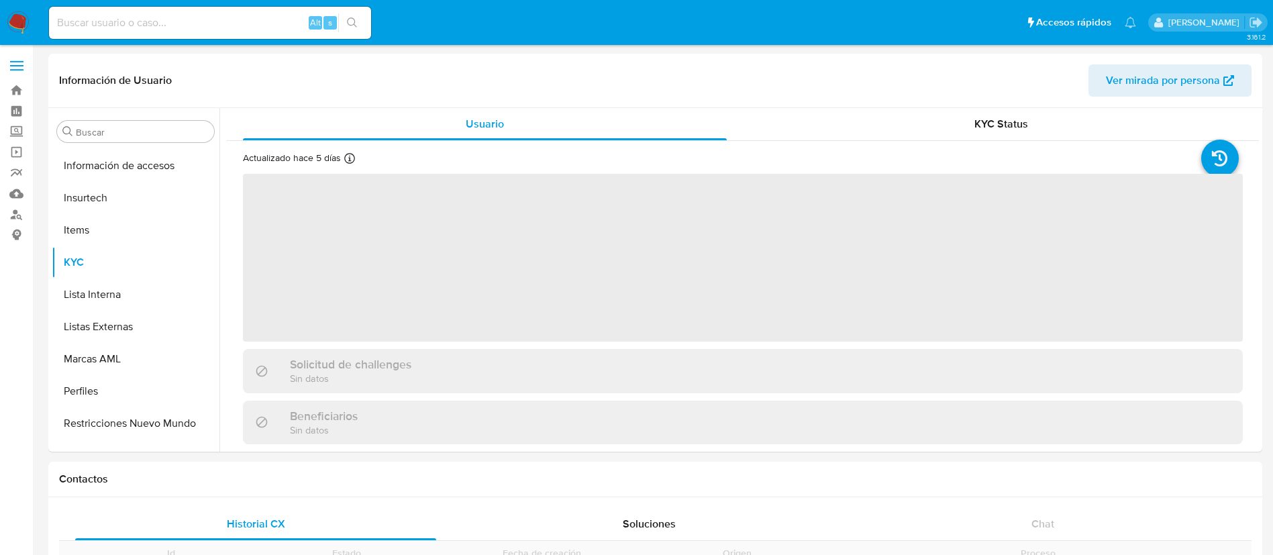
scroll to position [631, 0]
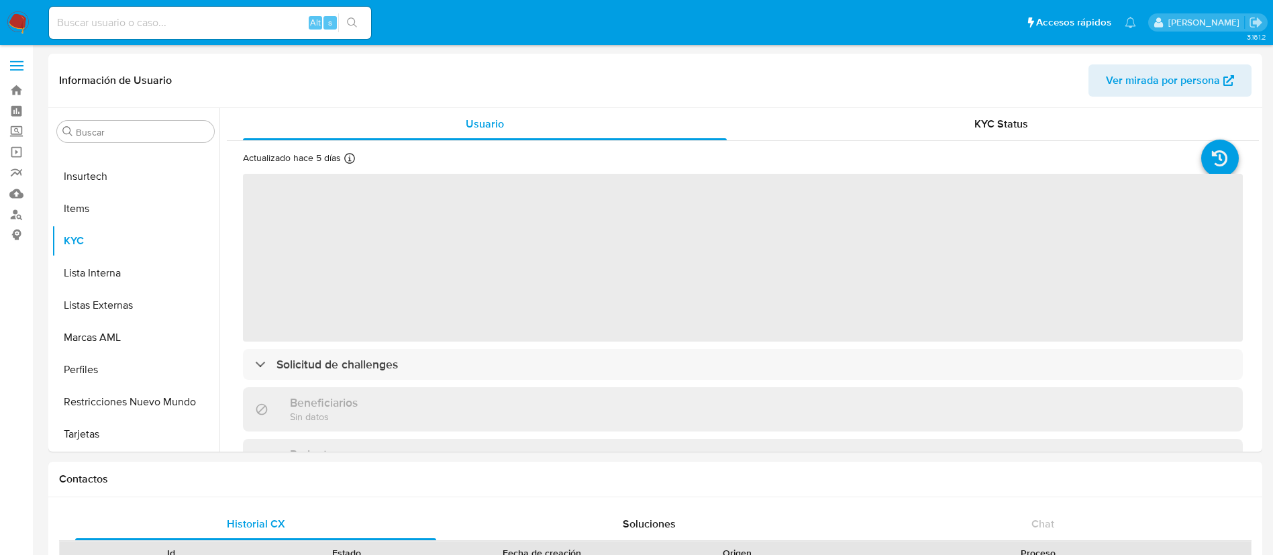
select select "10"
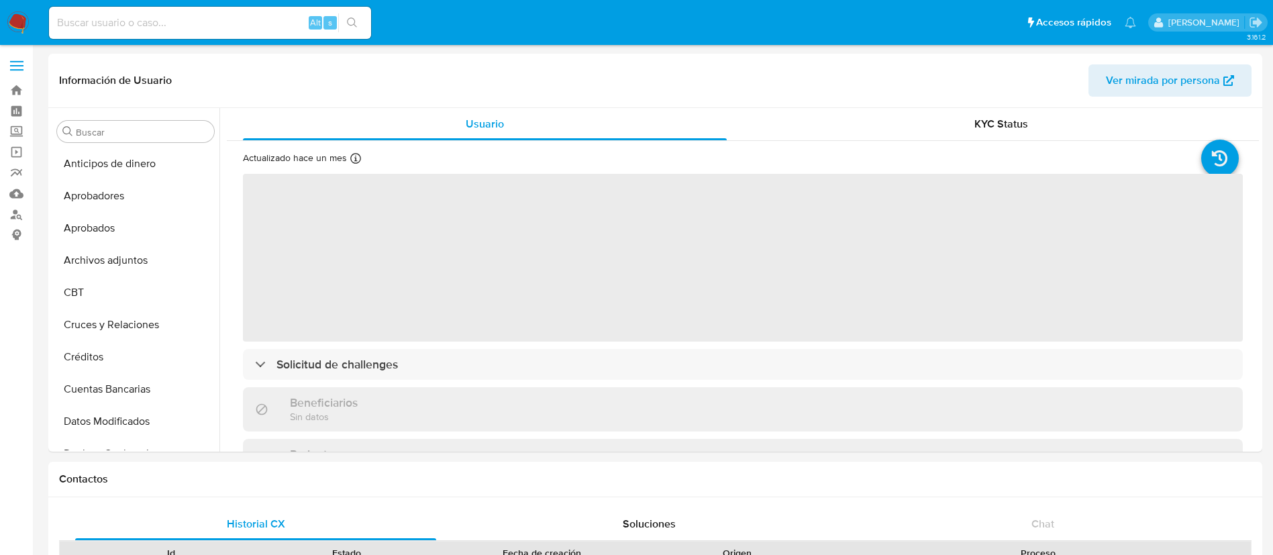
select select "10"
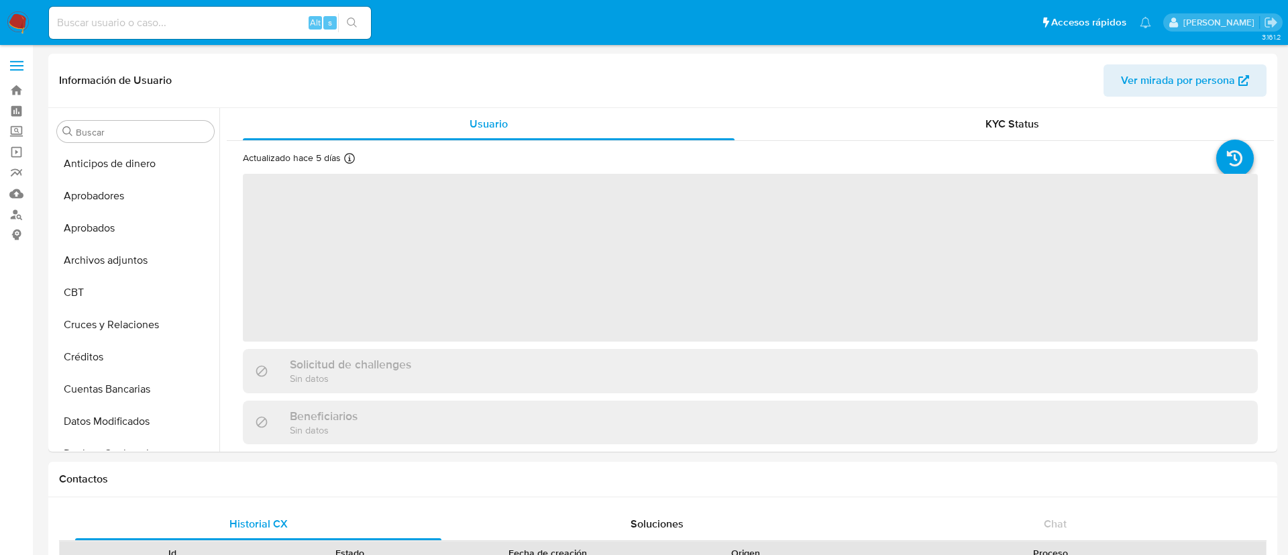
select select "10"
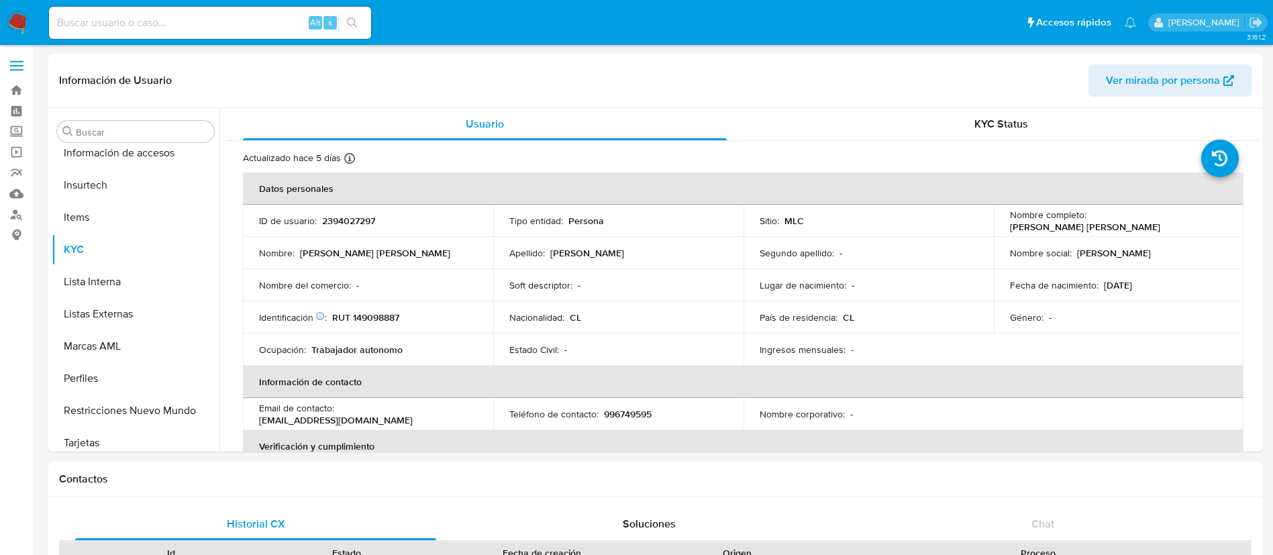
scroll to position [631, 0]
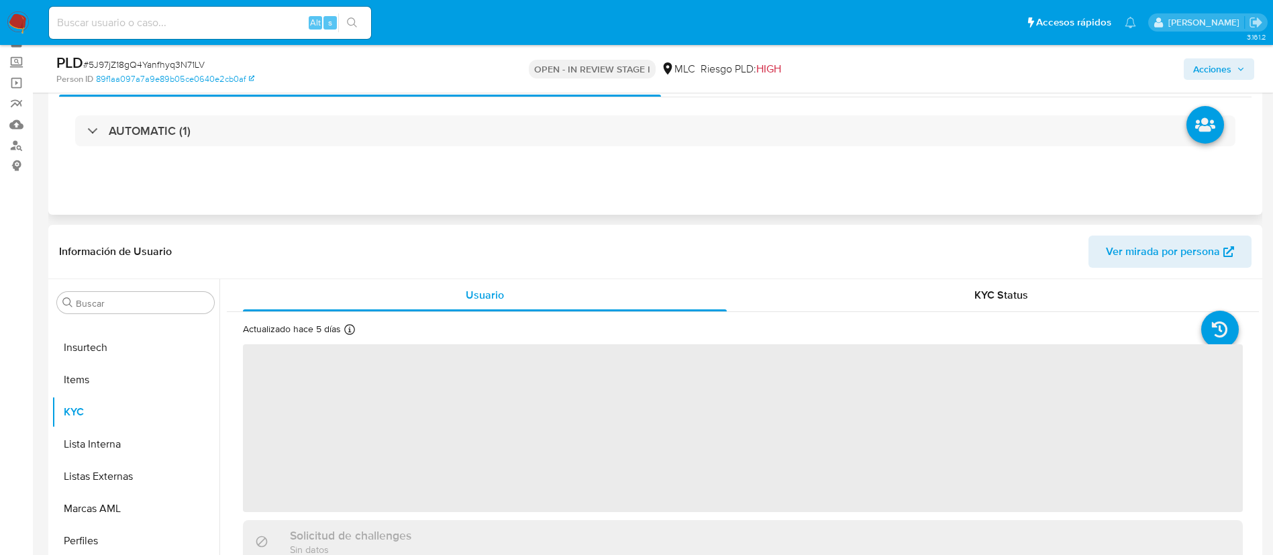
scroll to position [101, 0]
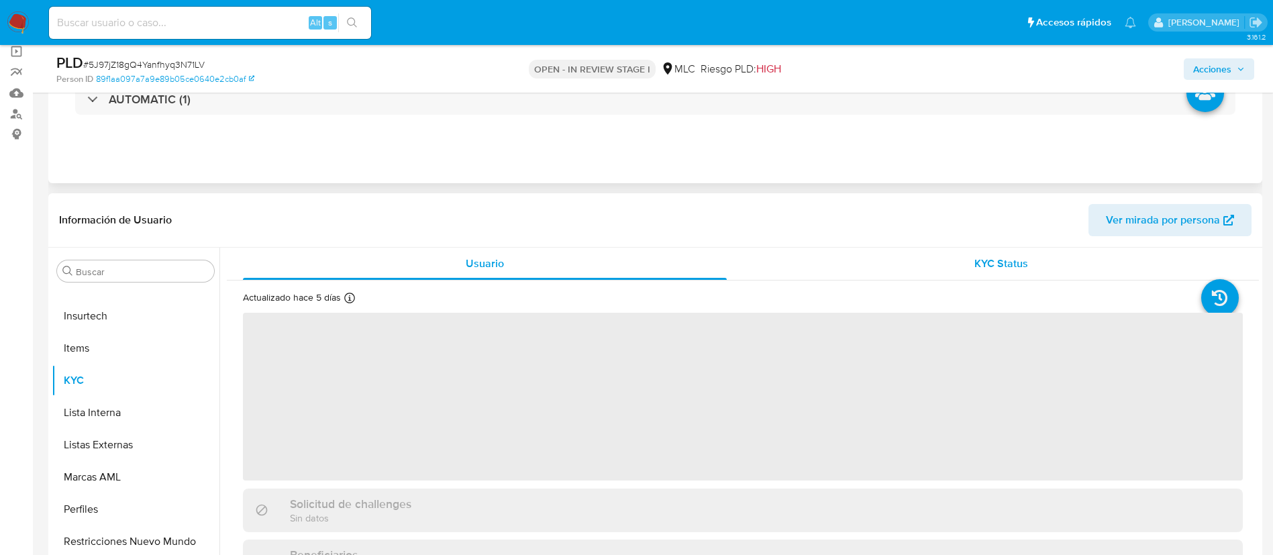
select select "10"
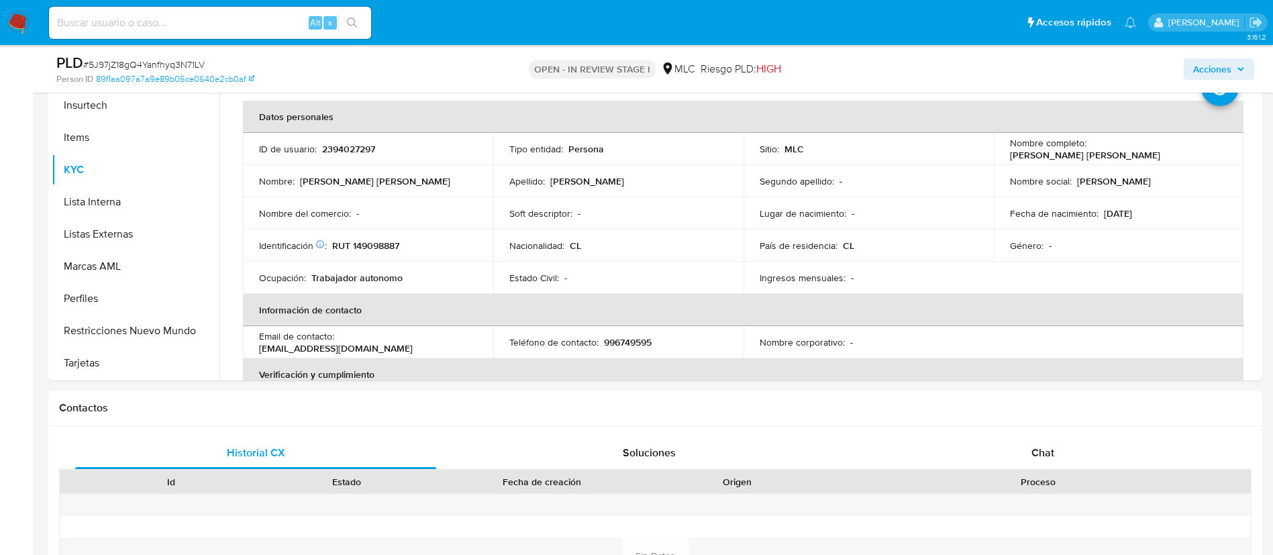
scroll to position [315, 0]
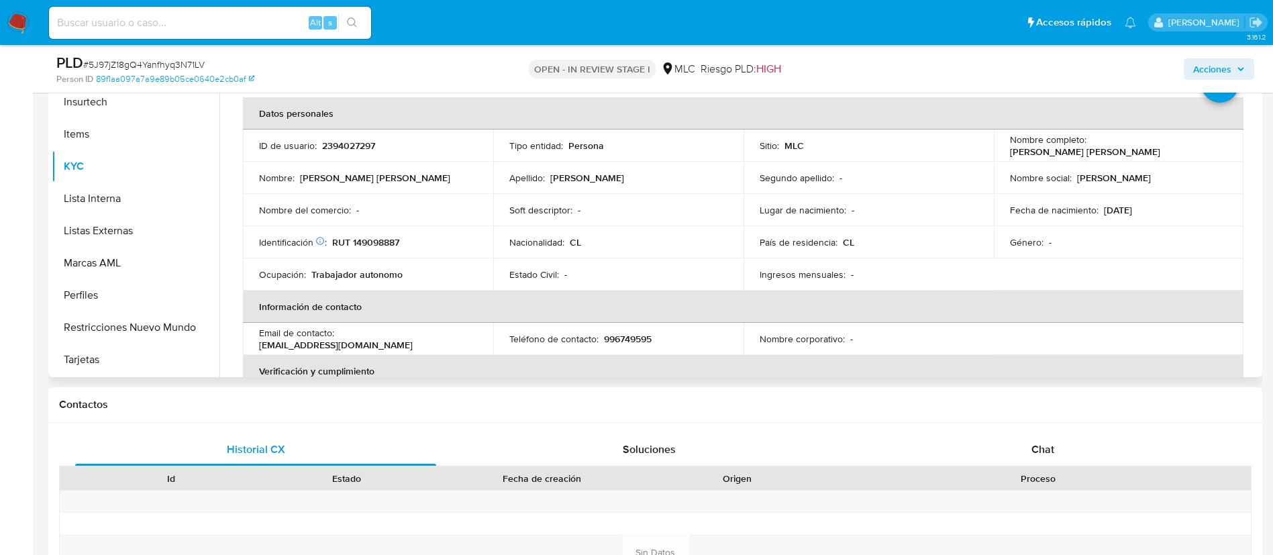
click at [385, 246] on p "RUT 149098887" at bounding box center [365, 242] width 67 height 12
copy p "149098887"
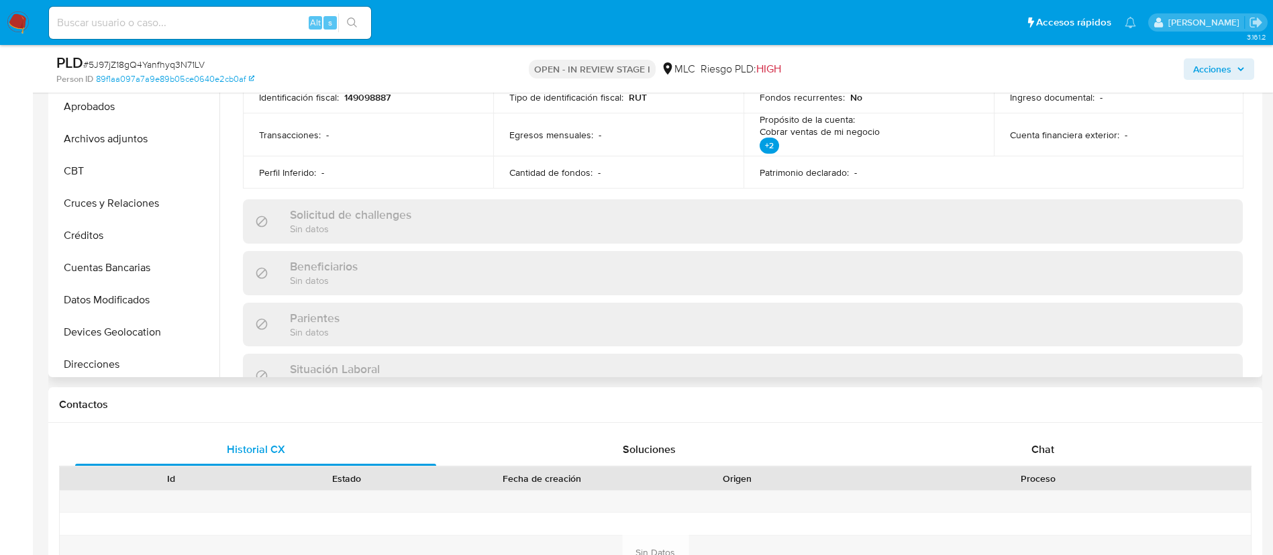
scroll to position [28, 0]
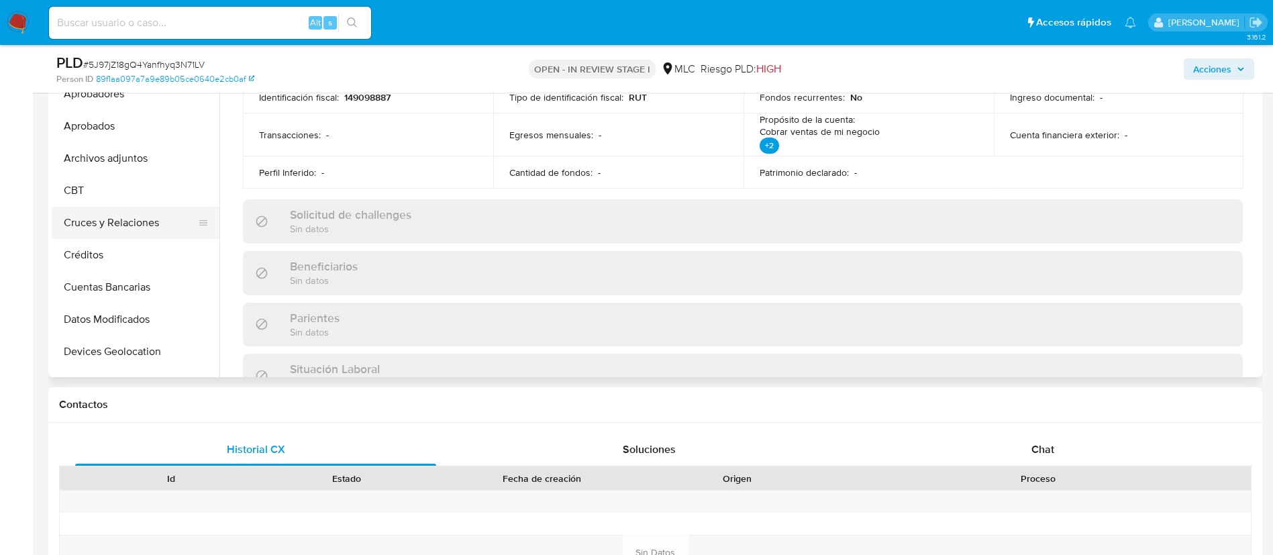
click at [144, 226] on button "Cruces y Relaciones" at bounding box center [130, 223] width 157 height 32
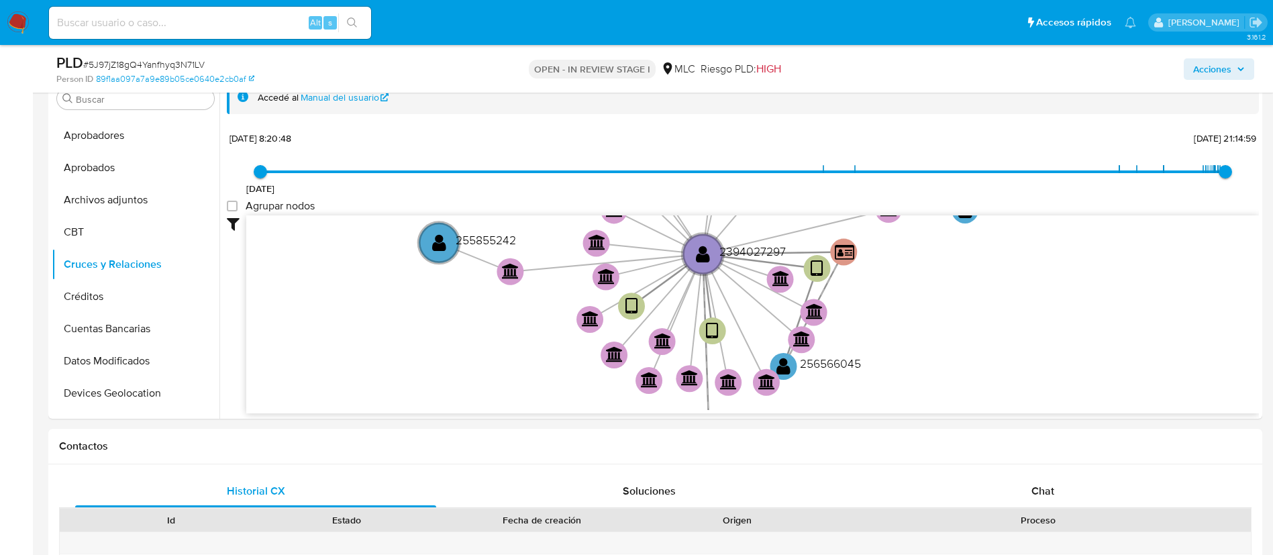
scroll to position [338, 0]
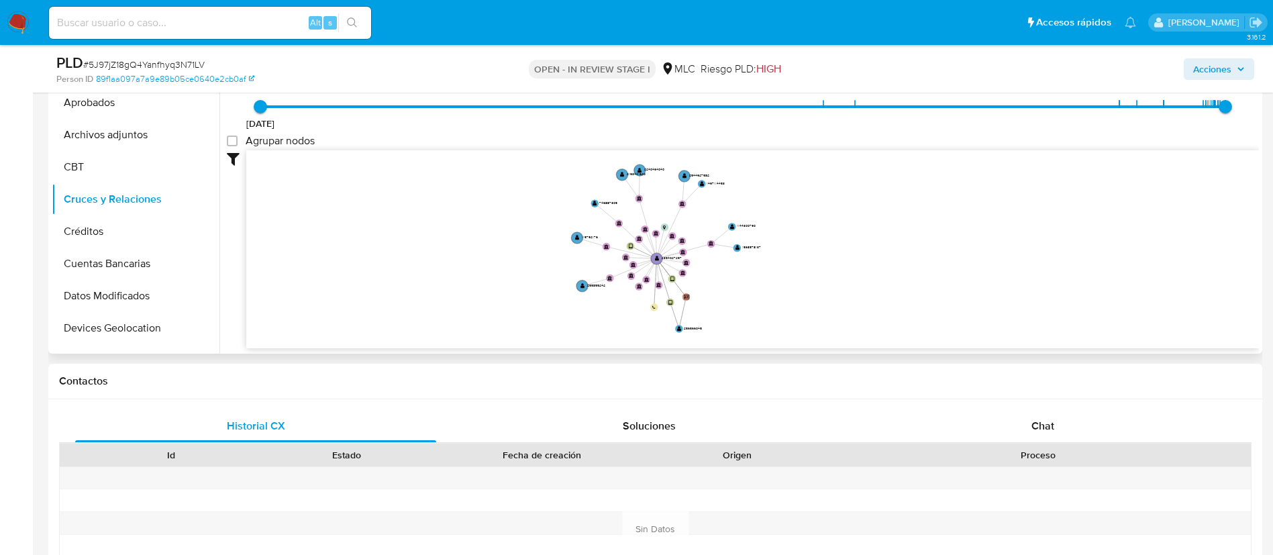
drag, startPoint x: 752, startPoint y: 254, endPoint x: 773, endPoint y: 262, distance: 22.9
click at [773, 262] on icon "device-67fb6b9d3ae7ca5a1e02bfb2  user-2394027297  2394027297 user-256566045 …" at bounding box center [752, 247] width 1012 height 195
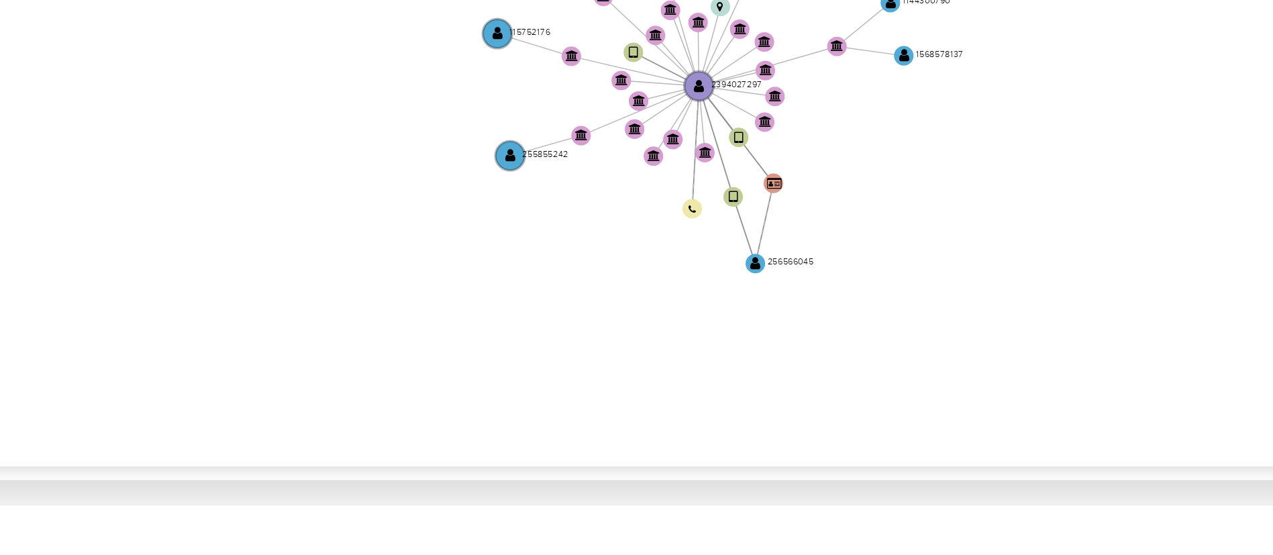
drag, startPoint x: 888, startPoint y: 305, endPoint x: 888, endPoint y: 244, distance: 61.0
click at [888, 244] on icon "device-67fb6b9d3ae7ca5a1e02bfb2  user-2394027297  2394027297 user-256566045 …" at bounding box center [752, 247] width 1012 height 195
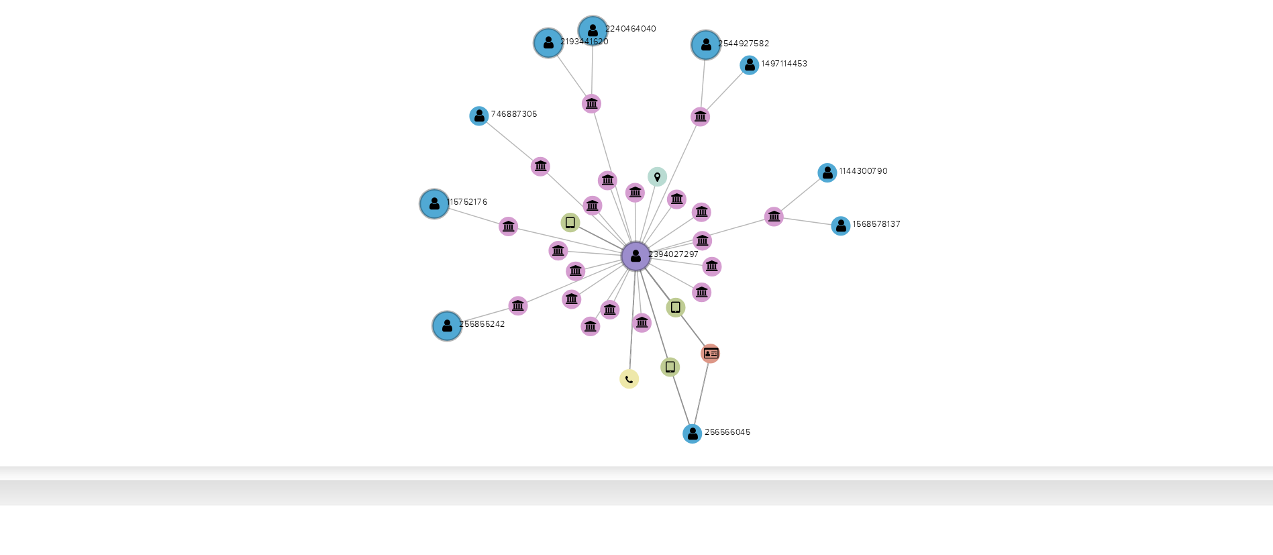
drag, startPoint x: 776, startPoint y: 235, endPoint x: 749, endPoint y: 292, distance: 63.3
click at [749, 292] on icon "device-67fb6b9d3ae7ca5a1e02bfb2  user-2394027297  2394027297 user-256566045 …" at bounding box center [752, 247] width 1012 height 195
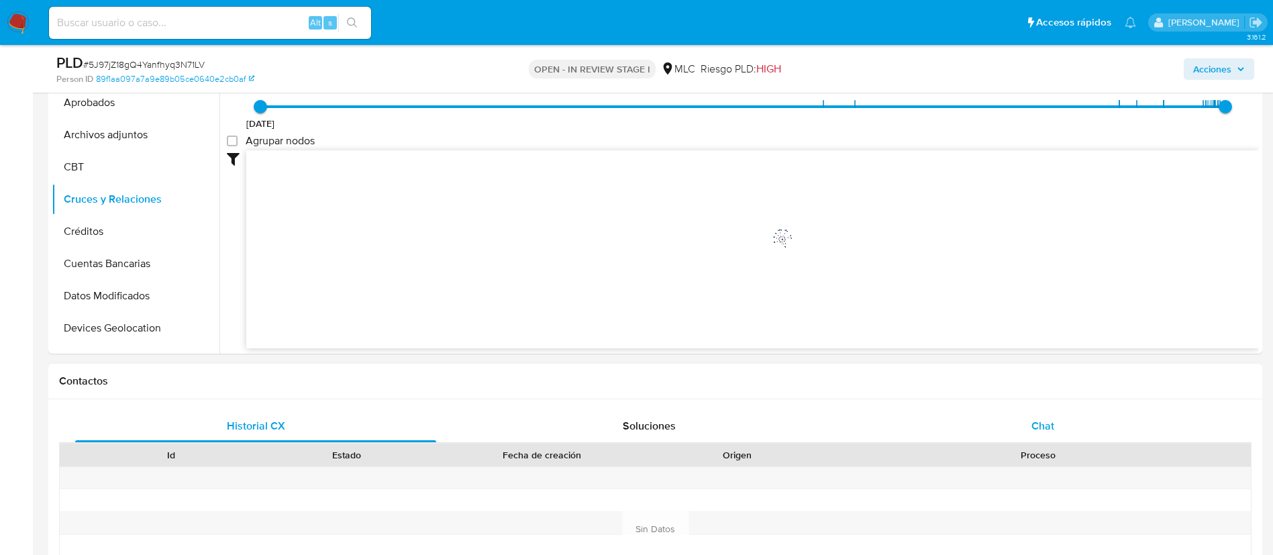
click at [1010, 423] on div "Chat" at bounding box center [1042, 426] width 361 height 32
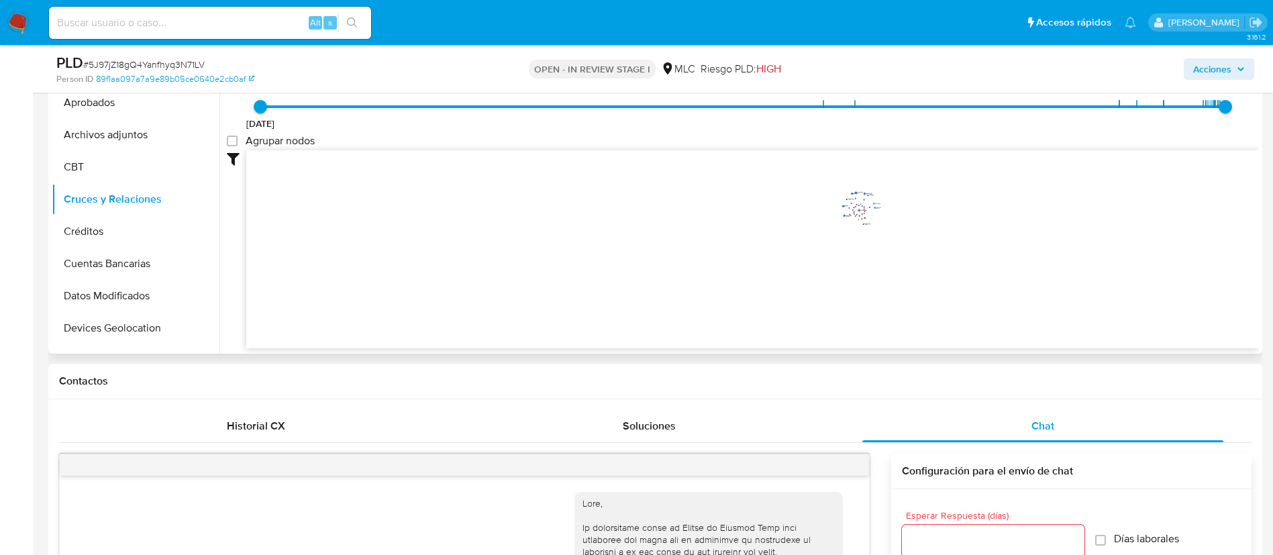
scroll to position [254, 0]
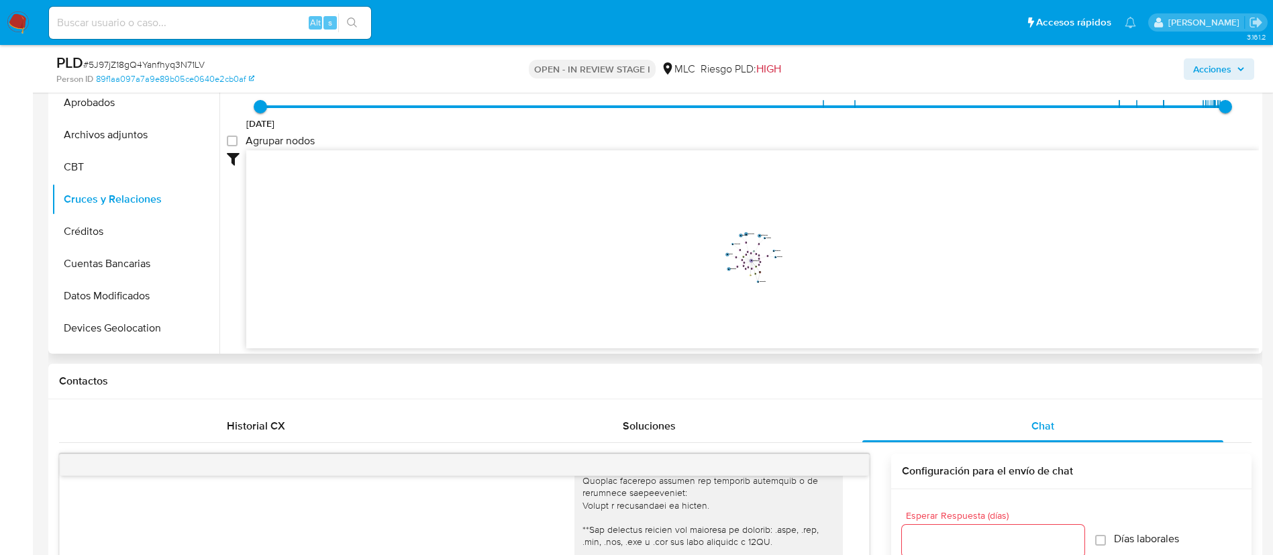
drag, startPoint x: 563, startPoint y: 336, endPoint x: 535, endPoint y: 321, distance: 31.8
click at [535, 326] on icon "device-67fb6b9d3ae7ca5a1e02bfb2  user-2394027297  2394027297 user-256566045 …" at bounding box center [752, 247] width 1012 height 195
drag, startPoint x: 628, startPoint y: 301, endPoint x: 480, endPoint y: 326, distance: 150.3
click at [480, 326] on icon "device-67fb6b9d3ae7ca5a1e02bfb2  user-2394027297  2394027297 user-256566045 …" at bounding box center [752, 247] width 1012 height 195
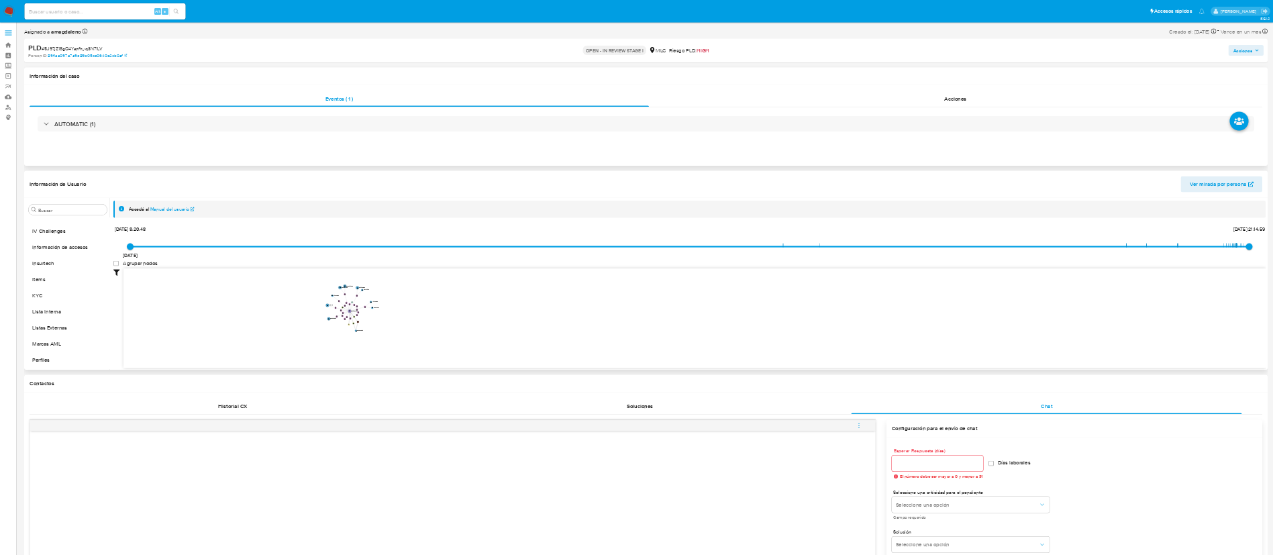
scroll to position [632, 0]
click at [102, 512] on button "Items" at bounding box center [130, 496] width 157 height 32
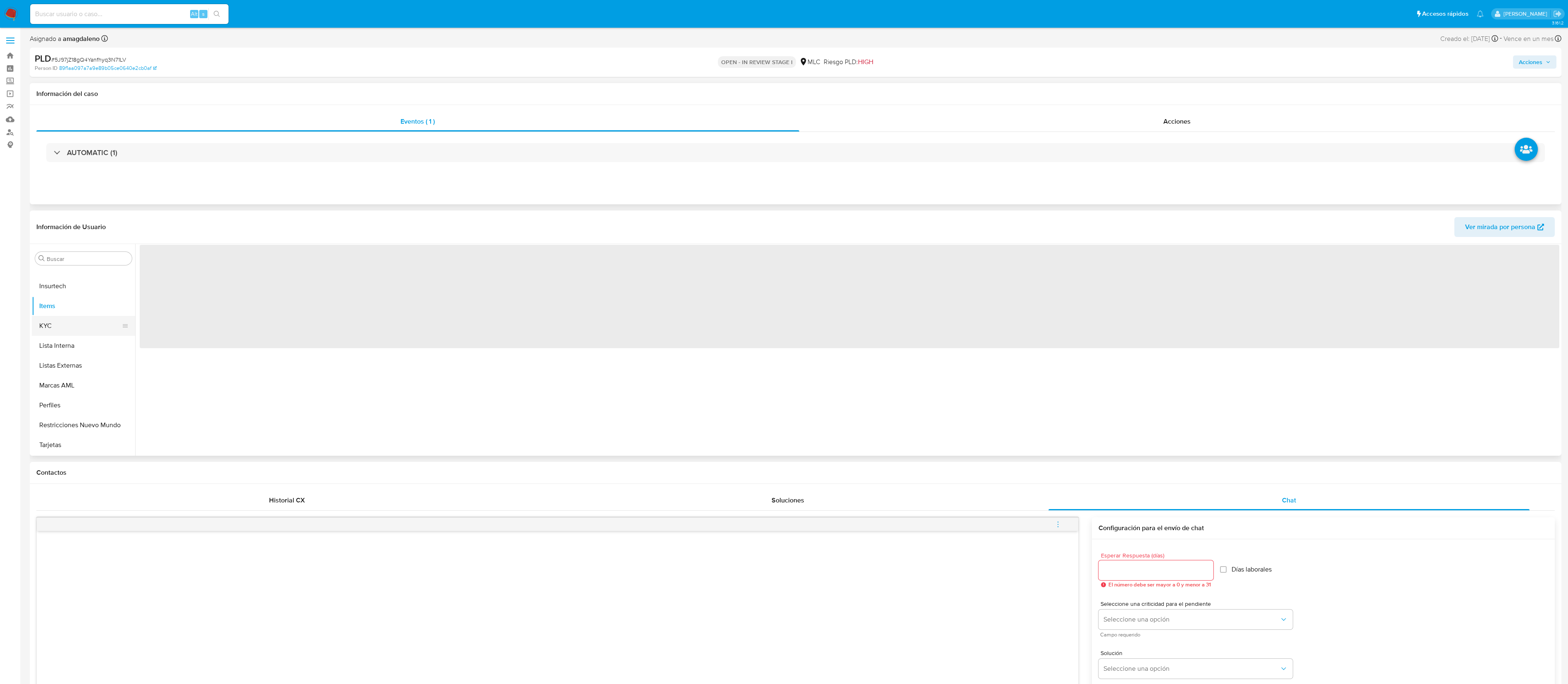
click at [68, 324] on button "KYC" at bounding box center [80, 326] width 97 height 20
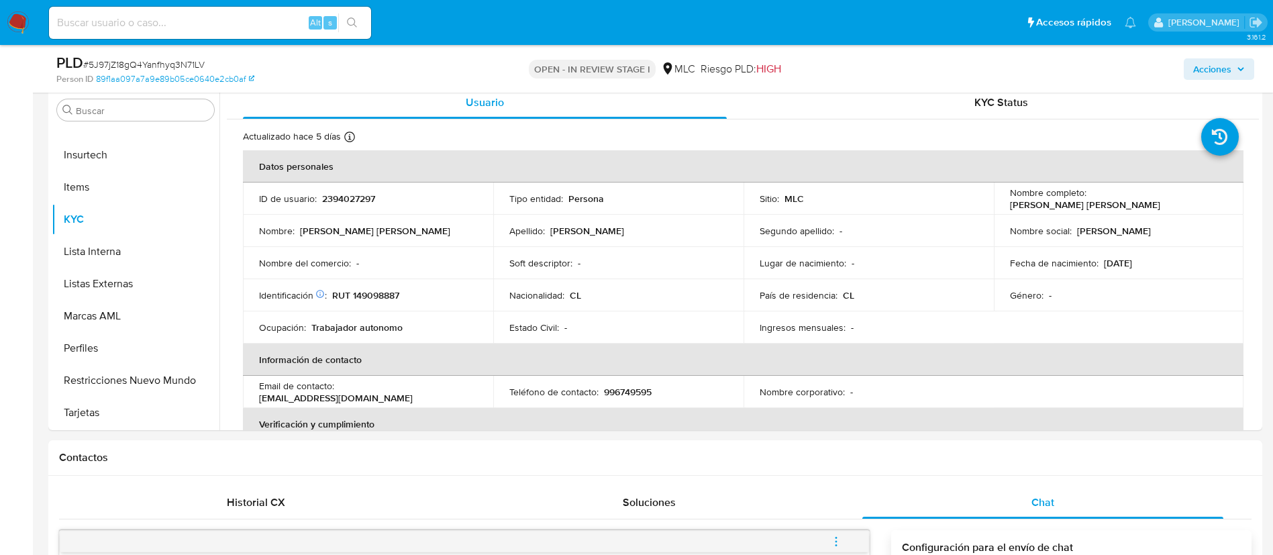
scroll to position [292, 0]
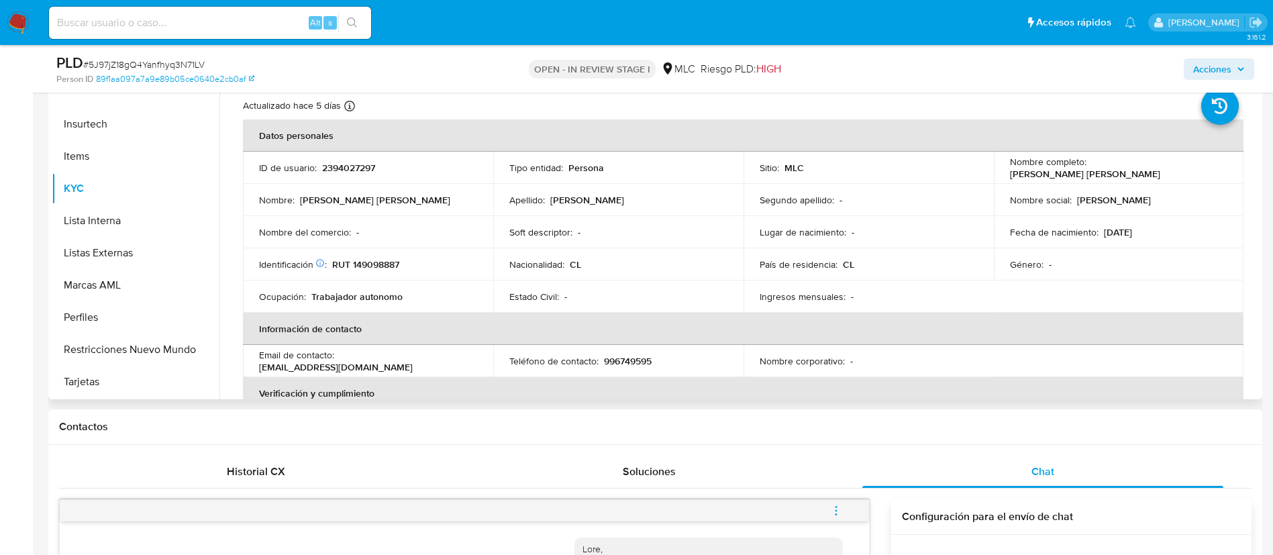
click at [1100, 174] on p "[PERSON_NAME] [PERSON_NAME]" at bounding box center [1085, 174] width 150 height 12
click at [1058, 160] on p "Nombre completo :" at bounding box center [1048, 162] width 76 height 12
drag, startPoint x: 1002, startPoint y: 174, endPoint x: 1155, endPoint y: 169, distance: 153.0
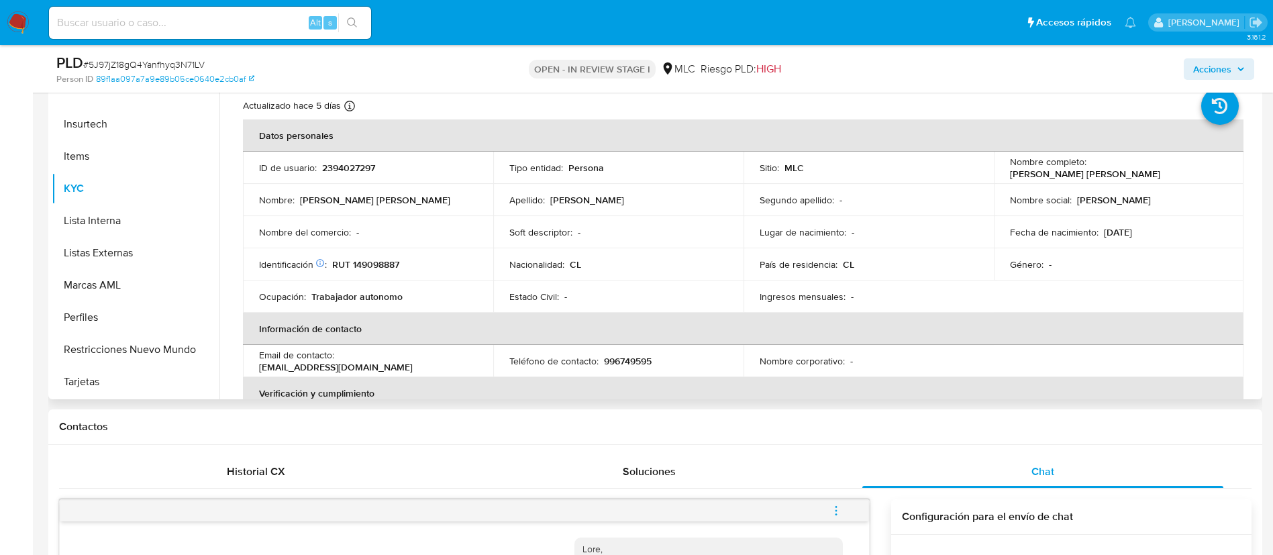
click at [1155, 169] on td "Nombre completo : [PERSON_NAME] [PERSON_NAME]" at bounding box center [1119, 168] width 250 height 32
copy p "[PERSON_NAME] [PERSON_NAME]"
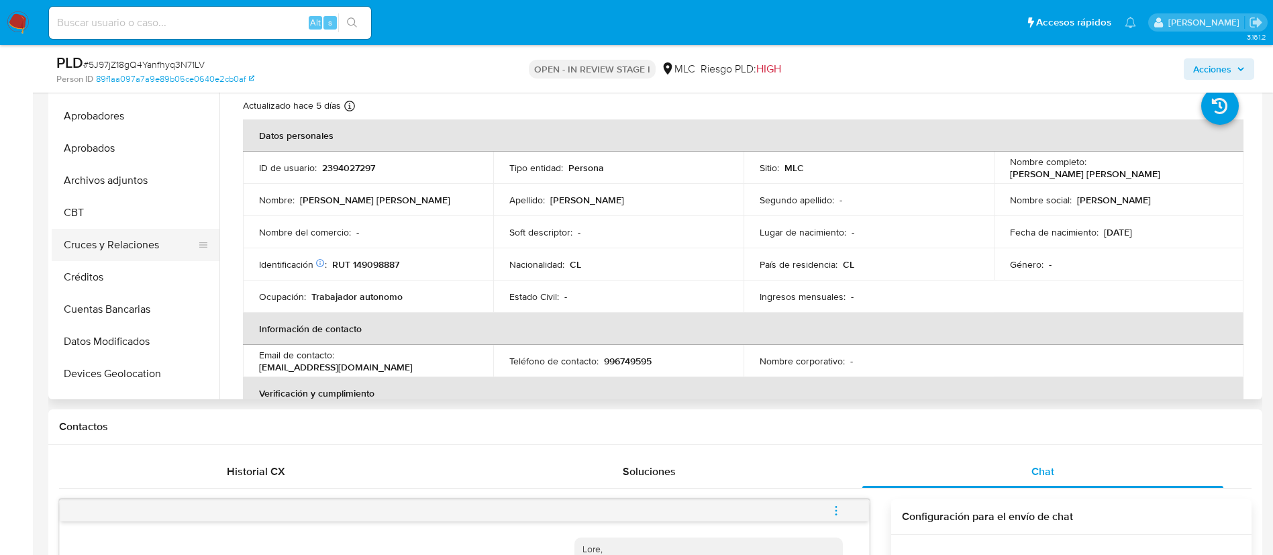
scroll to position [128, 0]
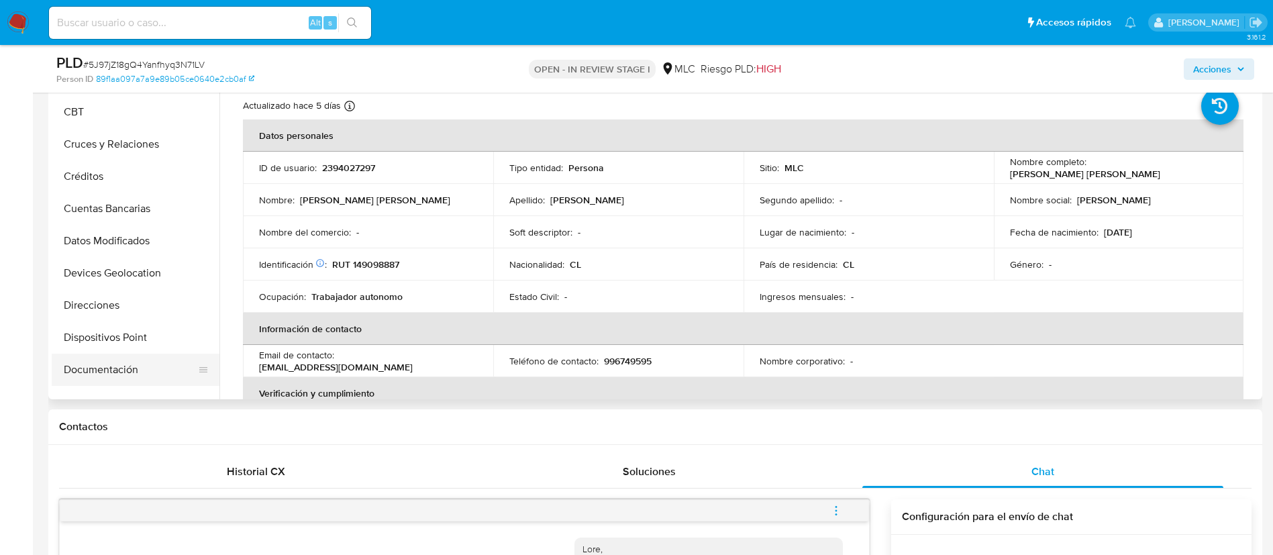
click at [112, 354] on button "Documentación" at bounding box center [130, 370] width 157 height 32
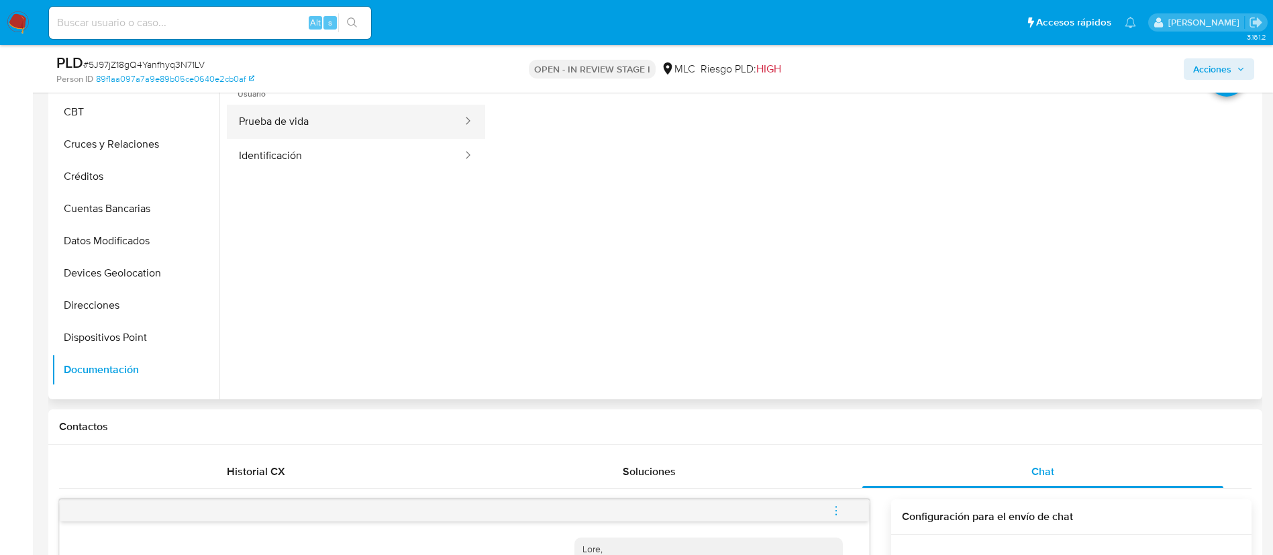
click at [307, 123] on button "Prueba de vida" at bounding box center [345, 122] width 237 height 34
